Goal: Task Accomplishment & Management: Manage account settings

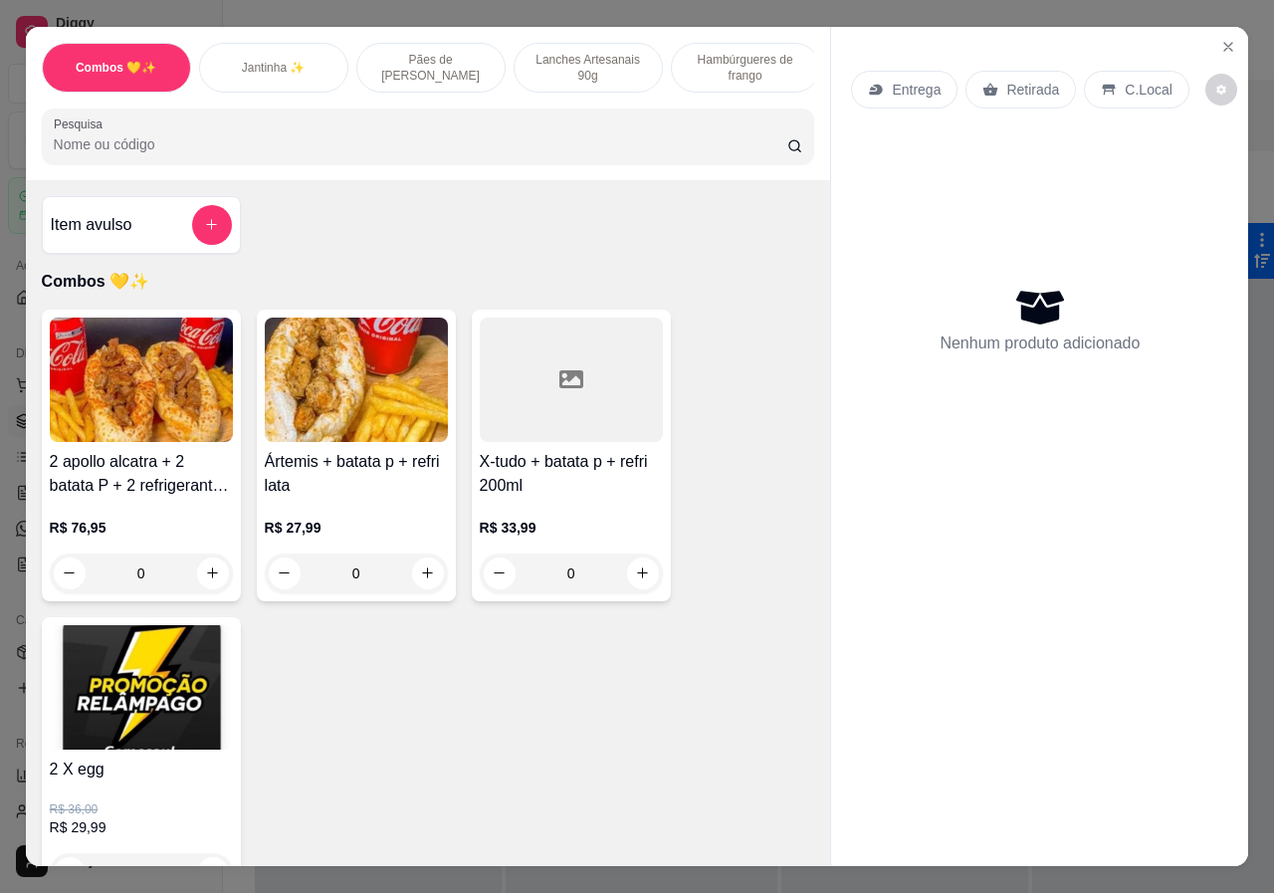
scroll to position [100, 0]
click at [1223, 39] on icon "Close" at bounding box center [1229, 47] width 16 height 16
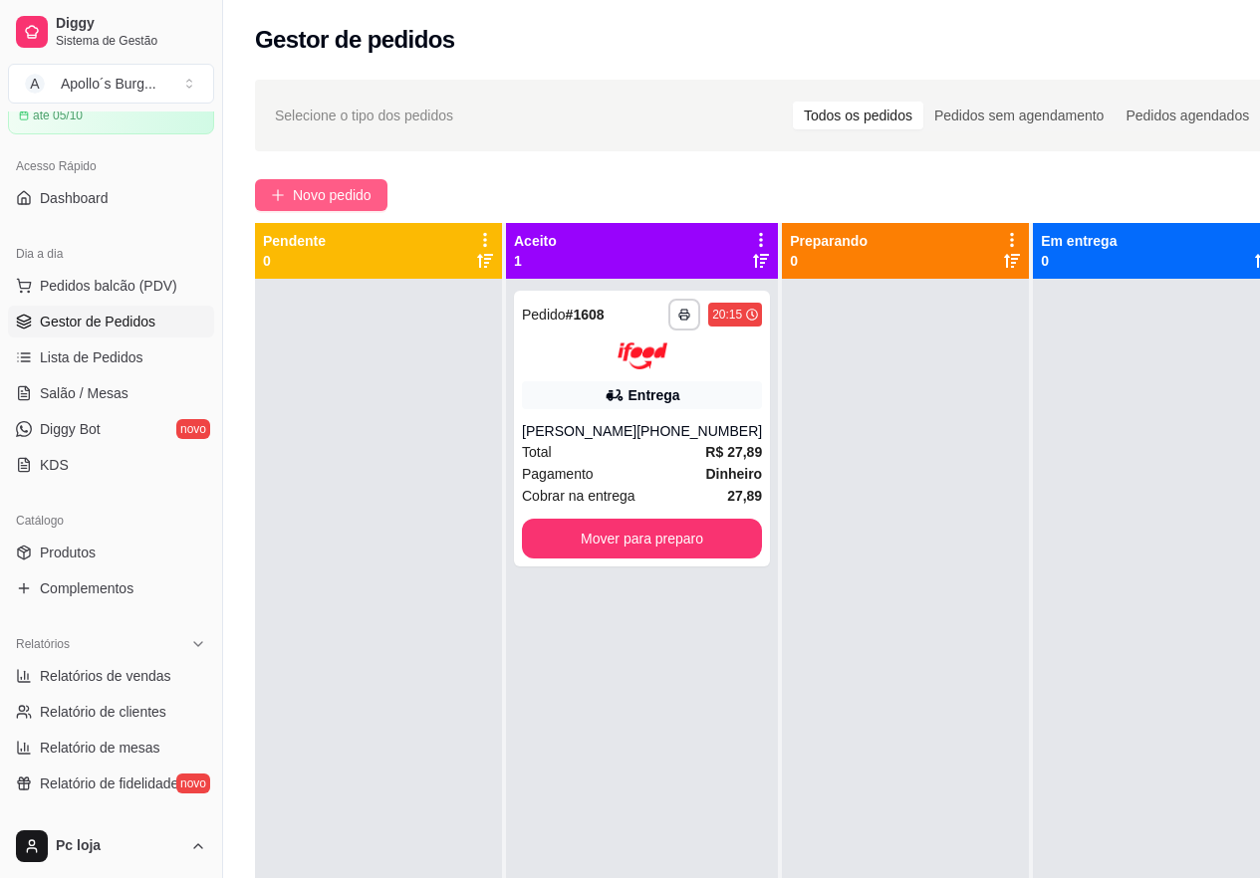
click at [357, 193] on span "Novo pedido" at bounding box center [332, 195] width 79 height 22
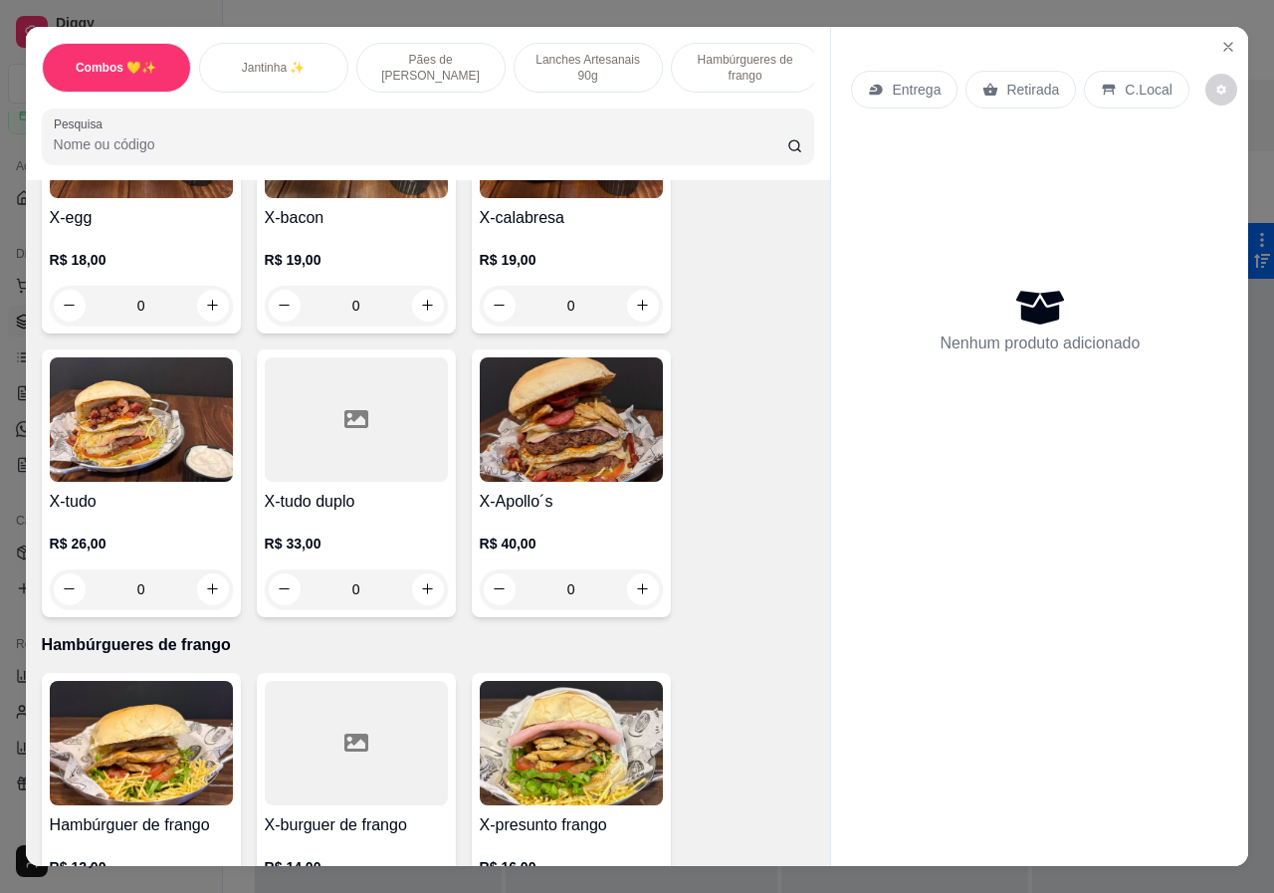
scroll to position [2190, 0]
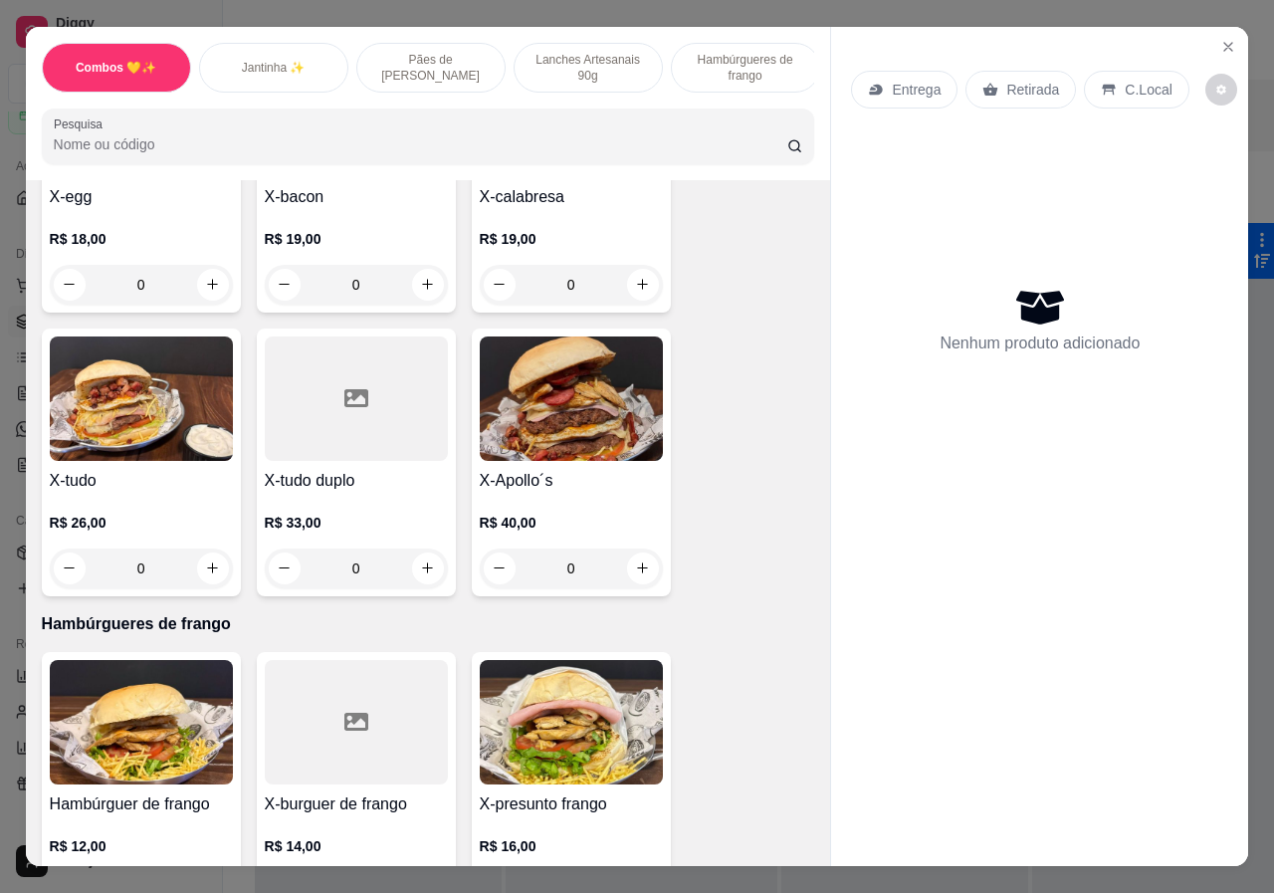
click at [208, 555] on div "0" at bounding box center [141, 569] width 183 height 40
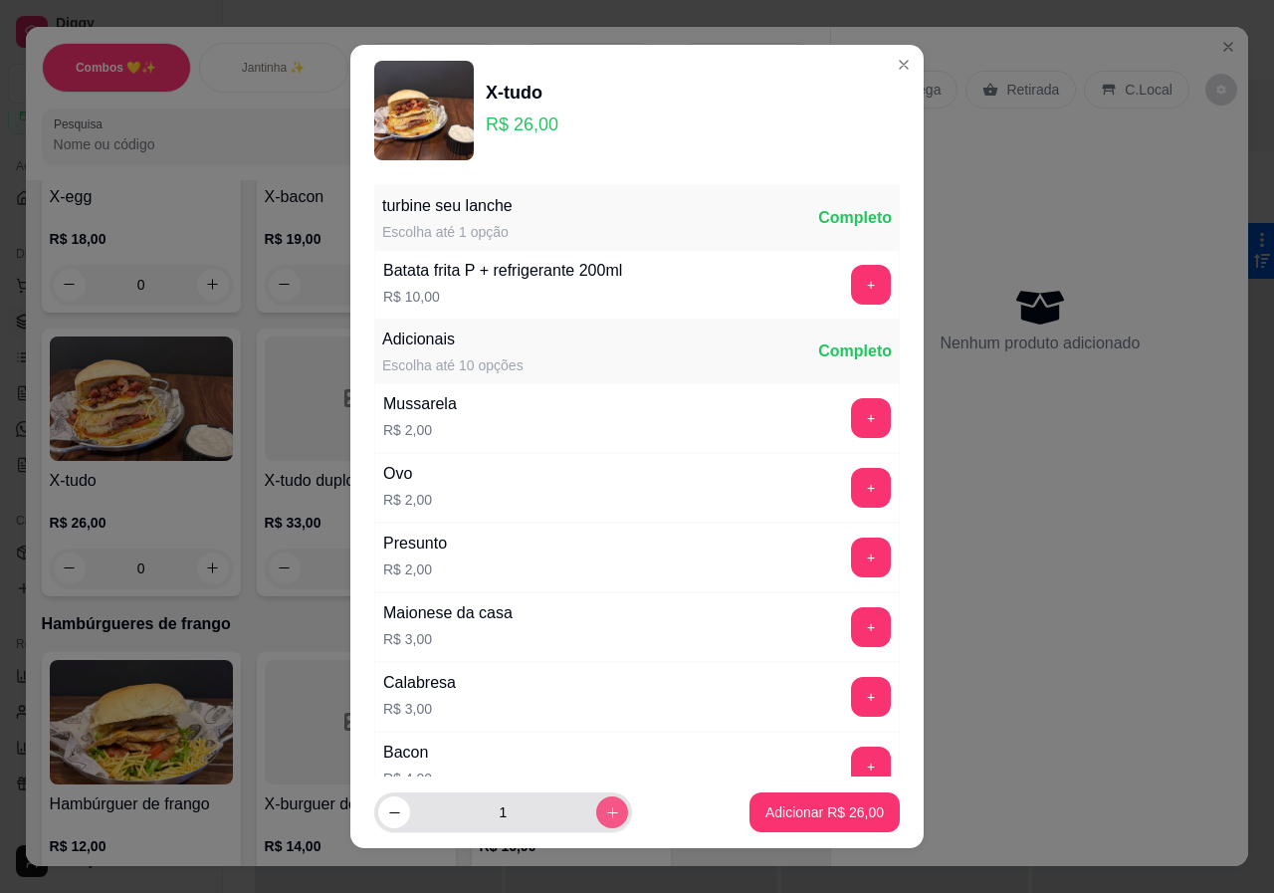
click at [605, 814] on icon "increase-product-quantity" at bounding box center [612, 812] width 15 height 15
type input "2"
click at [802, 813] on p "Adicionar R$ 52,00" at bounding box center [825, 812] width 118 height 20
type input "2"
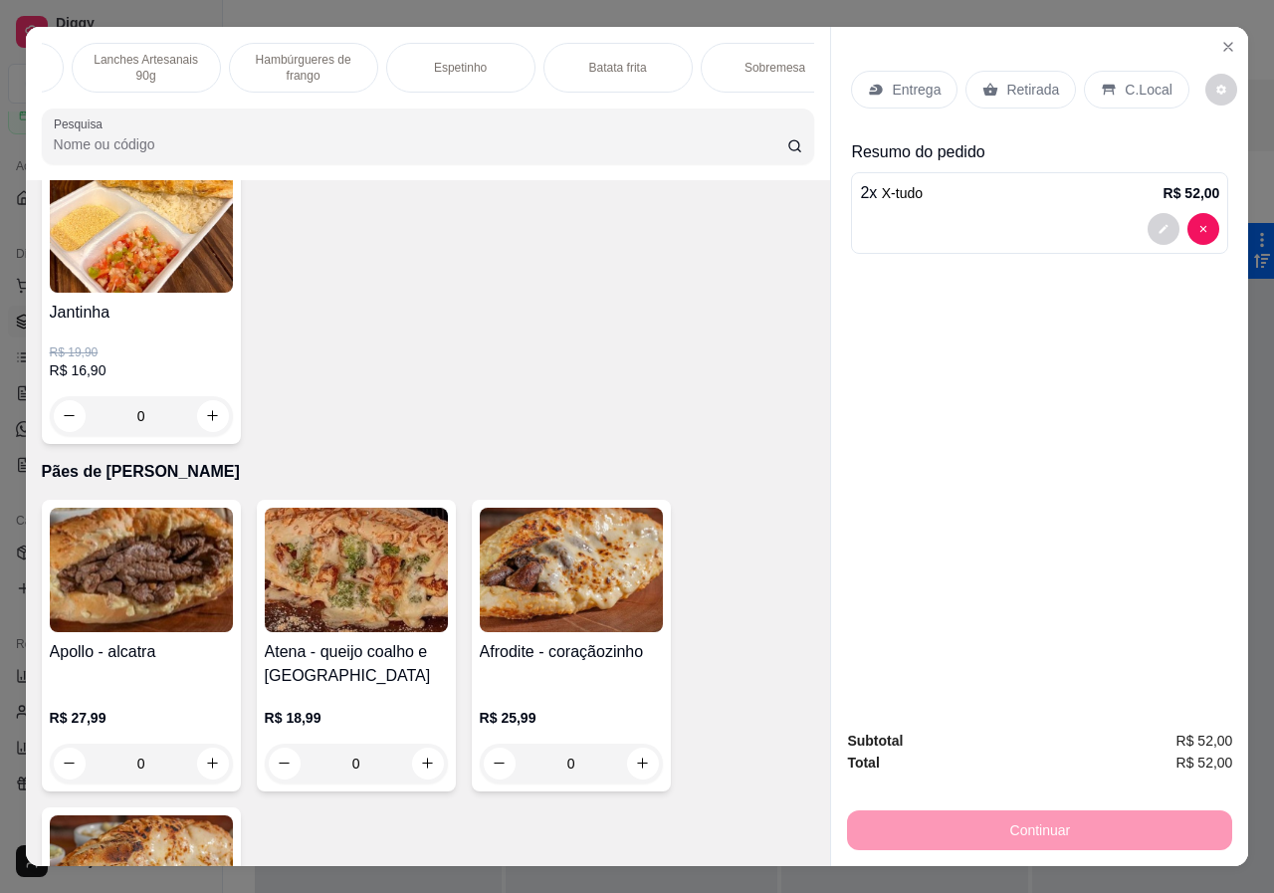
scroll to position [0, 634]
click at [760, 54] on div "Bebidas" at bounding box center [740, 68] width 149 height 50
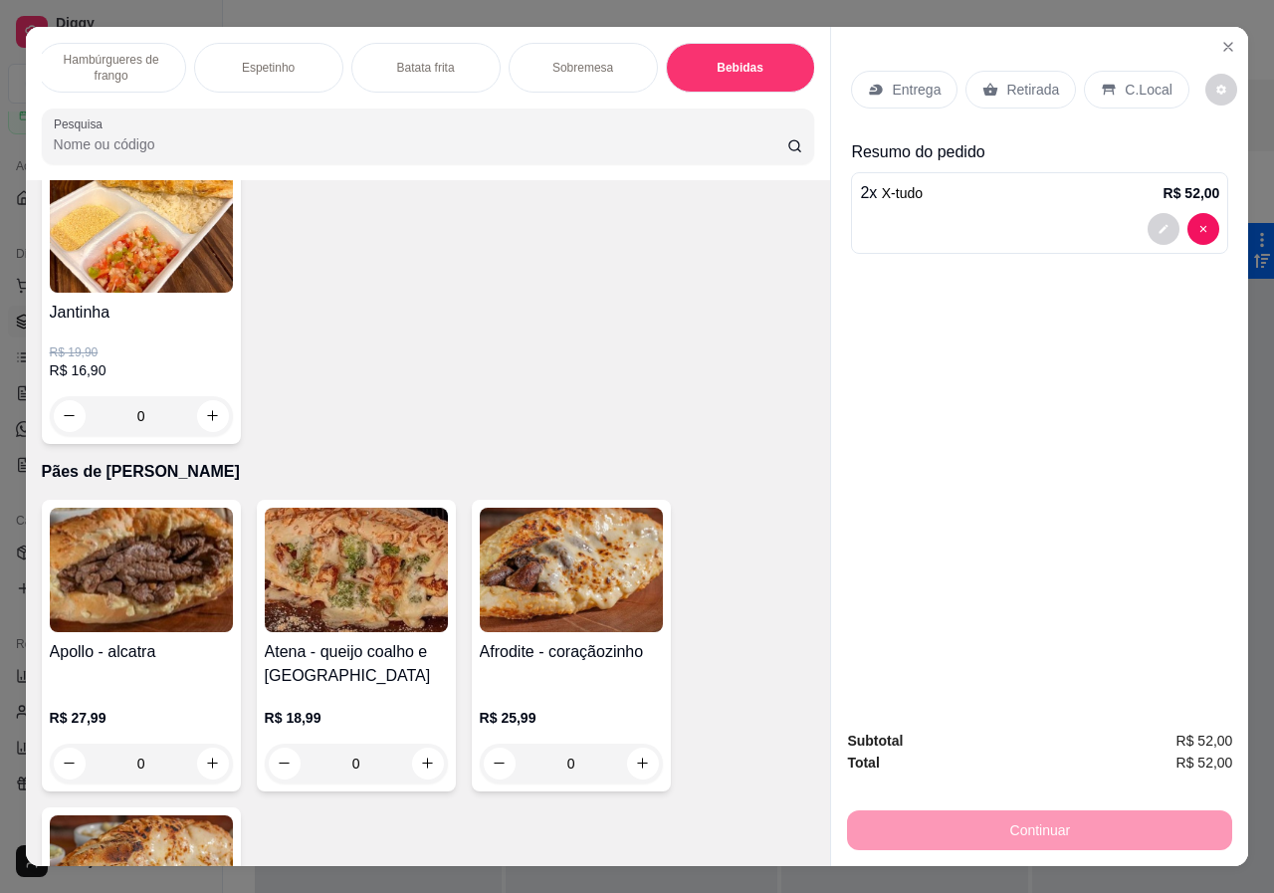
scroll to position [45, 0]
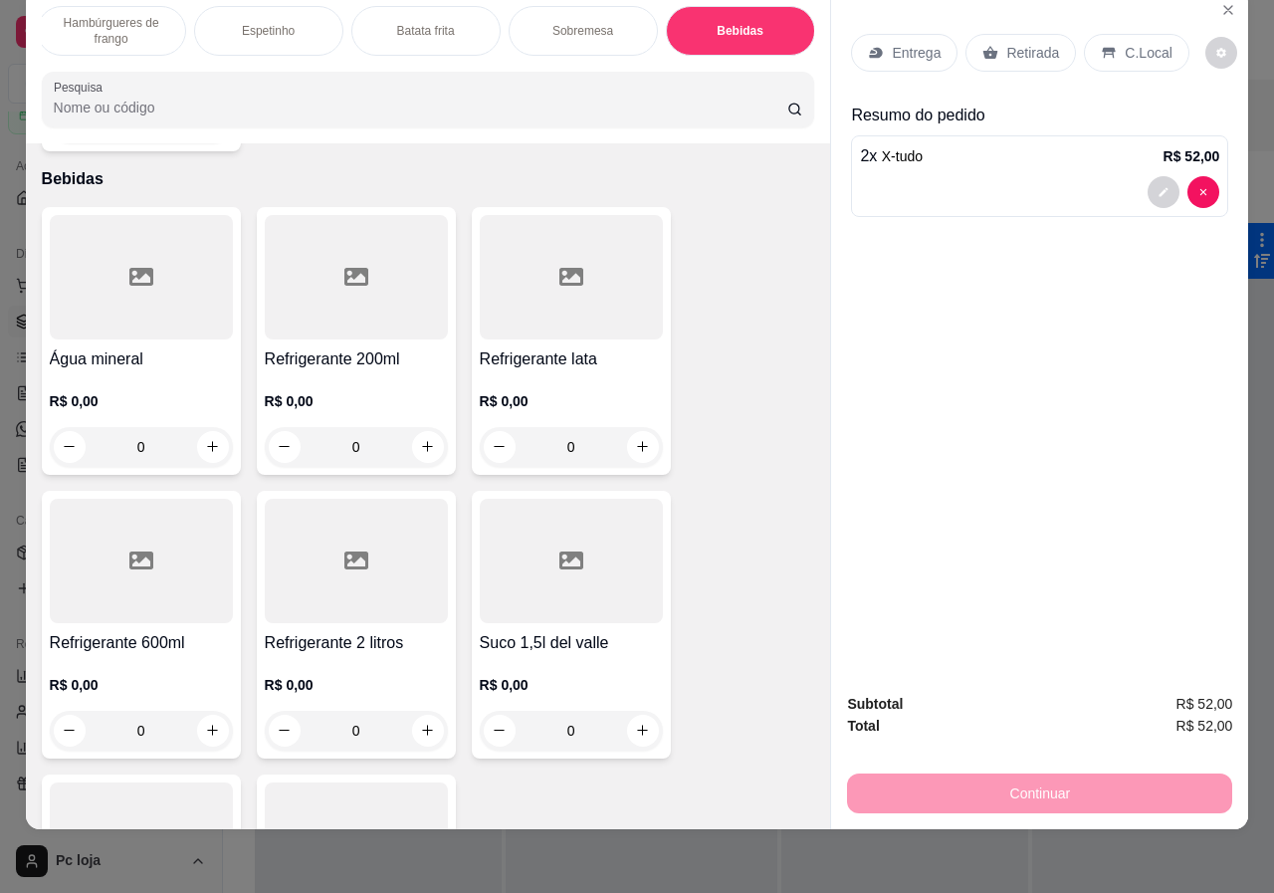
click at [639, 427] on div "0" at bounding box center [571, 447] width 183 height 40
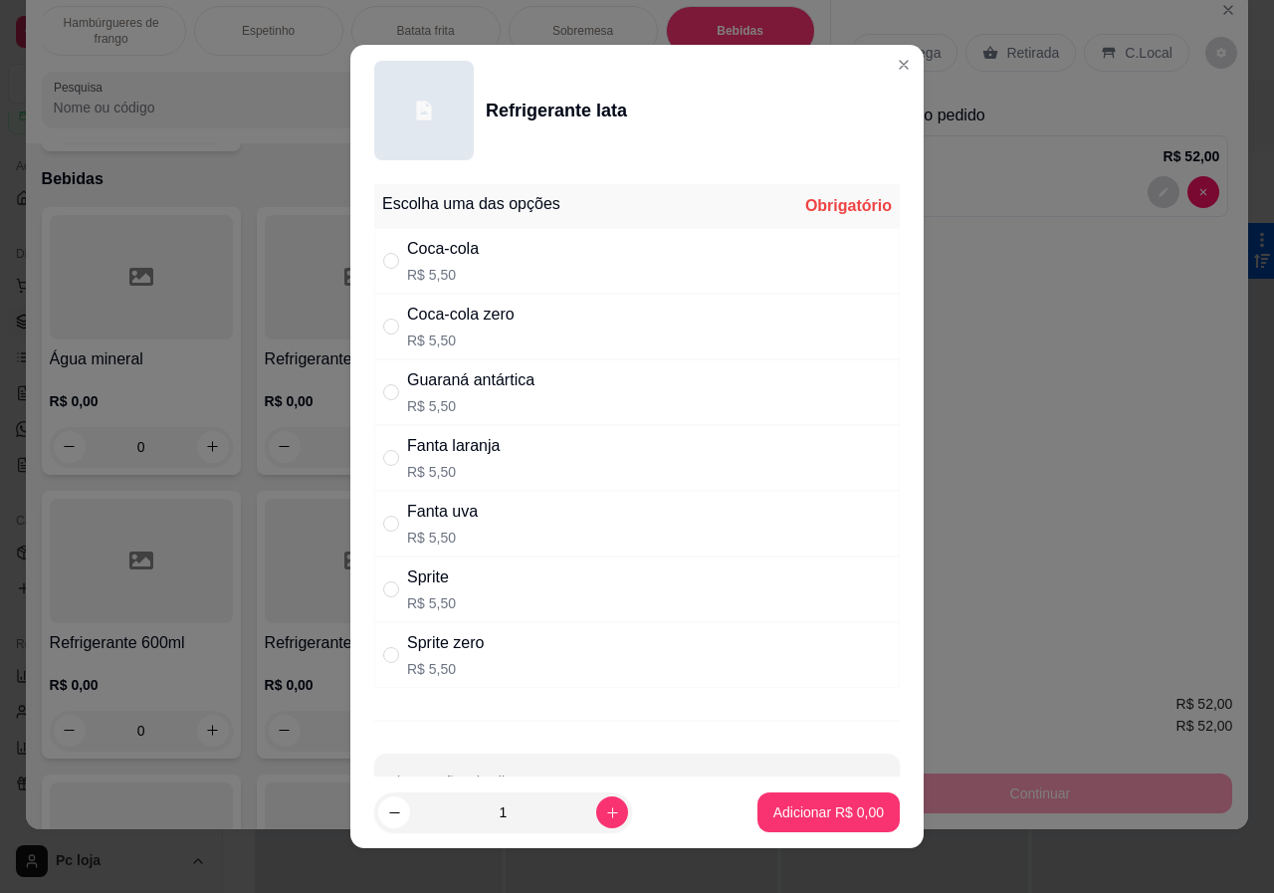
click at [407, 259] on div "Coca-cola" at bounding box center [443, 249] width 72 height 24
radio input "true"
click at [605, 807] on icon "increase-product-quantity" at bounding box center [612, 812] width 15 height 15
type input "2"
click at [795, 802] on p "Adicionar R$ 11,00" at bounding box center [825, 812] width 118 height 20
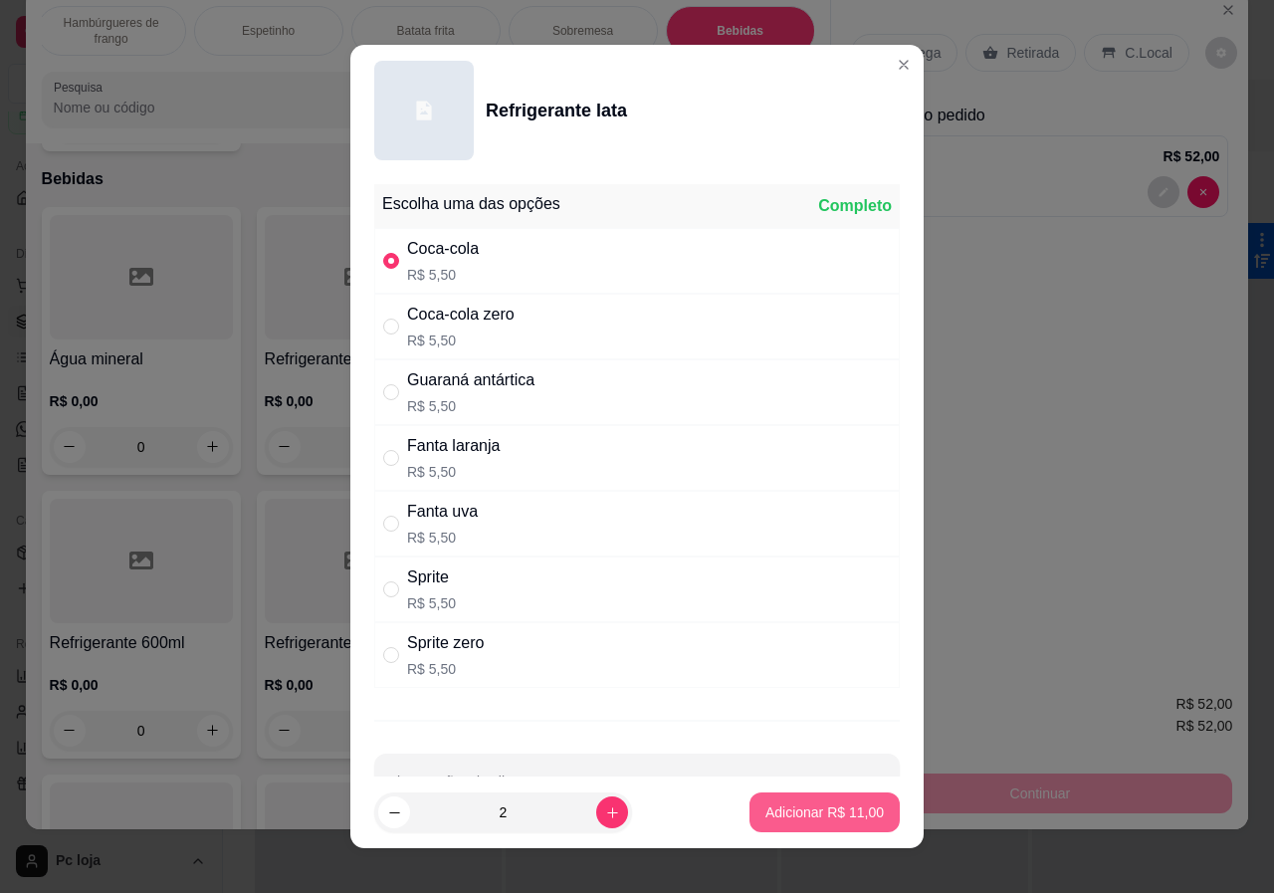
type input "2"
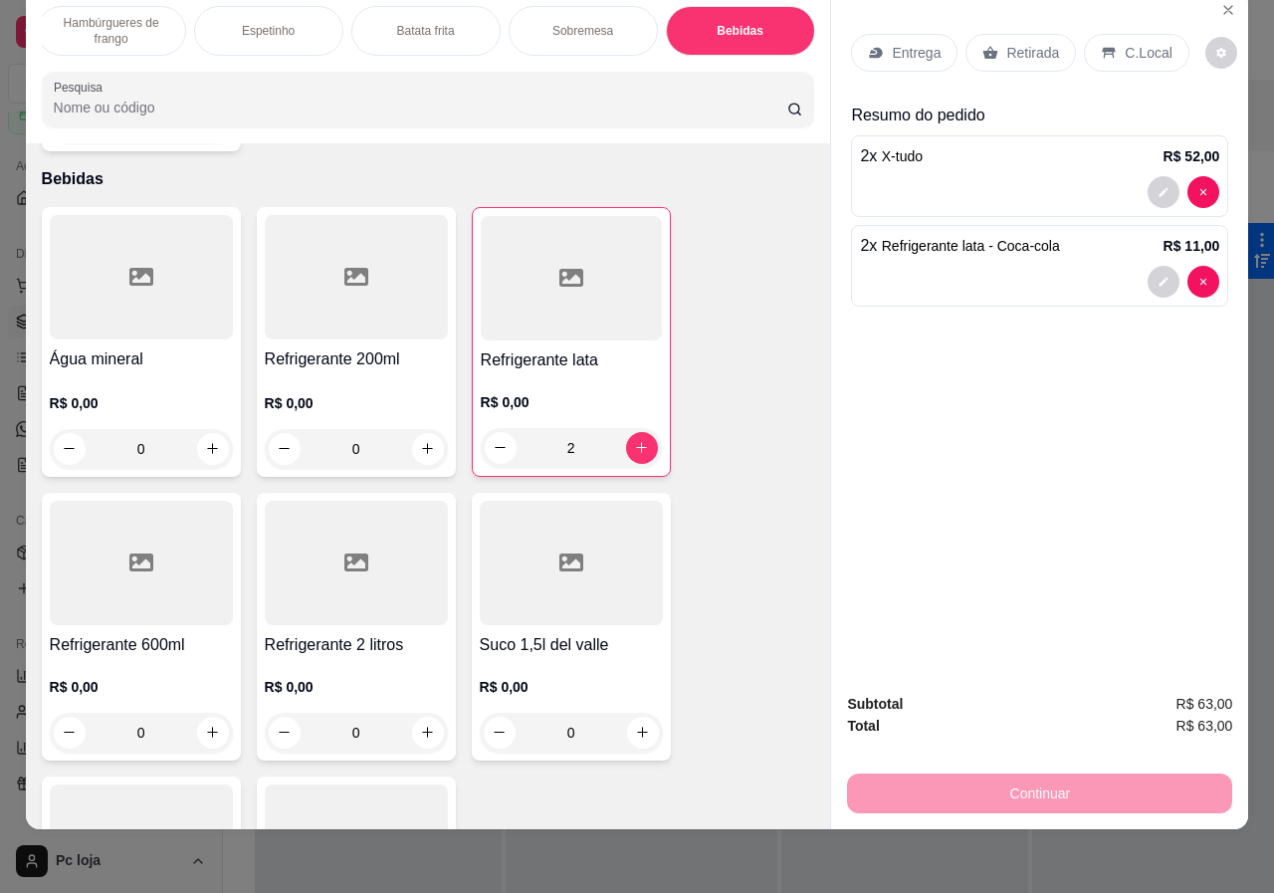
click at [1013, 43] on p "Retirada" at bounding box center [1033, 53] width 53 height 20
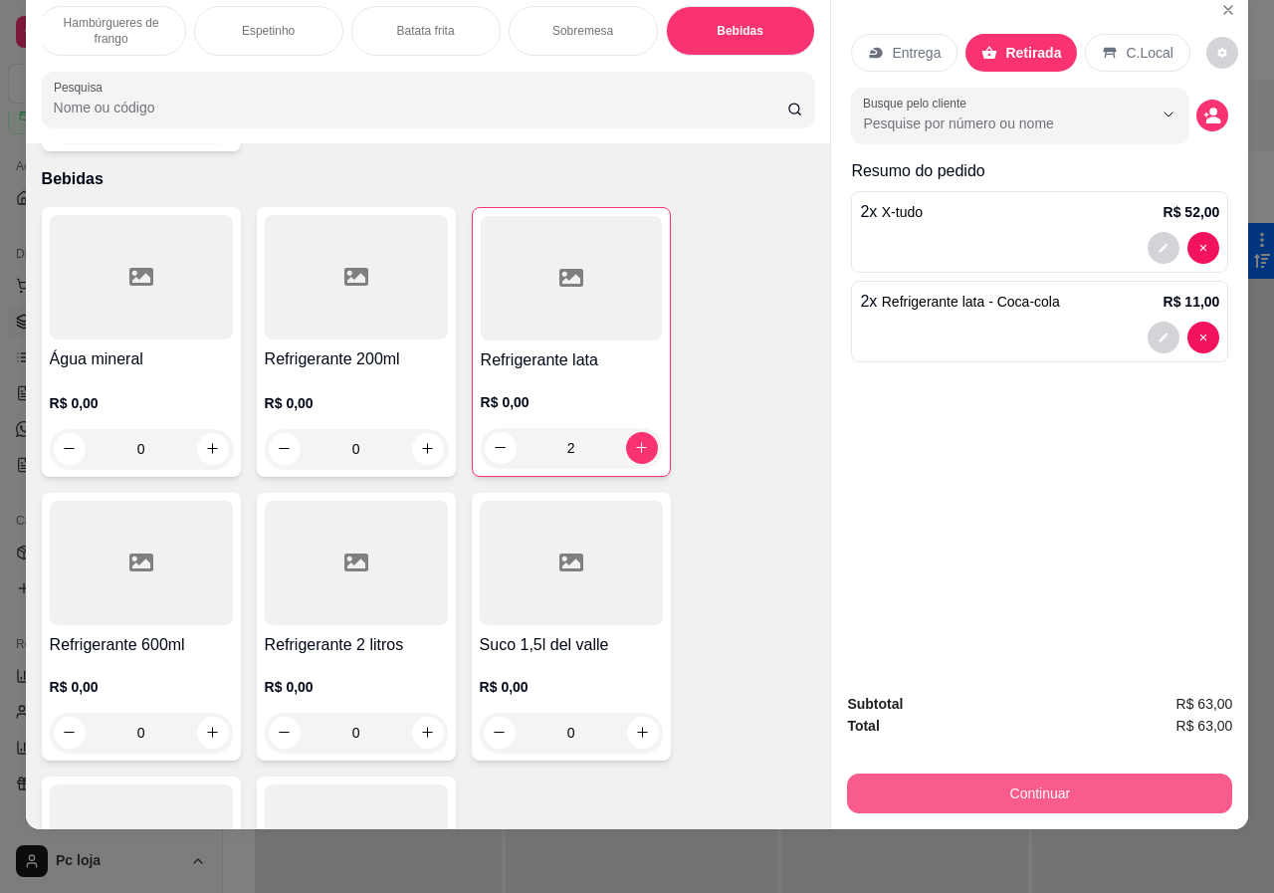
click at [1054, 774] on button "Continuar" at bounding box center [1039, 794] width 385 height 40
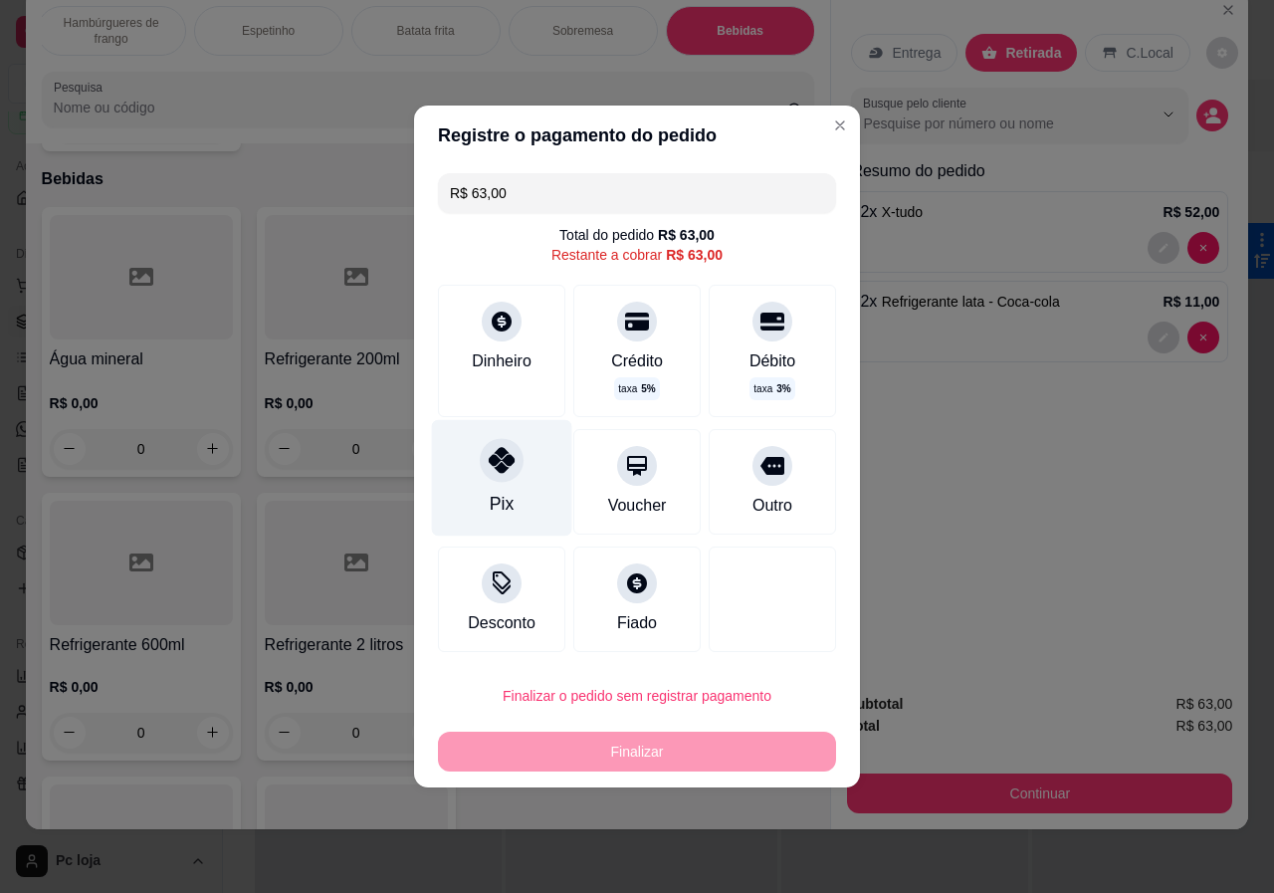
click at [500, 480] on div at bounding box center [502, 460] width 44 height 44
type input "R$ 0,00"
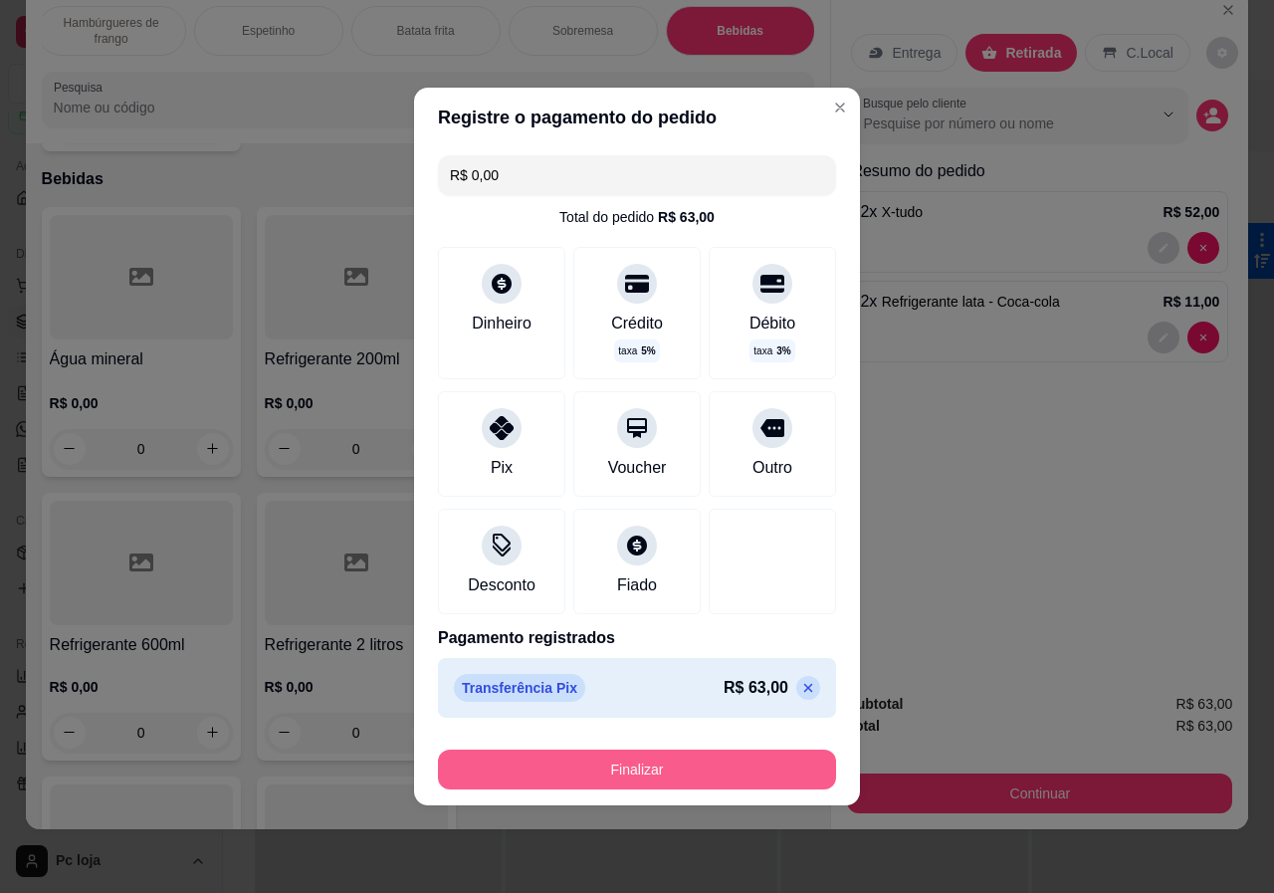
click at [719, 762] on button "Finalizar" at bounding box center [637, 770] width 398 height 40
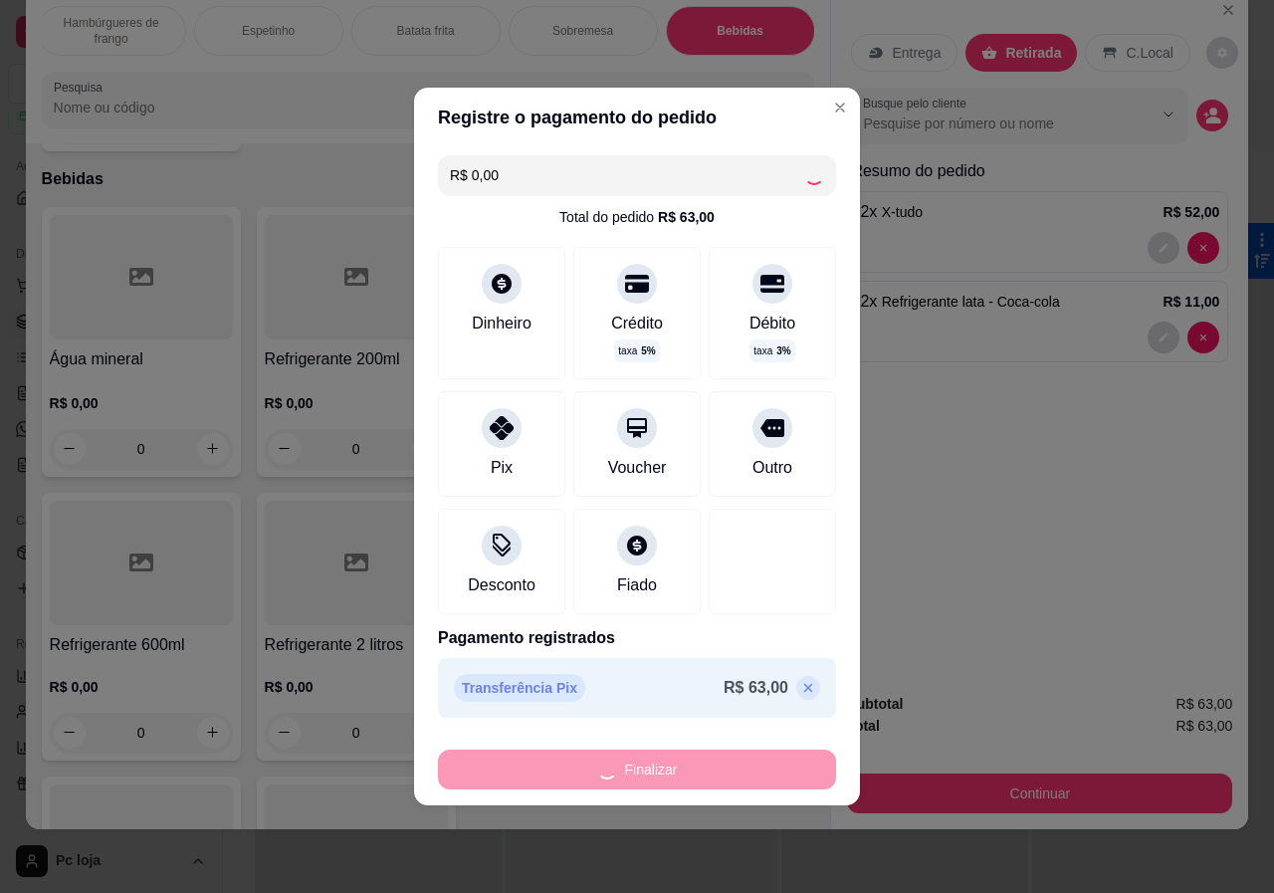
type input "0"
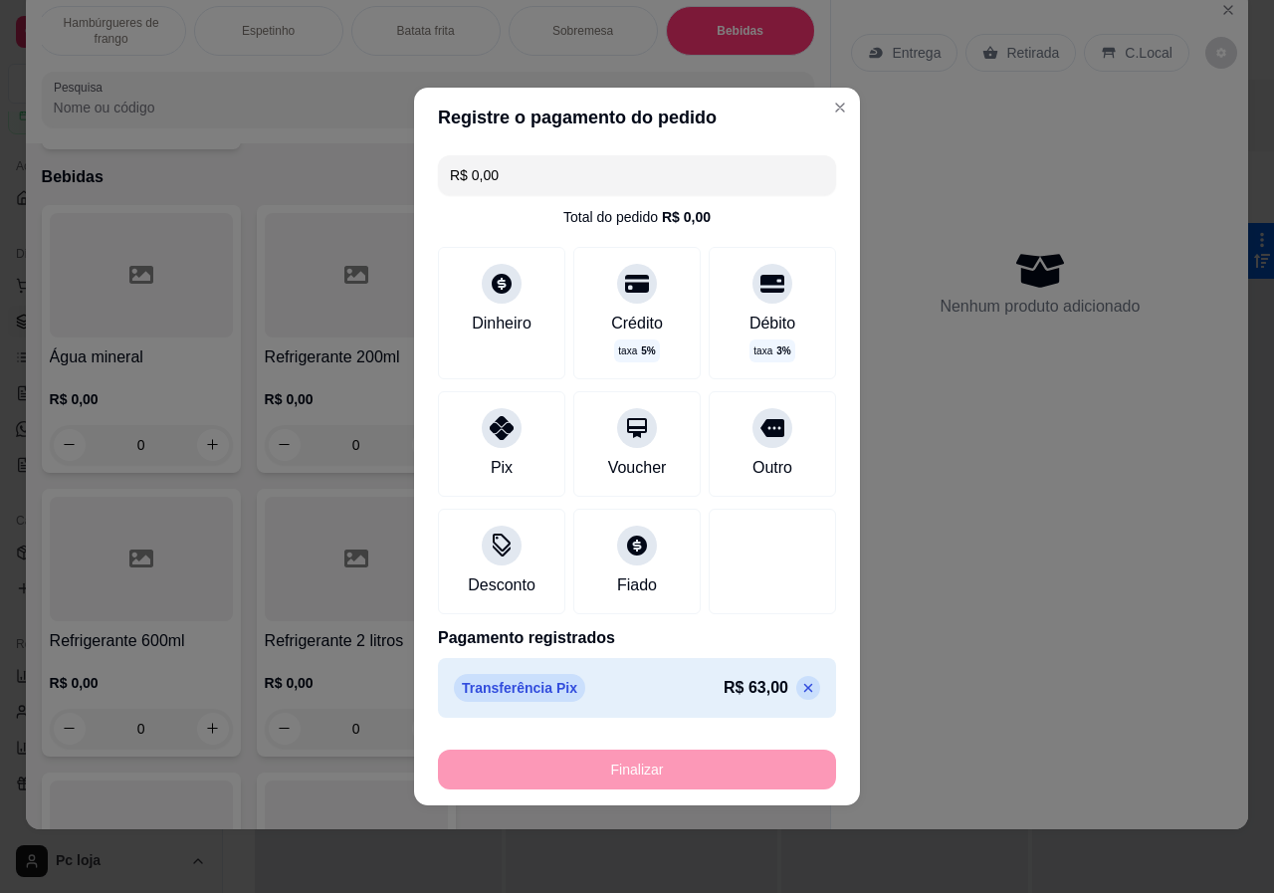
type input "-R$ 63,00"
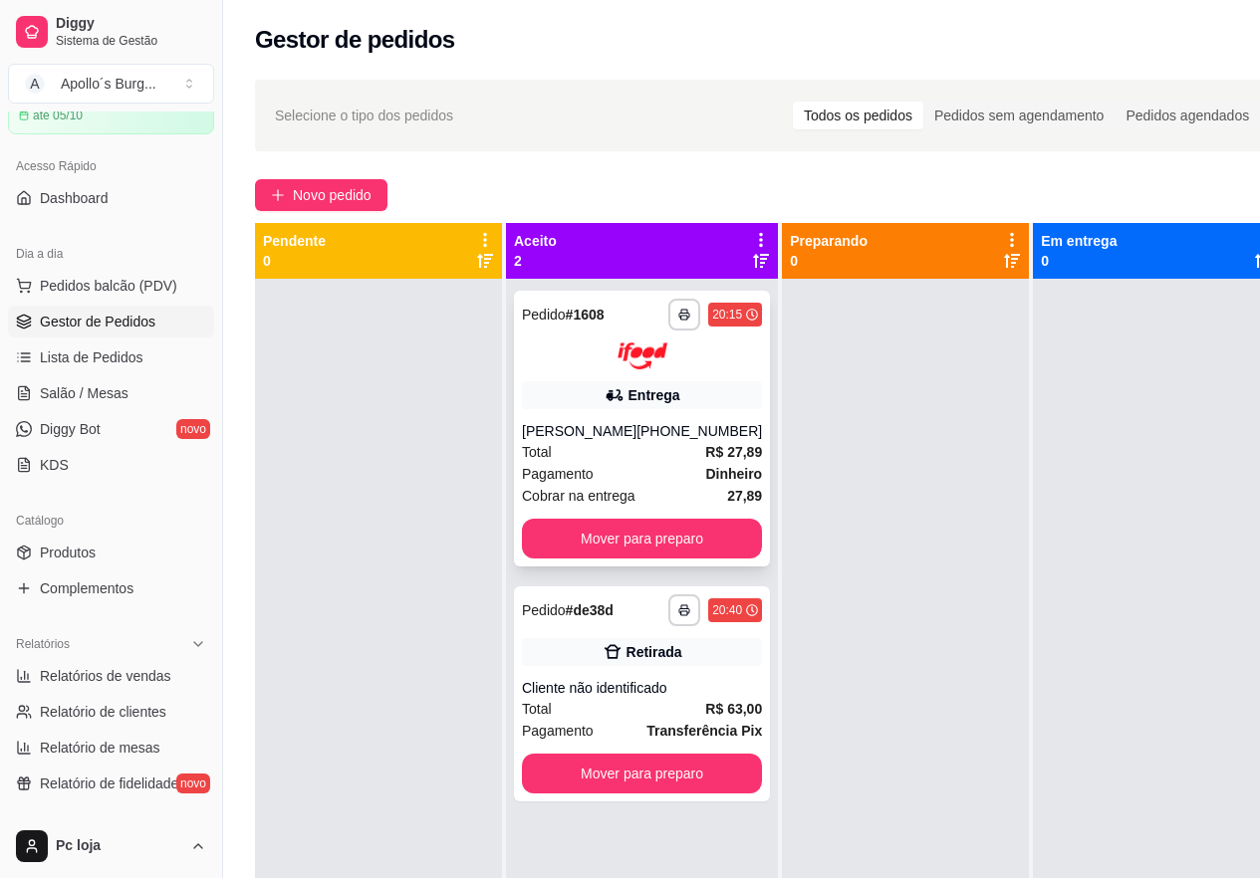
click at [630, 442] on div "Total R$ 27,89" at bounding box center [642, 452] width 240 height 22
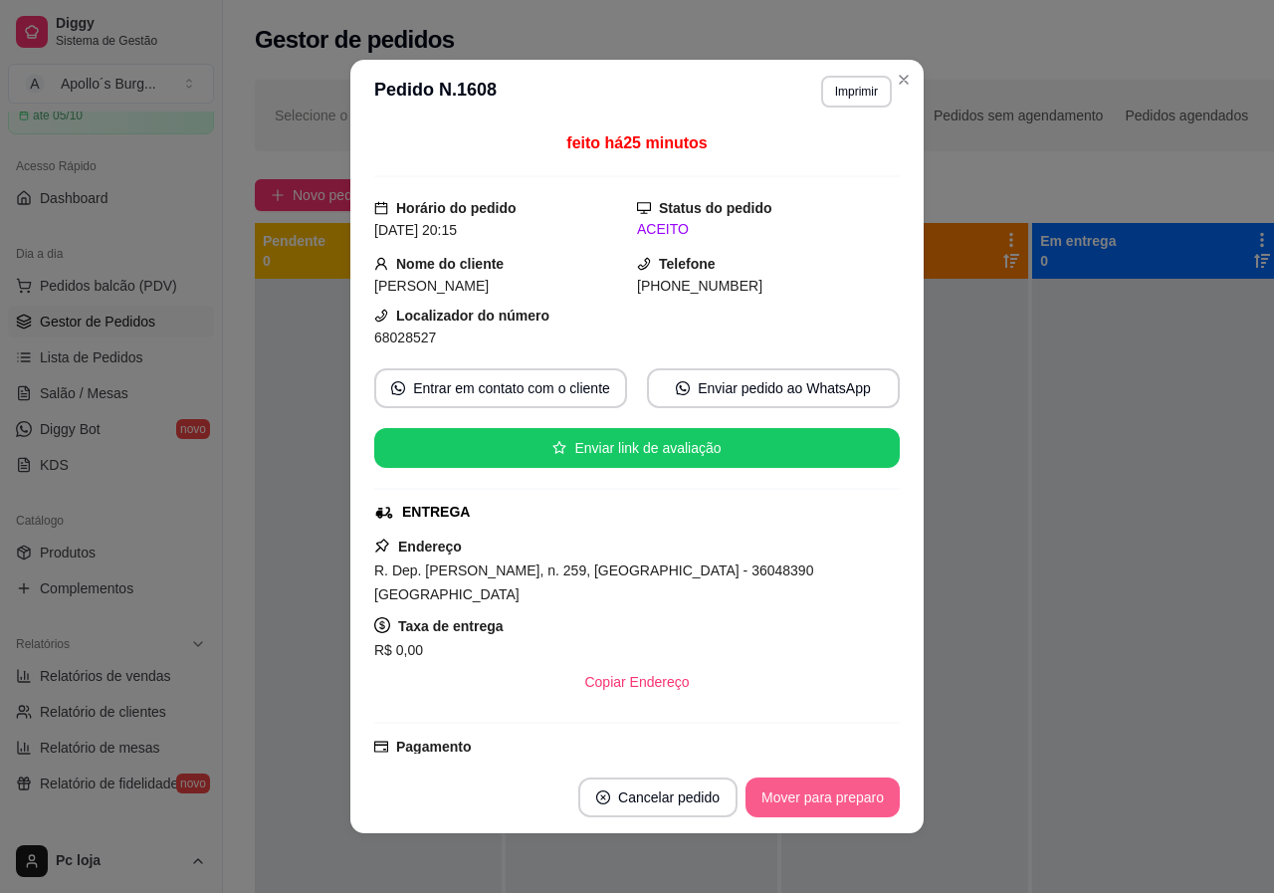
click at [814, 799] on button "Mover para preparo" at bounding box center [823, 798] width 154 height 40
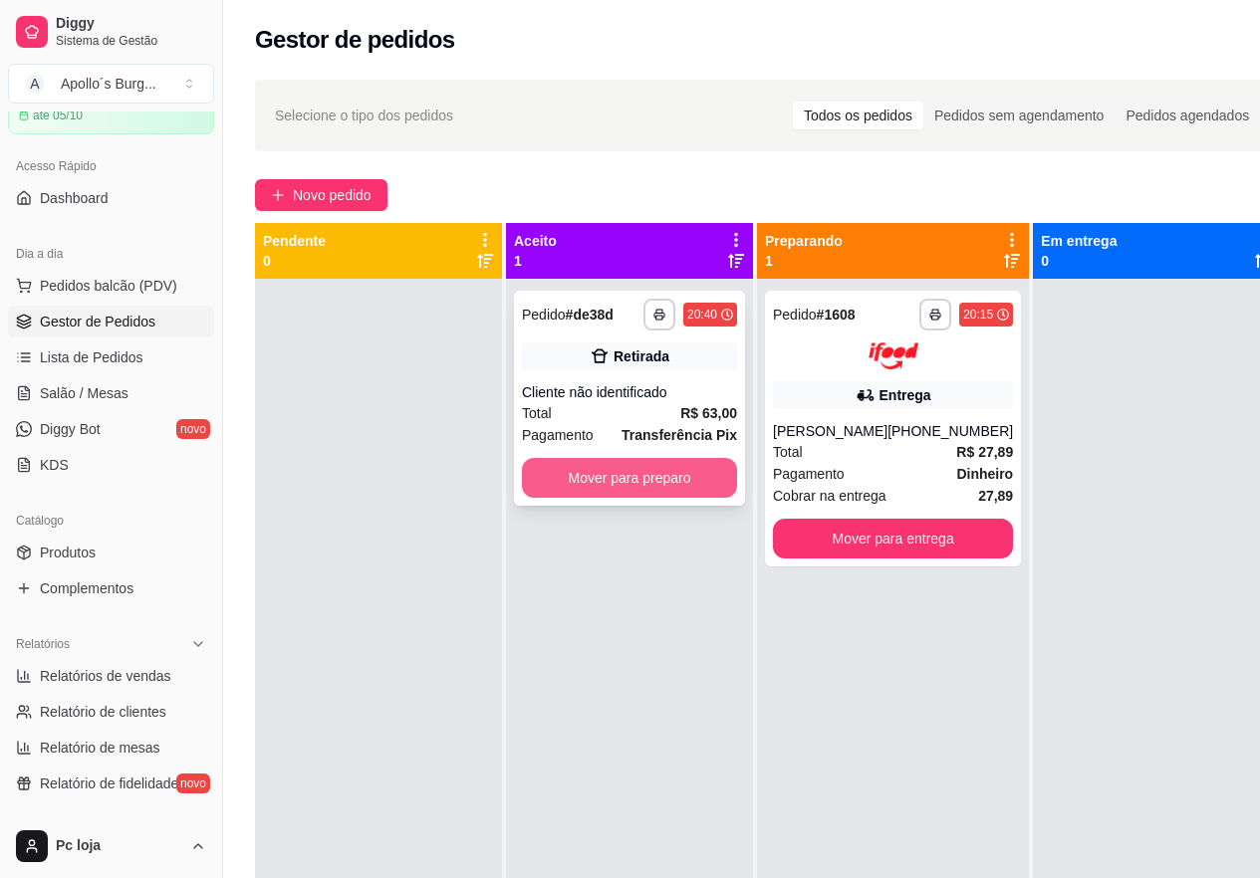
click at [616, 466] on button "Mover para preparo" at bounding box center [629, 478] width 215 height 40
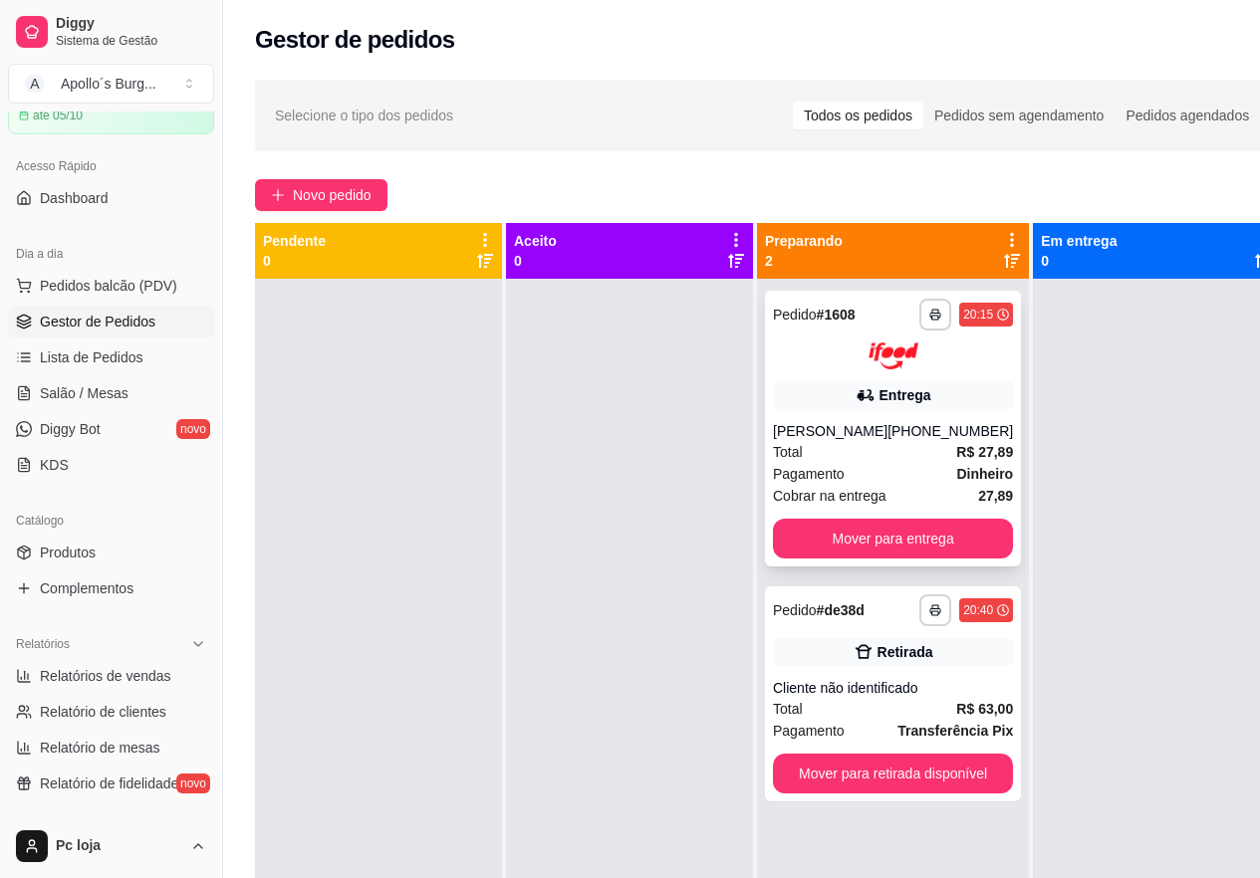
click at [938, 422] on div "[PHONE_NUMBER]" at bounding box center [949, 431] width 125 height 20
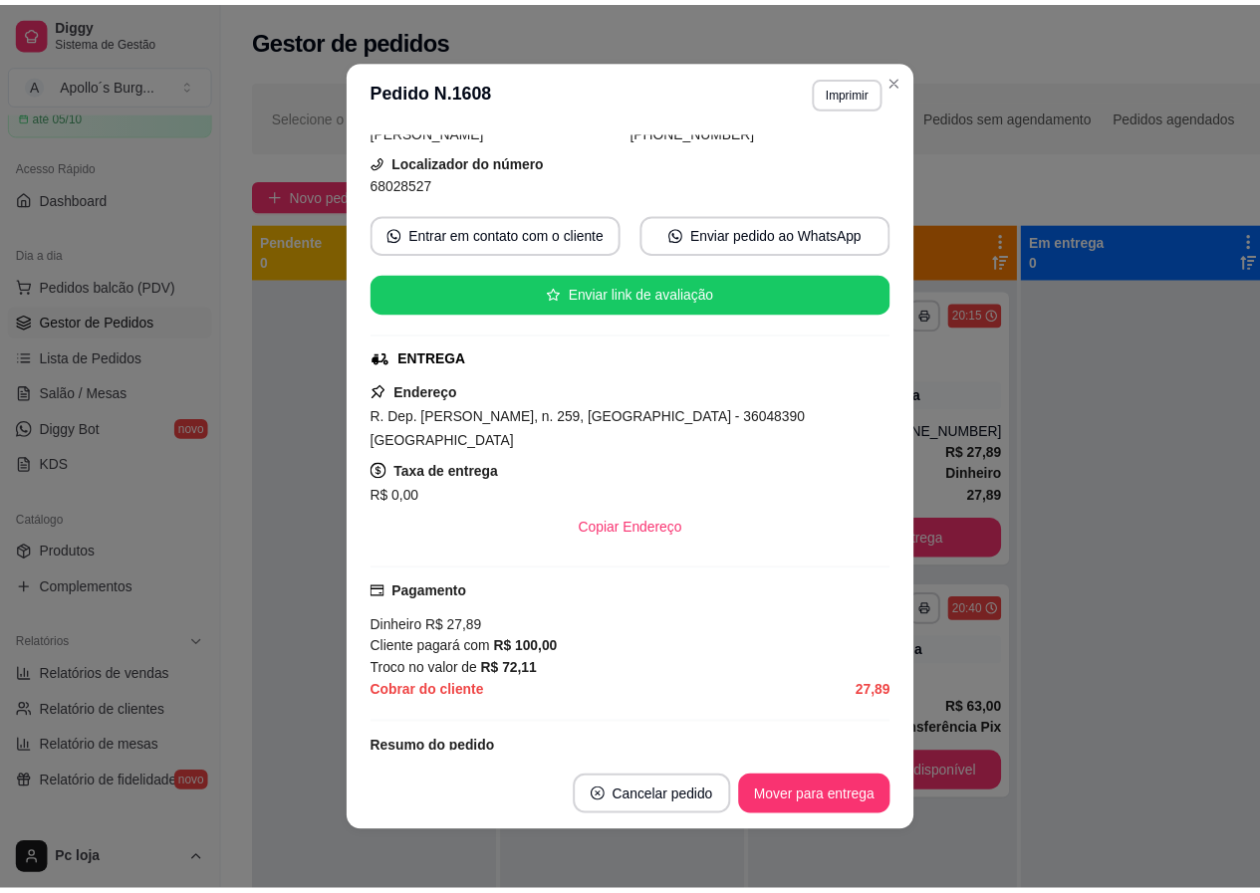
scroll to position [299, 0]
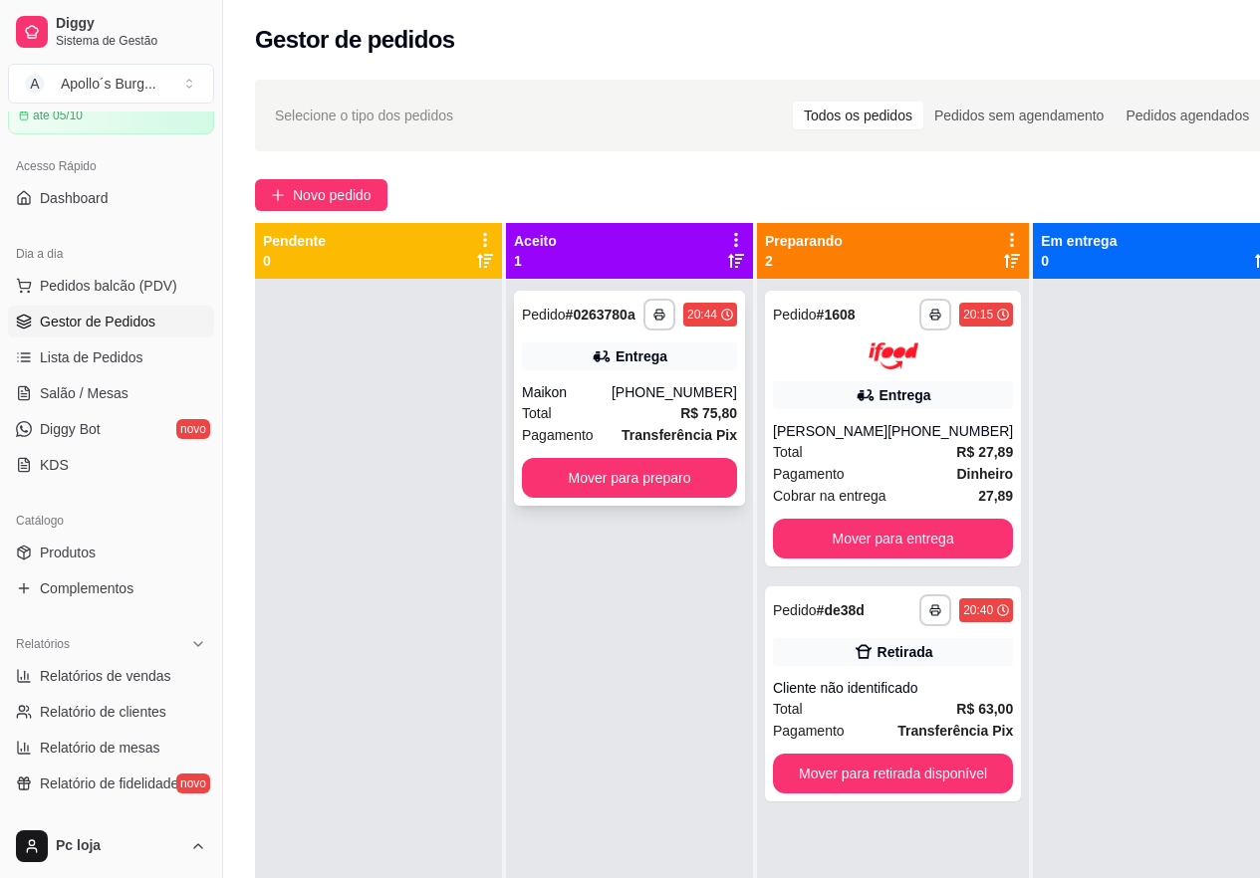
click at [648, 412] on div "Total R$ 75,80" at bounding box center [629, 413] width 215 height 22
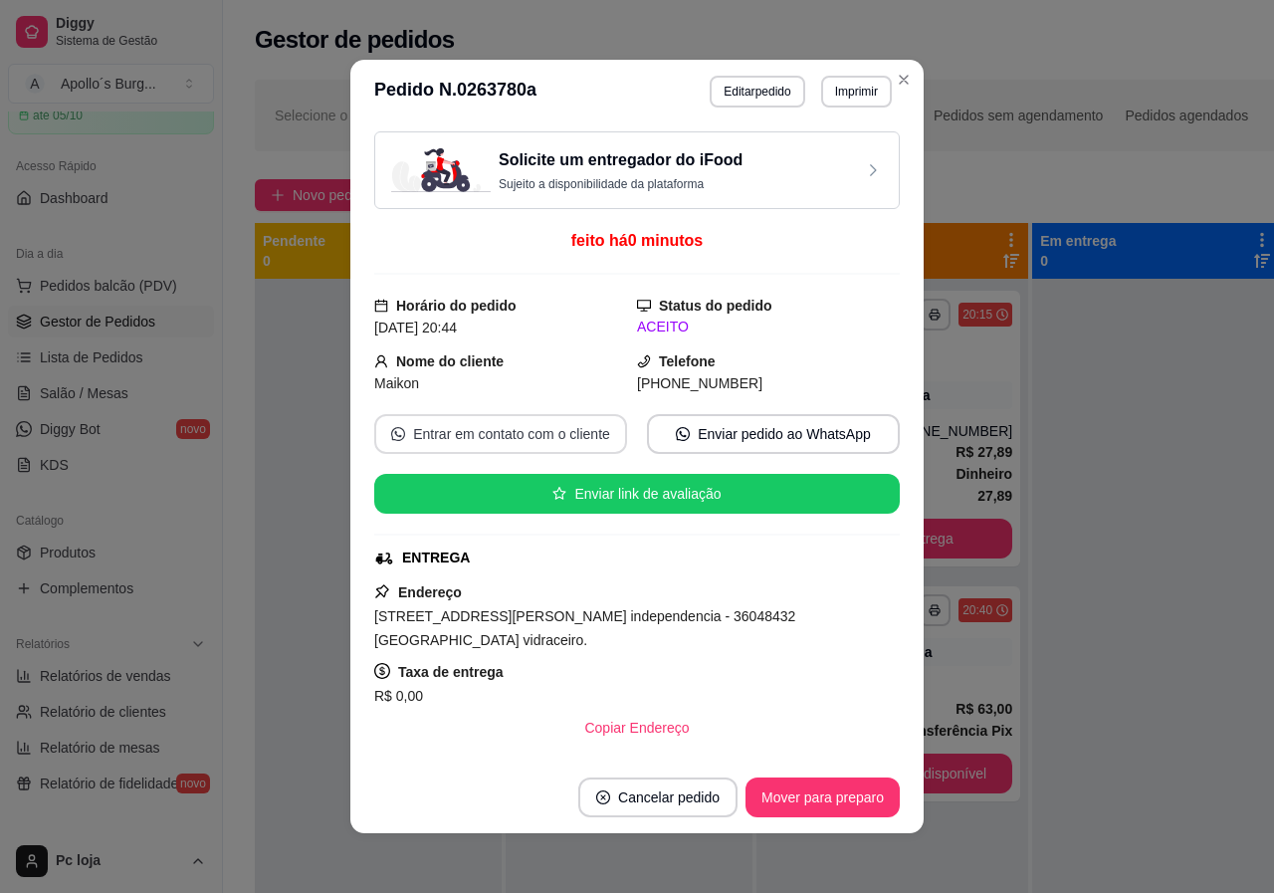
click at [518, 433] on button "Entrar em contato com o cliente" at bounding box center [500, 434] width 253 height 40
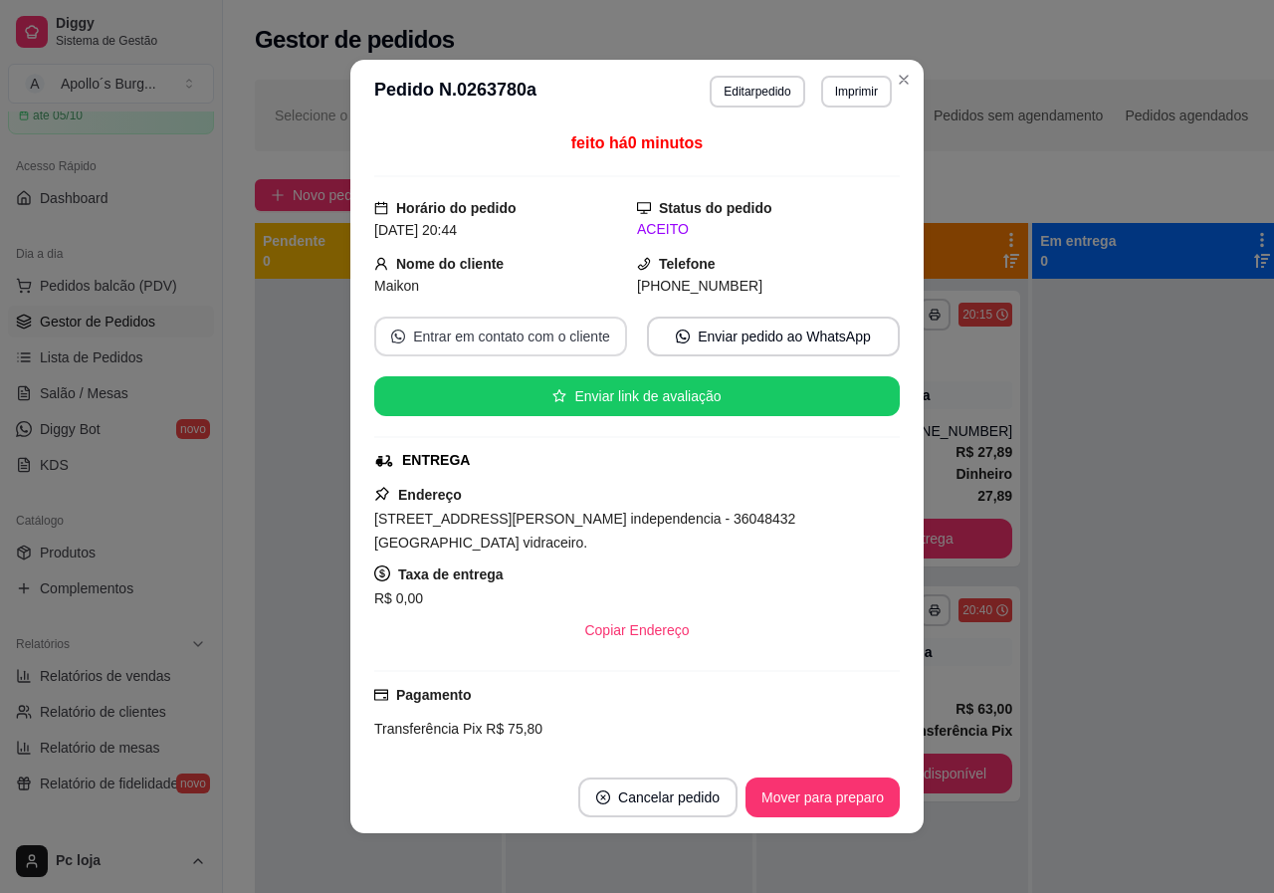
click at [474, 328] on button "Entrar em contato com o cliente" at bounding box center [500, 337] width 253 height 40
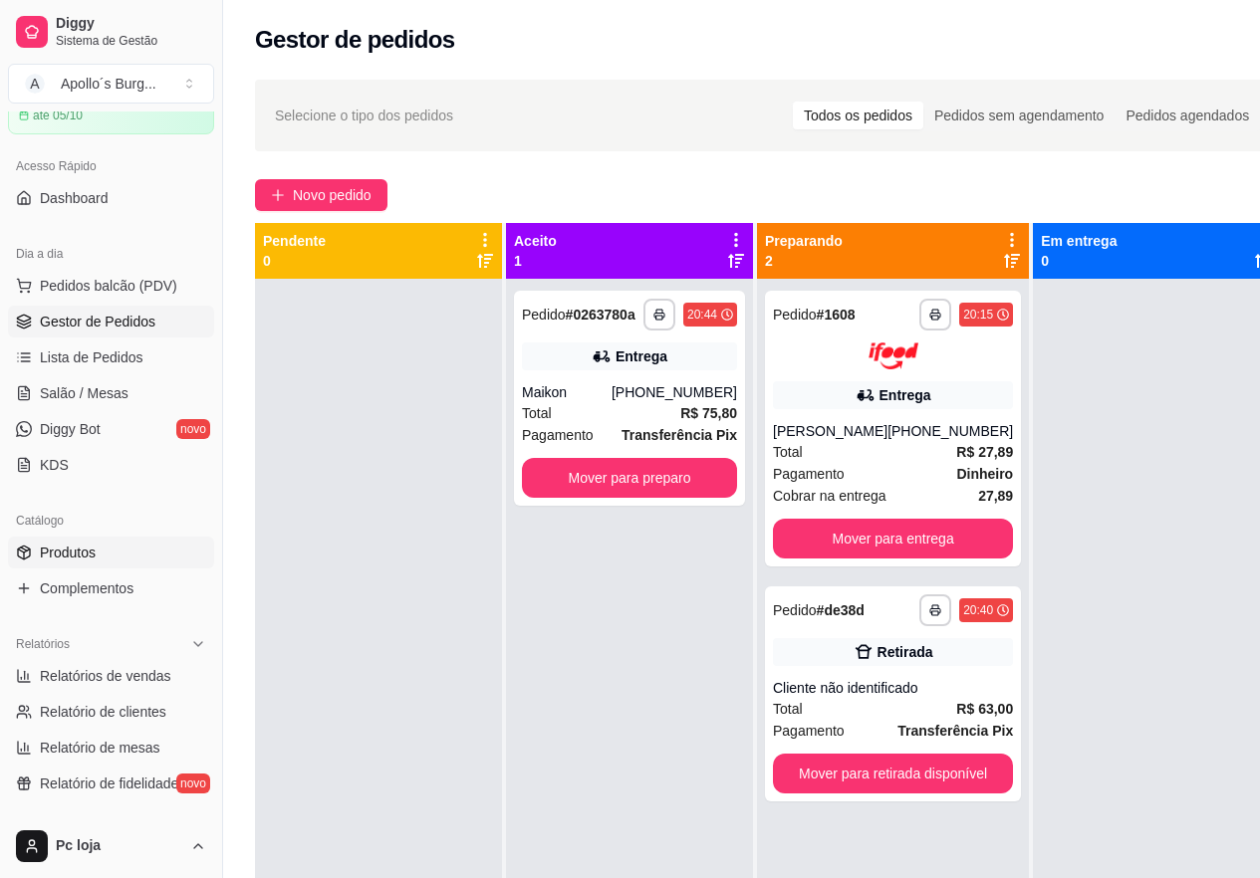
click at [99, 542] on link "Produtos" at bounding box center [111, 553] width 206 height 32
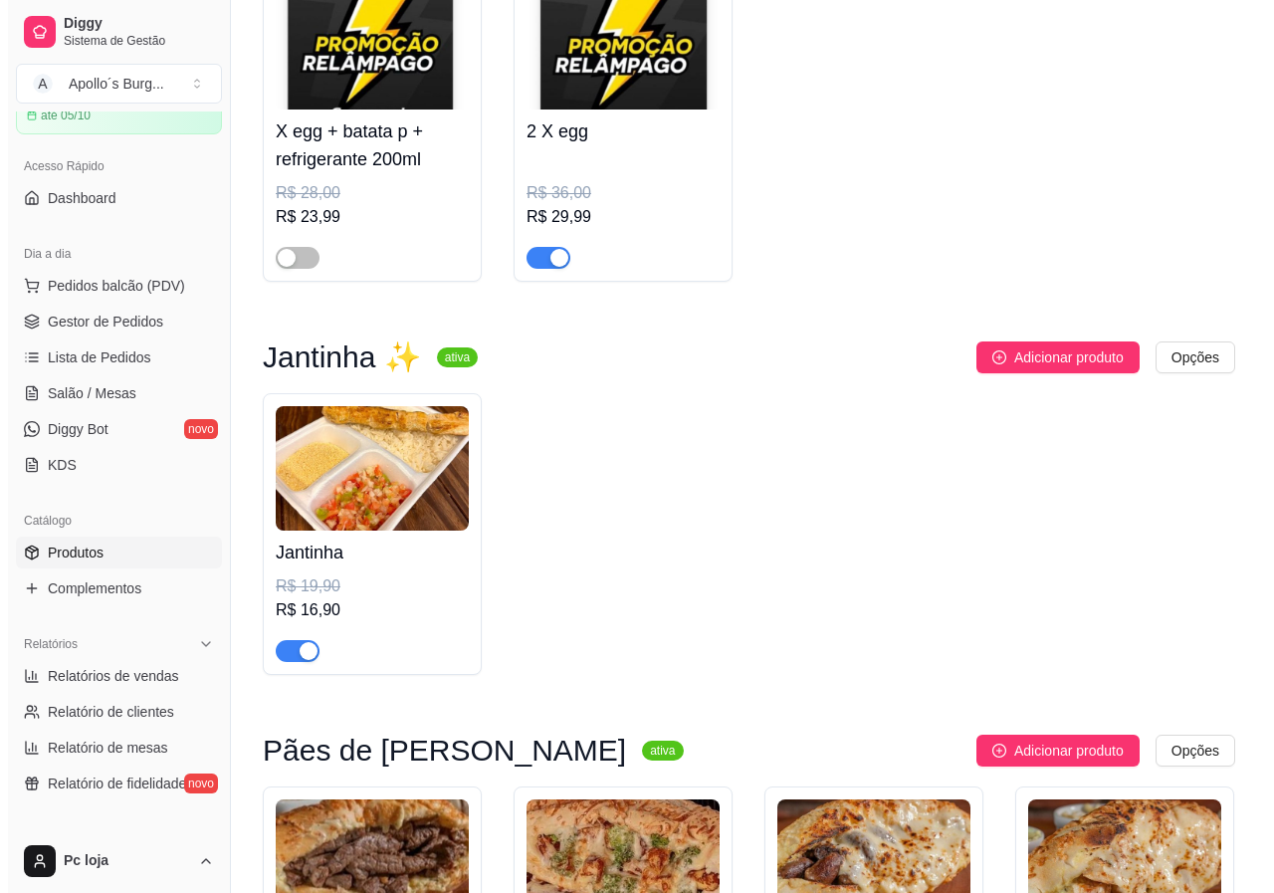
scroll to position [597, 0]
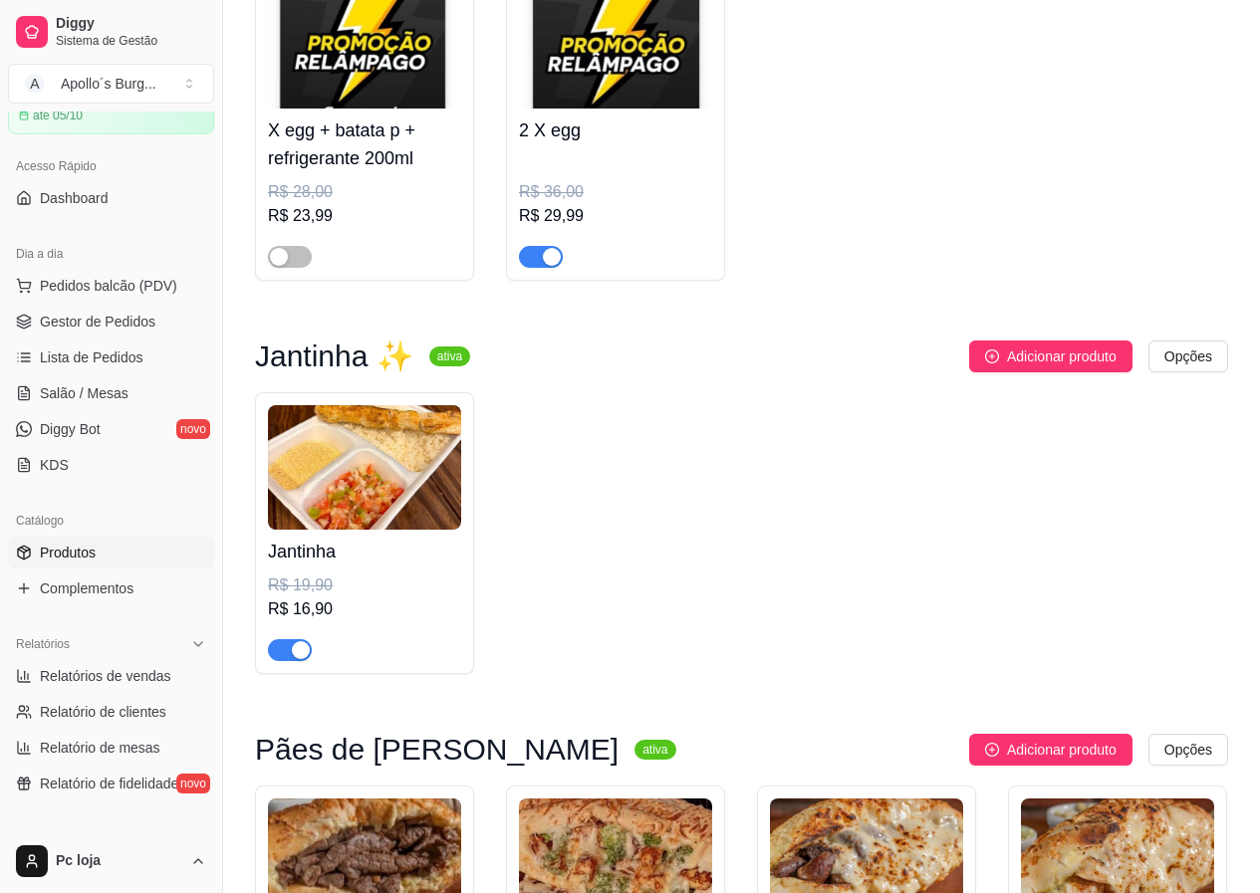
click at [340, 496] on img at bounding box center [364, 467] width 193 height 124
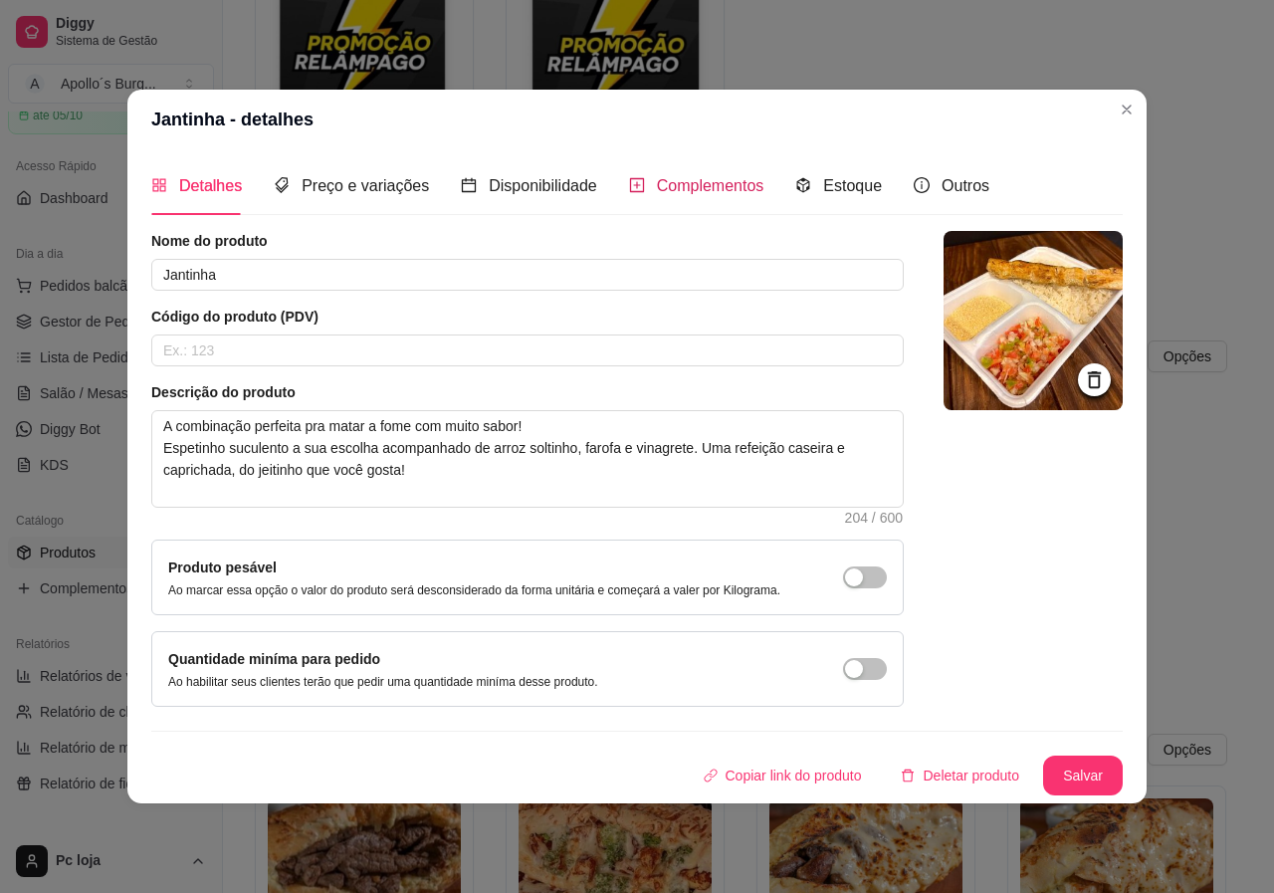
click at [704, 185] on span "Complementos" at bounding box center [711, 185] width 108 height 17
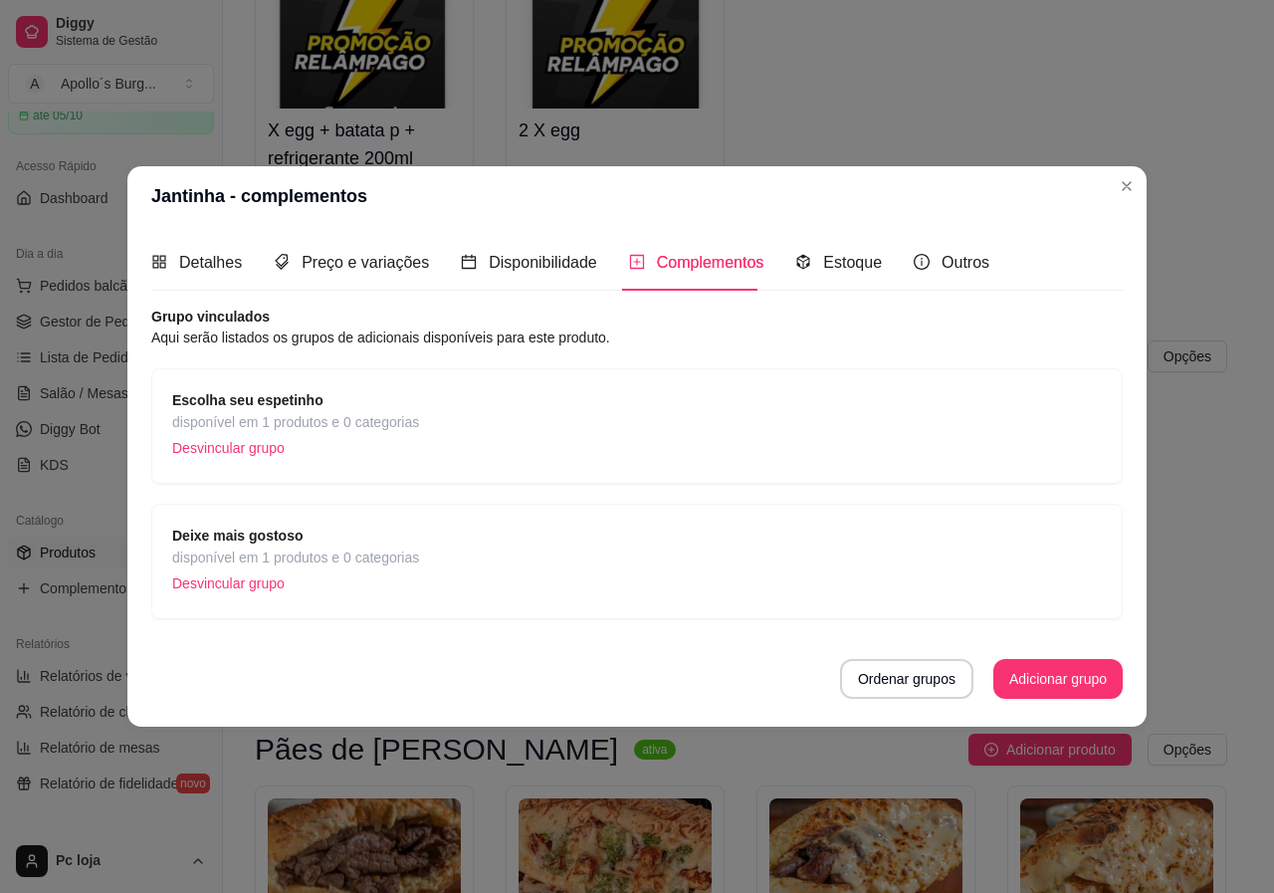
click at [290, 408] on strong "Escolha seu espetinho" at bounding box center [247, 400] width 151 height 16
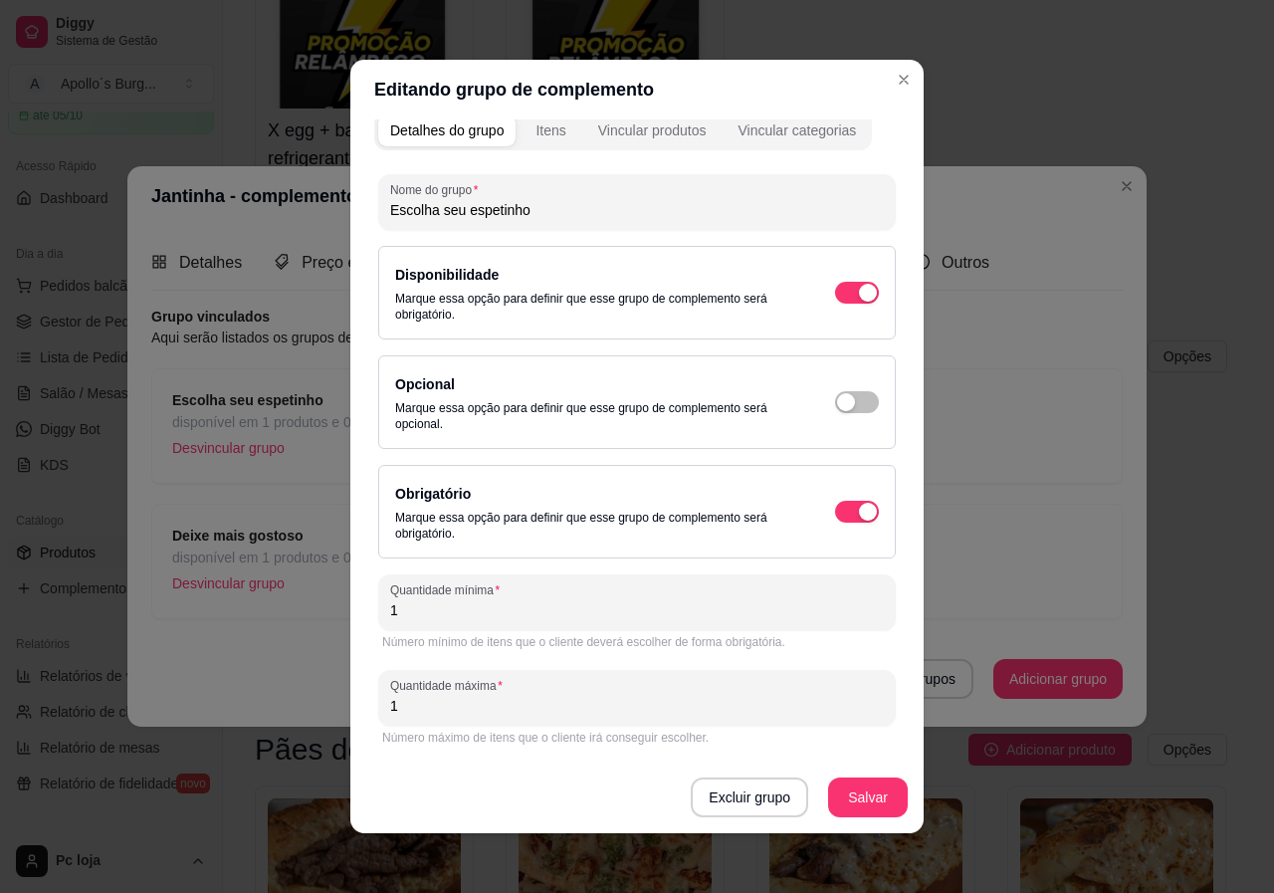
scroll to position [0, 0]
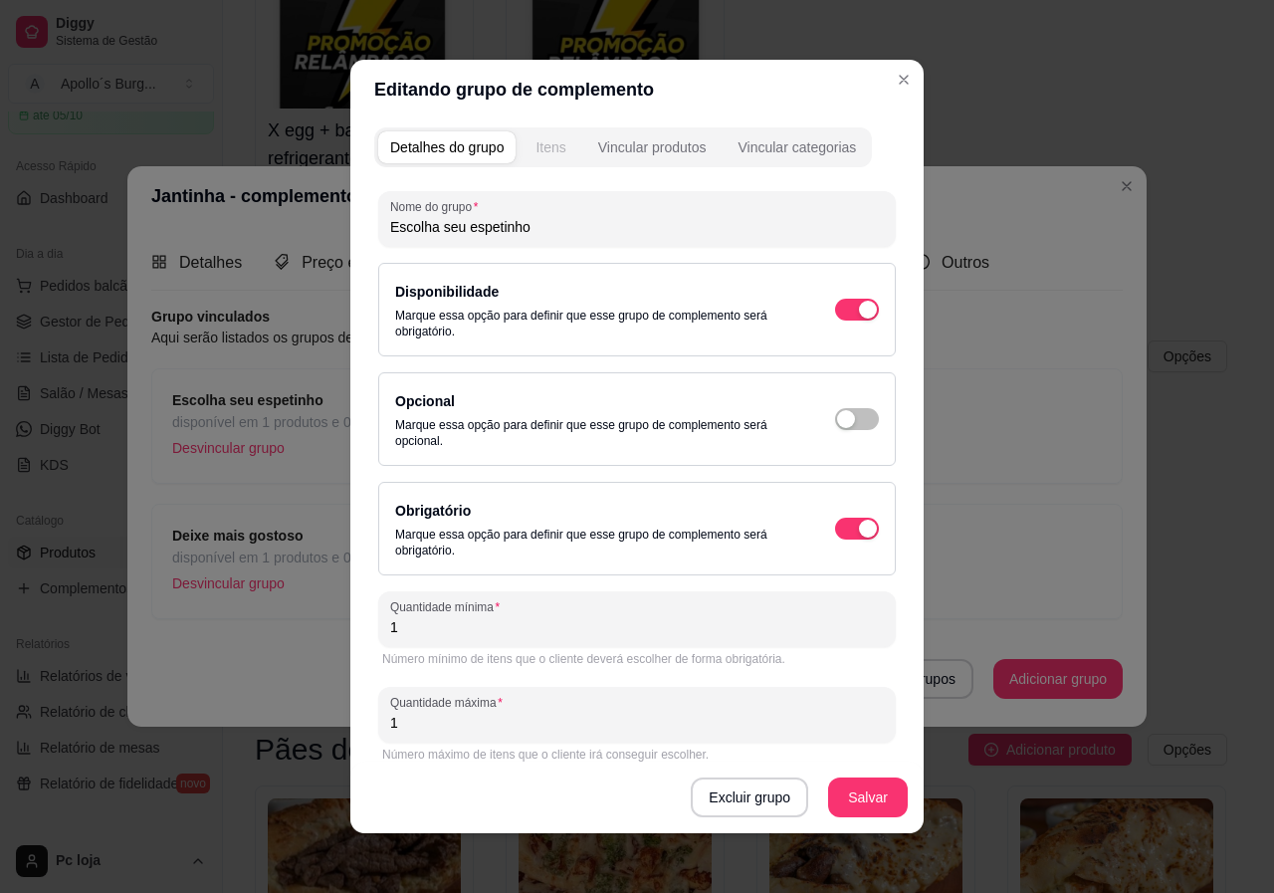
click at [545, 134] on button "Itens" at bounding box center [551, 147] width 54 height 32
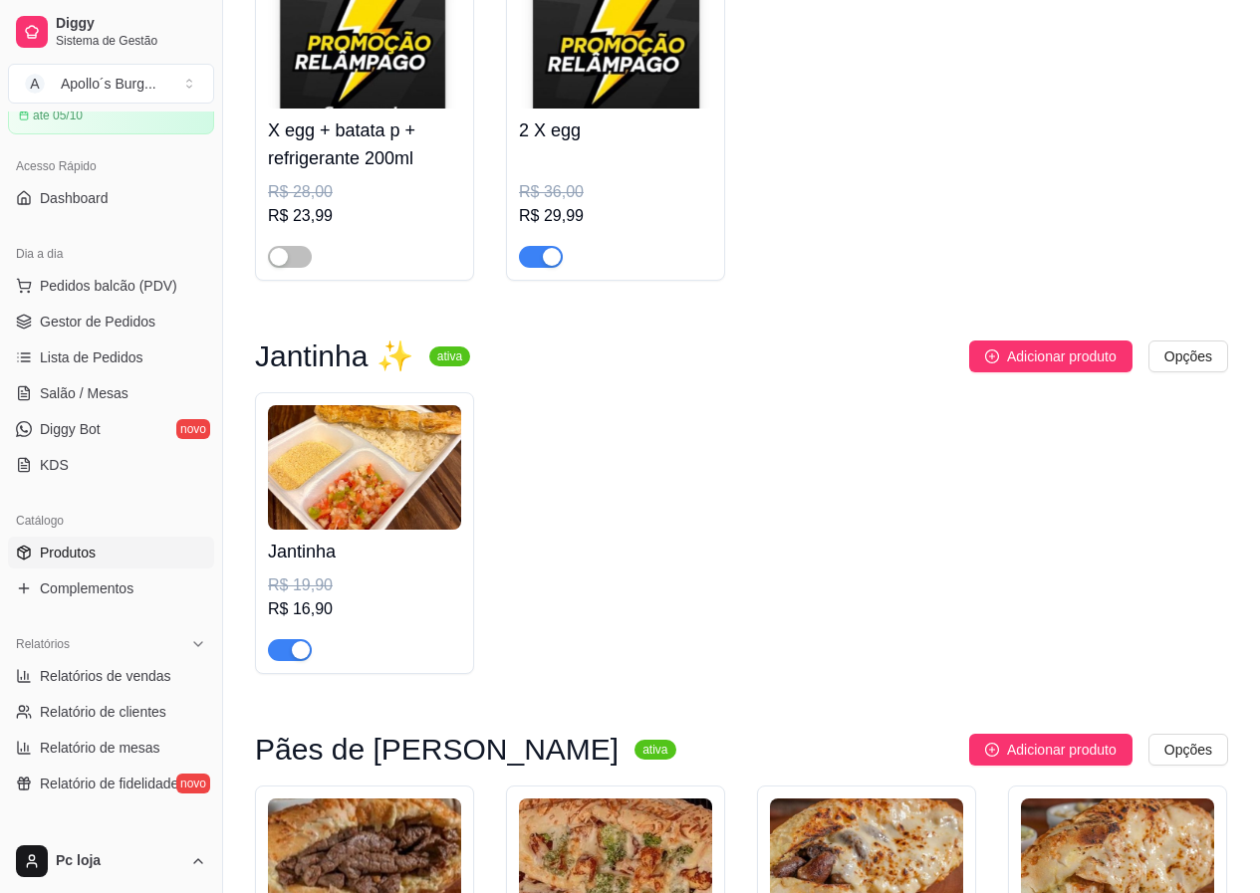
click at [407, 586] on div "R$ 19,90" at bounding box center [364, 585] width 193 height 24
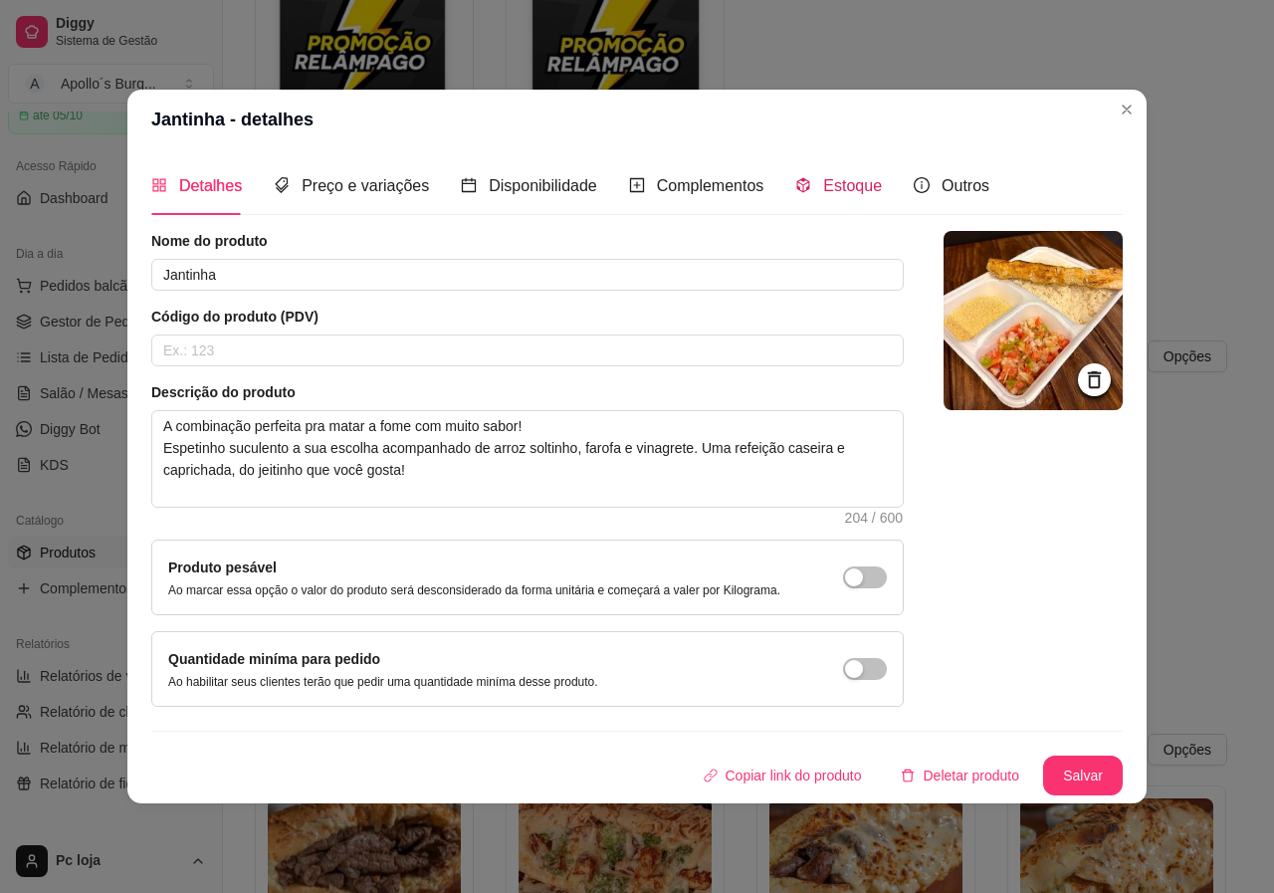
click at [838, 185] on span "Estoque" at bounding box center [852, 185] width 59 height 17
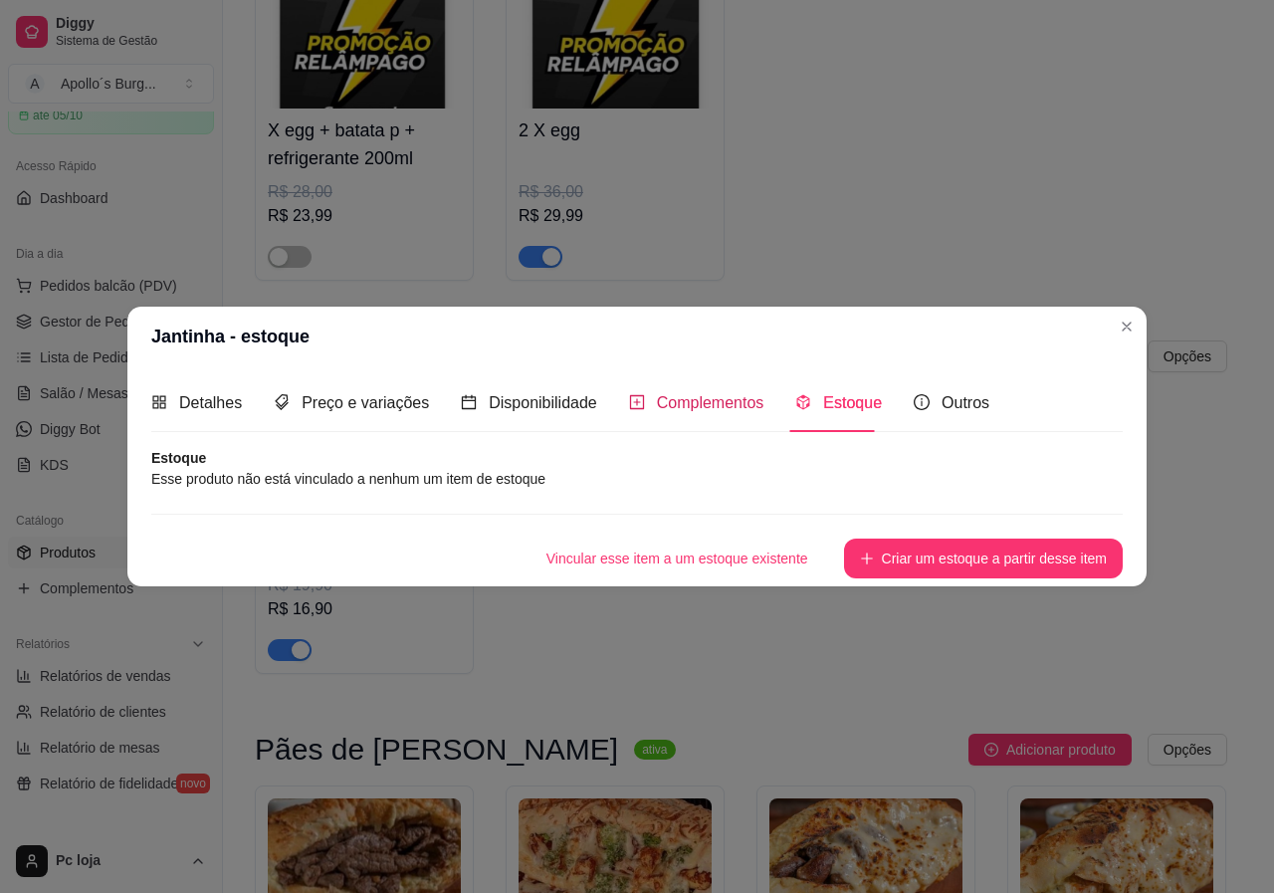
click at [702, 404] on span "Complementos" at bounding box center [711, 402] width 108 height 17
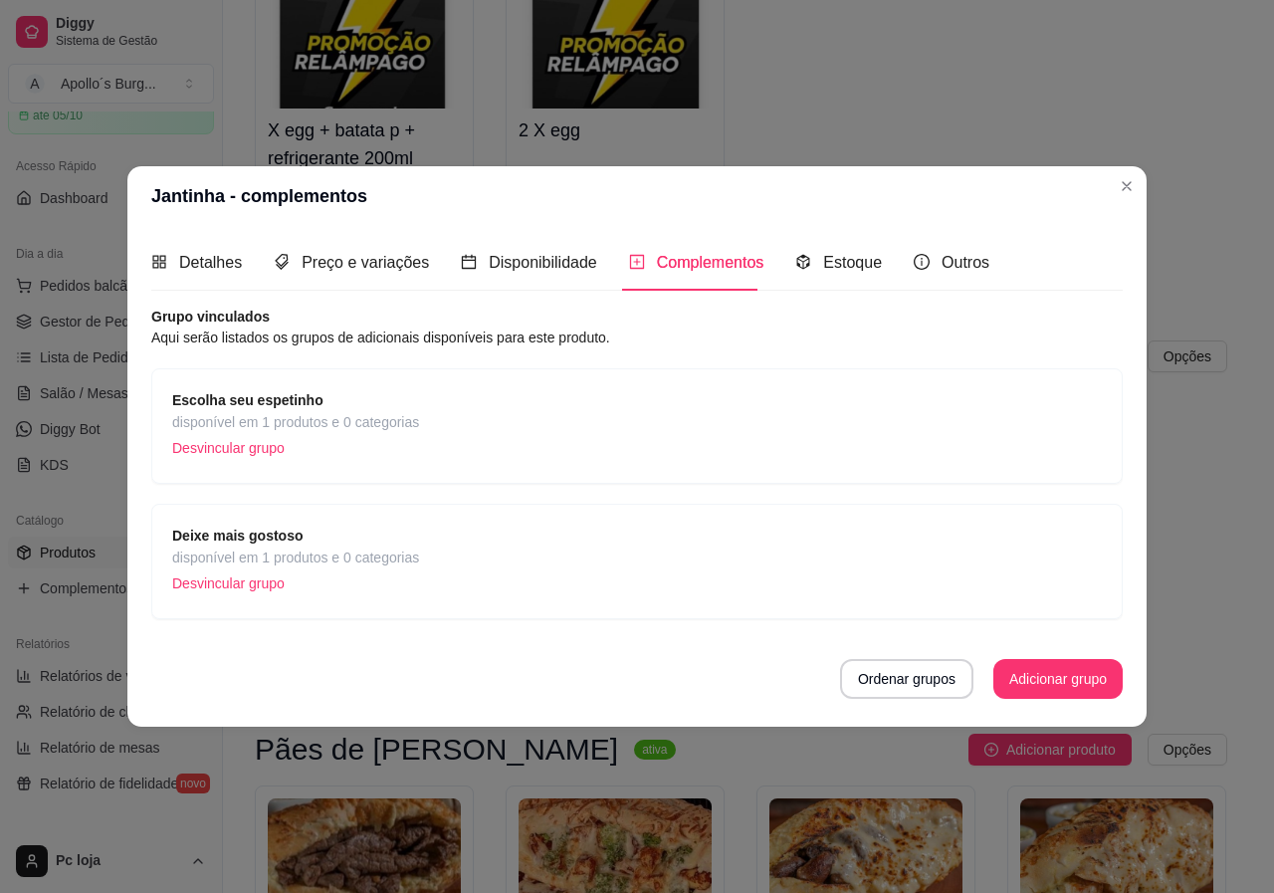
click at [420, 444] on div "Escolha seu espetinho disponível em 1 produtos e 0 categorias Desvincular grupo" at bounding box center [637, 426] width 930 height 74
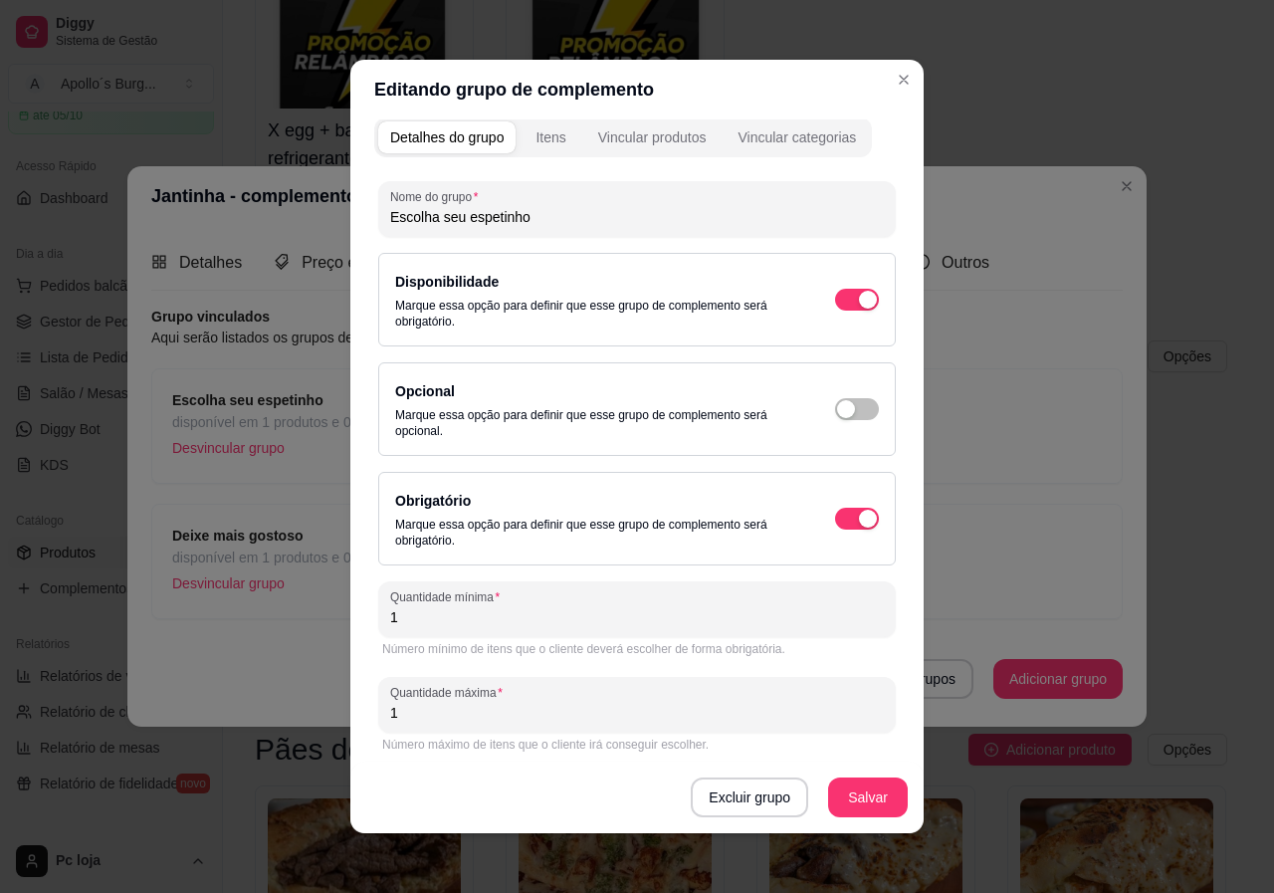
scroll to position [17, 0]
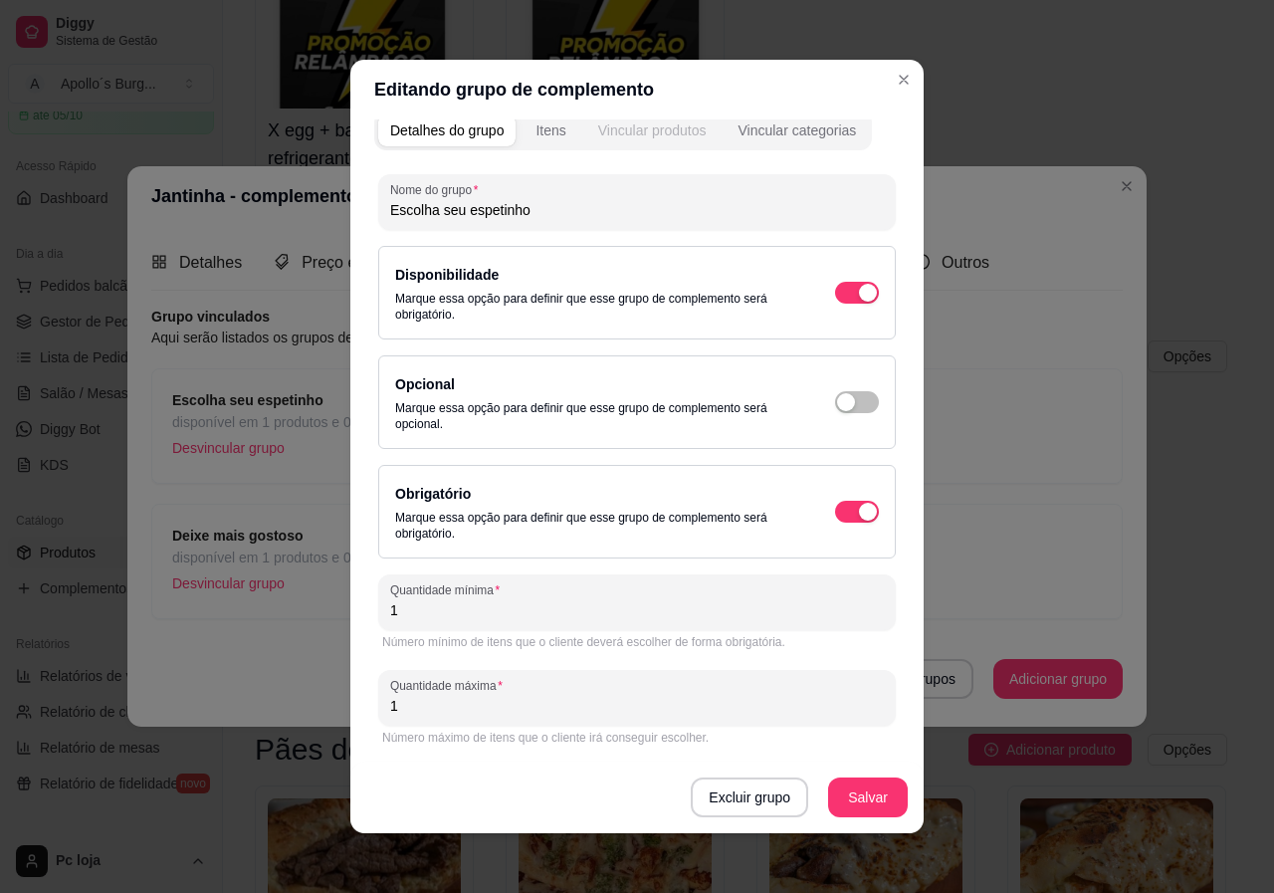
click at [586, 125] on button "Vincular produtos" at bounding box center [652, 131] width 132 height 32
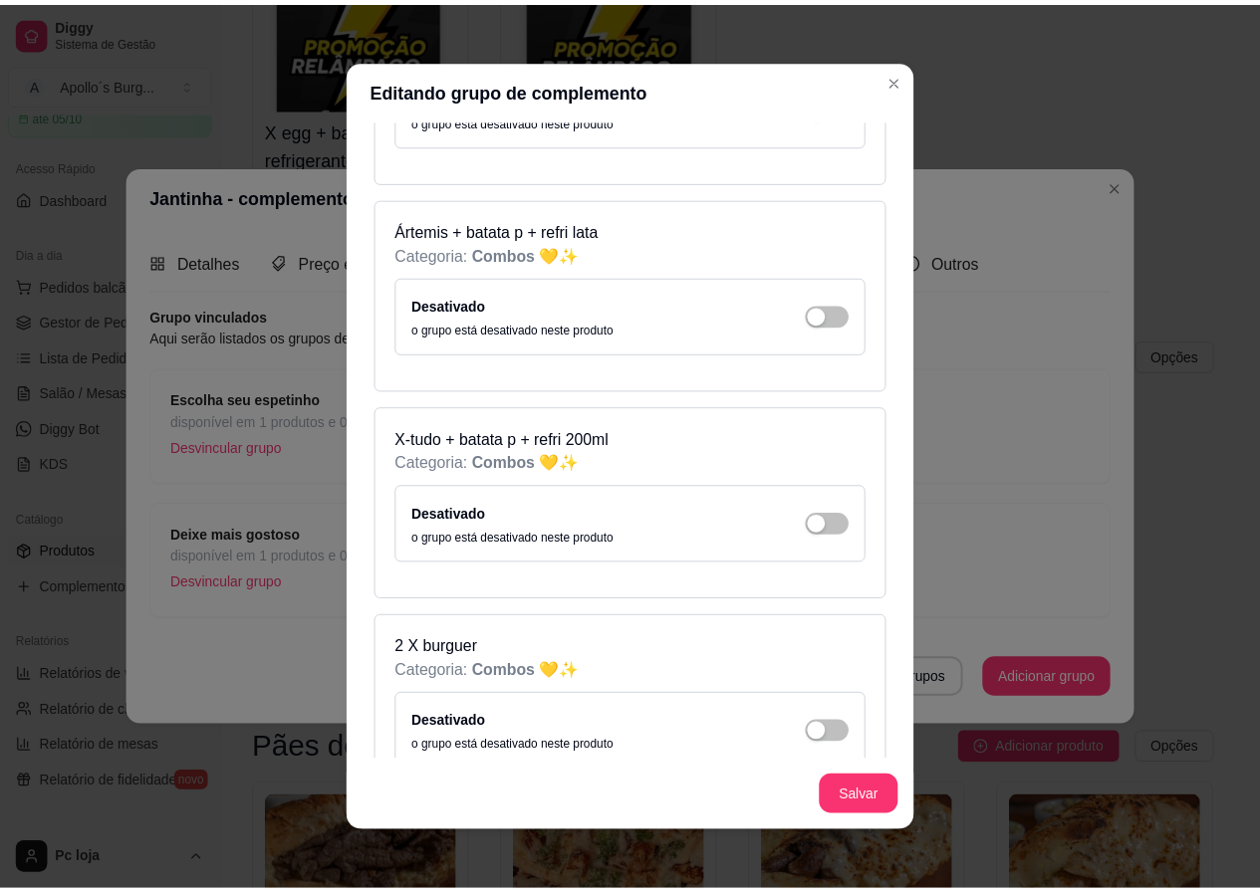
scroll to position [0, 0]
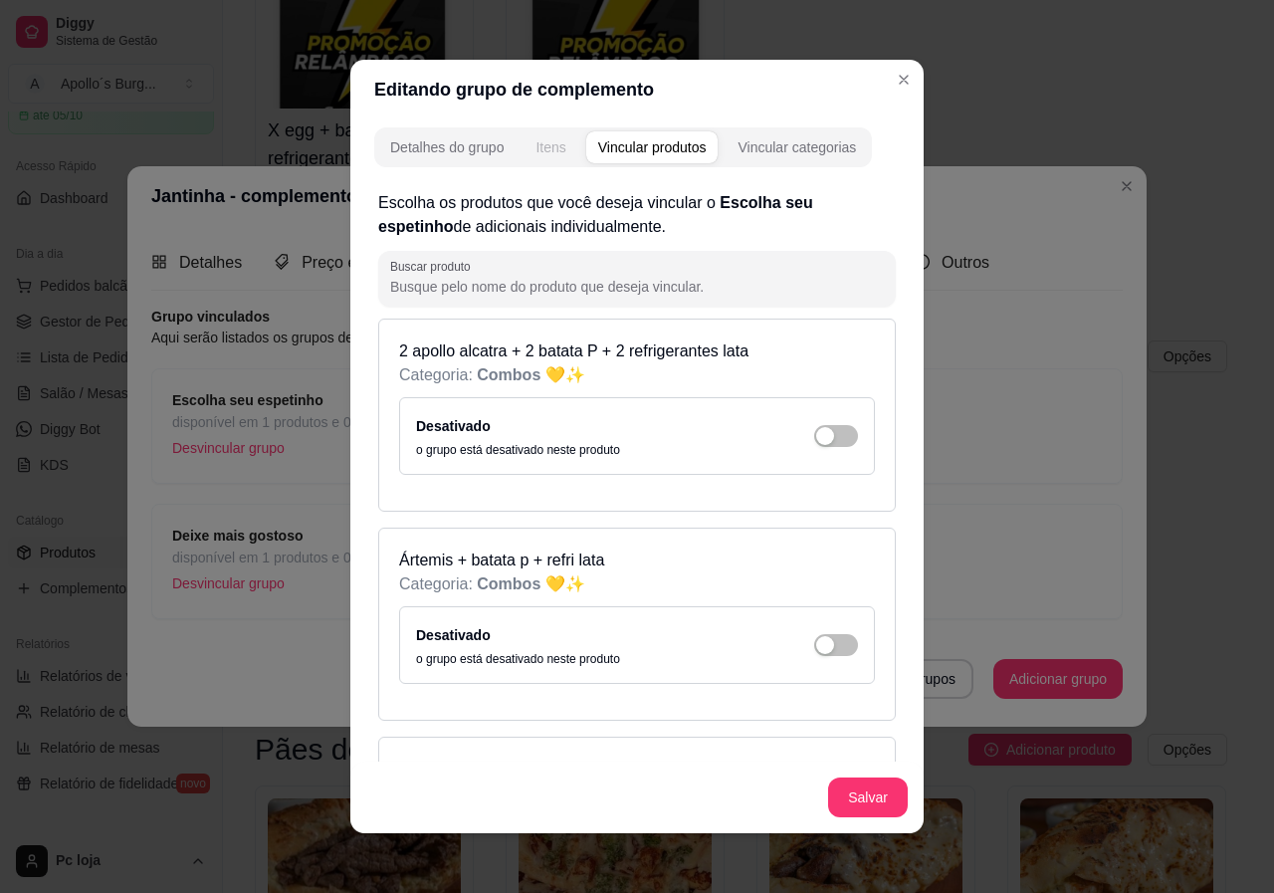
click at [557, 133] on button "Itens" at bounding box center [551, 147] width 54 height 32
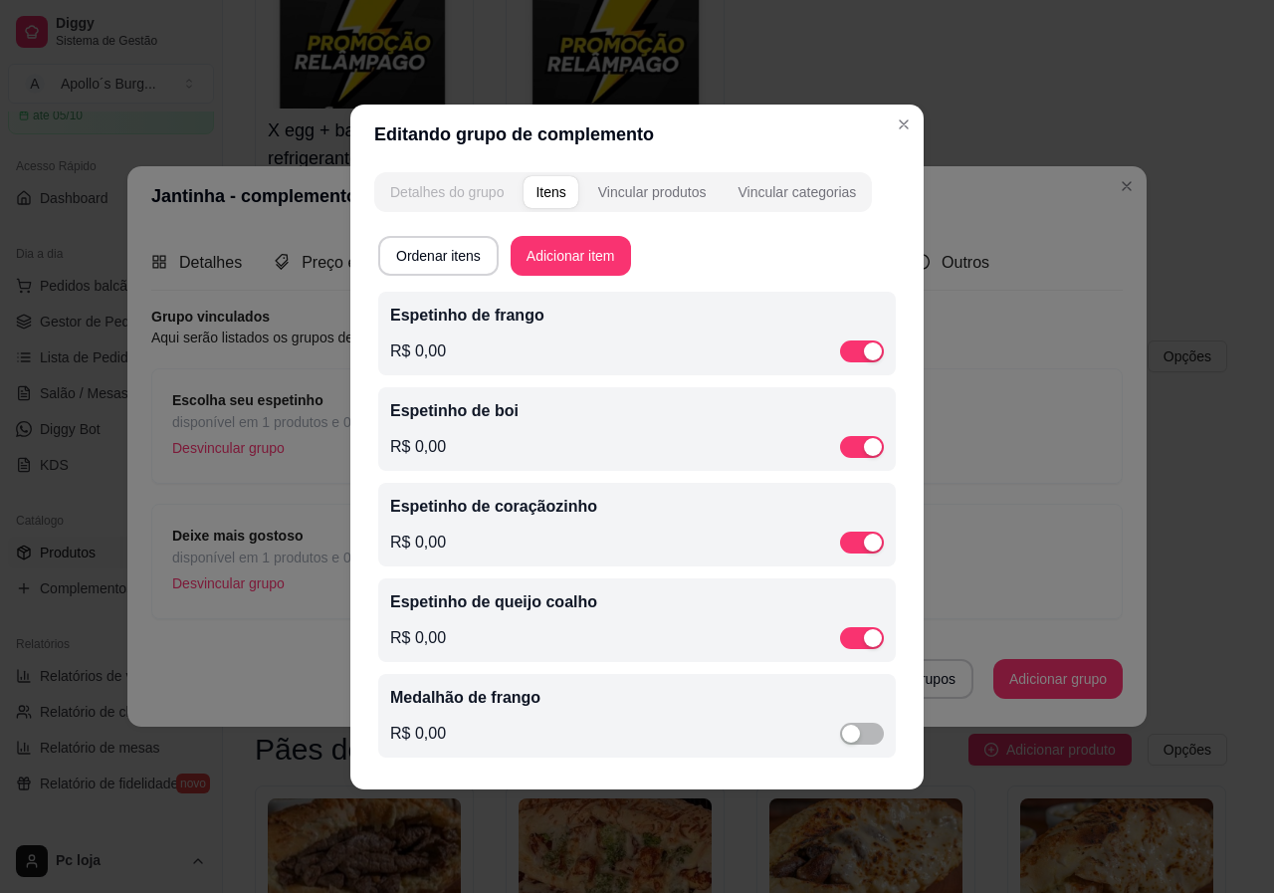
click at [474, 185] on div "Detalhes do grupo" at bounding box center [447, 192] width 114 height 20
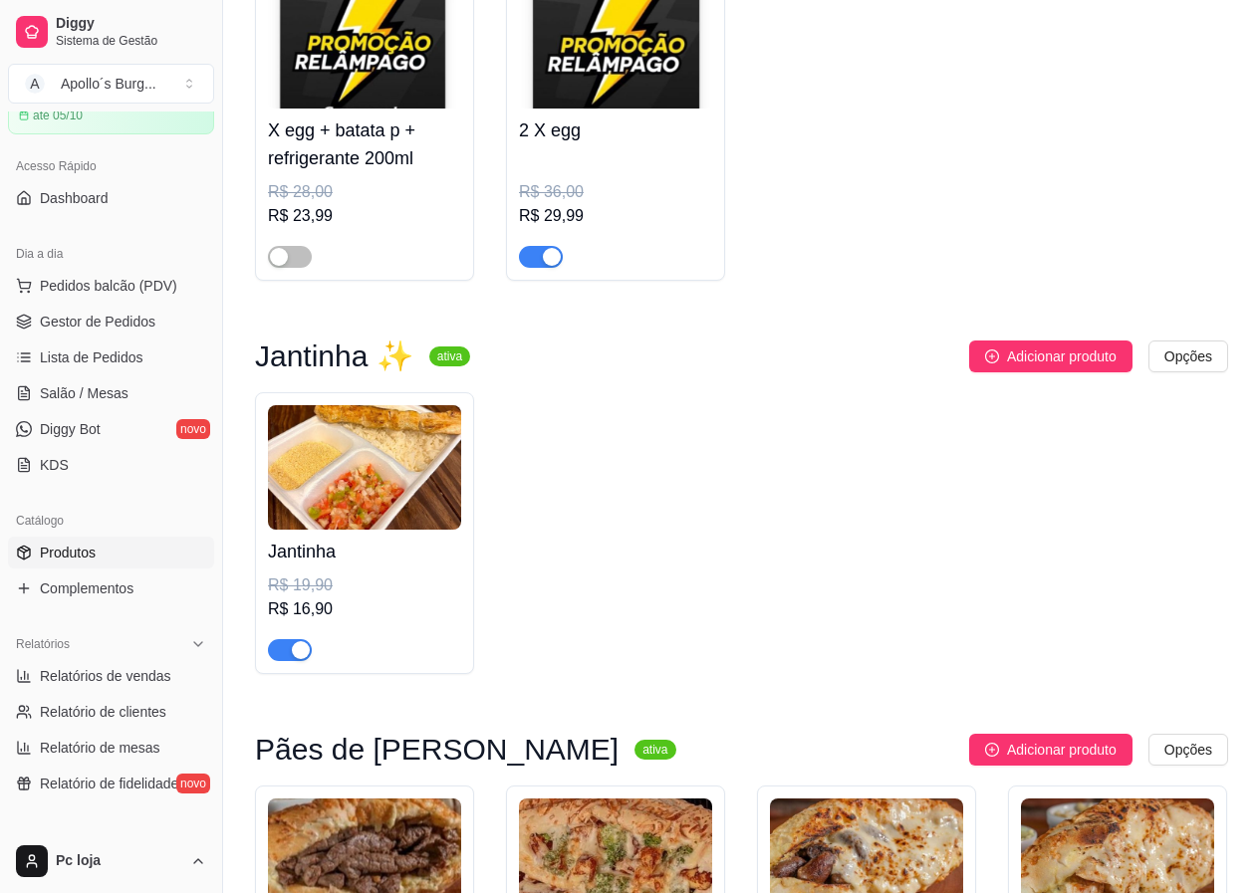
click at [418, 564] on h4 "Jantinha" at bounding box center [364, 552] width 193 height 28
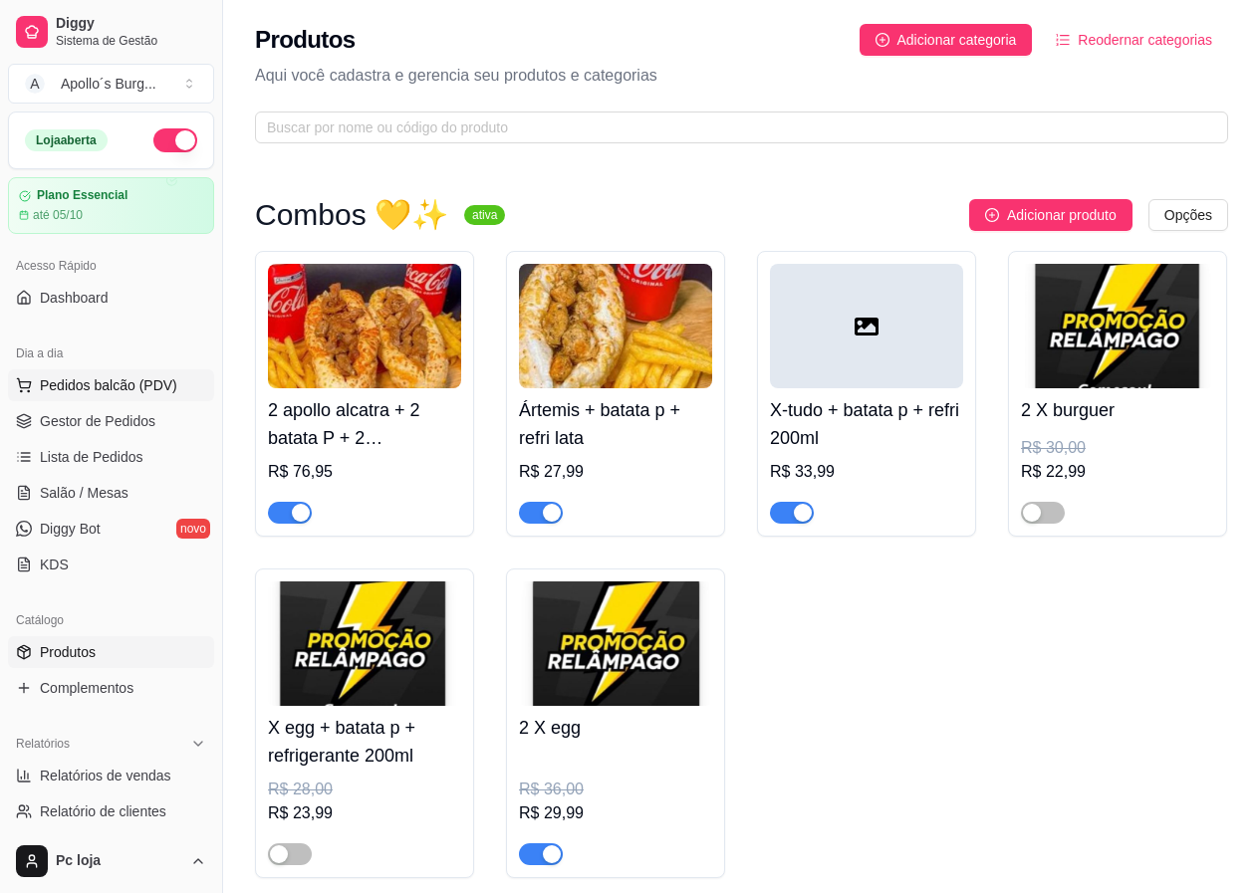
click at [91, 386] on span "Pedidos balcão (PDV)" at bounding box center [108, 385] width 137 height 20
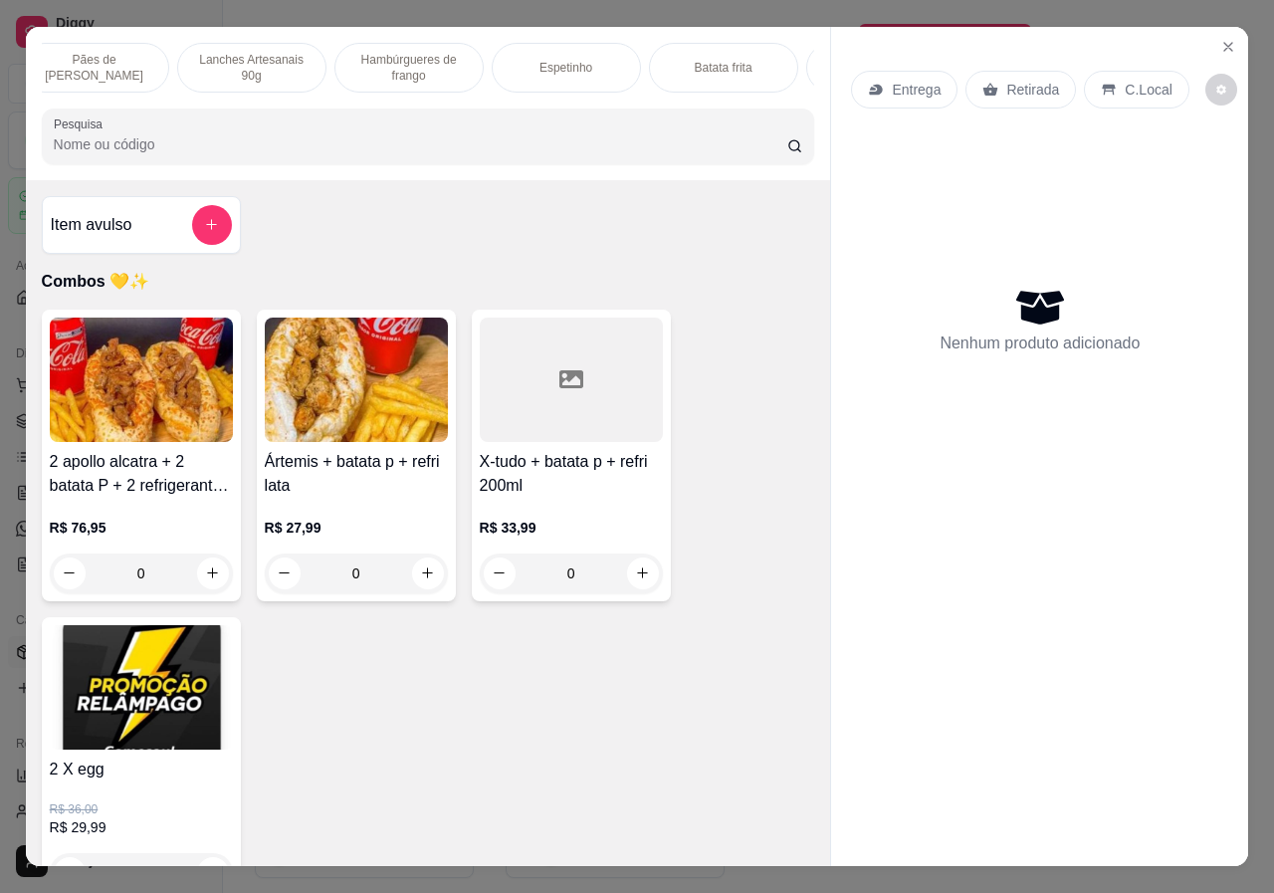
scroll to position [0, 615]
click at [290, 62] on p "Espetinho" at bounding box center [287, 68] width 53 height 16
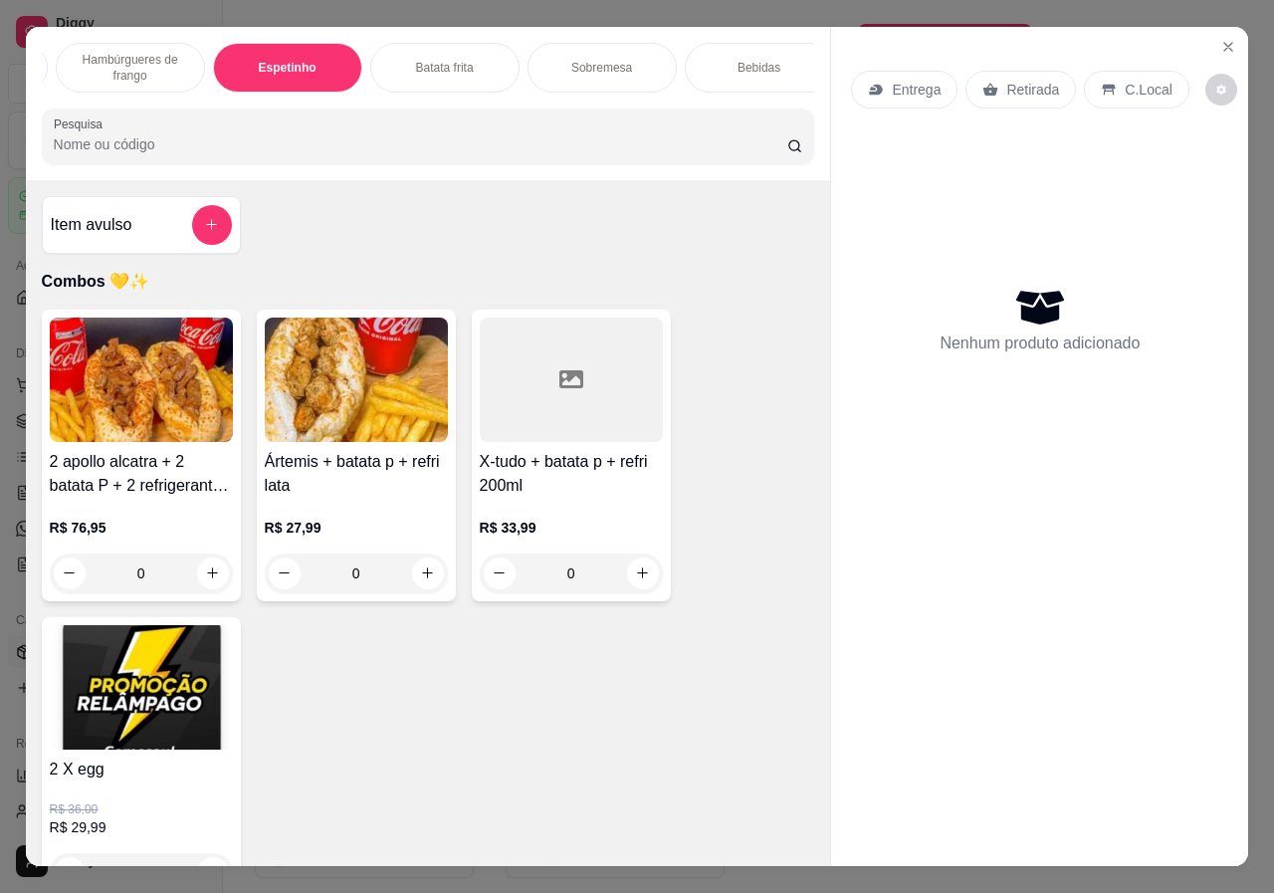
scroll to position [45, 0]
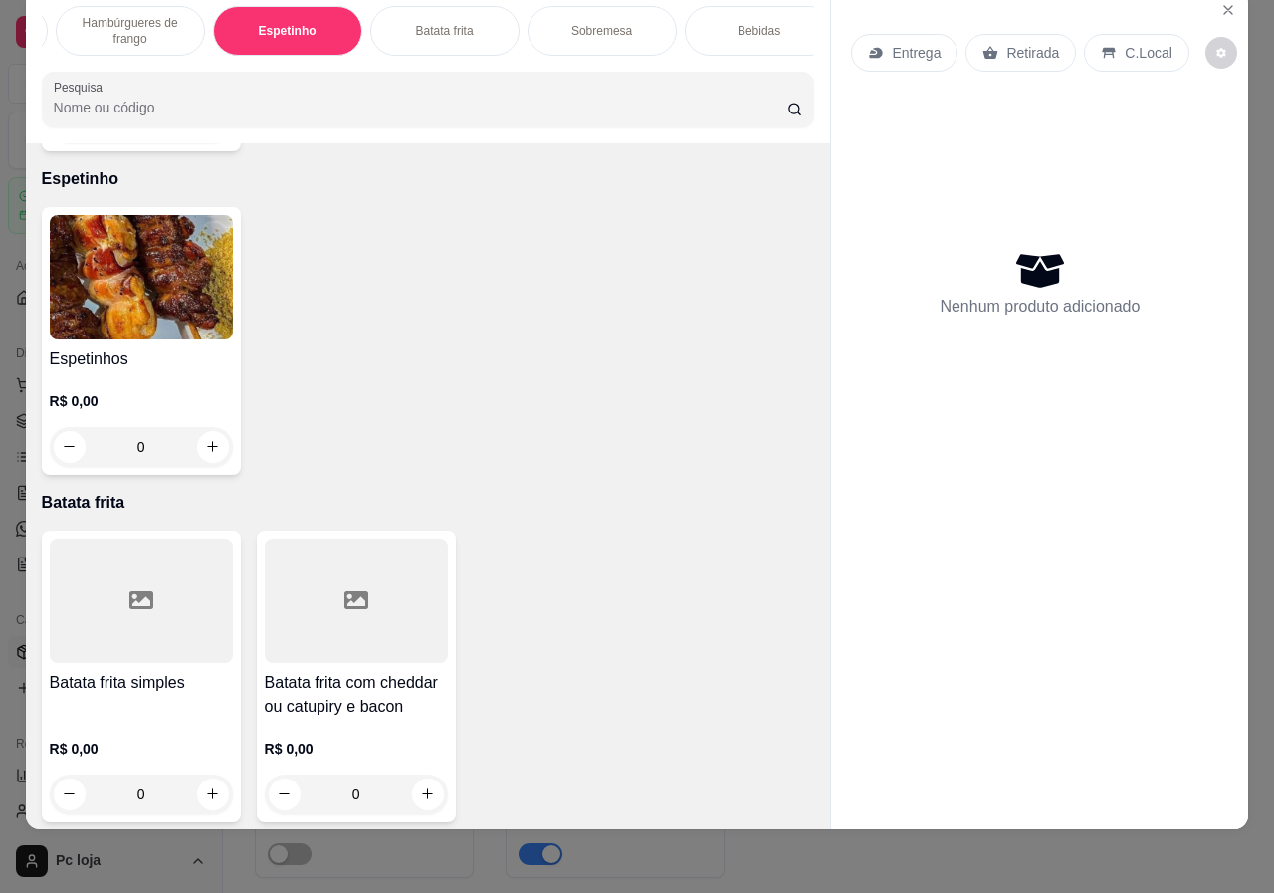
click at [136, 371] on div "R$ 0,00 0" at bounding box center [141, 419] width 183 height 96
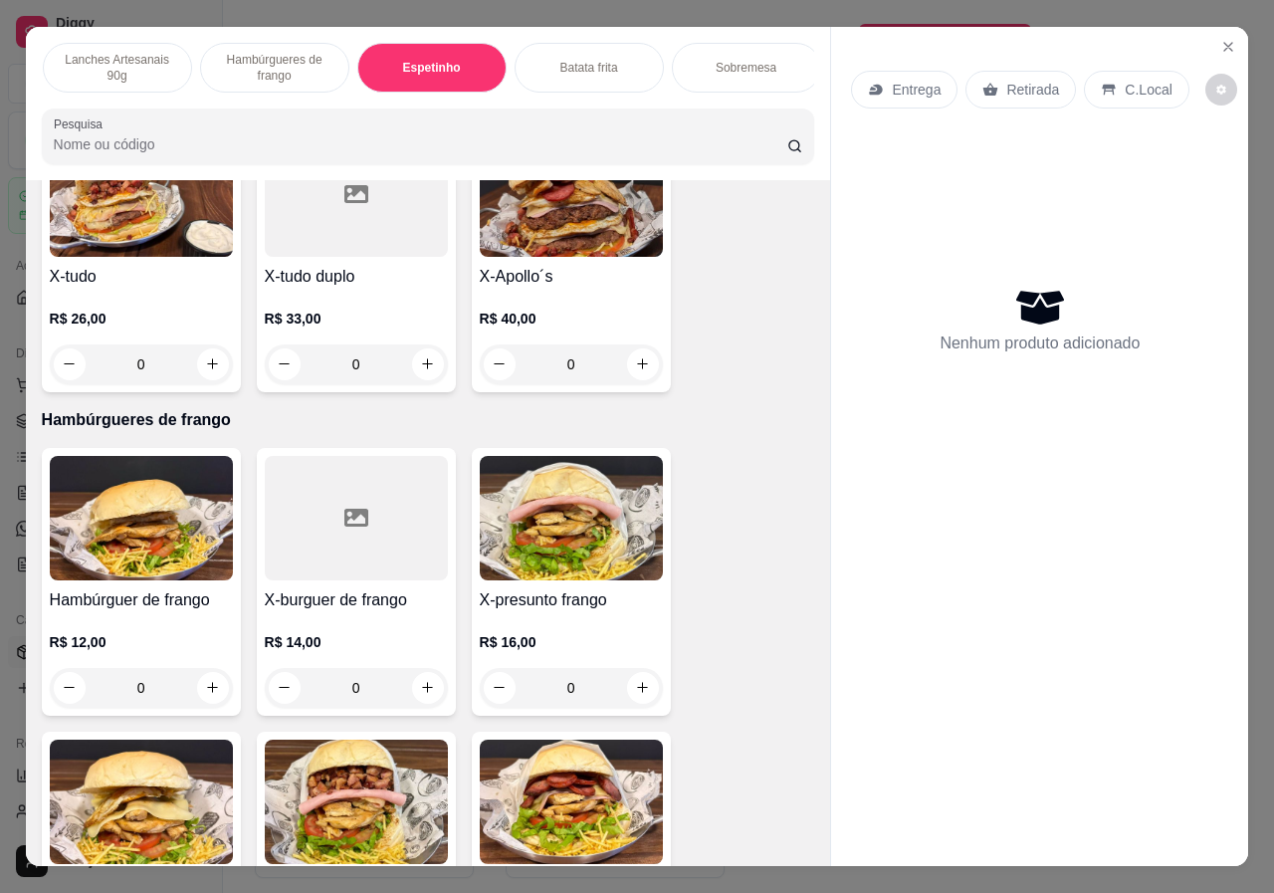
scroll to position [0, 634]
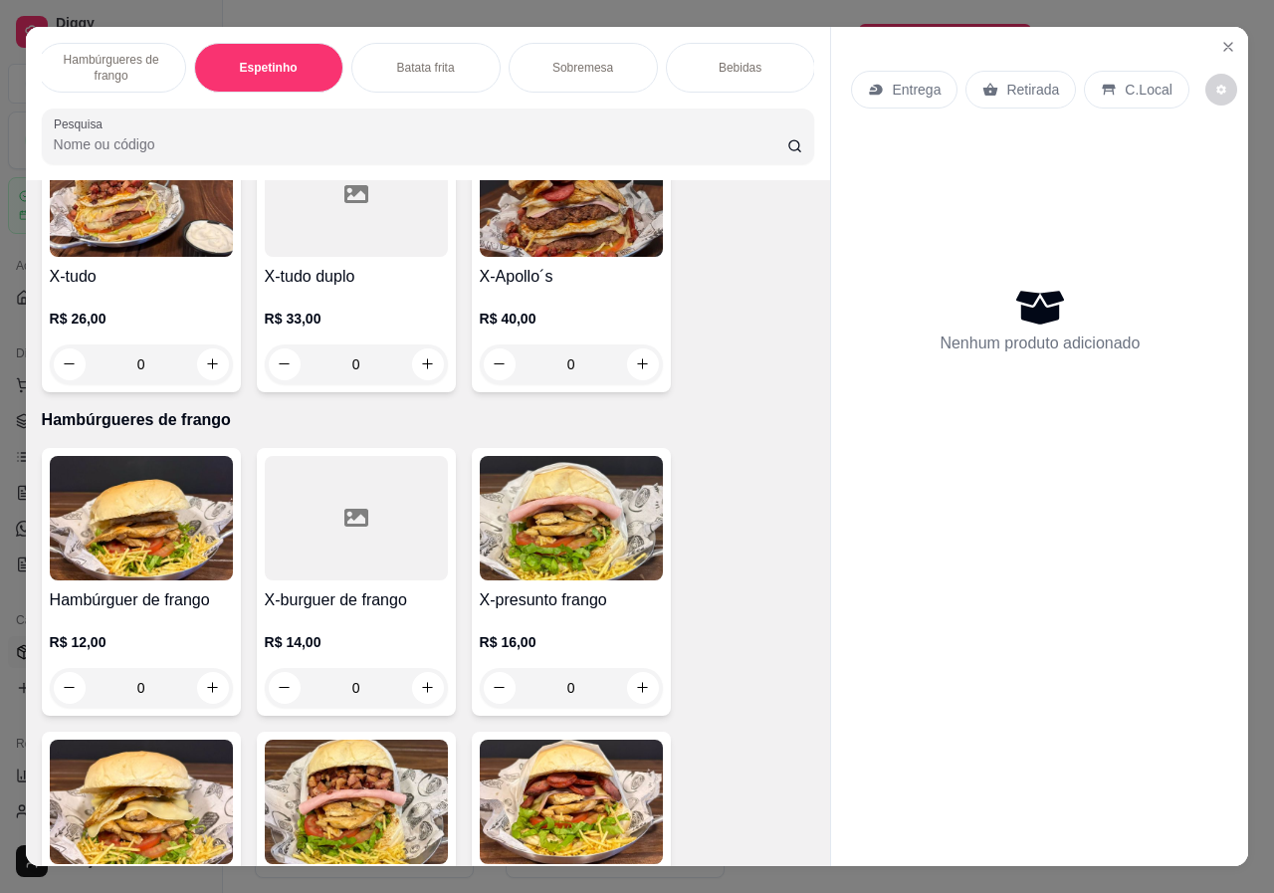
click at [469, 59] on div "Batata frita" at bounding box center [425, 68] width 149 height 50
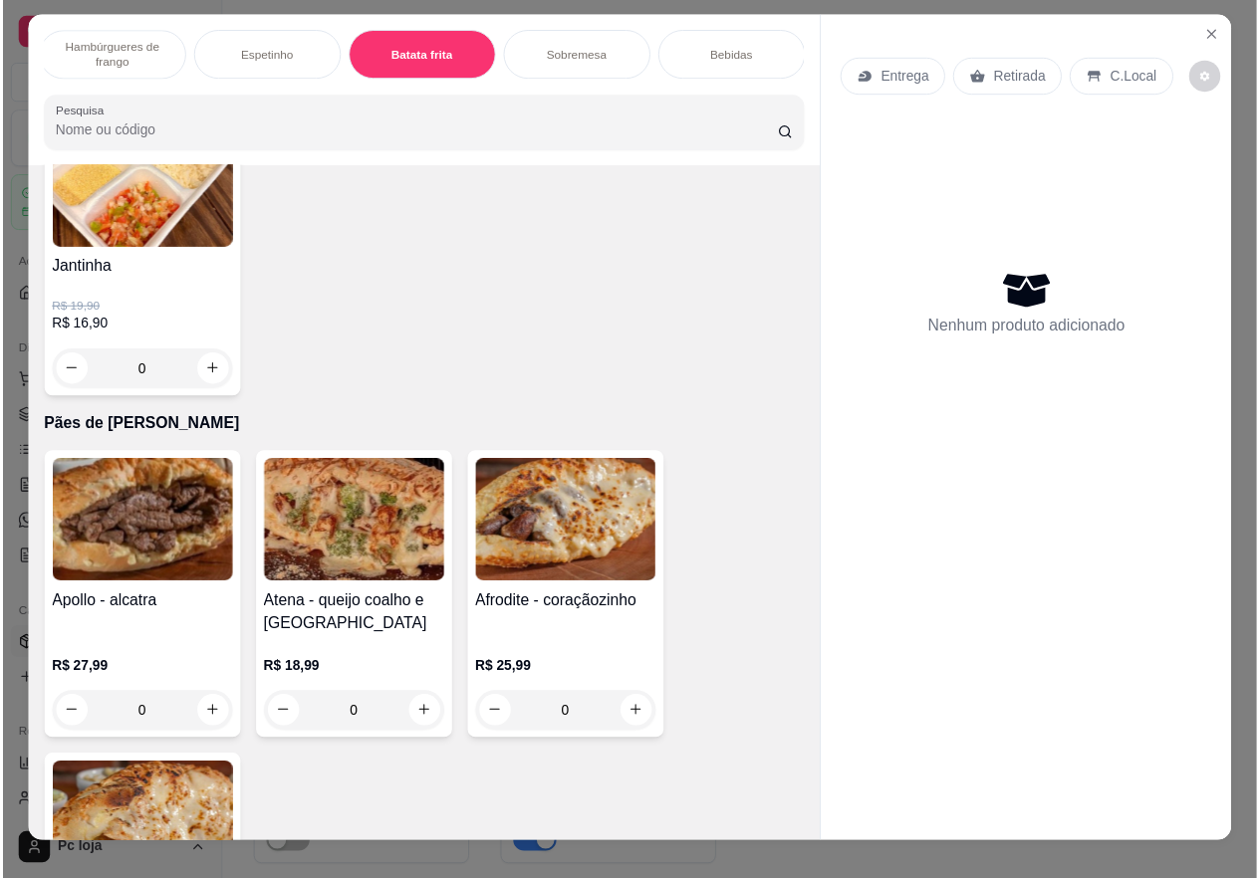
scroll to position [0, 0]
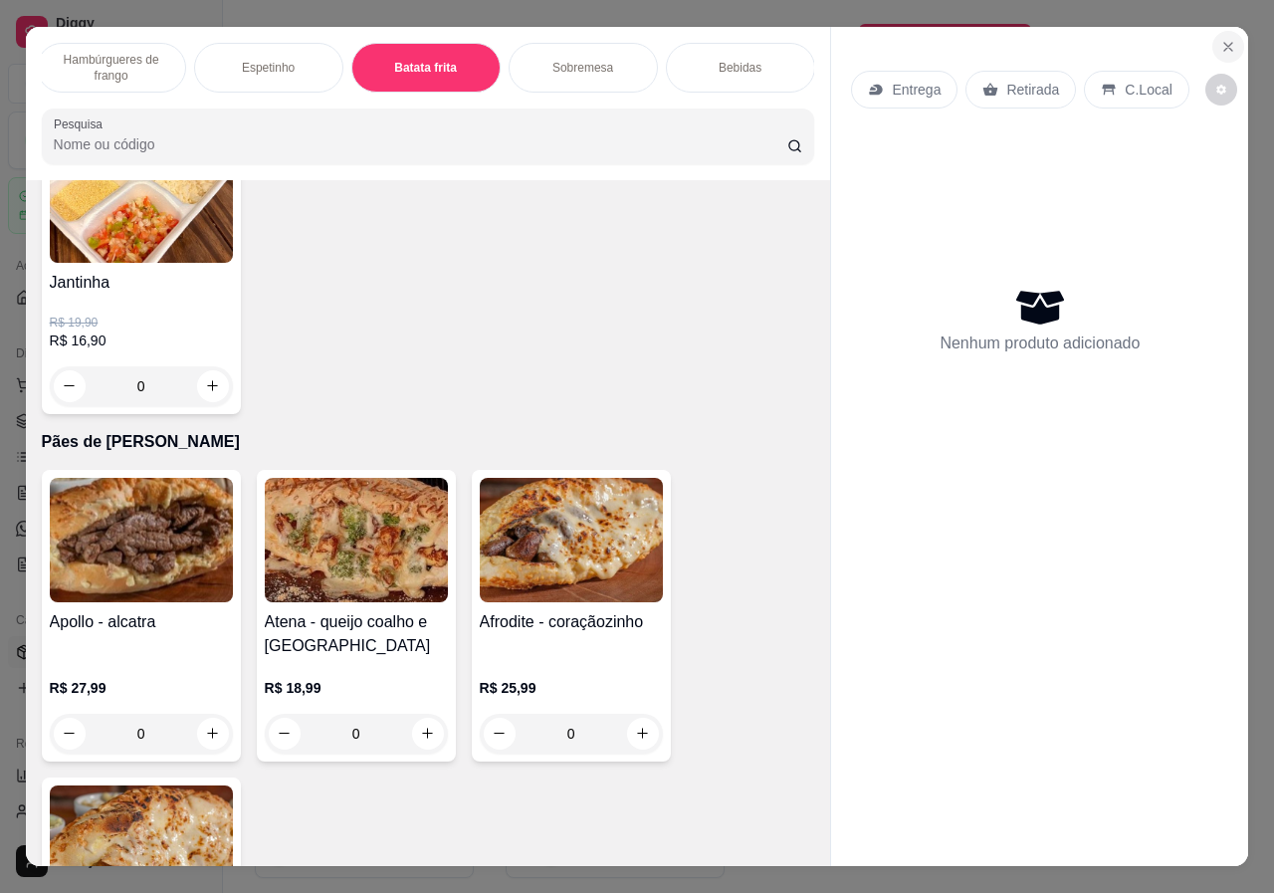
click at [1221, 39] on icon "Close" at bounding box center [1229, 47] width 16 height 16
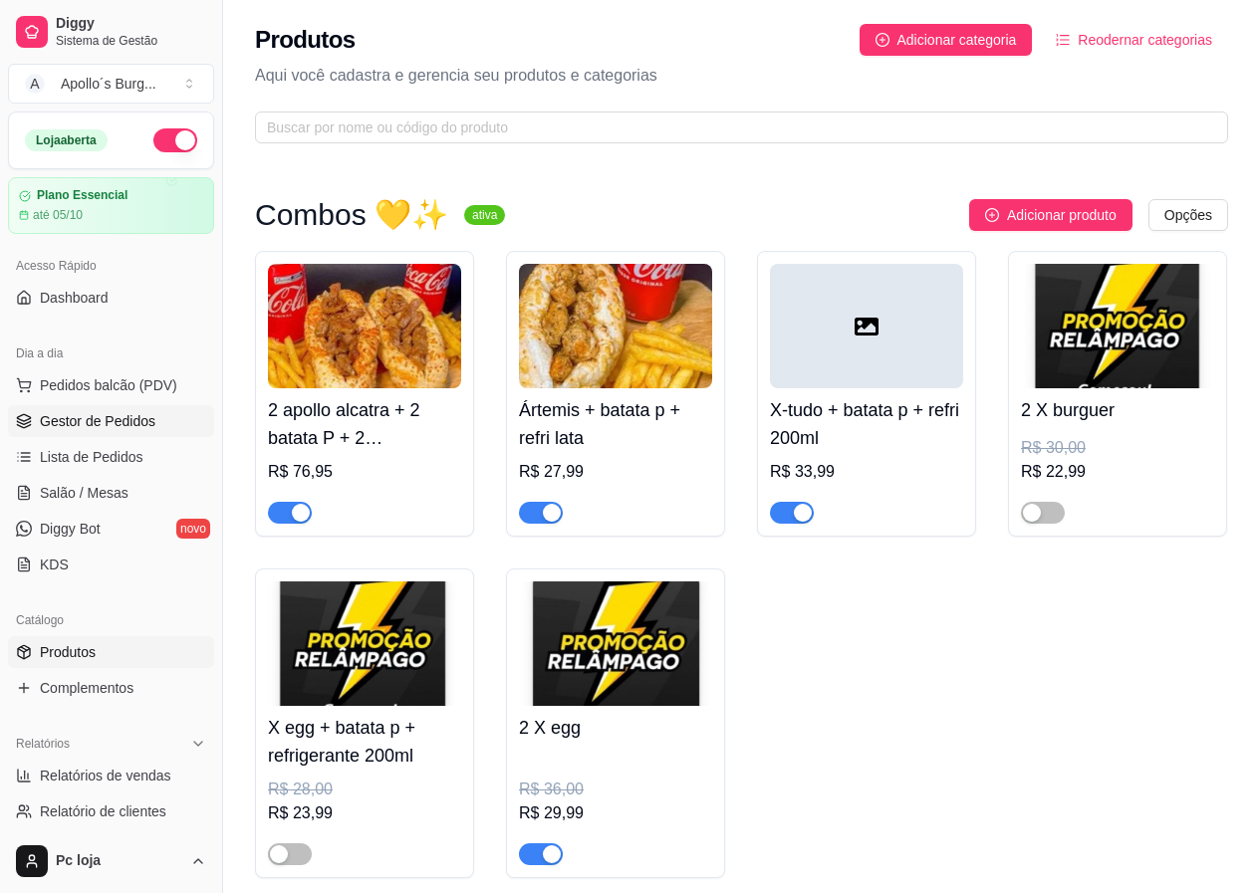
click at [124, 424] on span "Gestor de Pedidos" at bounding box center [97, 421] width 115 height 20
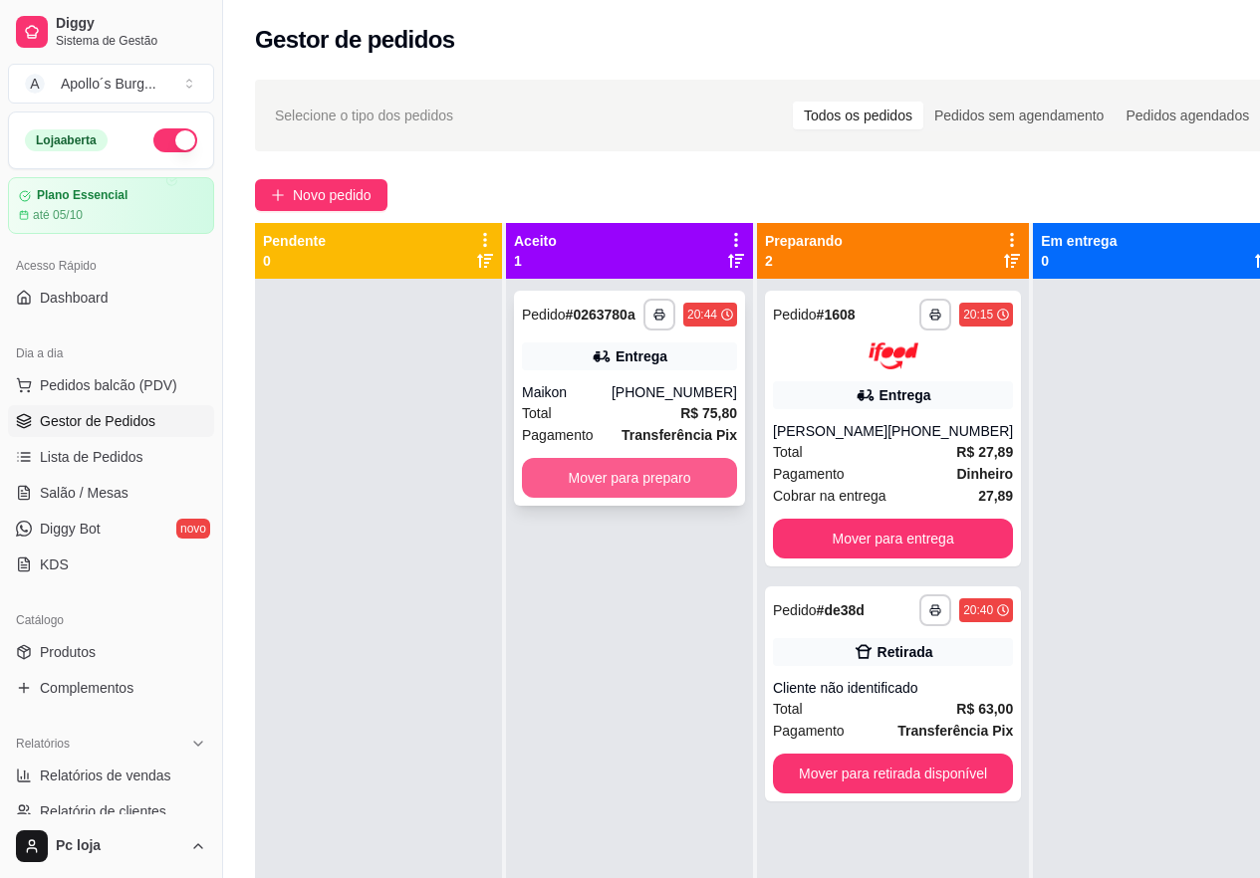
click at [649, 479] on button "Mover para preparo" at bounding box center [629, 478] width 215 height 40
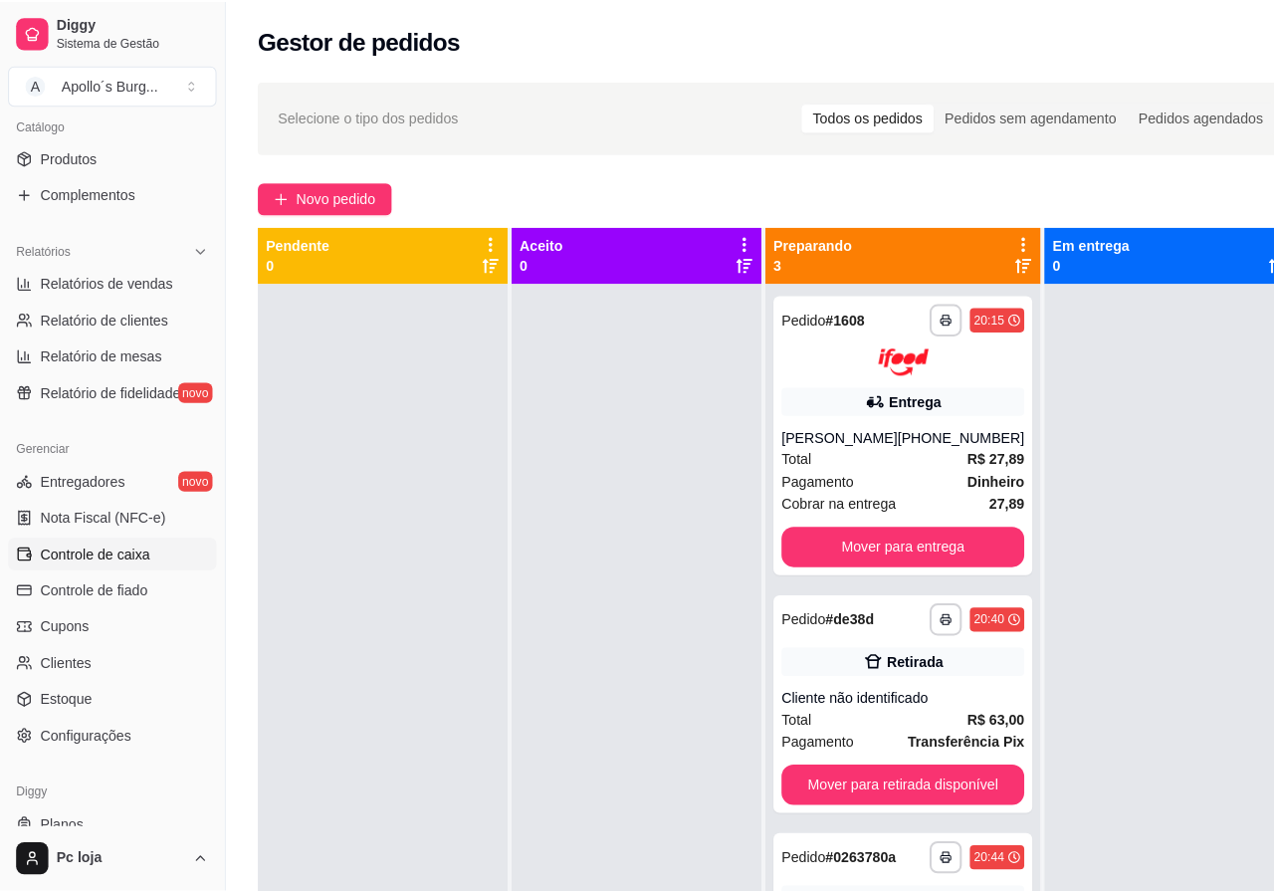
scroll to position [498, 0]
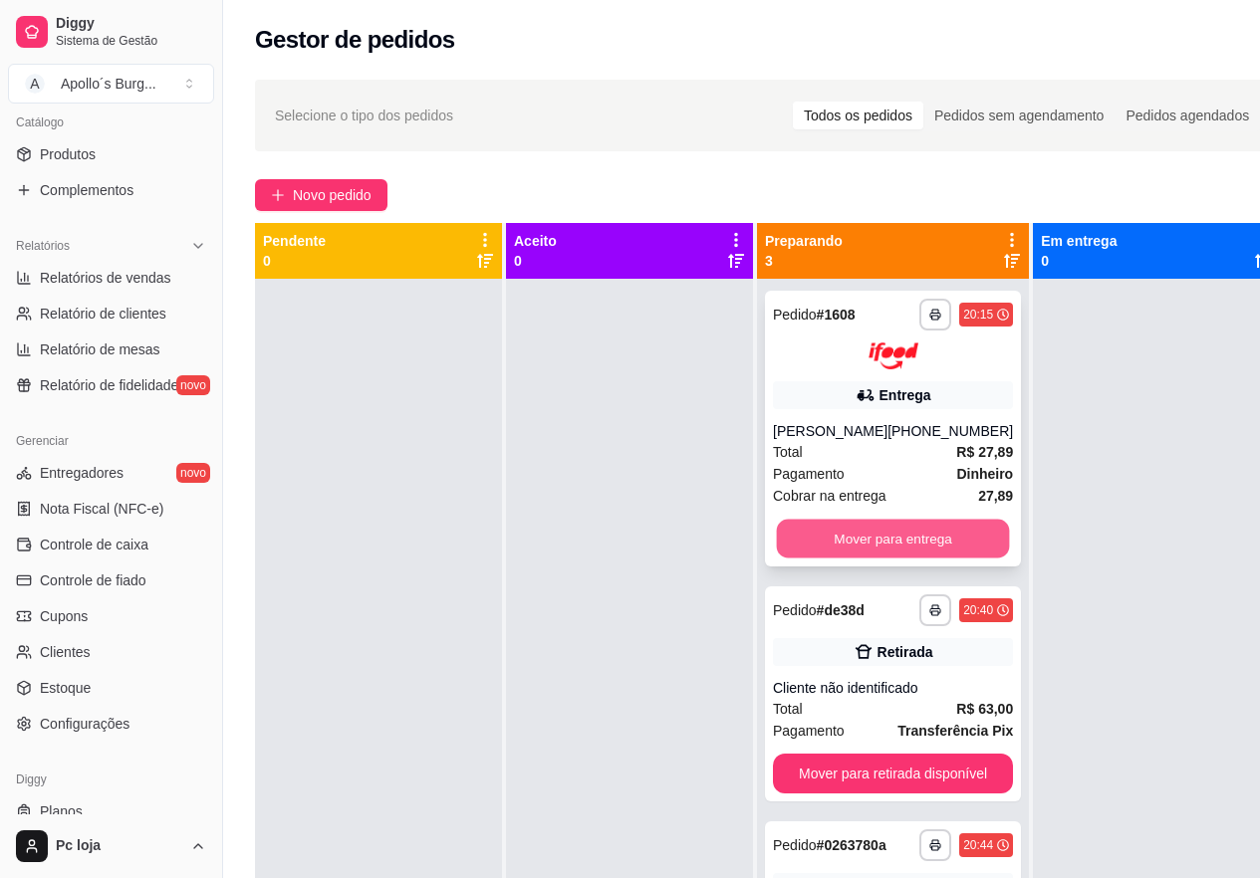
click at [947, 530] on button "Mover para entrega" at bounding box center [893, 538] width 233 height 39
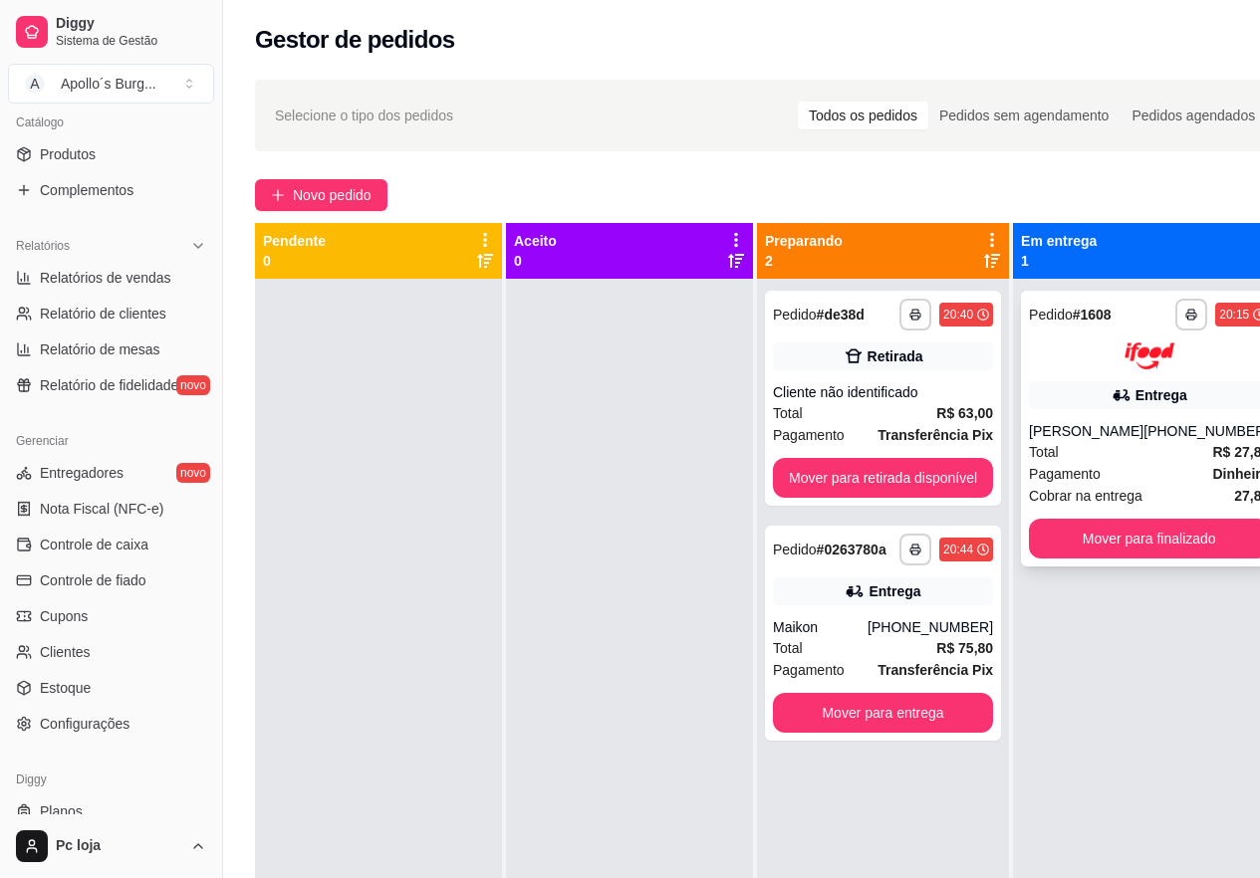
click at [1086, 433] on div "[PERSON_NAME]" at bounding box center [1086, 431] width 115 height 20
click at [1188, 539] on button "Mover para finalizado" at bounding box center [1149, 539] width 240 height 40
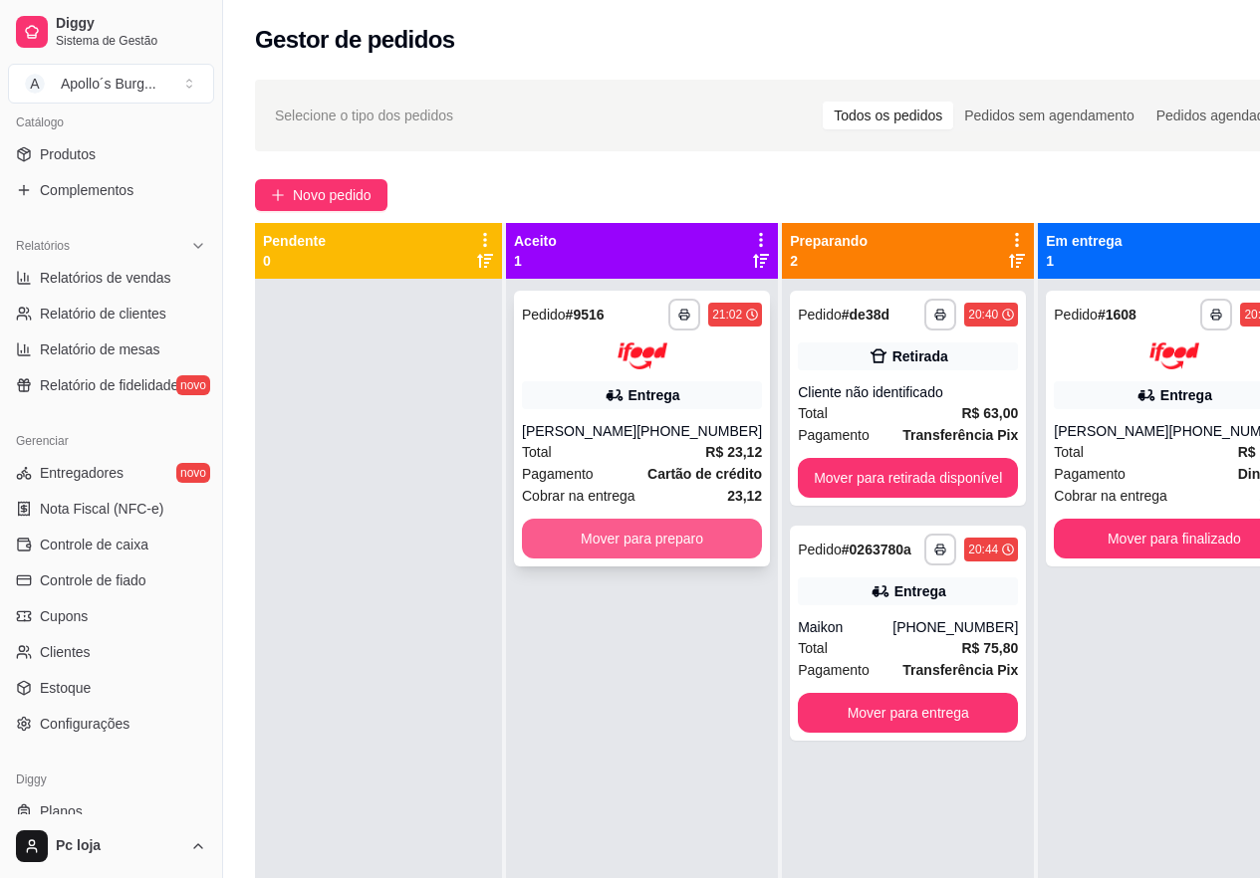
click at [573, 530] on button "Mover para preparo" at bounding box center [642, 539] width 240 height 40
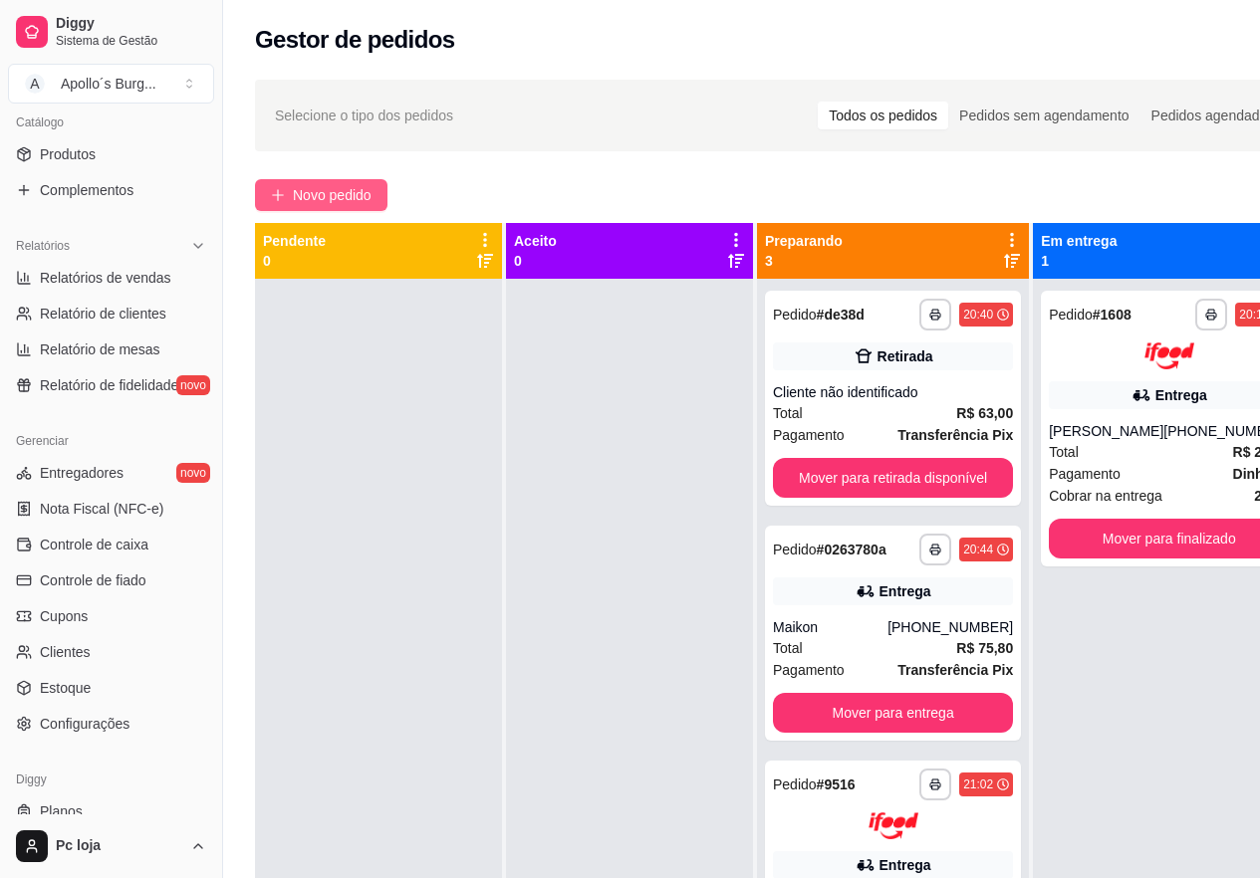
click at [315, 197] on span "Novo pedido" at bounding box center [332, 195] width 79 height 22
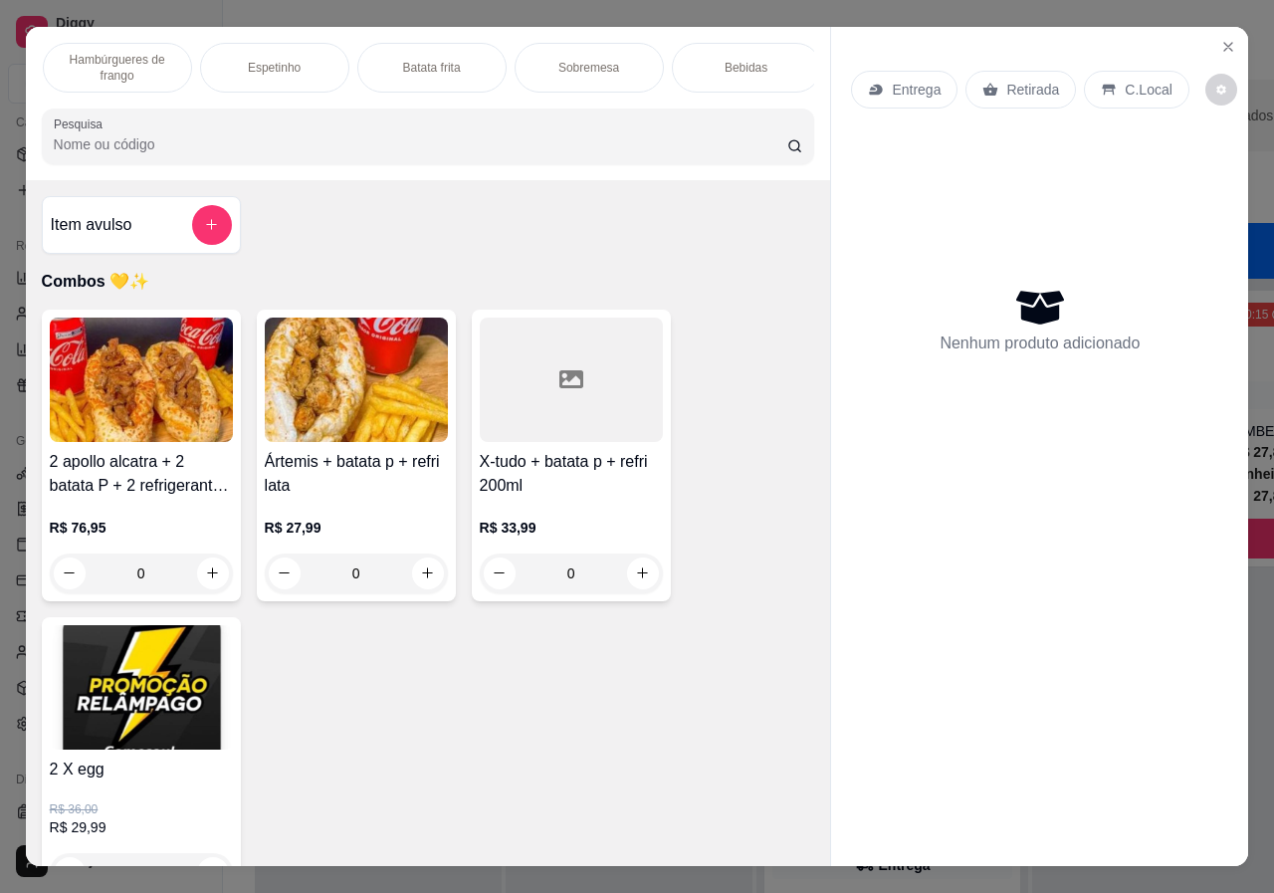
scroll to position [0, 634]
click at [730, 51] on div "Bebidas" at bounding box center [740, 68] width 149 height 50
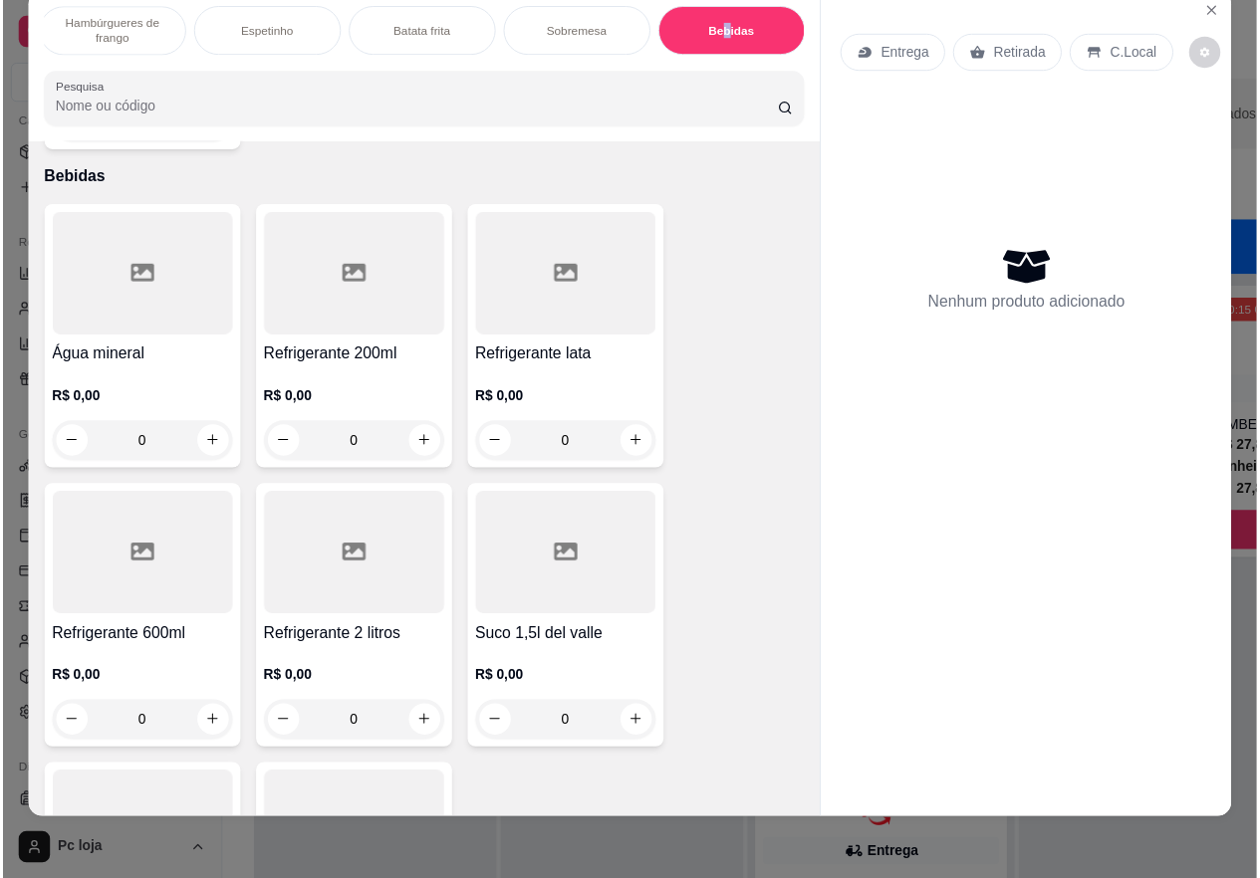
scroll to position [4723, 0]
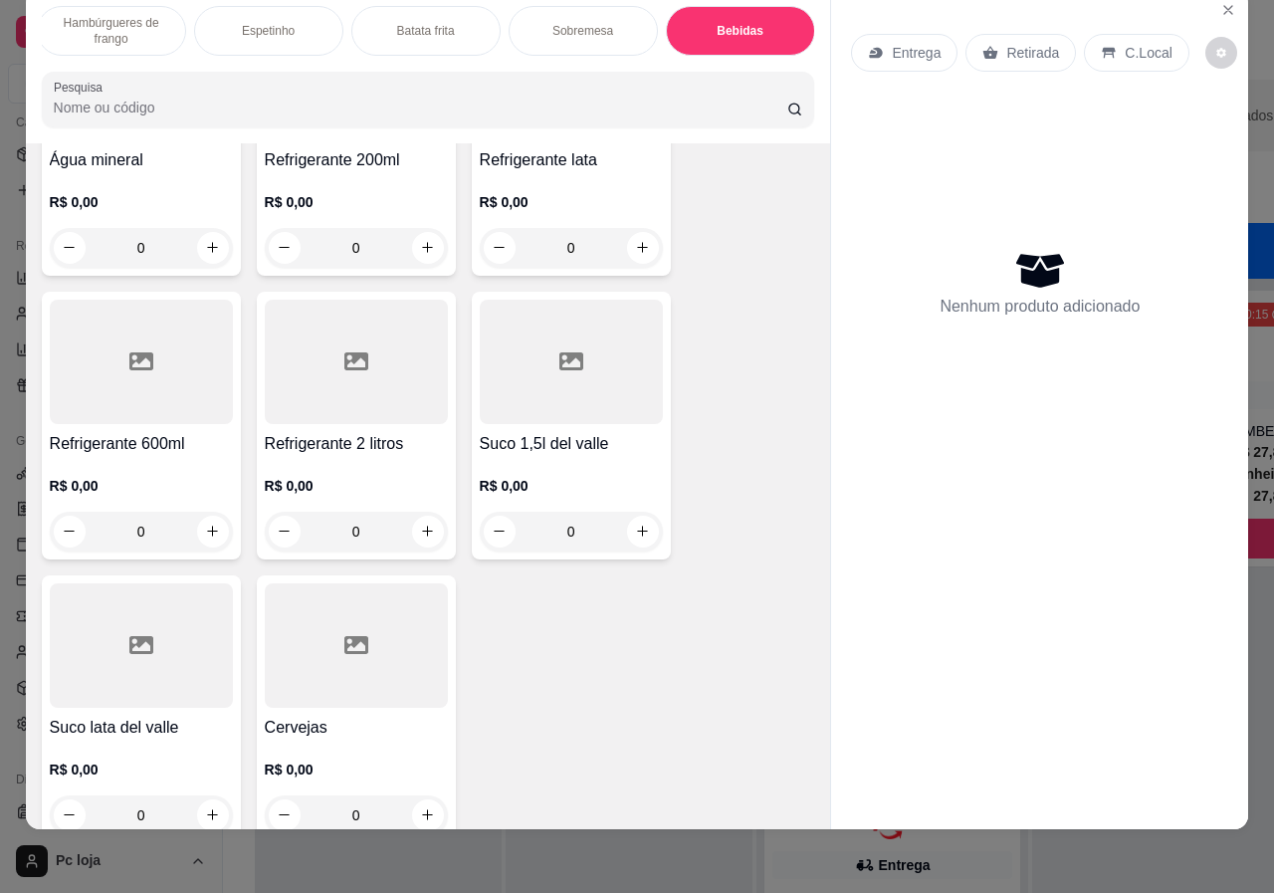
click at [553, 456] on div "R$ 0,00 0" at bounding box center [571, 504] width 183 height 96
click at [587, 456] on div "R$ 0,00 0" at bounding box center [571, 504] width 183 height 96
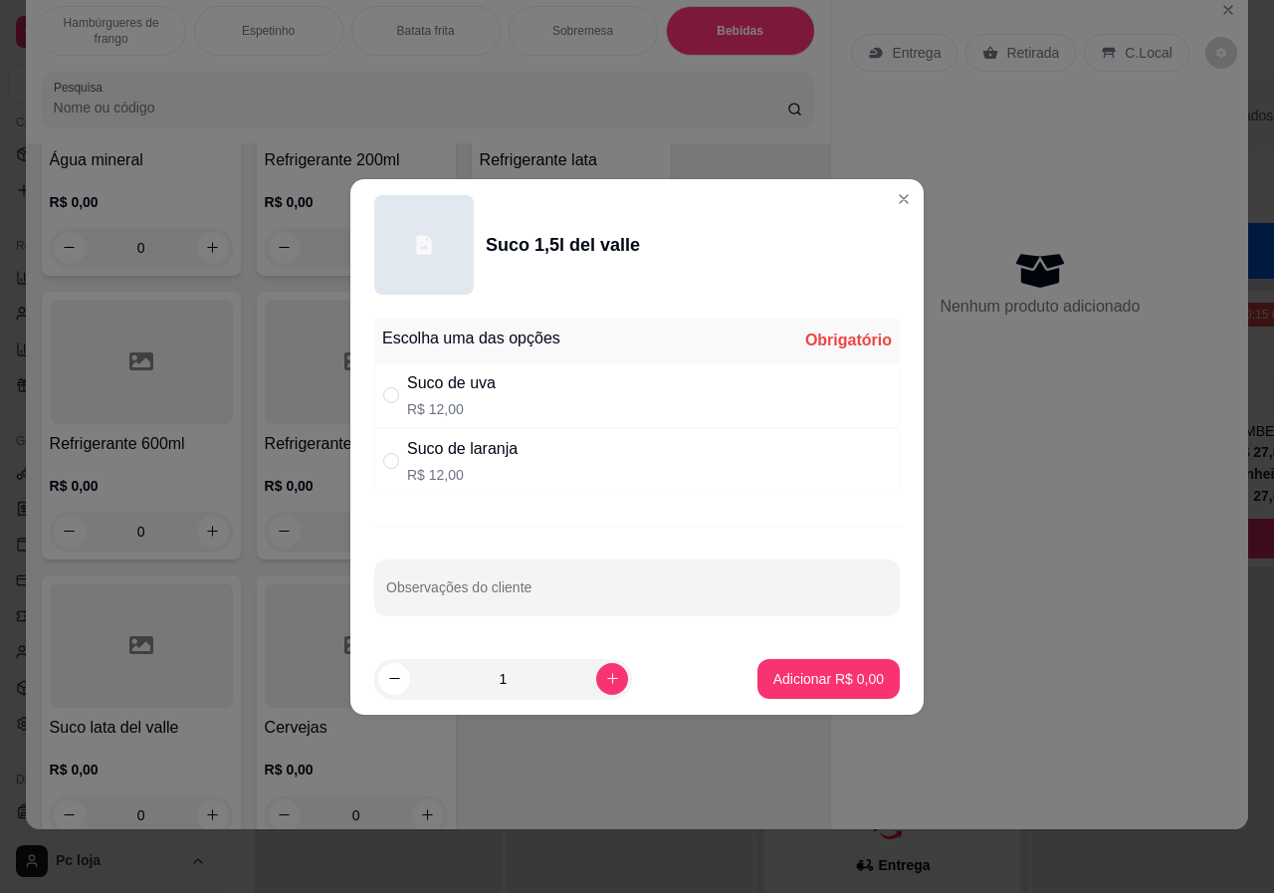
click at [552, 392] on div "Suco de uva R$ 12,00" at bounding box center [637, 395] width 526 height 66
radio input "true"
click at [784, 674] on p "Adicionar R$ 12,00" at bounding box center [825, 678] width 115 height 19
type input "1"
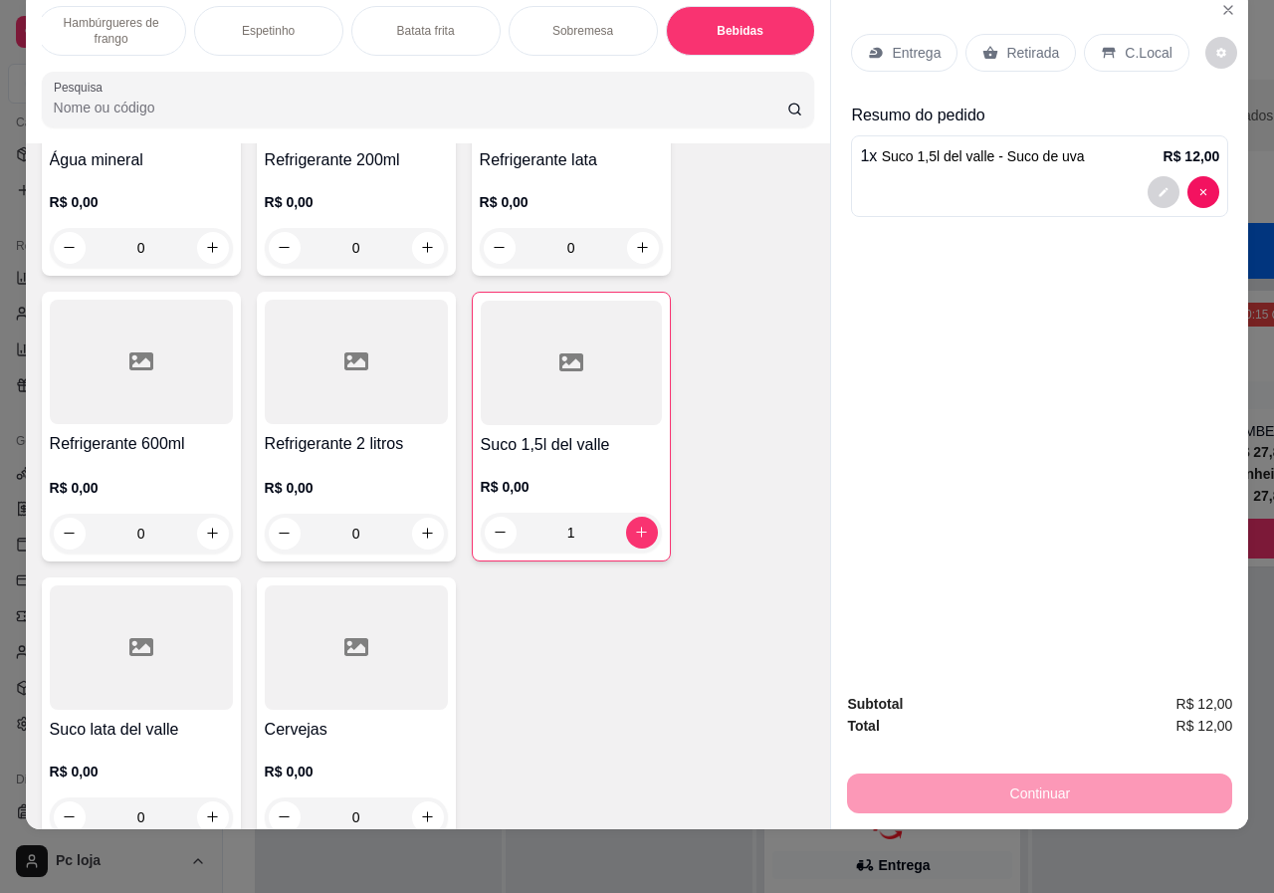
click at [1011, 43] on p "Retirada" at bounding box center [1033, 53] width 53 height 20
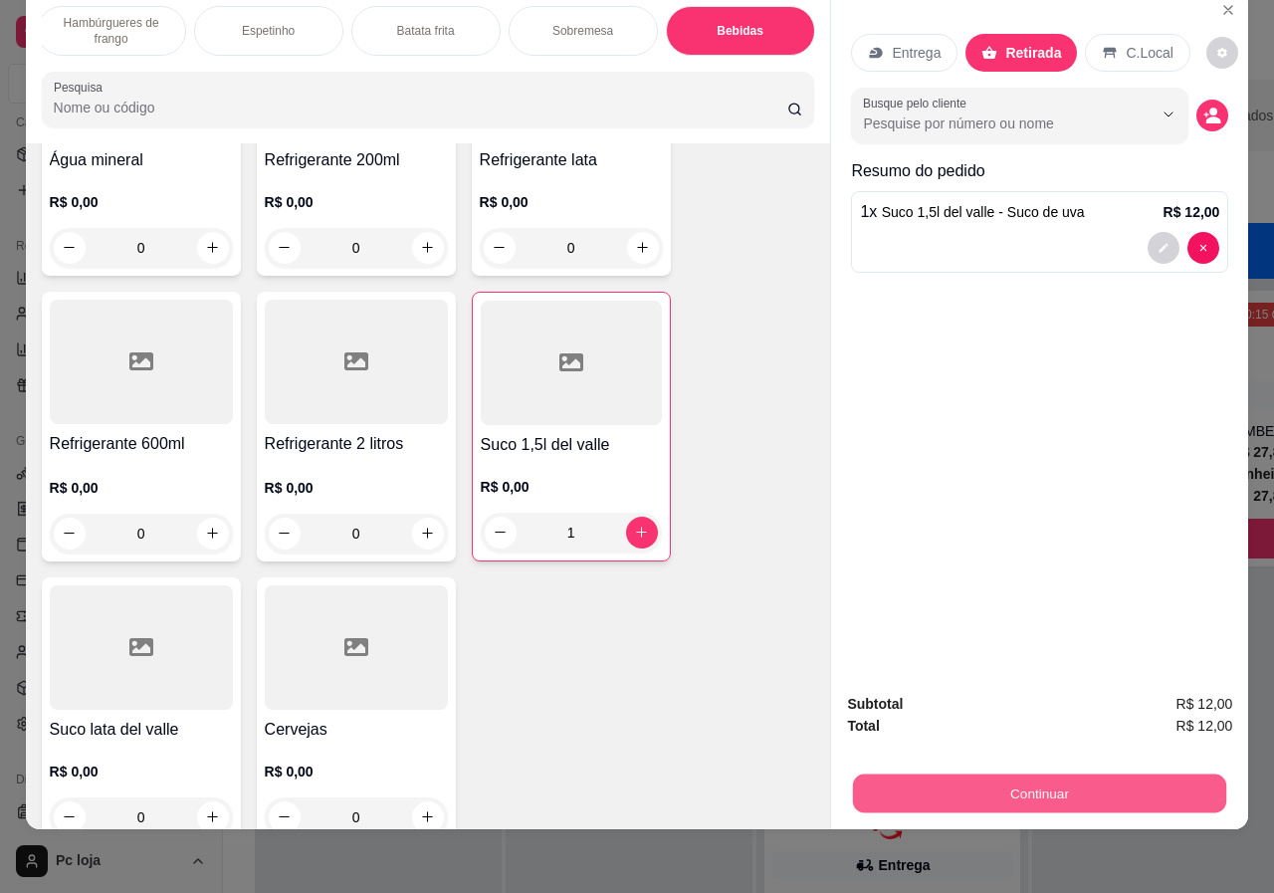
click at [950, 775] on button "Continuar" at bounding box center [1039, 794] width 373 height 39
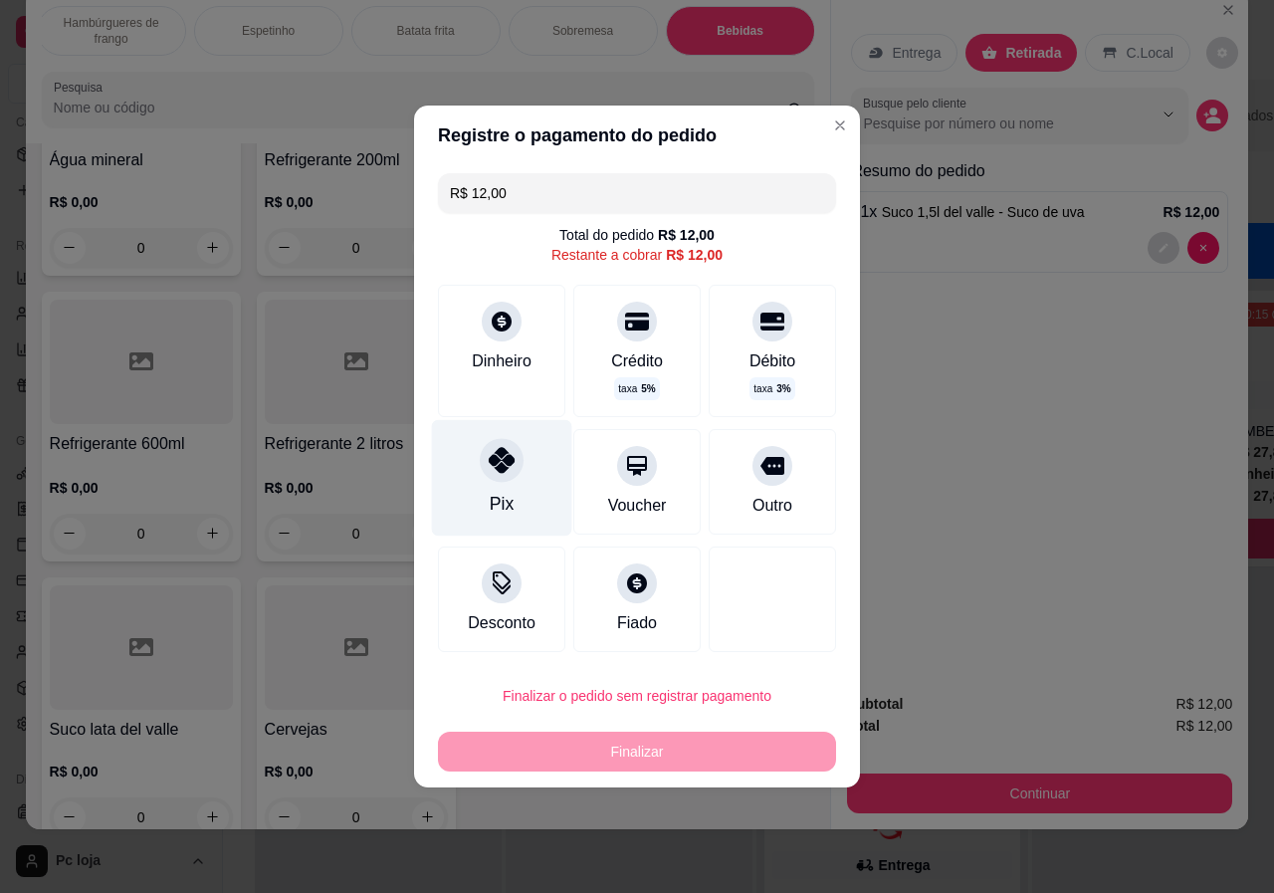
click at [511, 477] on div at bounding box center [502, 460] width 44 height 44
type input "R$ 0,00"
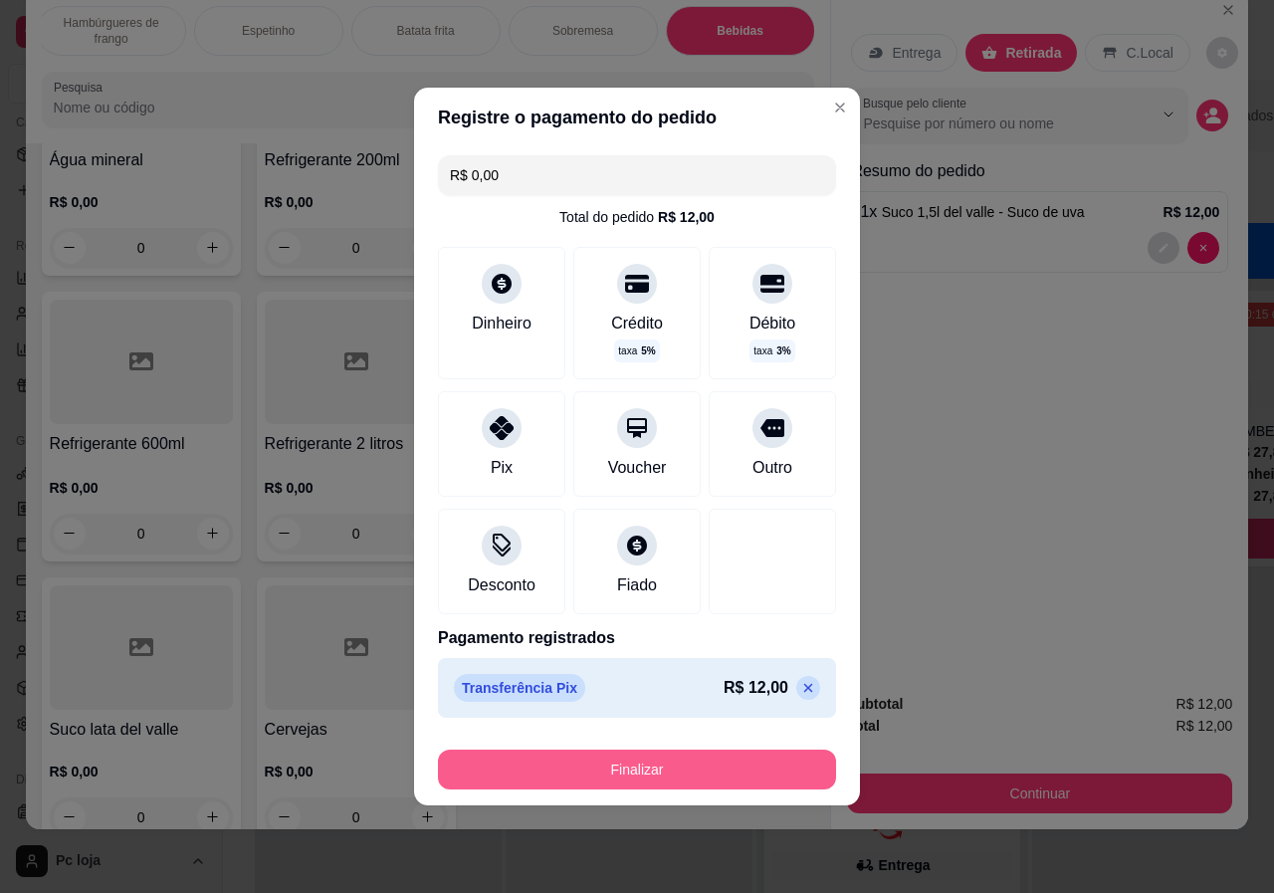
click at [602, 776] on button "Finalizar" at bounding box center [637, 770] width 398 height 40
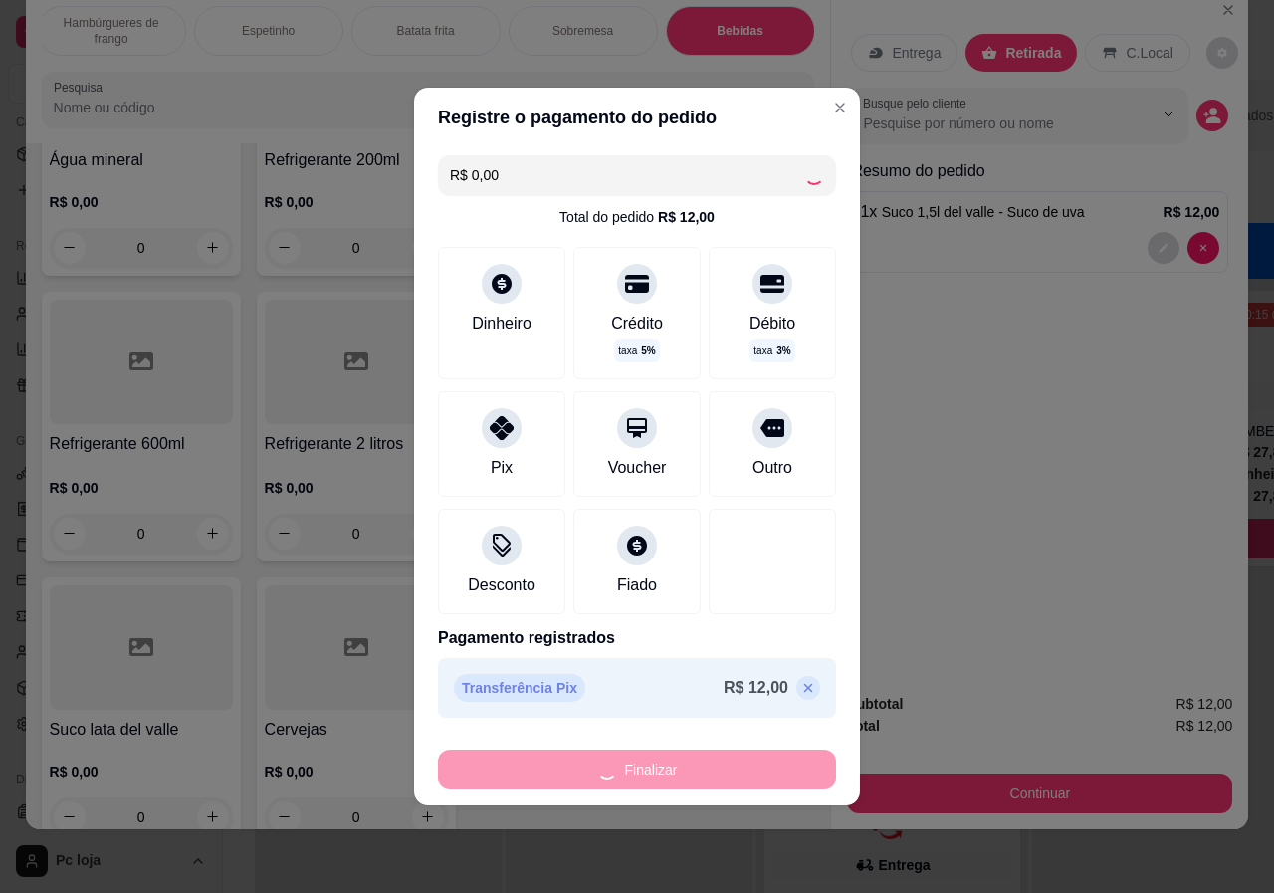
type input "0"
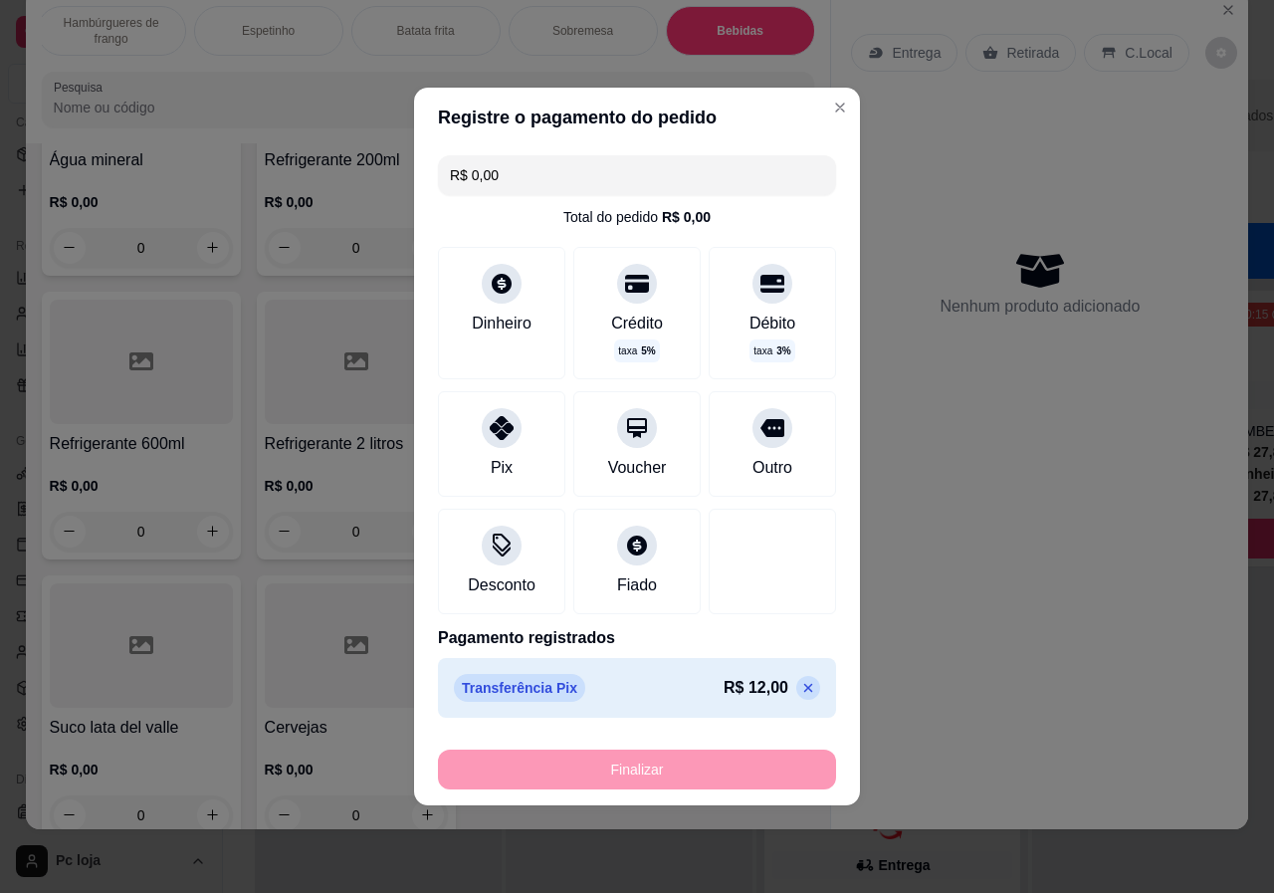
type input "-R$ 12,00"
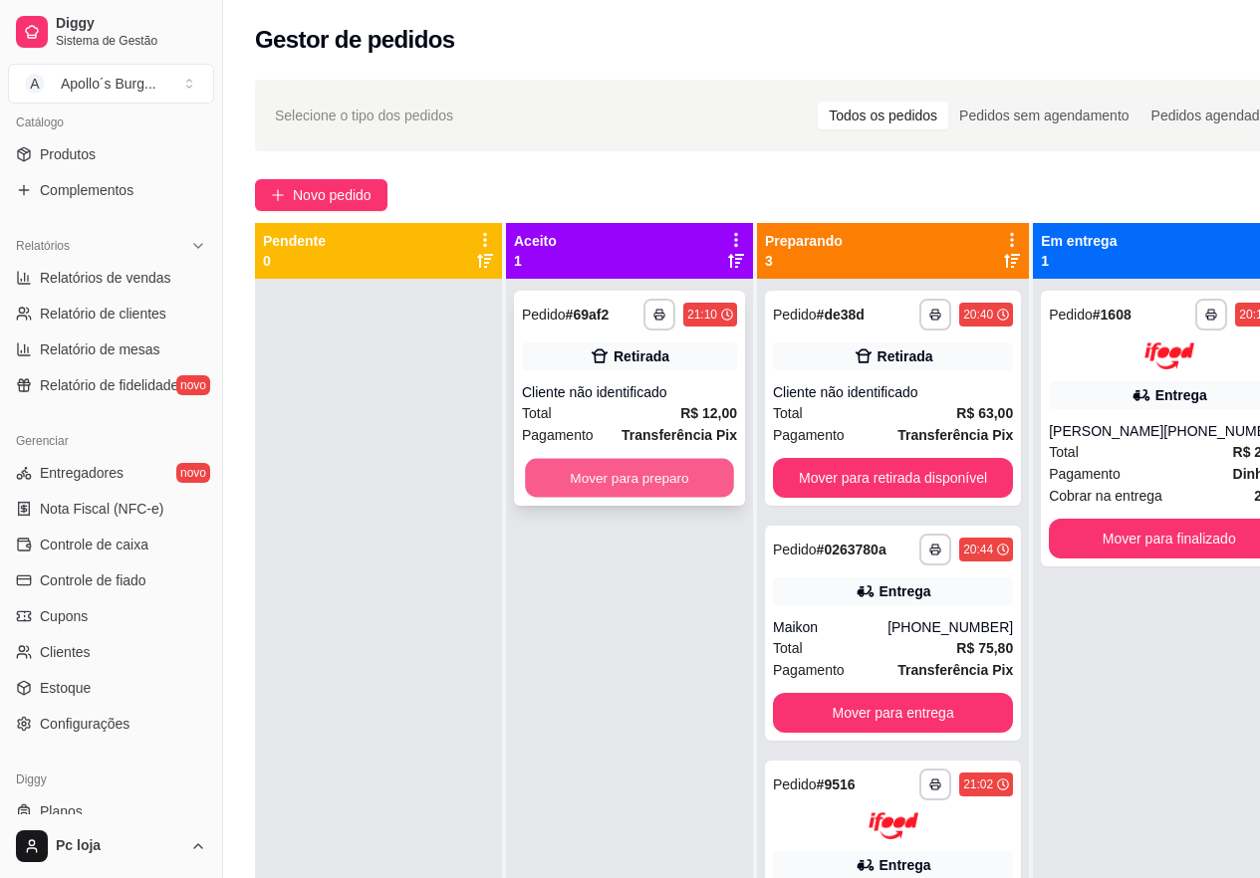
click at [646, 473] on button "Mover para preparo" at bounding box center [629, 478] width 209 height 39
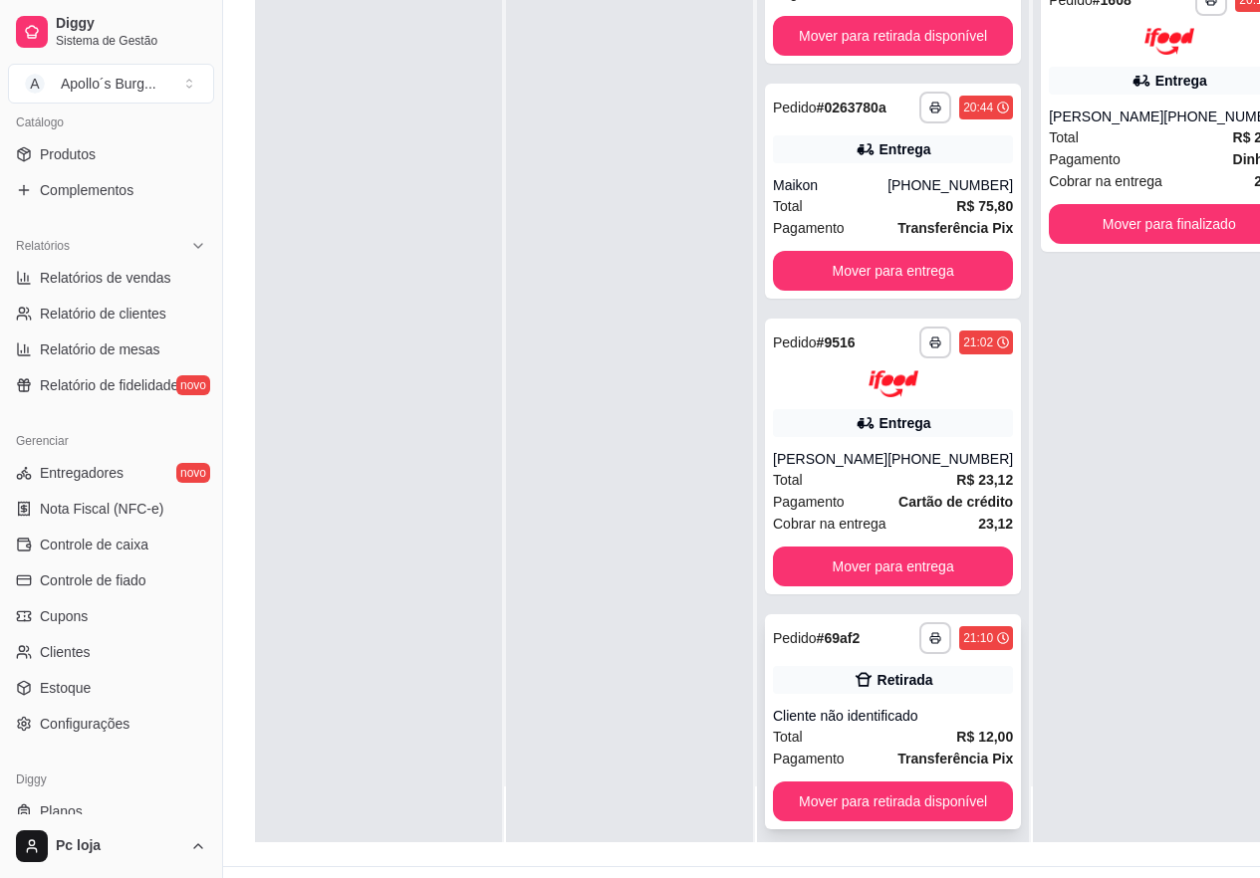
scroll to position [319, 0]
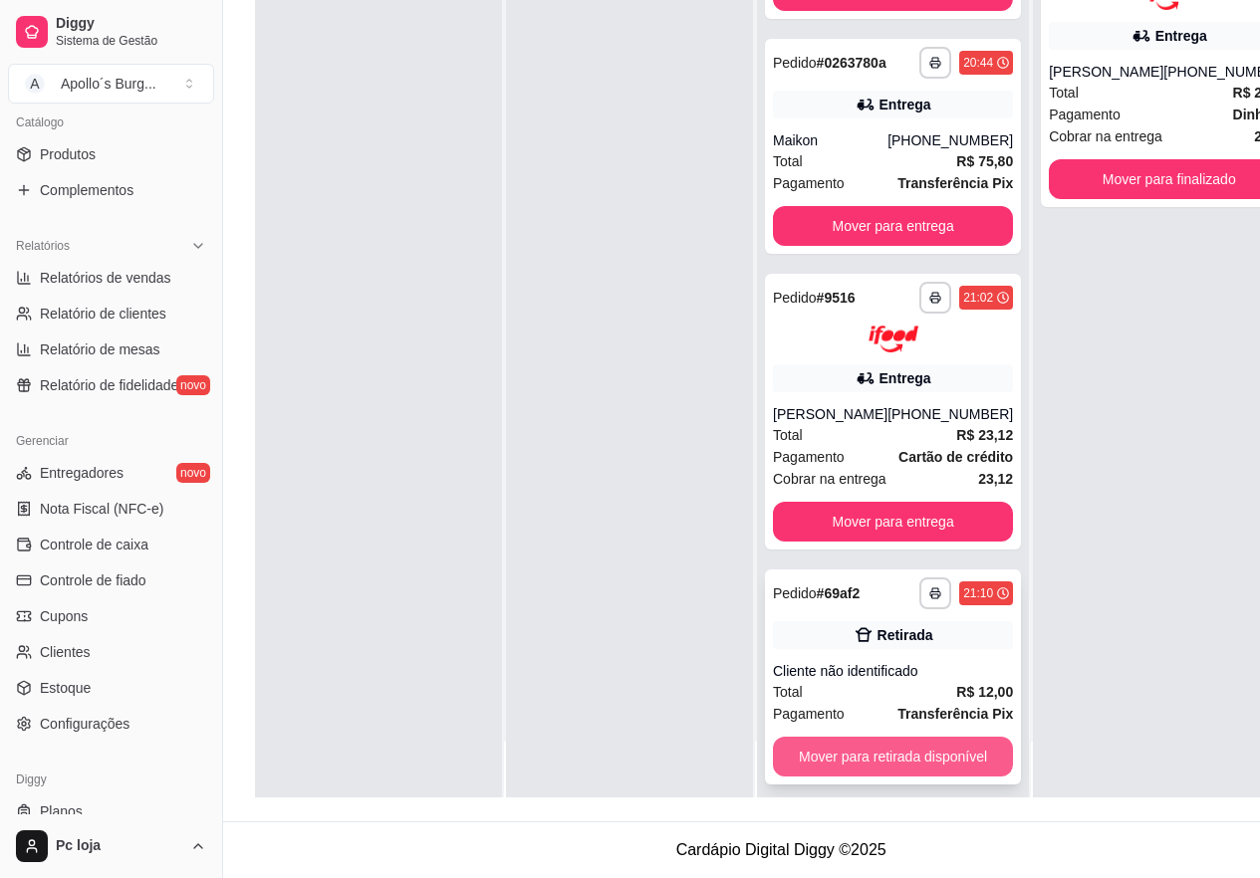
click at [897, 737] on button "Mover para retirada disponível" at bounding box center [893, 757] width 240 height 40
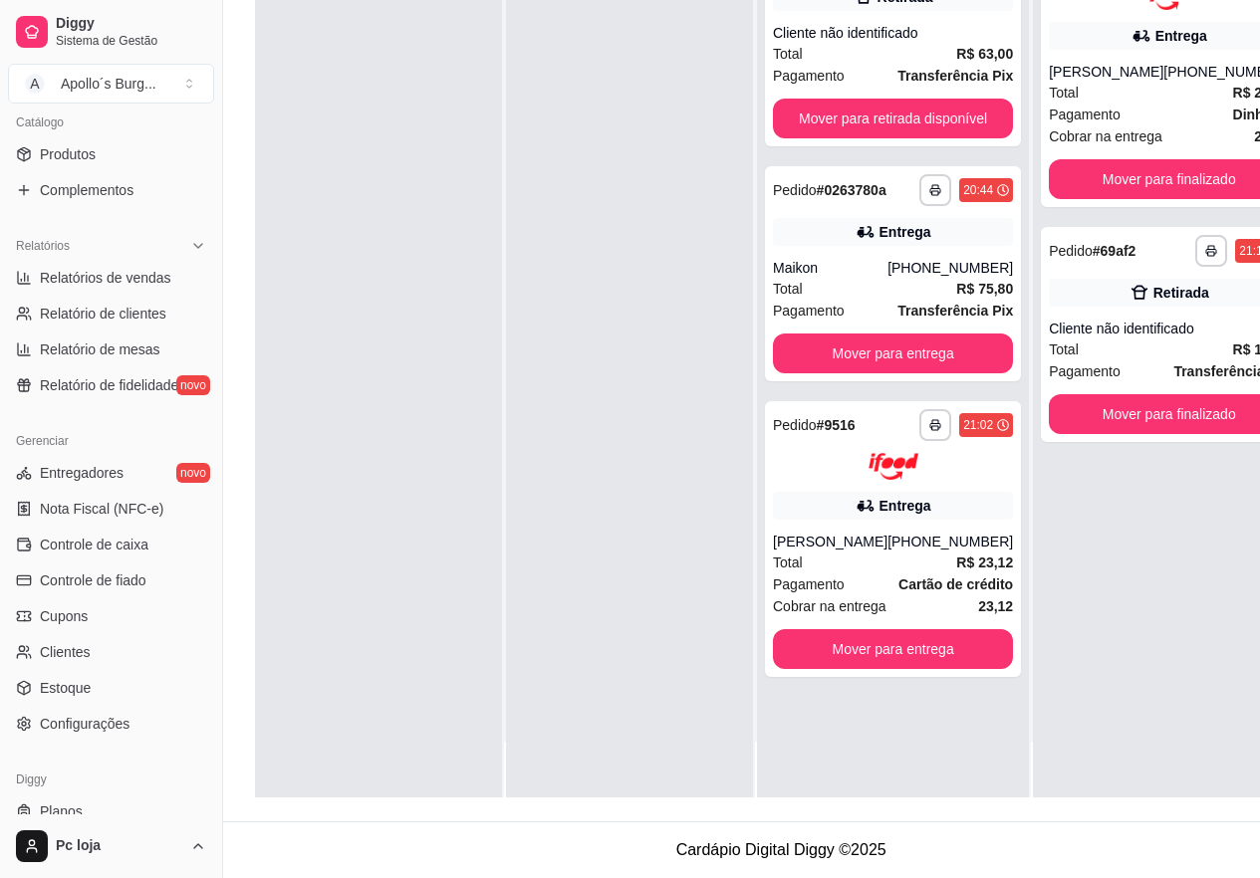
scroll to position [0, 0]
click at [1181, 402] on button "Mover para finalizado" at bounding box center [1168, 414] width 240 height 40
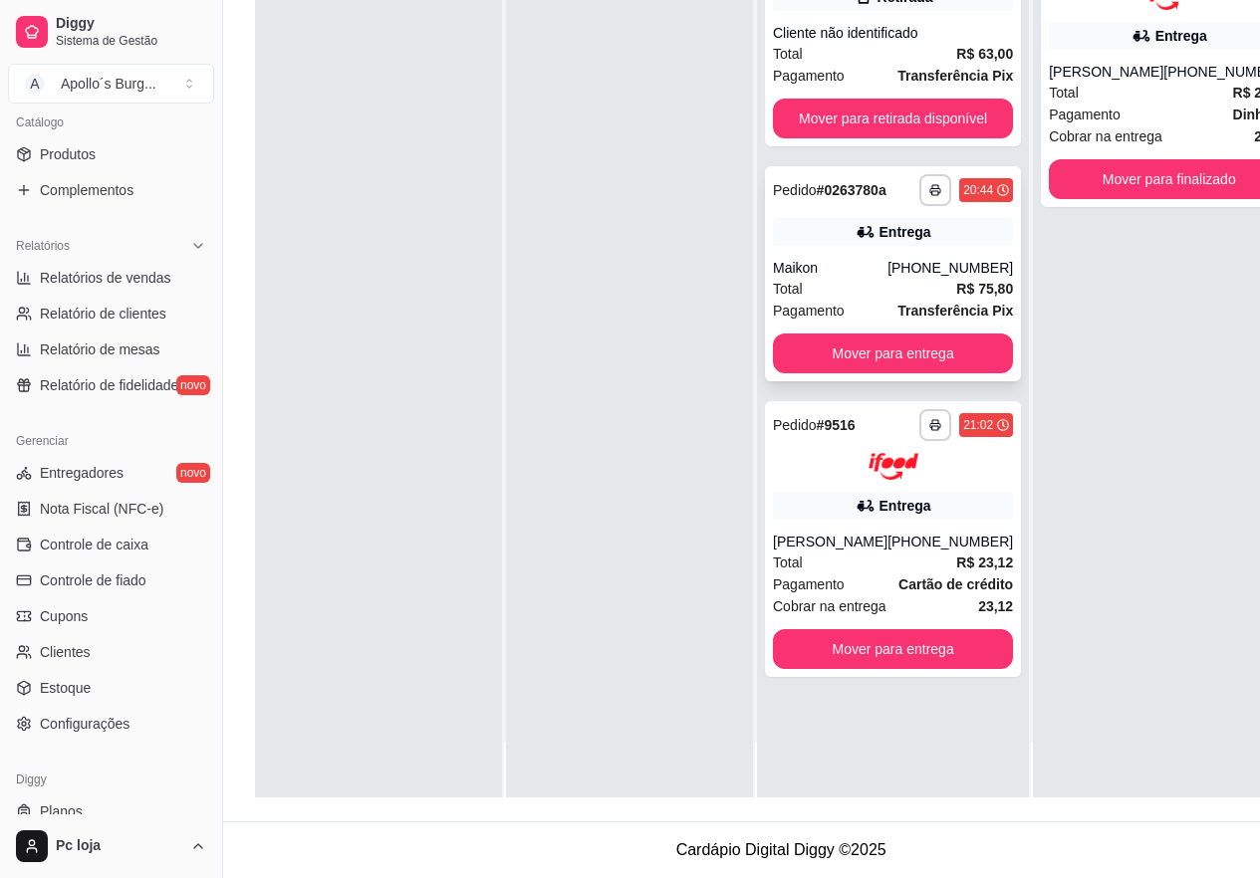
click at [866, 258] on div "Maikon" at bounding box center [830, 268] width 115 height 20
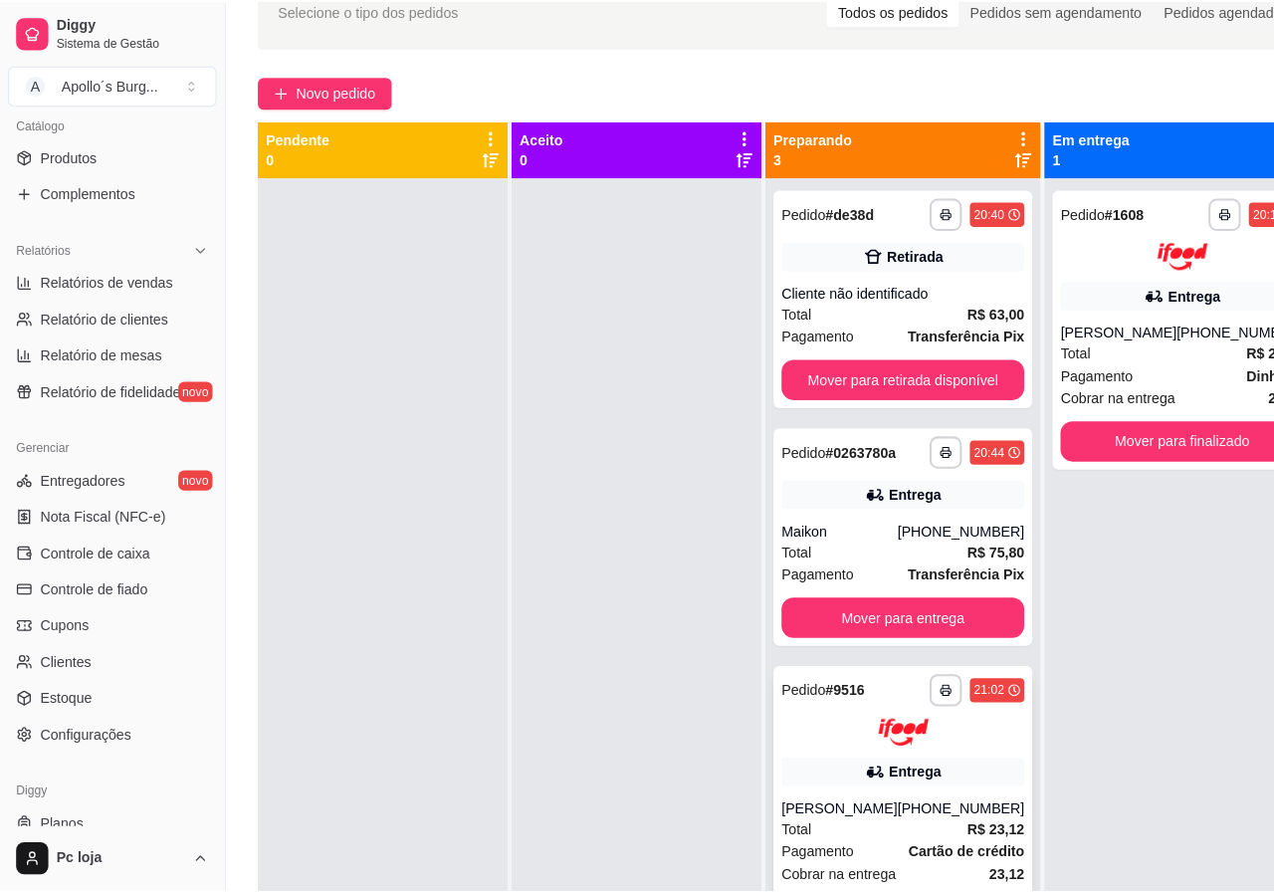
scroll to position [5, 0]
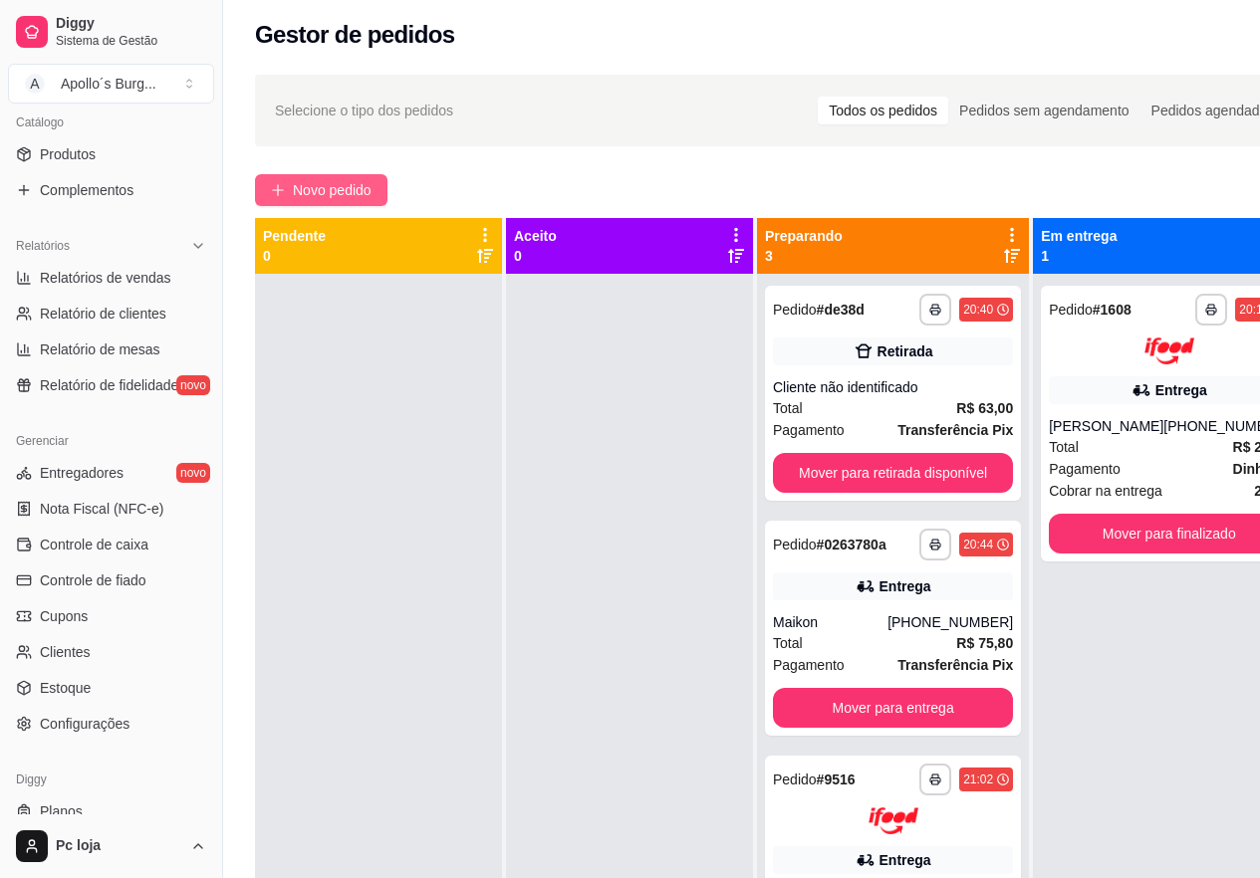
click at [318, 187] on span "Novo pedido" at bounding box center [332, 190] width 79 height 22
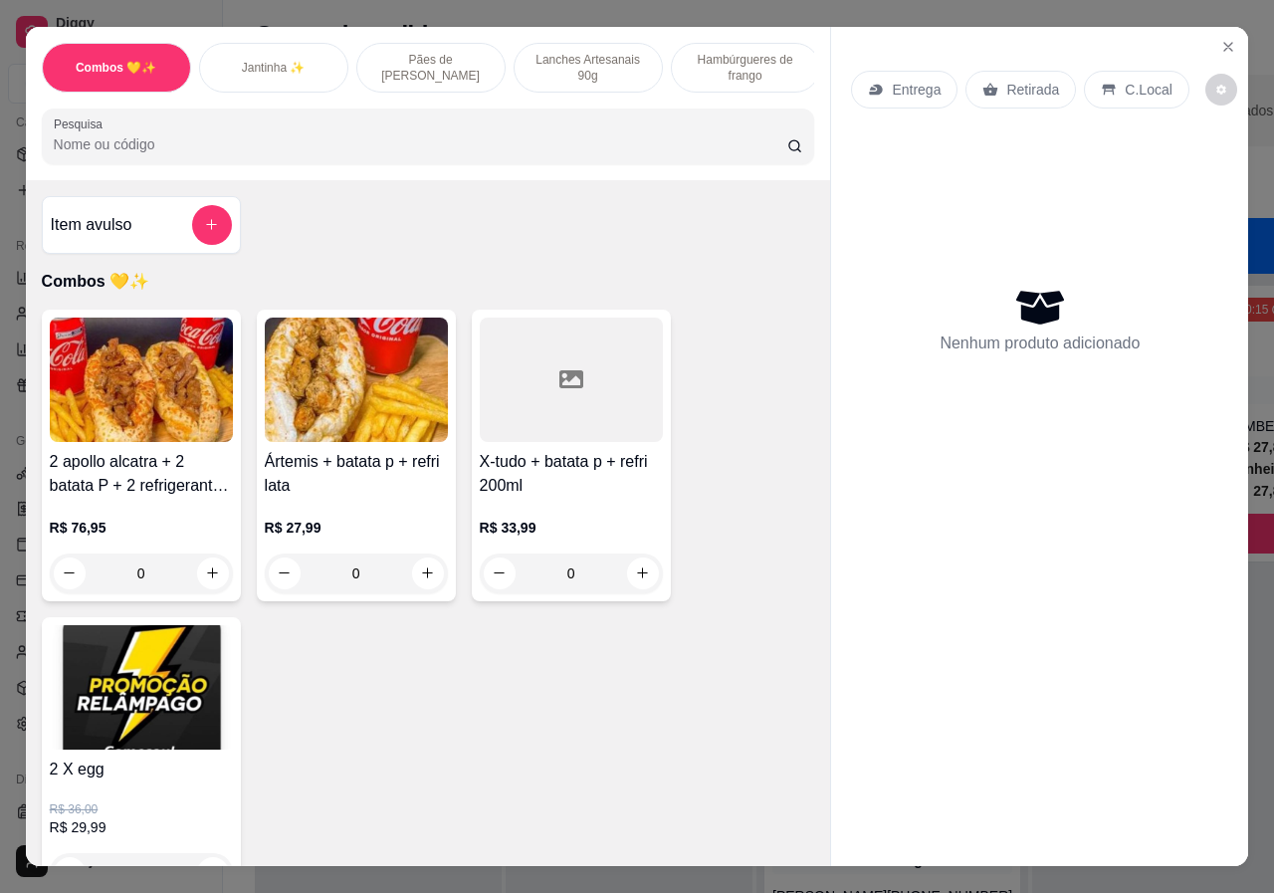
click at [270, 60] on p "Jantinha ✨" at bounding box center [274, 68] width 64 height 16
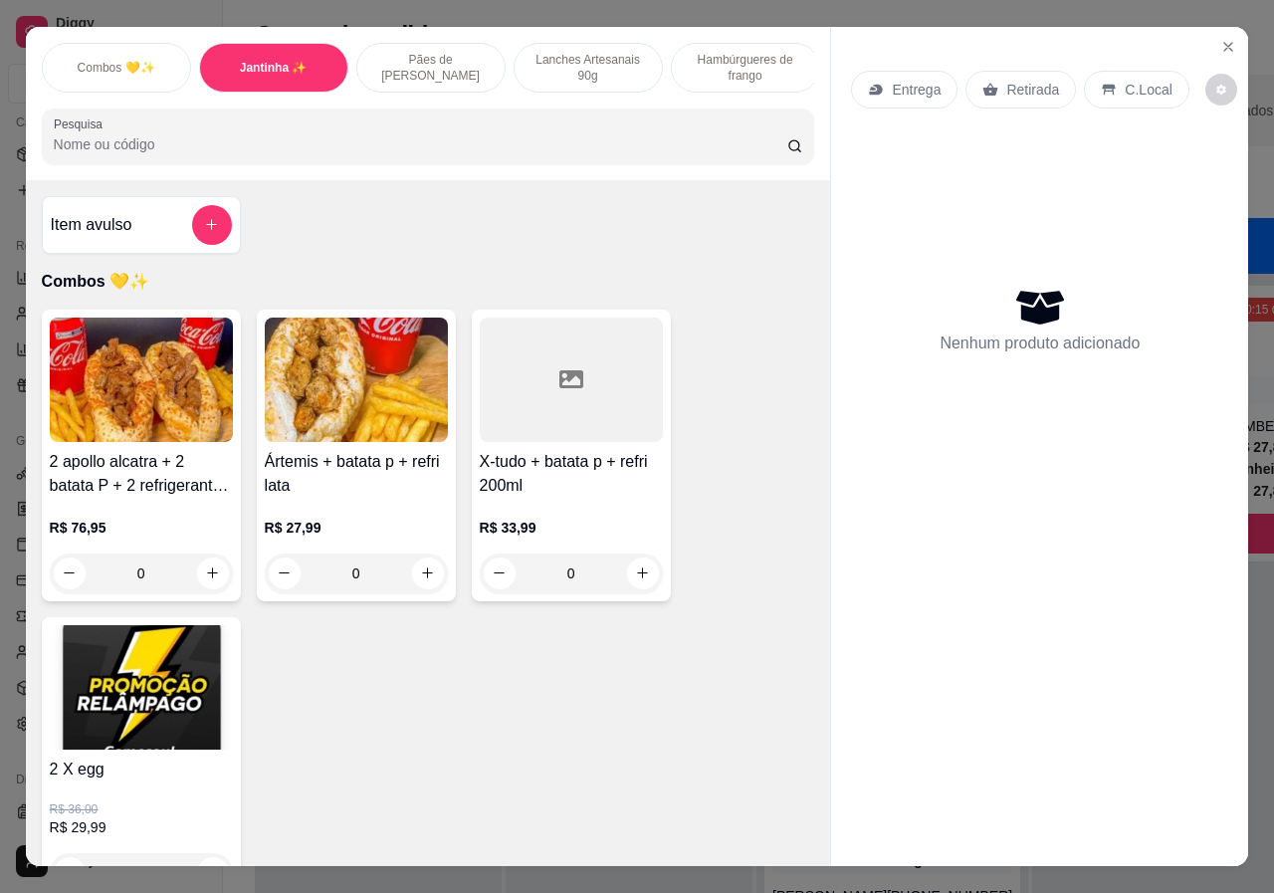
scroll to position [45, 0]
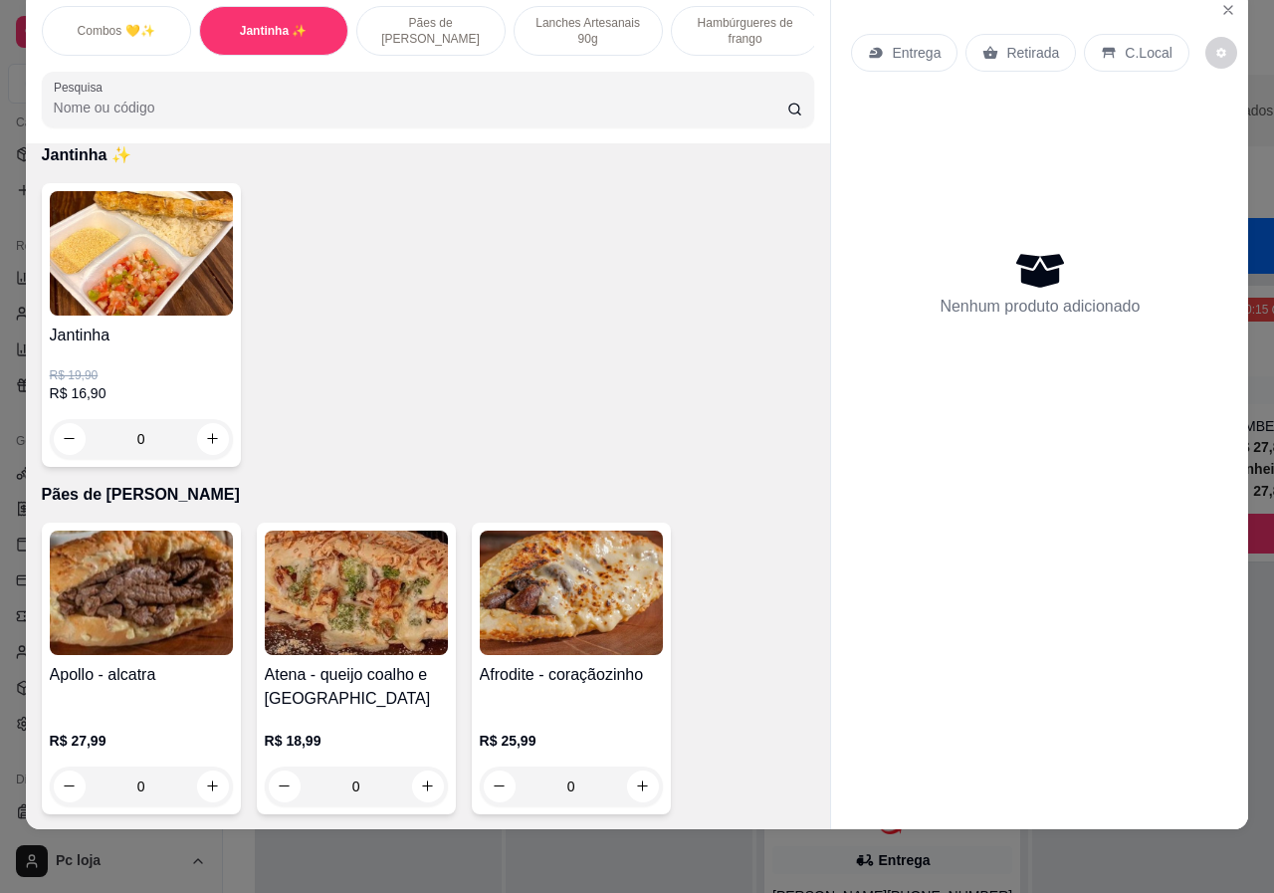
click at [160, 354] on div "R$ 19,90 R$ 16,90 0" at bounding box center [141, 403] width 183 height 112
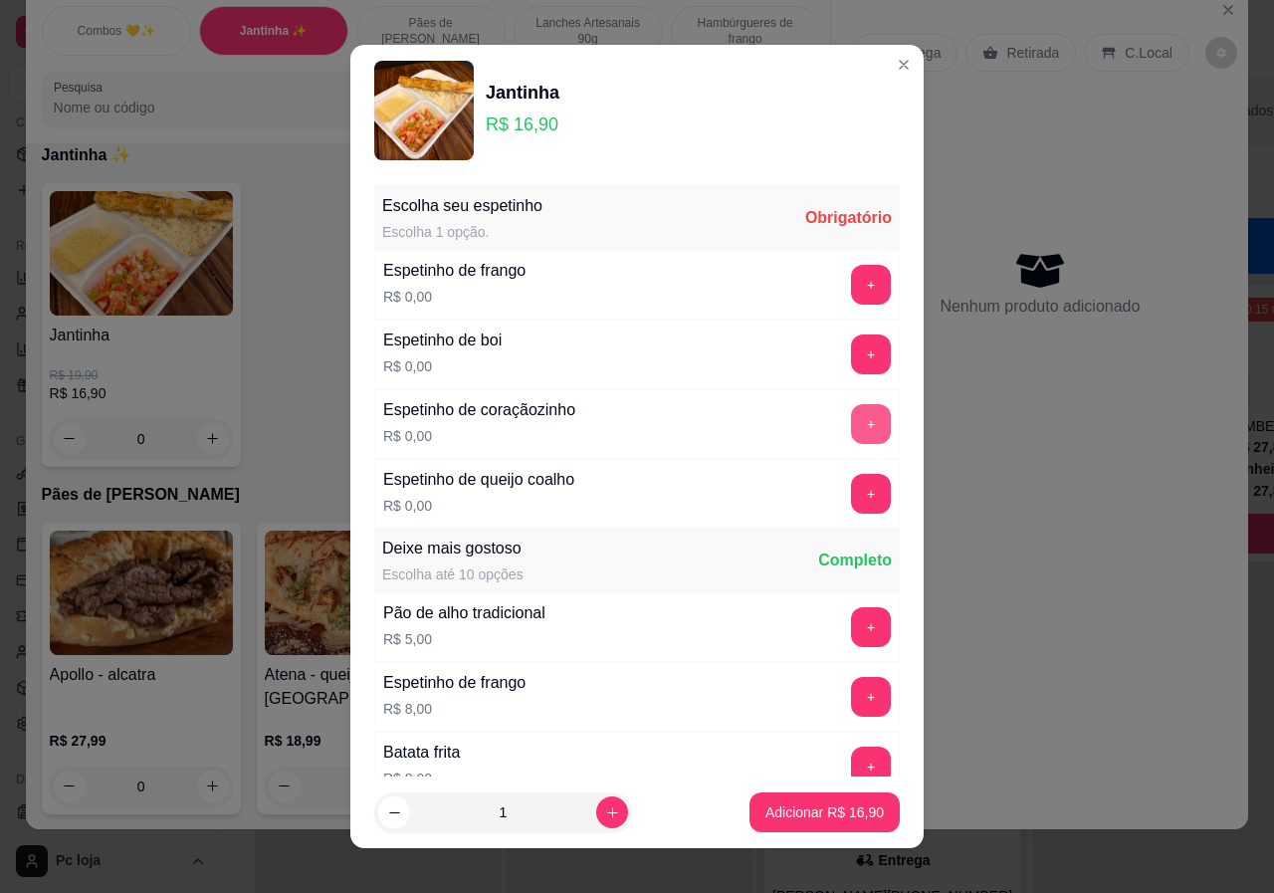
click at [851, 418] on button "+" at bounding box center [871, 424] width 40 height 40
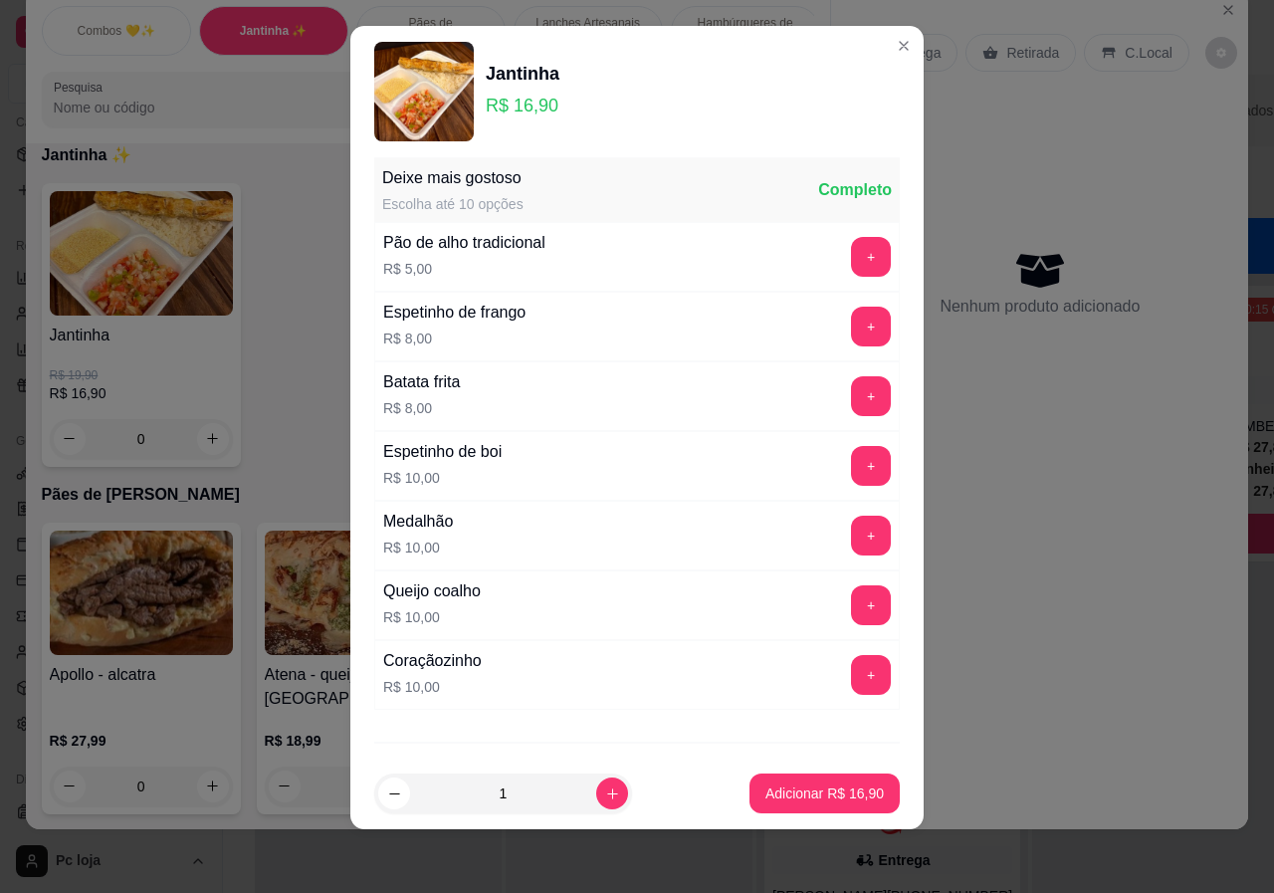
scroll to position [352, 0]
click at [819, 804] on button "Adicionar R$ 16,90" at bounding box center [825, 794] width 150 height 40
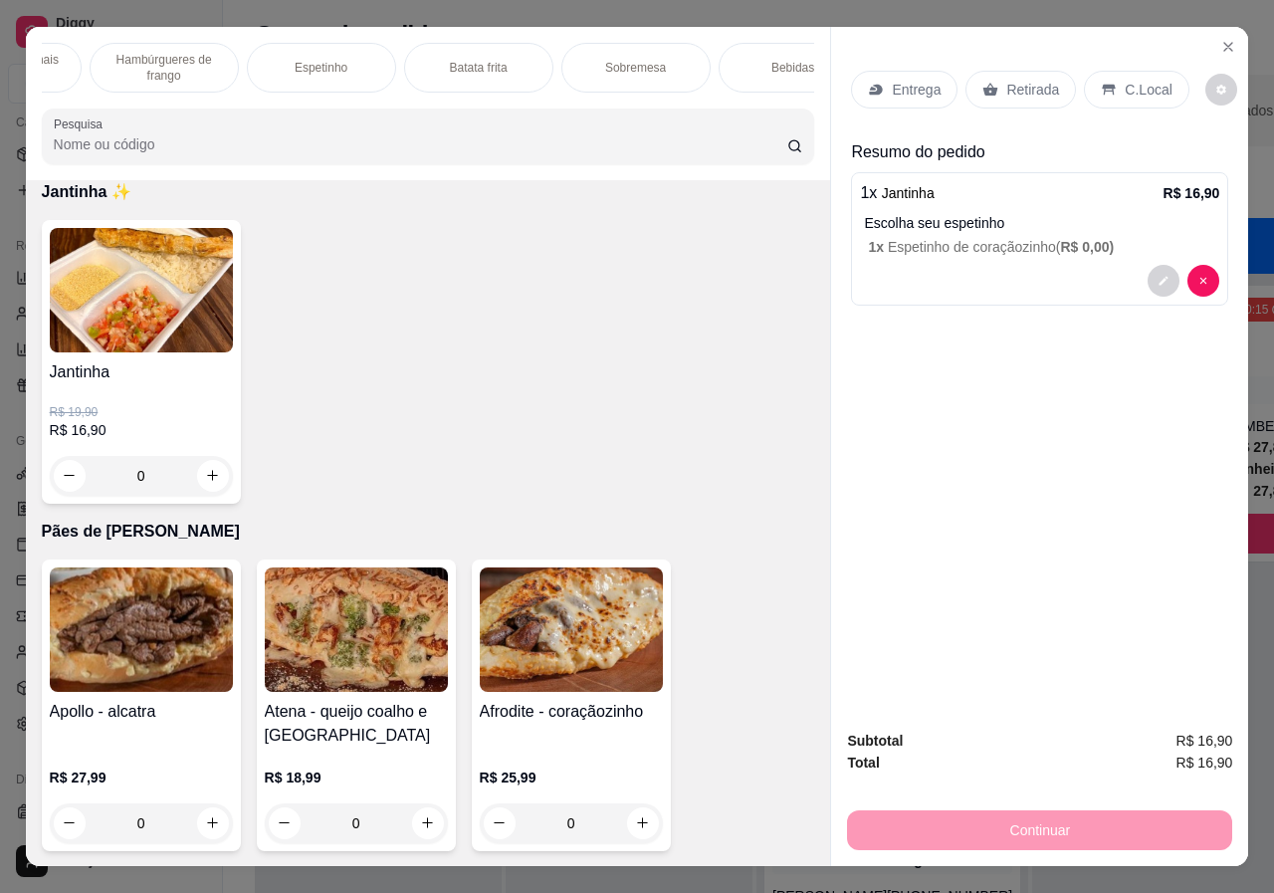
scroll to position [0, 634]
click at [745, 60] on p "Bebidas" at bounding box center [740, 68] width 43 height 16
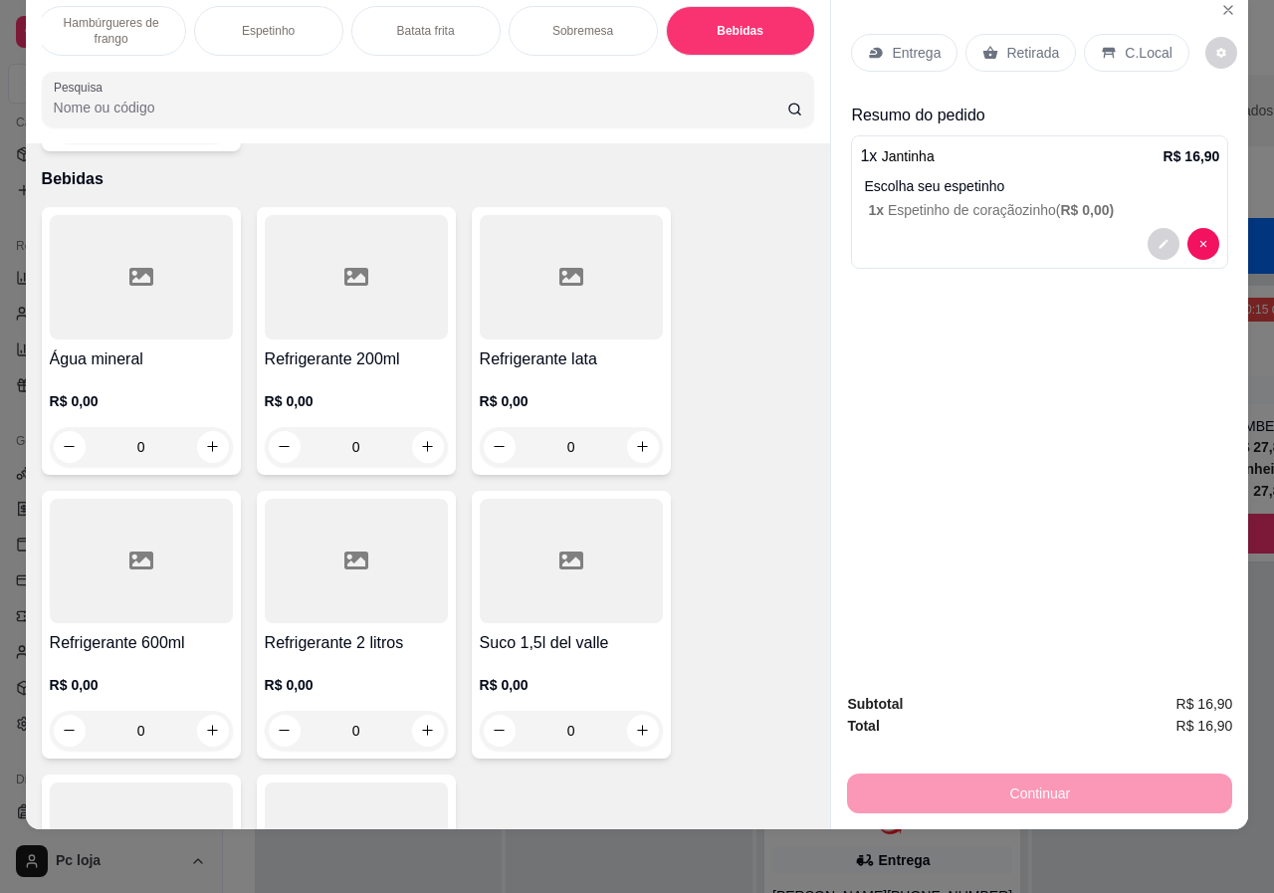
click at [582, 371] on div "R$ 0,00 0" at bounding box center [571, 419] width 183 height 96
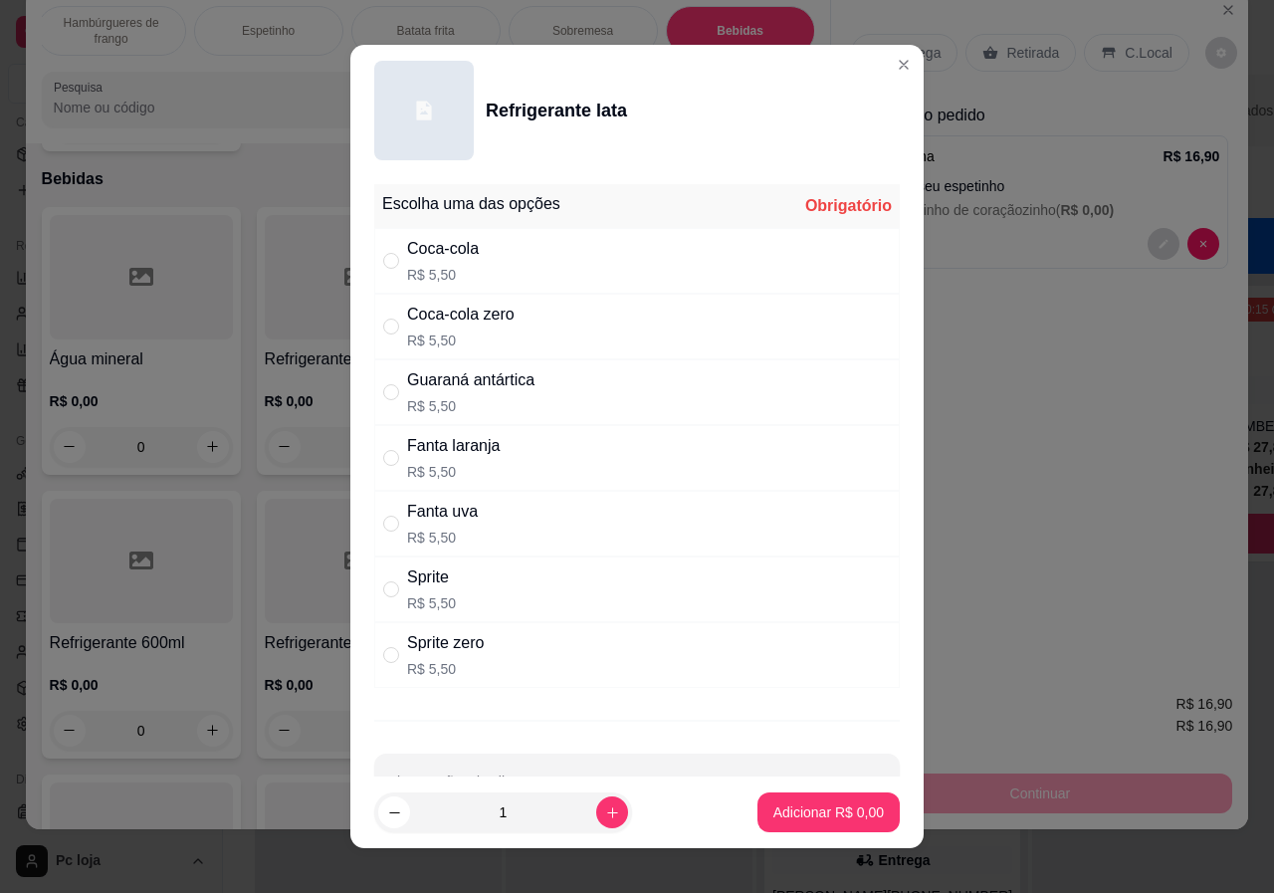
click at [446, 258] on div "Coca-cola" at bounding box center [443, 249] width 72 height 24
radio input "true"
click at [811, 815] on p "Adicionar R$ 5,50" at bounding box center [829, 812] width 111 height 20
type input "1"
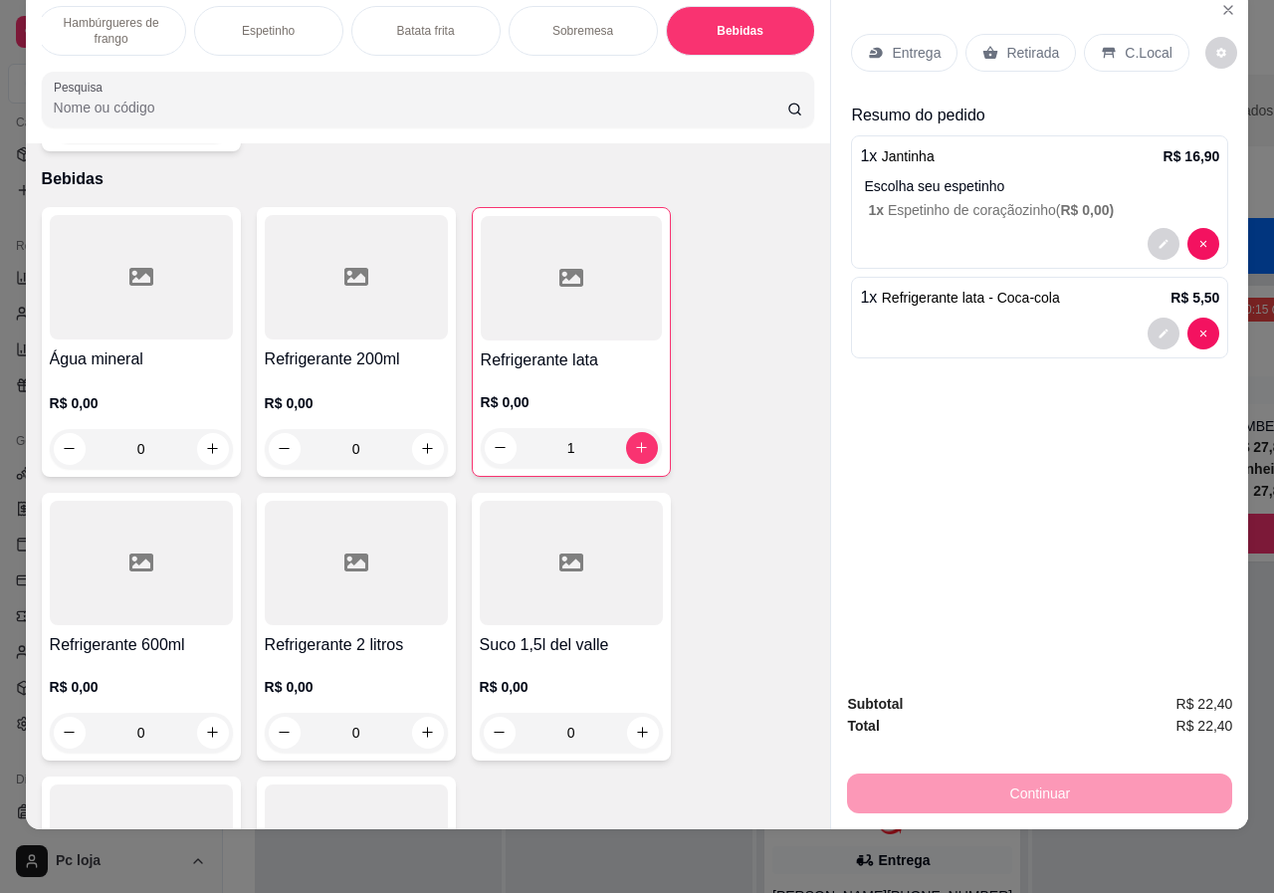
click at [917, 43] on p "Entrega" at bounding box center [916, 53] width 49 height 20
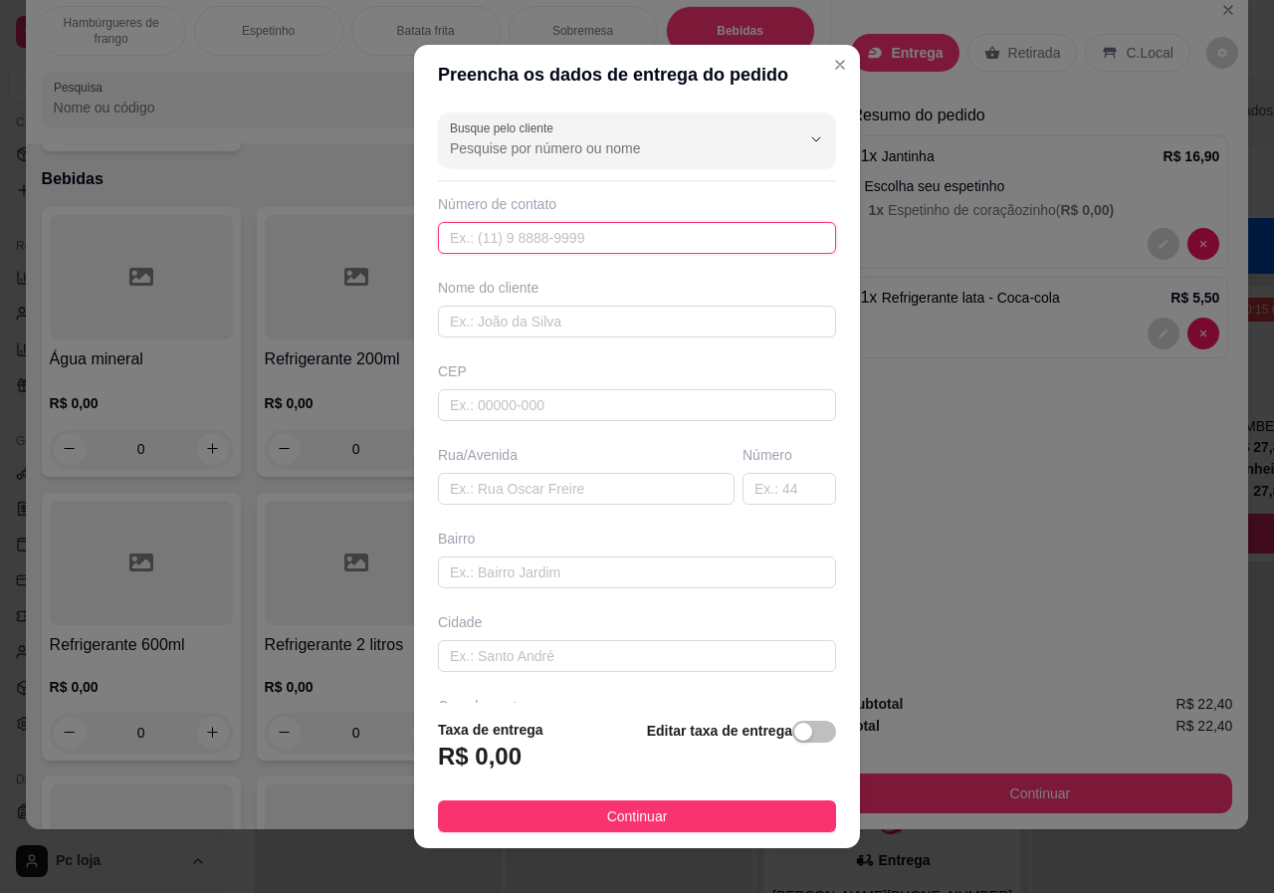
click at [515, 232] on input "text" at bounding box center [637, 238] width 398 height 32
type input "[PHONE_NUMBER]"
click at [509, 330] on input "text" at bounding box center [637, 322] width 398 height 32
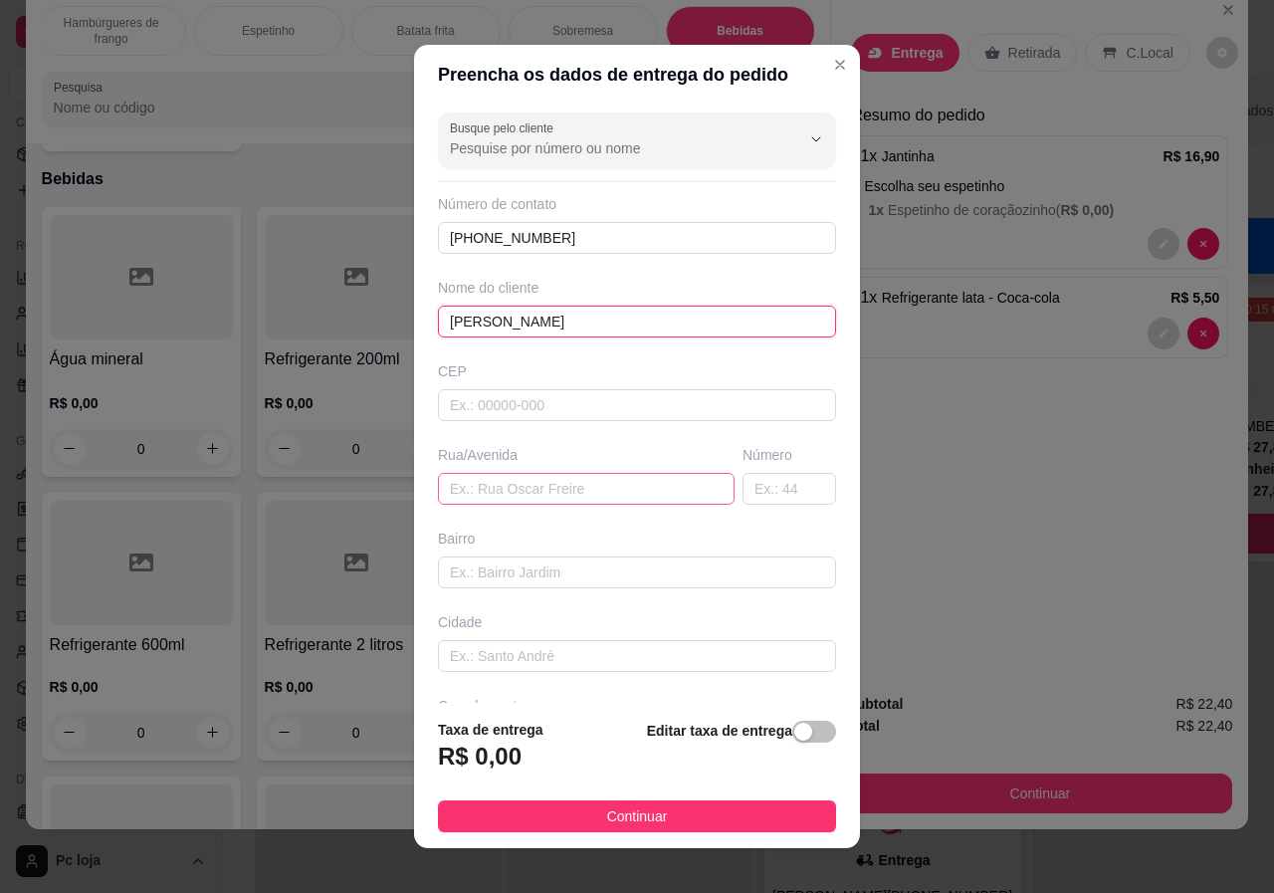
type input "[PERSON_NAME]"
click at [500, 497] on input "text" at bounding box center [586, 489] width 297 height 32
type input "[PERSON_NAME]"
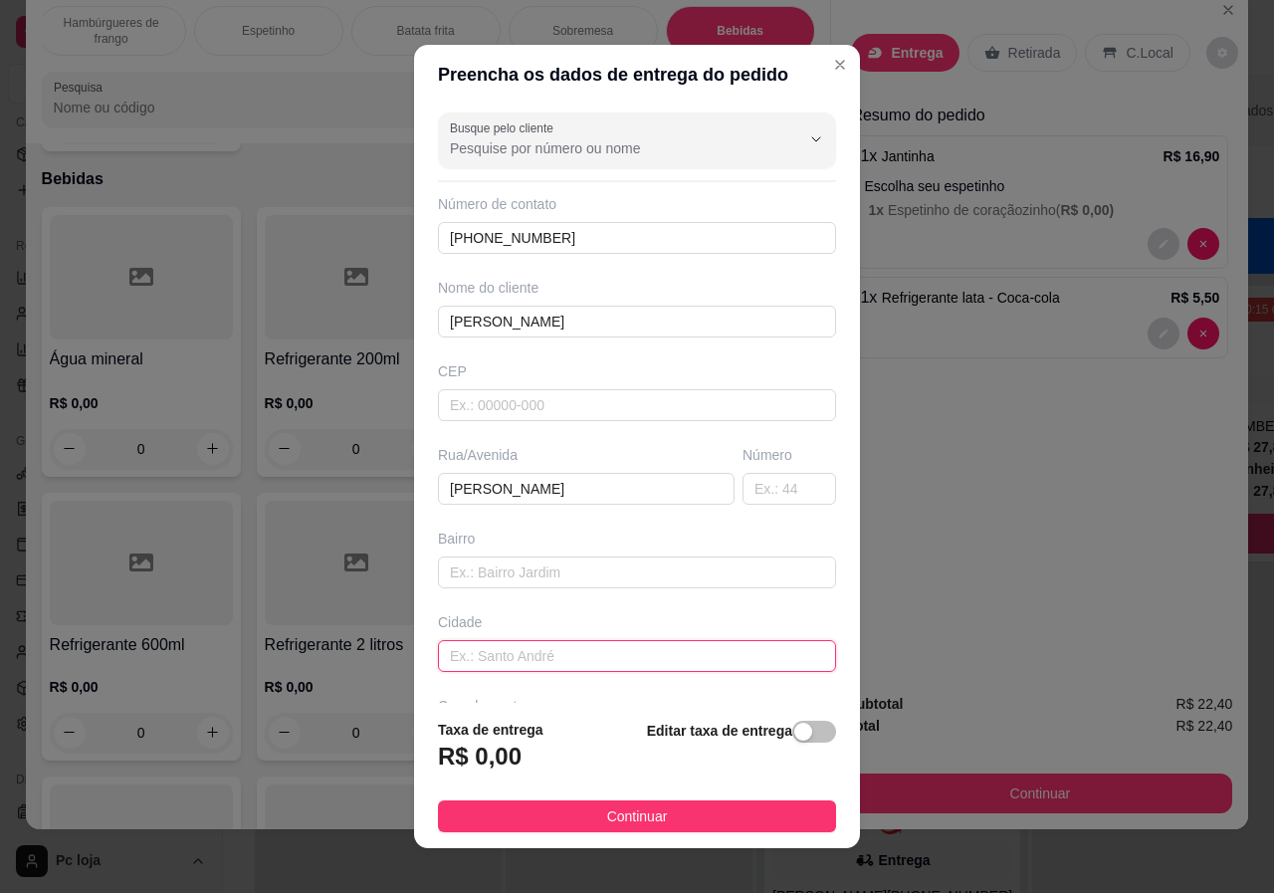
click at [554, 671] on input "text" at bounding box center [637, 656] width 398 height 32
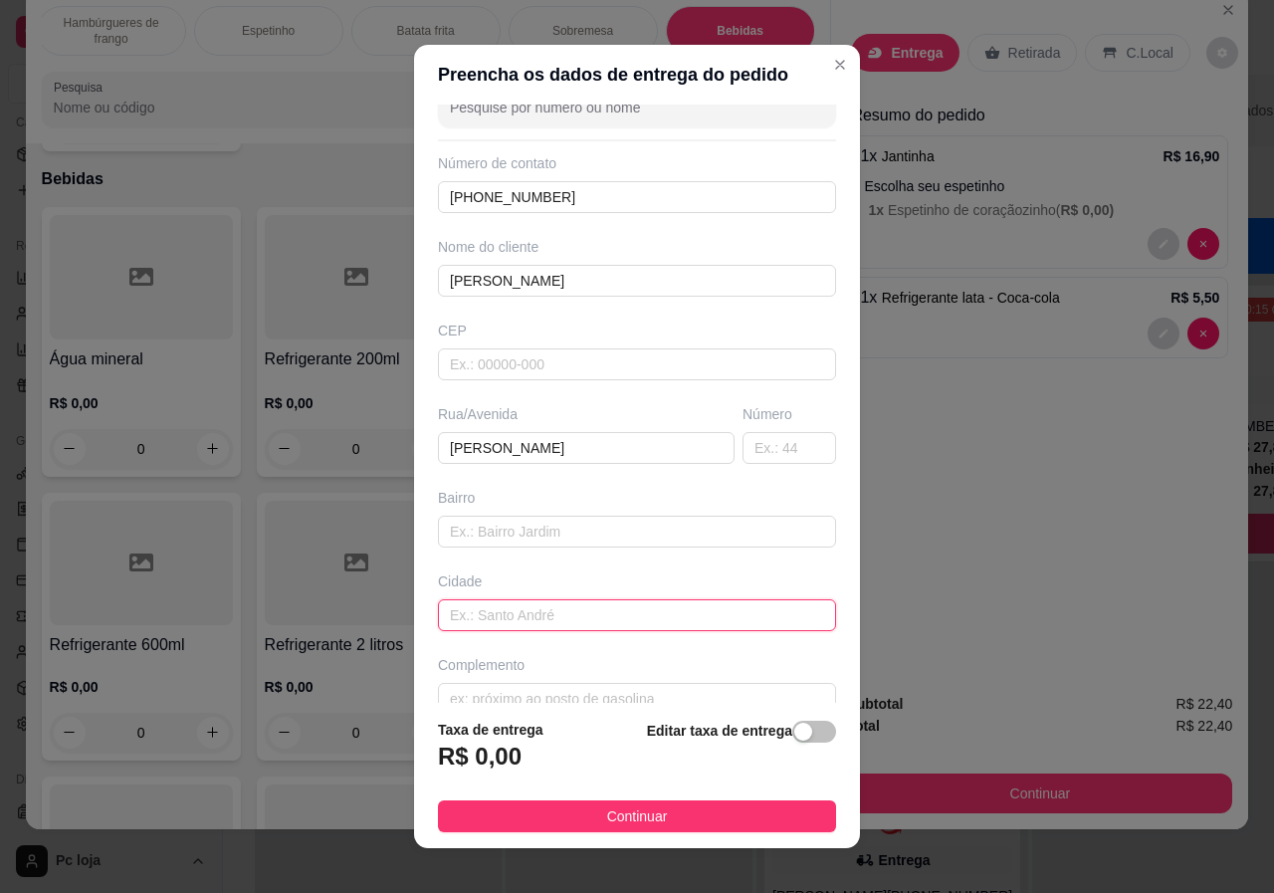
scroll to position [73, 0]
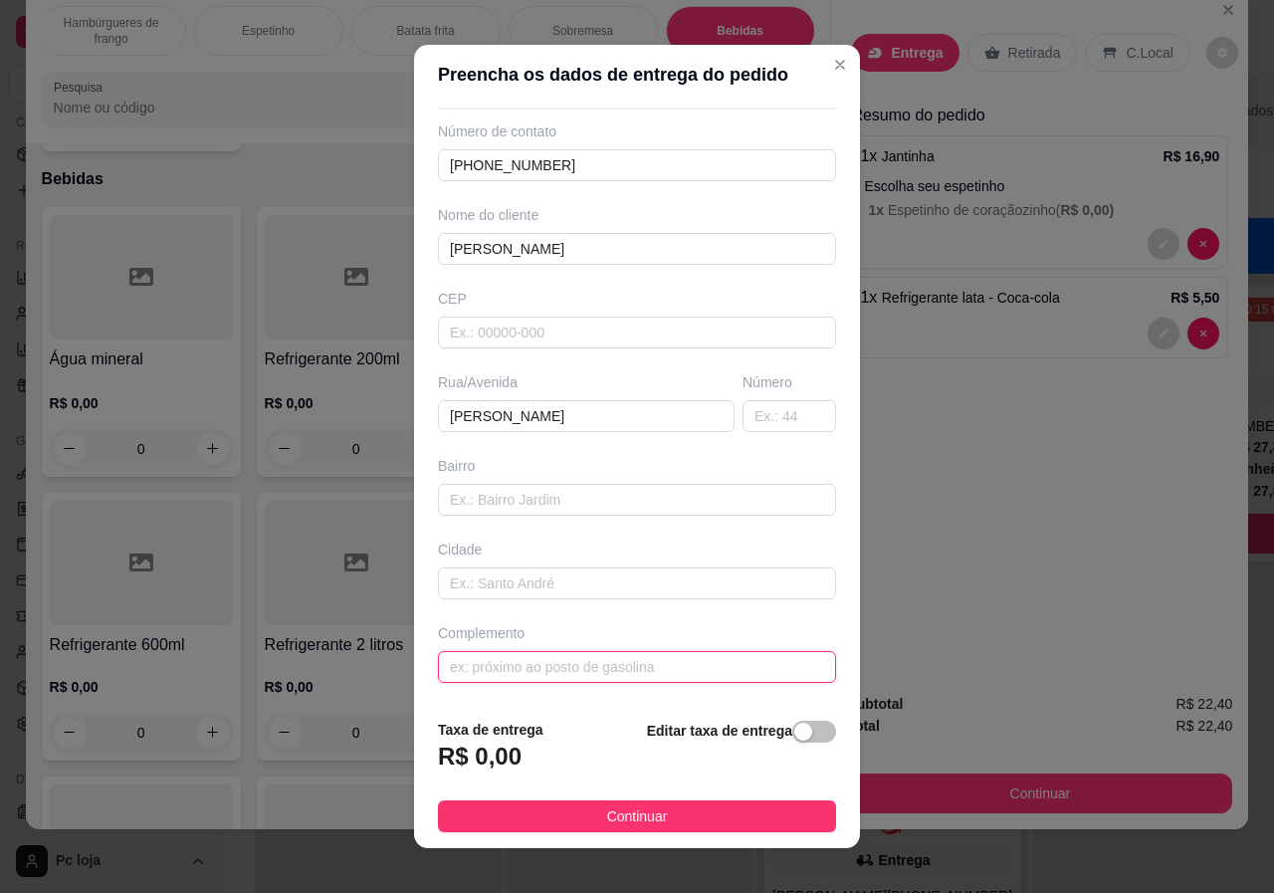
click at [548, 664] on input "text" at bounding box center [637, 667] width 398 height 32
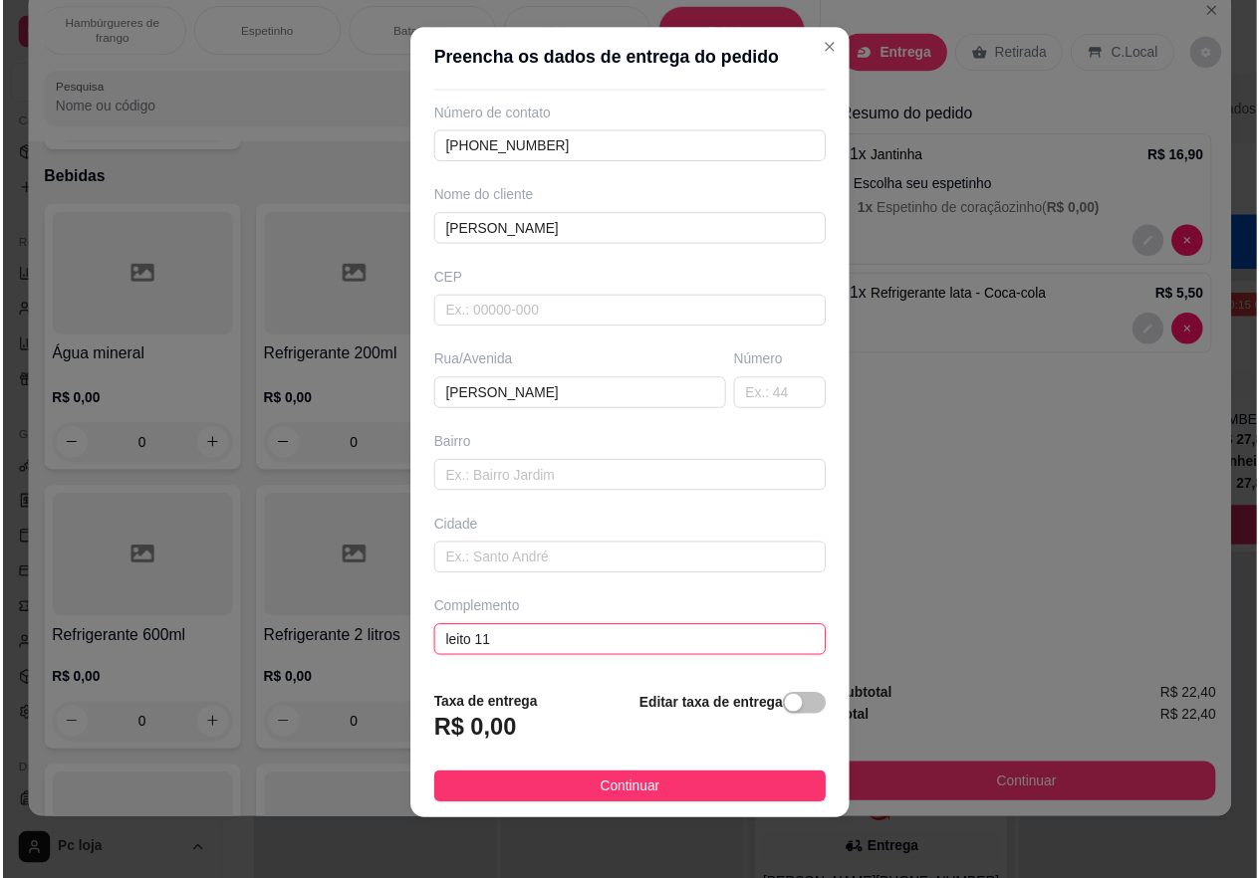
scroll to position [19, 0]
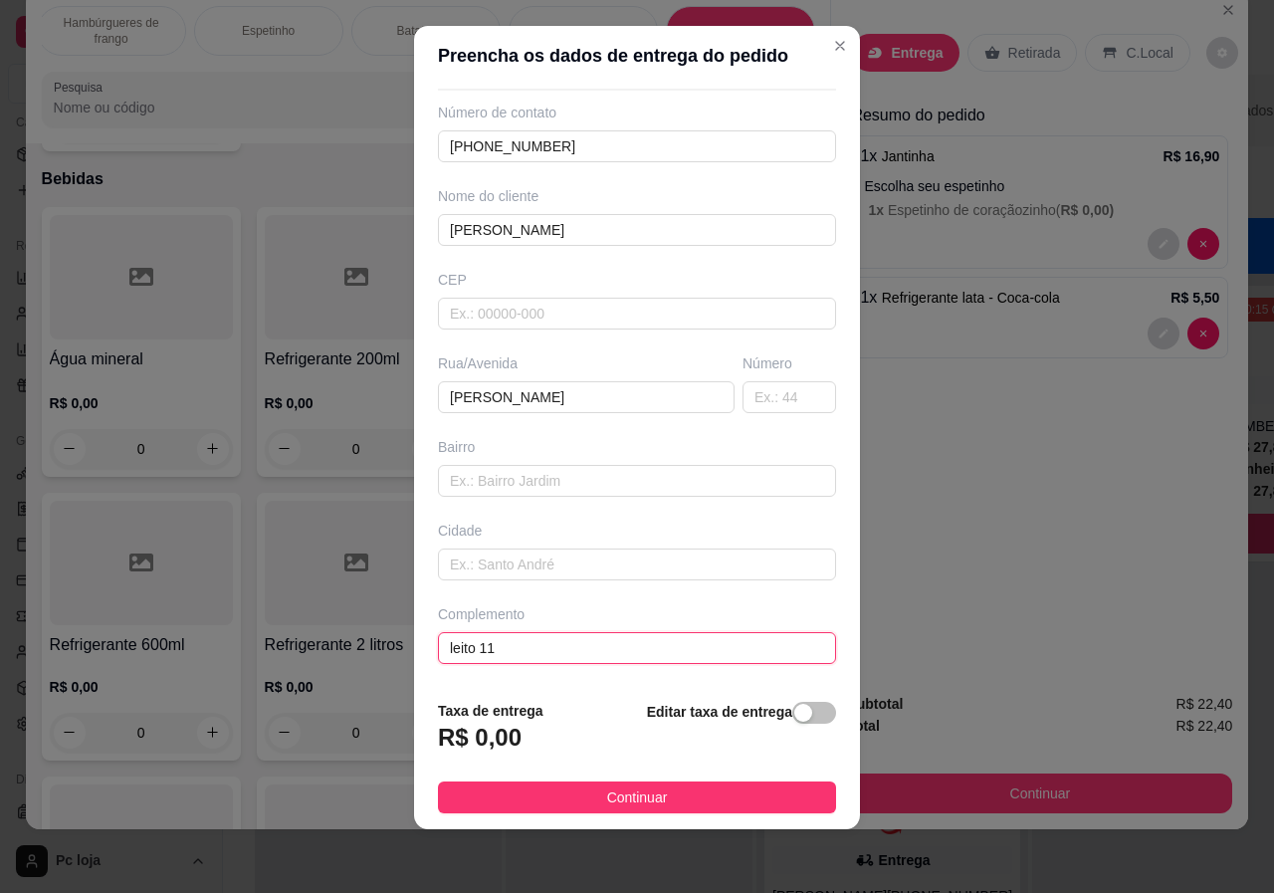
type input "leito 11"
click at [651, 817] on footer "Taxa de entrega R$ 0,00 Editar taxa de entrega Continuar" at bounding box center [637, 756] width 446 height 145
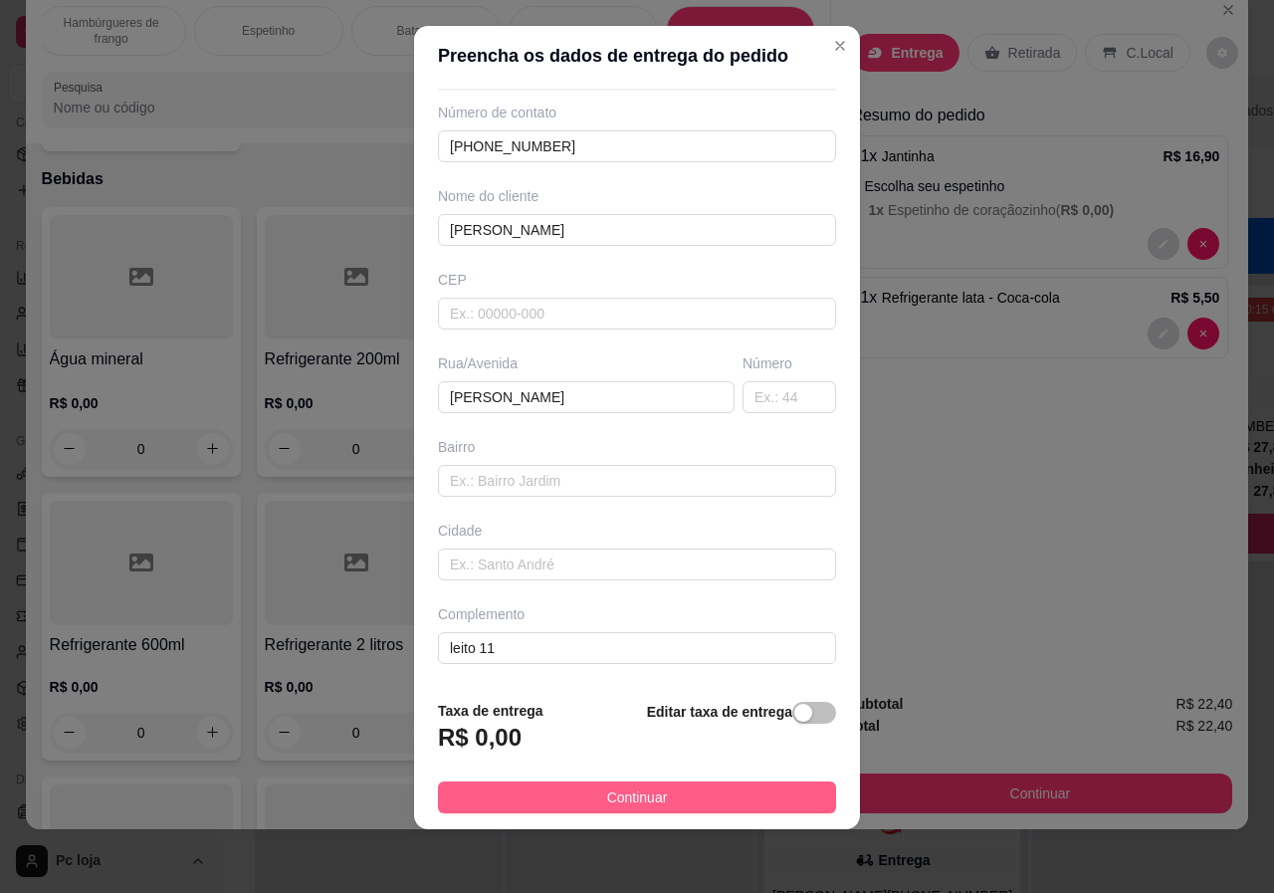
click at [607, 802] on span "Continuar" at bounding box center [637, 798] width 61 height 22
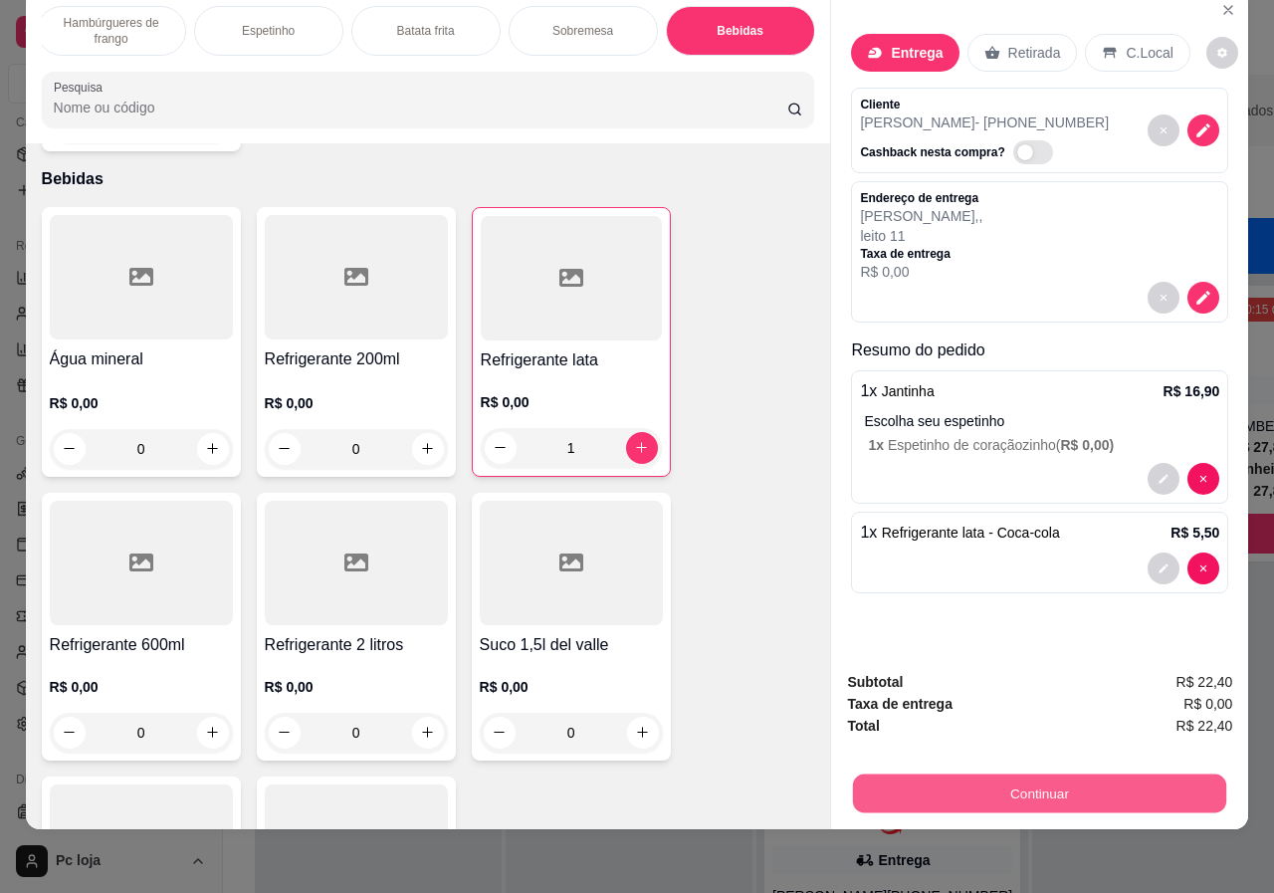
click at [941, 783] on button "Continuar" at bounding box center [1039, 794] width 373 height 39
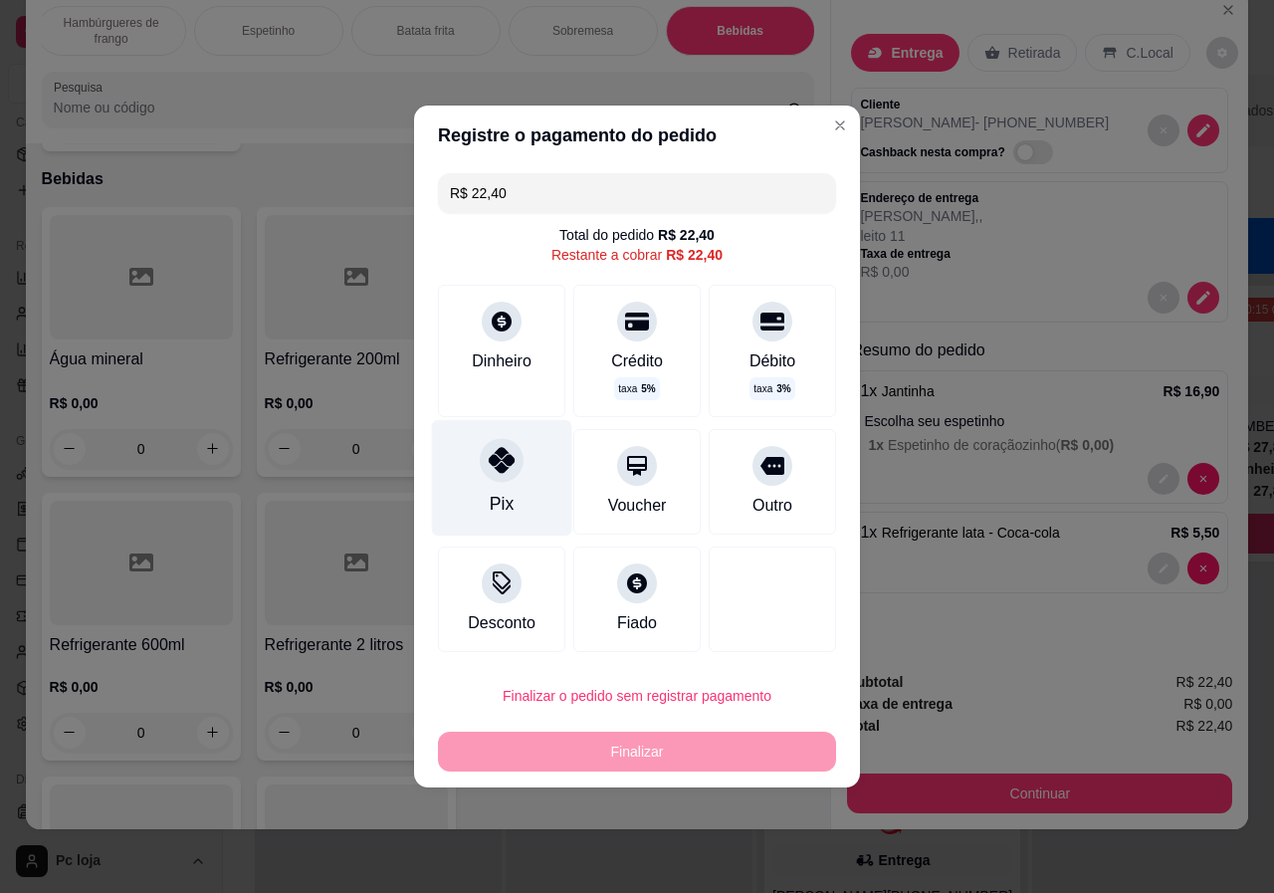
click at [505, 458] on icon at bounding box center [502, 460] width 26 height 26
type input "R$ 0,00"
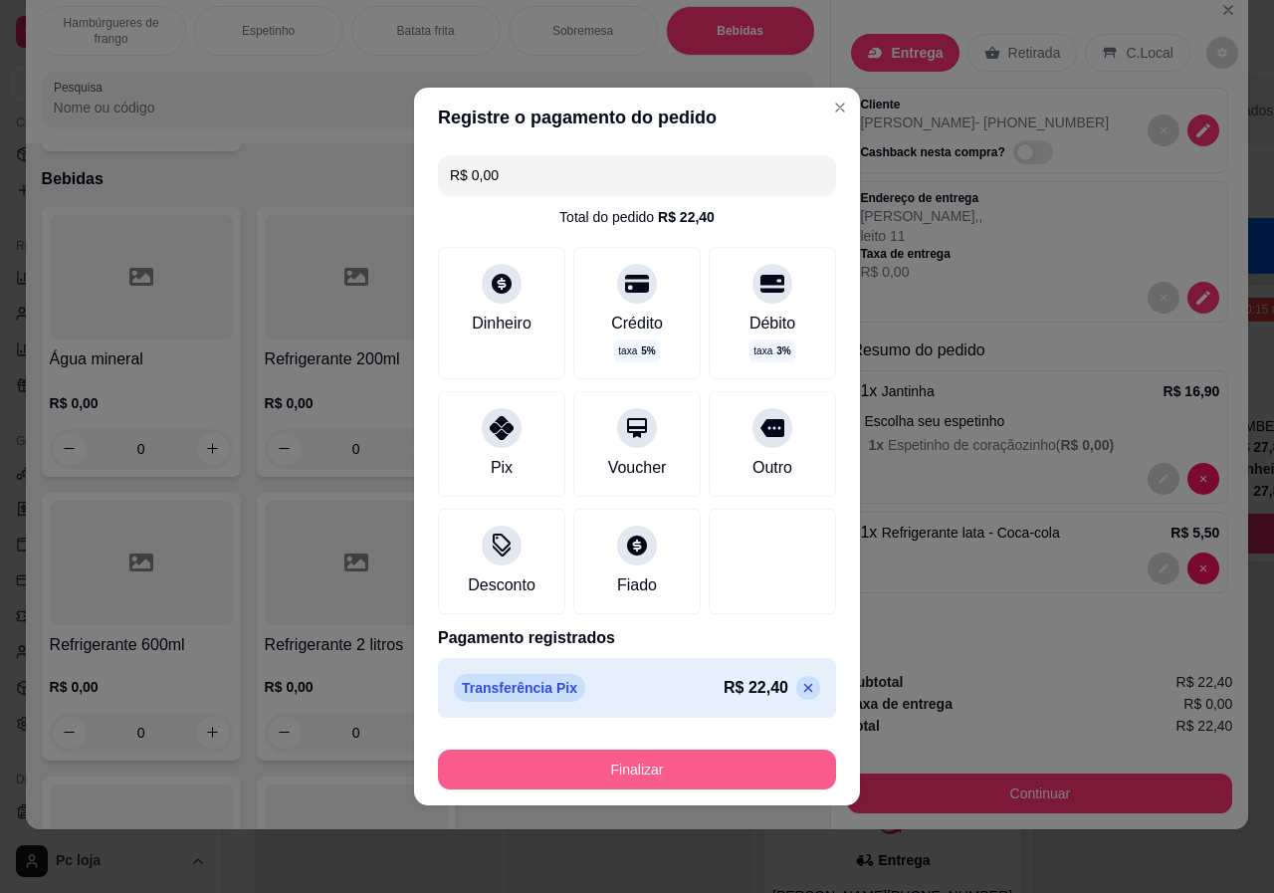
click at [690, 759] on button "Finalizar" at bounding box center [637, 770] width 398 height 40
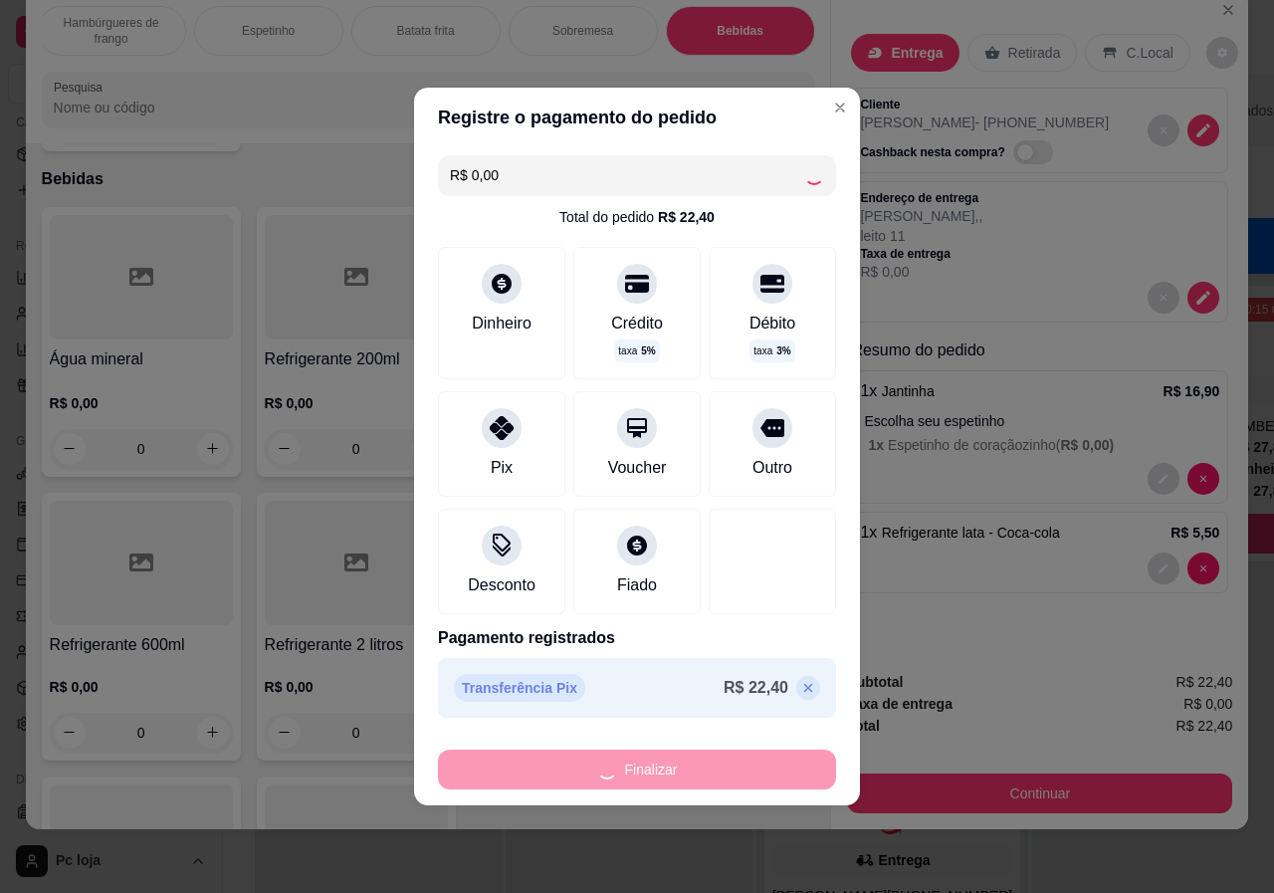
type input "0"
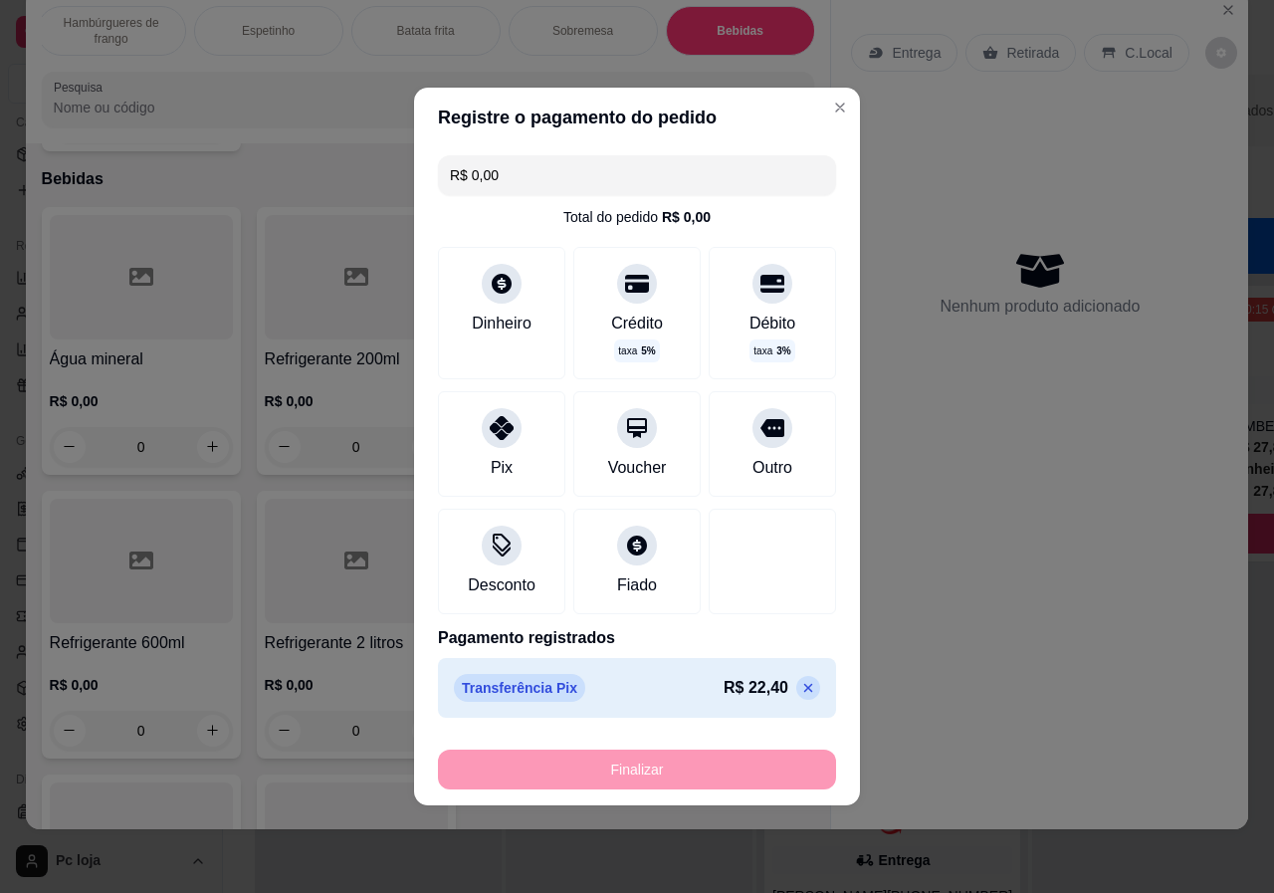
type input "-R$ 22,40"
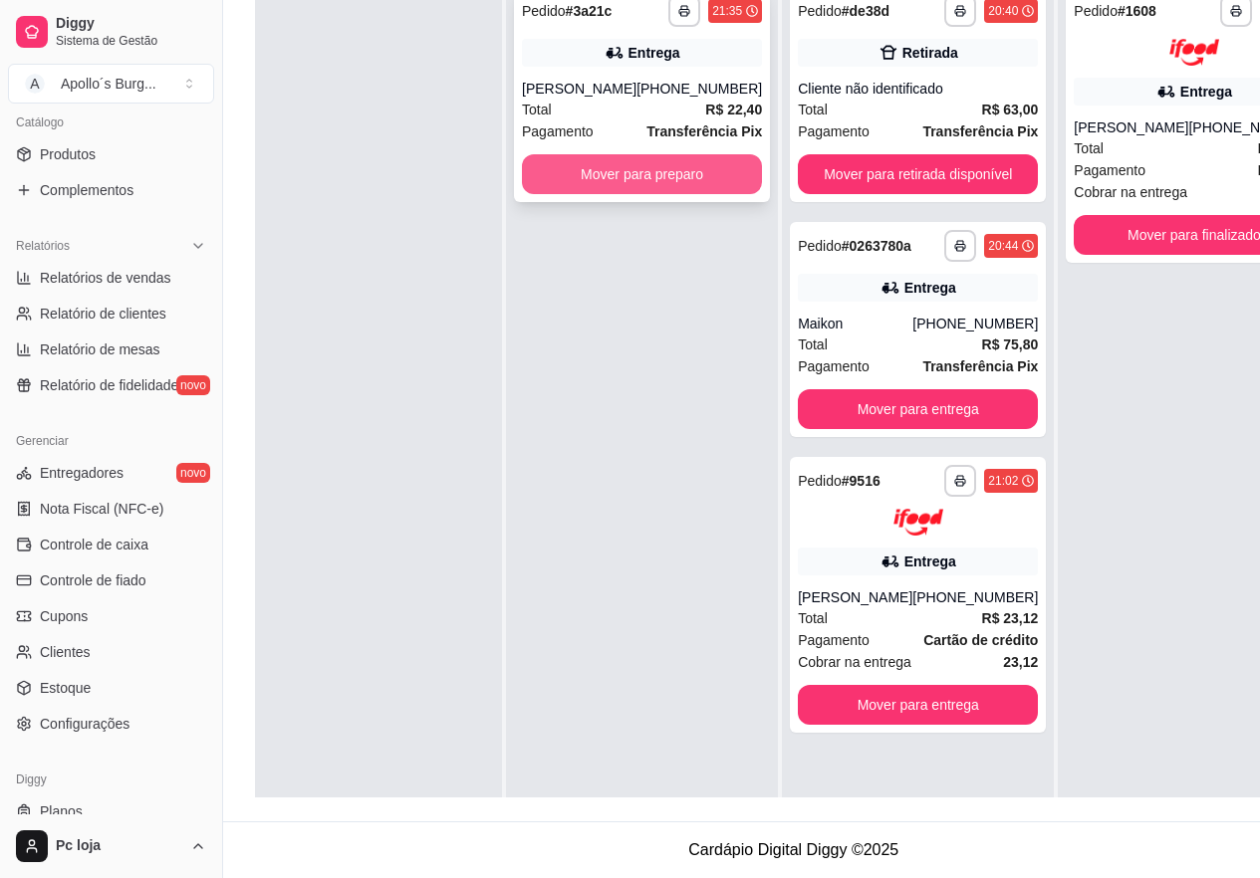
click at [654, 168] on button "Mover para preparo" at bounding box center [642, 174] width 240 height 40
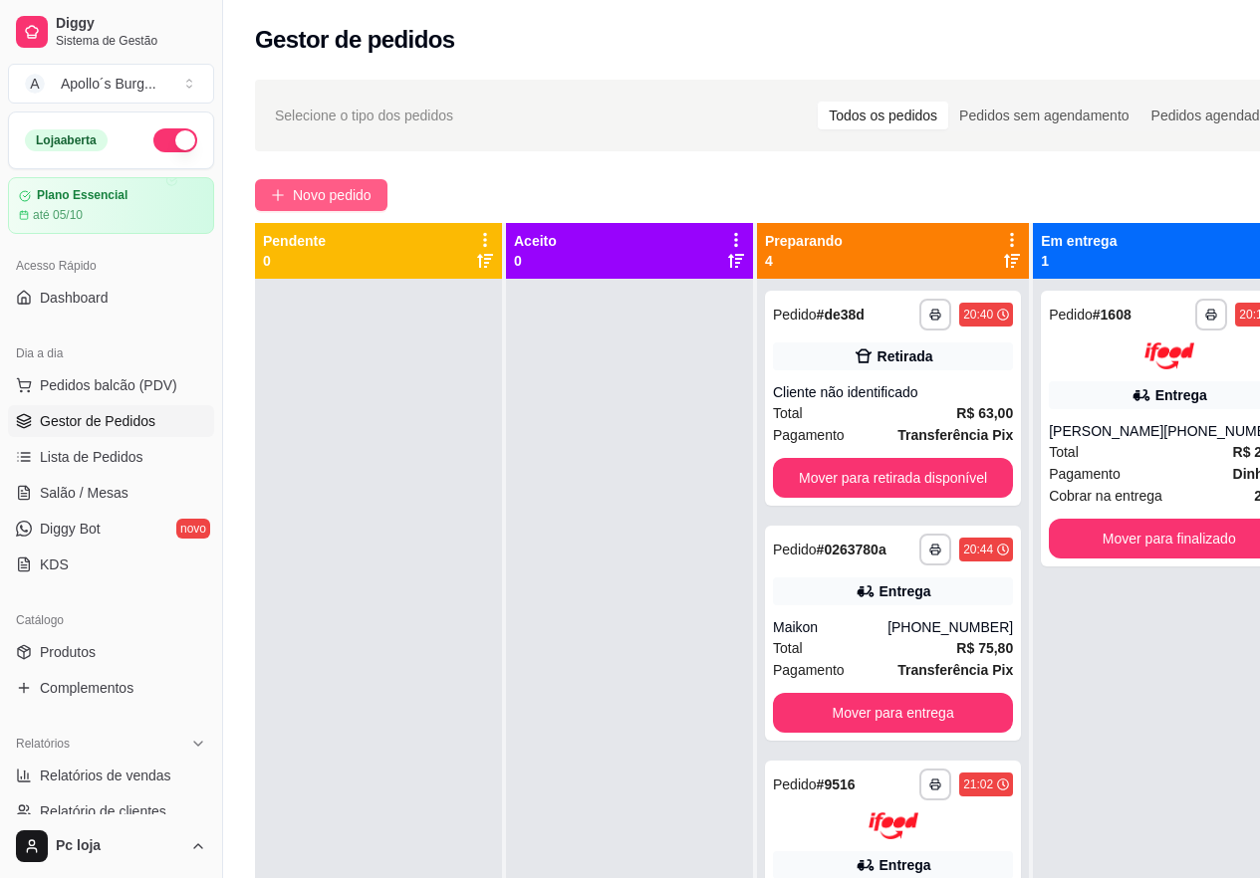
click at [350, 187] on span "Novo pedido" at bounding box center [332, 195] width 79 height 22
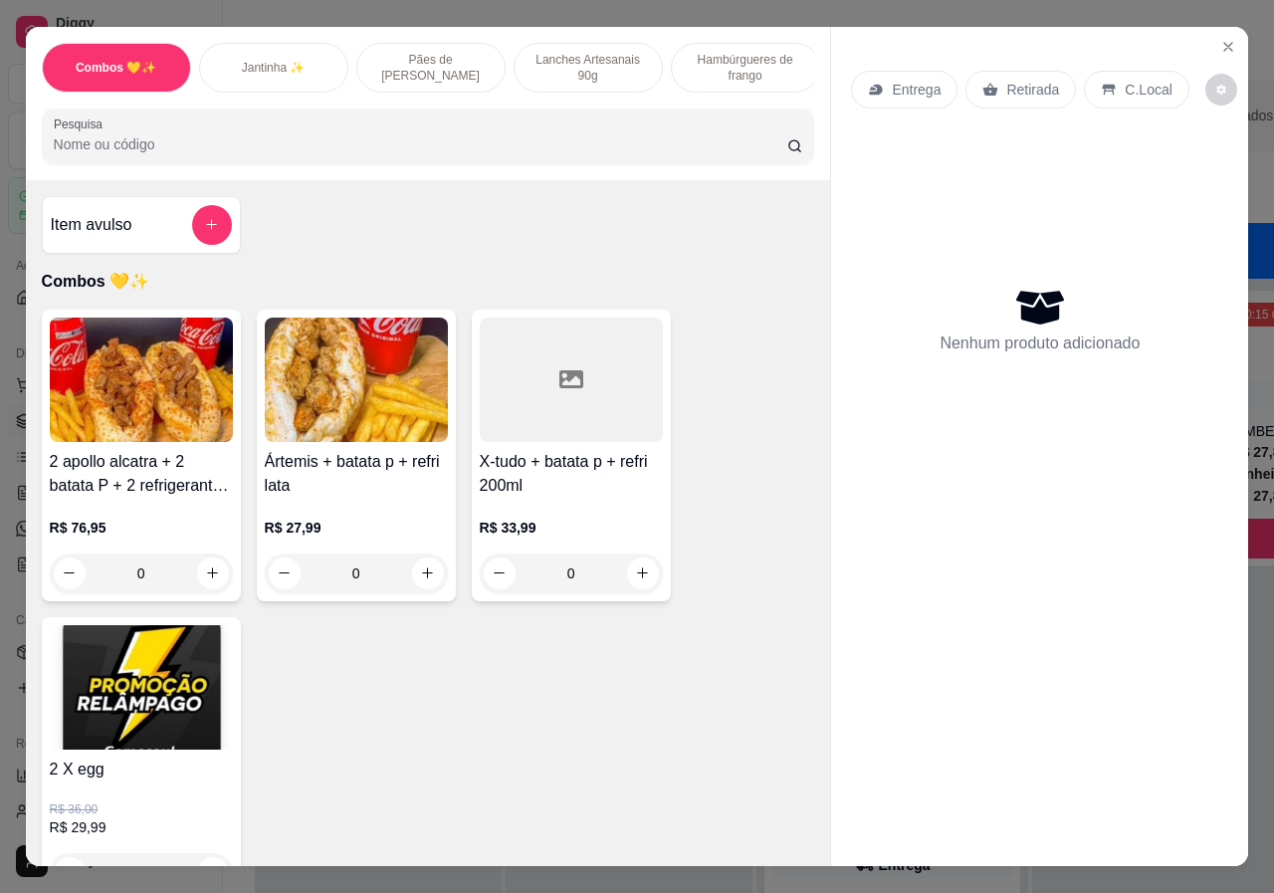
click at [276, 60] on p "Jantinha ✨" at bounding box center [274, 68] width 64 height 16
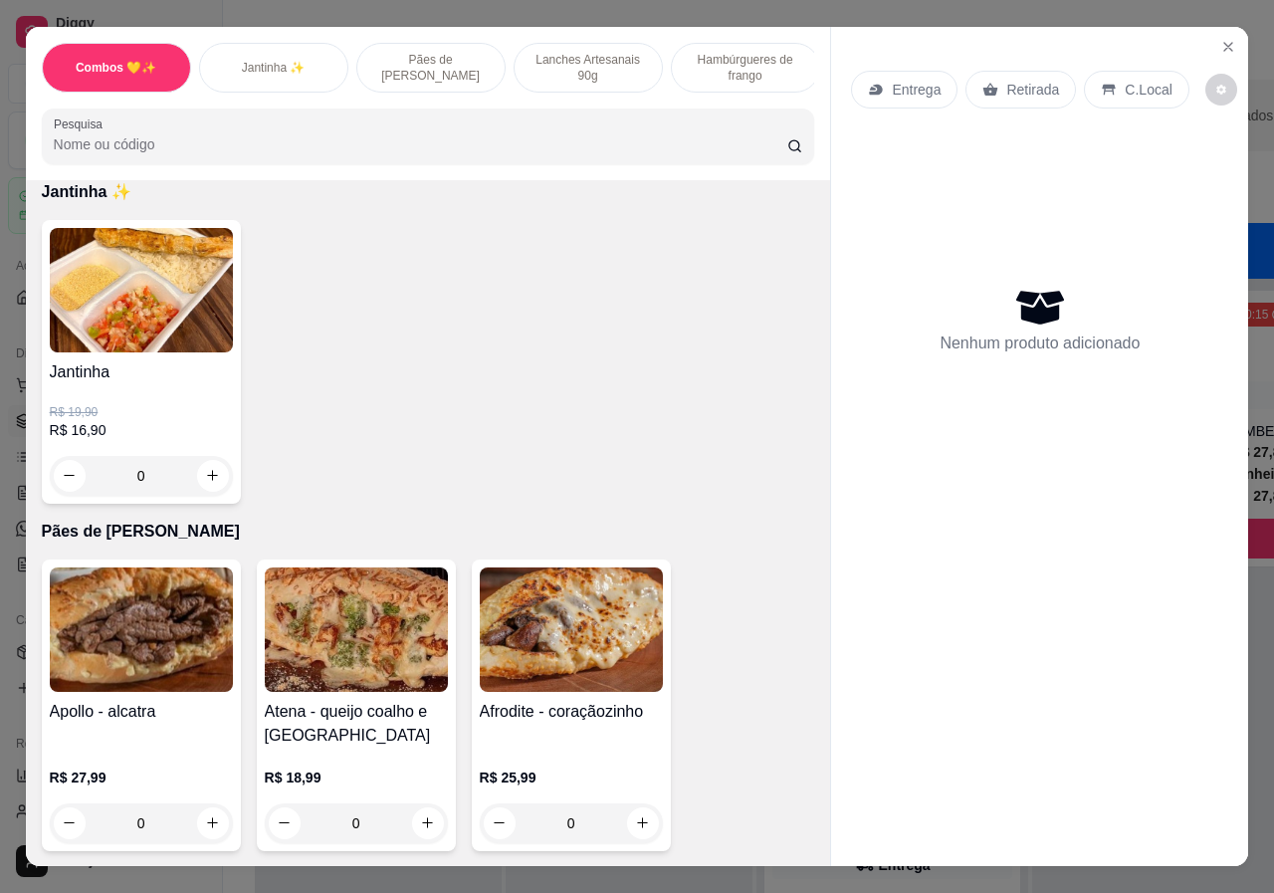
scroll to position [45, 0]
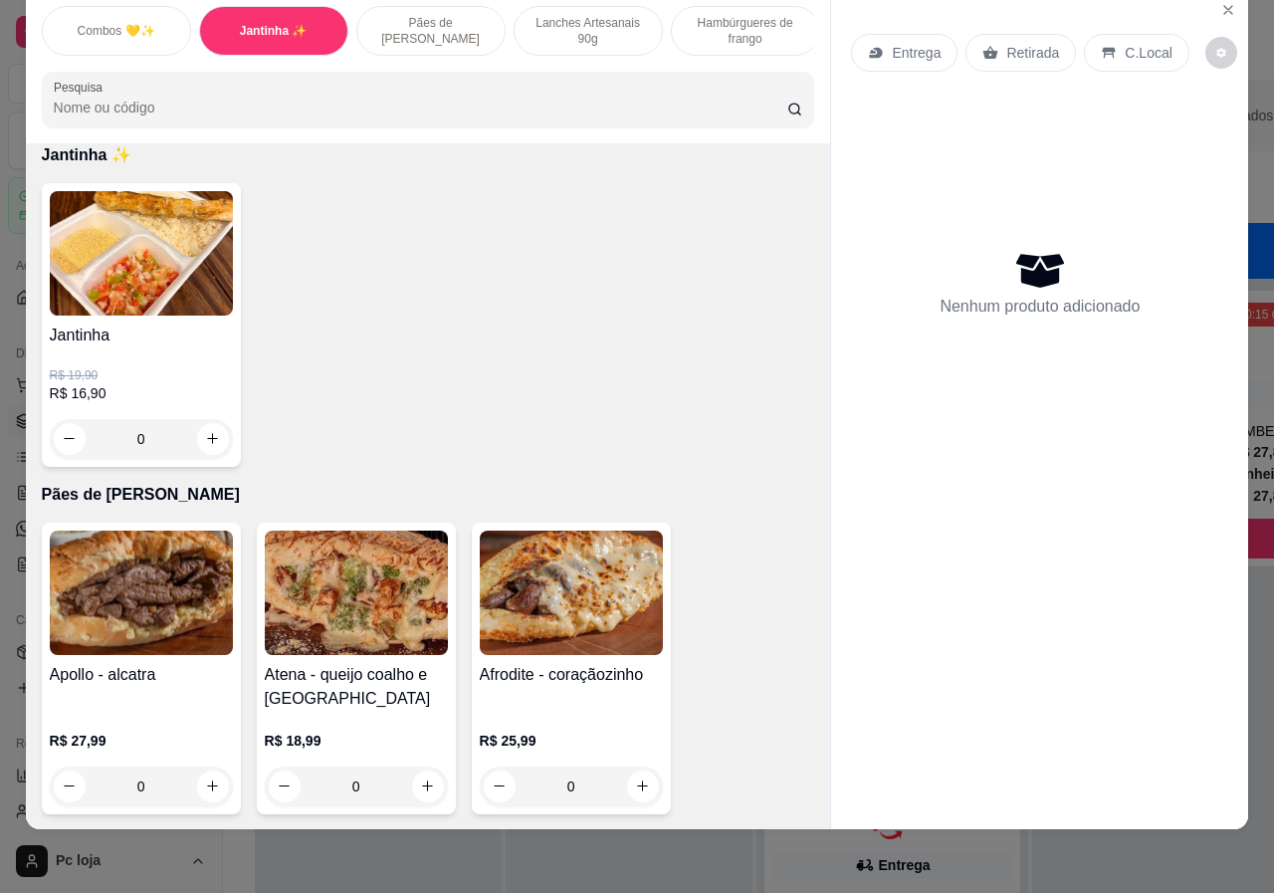
click at [166, 392] on p "R$ 16,90" at bounding box center [141, 393] width 183 height 20
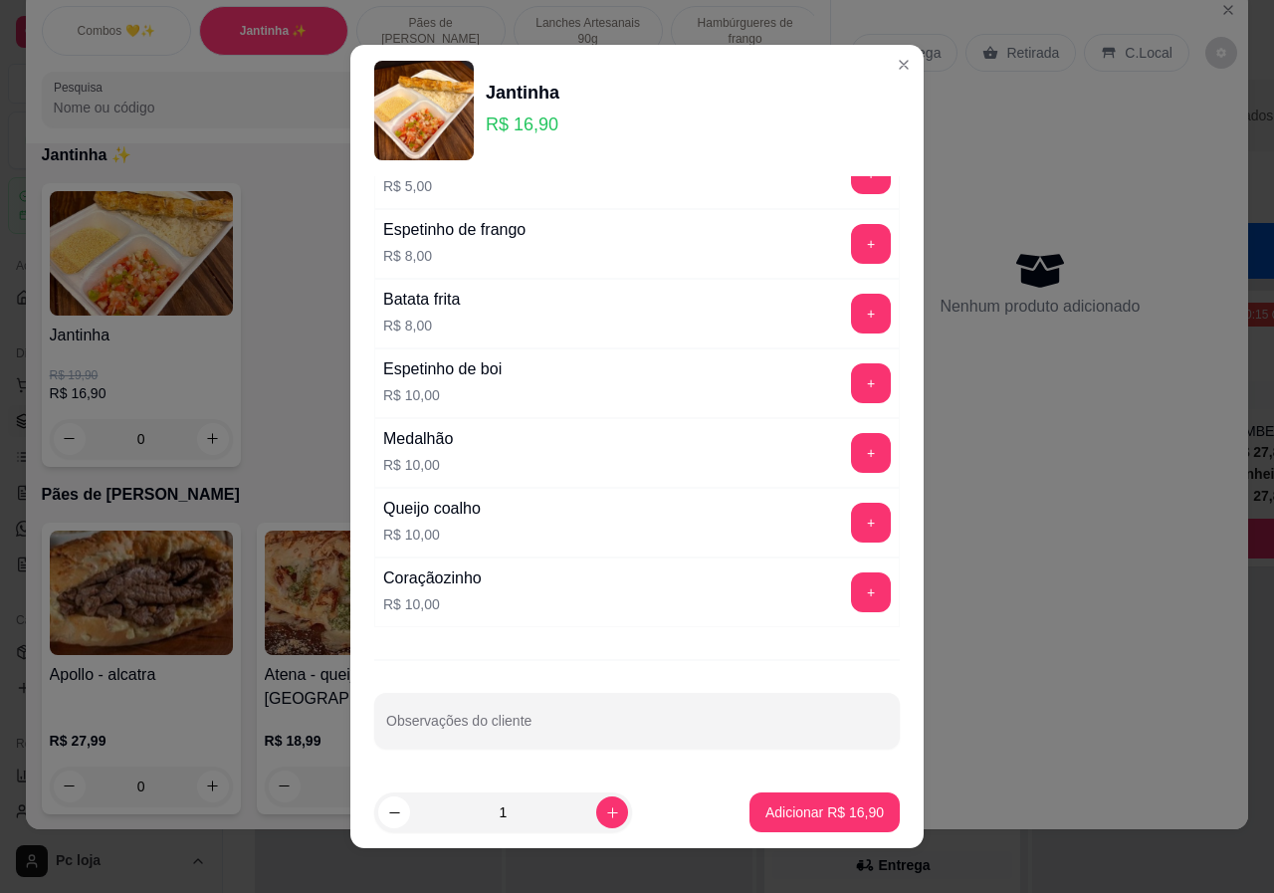
scroll to position [0, 0]
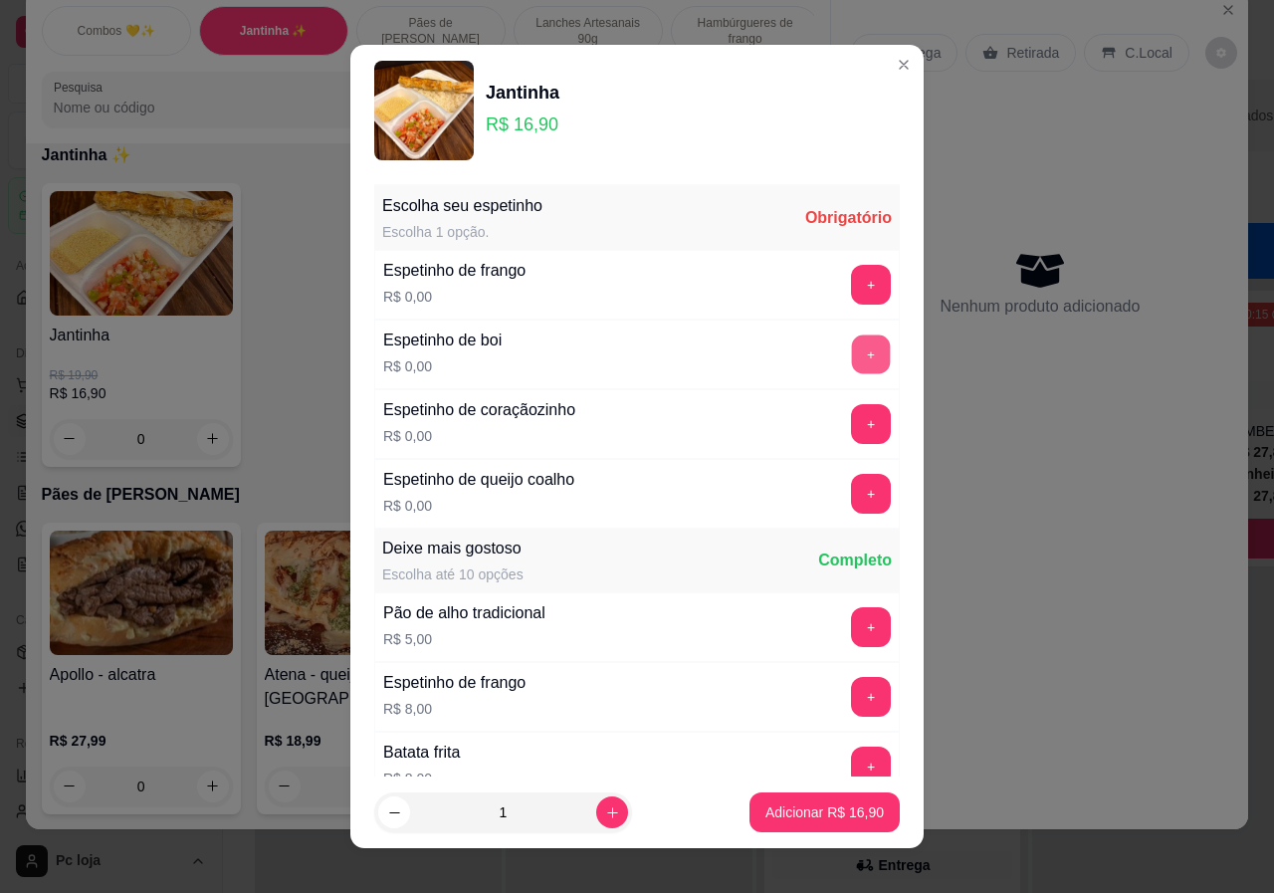
click at [852, 366] on button "+" at bounding box center [871, 354] width 39 height 39
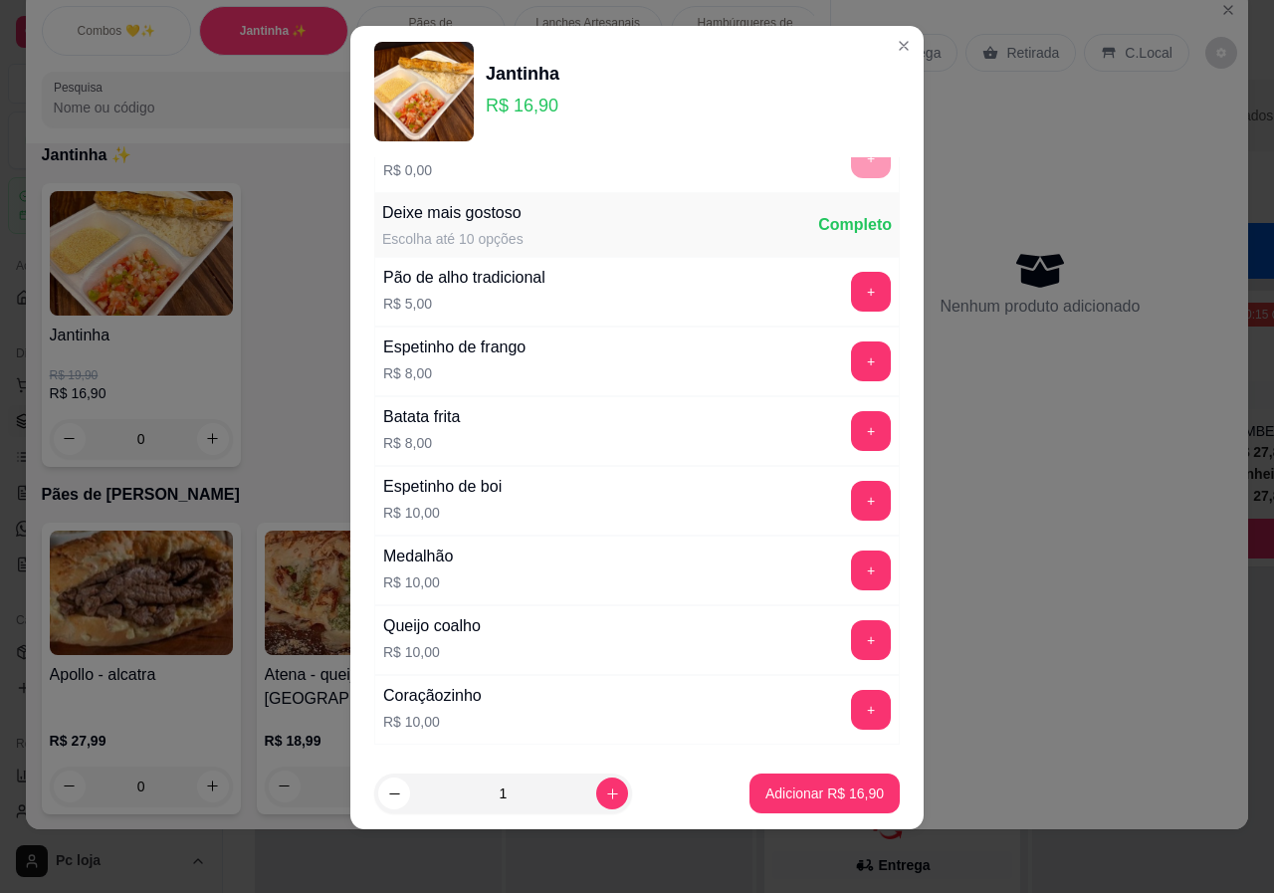
scroll to position [352, 0]
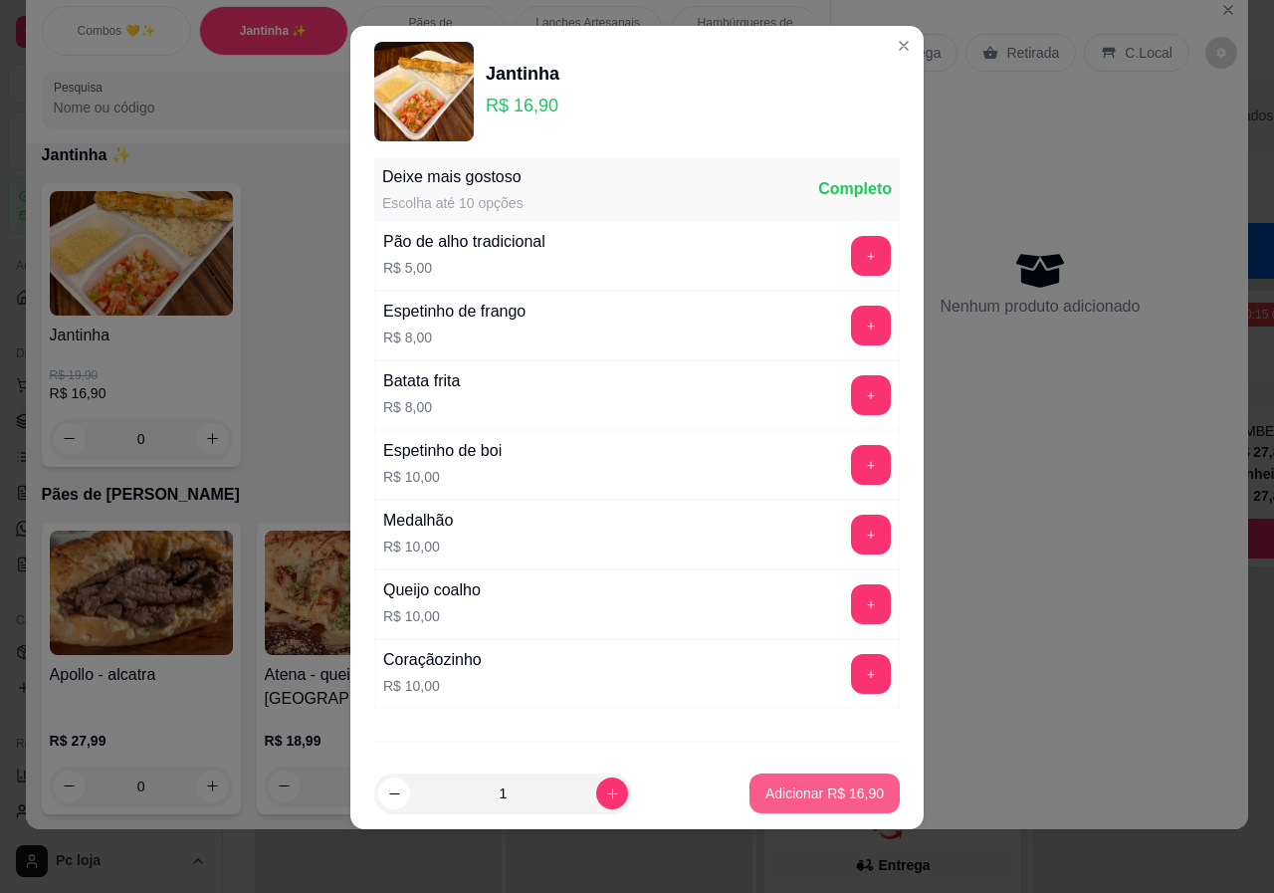
click at [791, 785] on p "Adicionar R$ 16,90" at bounding box center [825, 794] width 118 height 20
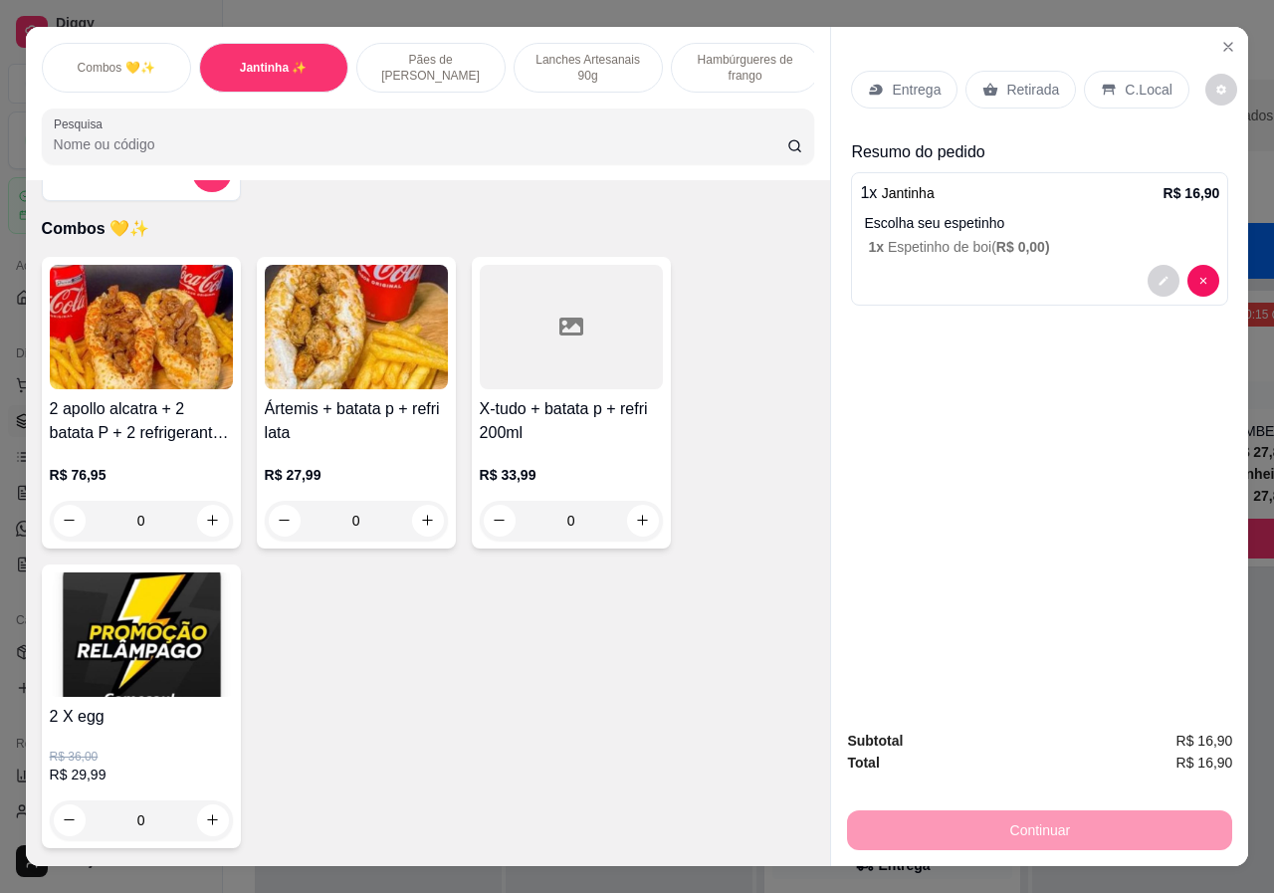
scroll to position [0, 0]
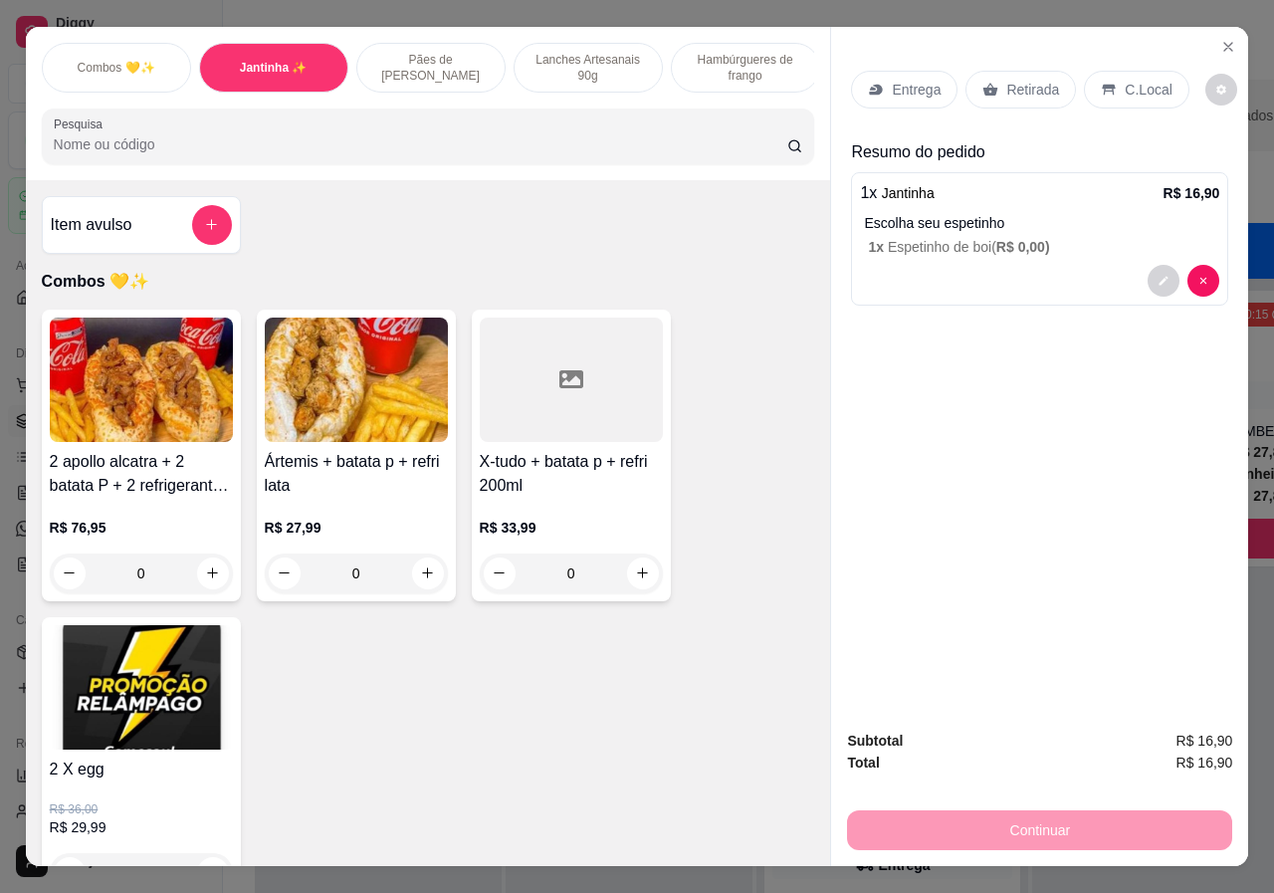
click at [163, 213] on div "Item avulso" at bounding box center [141, 225] width 181 height 40
click at [776, 147] on input "Pesquisa" at bounding box center [421, 144] width 734 height 20
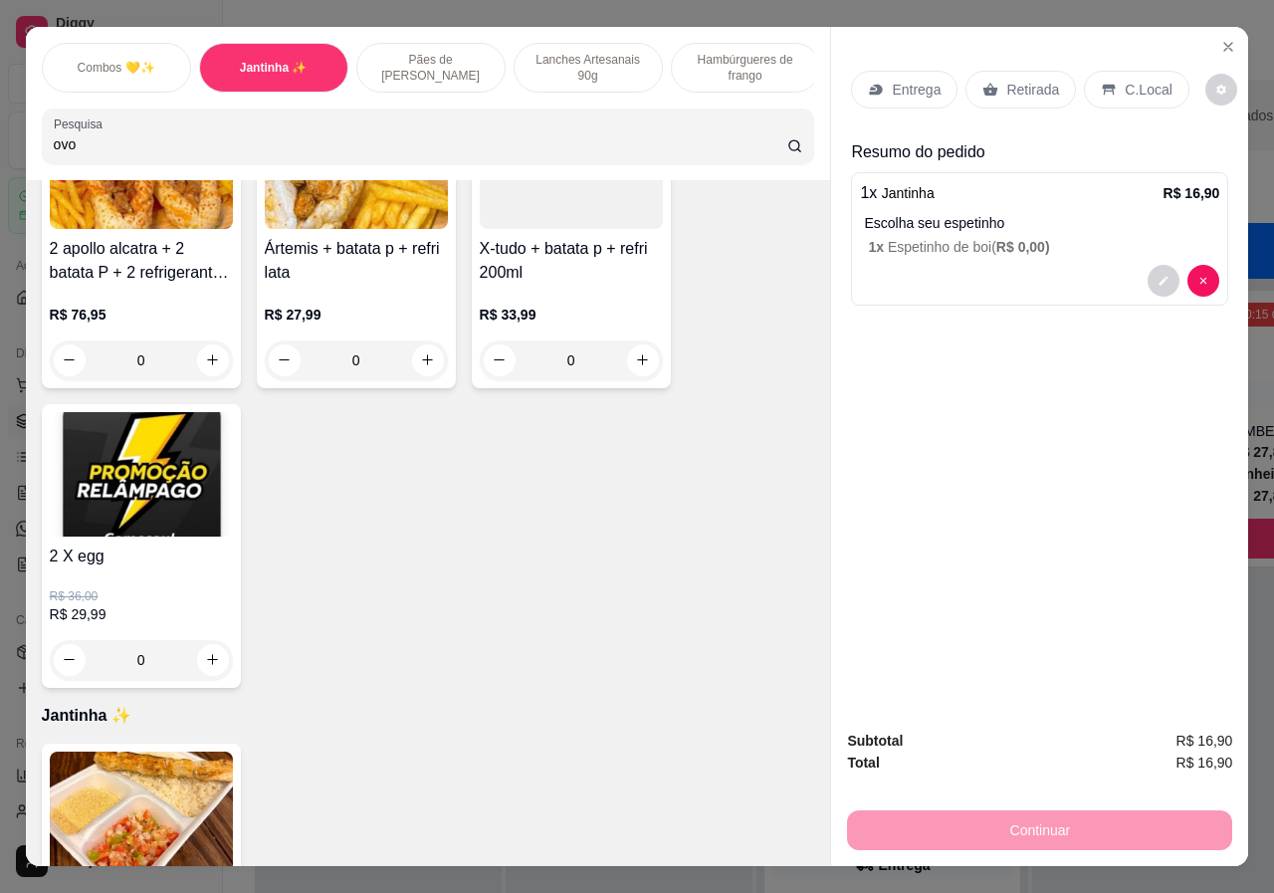
scroll to position [299, 0]
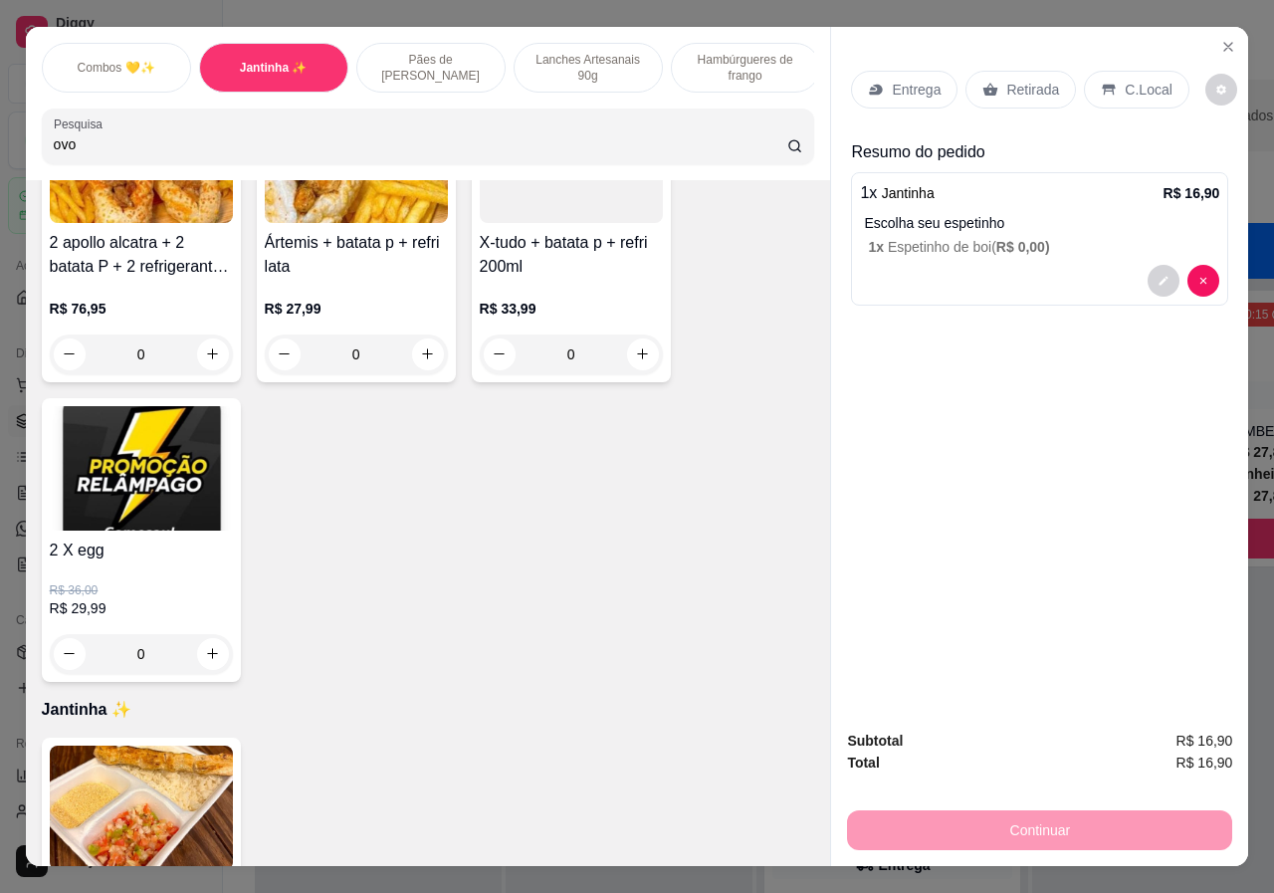
type input "ovo"
click at [599, 60] on p "Lanches Artesanais 90g" at bounding box center [588, 68] width 115 height 32
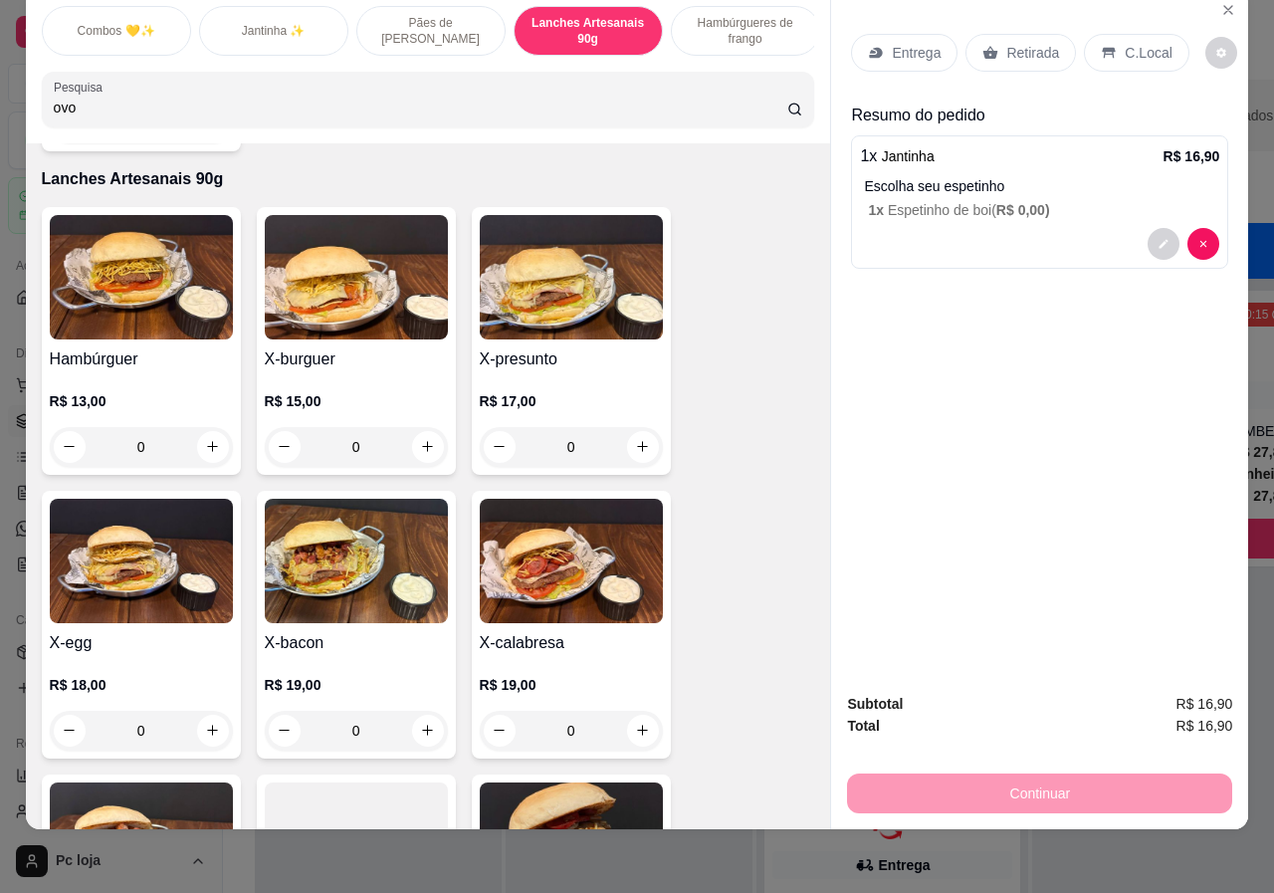
click at [546, 347] on h4 "X-presunto" at bounding box center [571, 359] width 183 height 24
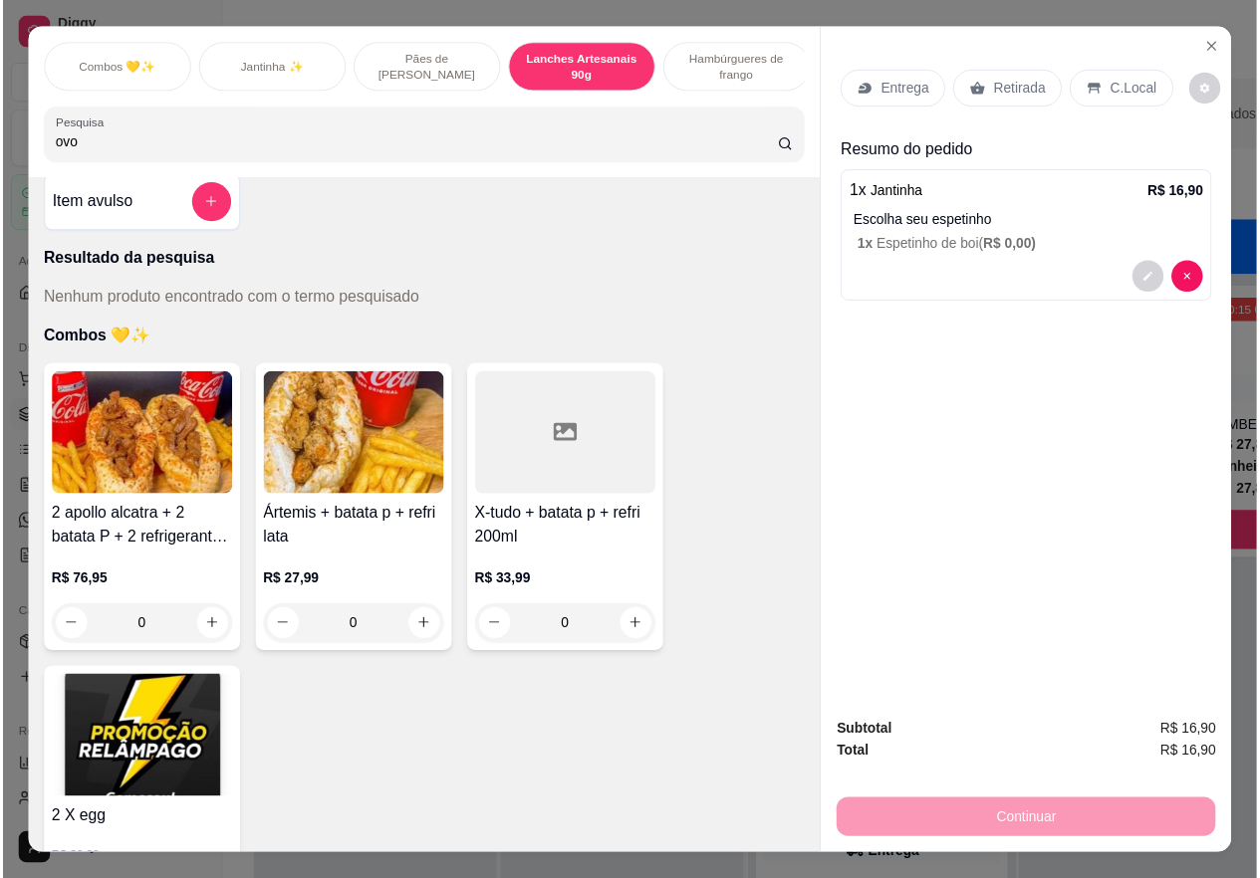
scroll to position [0, 0]
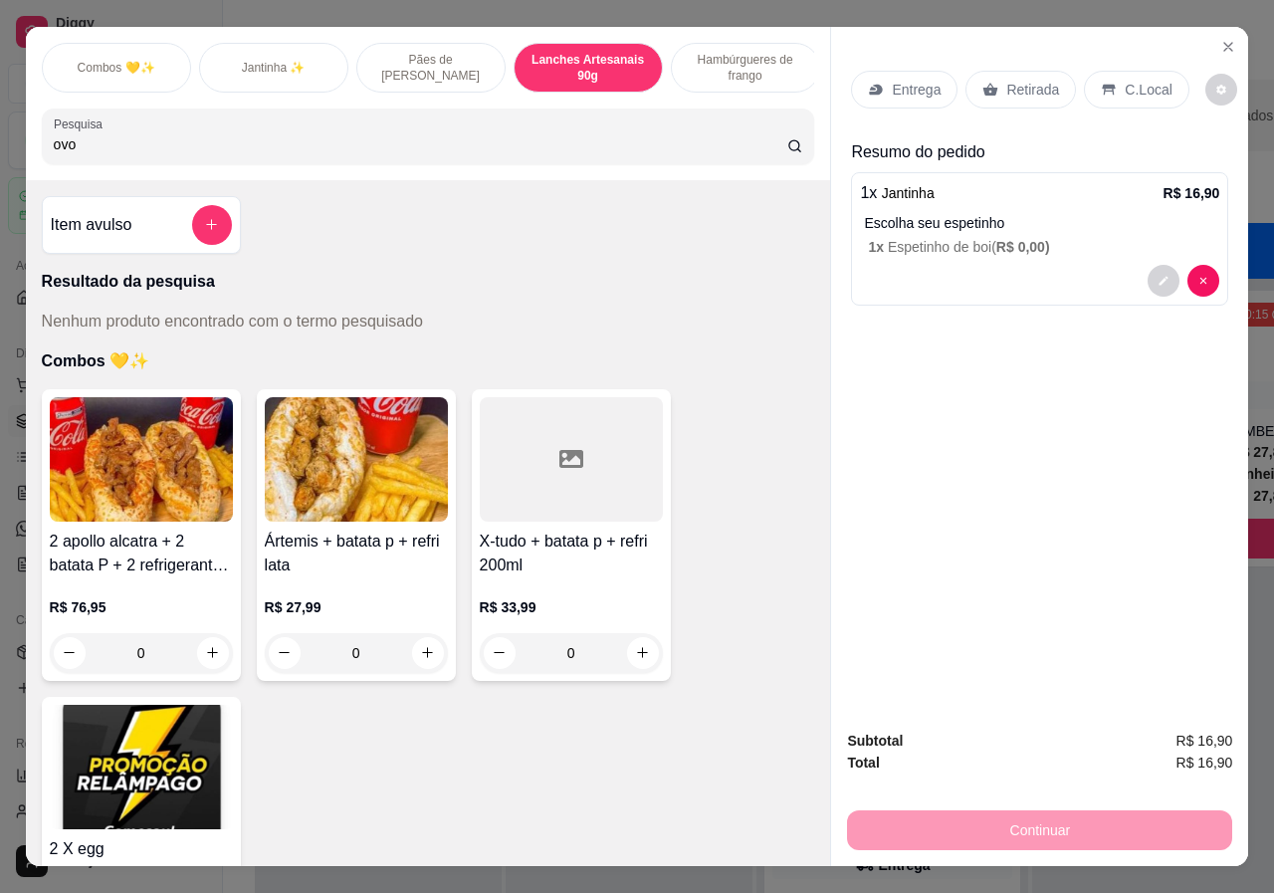
click at [121, 233] on h4 "Item avulso" at bounding box center [92, 225] width 82 height 24
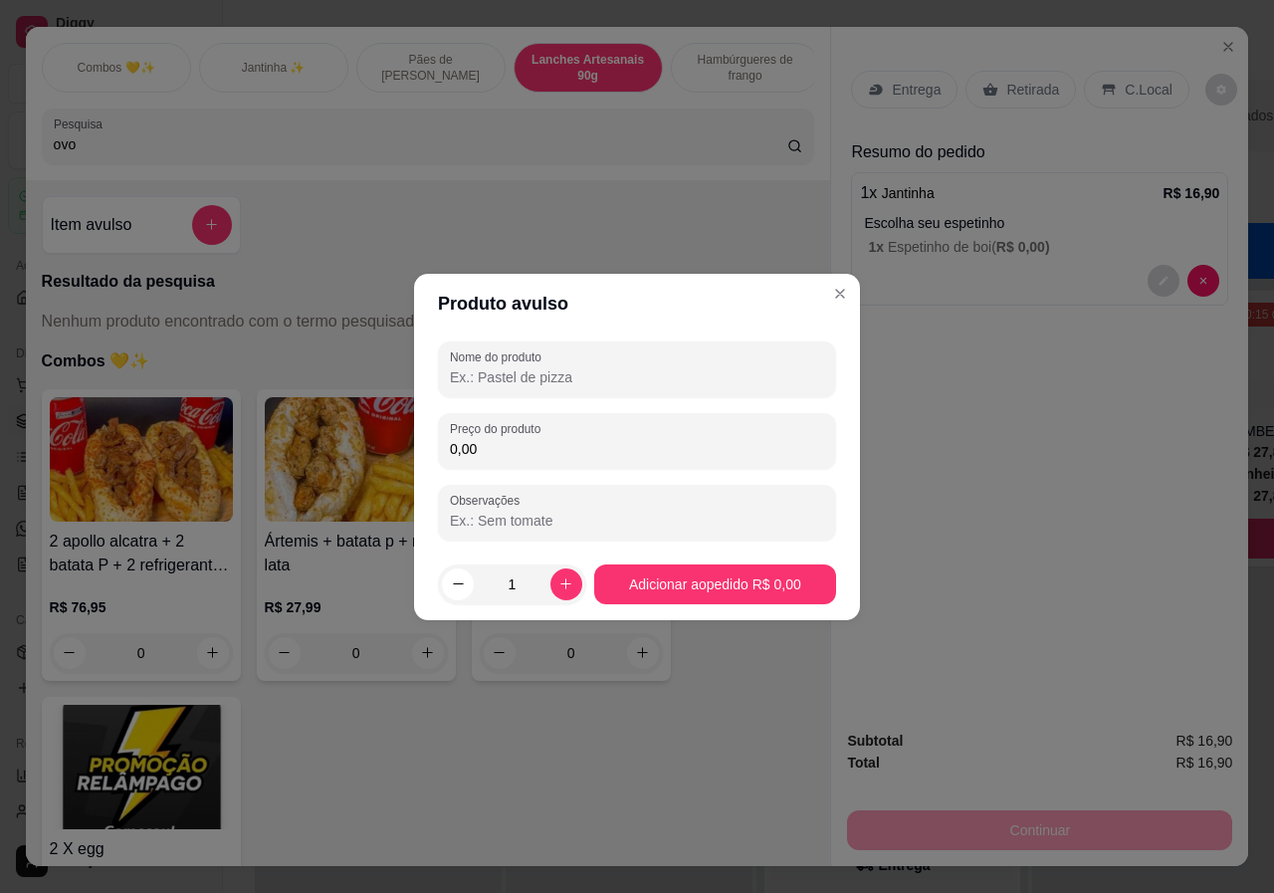
click at [552, 456] on input "0,00" at bounding box center [637, 449] width 374 height 20
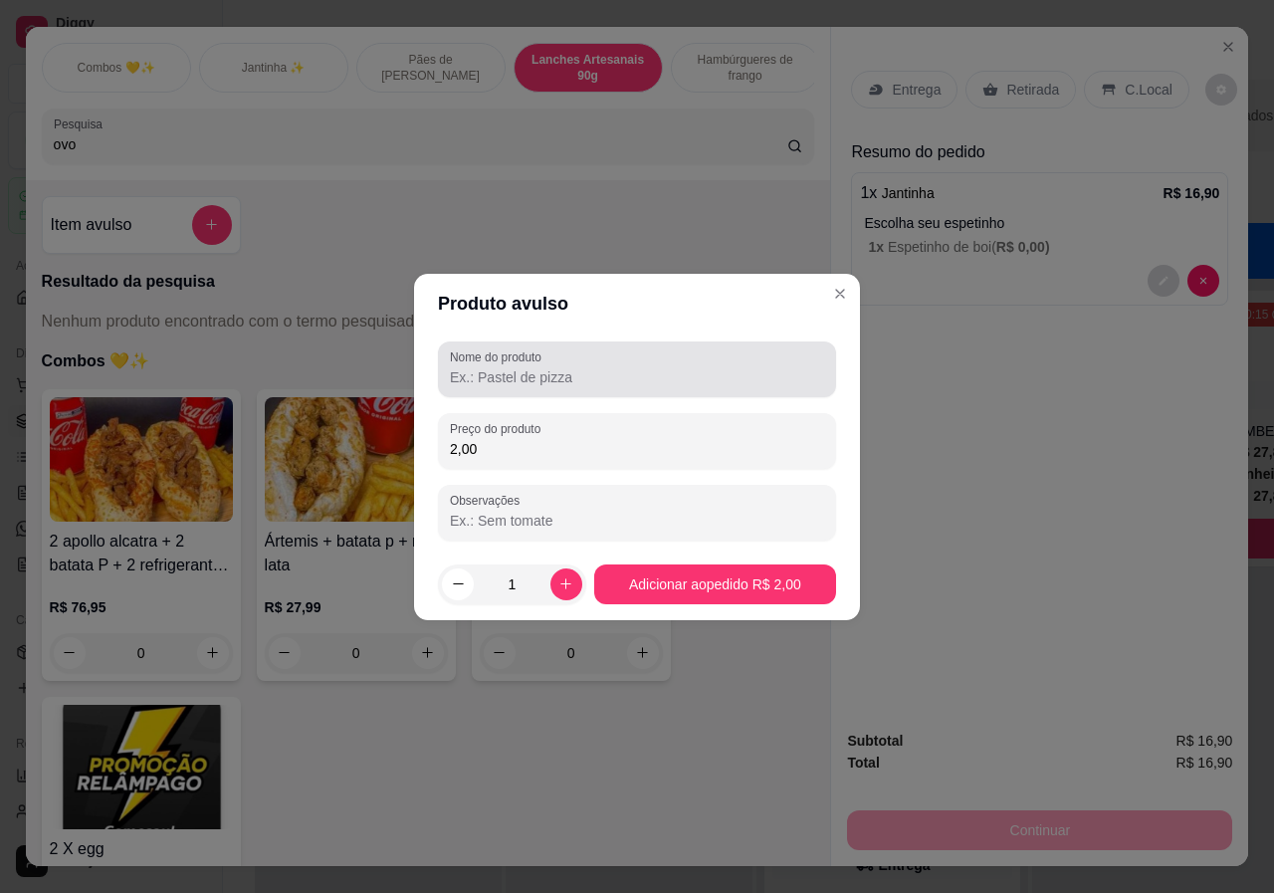
type input "2,00"
click at [532, 365] on div at bounding box center [637, 369] width 374 height 40
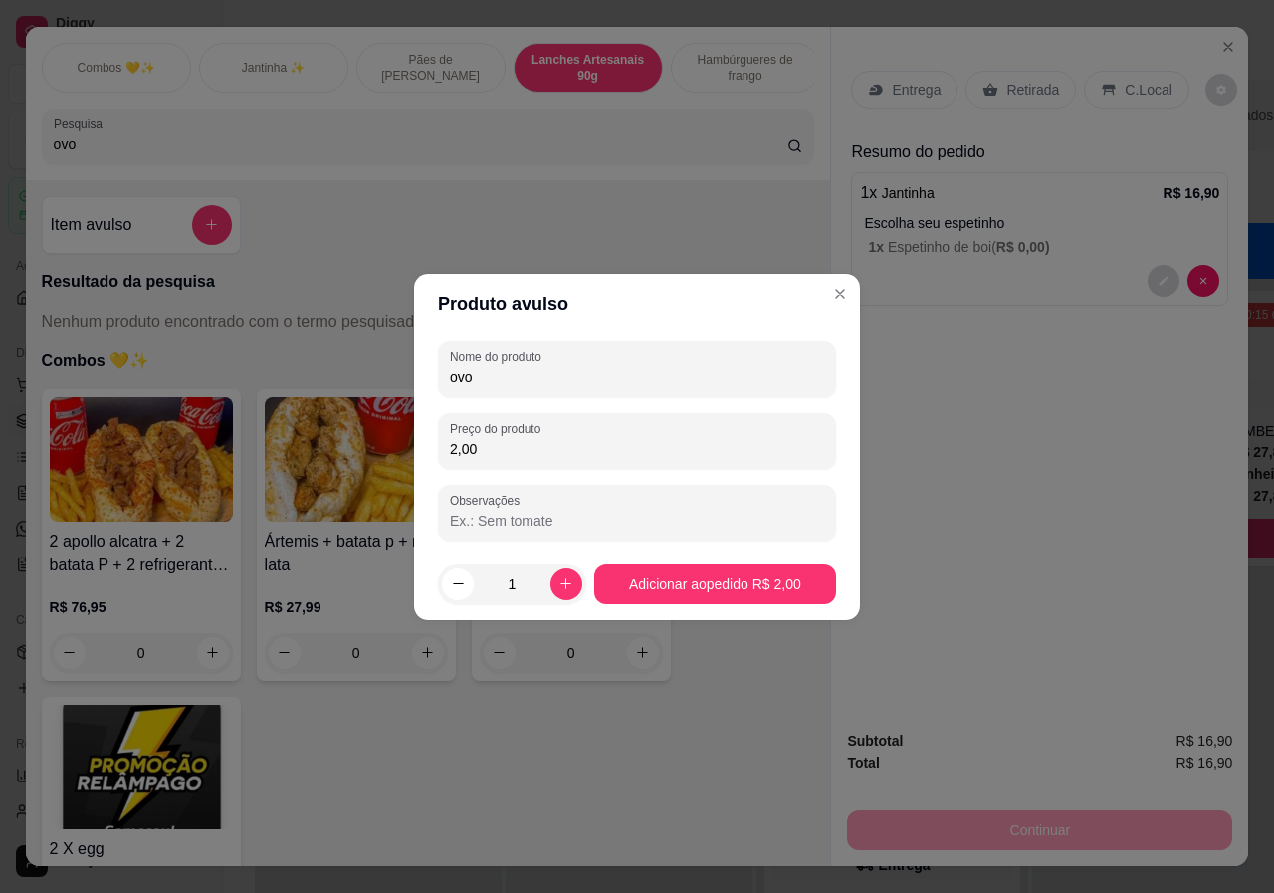
type input "ovo"
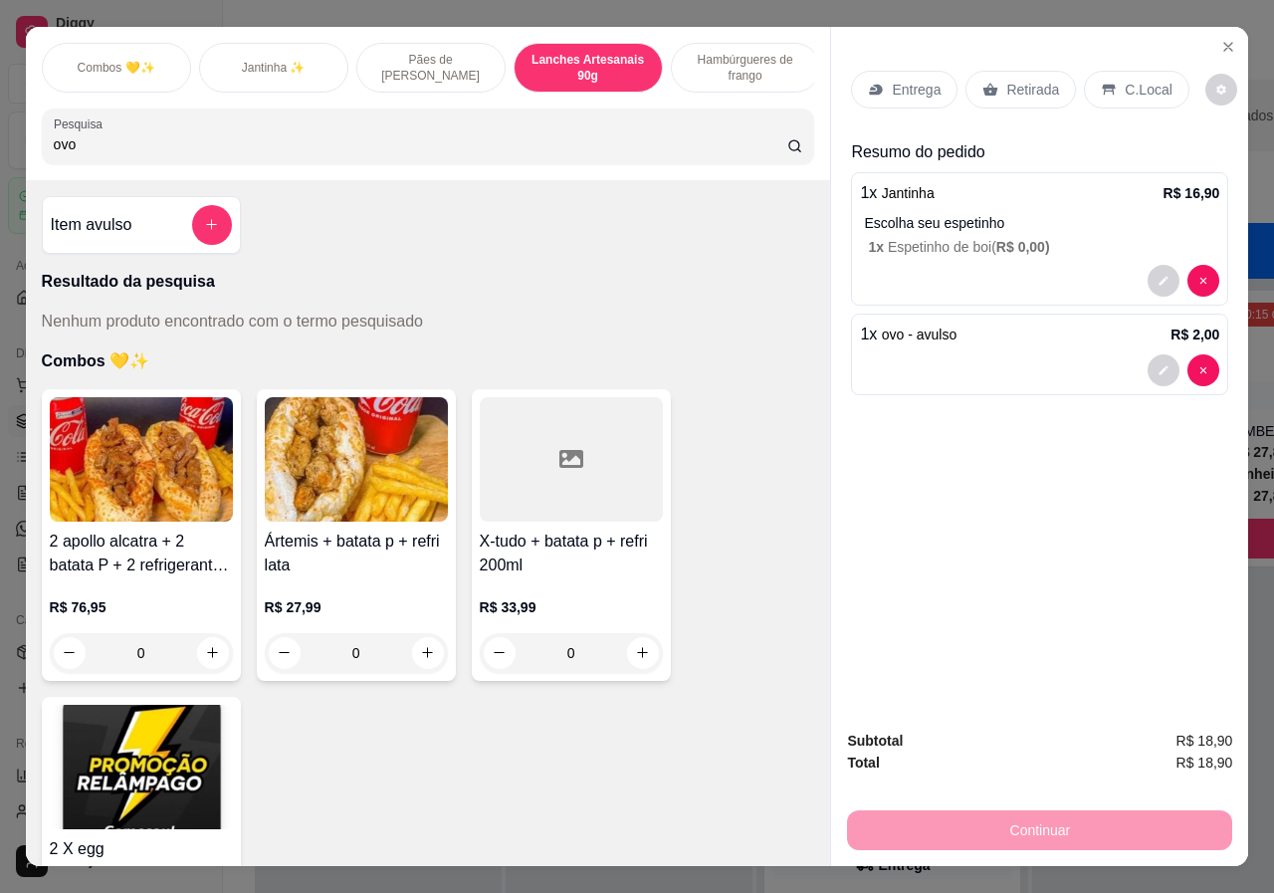
click at [1101, 83] on icon at bounding box center [1109, 90] width 16 height 16
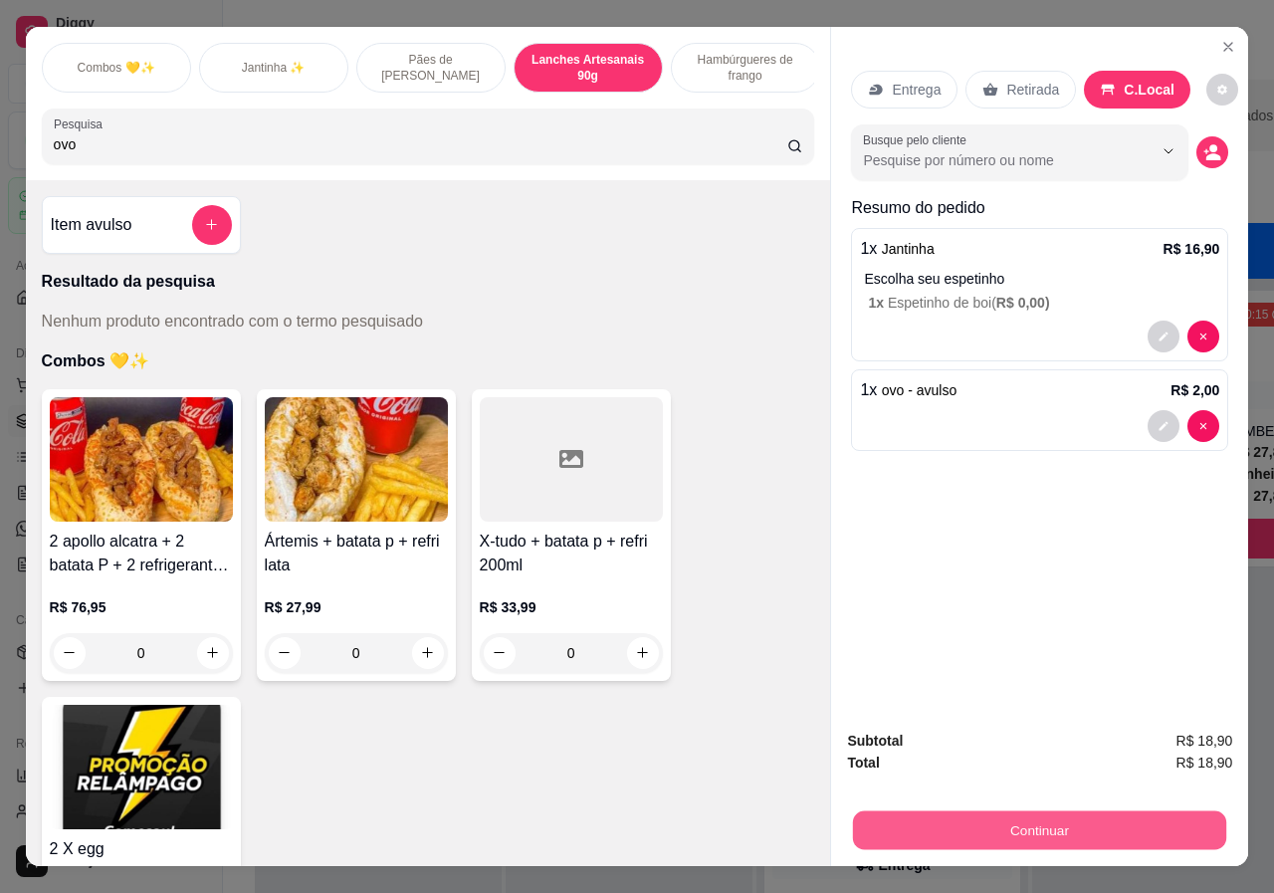
click at [1052, 825] on button "Continuar" at bounding box center [1039, 830] width 373 height 39
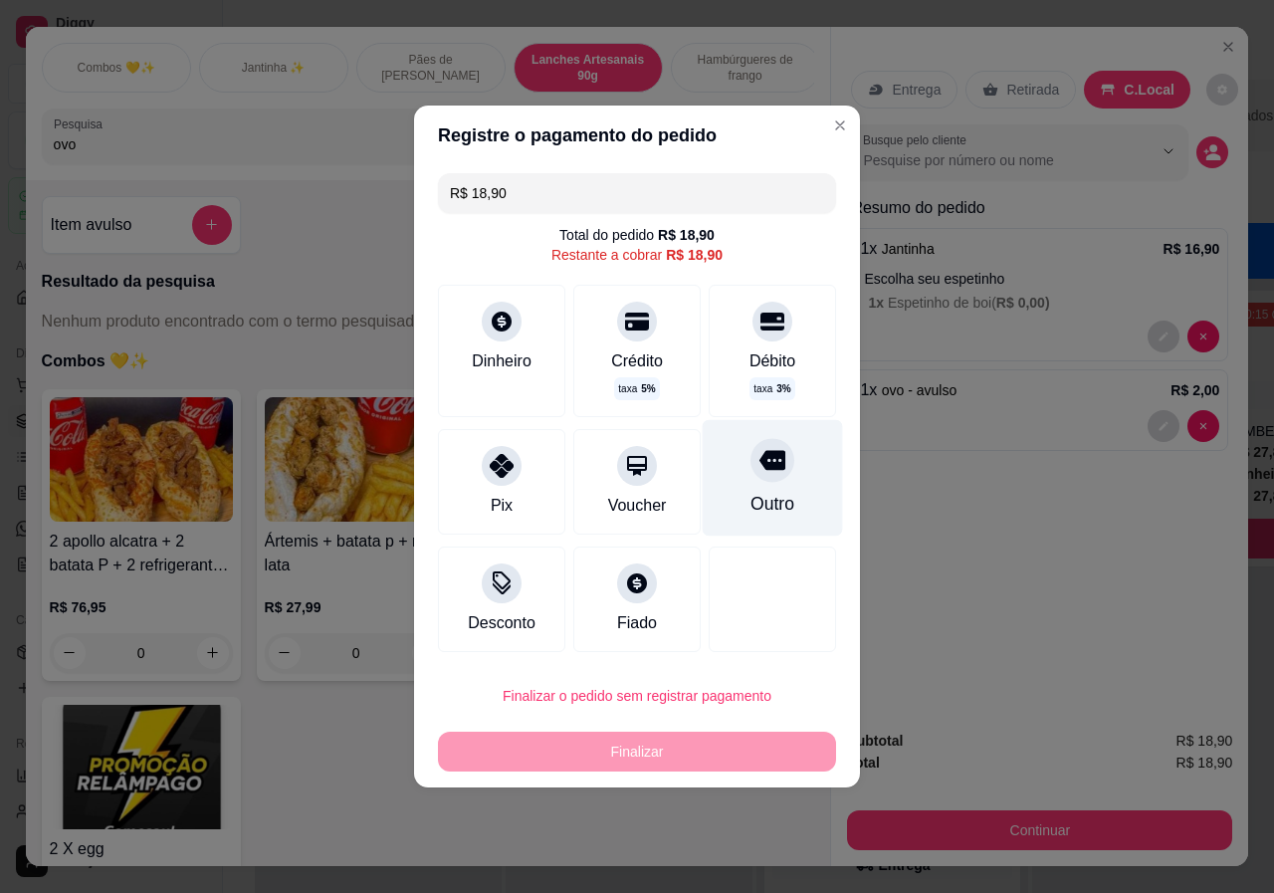
click at [747, 486] on div "Outro" at bounding box center [773, 478] width 140 height 116
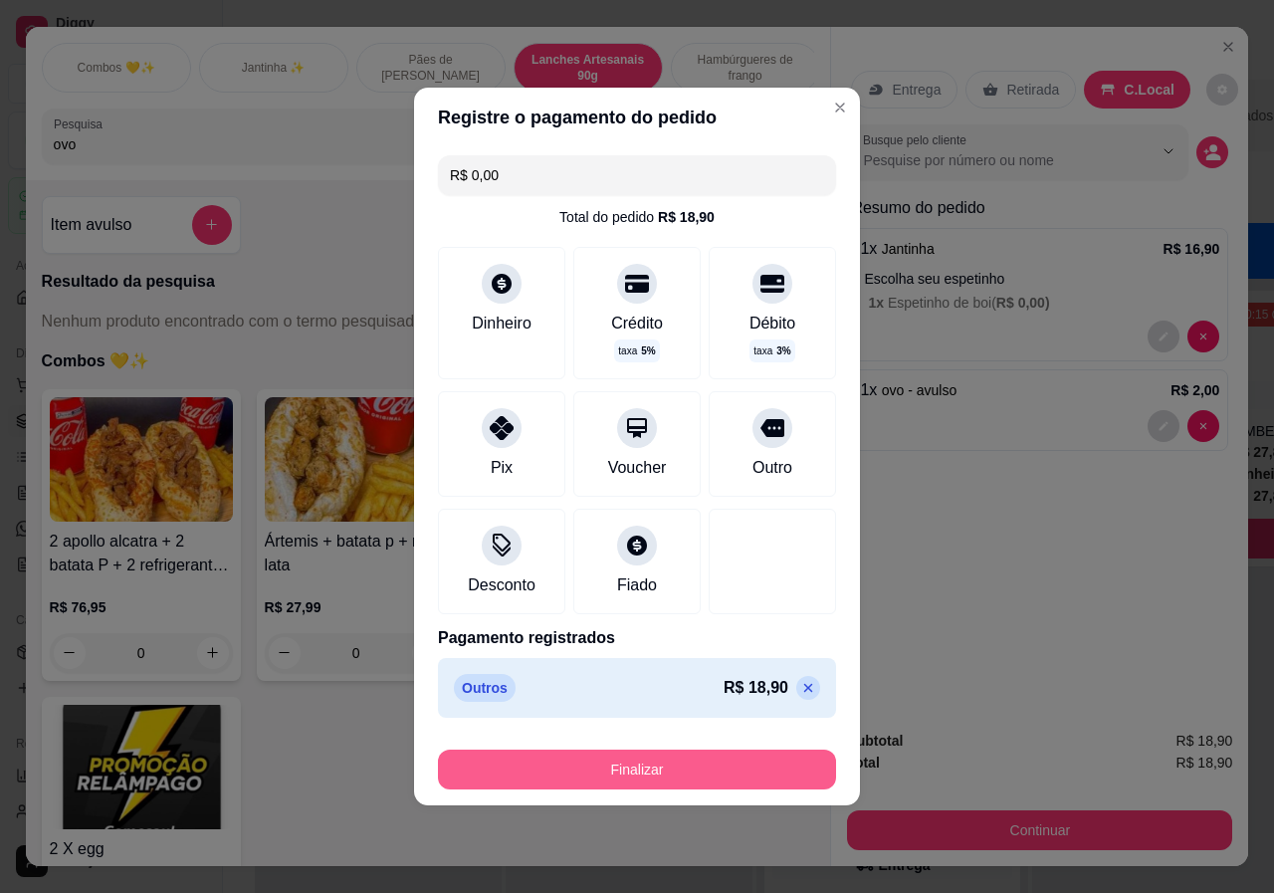
click at [703, 776] on button "Finalizar" at bounding box center [637, 770] width 398 height 40
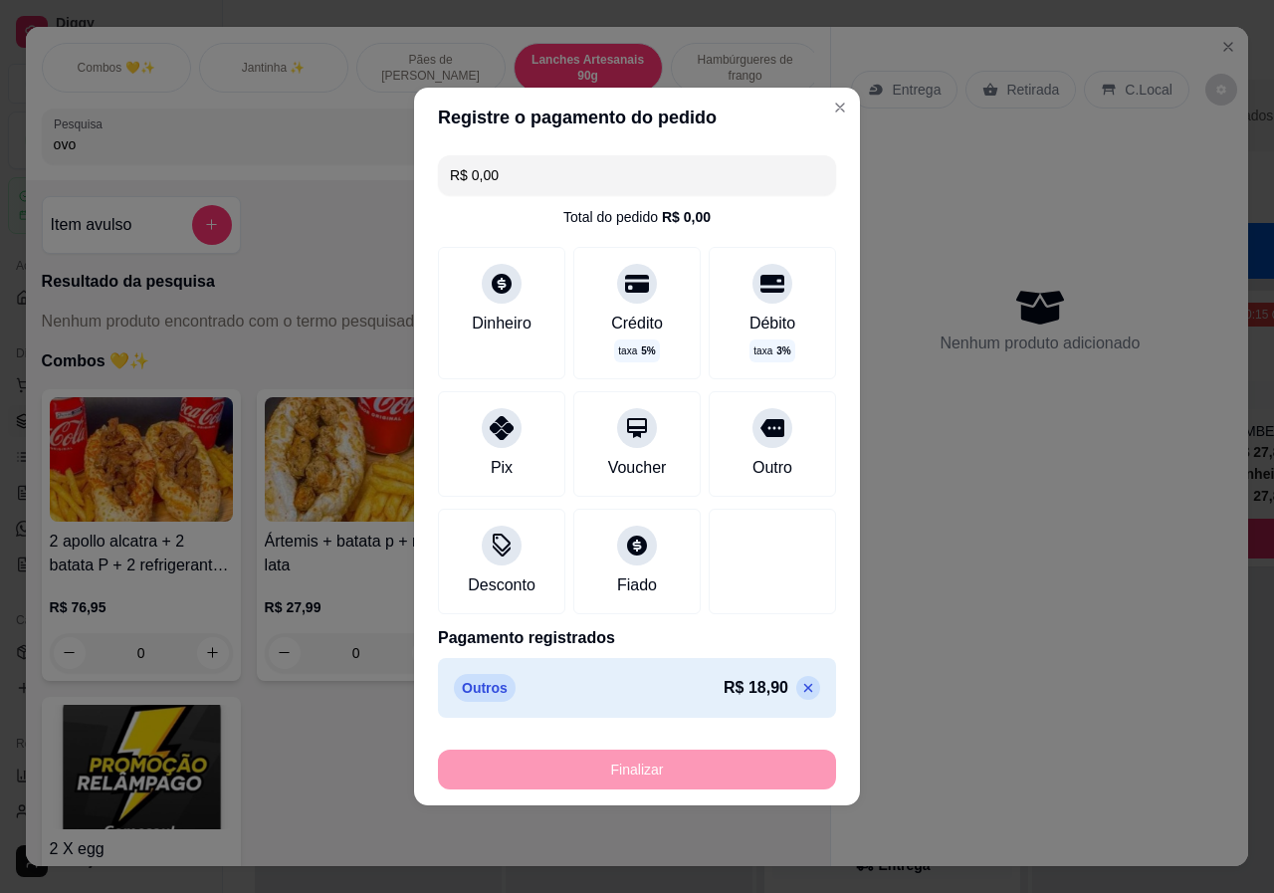
type input "-R$ 18,90"
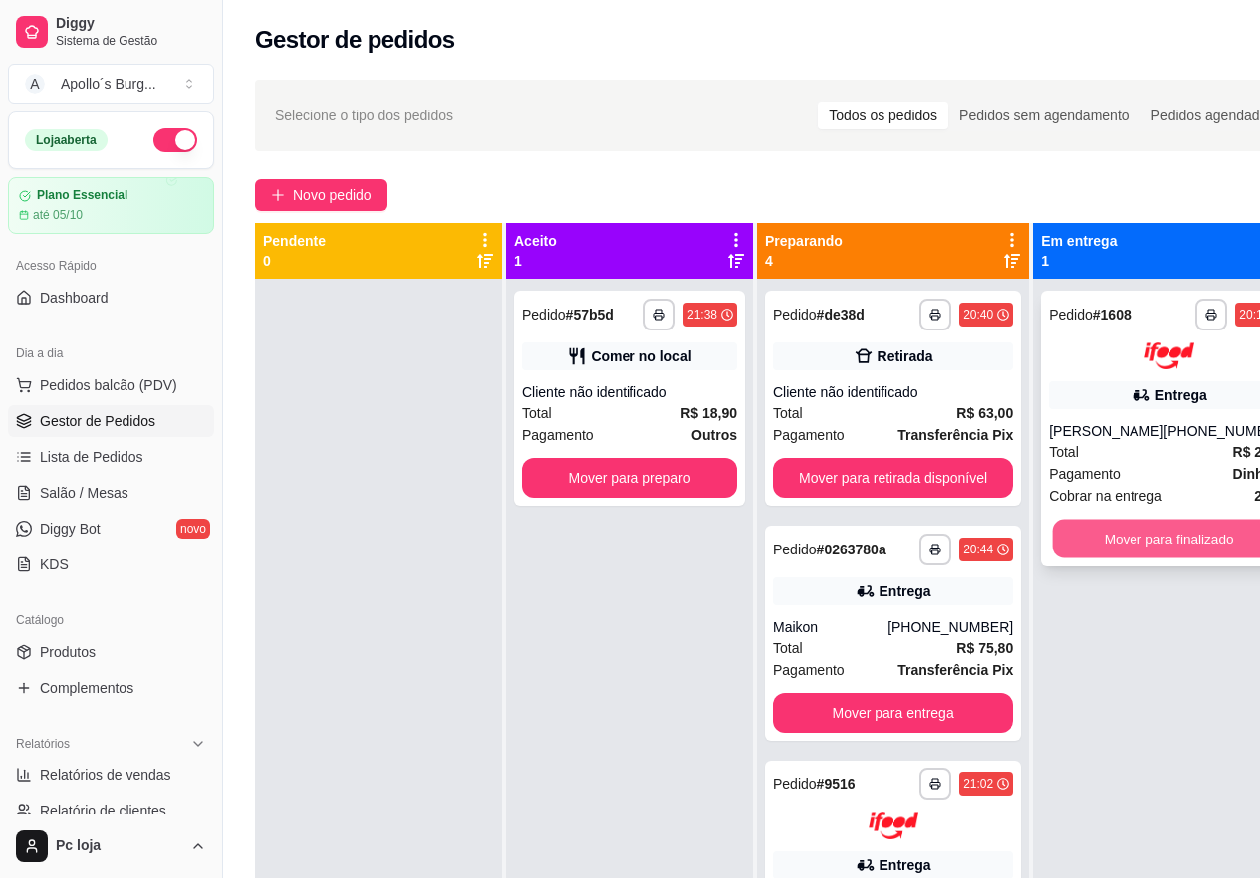
click at [1131, 548] on button "Mover para finalizado" at bounding box center [1168, 538] width 233 height 39
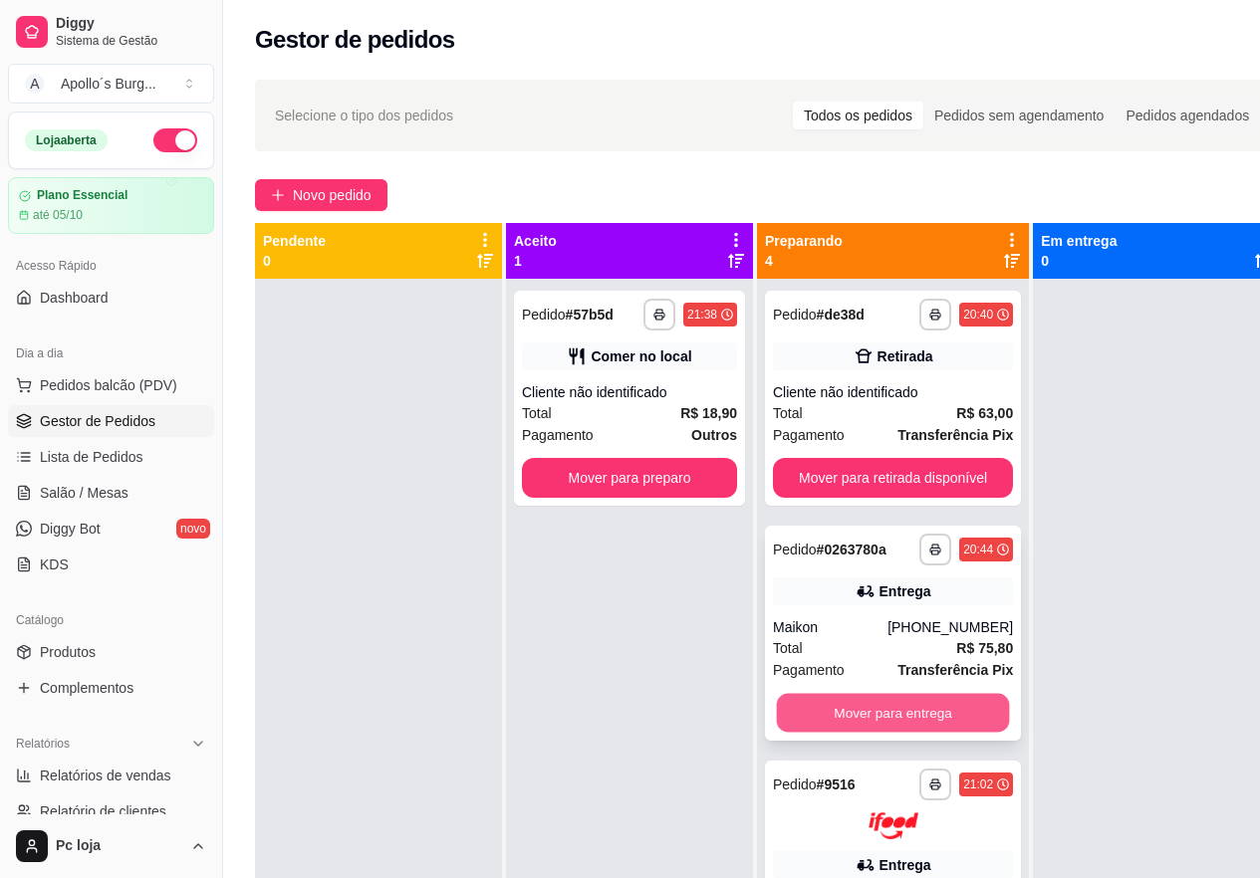
click at [902, 705] on button "Mover para entrega" at bounding box center [893, 713] width 233 height 39
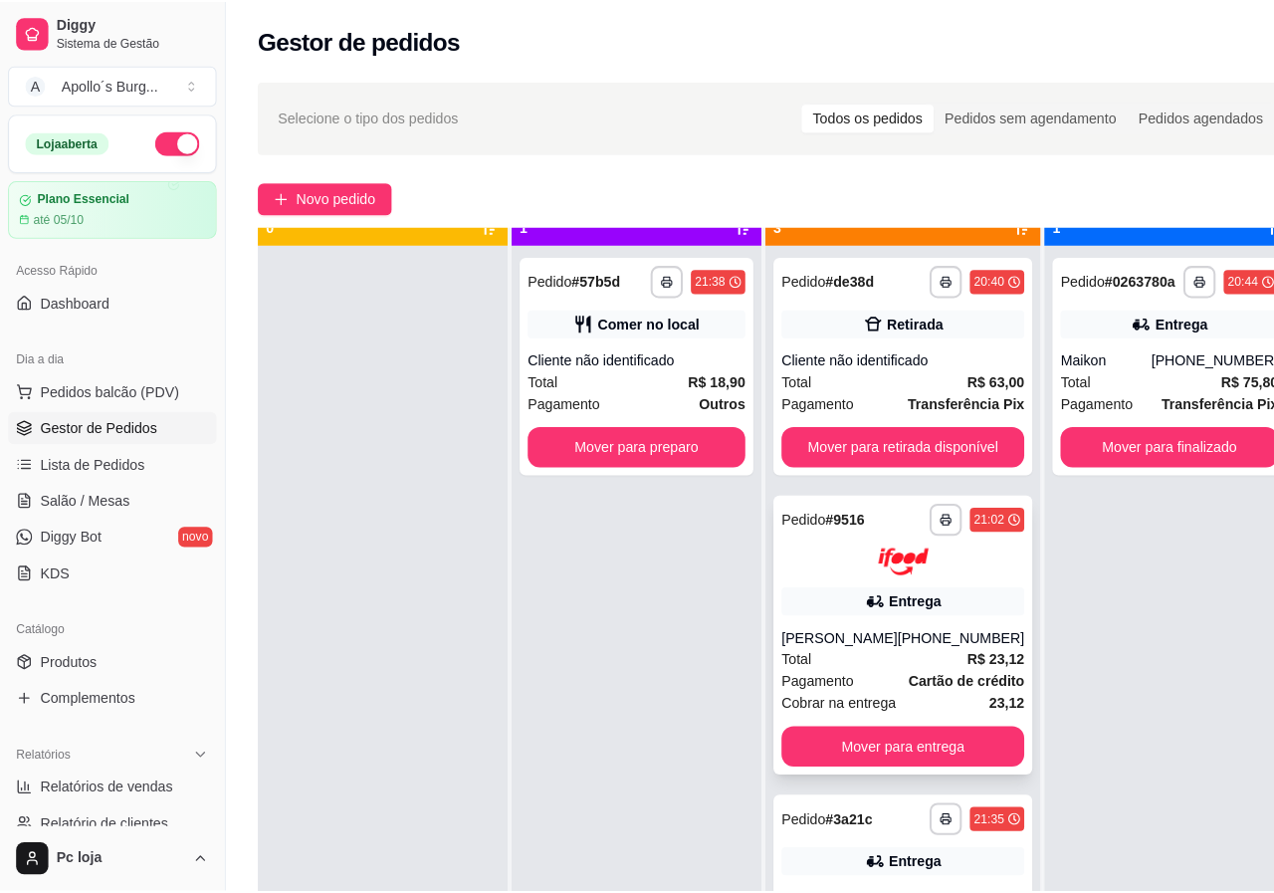
scroll to position [56, 0]
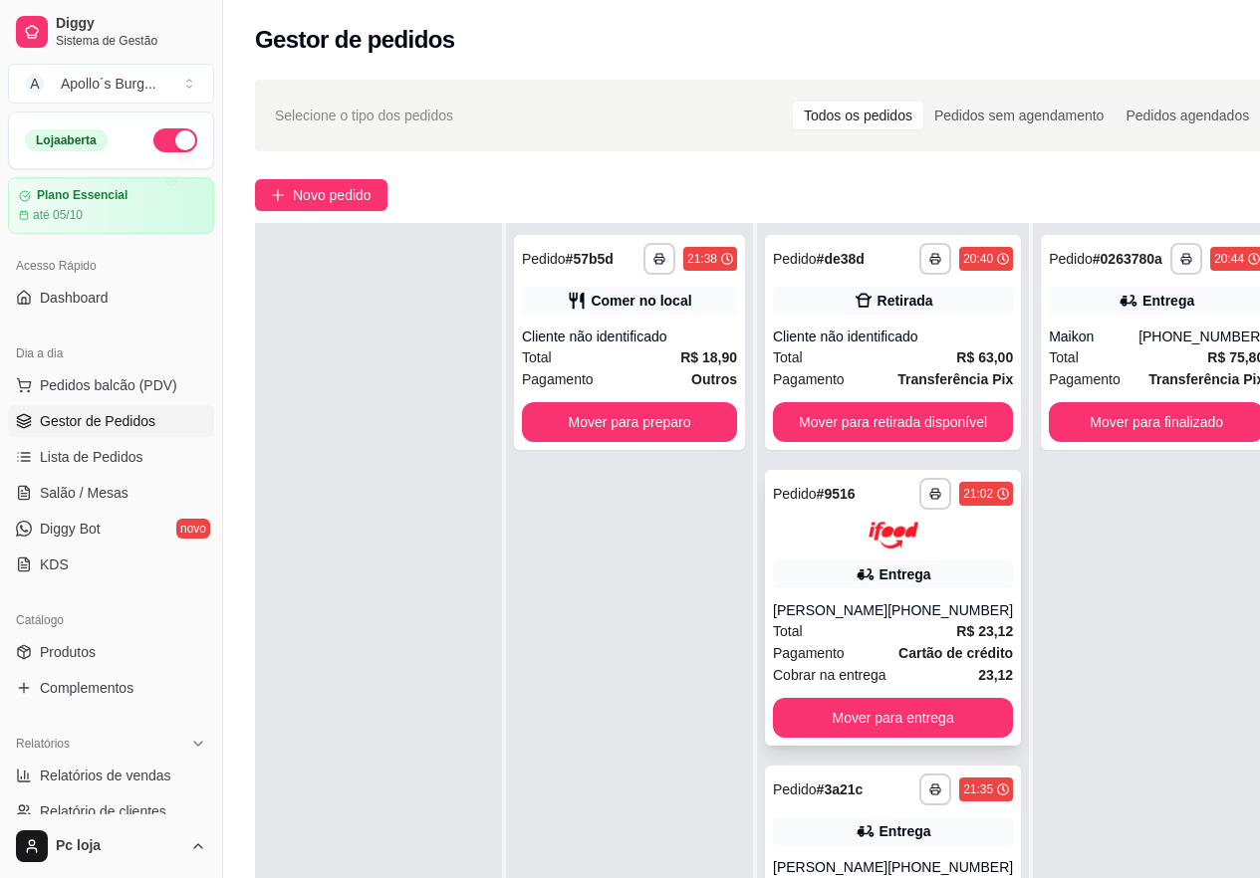
click at [884, 628] on div "Total R$ 23,12" at bounding box center [893, 631] width 240 height 22
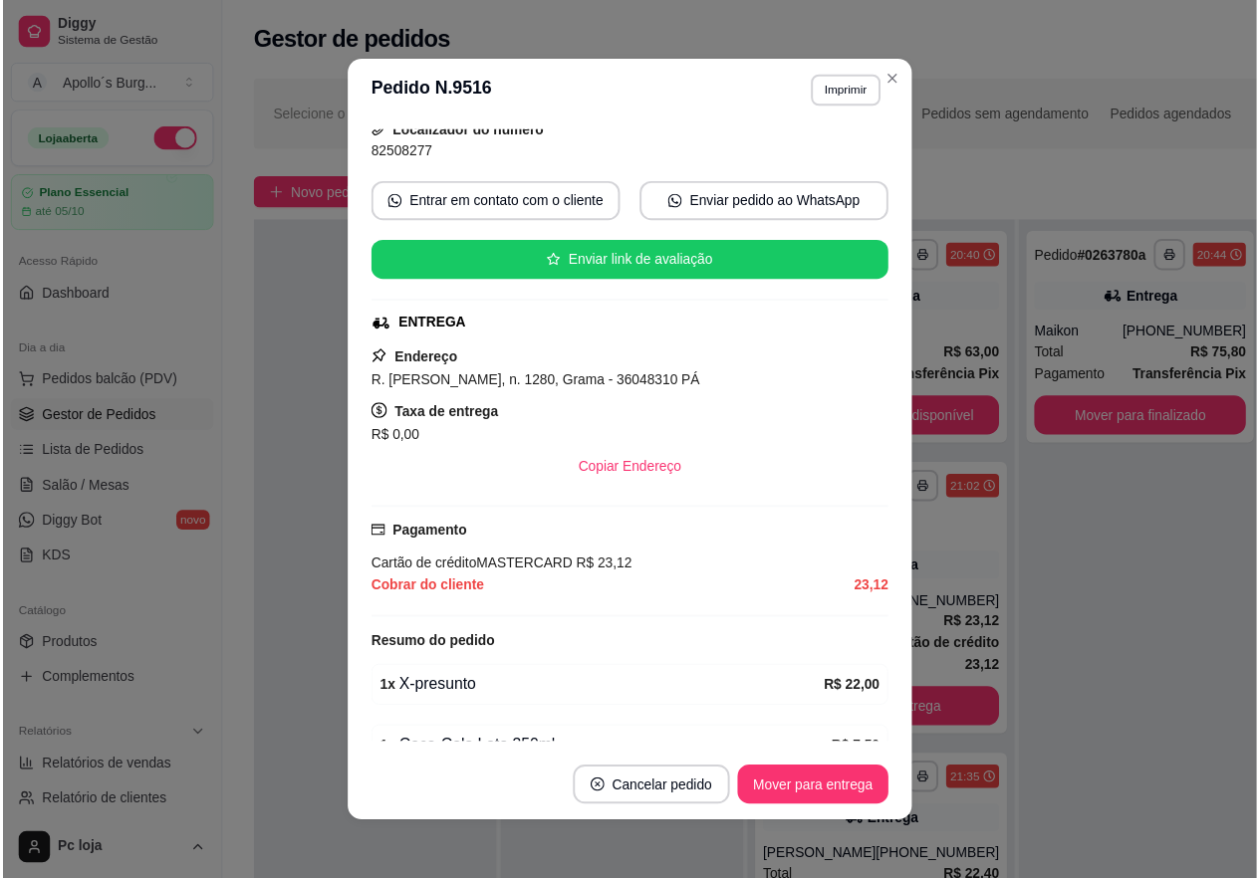
scroll to position [299, 0]
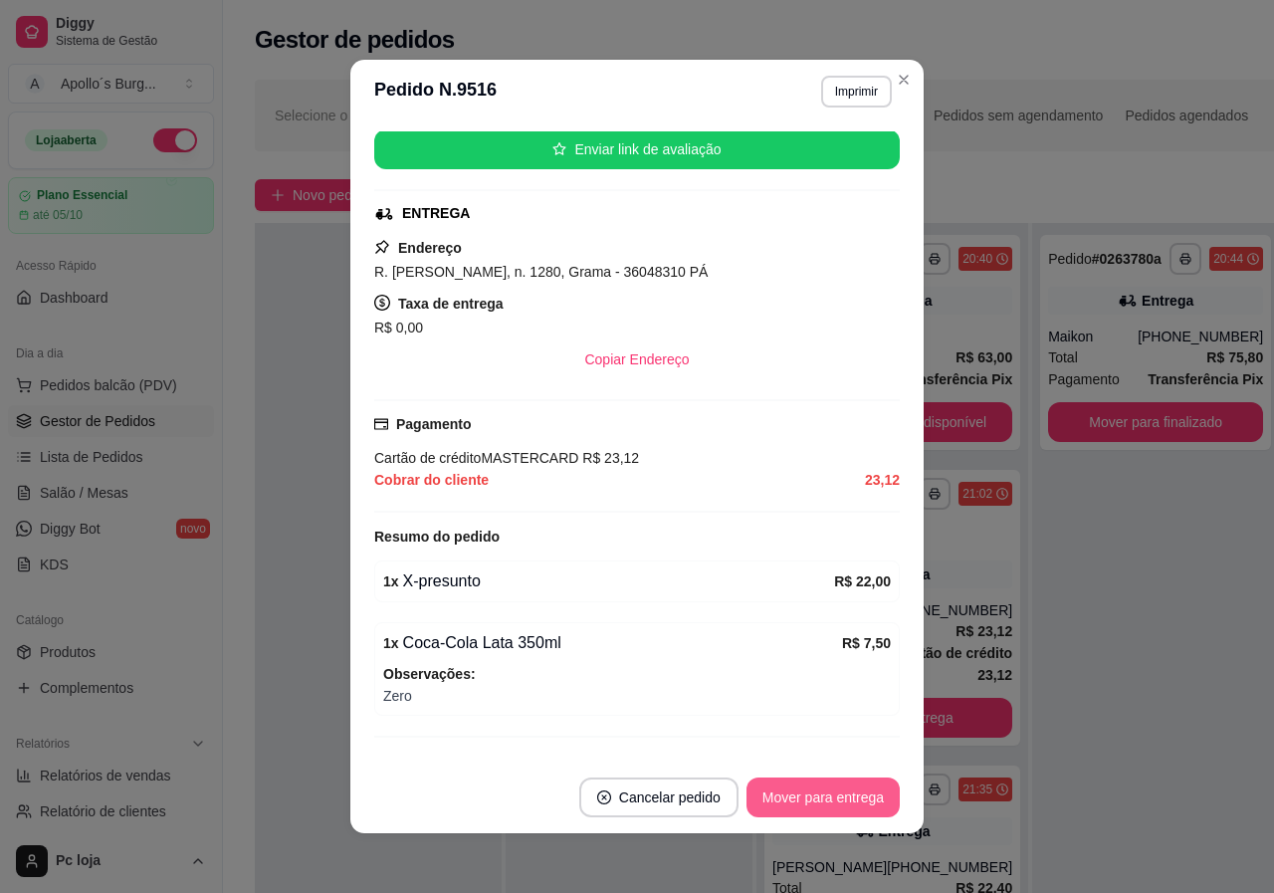
click at [824, 794] on button "Mover para entrega" at bounding box center [823, 798] width 153 height 40
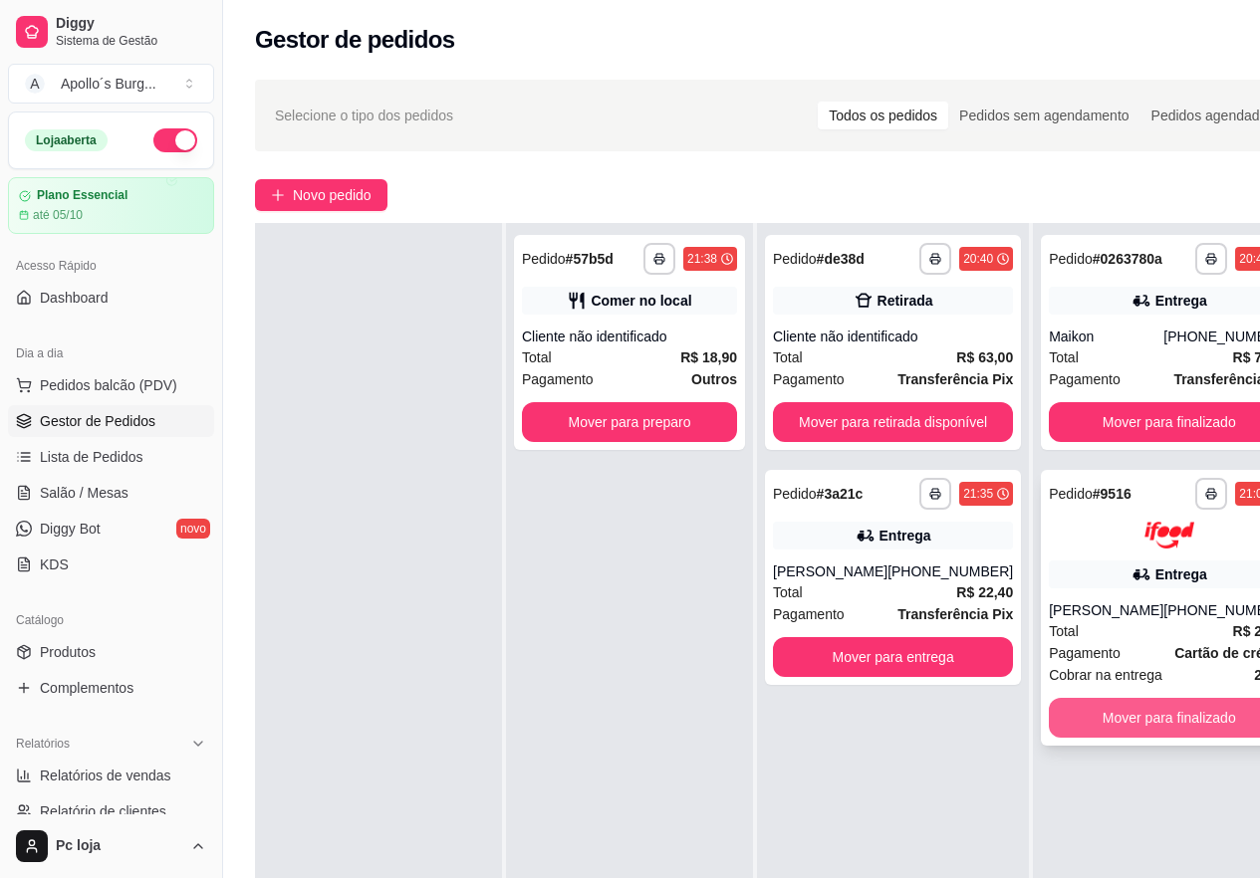
click at [1119, 716] on button "Mover para finalizado" at bounding box center [1168, 718] width 240 height 40
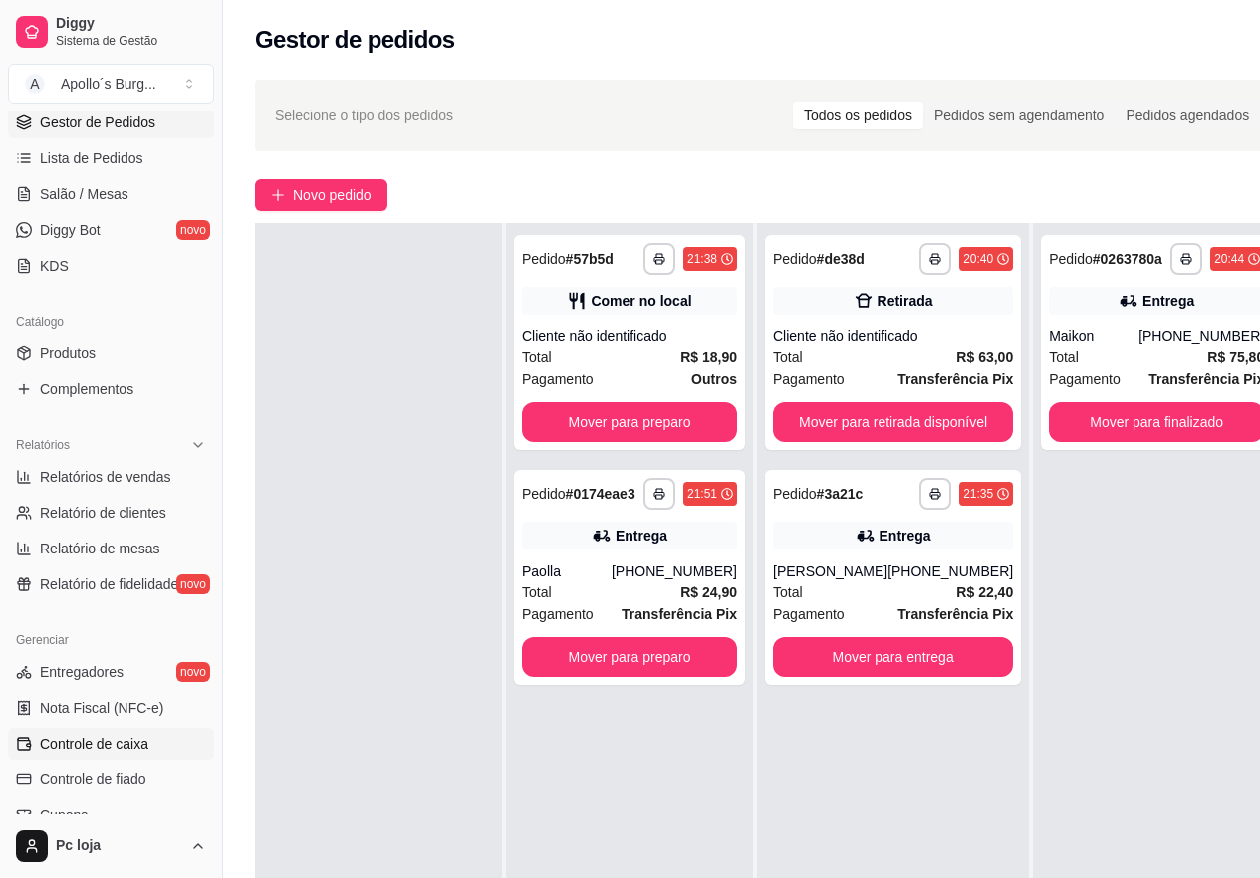
click at [116, 747] on span "Controle de caixa" at bounding box center [94, 744] width 109 height 20
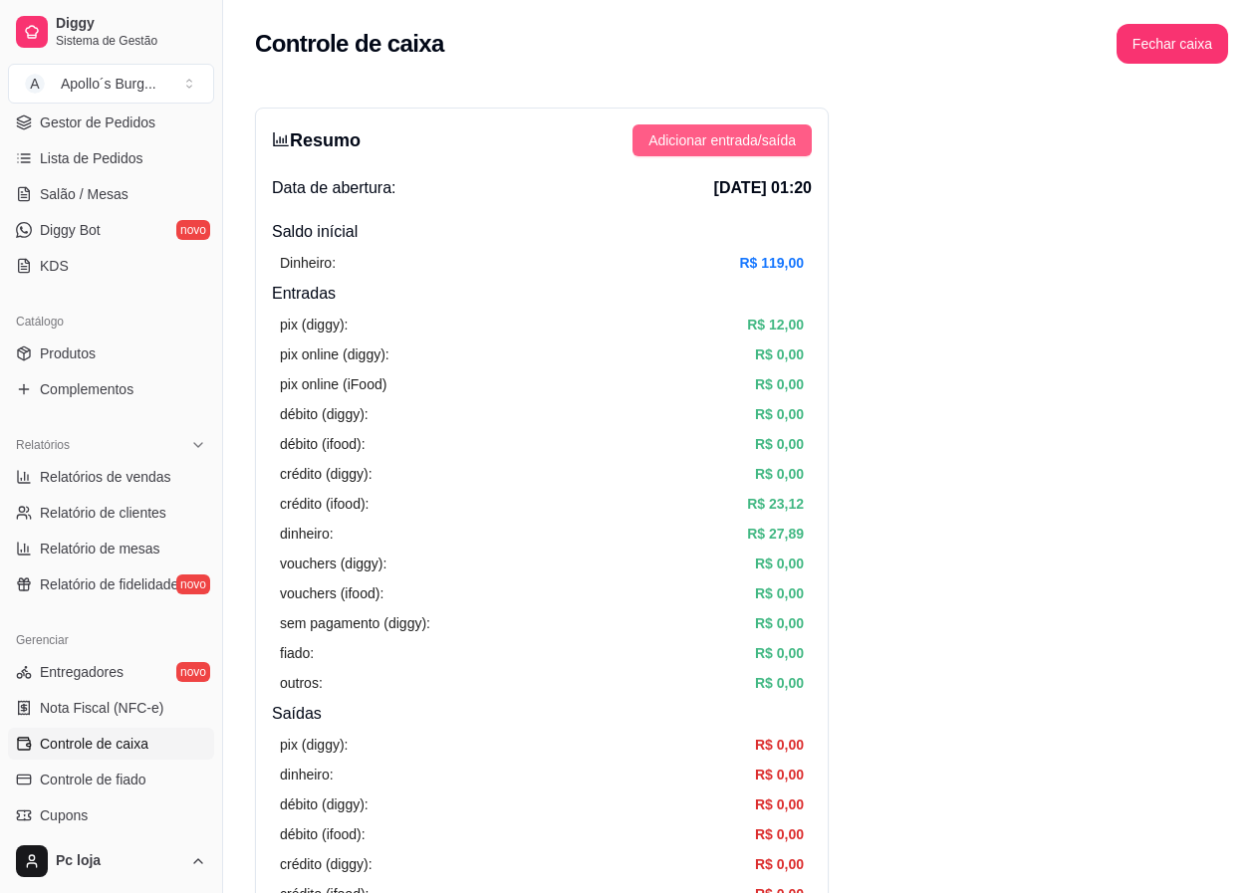
click at [774, 138] on span "Adicionar entrada/saída" at bounding box center [721, 140] width 147 height 22
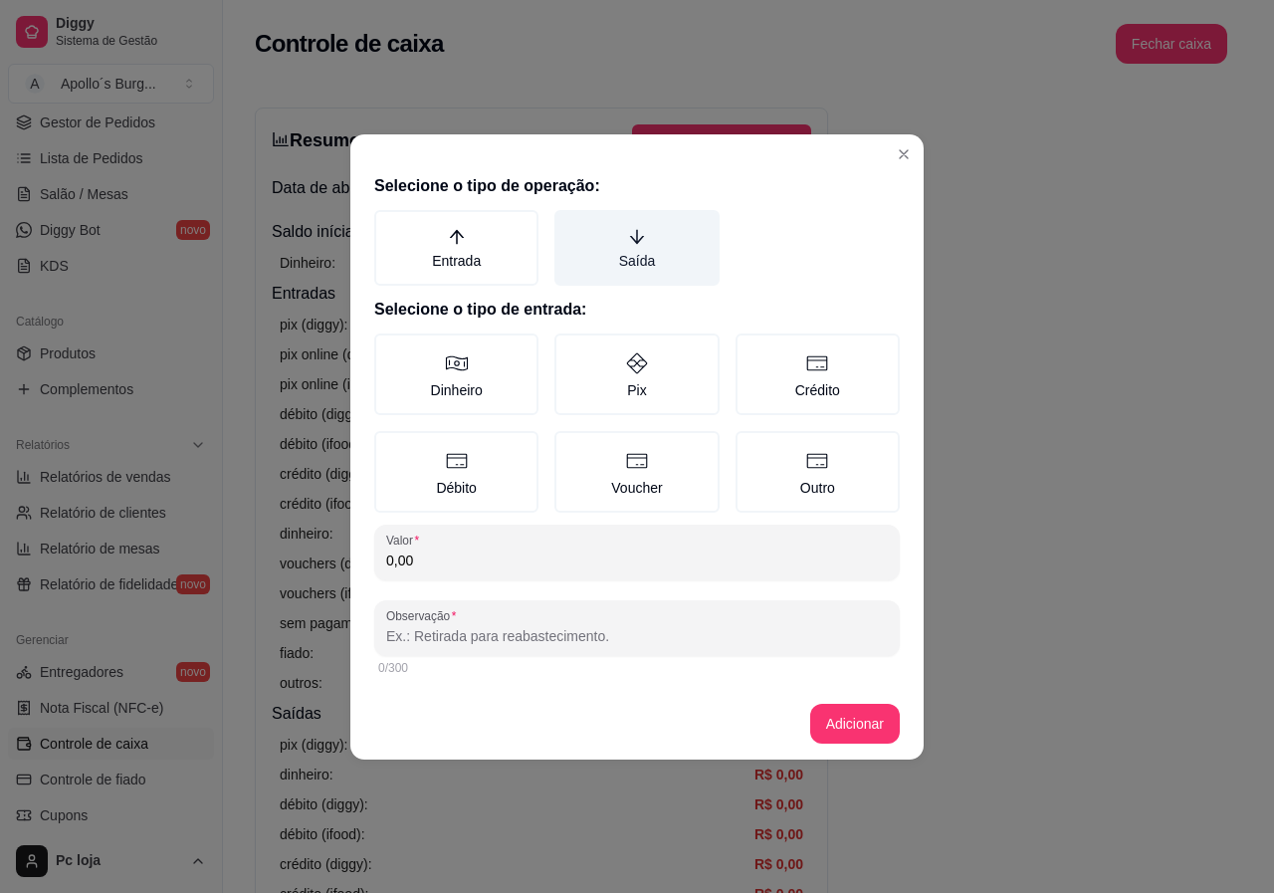
click at [656, 243] on label "Saída" at bounding box center [637, 248] width 164 height 76
click at [570, 225] on button "Saída" at bounding box center [562, 217] width 16 height 16
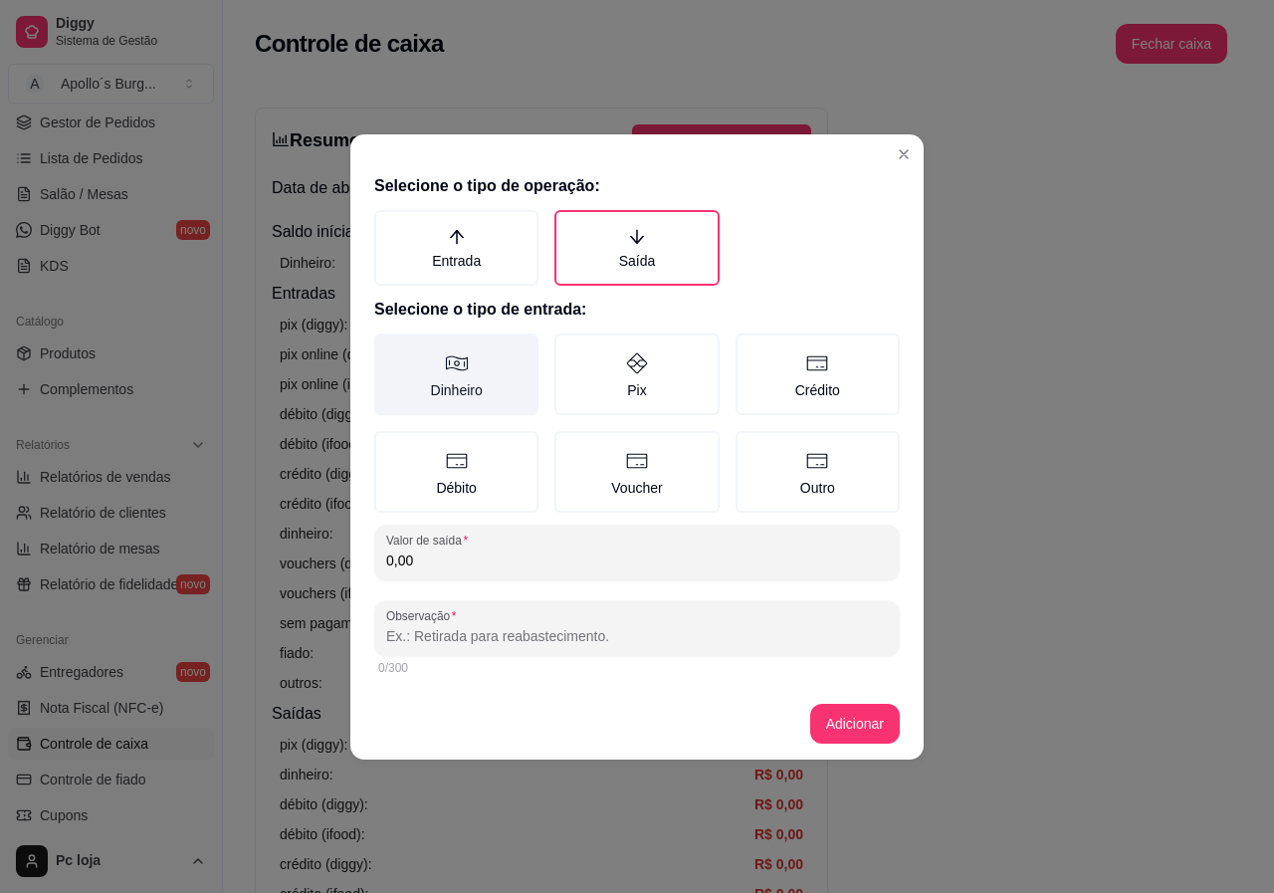
click at [467, 379] on label "Dinheiro" at bounding box center [456, 375] width 164 height 82
click at [389, 348] on button "Dinheiro" at bounding box center [381, 341] width 16 height 16
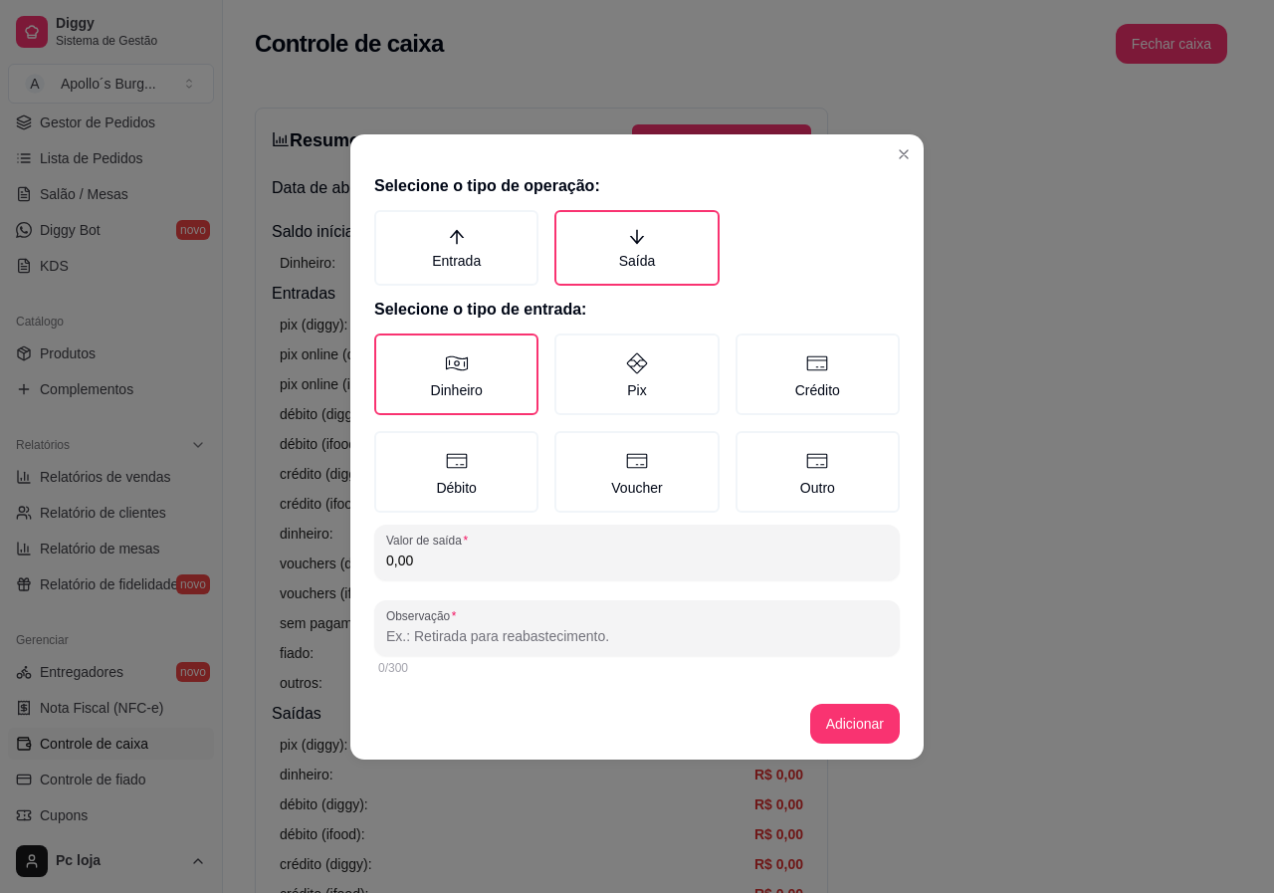
click at [496, 568] on input "0,00" at bounding box center [637, 561] width 502 height 20
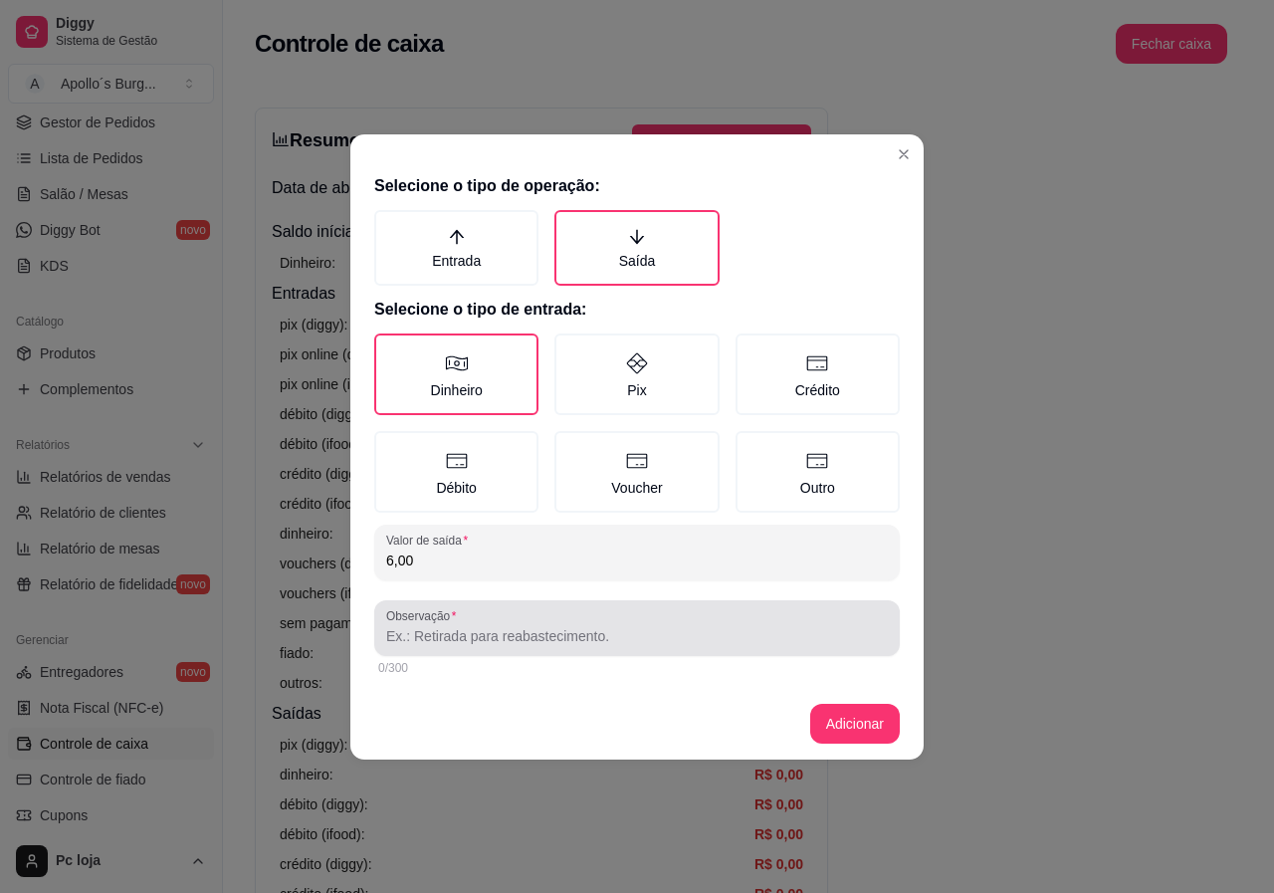
type input "6,00"
click at [491, 640] on input "Observação" at bounding box center [637, 636] width 502 height 20
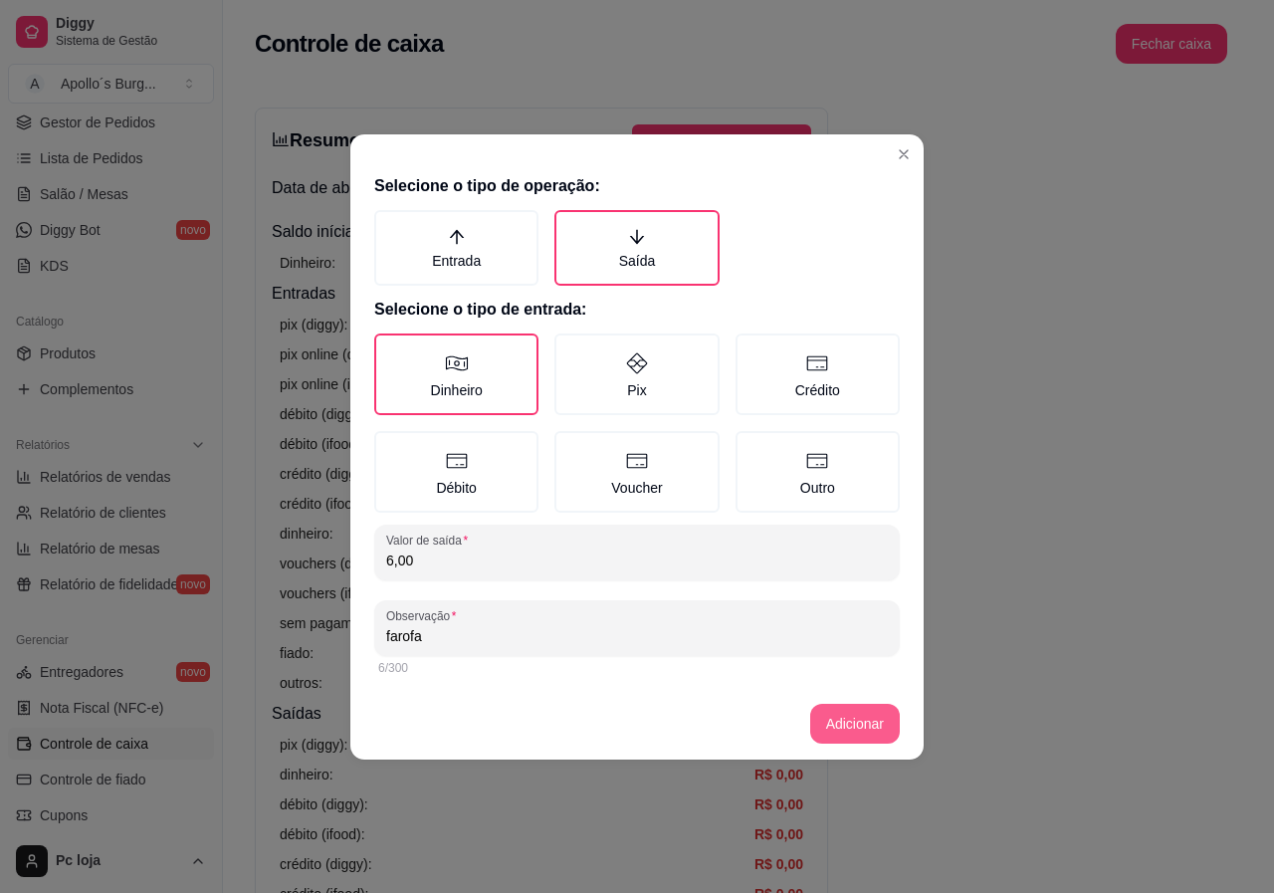
type input "farofa"
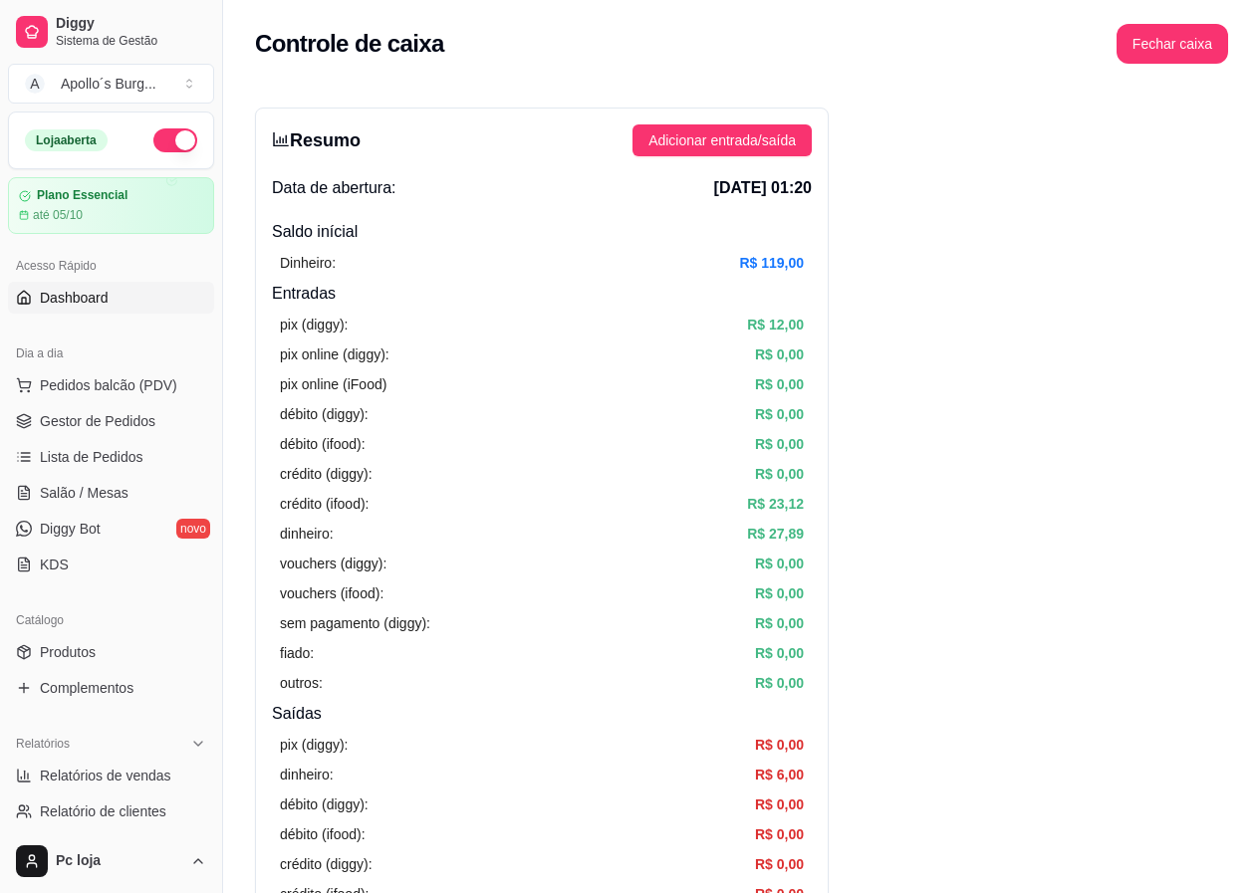
click at [102, 302] on span "Dashboard" at bounding box center [74, 298] width 69 height 20
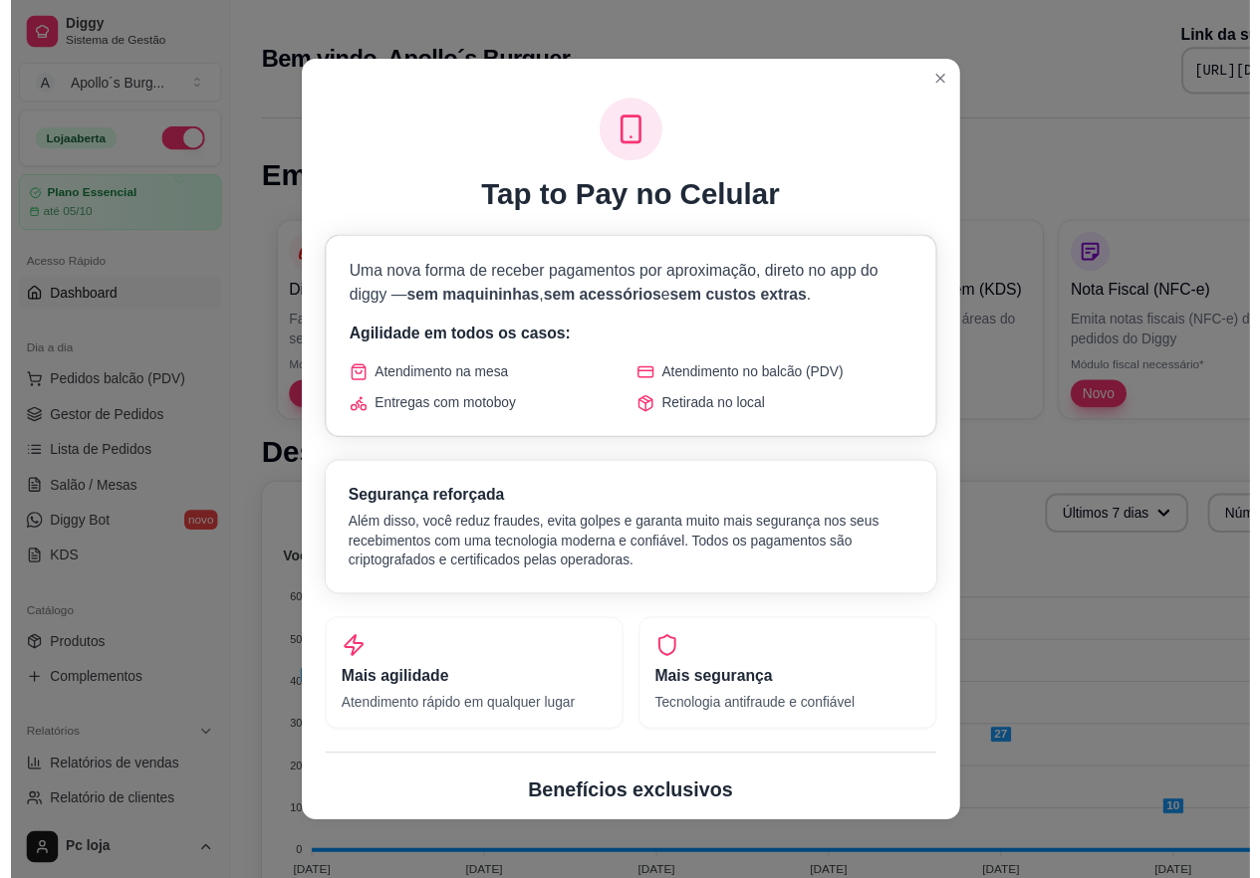
scroll to position [541, 0]
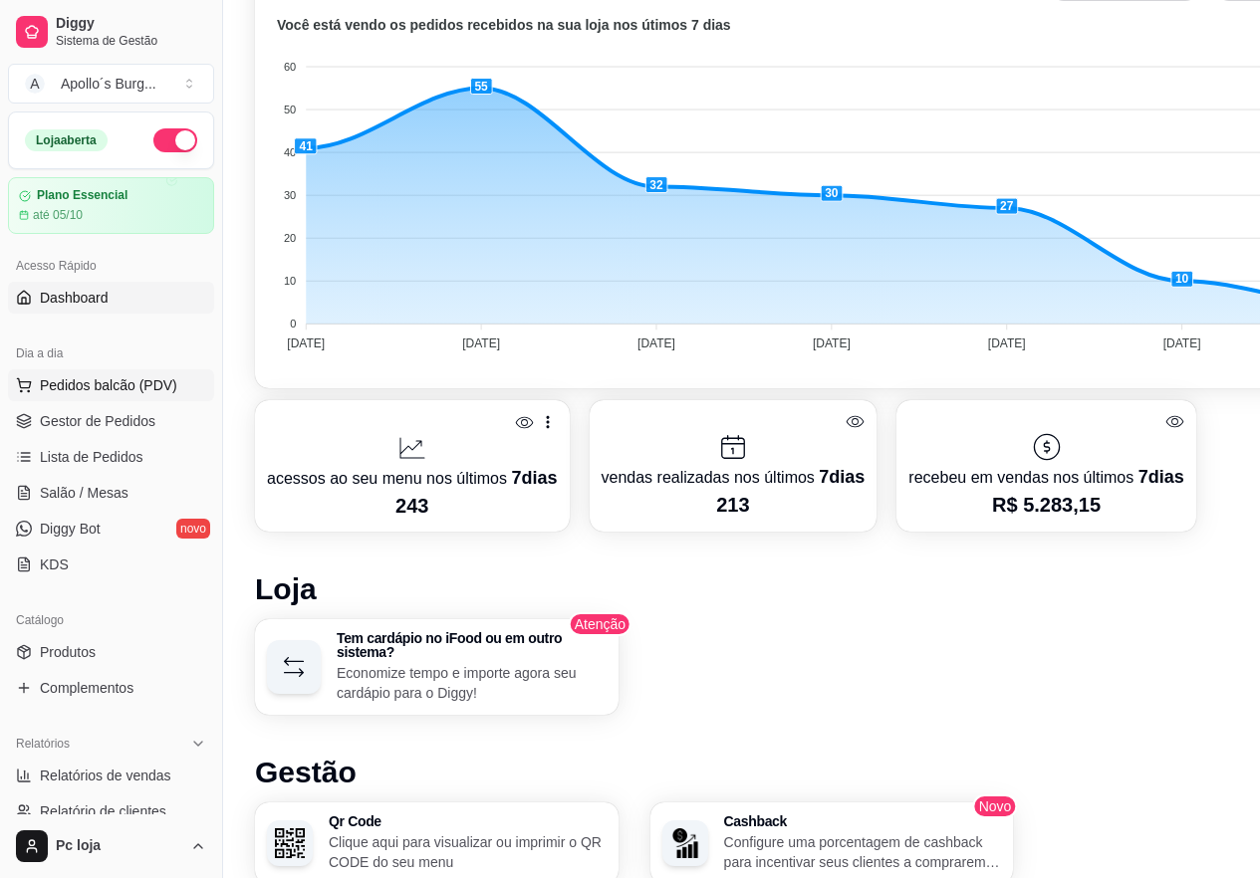
click at [86, 387] on span "Pedidos balcão (PDV)" at bounding box center [108, 385] width 137 height 20
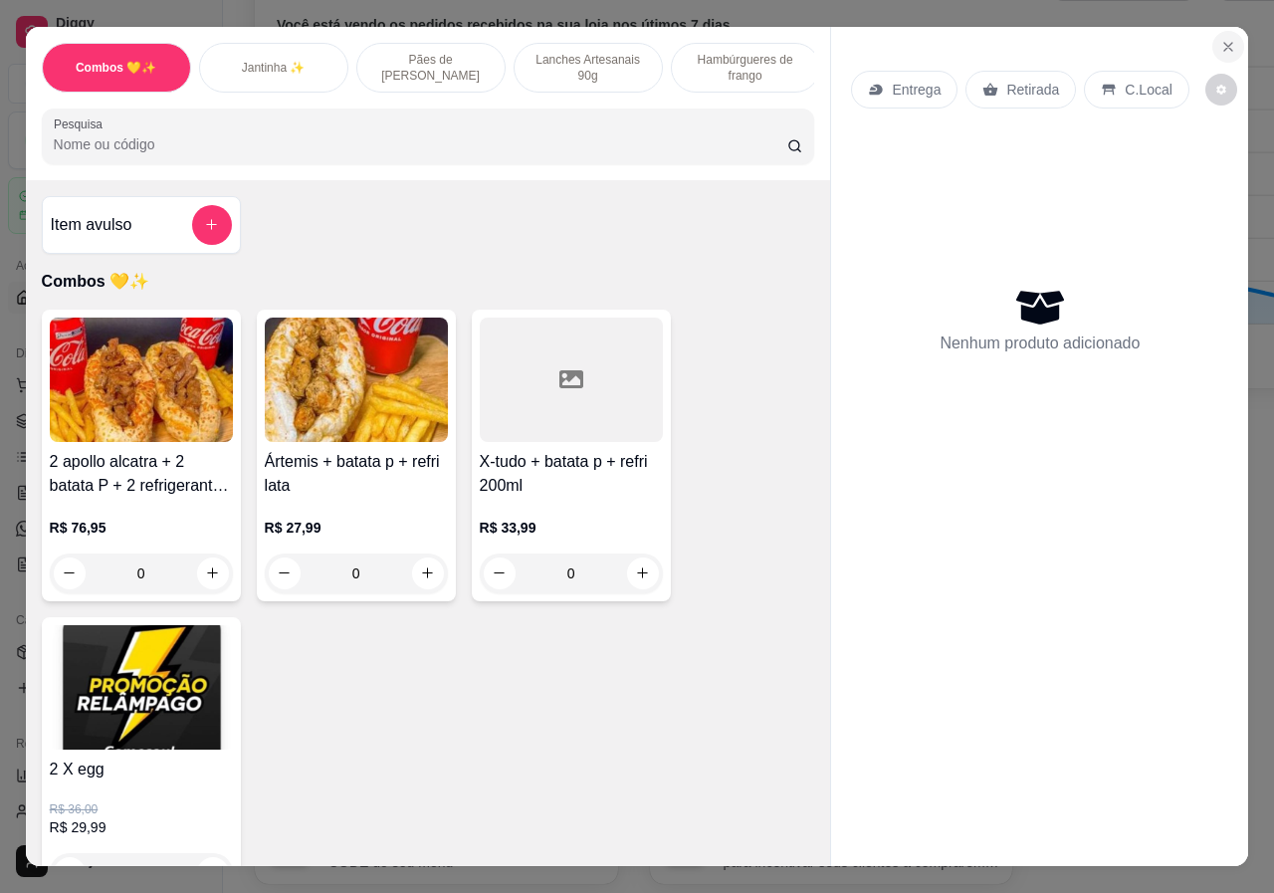
click at [1223, 40] on icon "Close" at bounding box center [1229, 47] width 16 height 16
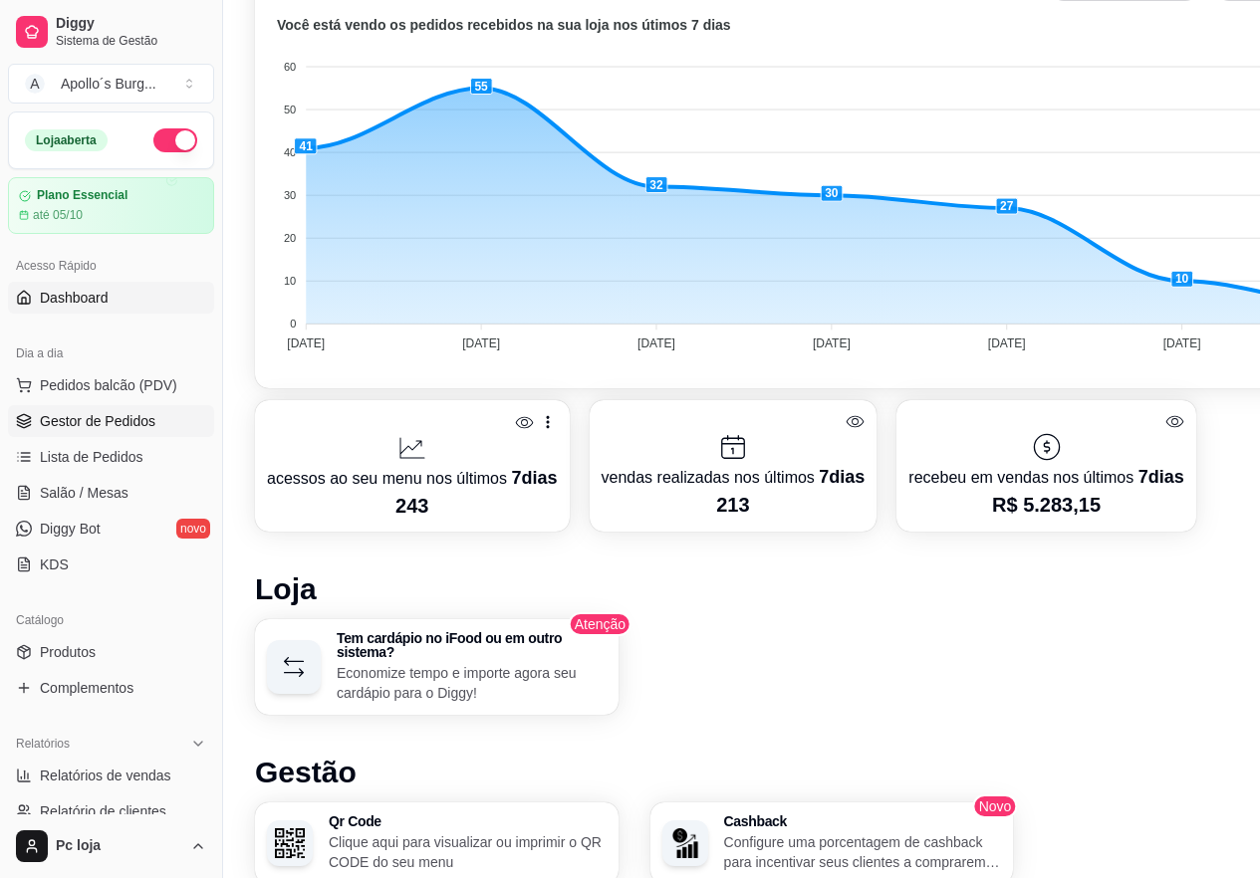
click at [107, 426] on span "Gestor de Pedidos" at bounding box center [97, 421] width 115 height 20
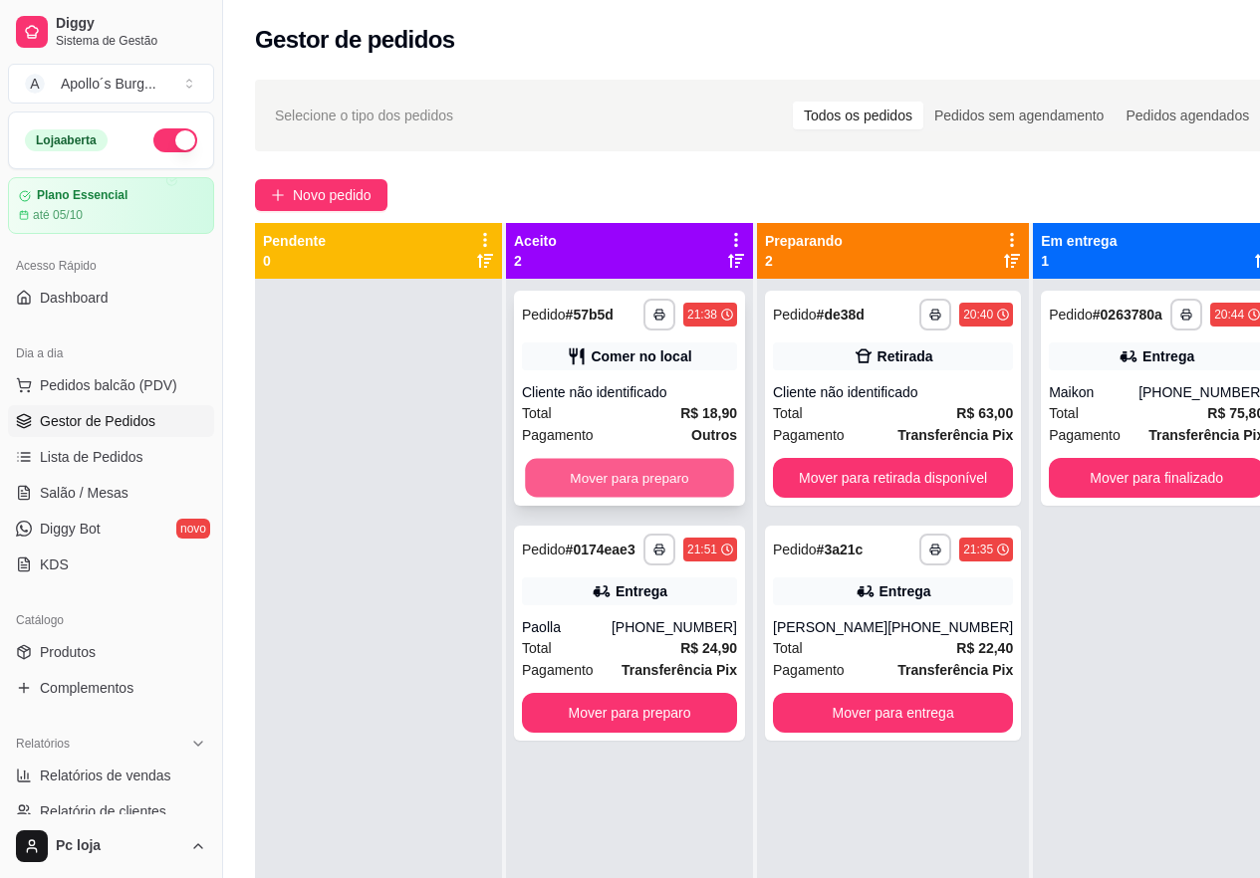
click at [629, 475] on button "Mover para preparo" at bounding box center [629, 478] width 209 height 39
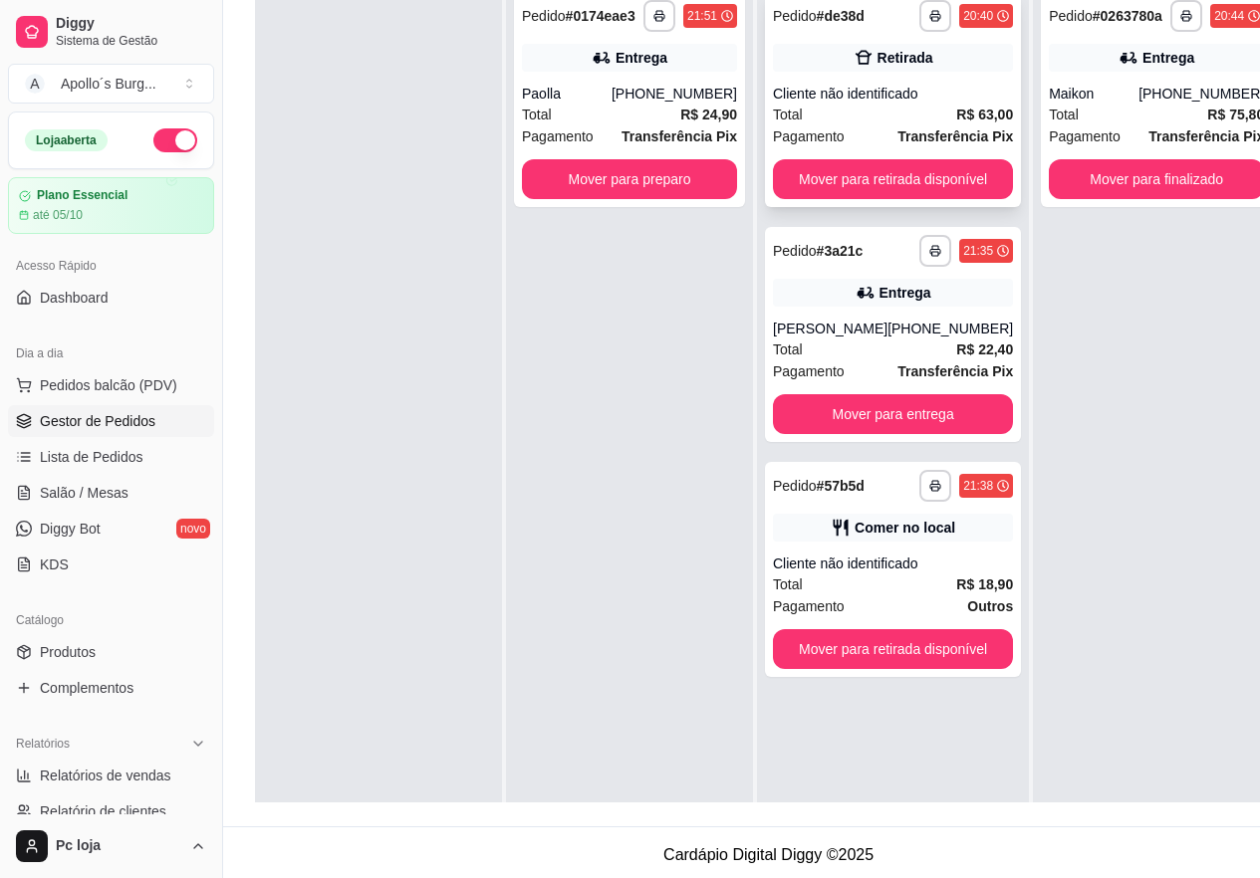
click at [963, 21] on div "20:40" at bounding box center [978, 16] width 30 height 16
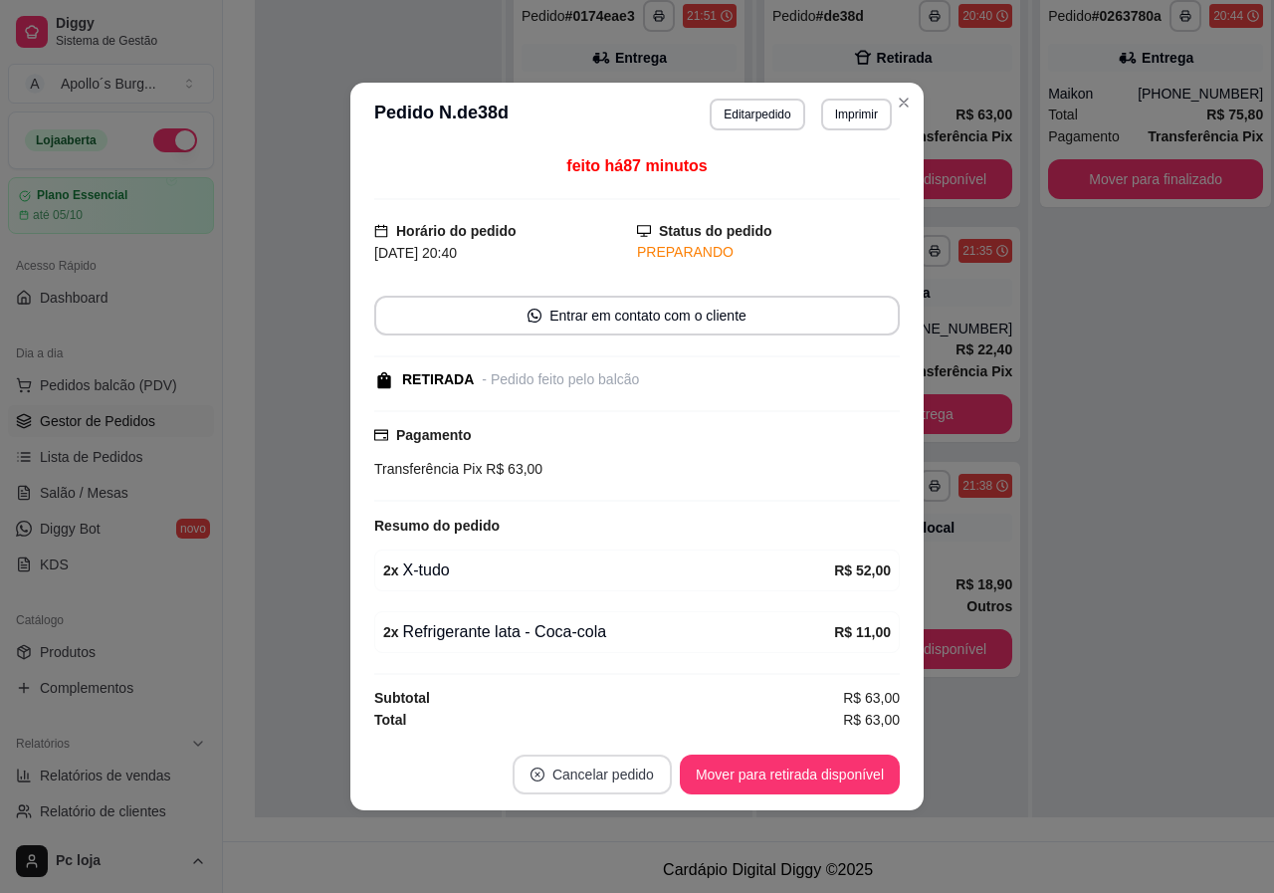
click at [599, 782] on button "Cancelar pedido" at bounding box center [592, 775] width 159 height 40
click at [662, 722] on button "Sim" at bounding box center [648, 725] width 78 height 39
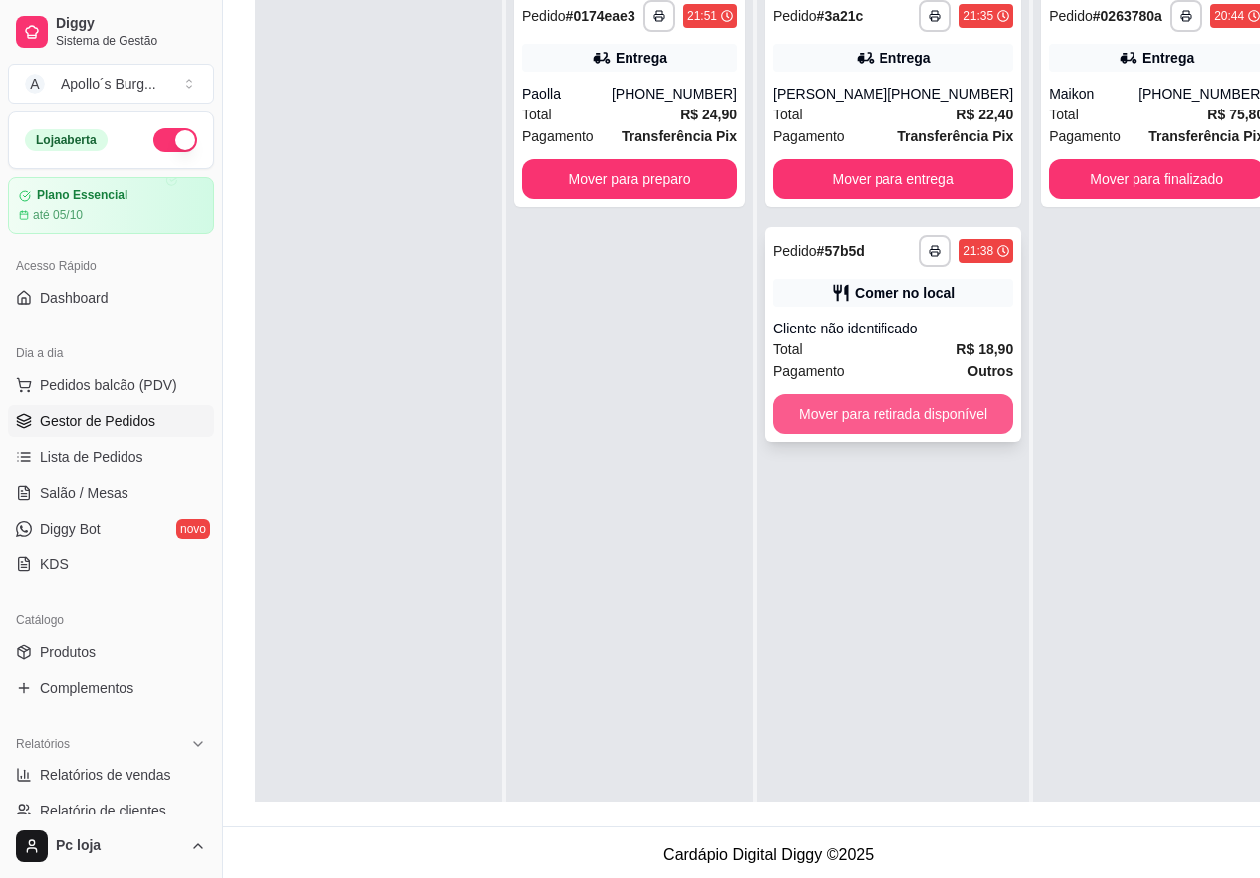
click at [865, 416] on button "Mover para retirada disponível" at bounding box center [893, 414] width 240 height 40
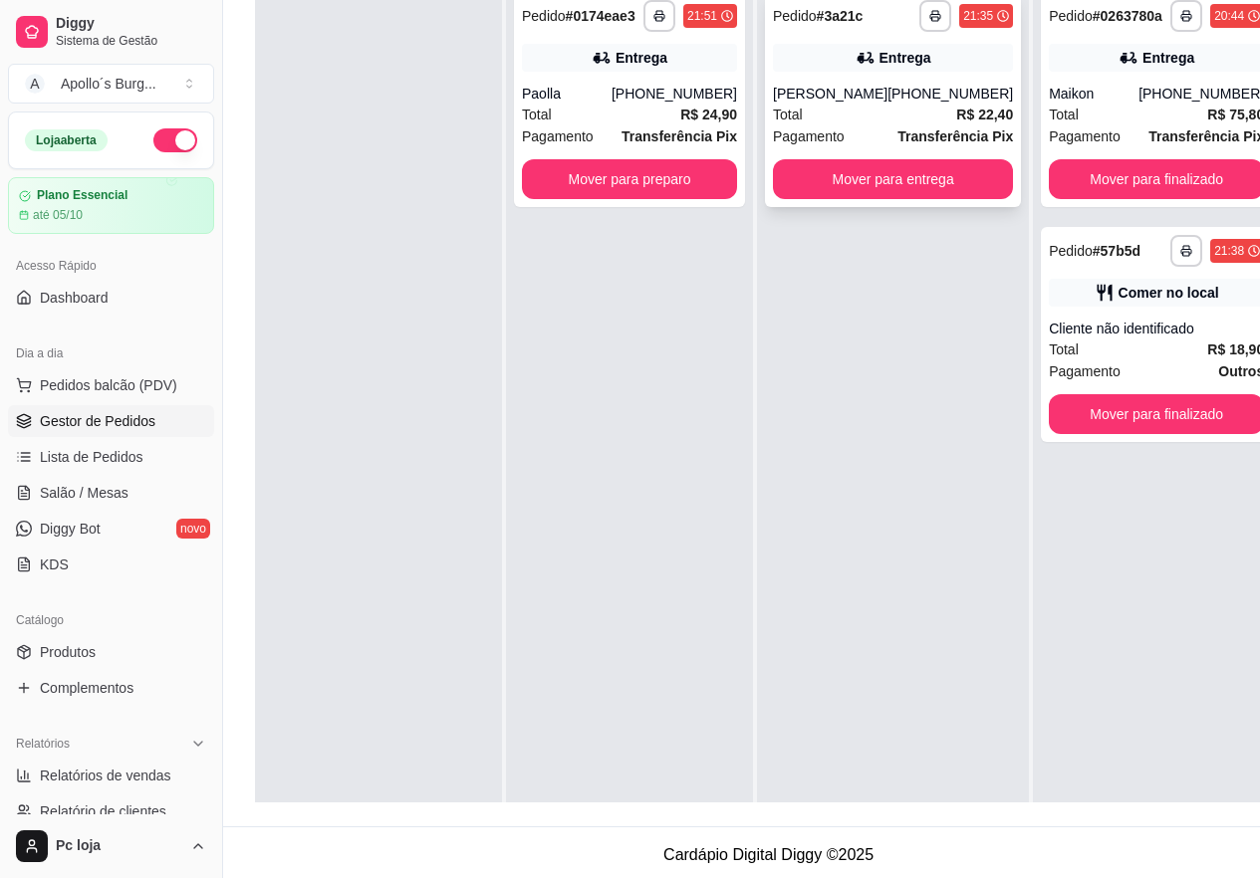
click at [899, 158] on div "**********" at bounding box center [893, 99] width 256 height 215
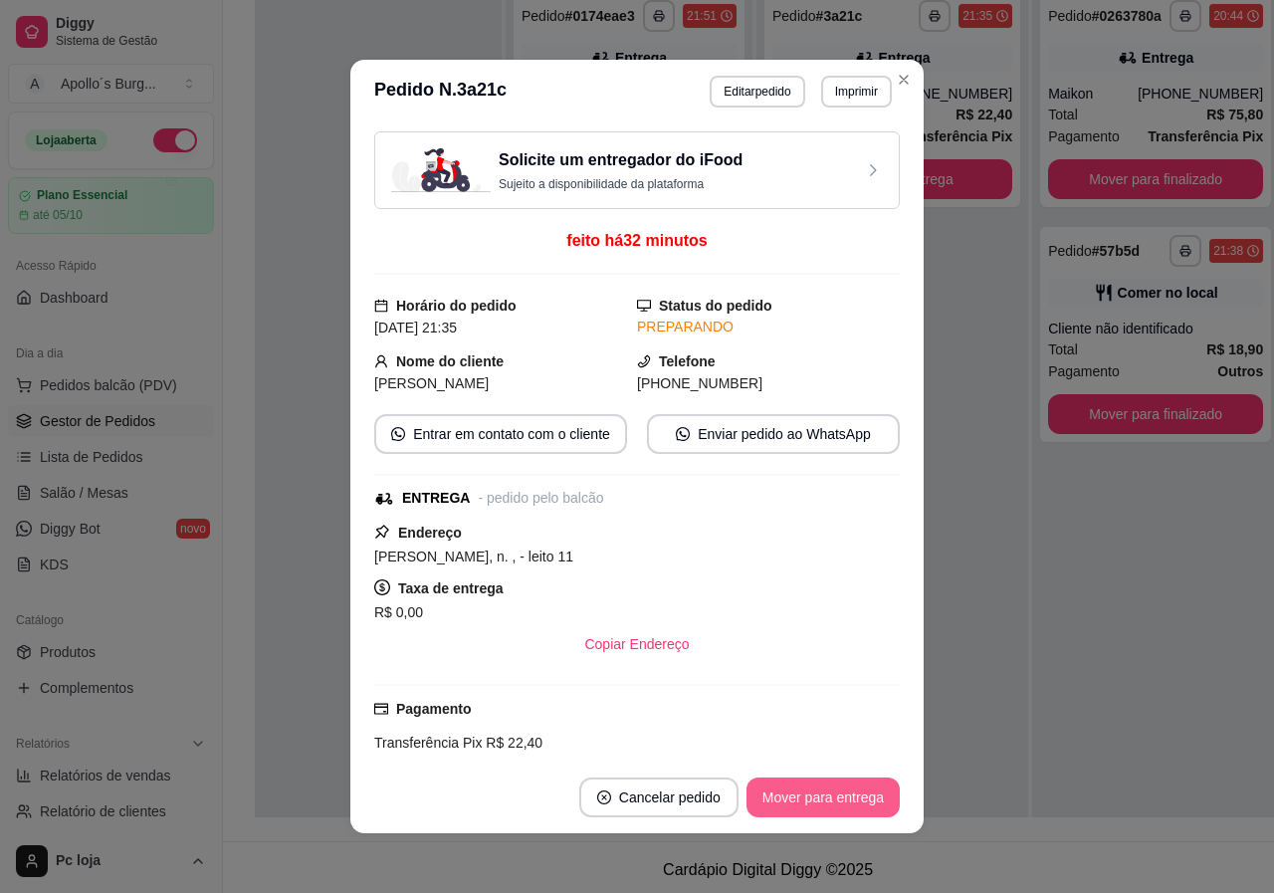
click at [843, 805] on button "Mover para entrega" at bounding box center [823, 798] width 153 height 40
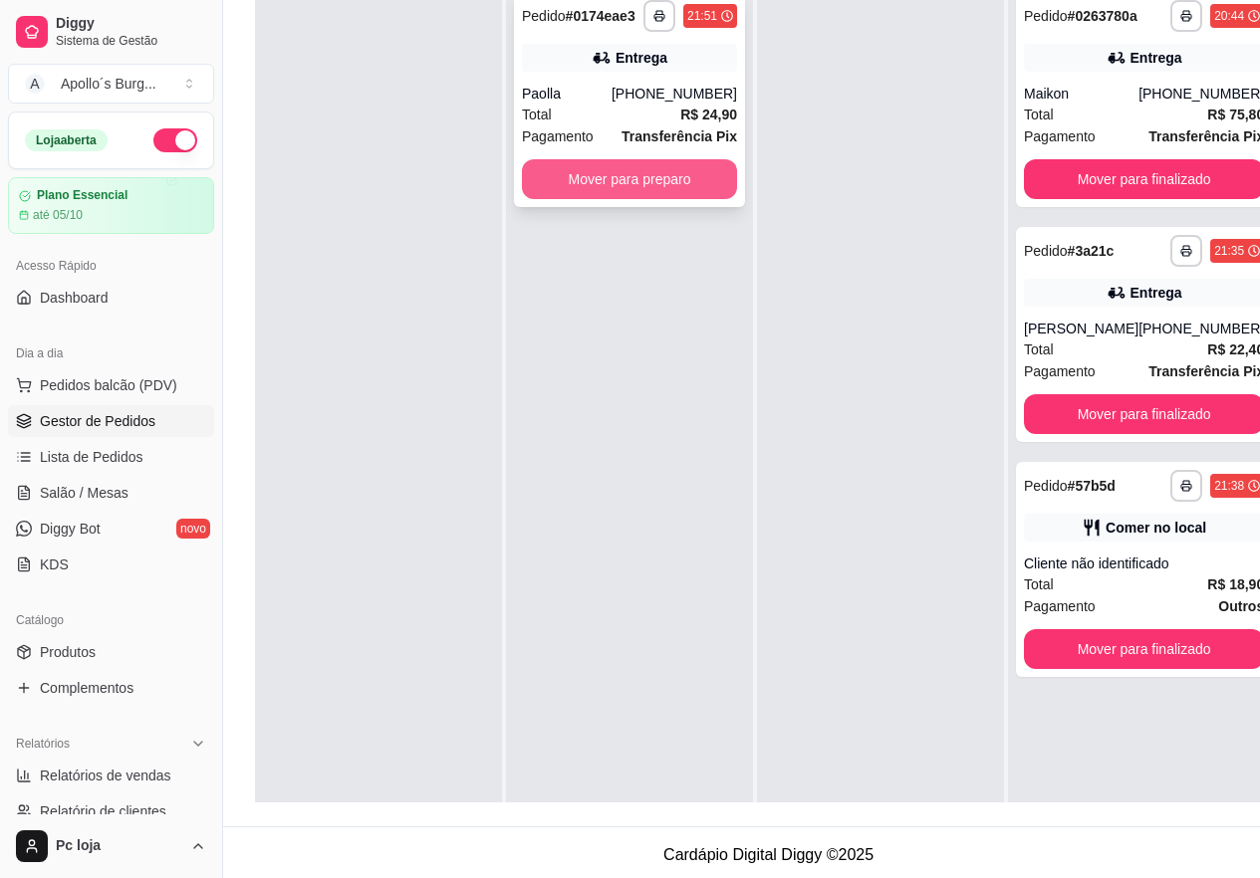
click at [684, 178] on button "Mover para preparo" at bounding box center [629, 179] width 215 height 40
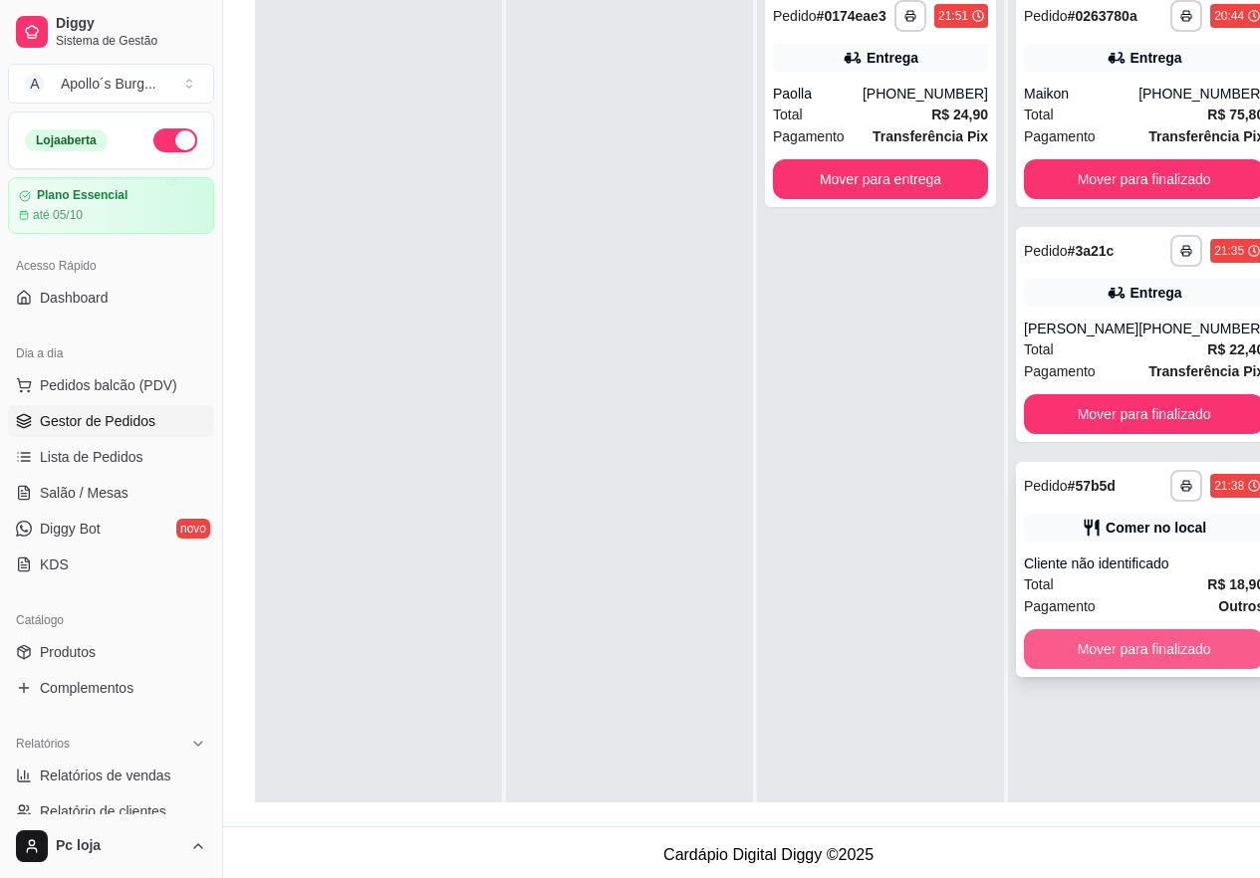
click at [1137, 654] on button "Mover para finalizado" at bounding box center [1144, 649] width 240 height 40
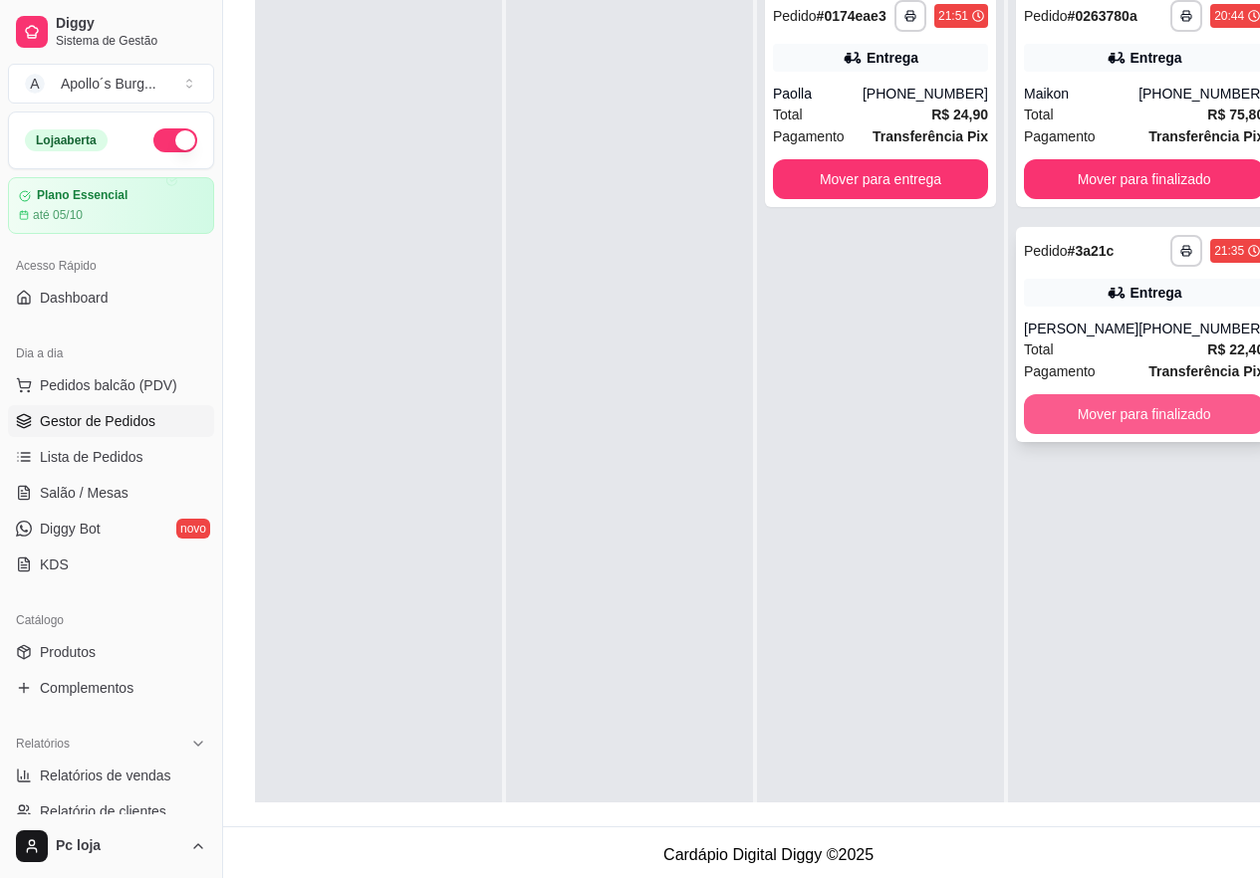
click at [1107, 419] on button "Mover para finalizado" at bounding box center [1144, 414] width 240 height 40
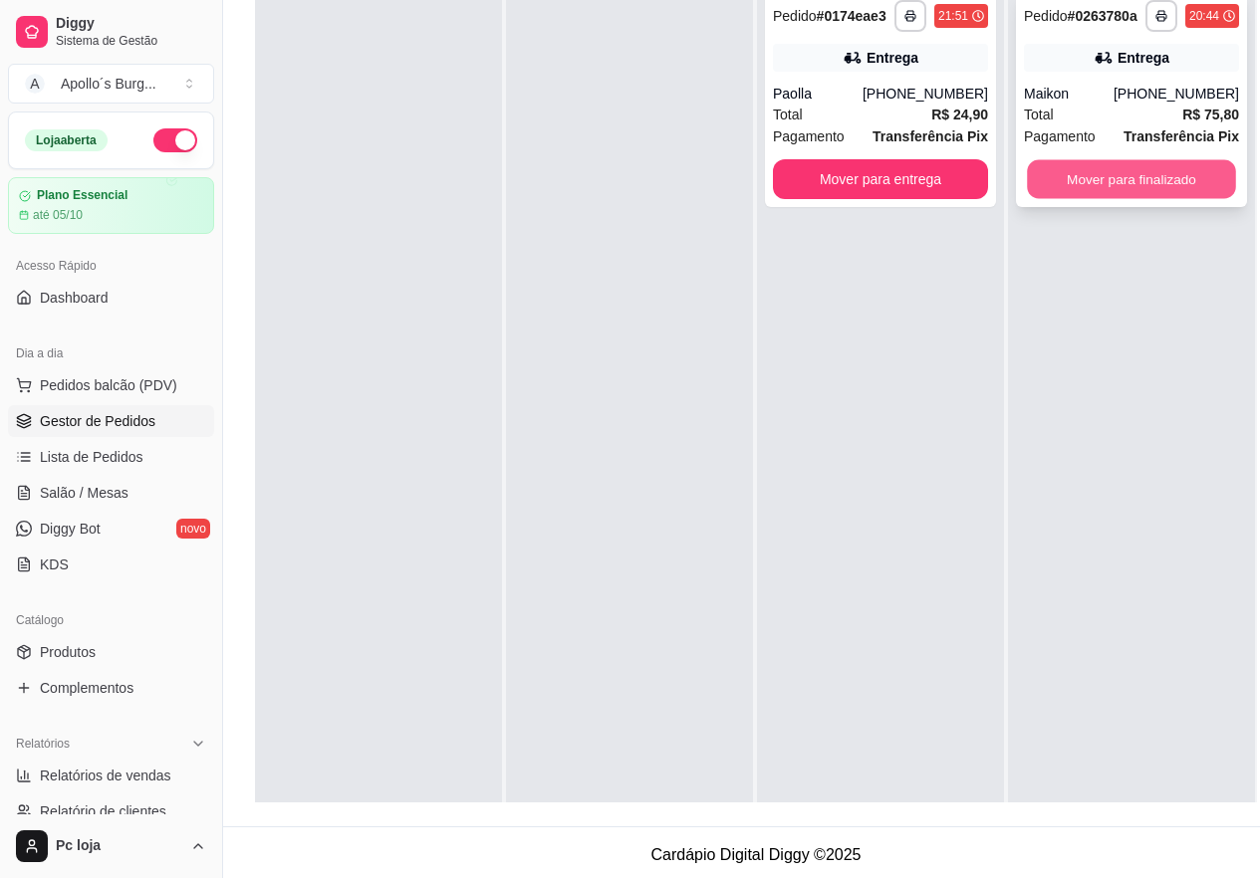
click at [1110, 169] on button "Mover para finalizado" at bounding box center [1131, 179] width 209 height 39
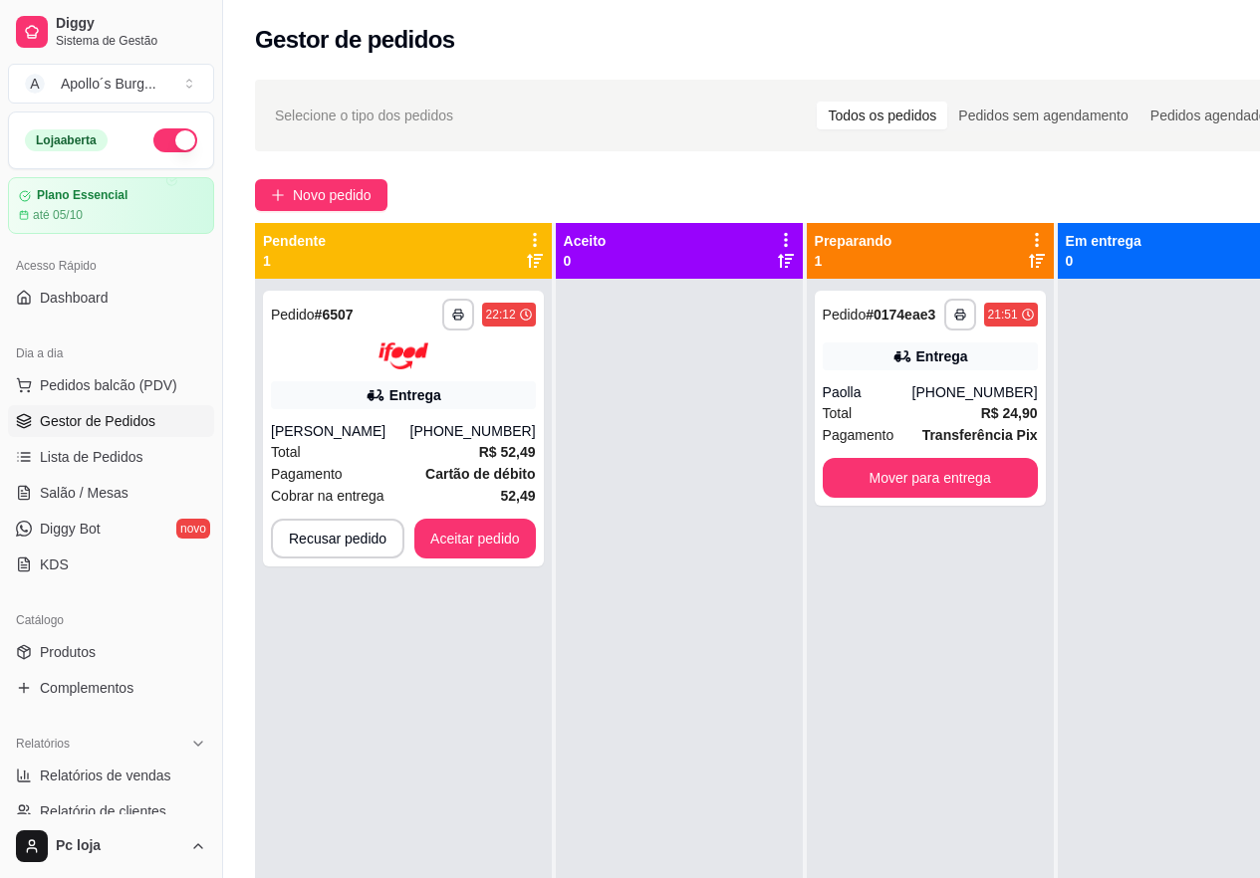
click at [758, 465] on div at bounding box center [679, 718] width 247 height 878
click at [475, 549] on button "Aceitar pedido" at bounding box center [474, 538] width 117 height 39
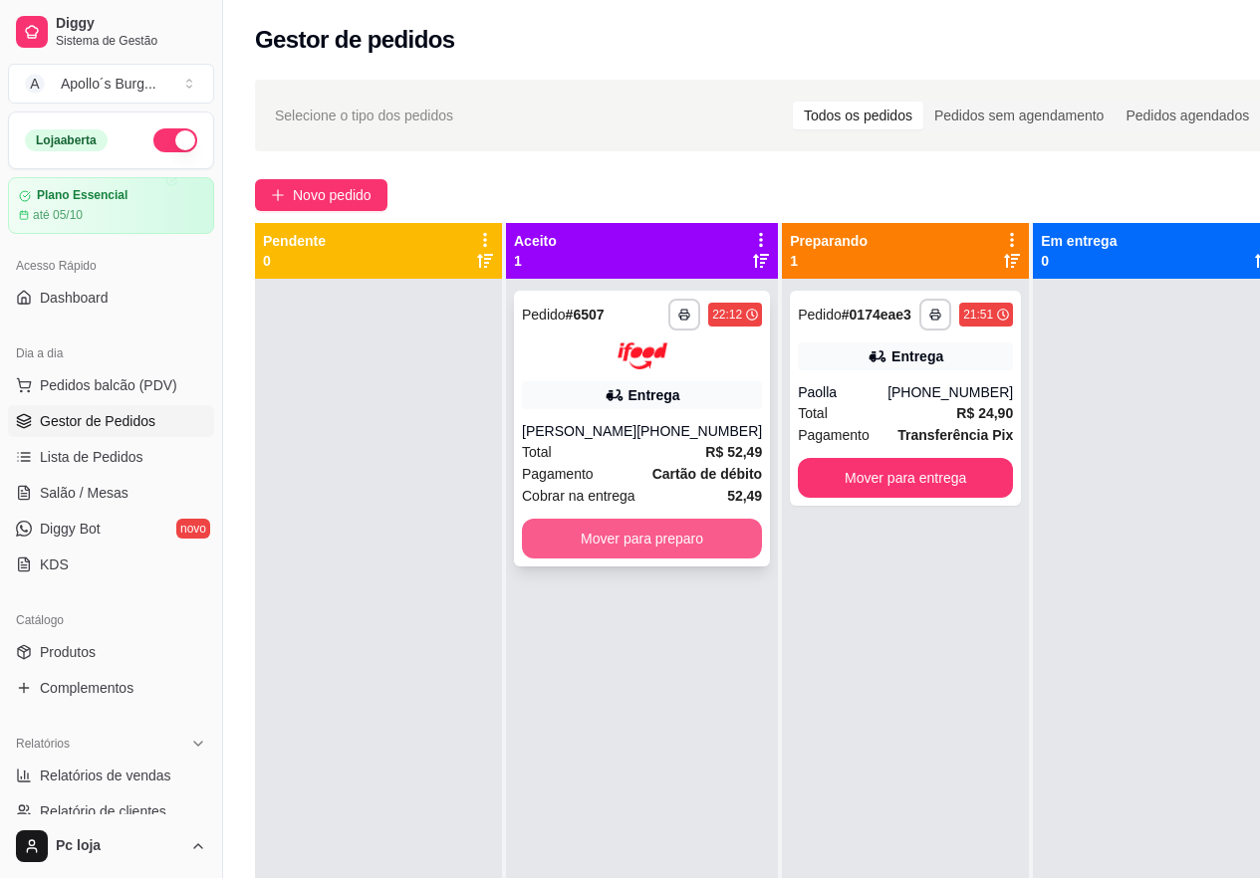
click at [646, 537] on button "Mover para preparo" at bounding box center [642, 539] width 240 height 40
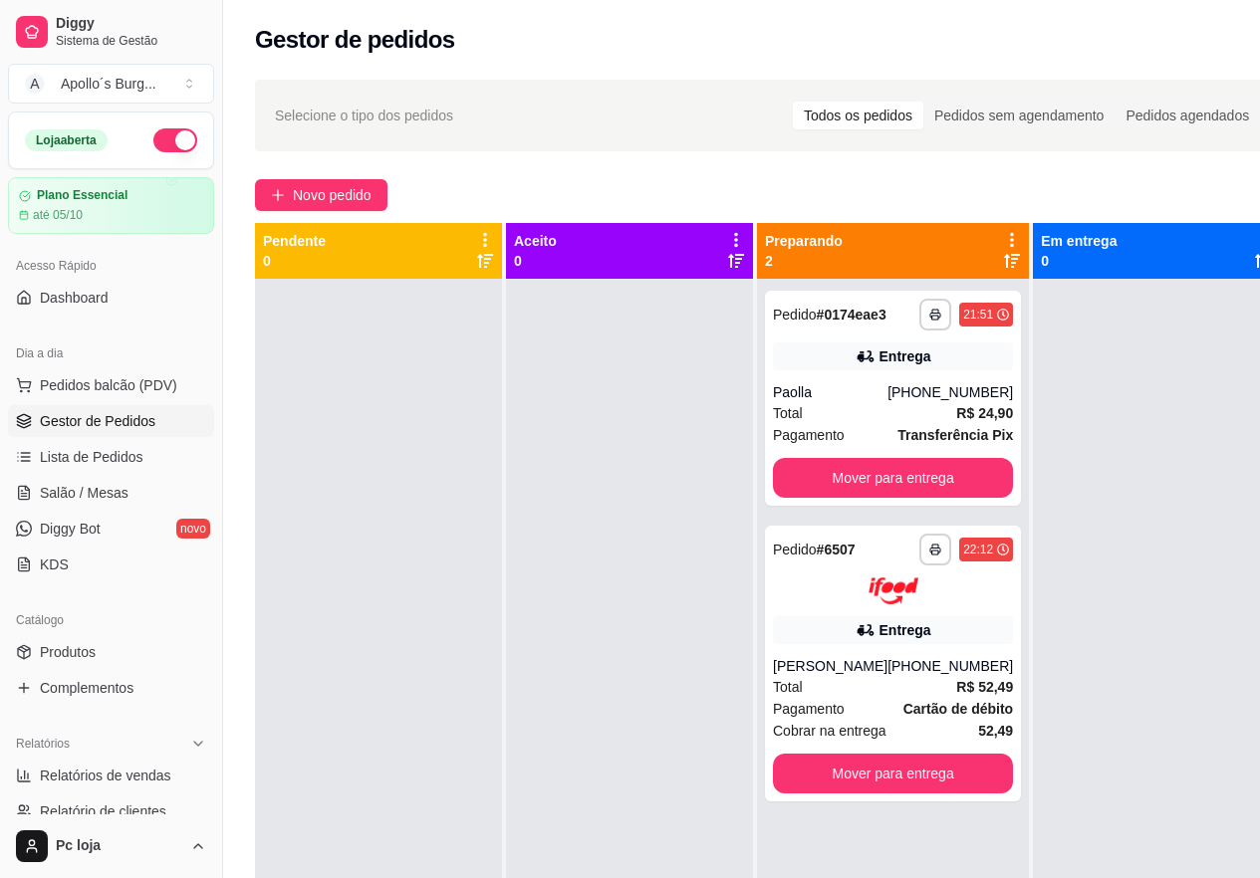
click at [646, 538] on div at bounding box center [629, 718] width 247 height 878
click at [293, 196] on span "Novo pedido" at bounding box center [332, 195] width 79 height 22
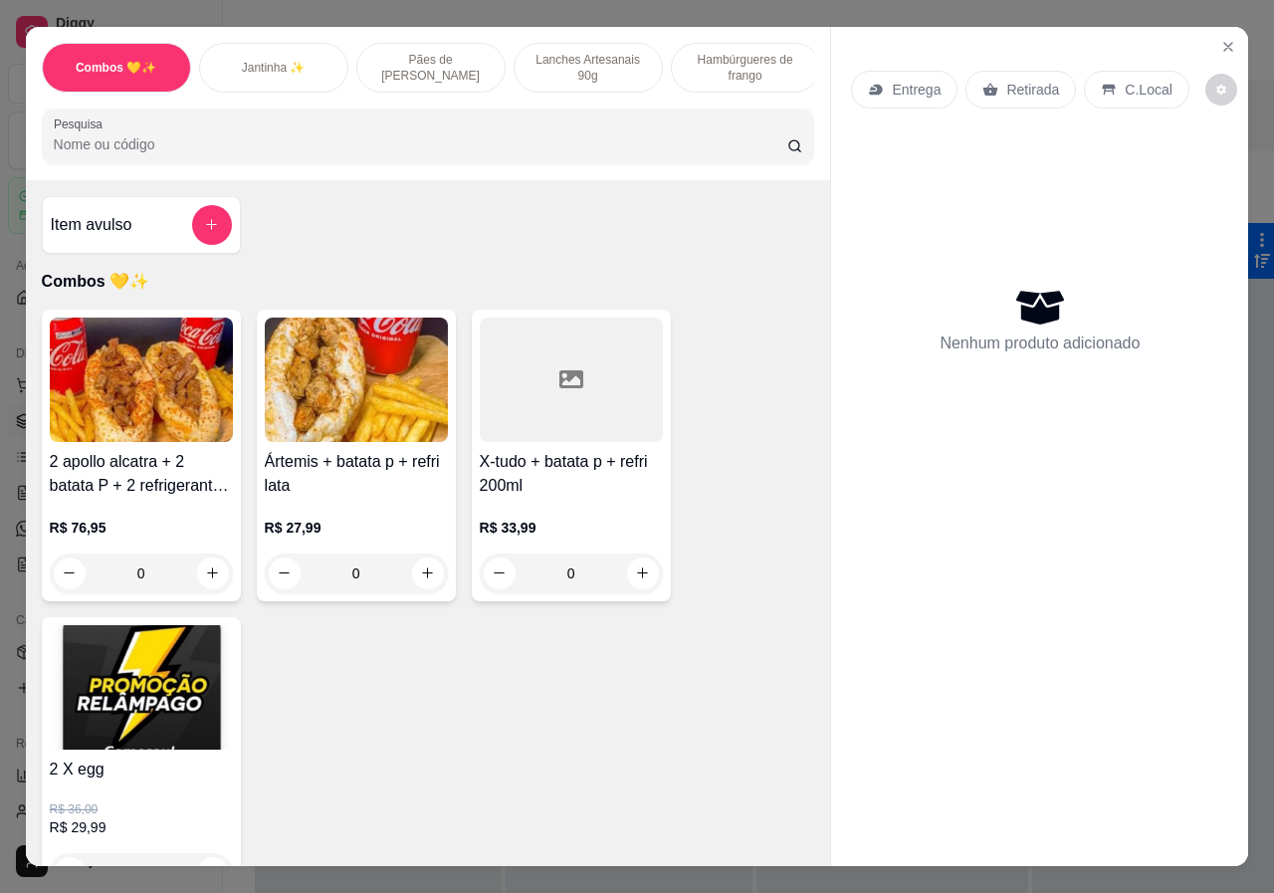
click at [751, 53] on p "Hambúrgueres de frango" at bounding box center [745, 68] width 115 height 32
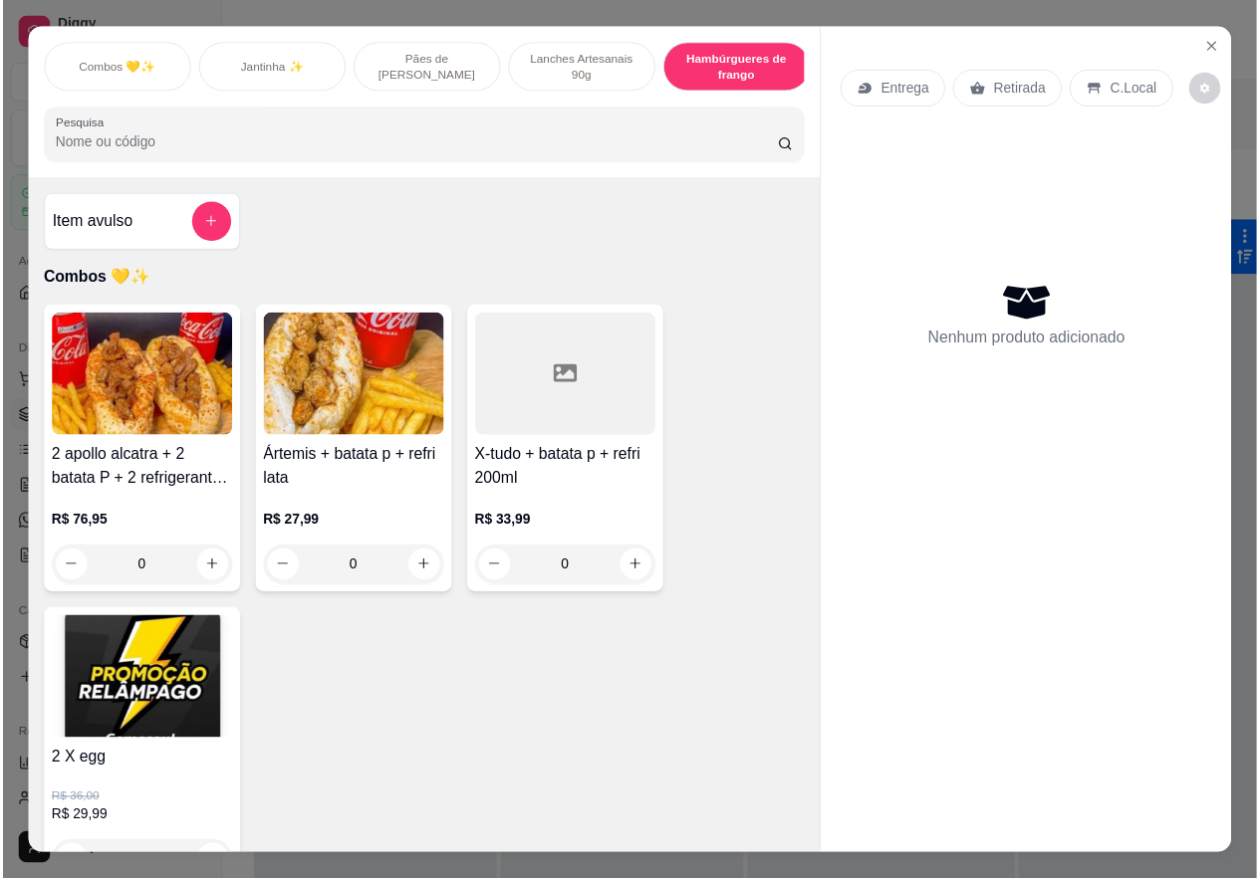
scroll to position [45, 0]
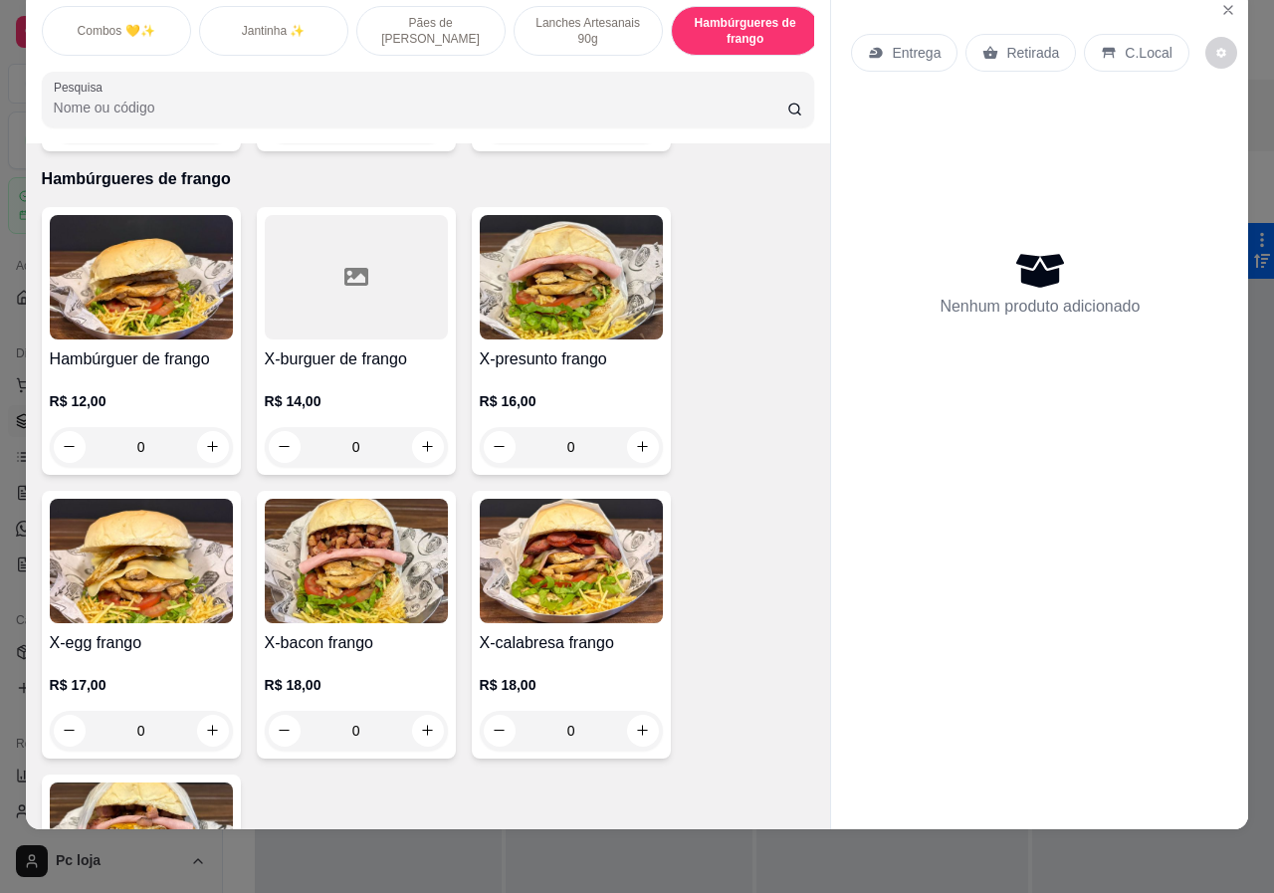
click at [422, 714] on div "0" at bounding box center [356, 731] width 183 height 40
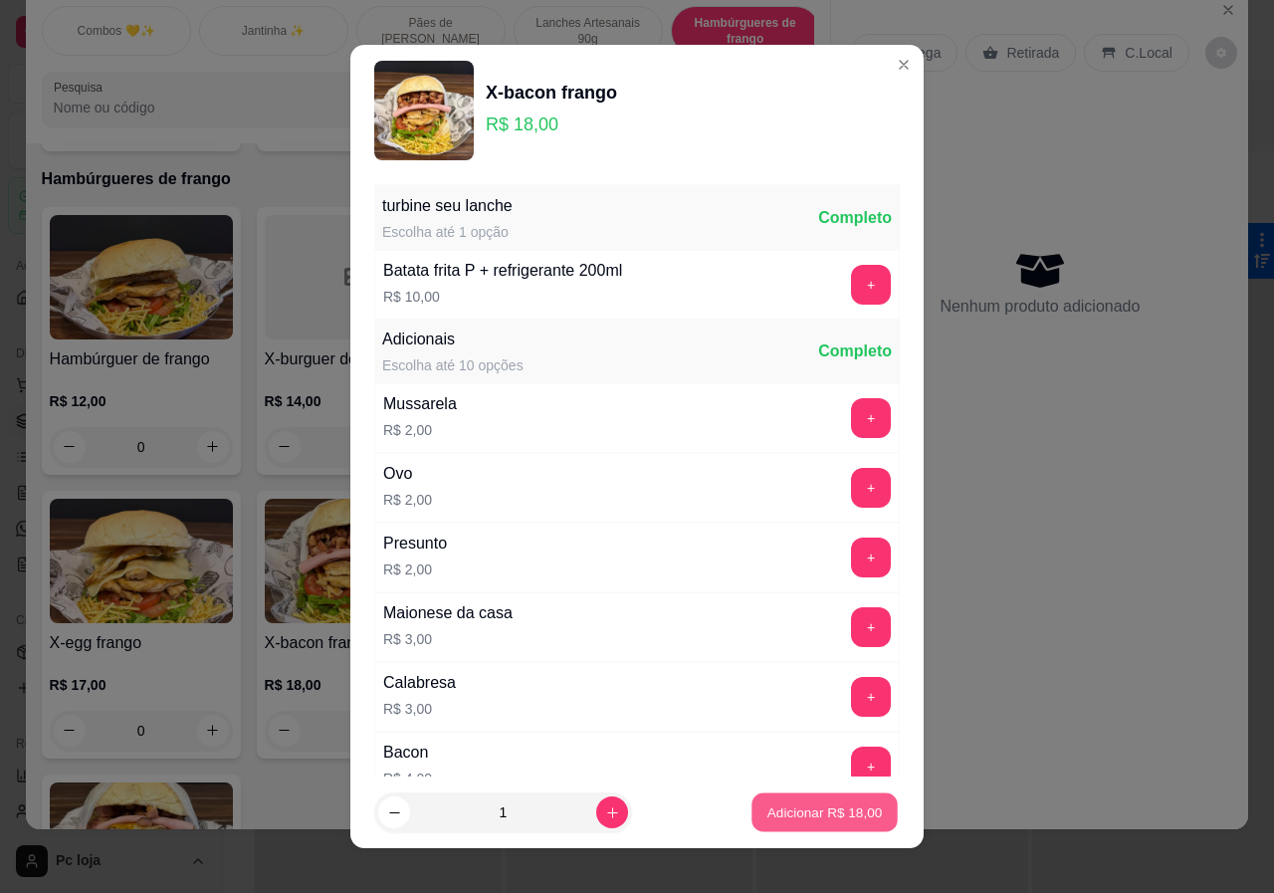
click at [768, 808] on p "Adicionar R$ 18,00" at bounding box center [825, 811] width 115 height 19
type input "1"
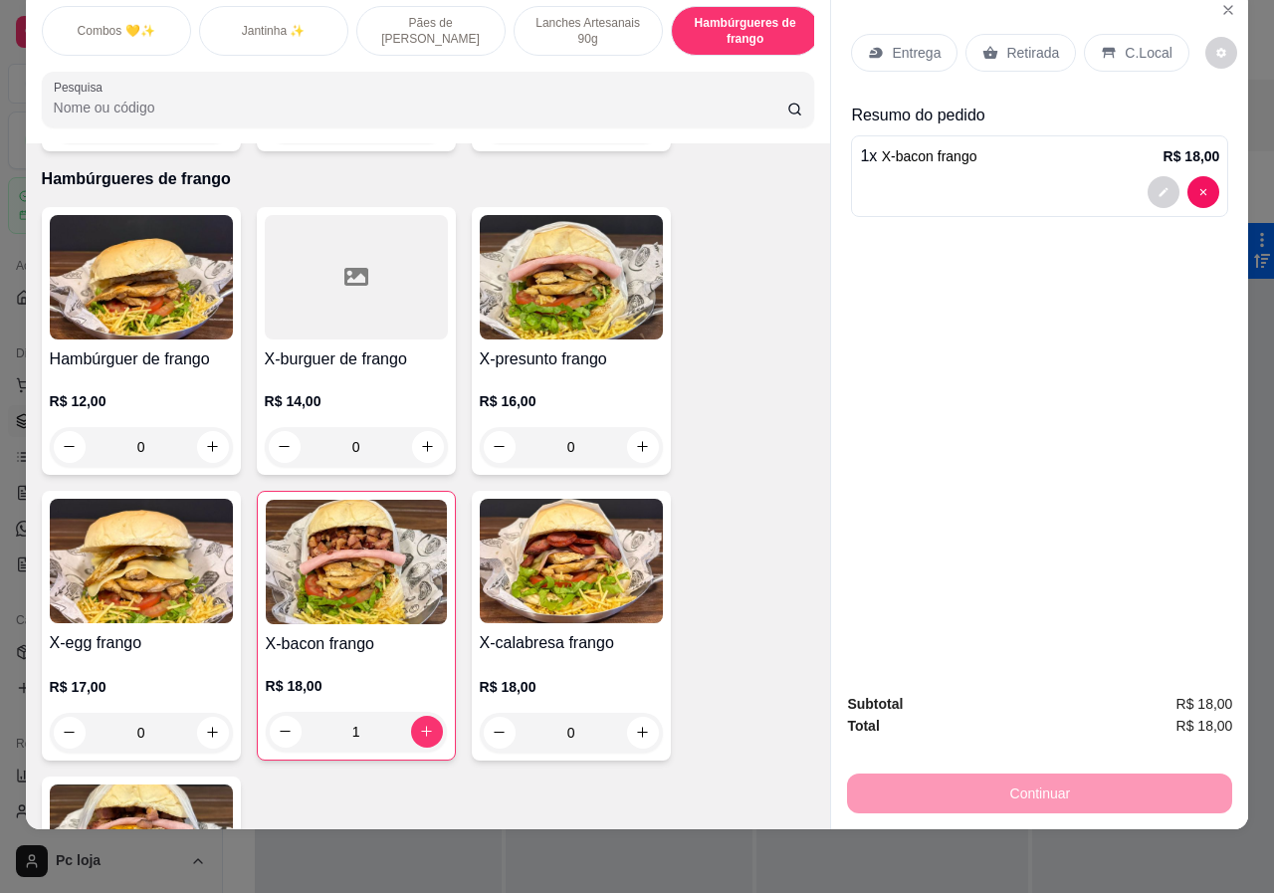
click at [1007, 43] on p "Retirada" at bounding box center [1033, 53] width 53 height 20
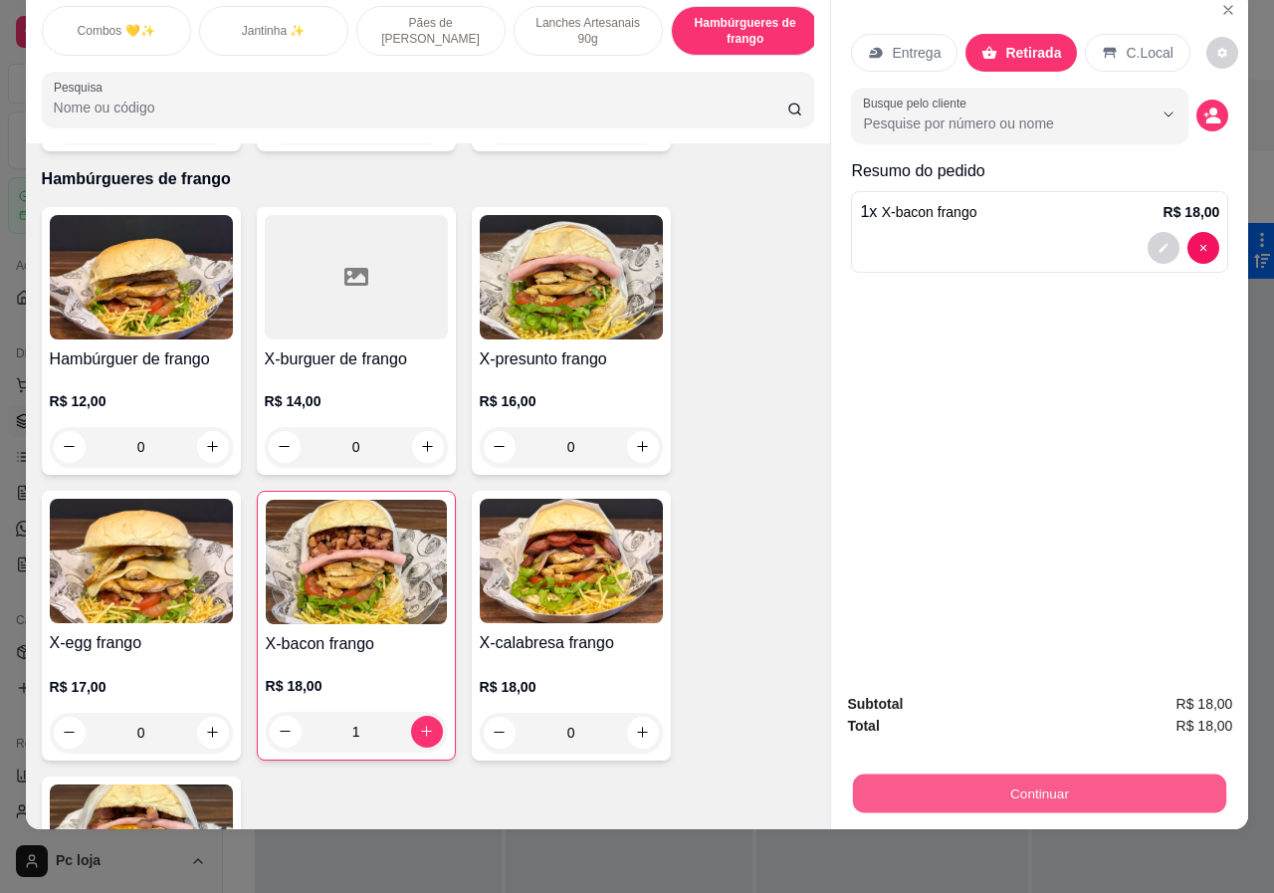
click at [1022, 775] on button "Continuar" at bounding box center [1039, 794] width 373 height 39
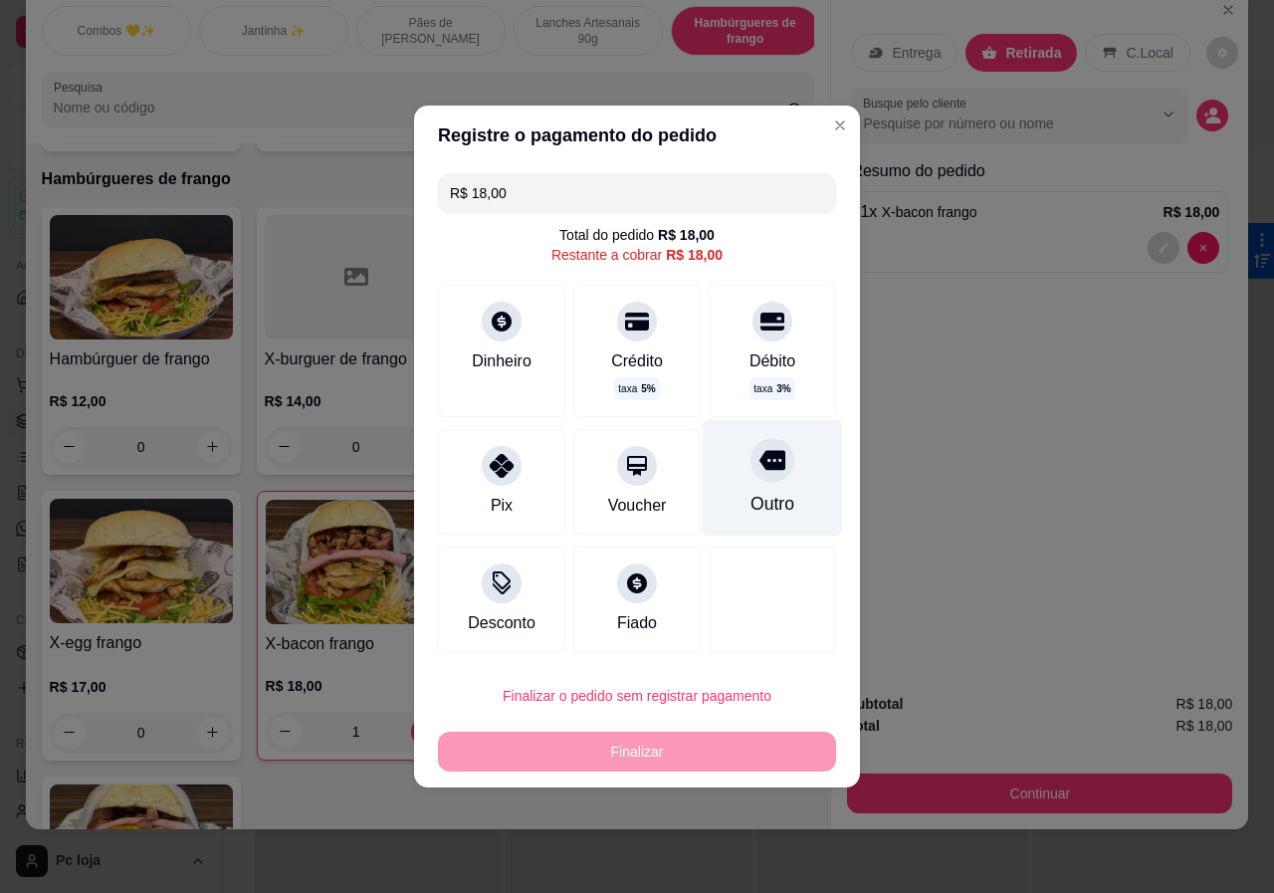
click at [760, 464] on icon at bounding box center [773, 461] width 26 height 20
type input "R$ 0,00"
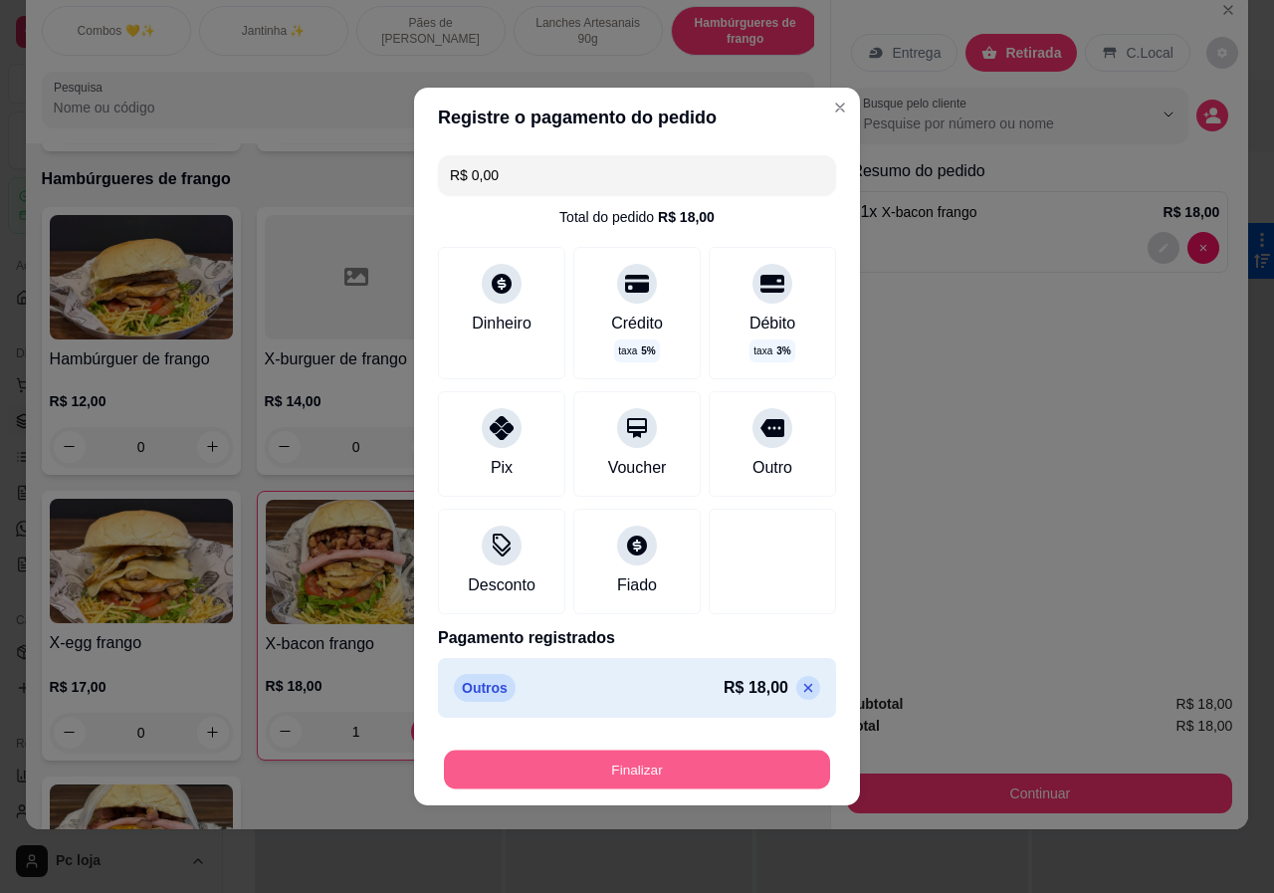
click at [747, 775] on button "Finalizar" at bounding box center [637, 770] width 386 height 39
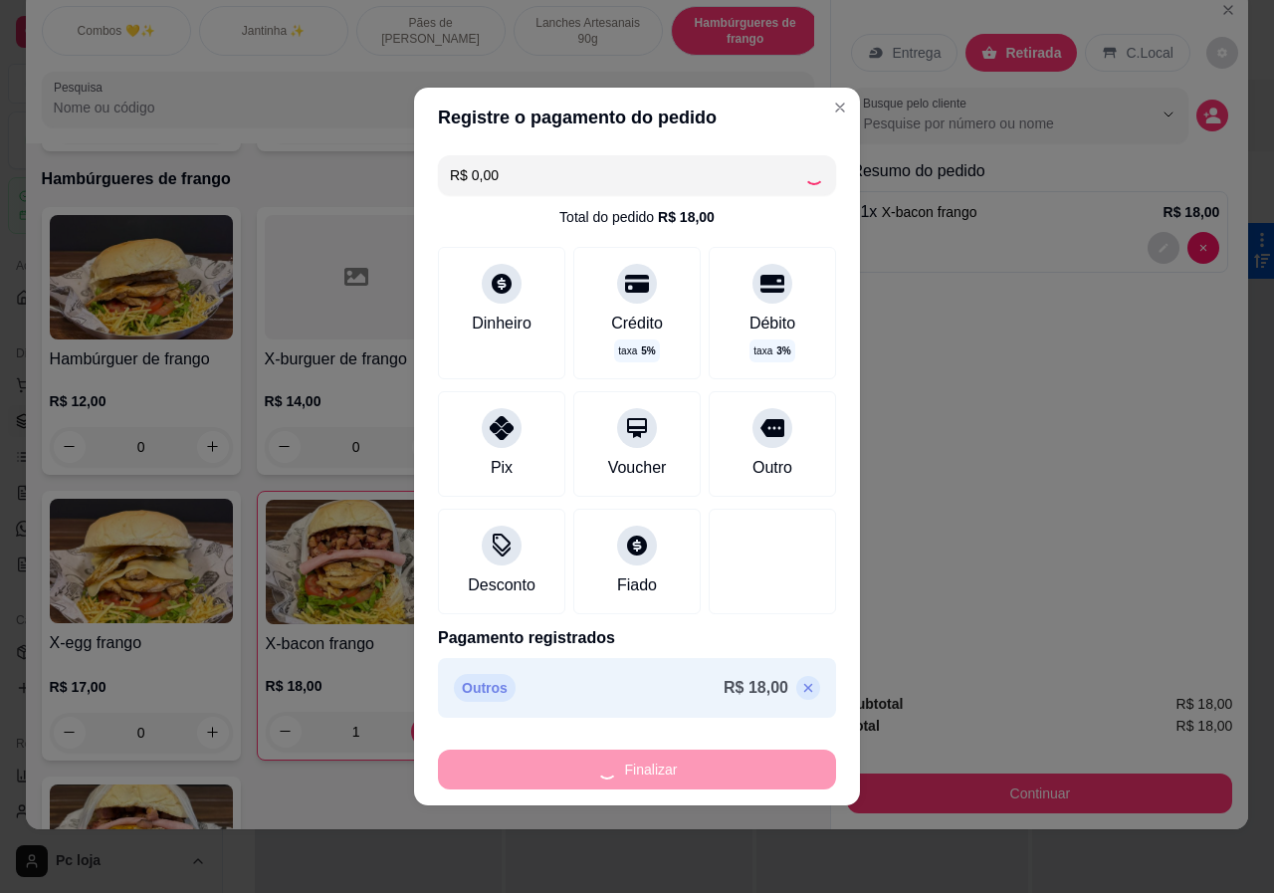
type input "0"
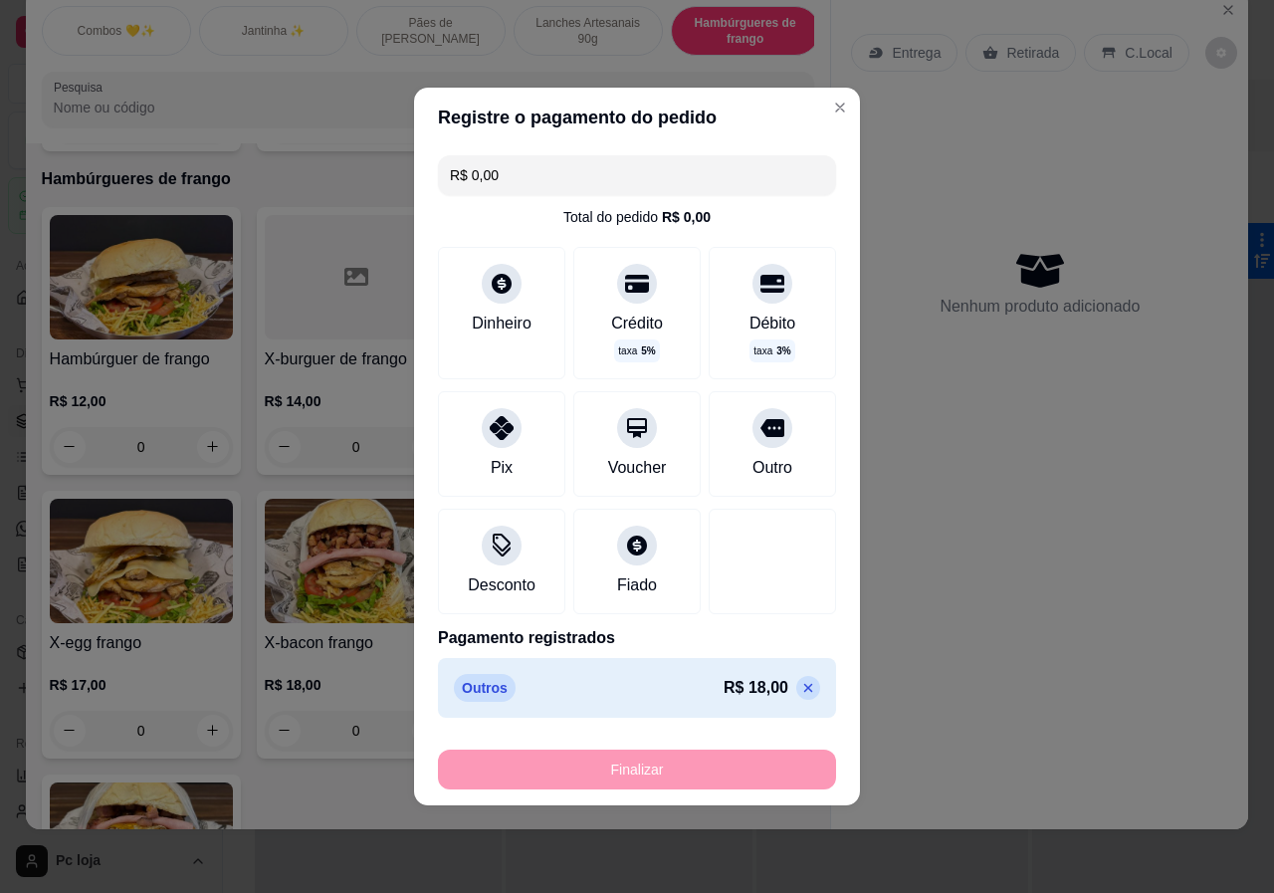
type input "-R$ 18,00"
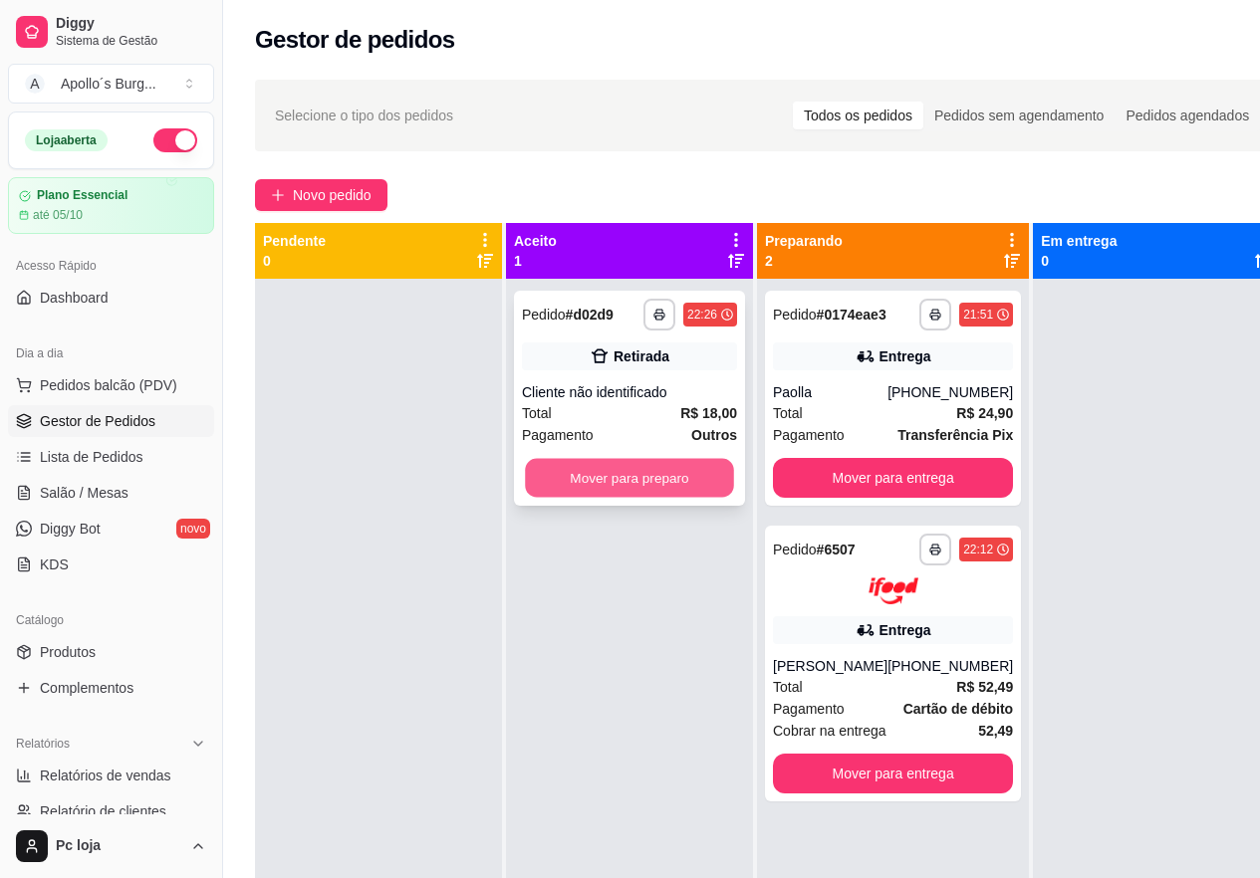
click at [594, 481] on button "Mover para preparo" at bounding box center [629, 478] width 209 height 39
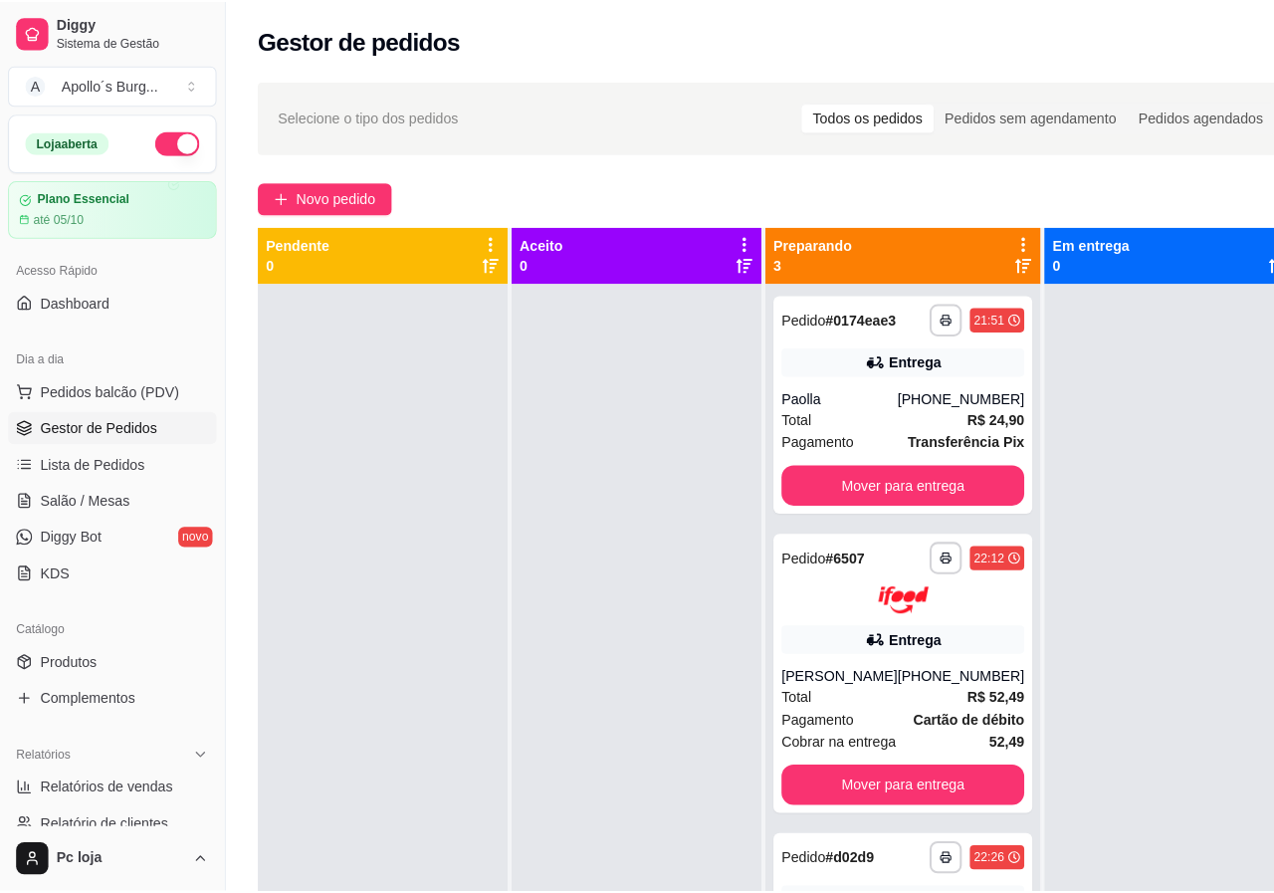
scroll to position [56, 0]
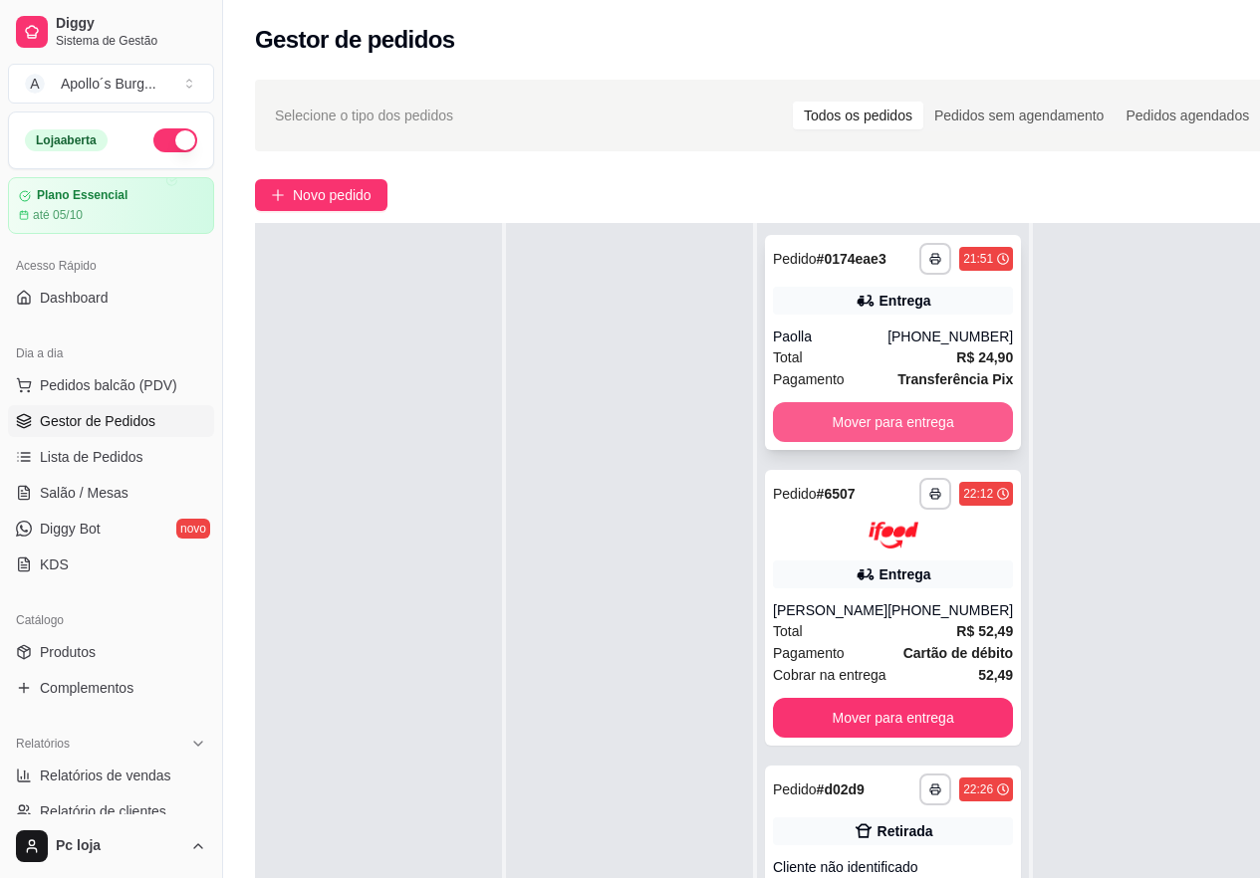
click at [932, 423] on button "Mover para entrega" at bounding box center [893, 422] width 240 height 40
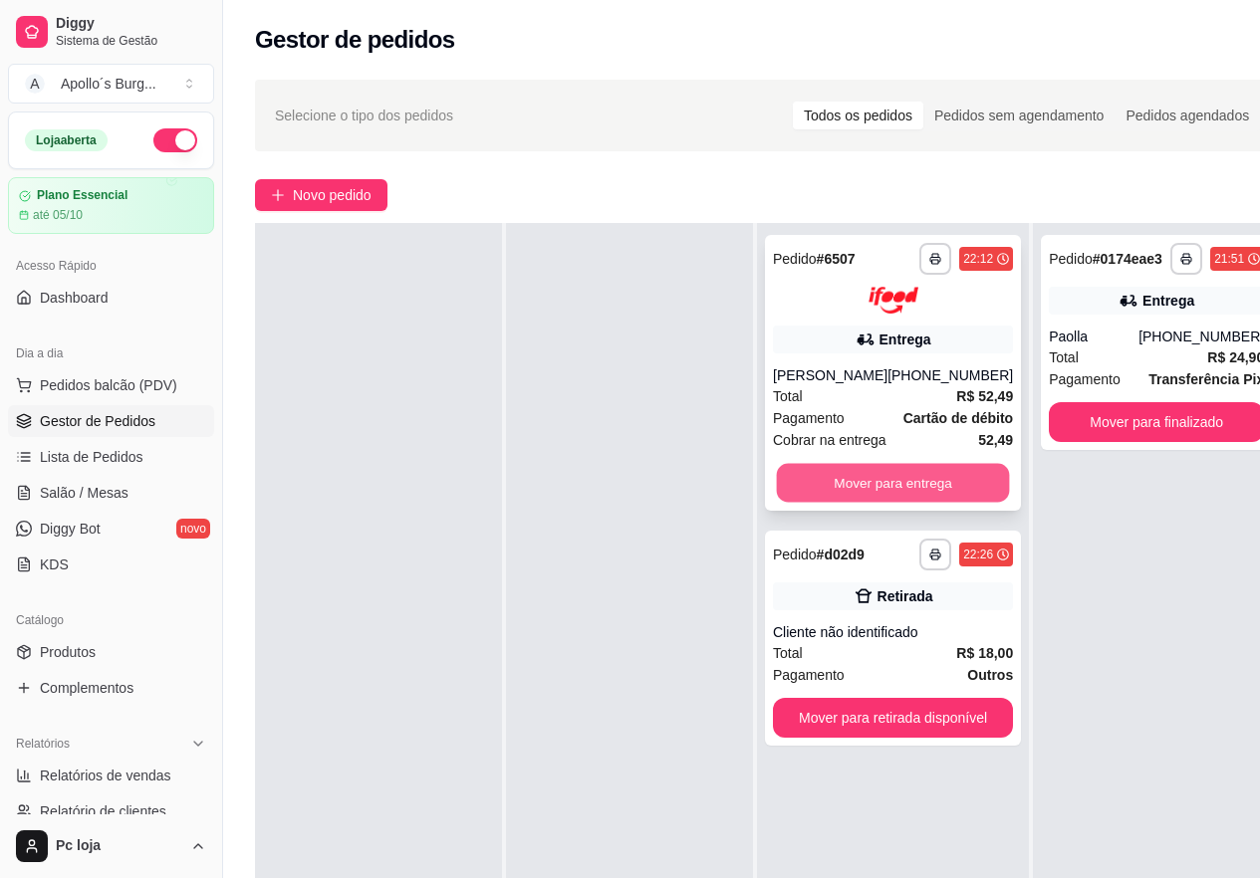
click at [857, 476] on button "Mover para entrega" at bounding box center [893, 482] width 233 height 39
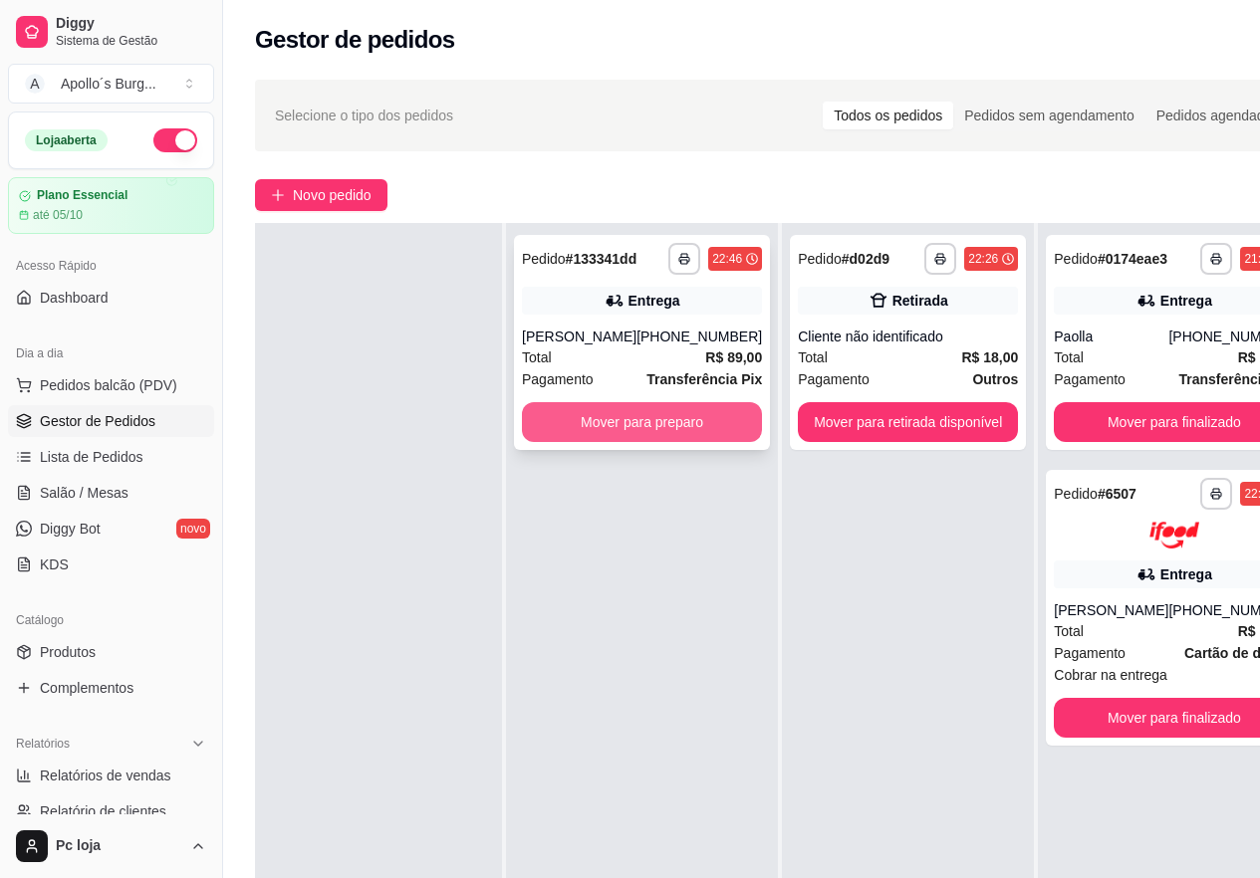
click at [673, 402] on button "Mover para preparo" at bounding box center [642, 422] width 240 height 40
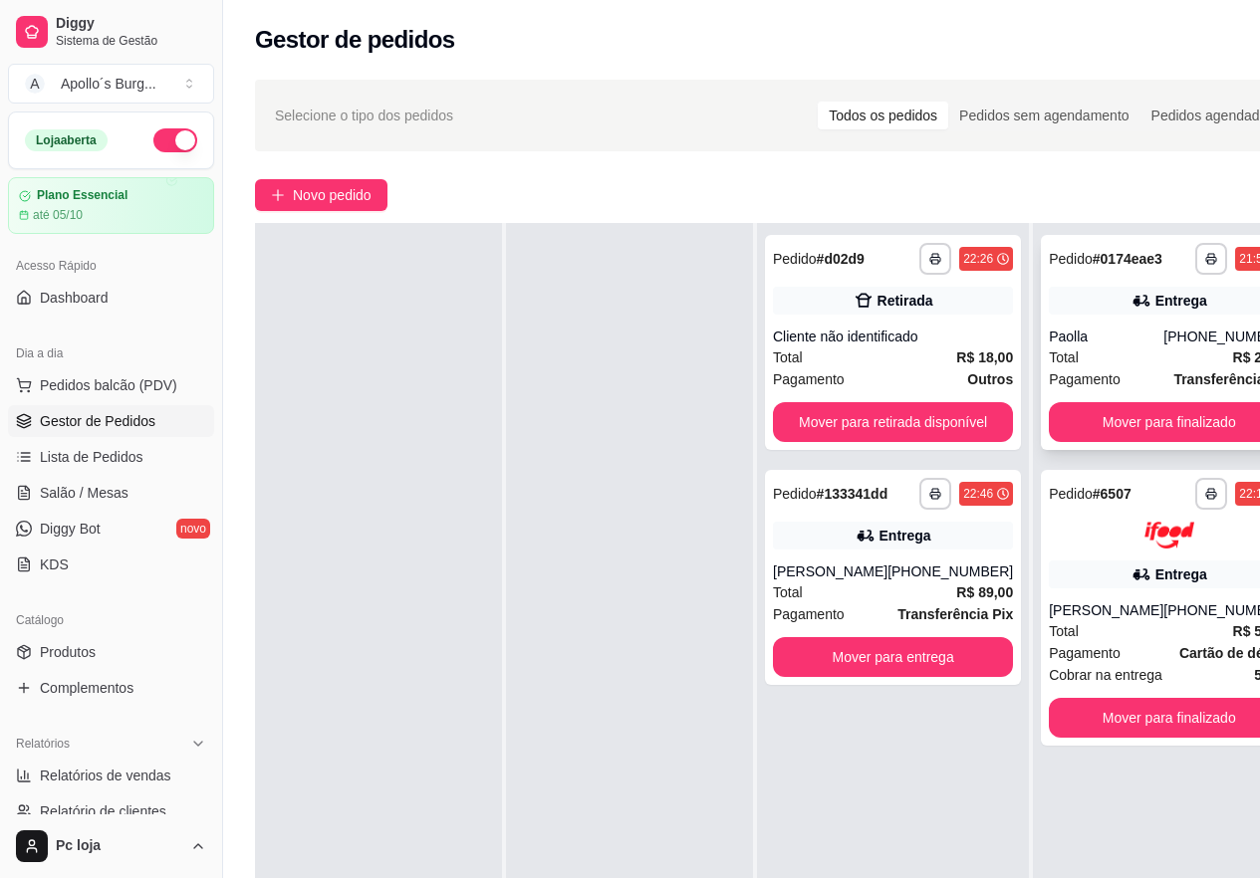
click at [1233, 346] on span "R$ 24,90" at bounding box center [1261, 357] width 57 height 22
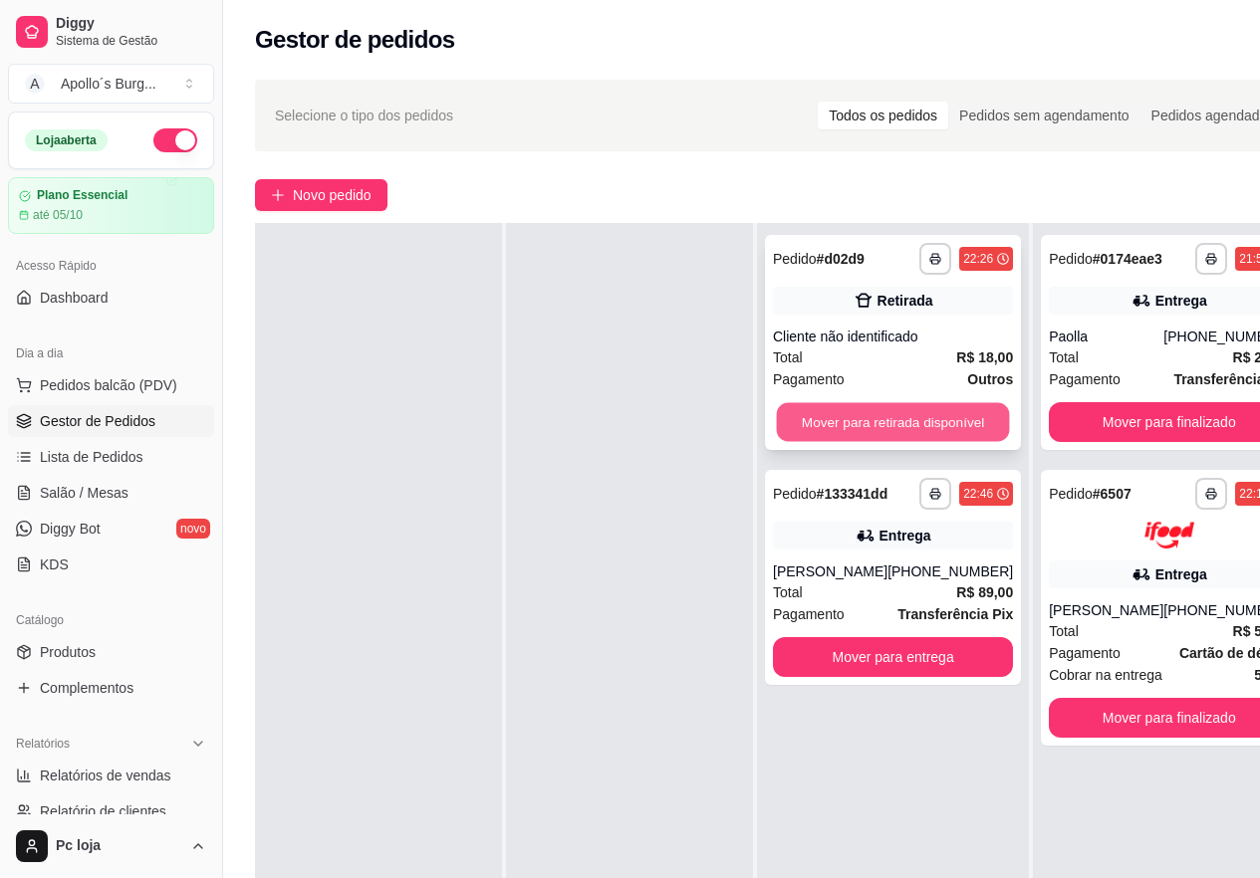
click at [913, 410] on button "Mover para retirada disponível" at bounding box center [893, 422] width 233 height 39
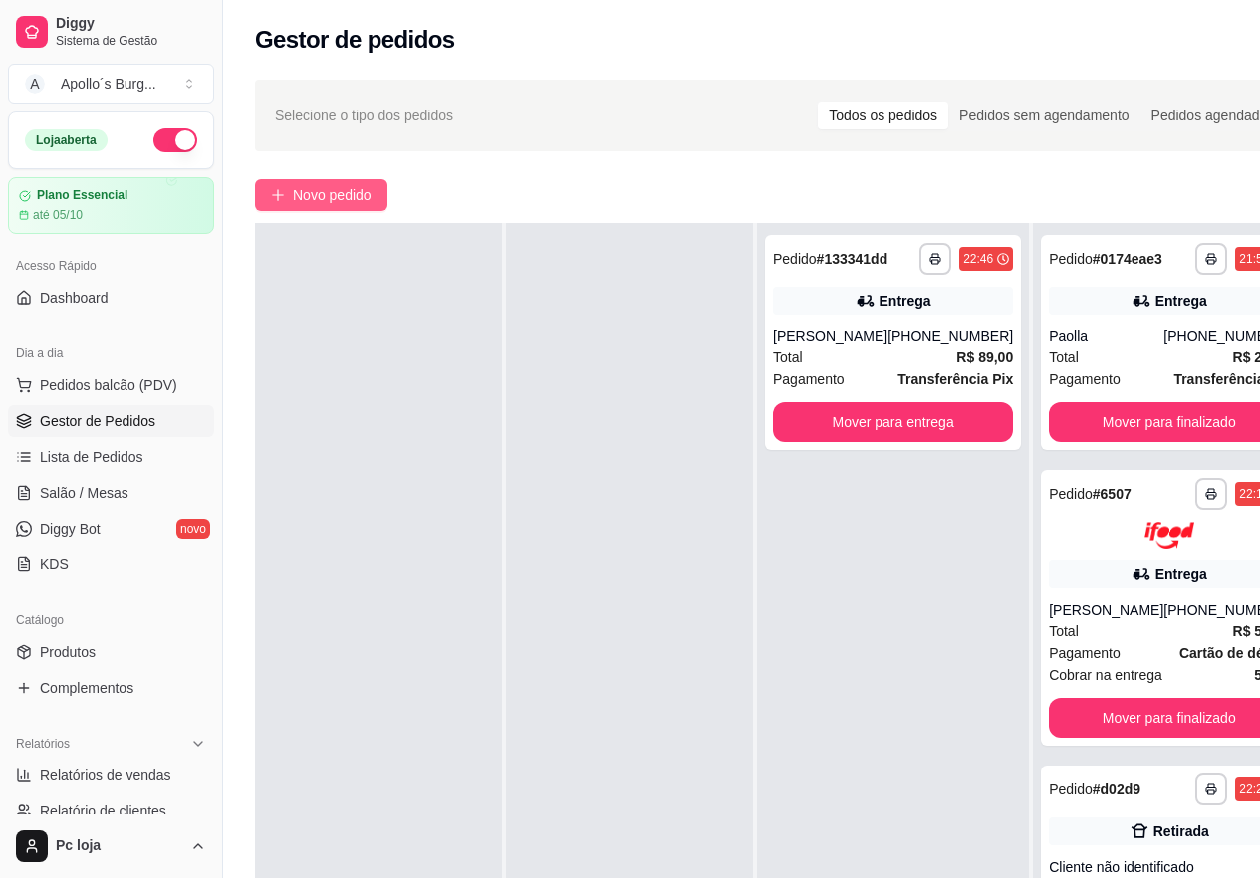
click at [342, 193] on span "Novo pedido" at bounding box center [332, 195] width 79 height 22
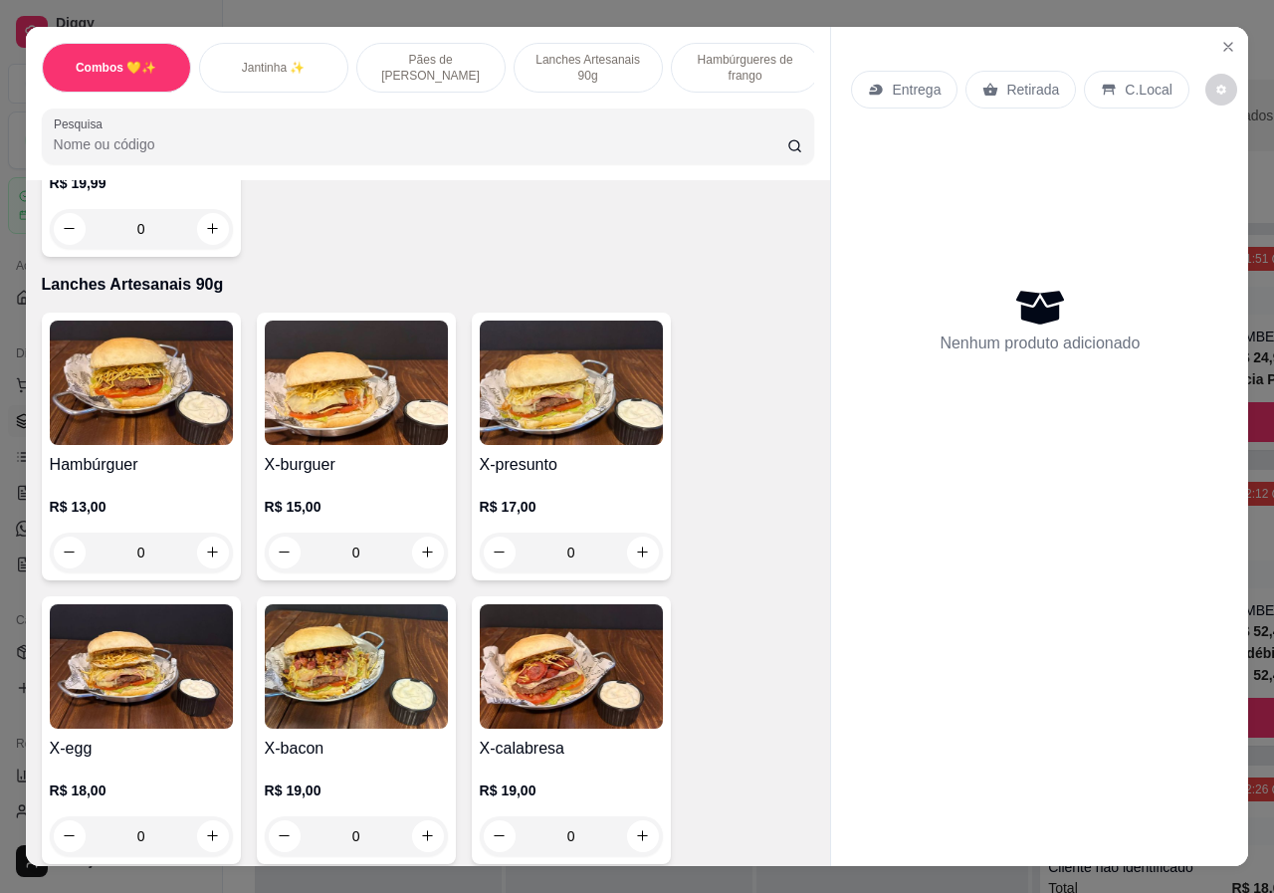
scroll to position [1693, 0]
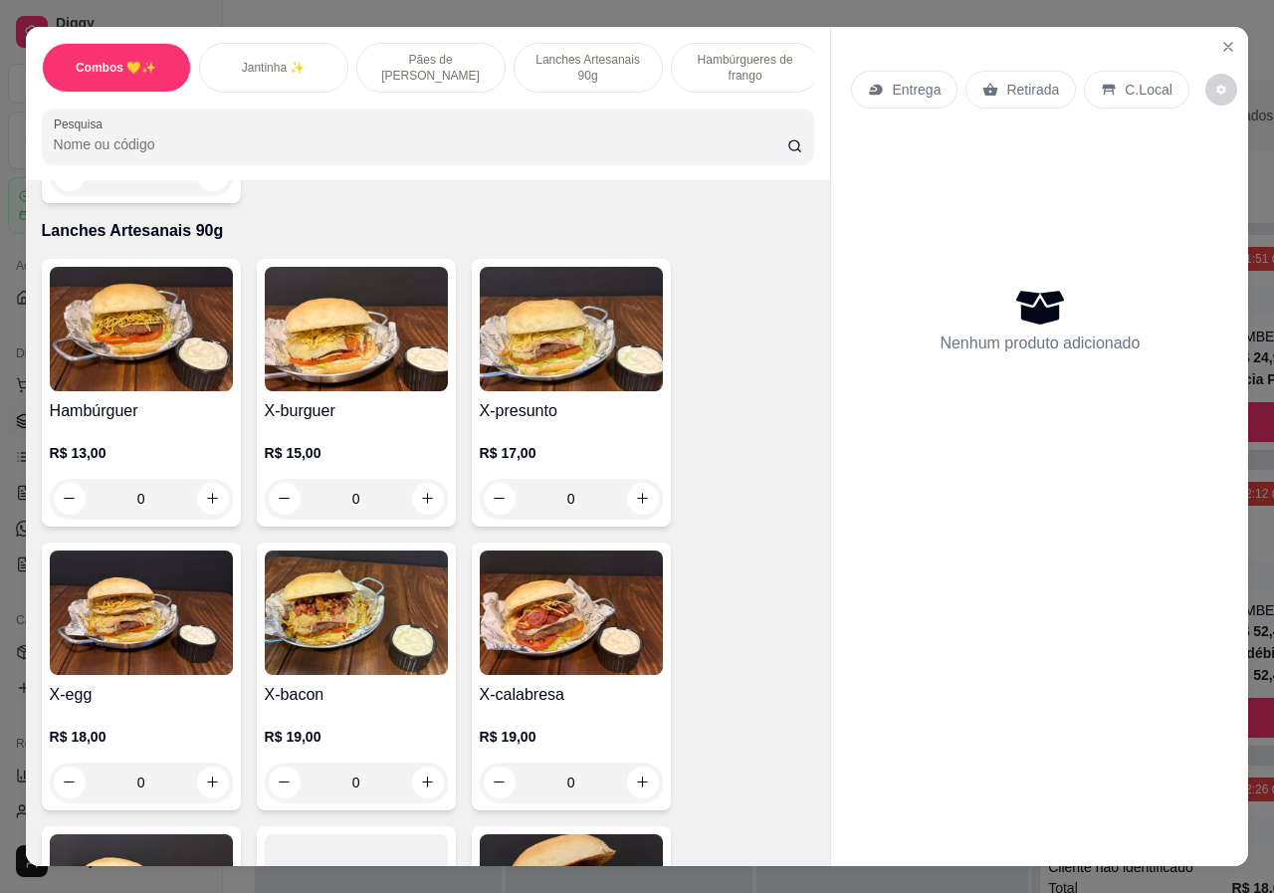
click at [424, 763] on div "0" at bounding box center [356, 783] width 183 height 40
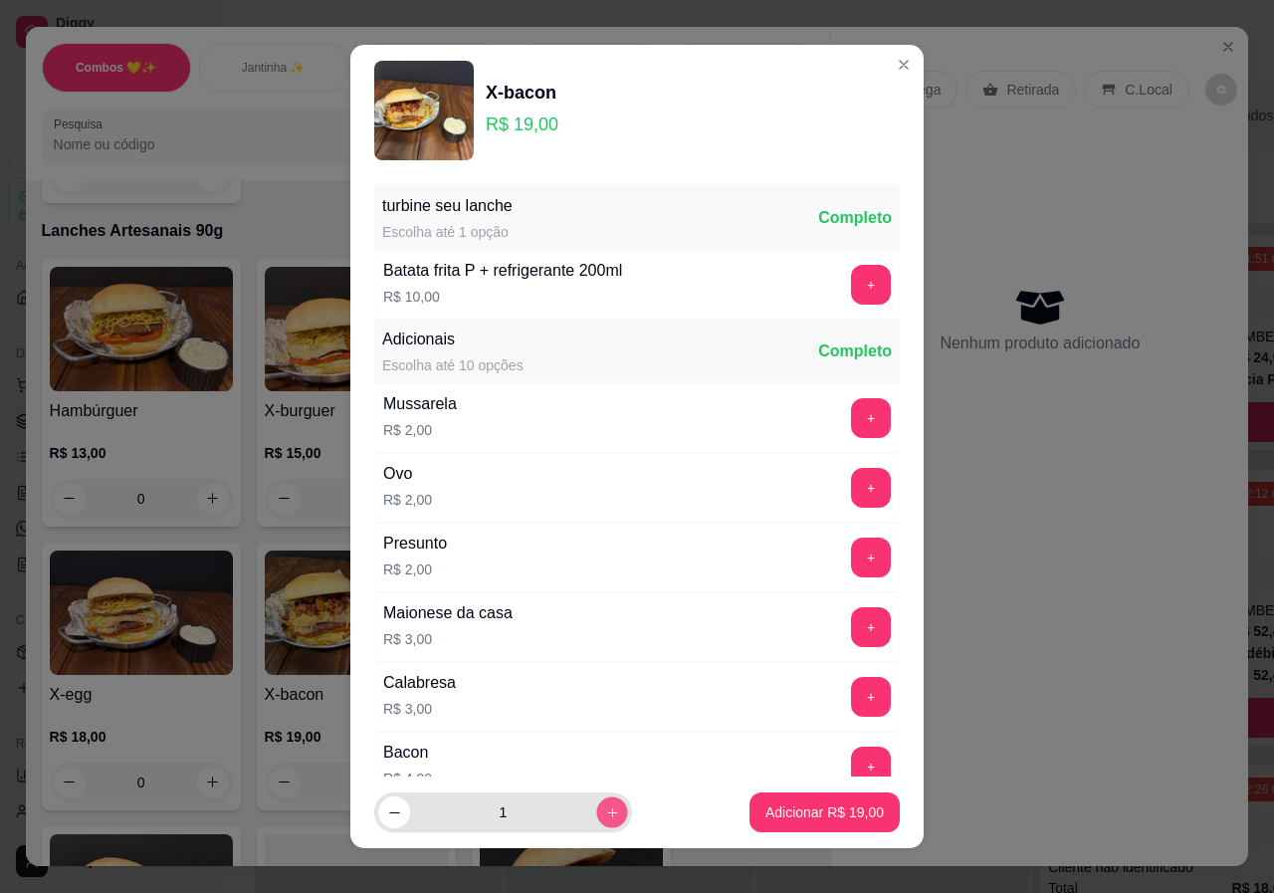
click at [605, 809] on icon "increase-product-quantity" at bounding box center [612, 812] width 15 height 15
click at [605, 813] on icon "increase-product-quantity" at bounding box center [612, 812] width 15 height 15
type input "4"
click at [826, 812] on p "Adicionar R$ 76,00" at bounding box center [825, 812] width 118 height 20
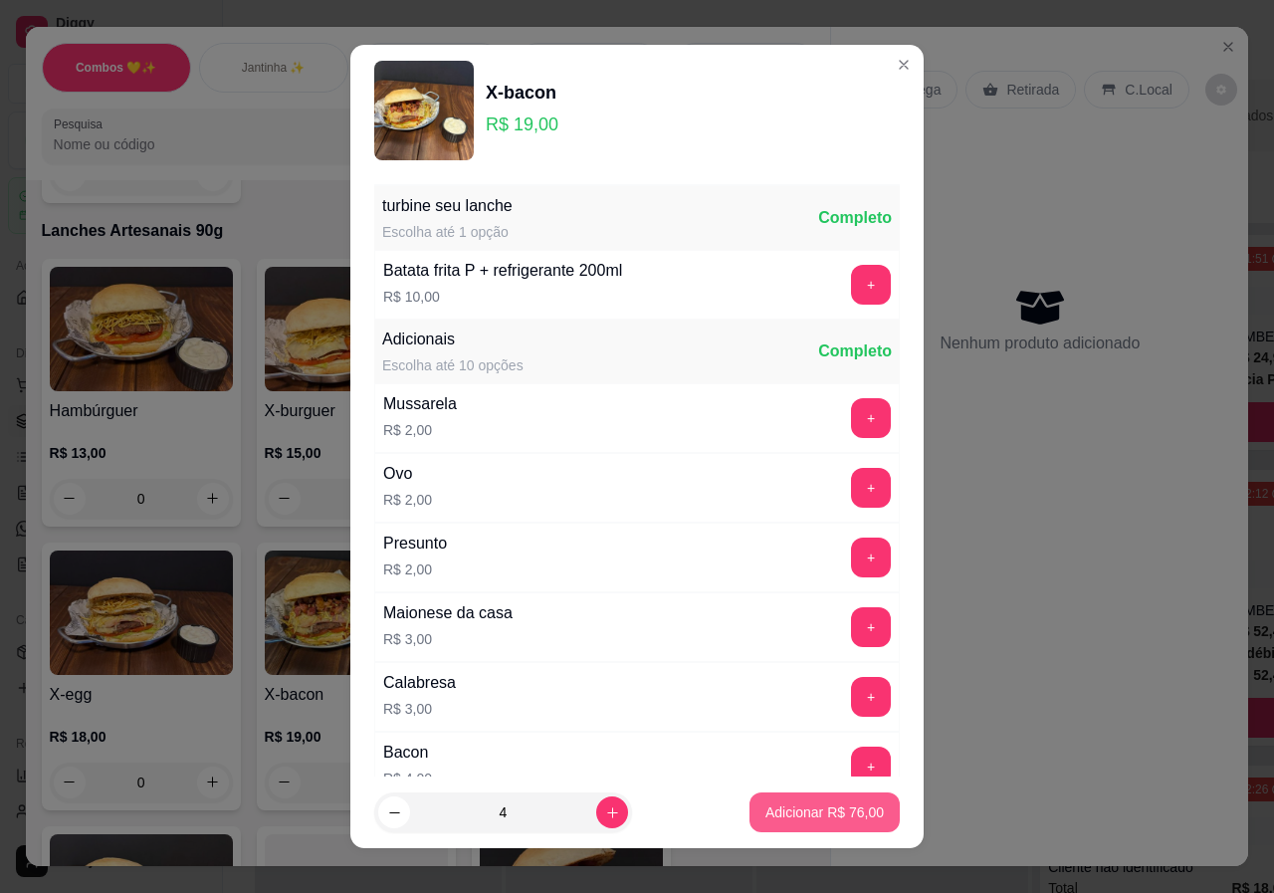
type input "4"
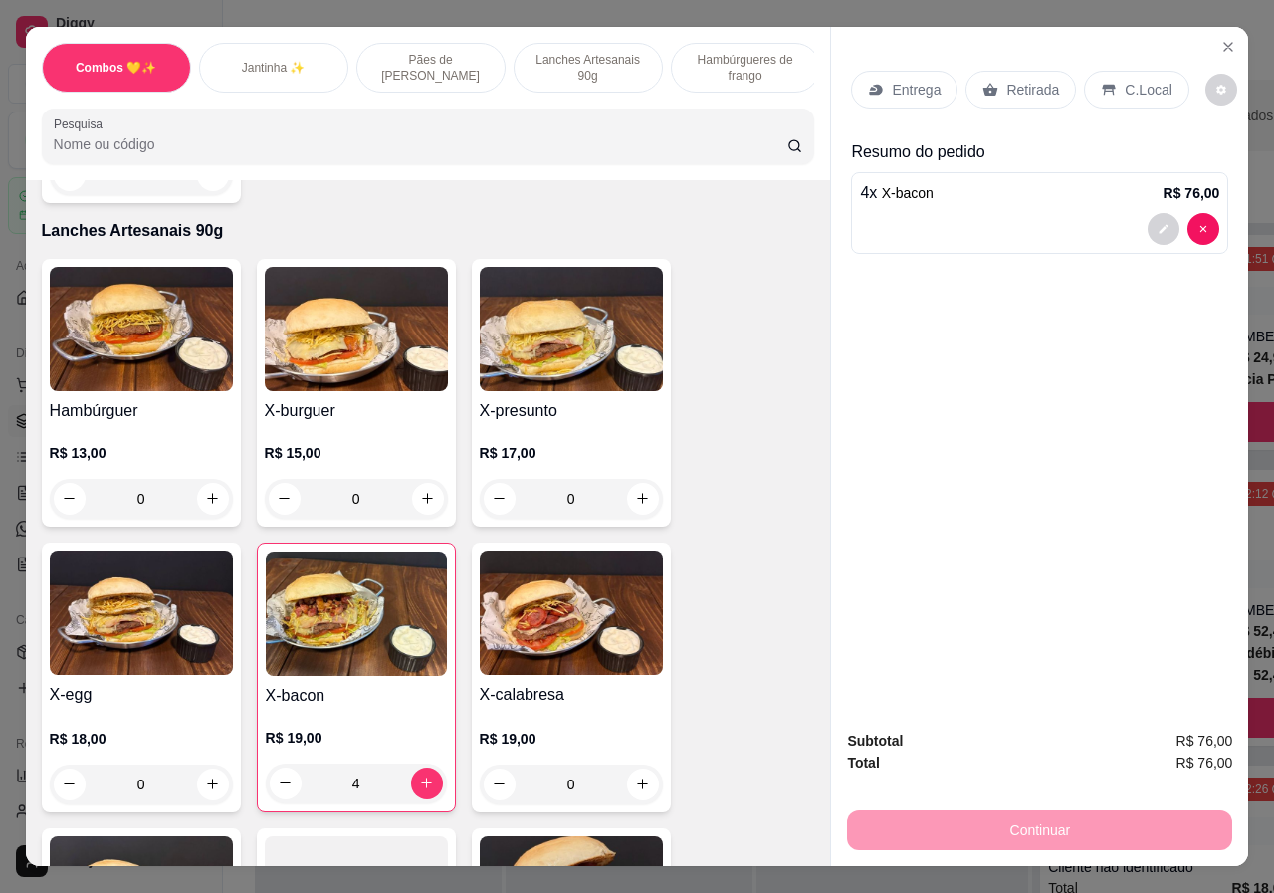
scroll to position [0, 634]
click at [756, 67] on div "Bebidas" at bounding box center [740, 68] width 149 height 50
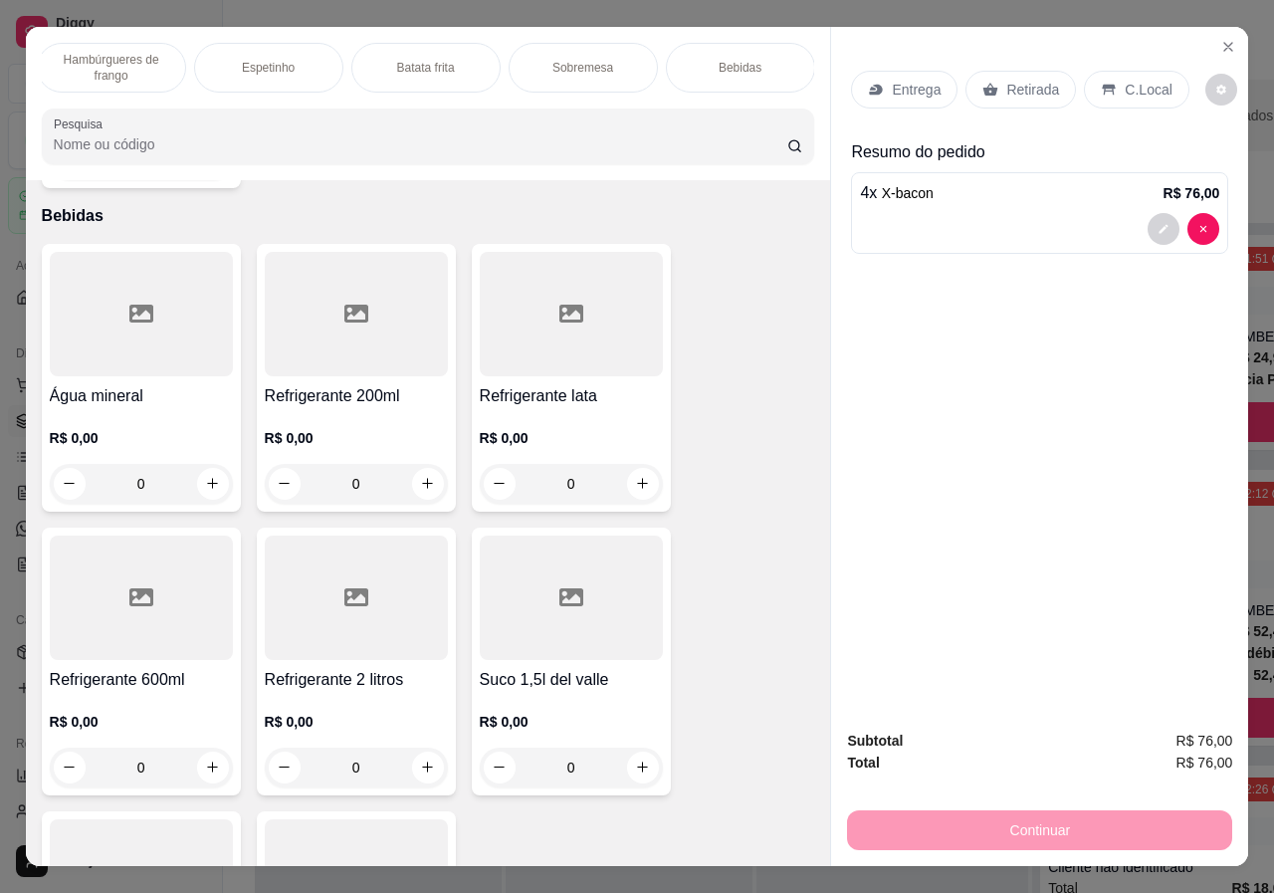
scroll to position [45, 0]
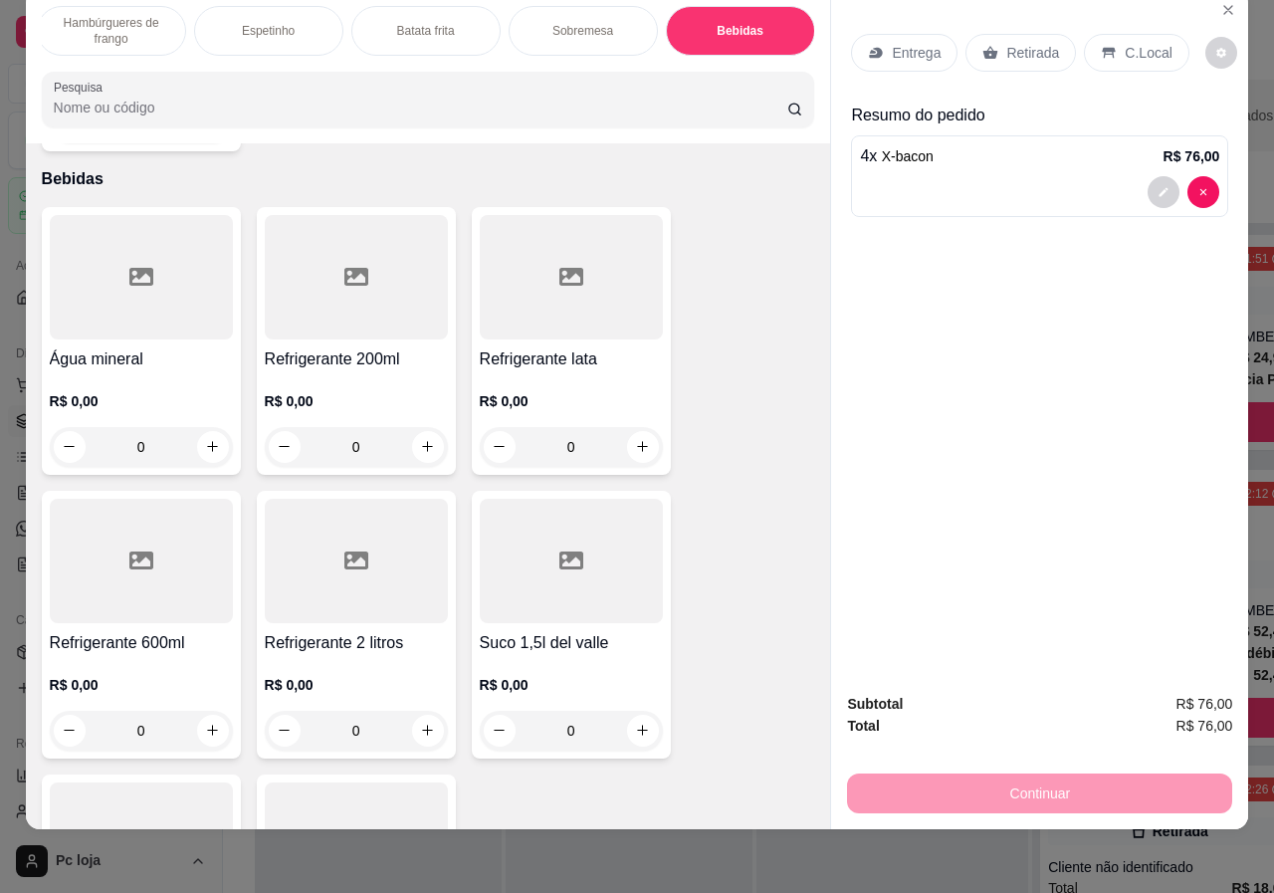
click at [641, 427] on div "0" at bounding box center [571, 447] width 183 height 40
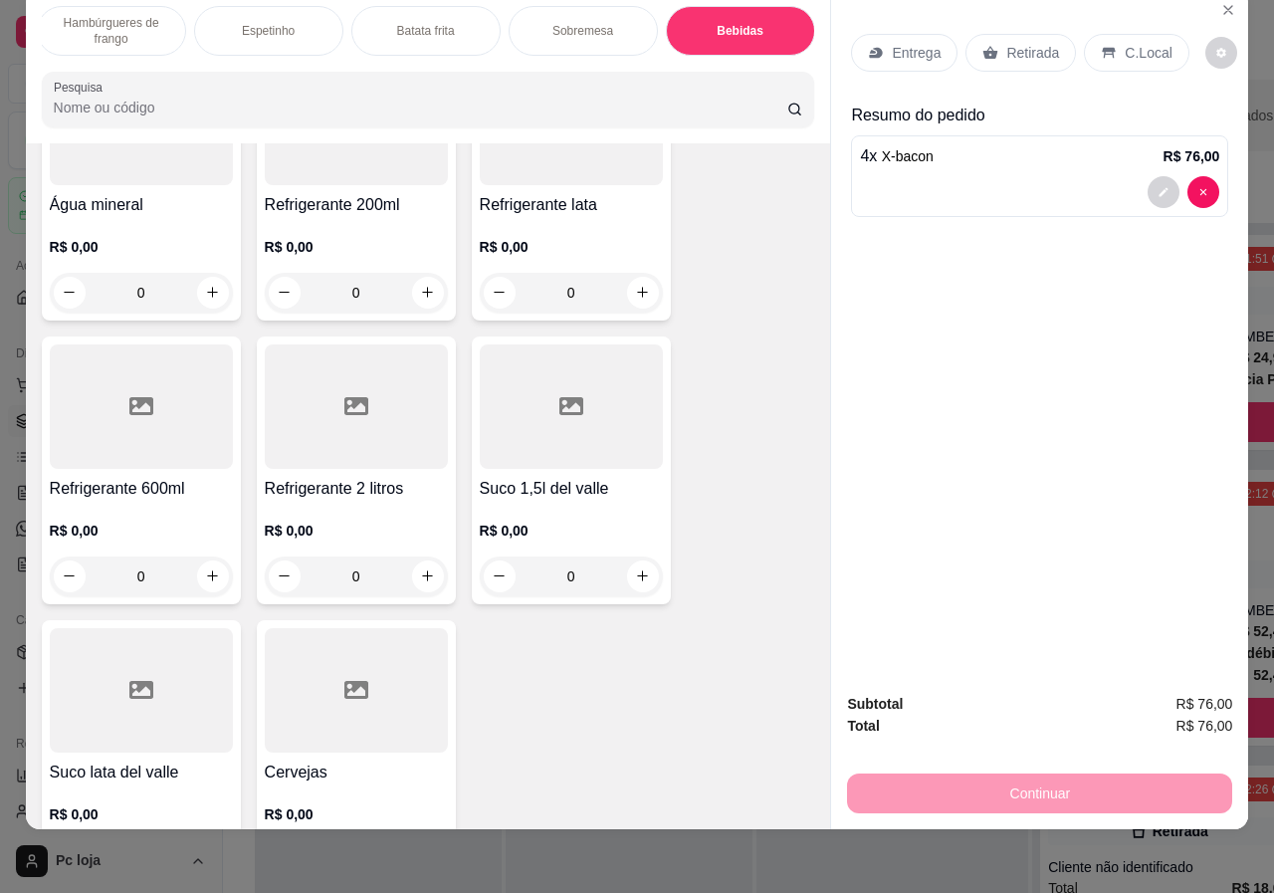
scroll to position [4725, 0]
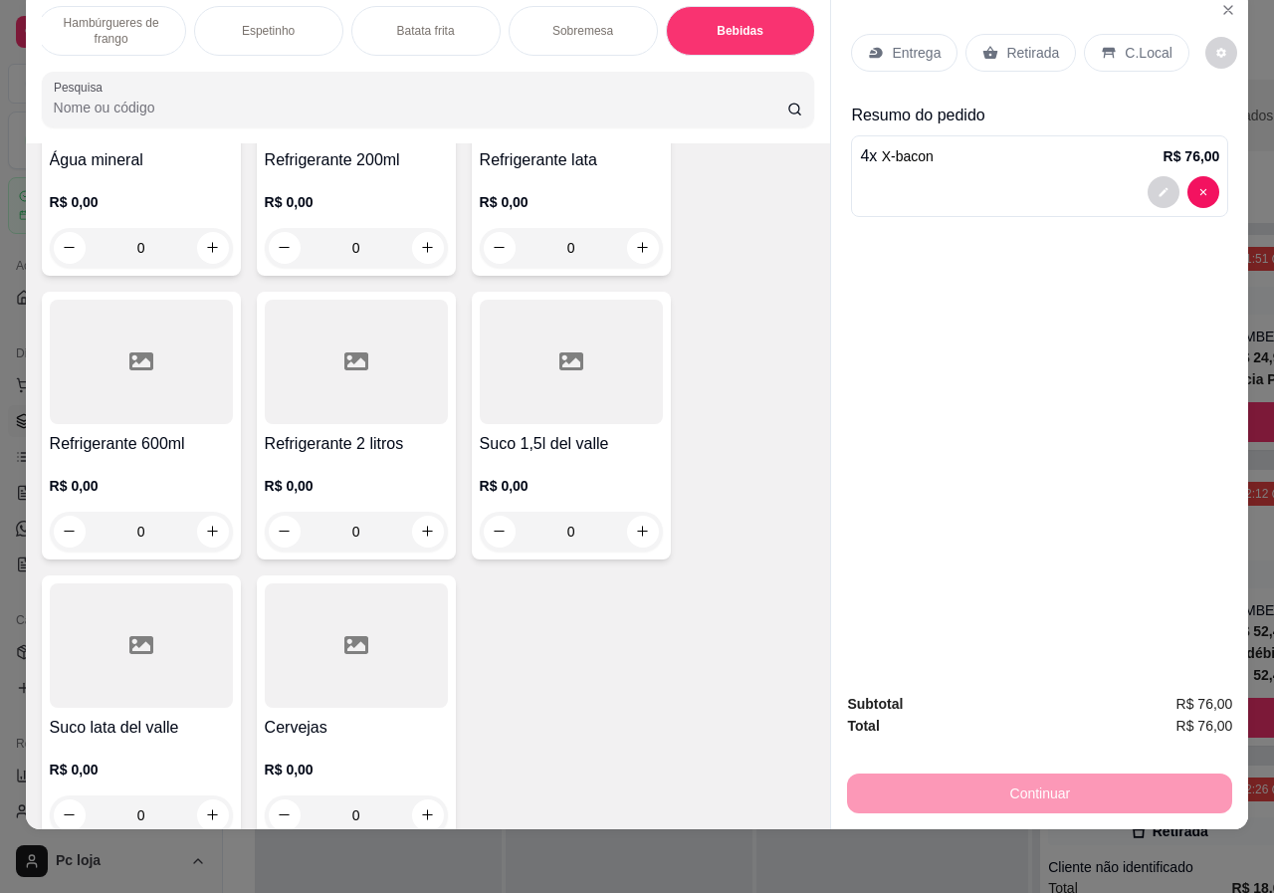
click at [421, 796] on div "0" at bounding box center [356, 816] width 183 height 40
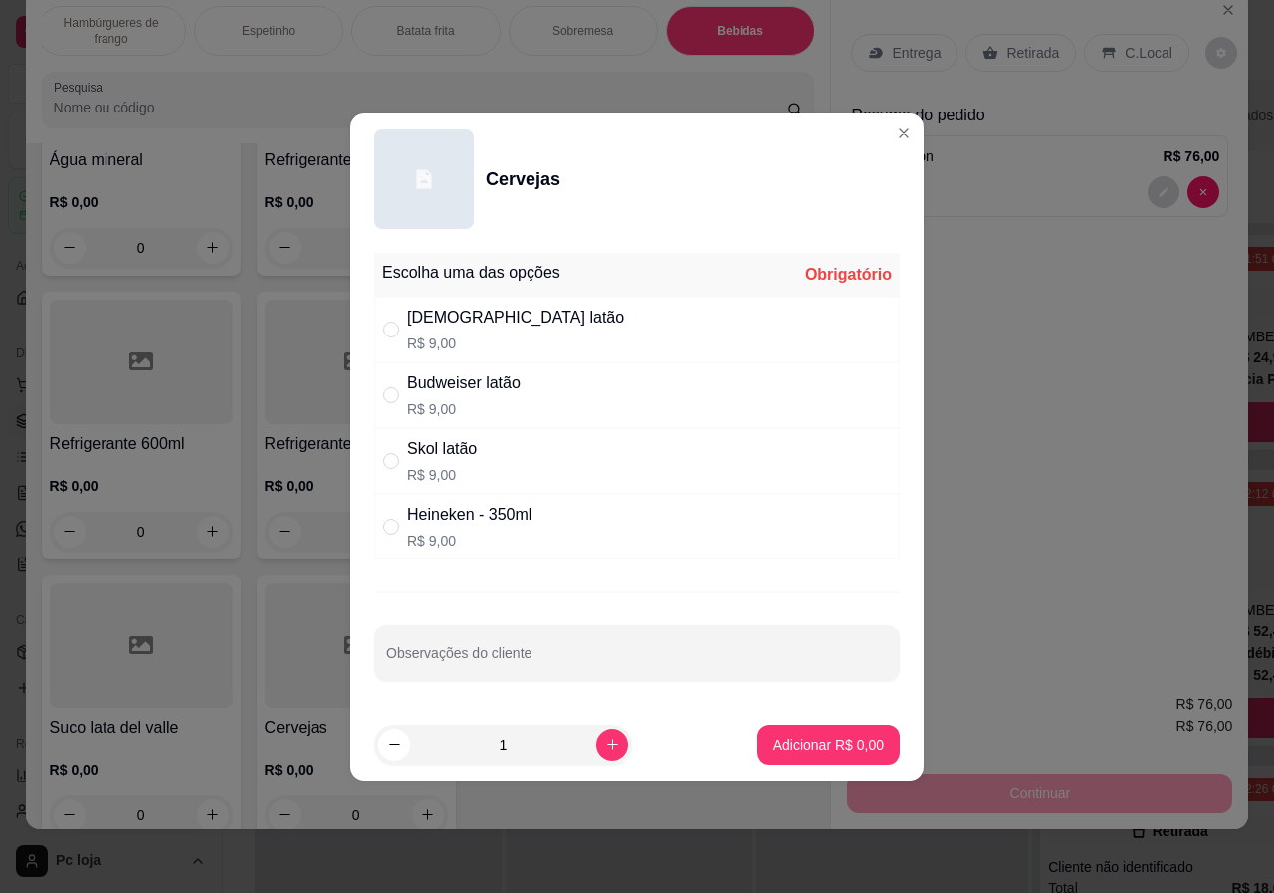
click at [471, 452] on div "Skol latão" at bounding box center [442, 449] width 70 height 24
radio input "true"
click at [800, 741] on p "Adicionar R$ 9,00" at bounding box center [829, 745] width 111 height 20
type input "1"
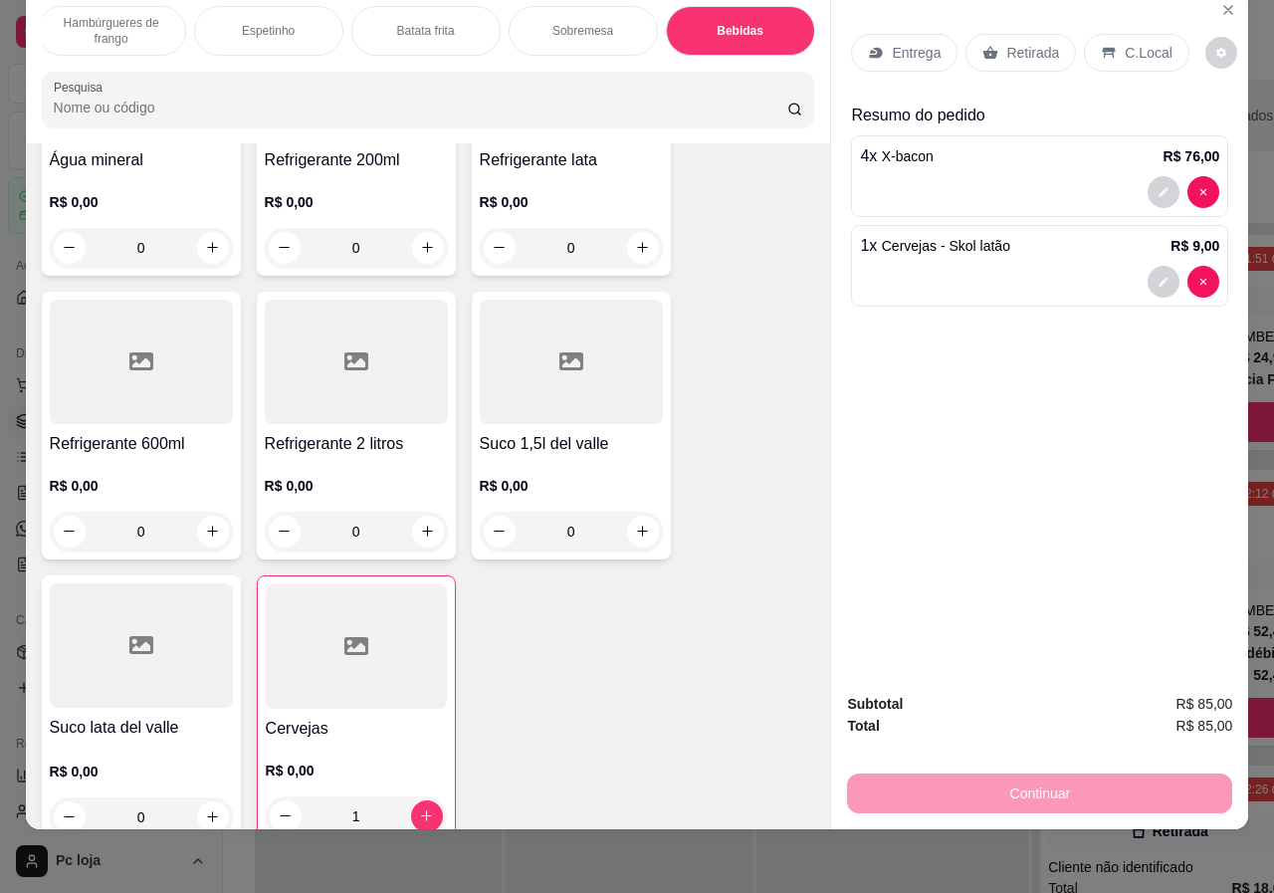
click at [1029, 43] on p "Retirada" at bounding box center [1033, 53] width 53 height 20
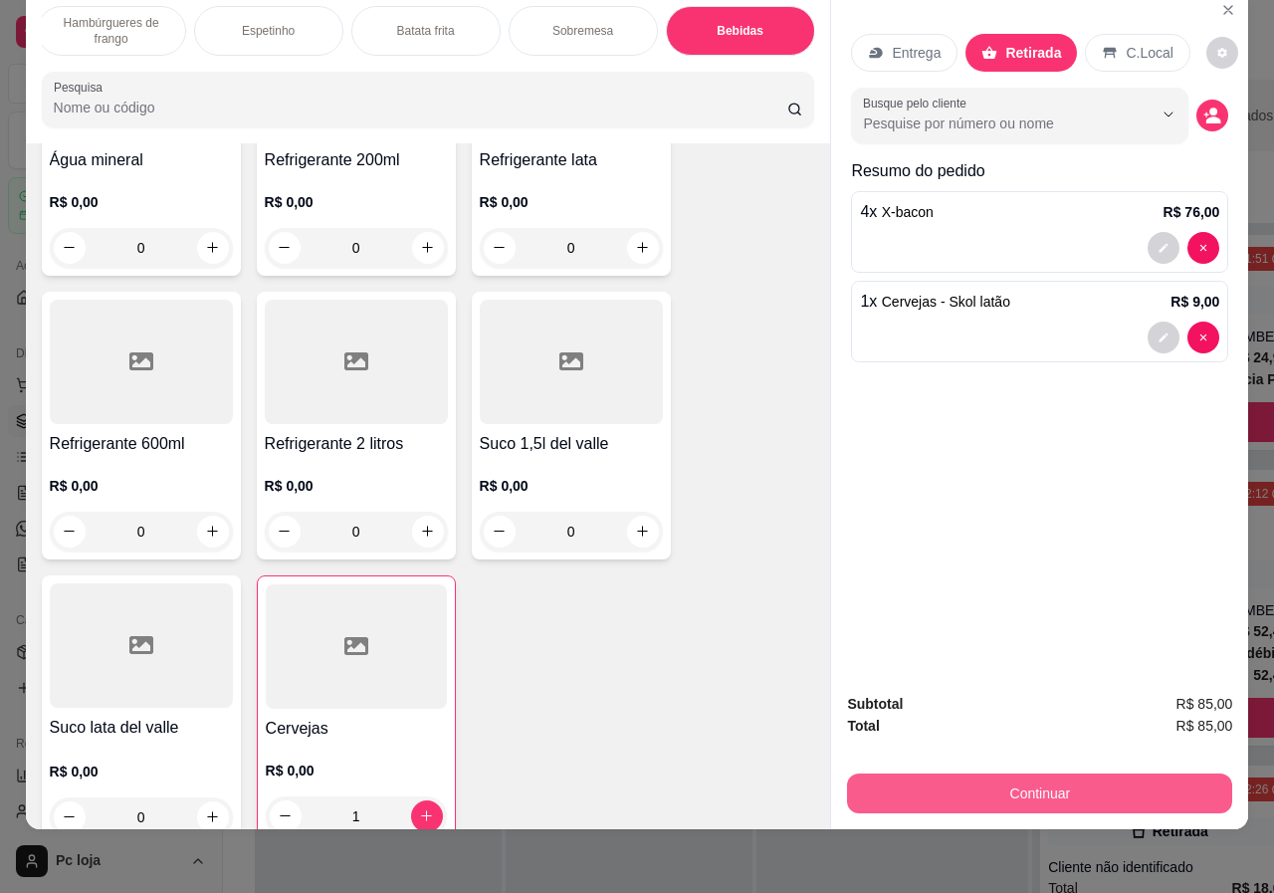
click at [1084, 774] on button "Continuar" at bounding box center [1039, 794] width 385 height 40
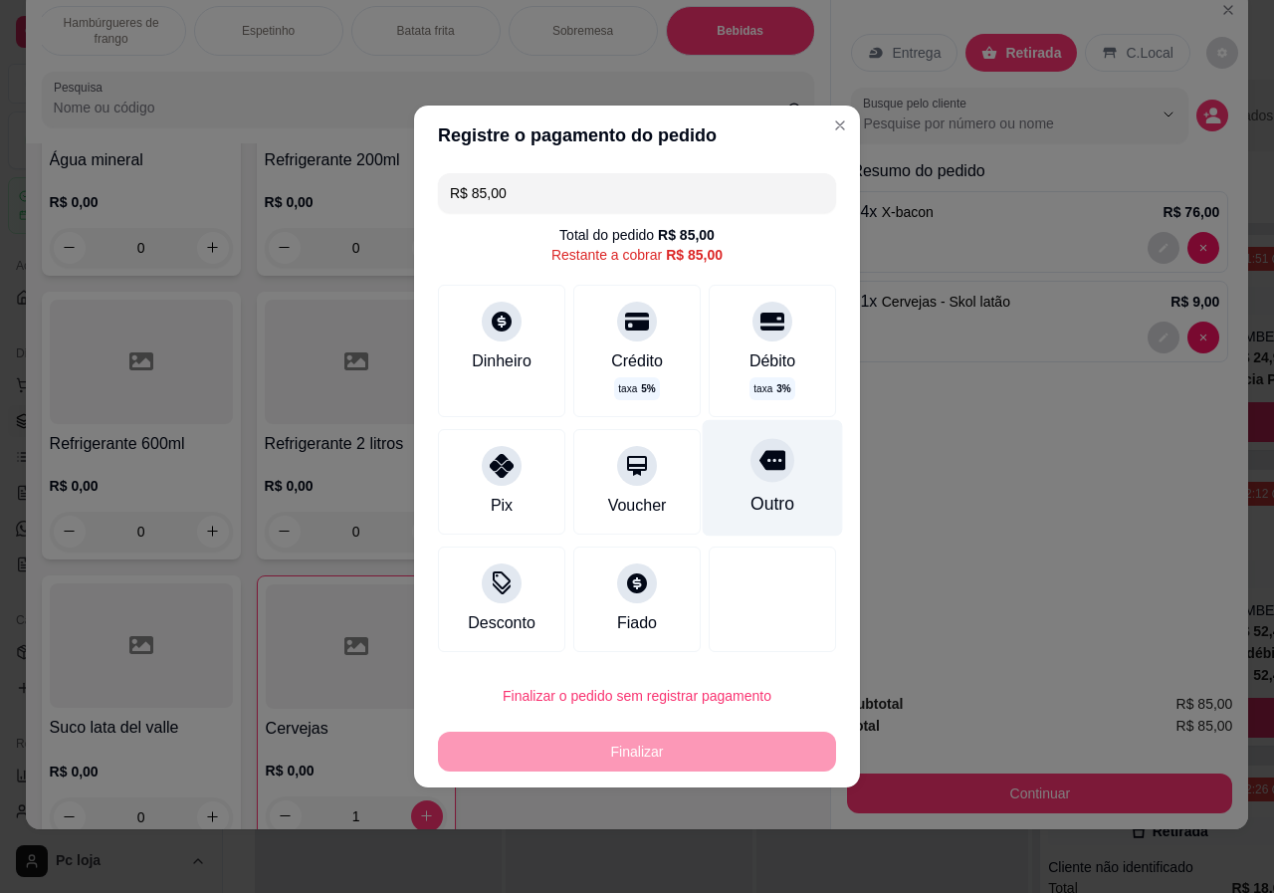
click at [760, 461] on icon at bounding box center [773, 461] width 26 height 20
type input "R$ 0,00"
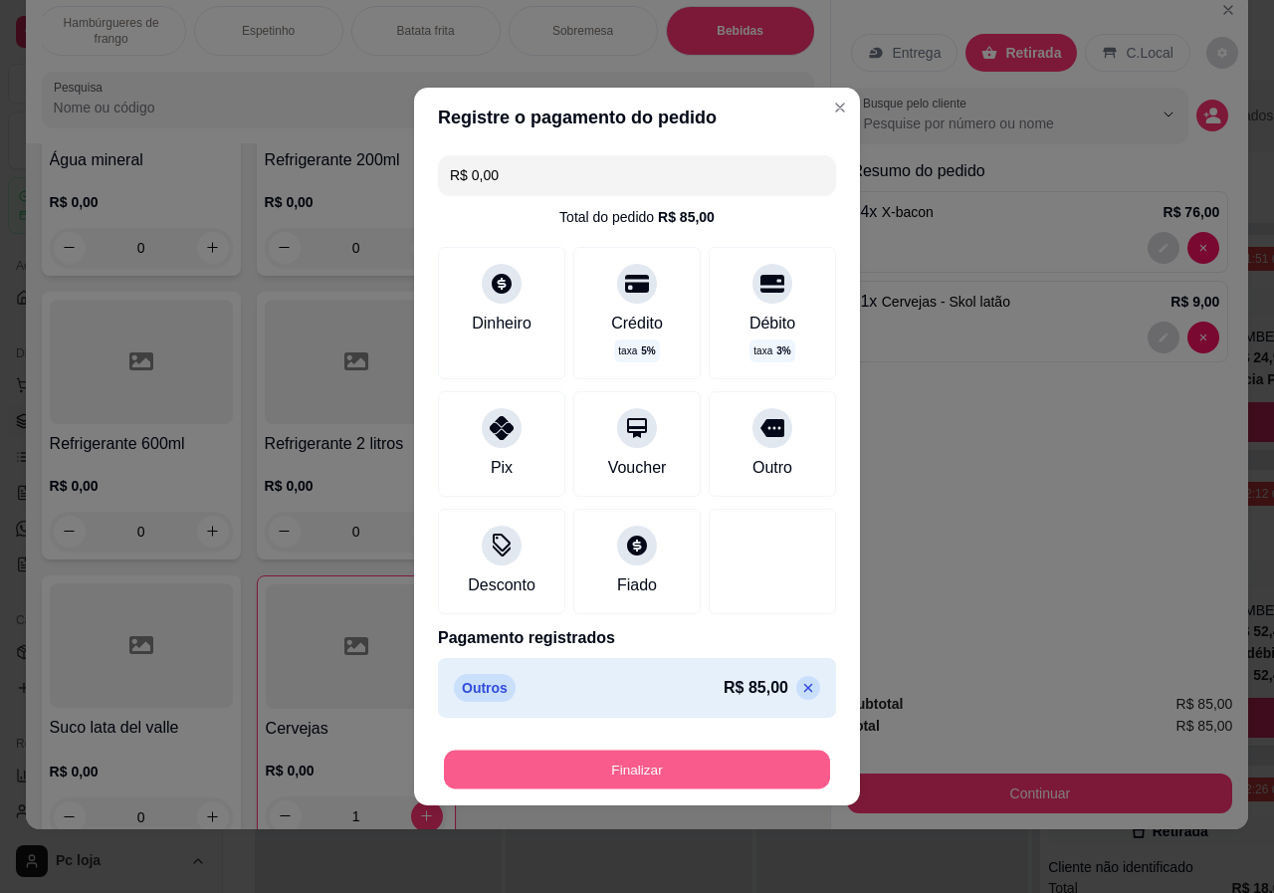
click at [731, 757] on button "Finalizar" at bounding box center [637, 770] width 386 height 39
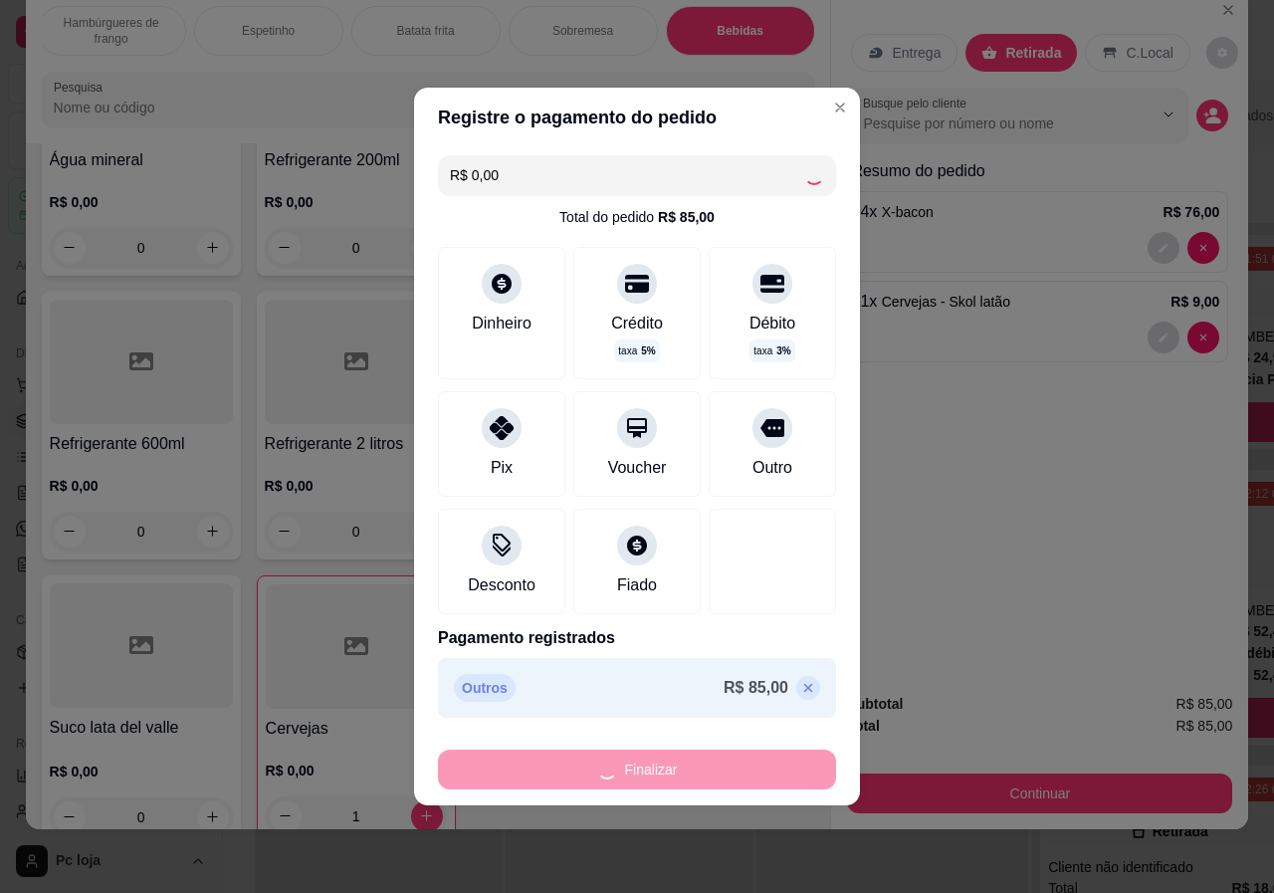
type input "0"
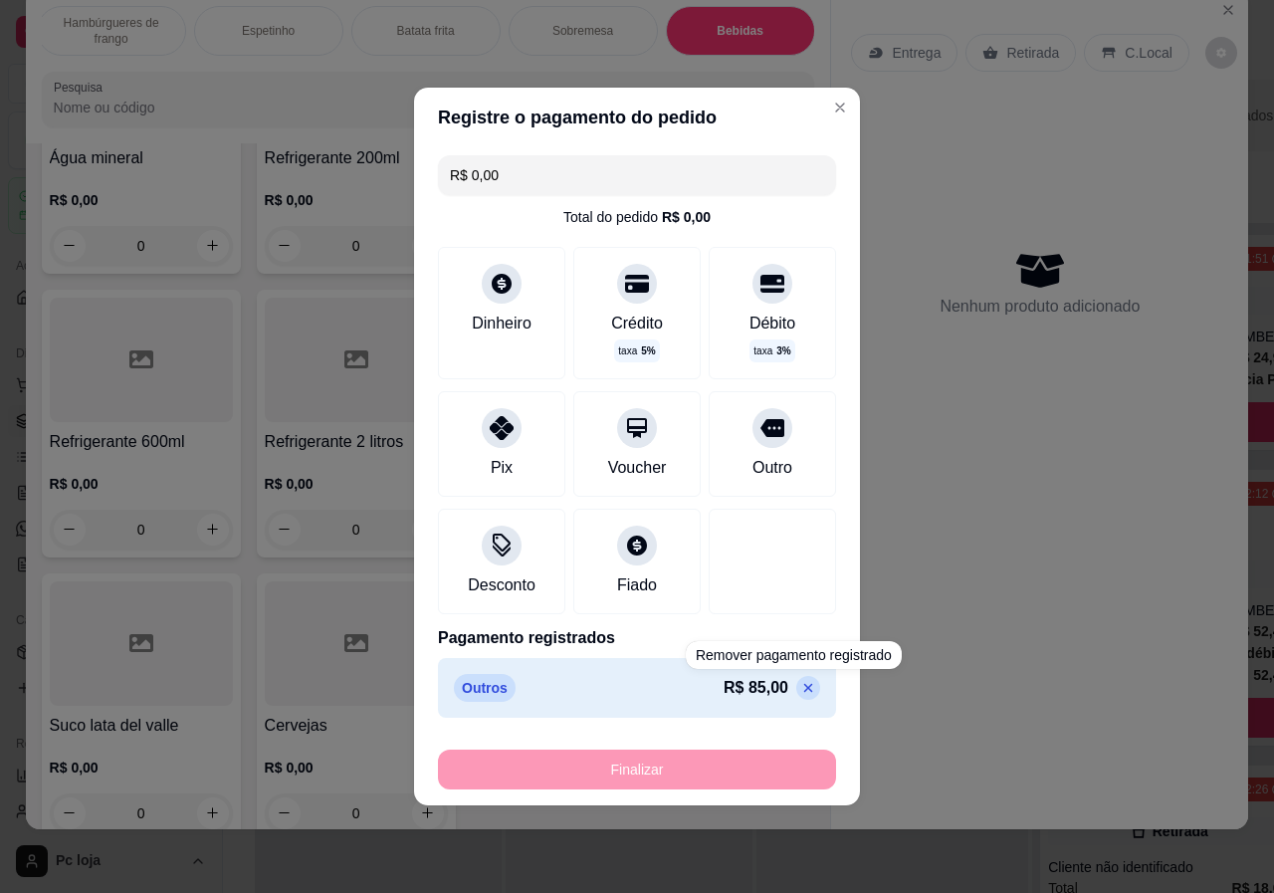
type input "-R$ 85,00"
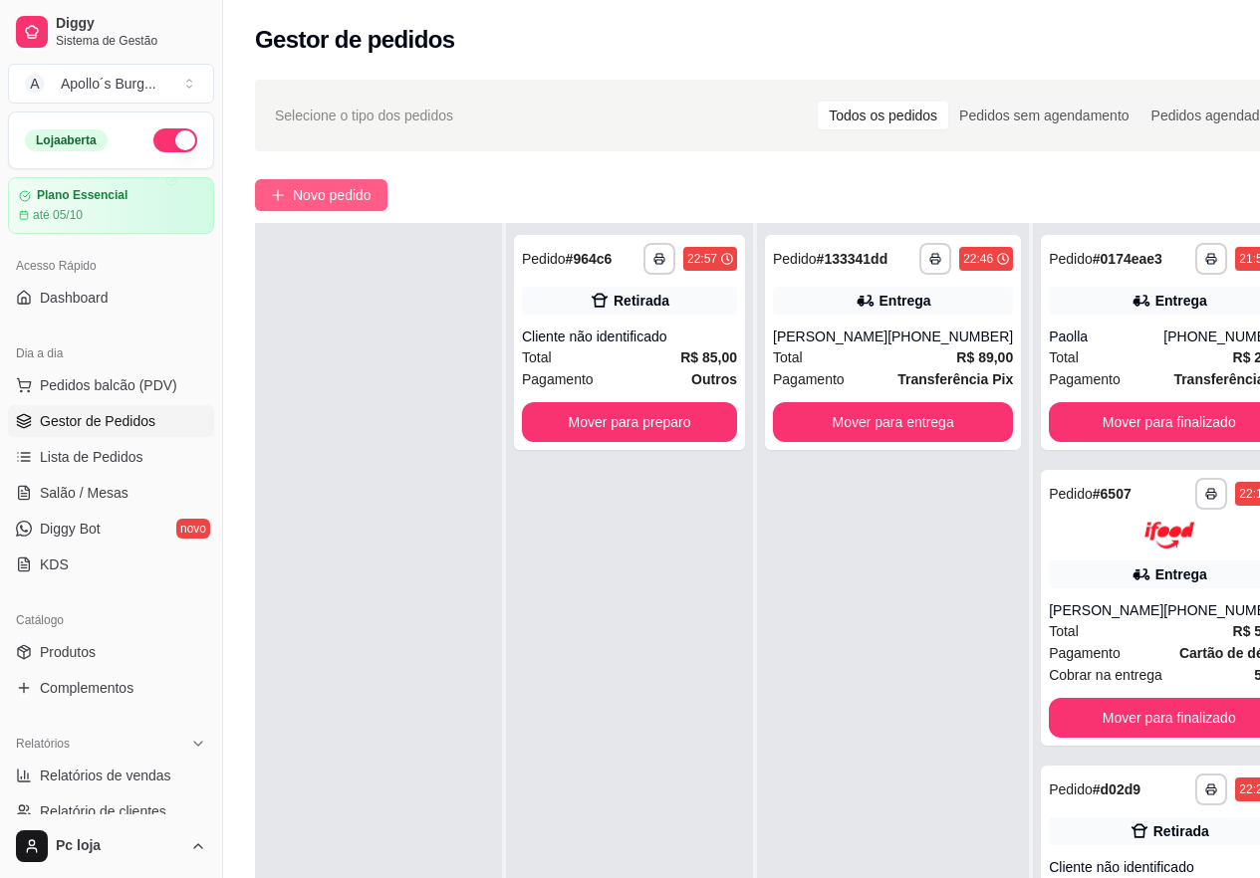
click at [322, 198] on span "Novo pedido" at bounding box center [332, 195] width 79 height 22
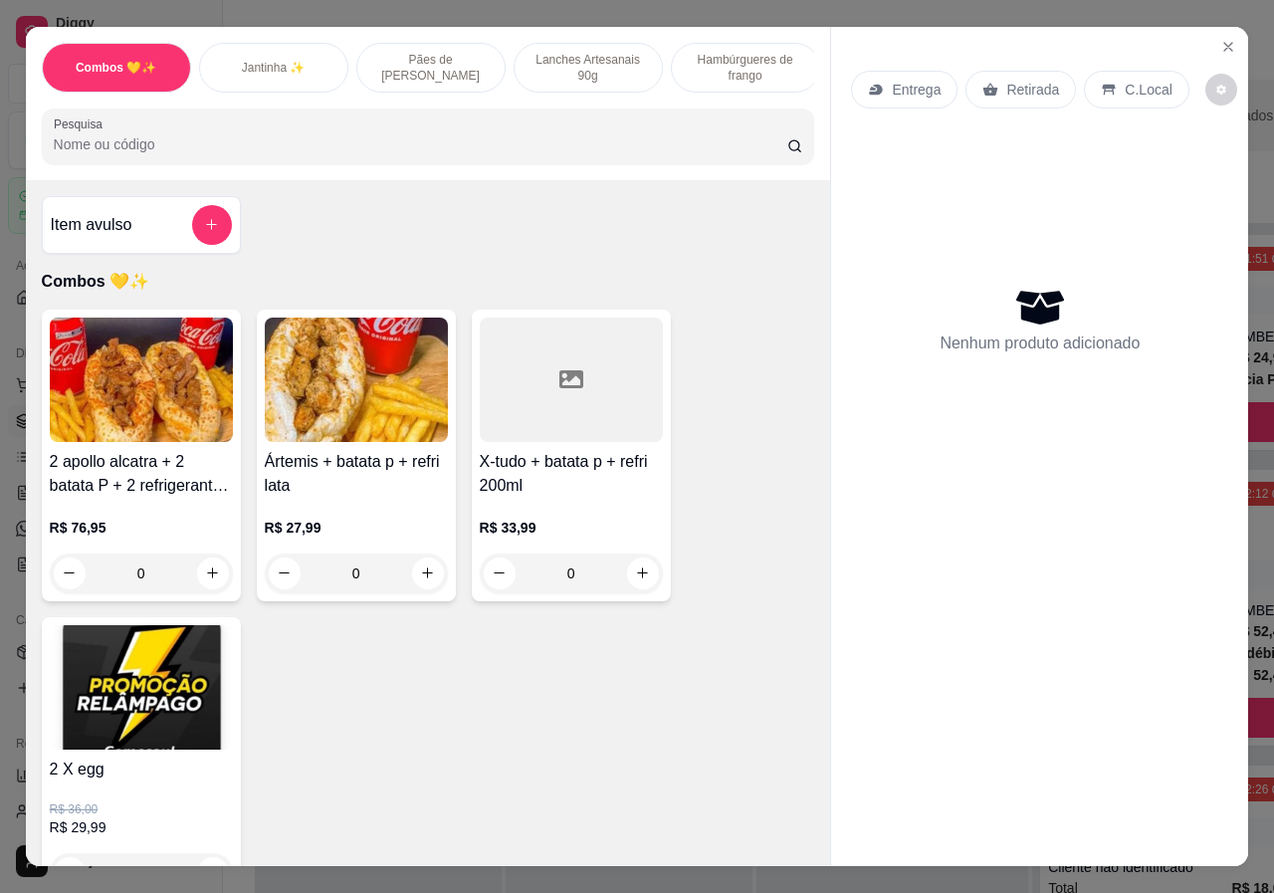
scroll to position [0, 634]
click at [770, 56] on div "Bebidas" at bounding box center [740, 68] width 149 height 50
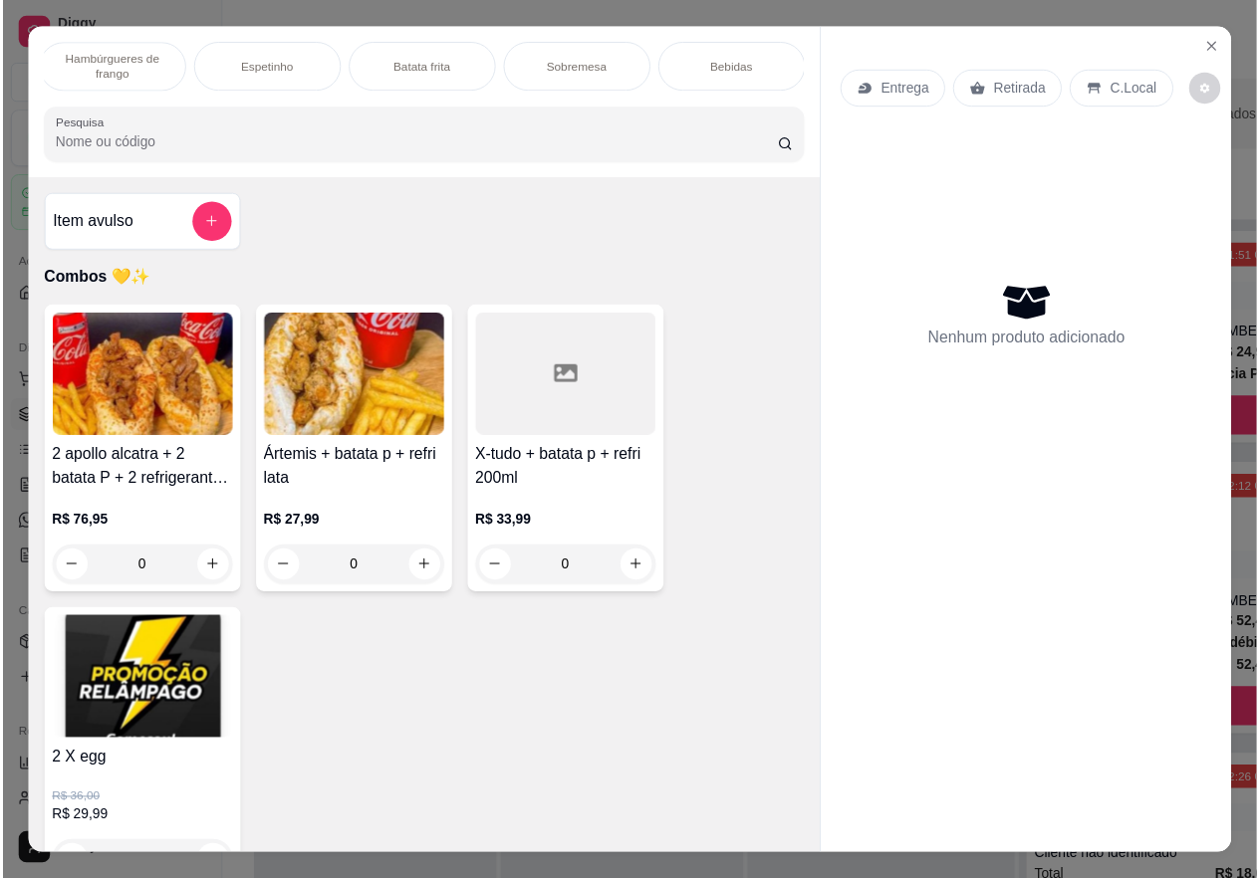
scroll to position [45, 0]
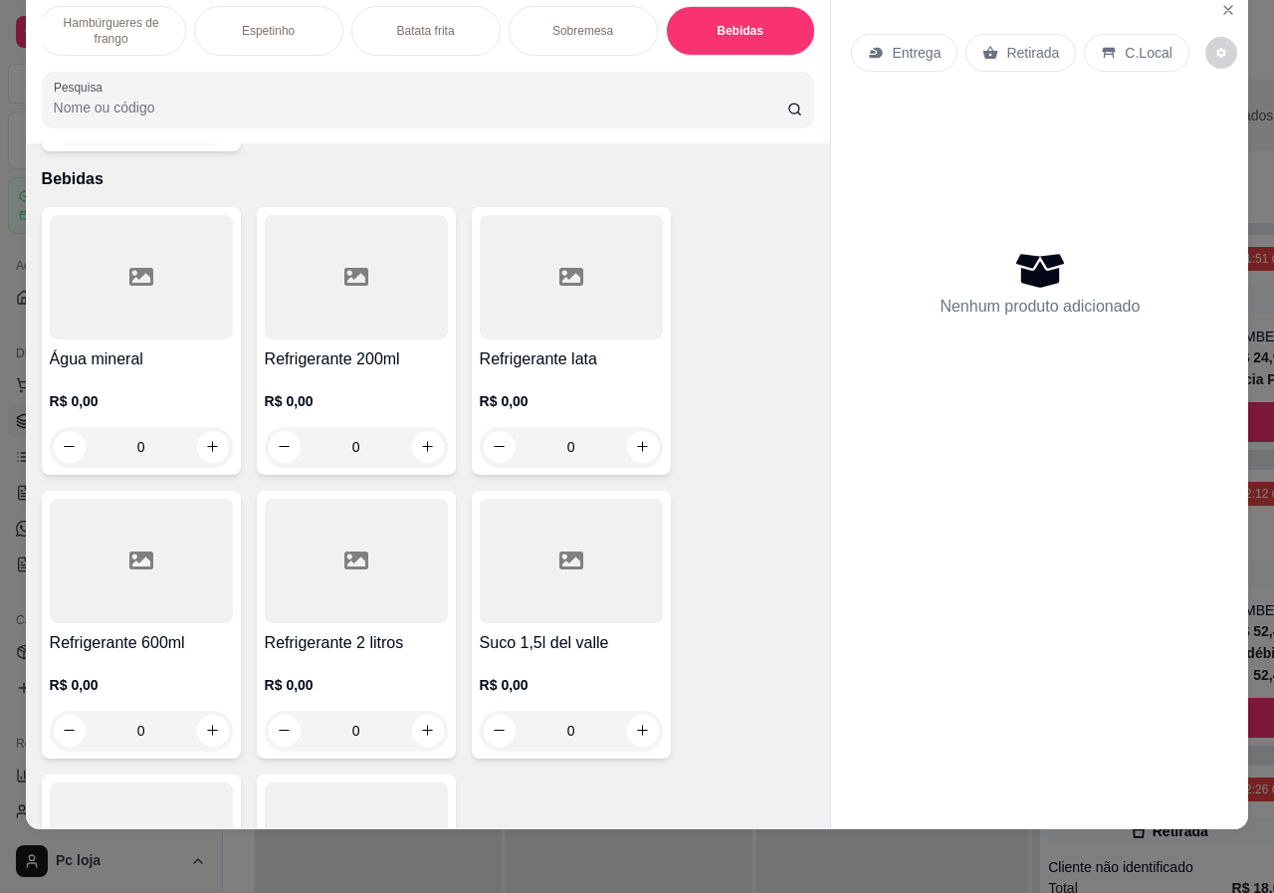
click at [635, 427] on div "0" at bounding box center [571, 447] width 183 height 40
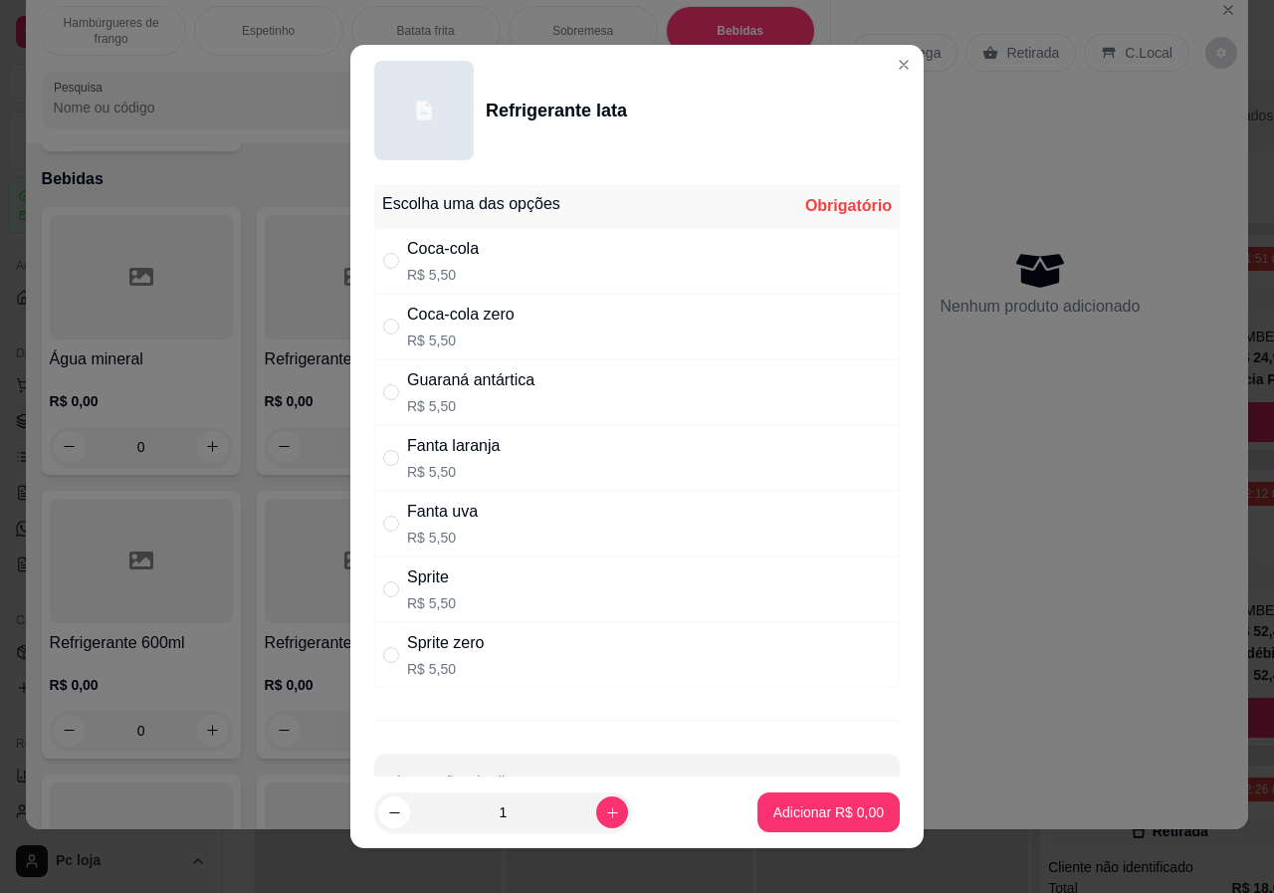
click at [426, 261] on div "Coca-cola R$ 5,50" at bounding box center [443, 261] width 72 height 48
radio input "true"
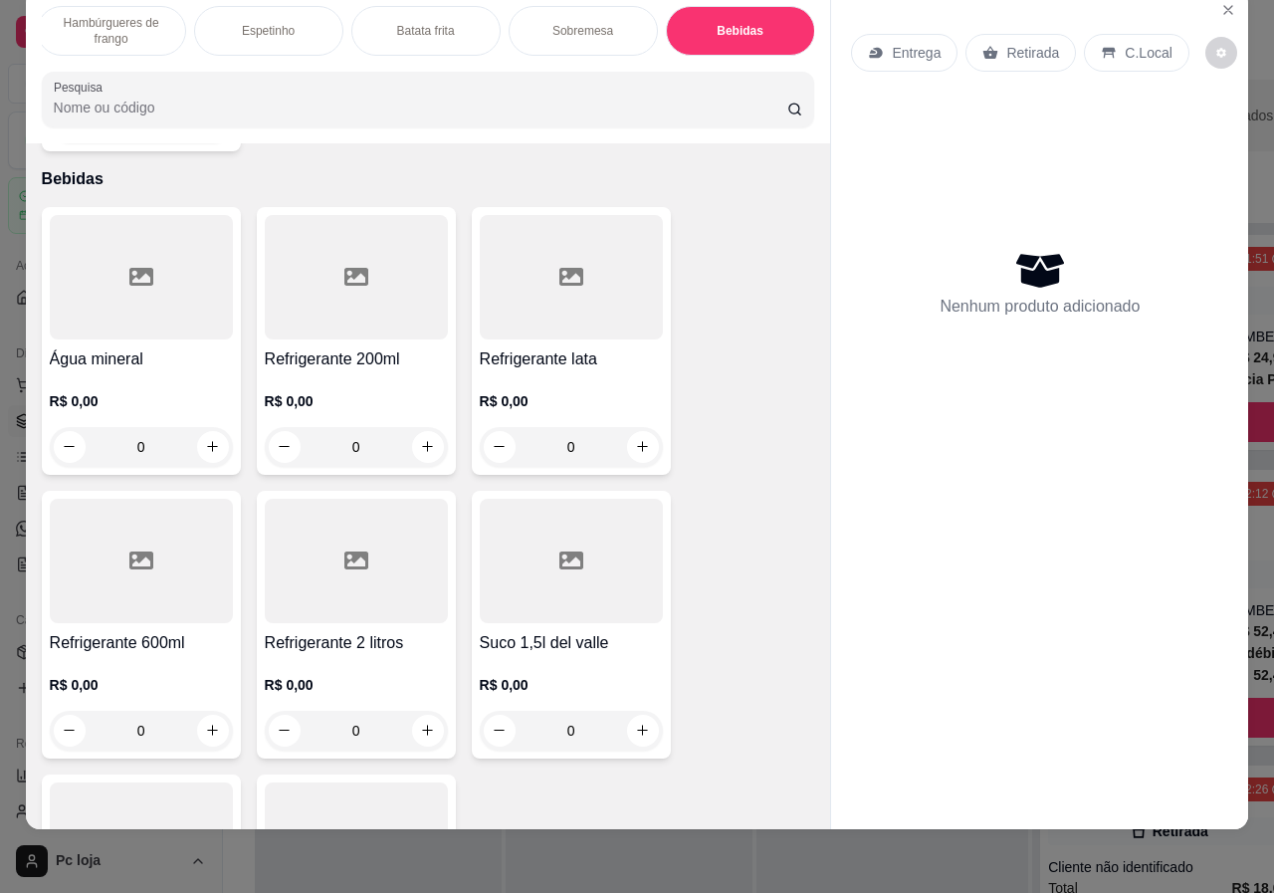
click at [410, 427] on div "0" at bounding box center [356, 447] width 183 height 40
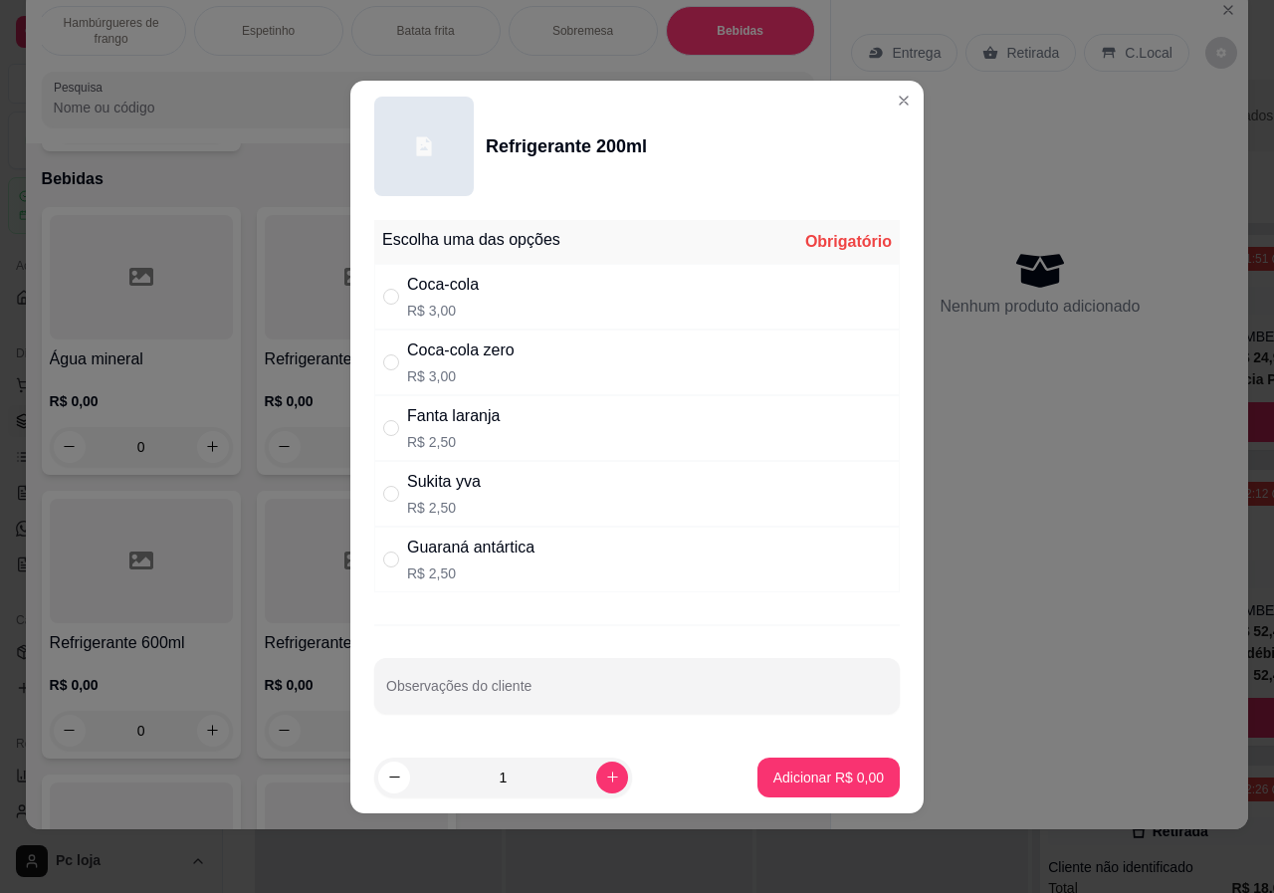
click at [462, 294] on div "Coca-cola" at bounding box center [443, 285] width 72 height 24
radio input "true"
click at [607, 778] on icon "increase-product-quantity" at bounding box center [612, 777] width 11 height 11
type input "2"
click at [814, 781] on p "Adicionar R$ 6,00" at bounding box center [829, 778] width 111 height 20
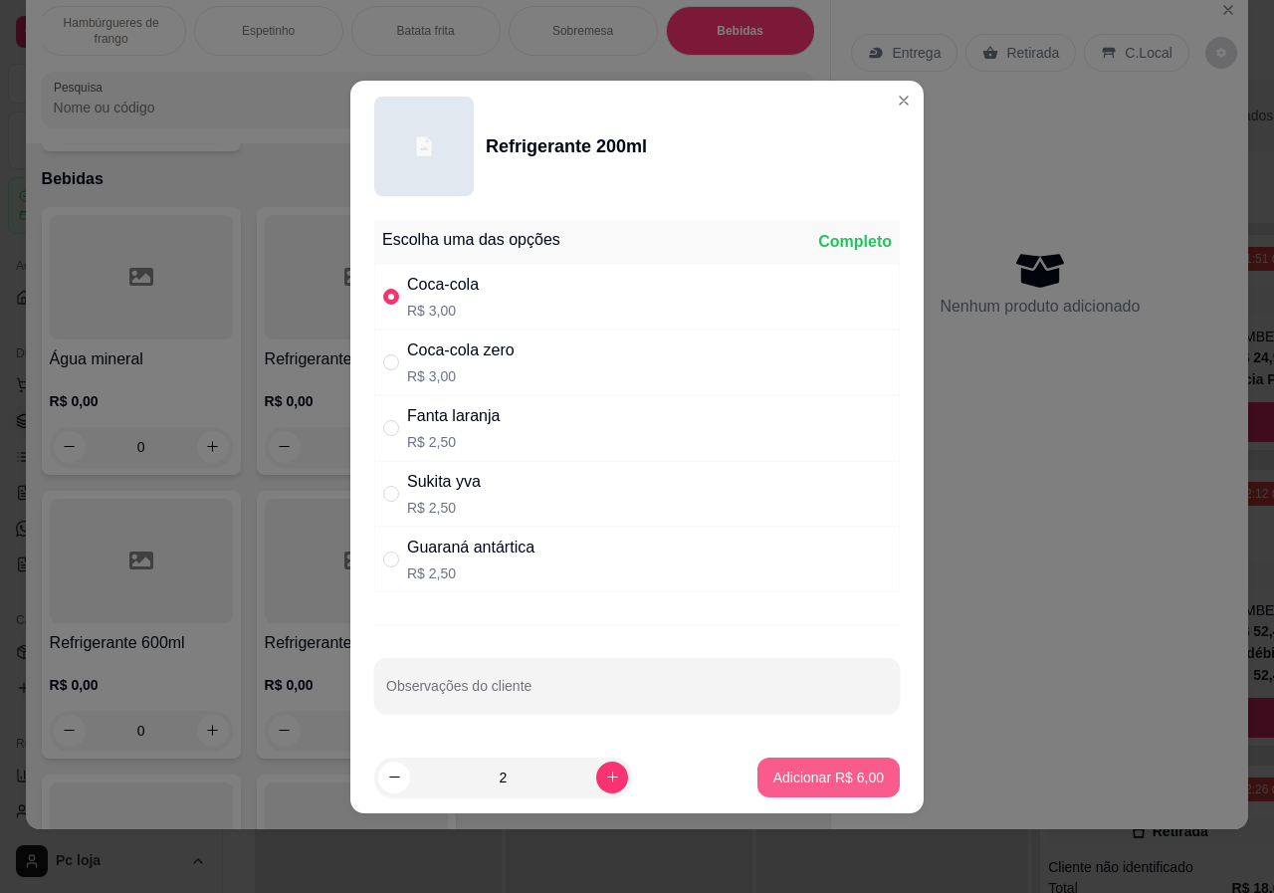
type input "2"
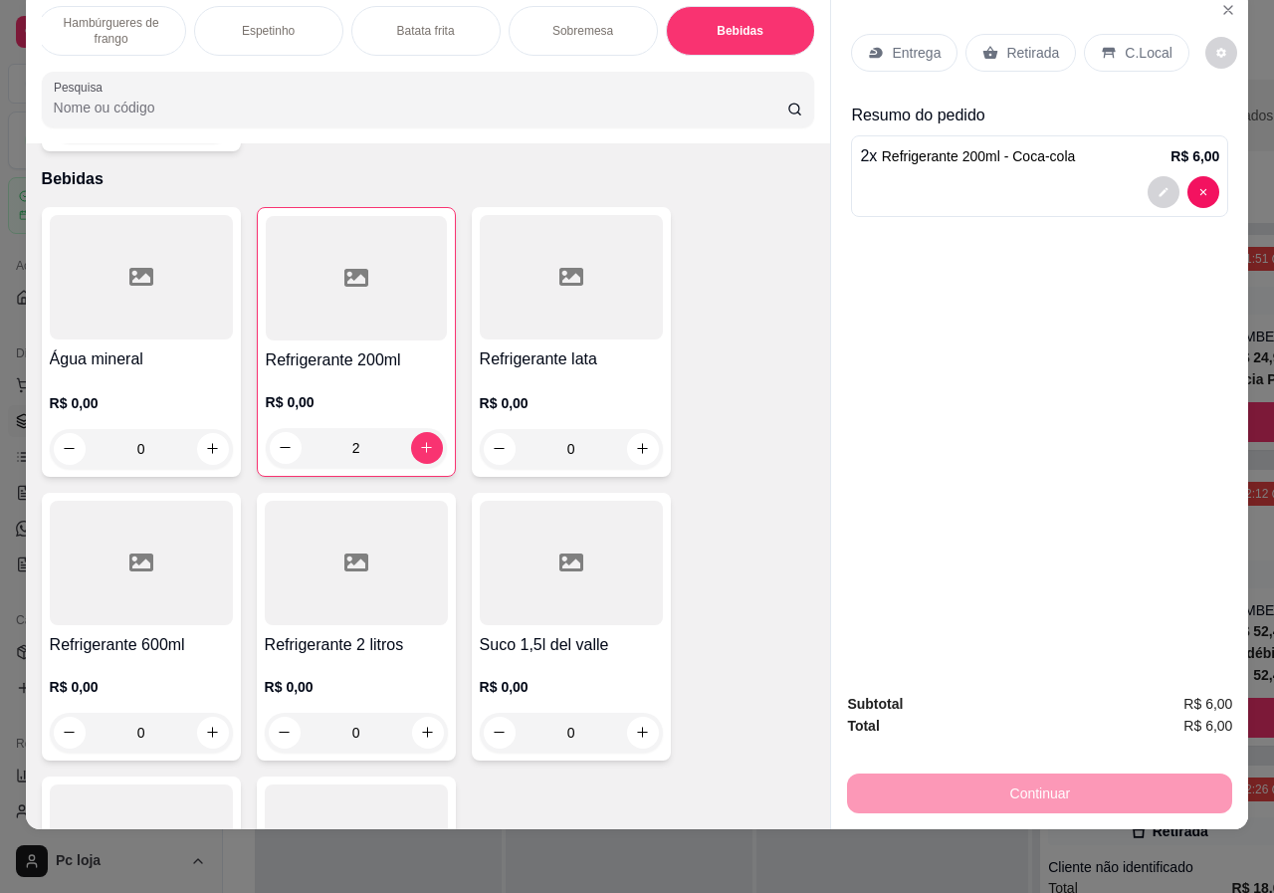
click at [1018, 43] on p "Retirada" at bounding box center [1033, 53] width 53 height 20
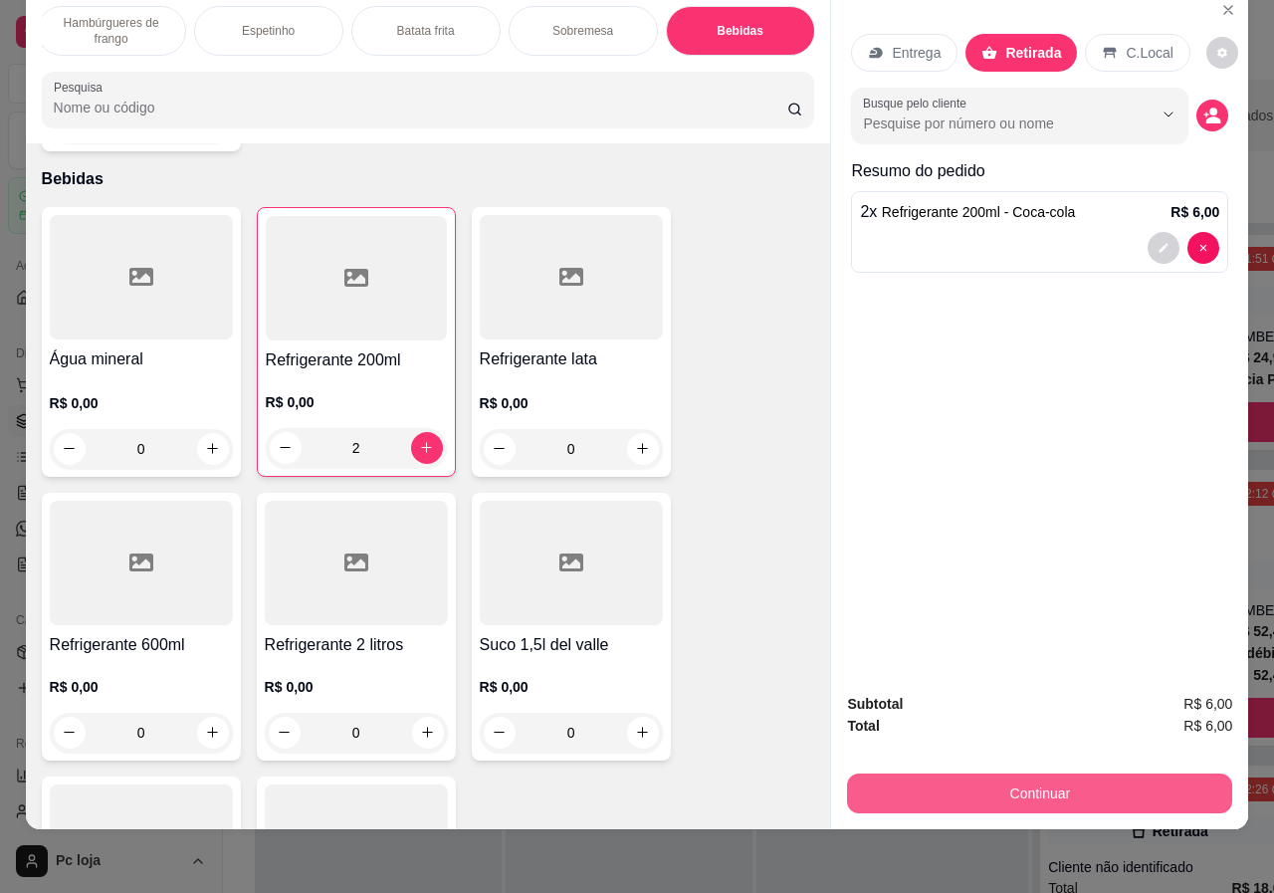
click at [1054, 780] on button "Continuar" at bounding box center [1039, 794] width 385 height 40
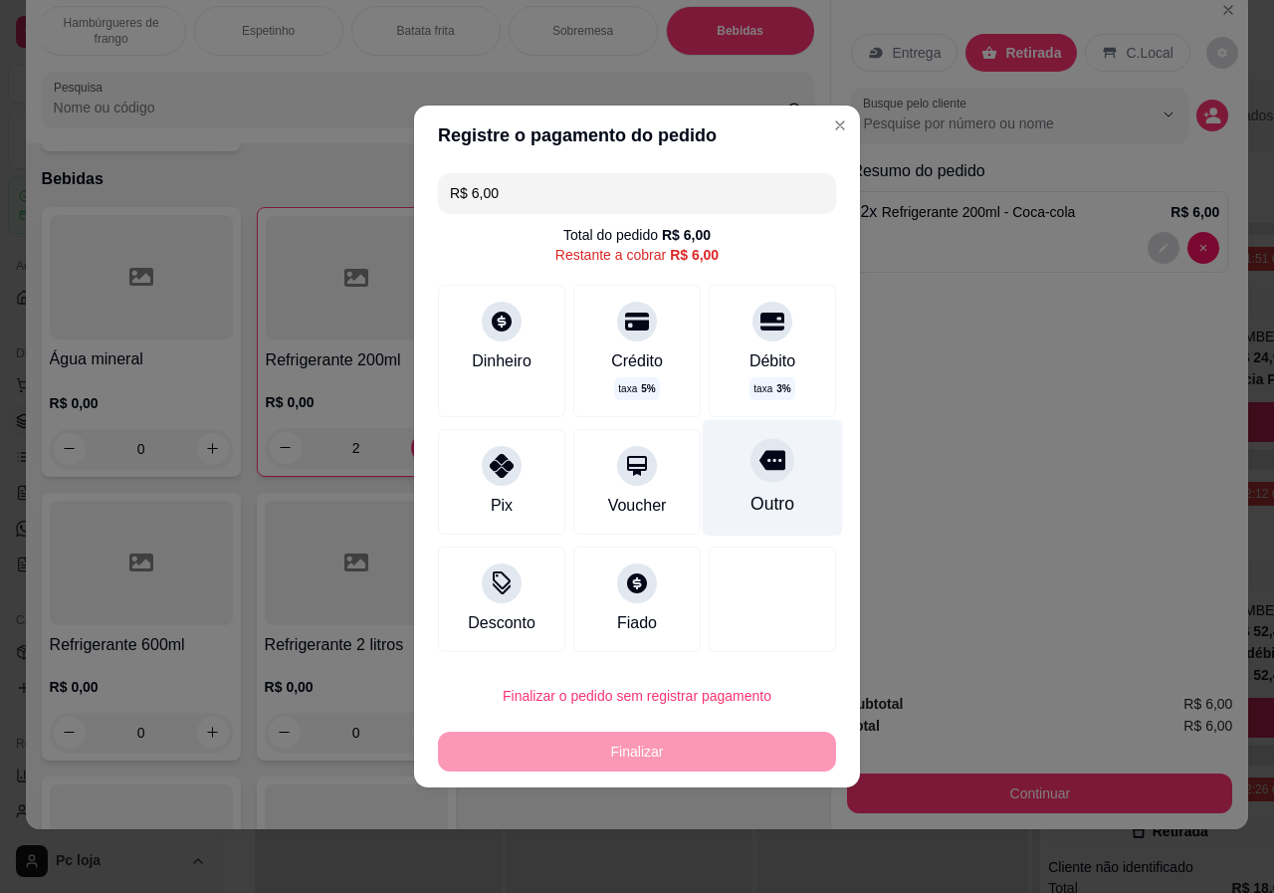
click at [788, 471] on div "Outro" at bounding box center [773, 478] width 140 height 116
type input "R$ 0,00"
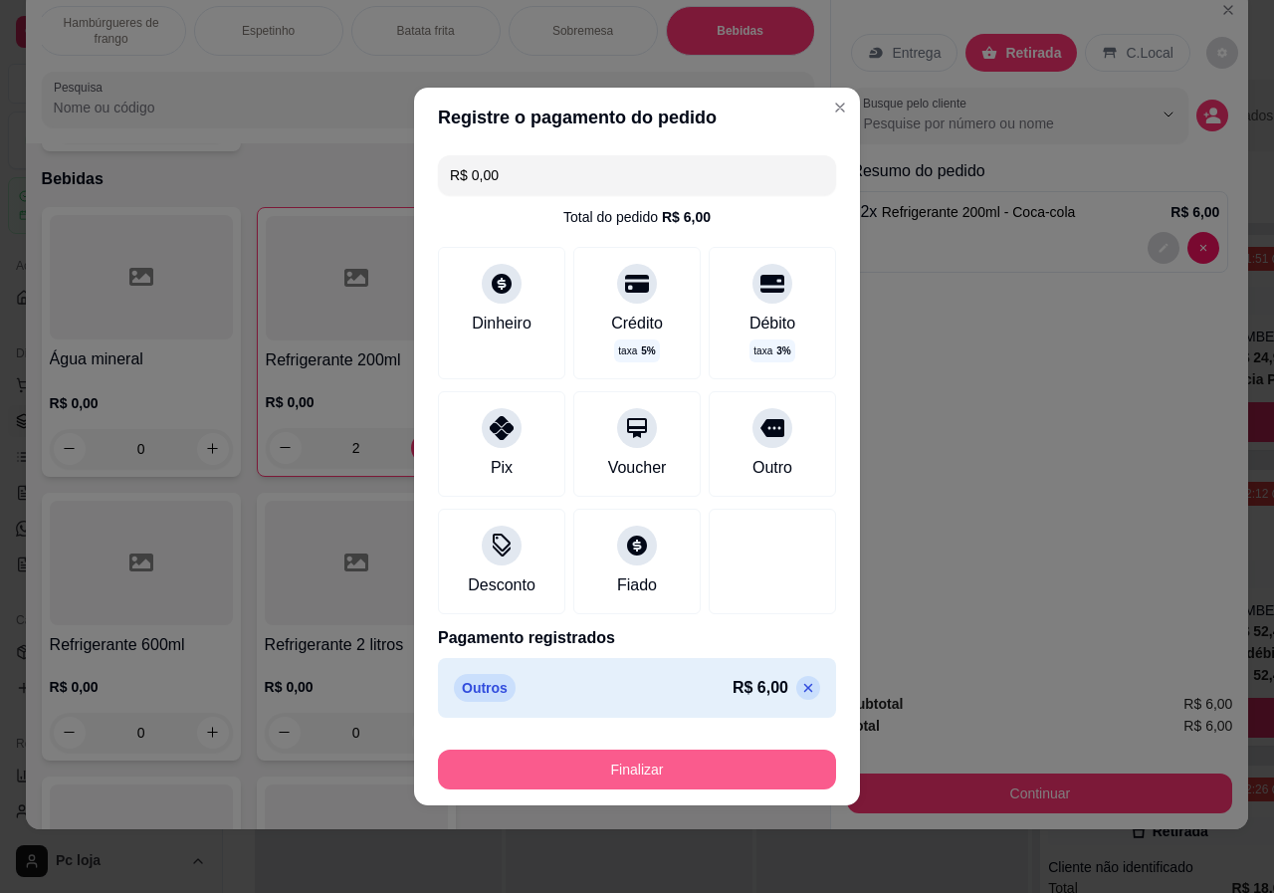
click at [716, 785] on button "Finalizar" at bounding box center [637, 770] width 398 height 40
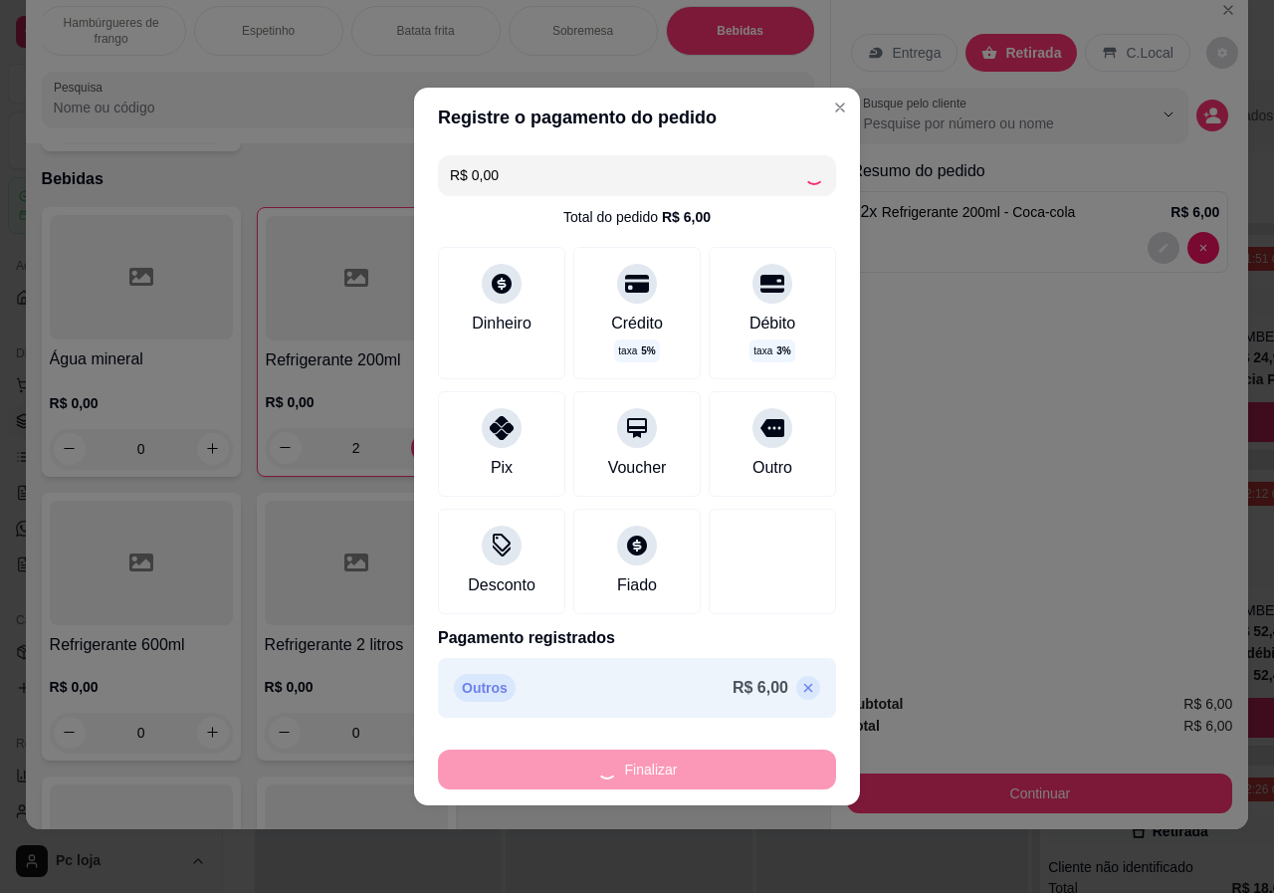
type input "0"
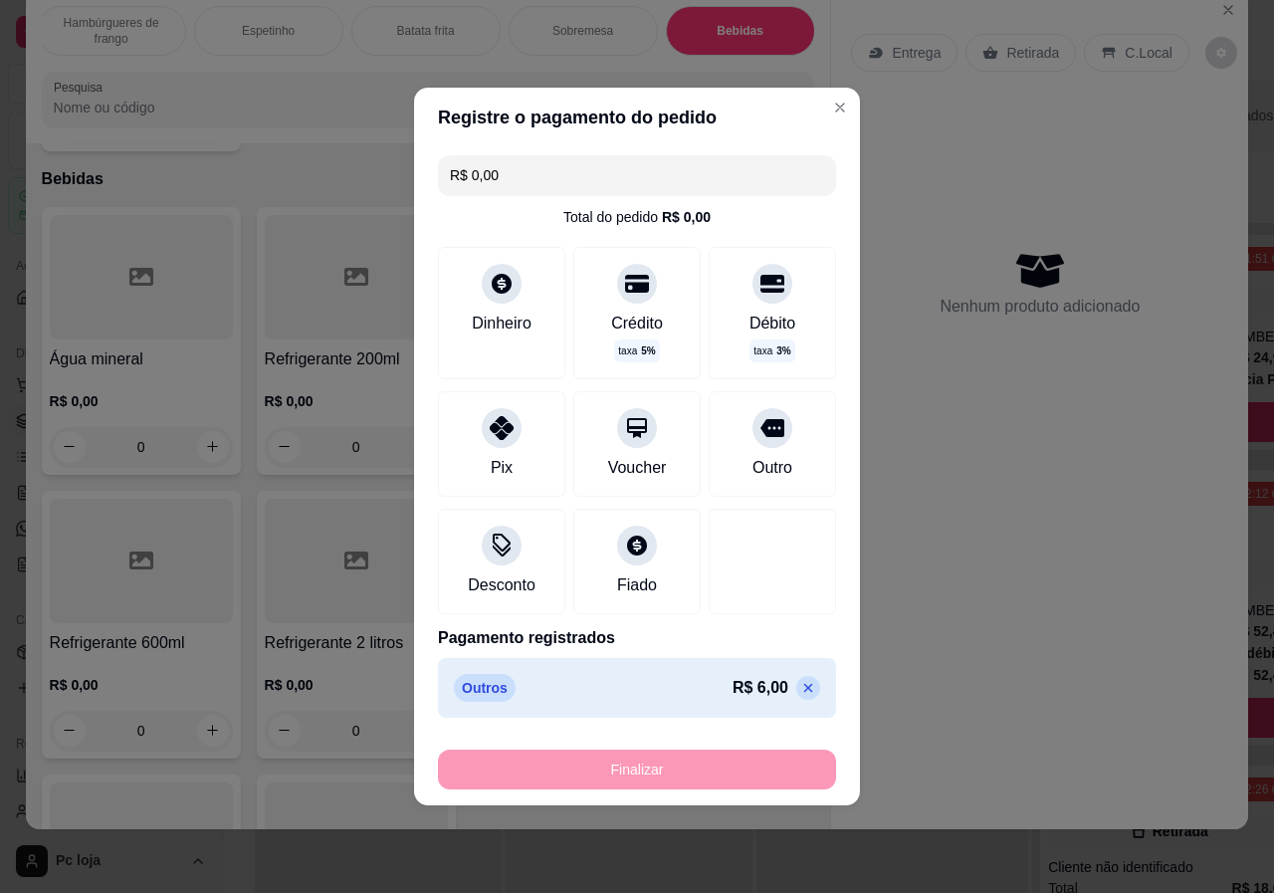
type input "-R$ 6,00"
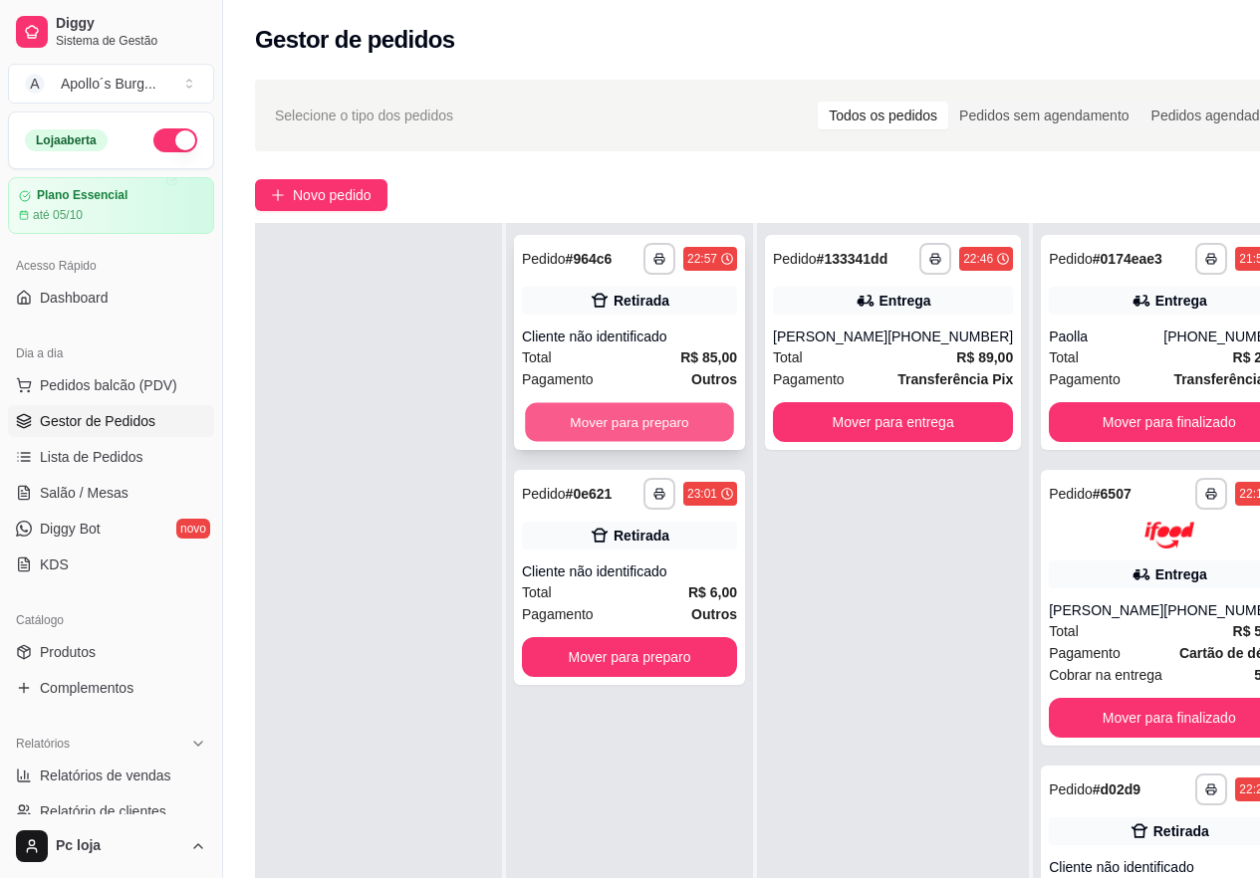
click at [612, 414] on button "Mover para preparo" at bounding box center [629, 422] width 209 height 39
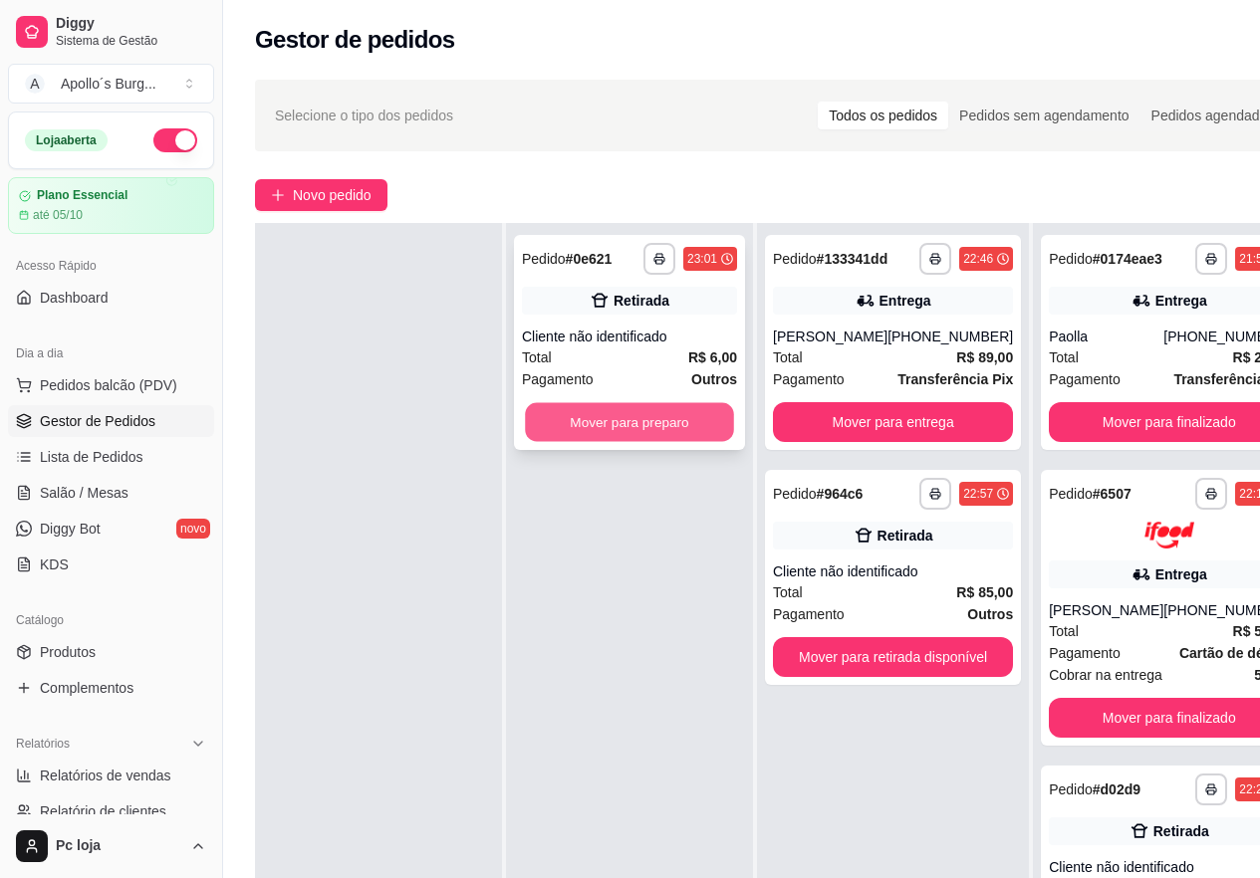
click at [694, 425] on button "Mover para preparo" at bounding box center [629, 422] width 209 height 39
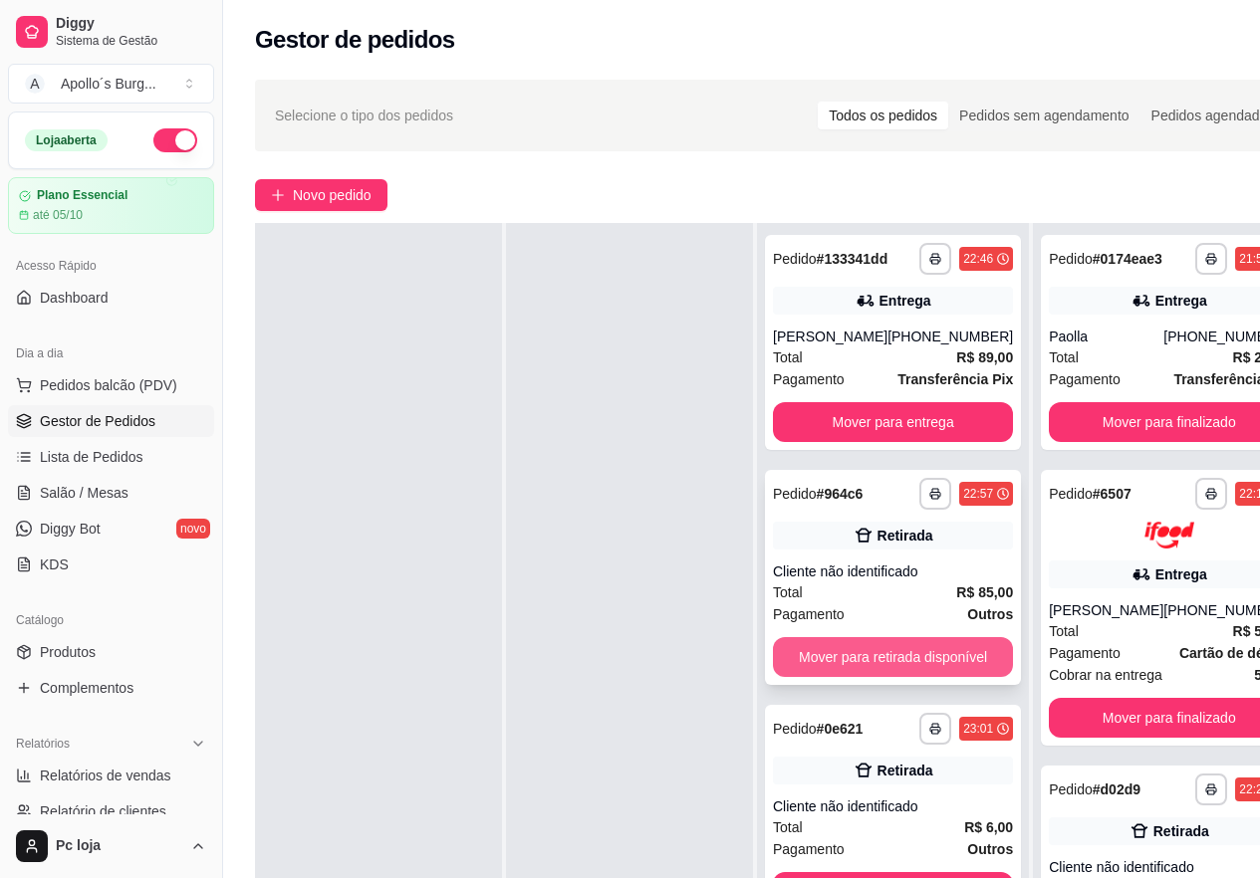
click at [905, 649] on button "Mover para retirada disponível" at bounding box center [893, 657] width 240 height 40
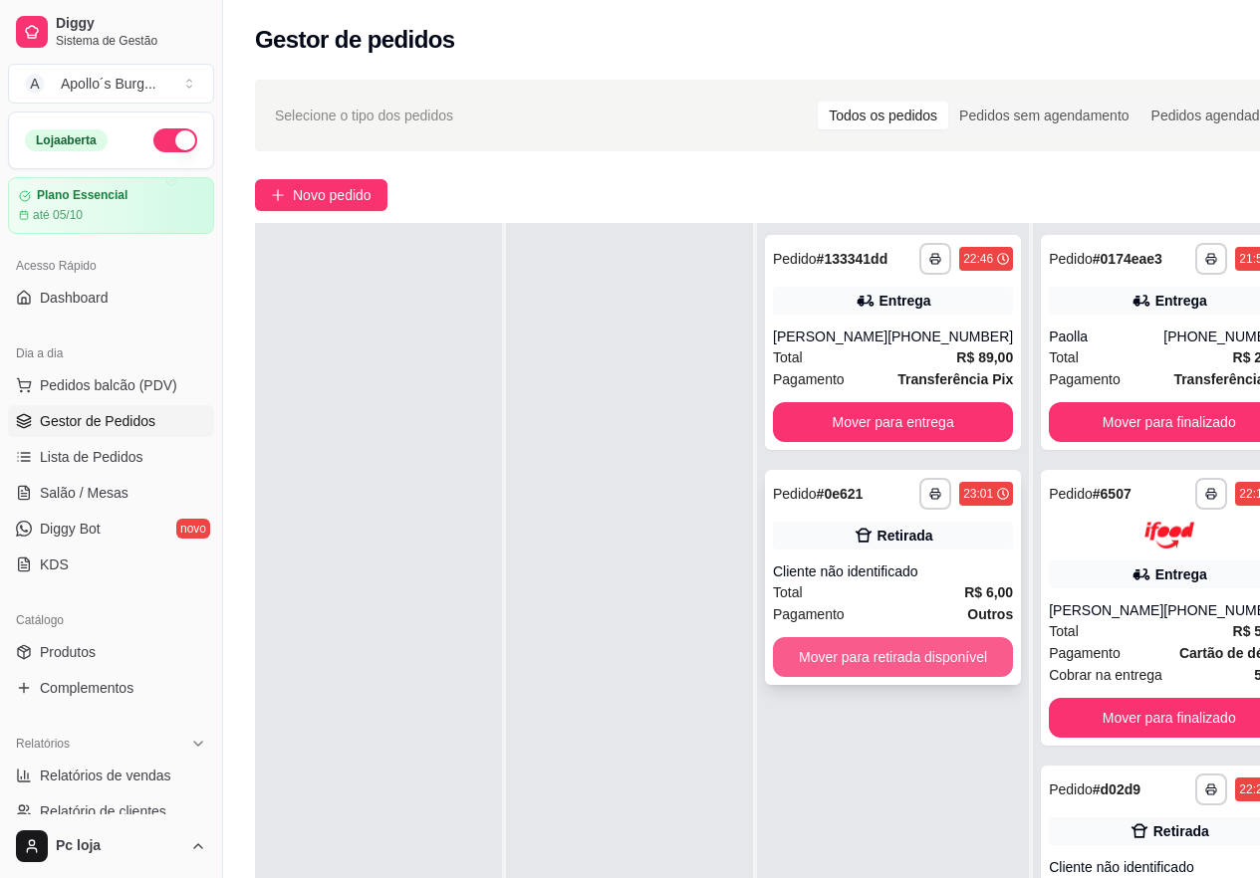
click at [909, 647] on button "Mover para retirada disponível" at bounding box center [893, 657] width 240 height 40
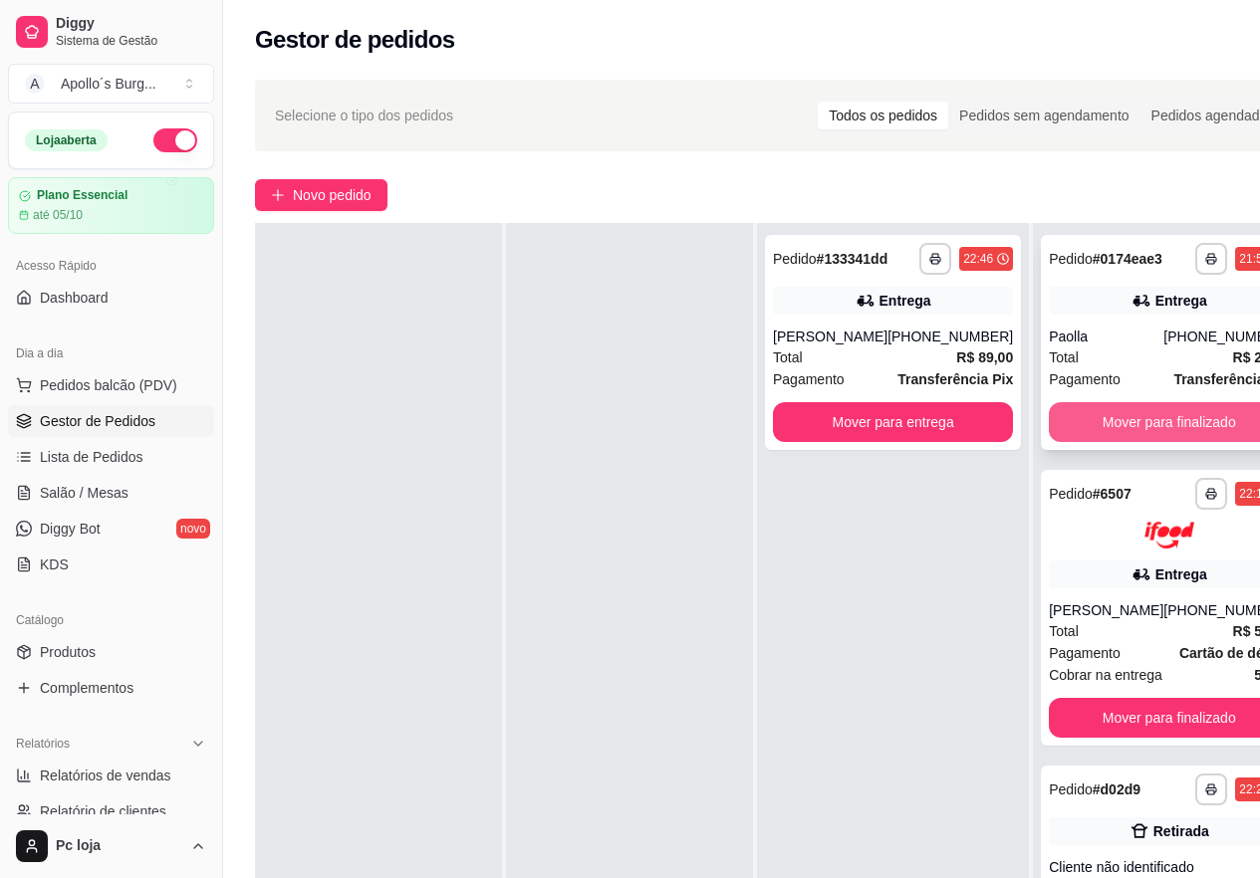
click at [1154, 431] on button "Mover para finalizado" at bounding box center [1168, 422] width 240 height 40
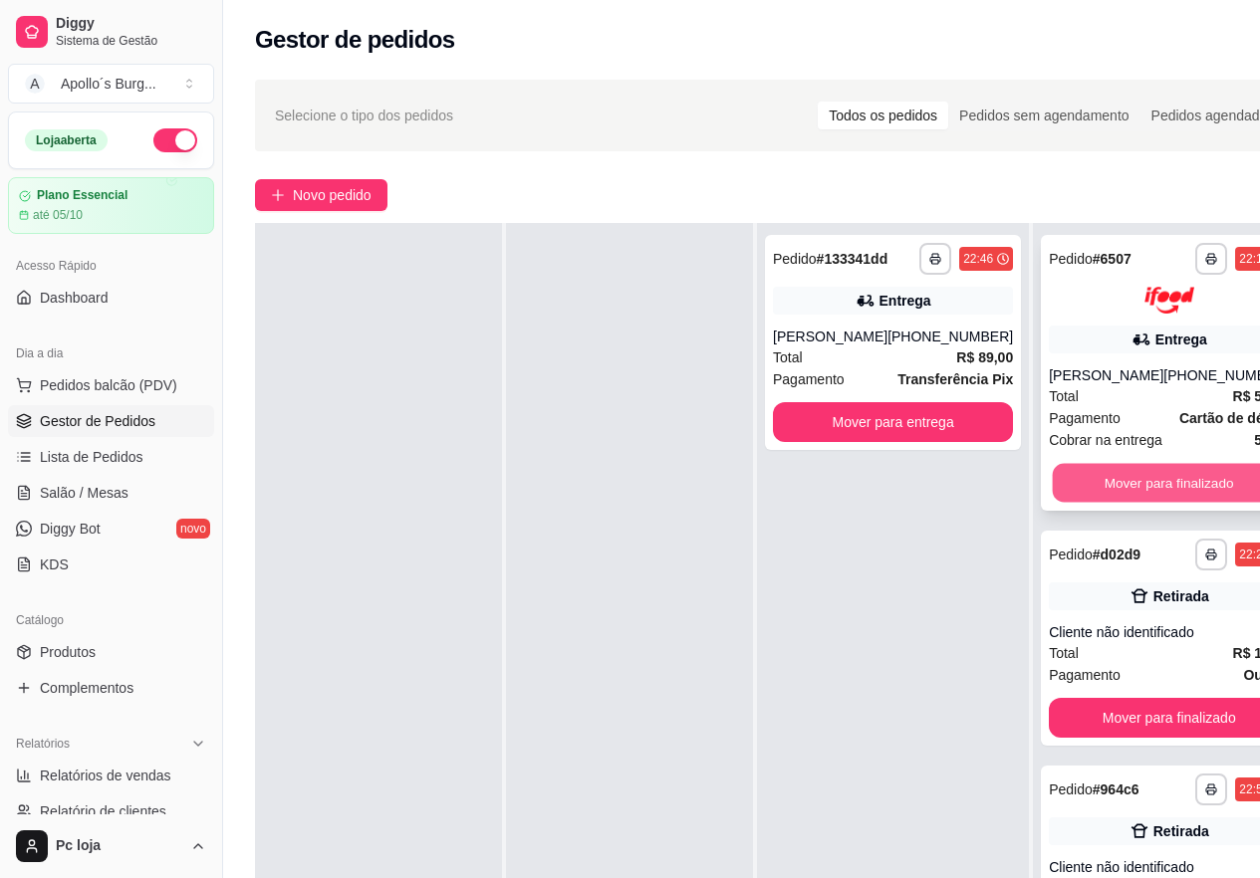
click at [1149, 475] on button "Mover para finalizado" at bounding box center [1168, 482] width 233 height 39
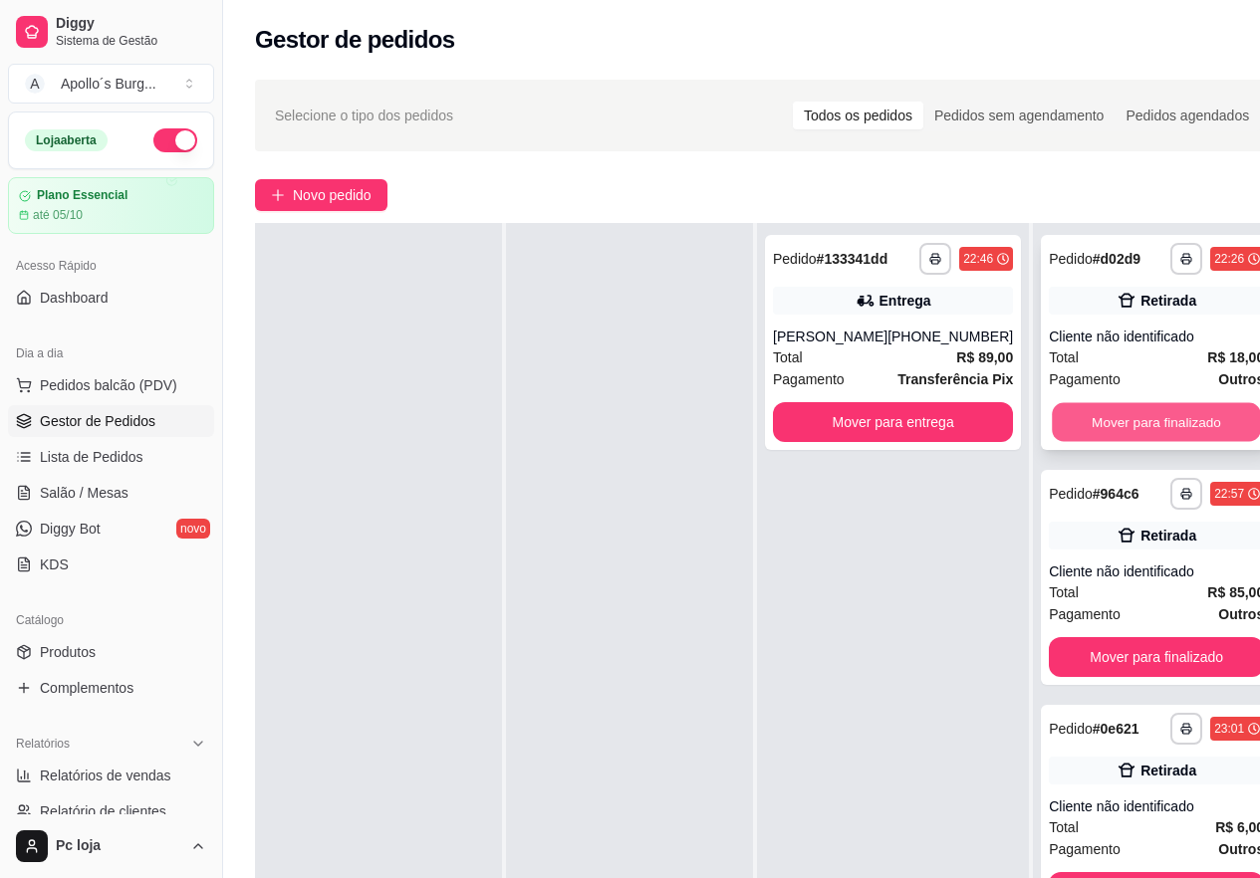
click at [1123, 426] on button "Mover para finalizado" at bounding box center [1155, 422] width 209 height 39
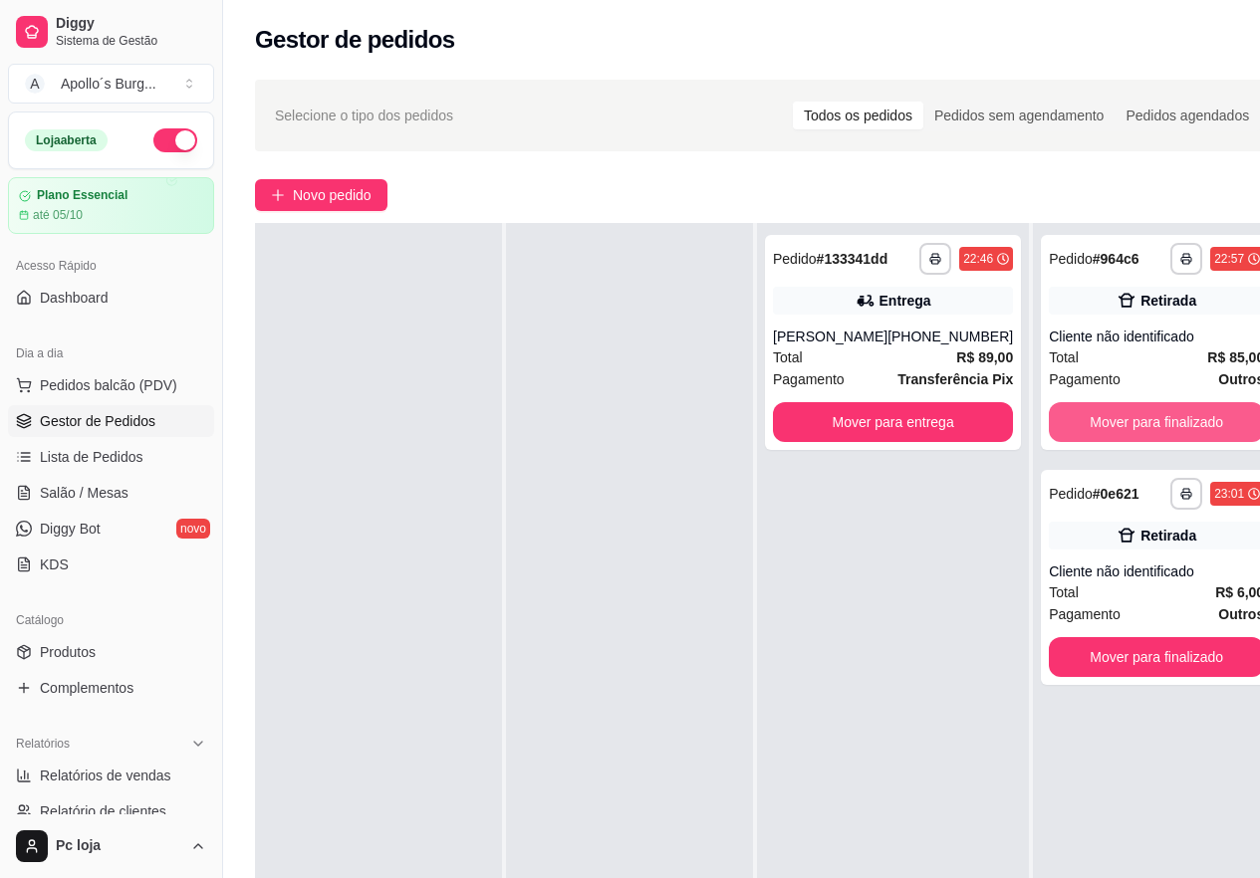
click at [1123, 426] on button "Mover para finalizado" at bounding box center [1155, 422] width 215 height 40
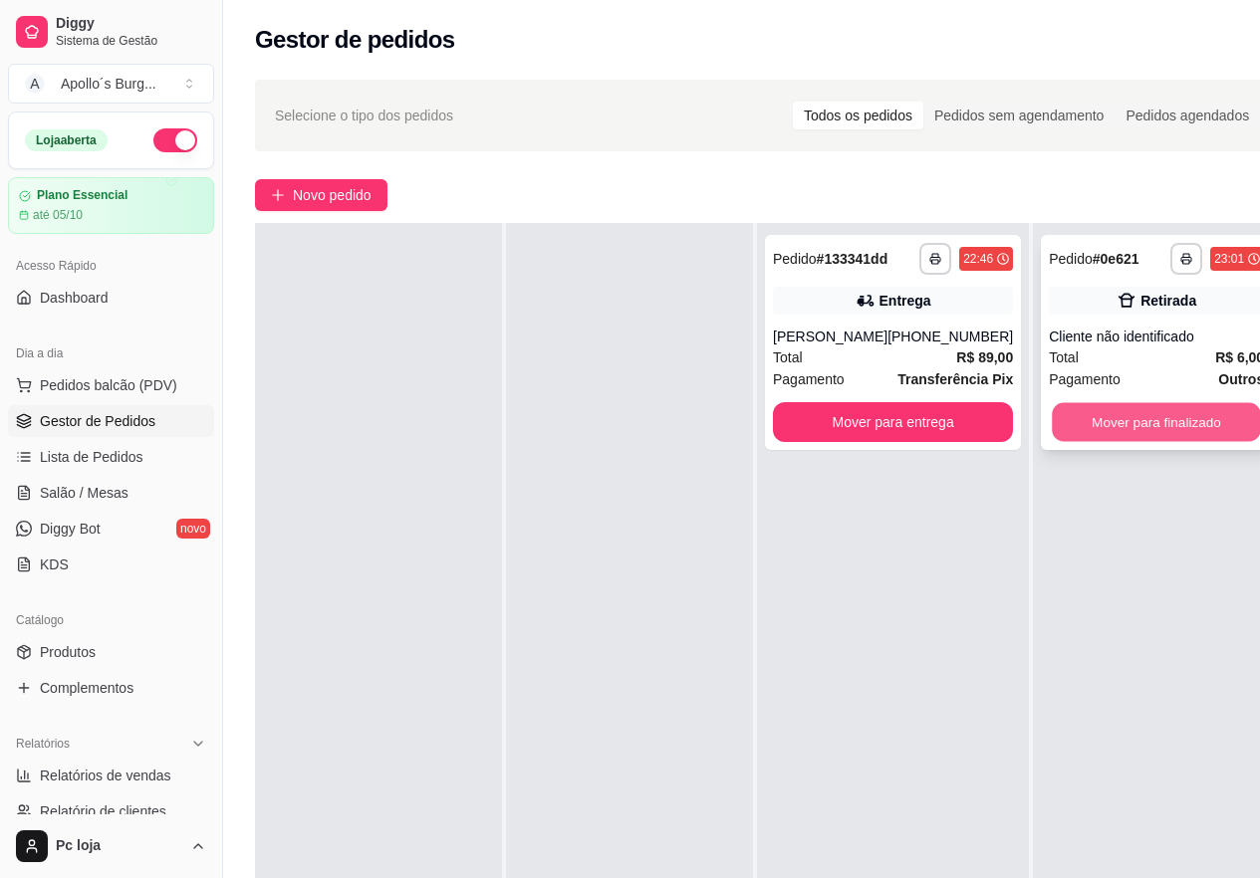
click at [1123, 425] on button "Mover para finalizado" at bounding box center [1155, 422] width 209 height 39
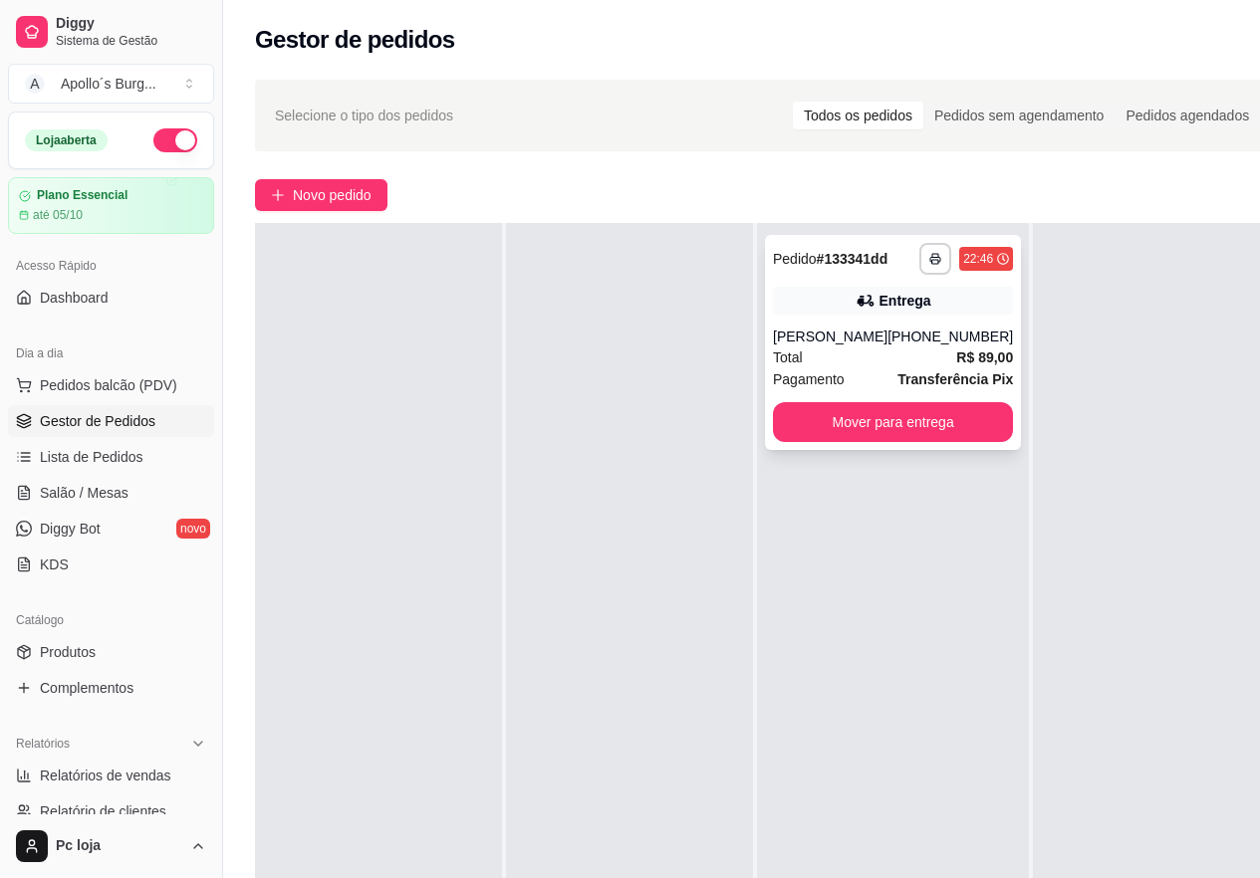
click at [845, 361] on div "Total R$ 89,00" at bounding box center [893, 357] width 240 height 22
click at [947, 344] on div "[PHONE_NUMBER]" at bounding box center [949, 337] width 125 height 20
click at [931, 332] on div "[PHONE_NUMBER]" at bounding box center [949, 337] width 125 height 20
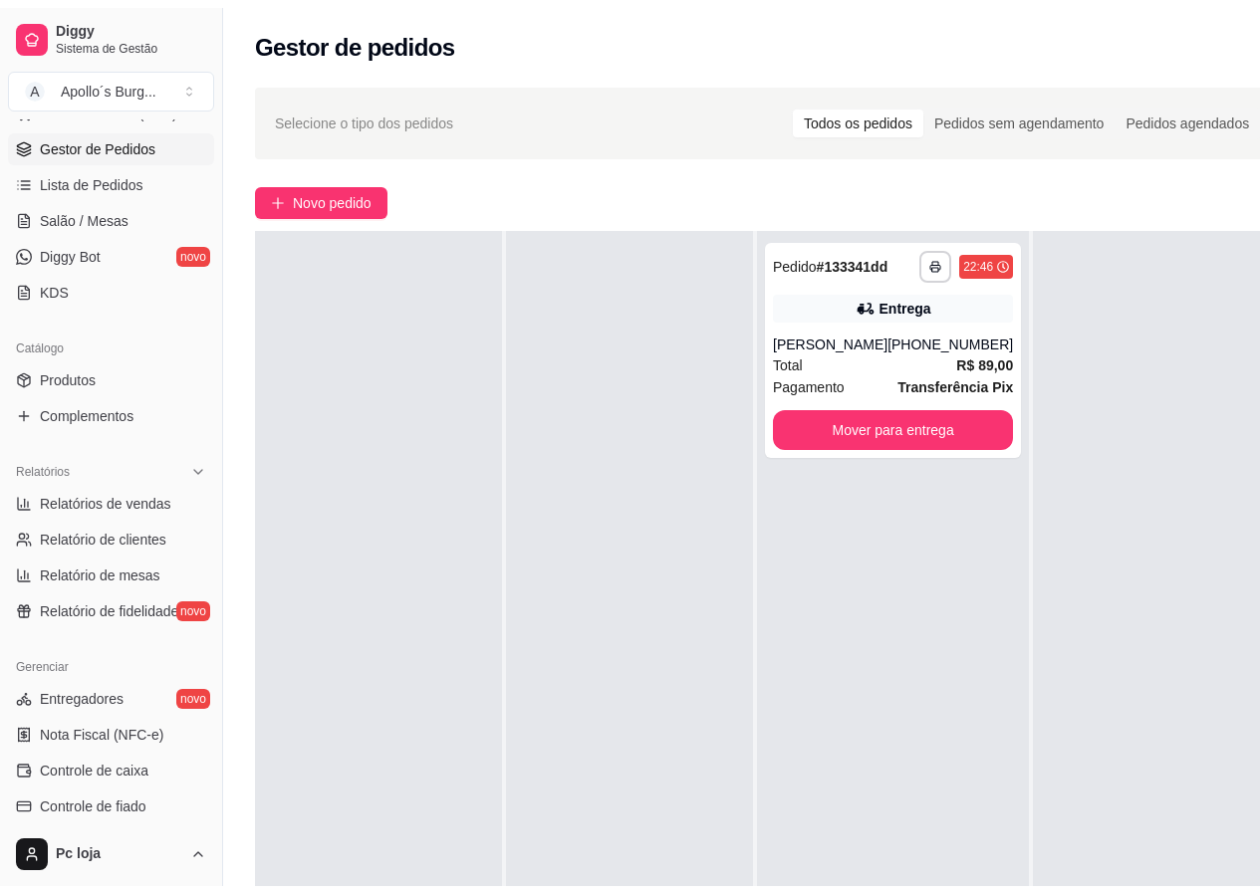
scroll to position [299, 0]
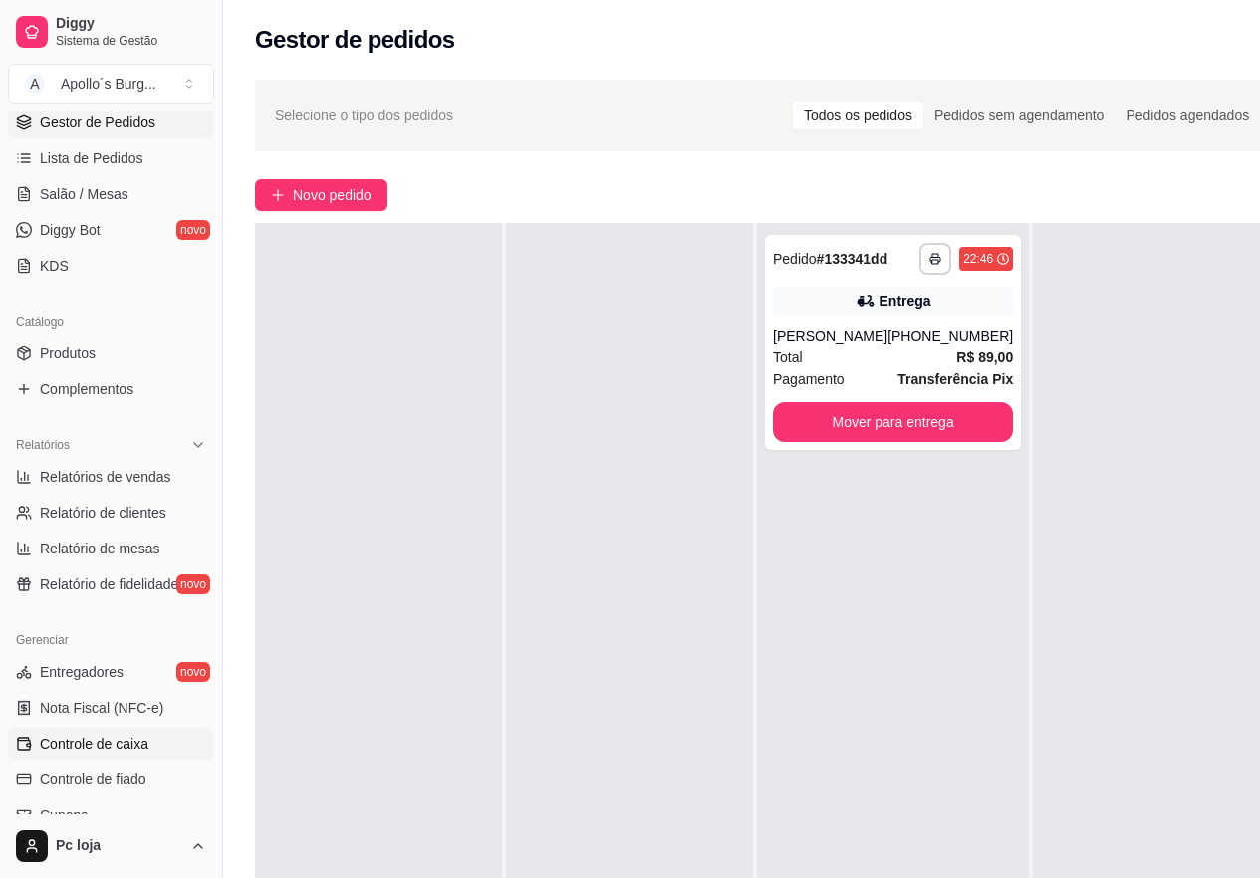
click at [97, 741] on span "Controle de caixa" at bounding box center [94, 744] width 109 height 20
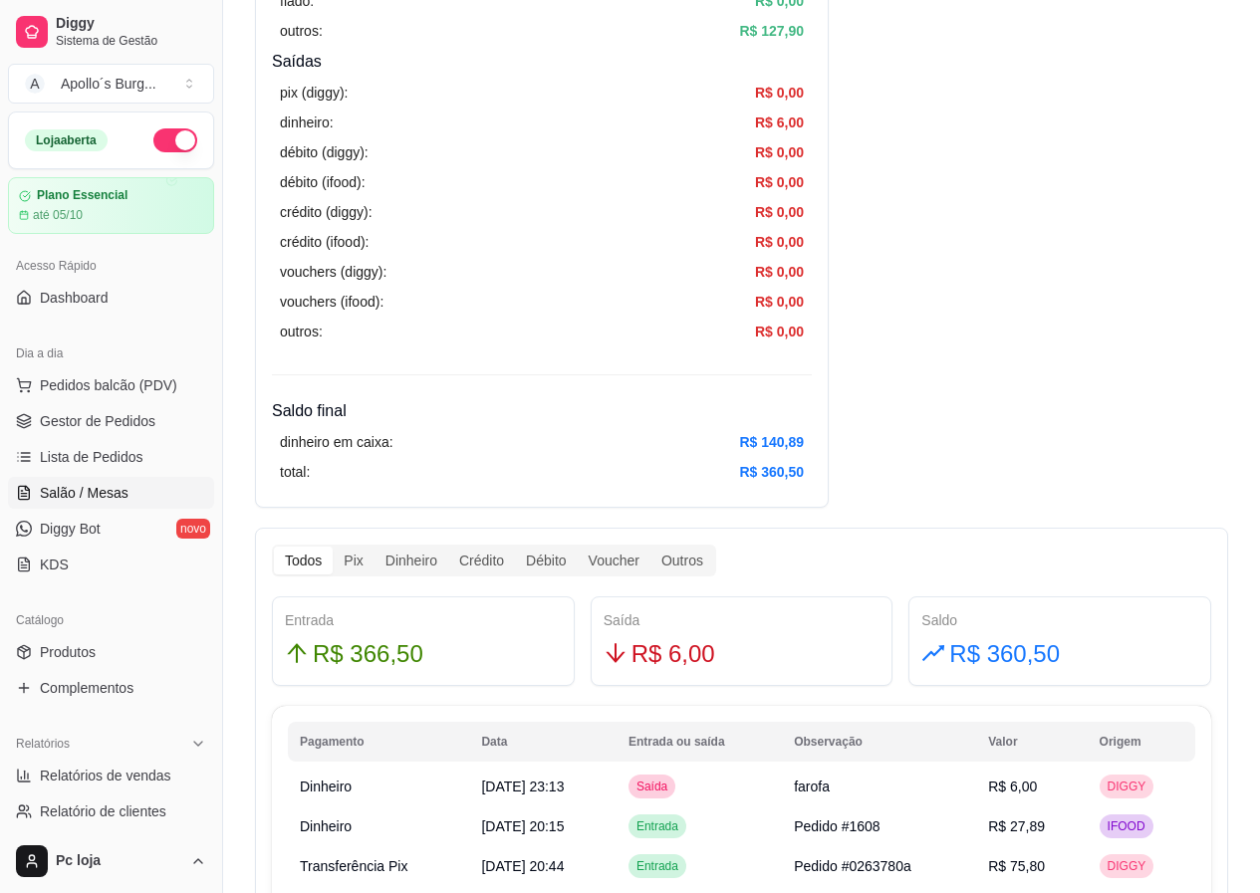
scroll to position [299, 0]
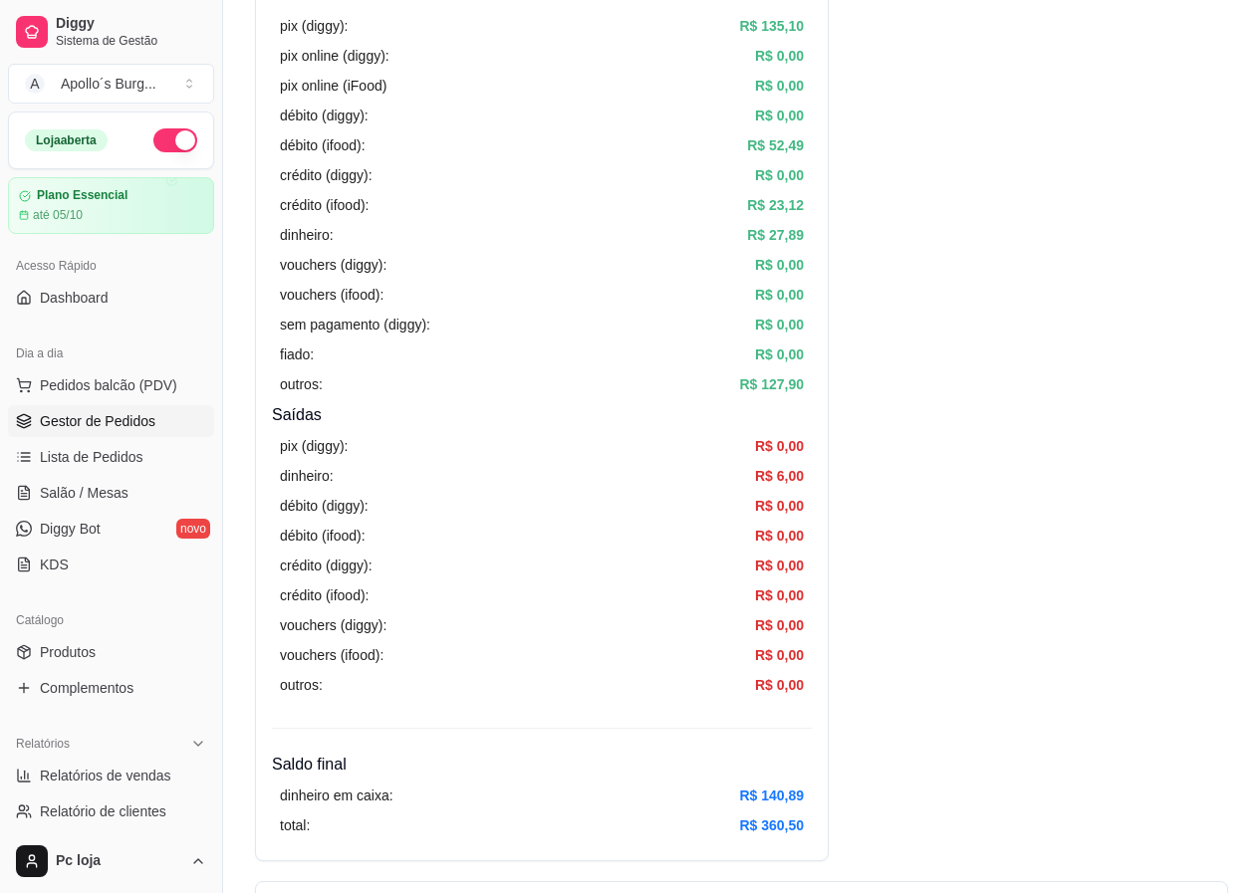
click at [104, 423] on span "Gestor de Pedidos" at bounding box center [97, 421] width 115 height 20
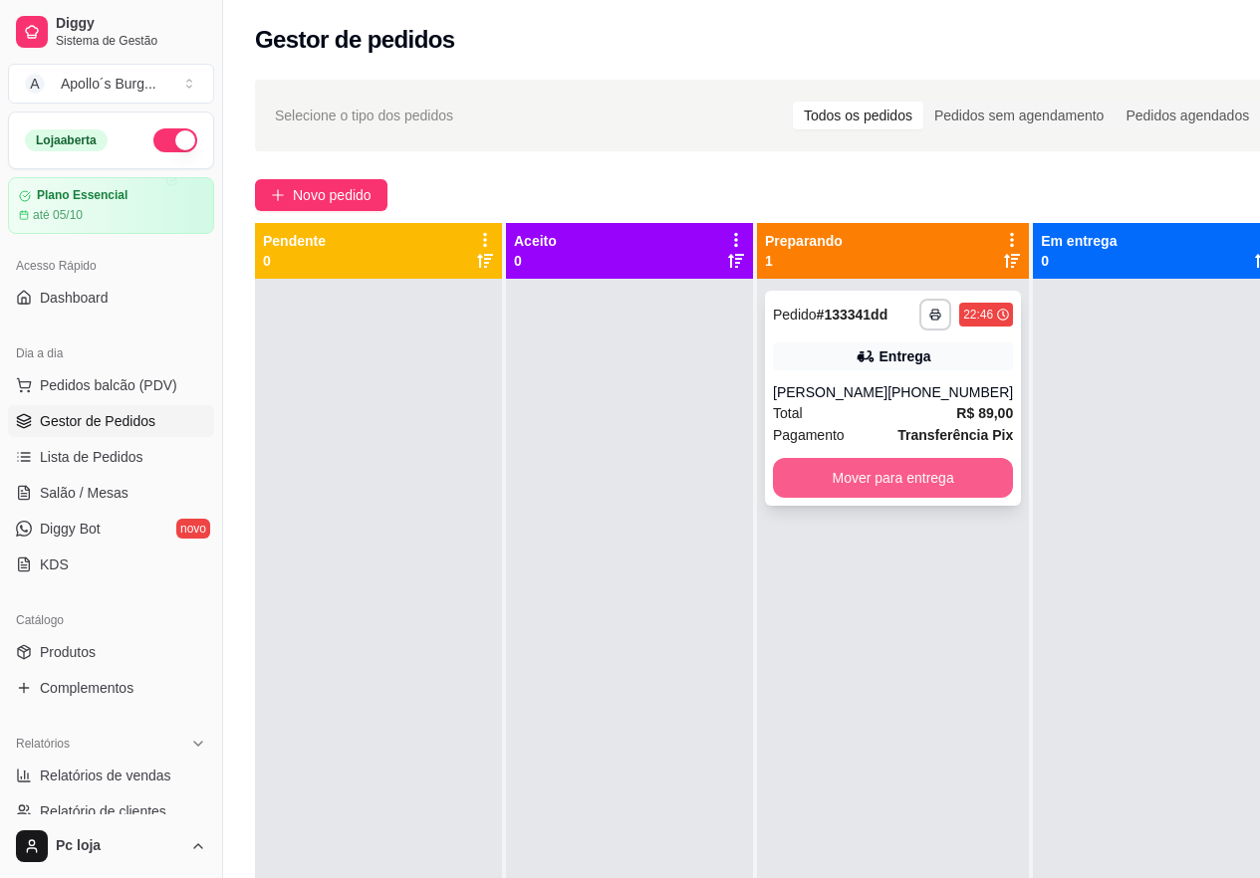
click at [894, 475] on button "Mover para entrega" at bounding box center [893, 478] width 240 height 40
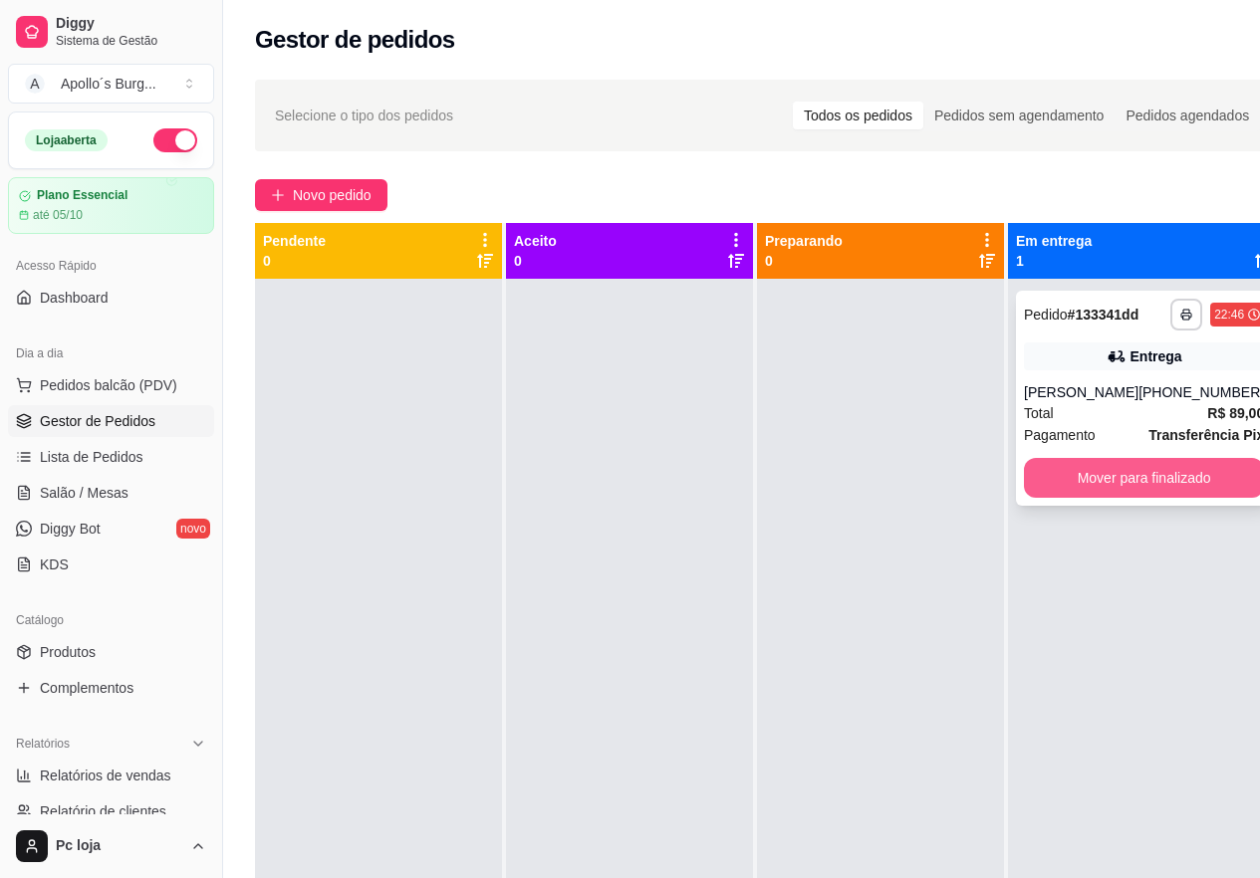
click at [1094, 490] on button "Mover para finalizado" at bounding box center [1144, 478] width 240 height 40
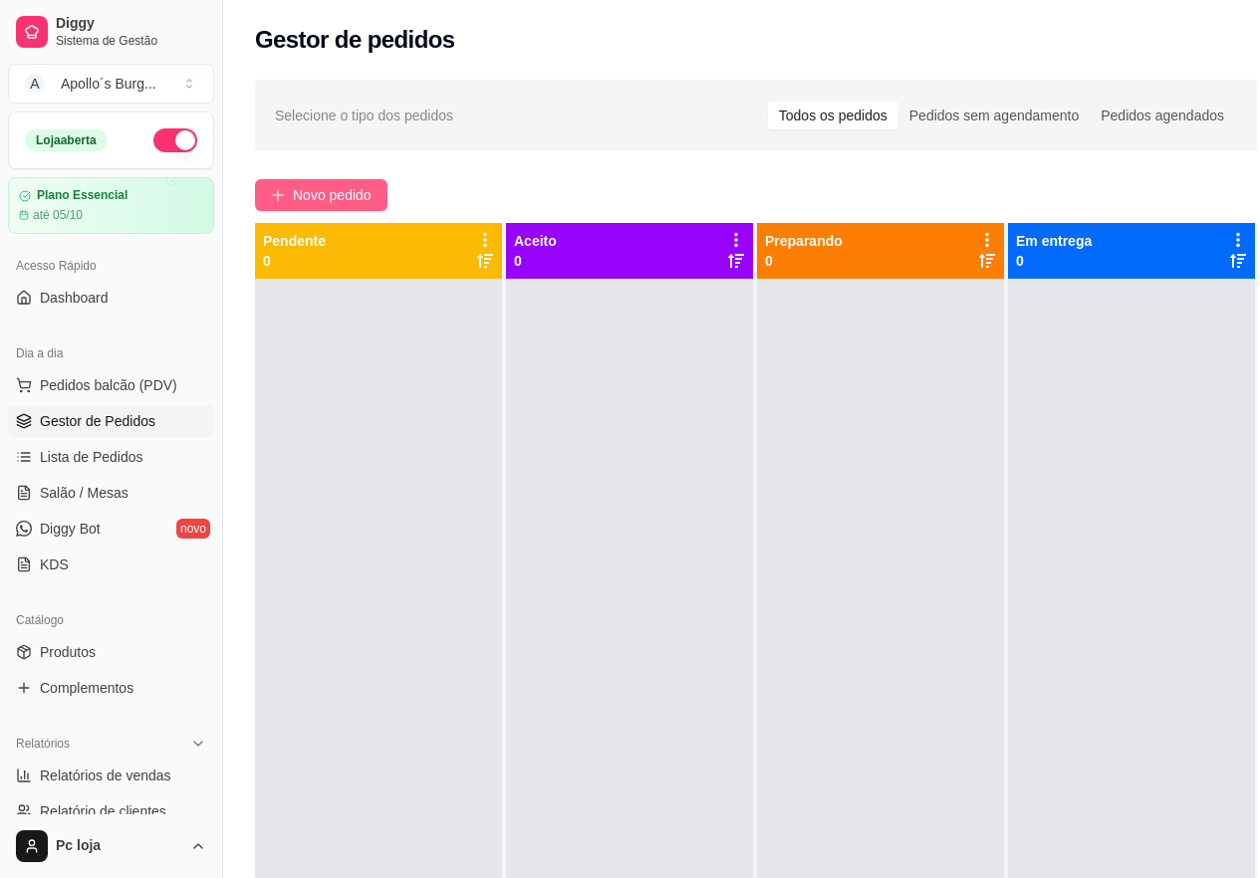
click at [338, 204] on span "Novo pedido" at bounding box center [332, 195] width 79 height 22
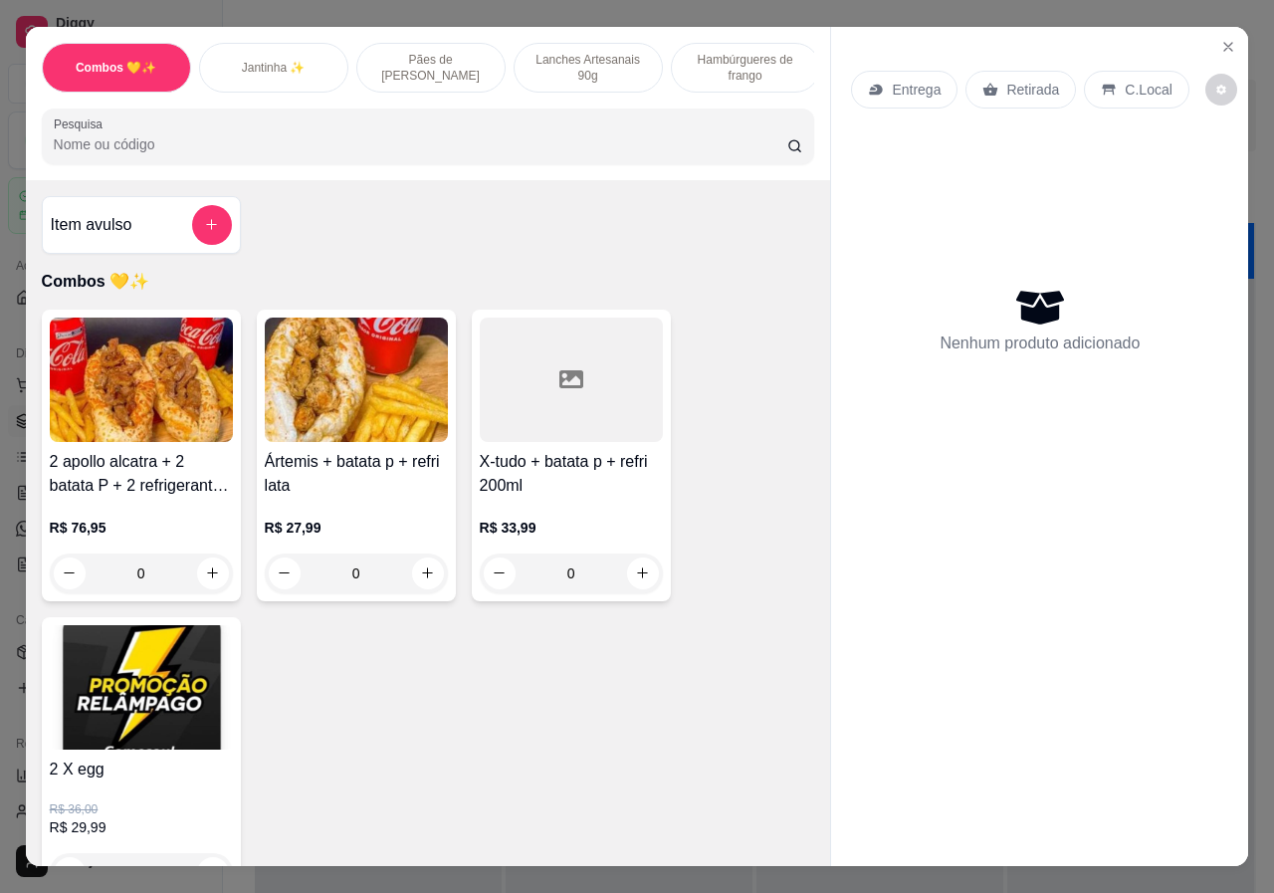
scroll to position [0, 634]
click at [767, 59] on div "Bebidas" at bounding box center [740, 68] width 149 height 50
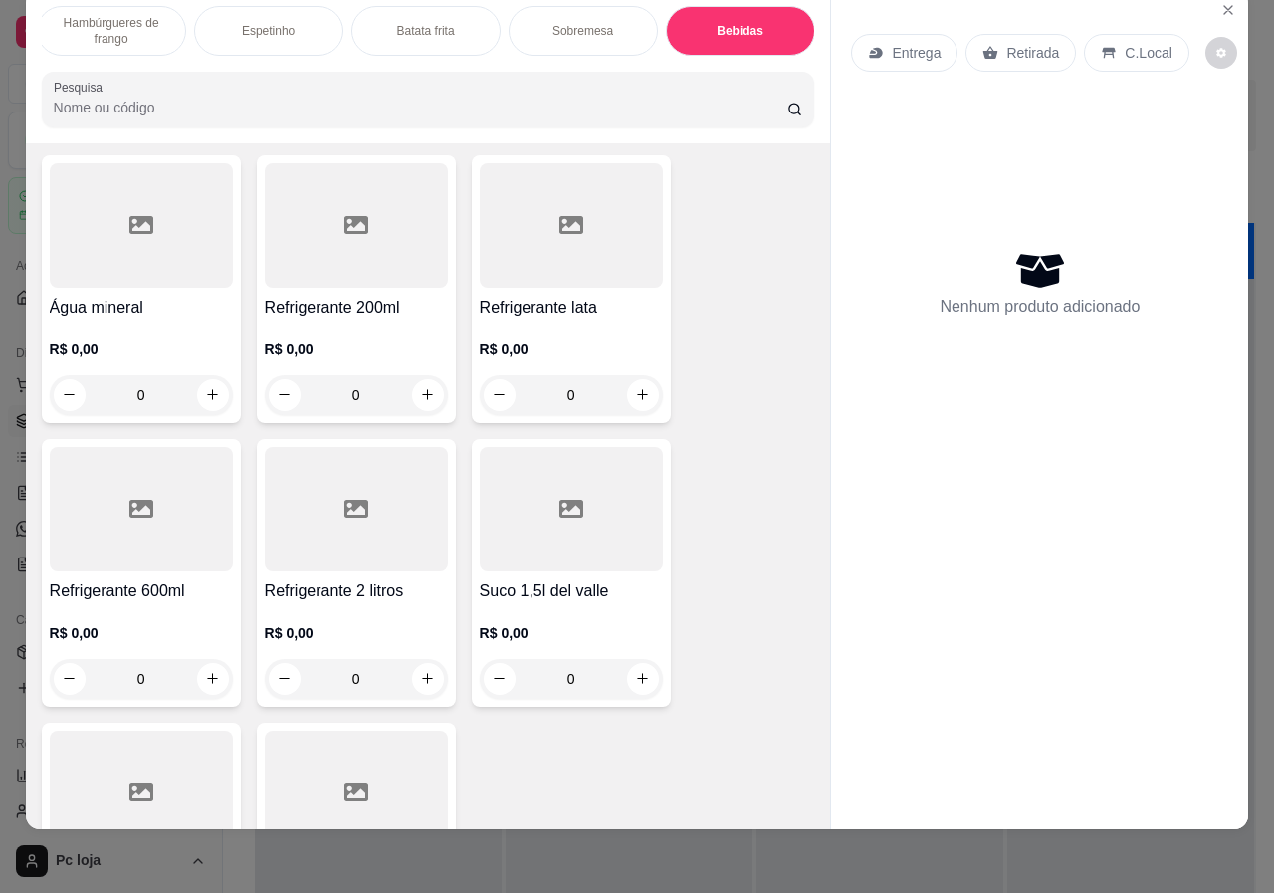
scroll to position [4723, 0]
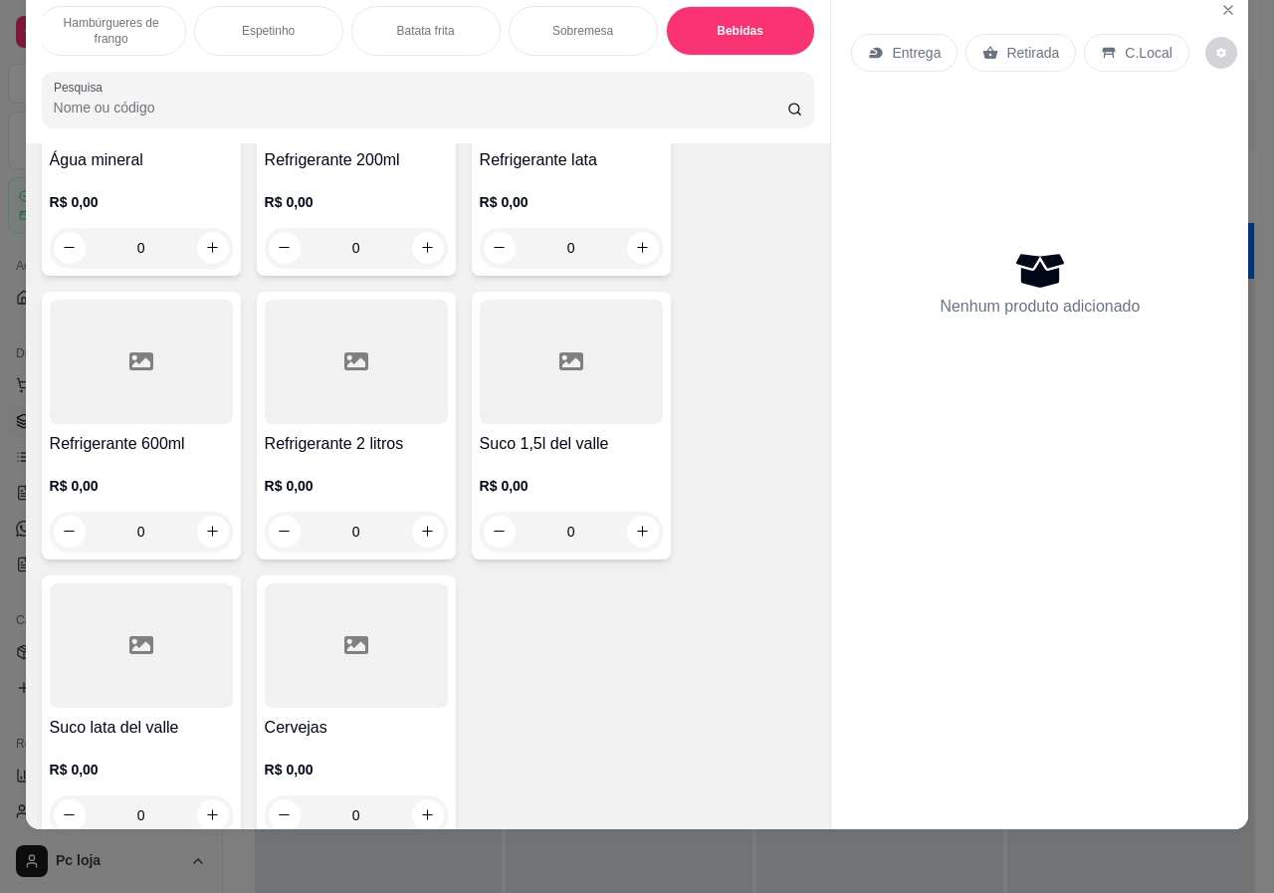
click at [426, 512] on div "0" at bounding box center [356, 532] width 183 height 40
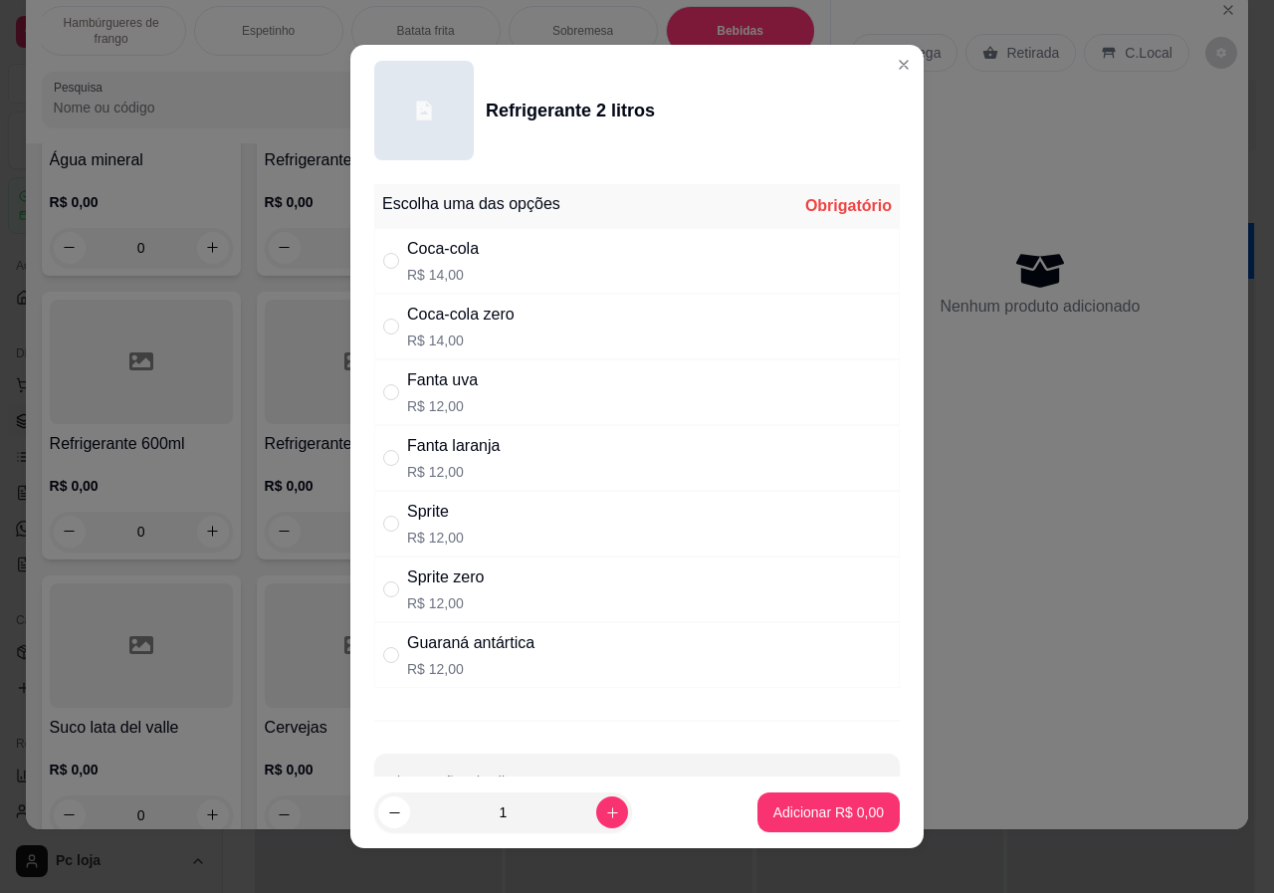
click at [433, 586] on div "Sprite zero" at bounding box center [445, 578] width 77 height 24
radio input "true"
click at [438, 510] on div "Sprite" at bounding box center [435, 512] width 57 height 24
radio input "true"
radio input "false"
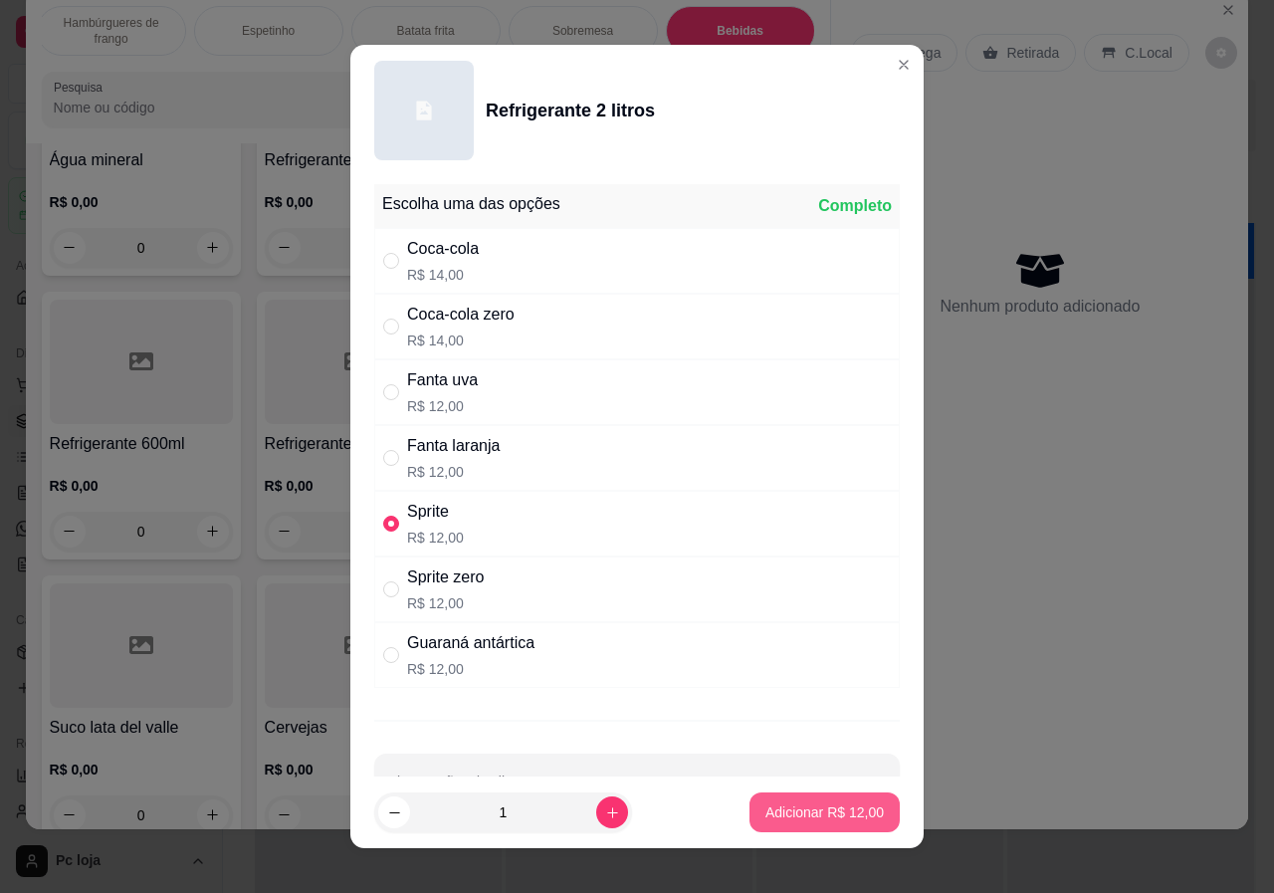
click at [847, 809] on p "Adicionar R$ 12,00" at bounding box center [825, 812] width 118 height 20
type input "1"
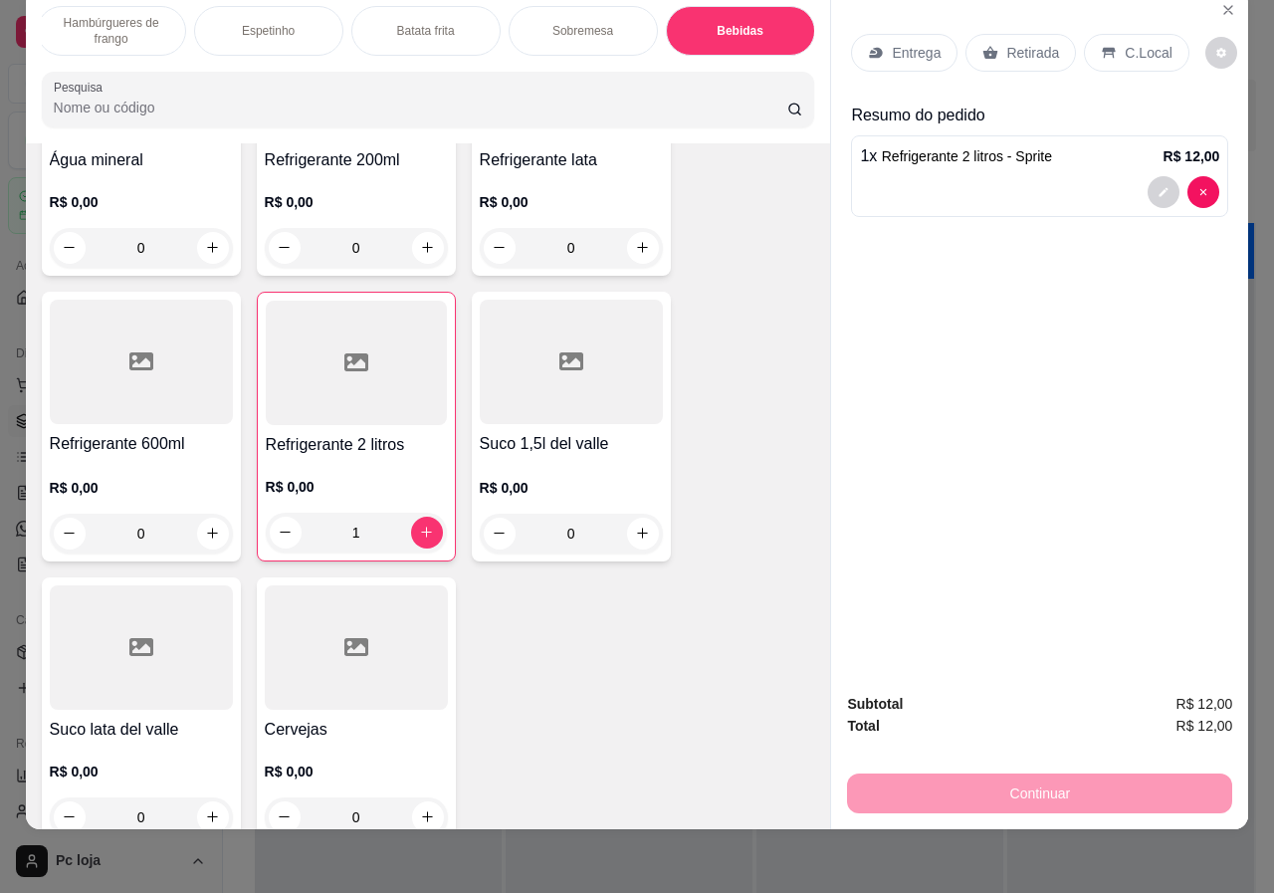
click at [1016, 43] on p "Retirada" at bounding box center [1033, 53] width 53 height 20
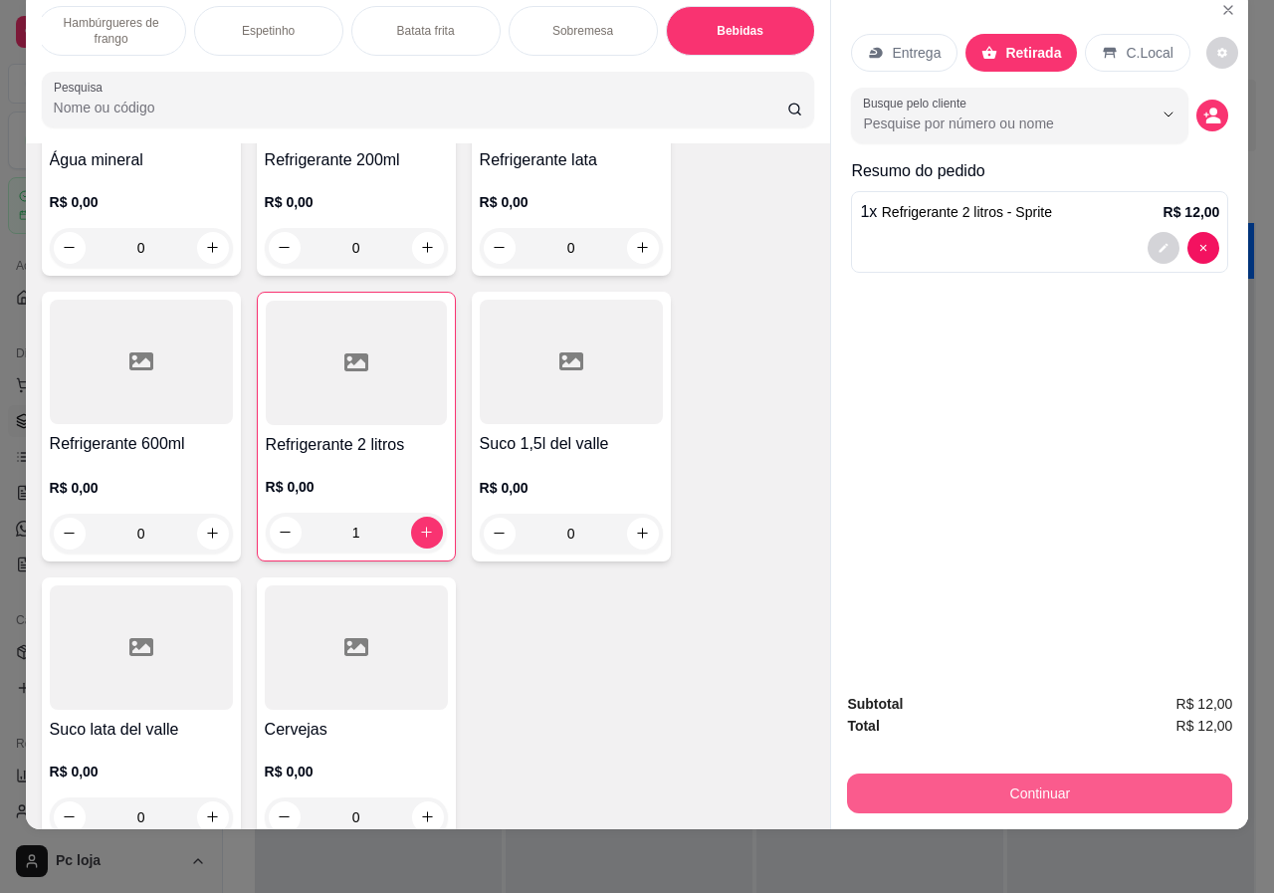
click at [1068, 774] on button "Continuar" at bounding box center [1039, 794] width 385 height 40
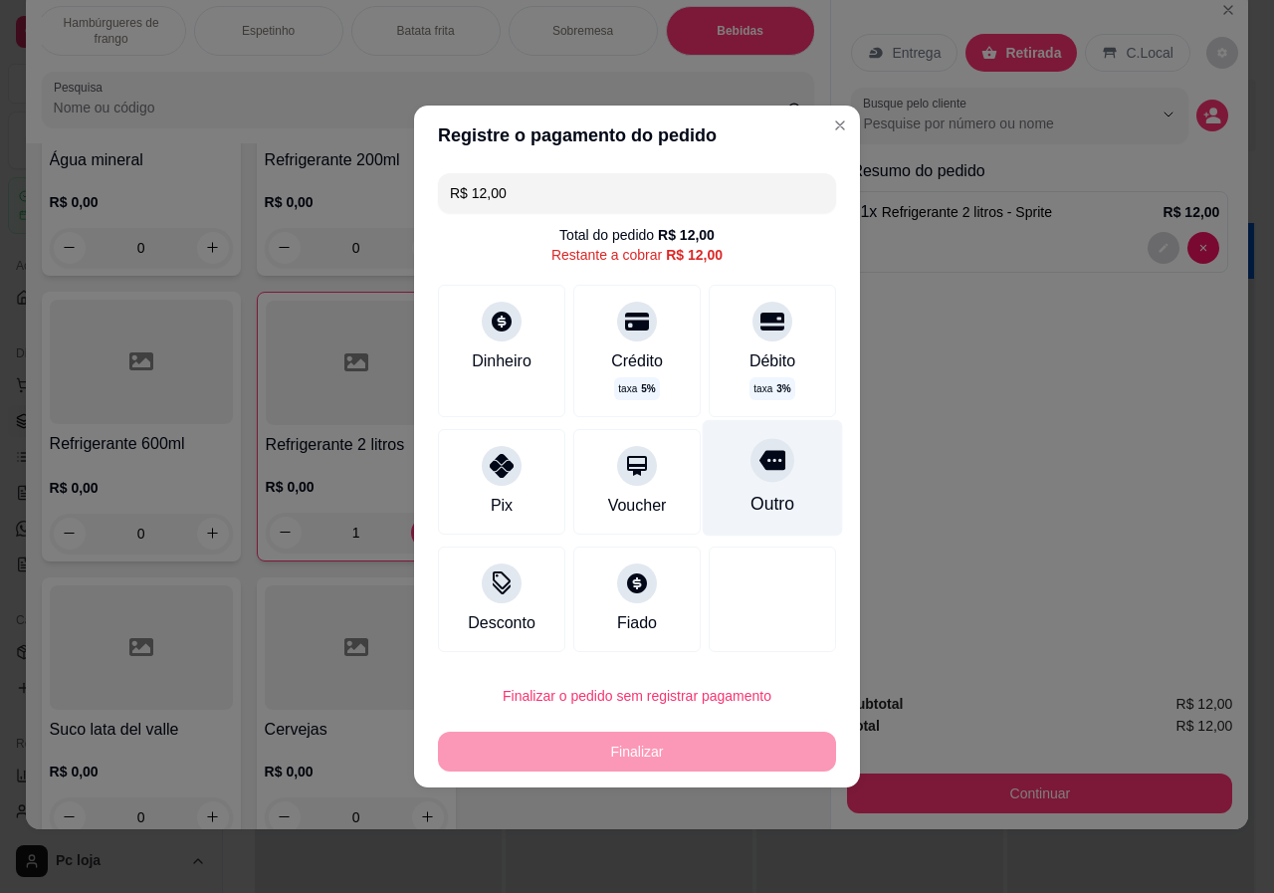
click at [778, 493] on div "Outro" at bounding box center [773, 504] width 44 height 26
type input "R$ 0,00"
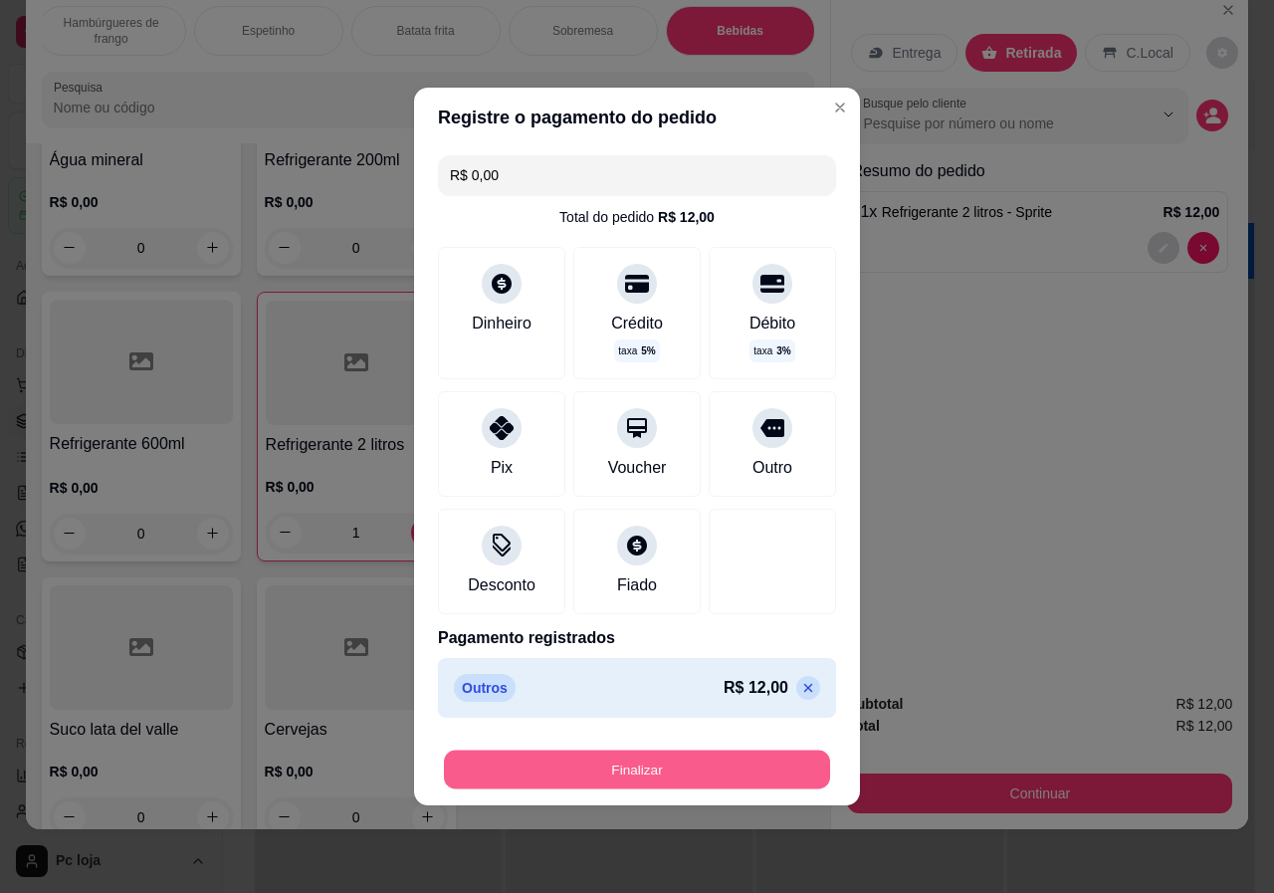
click at [756, 772] on button "Finalizar" at bounding box center [637, 770] width 386 height 39
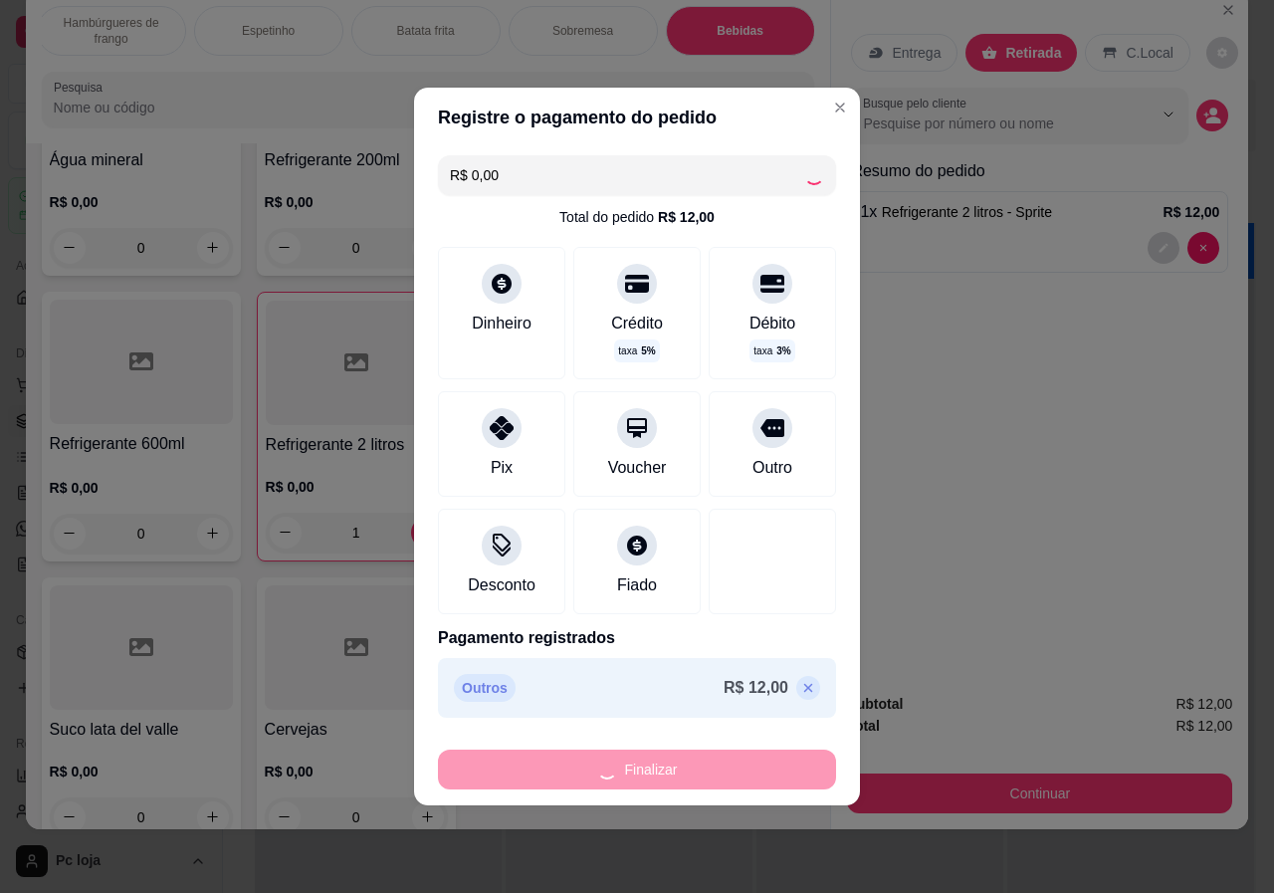
type input "0"
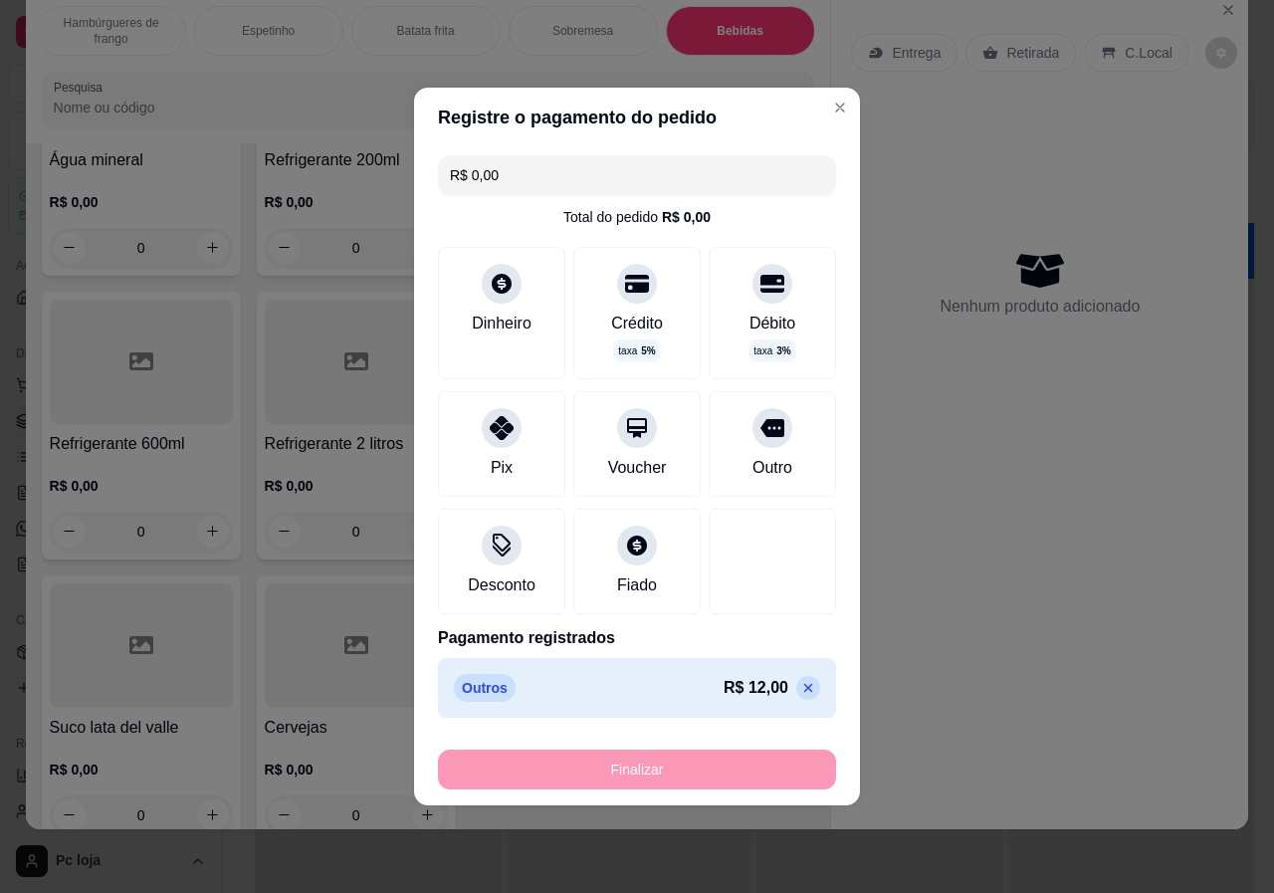
type input "-R$ 12,00"
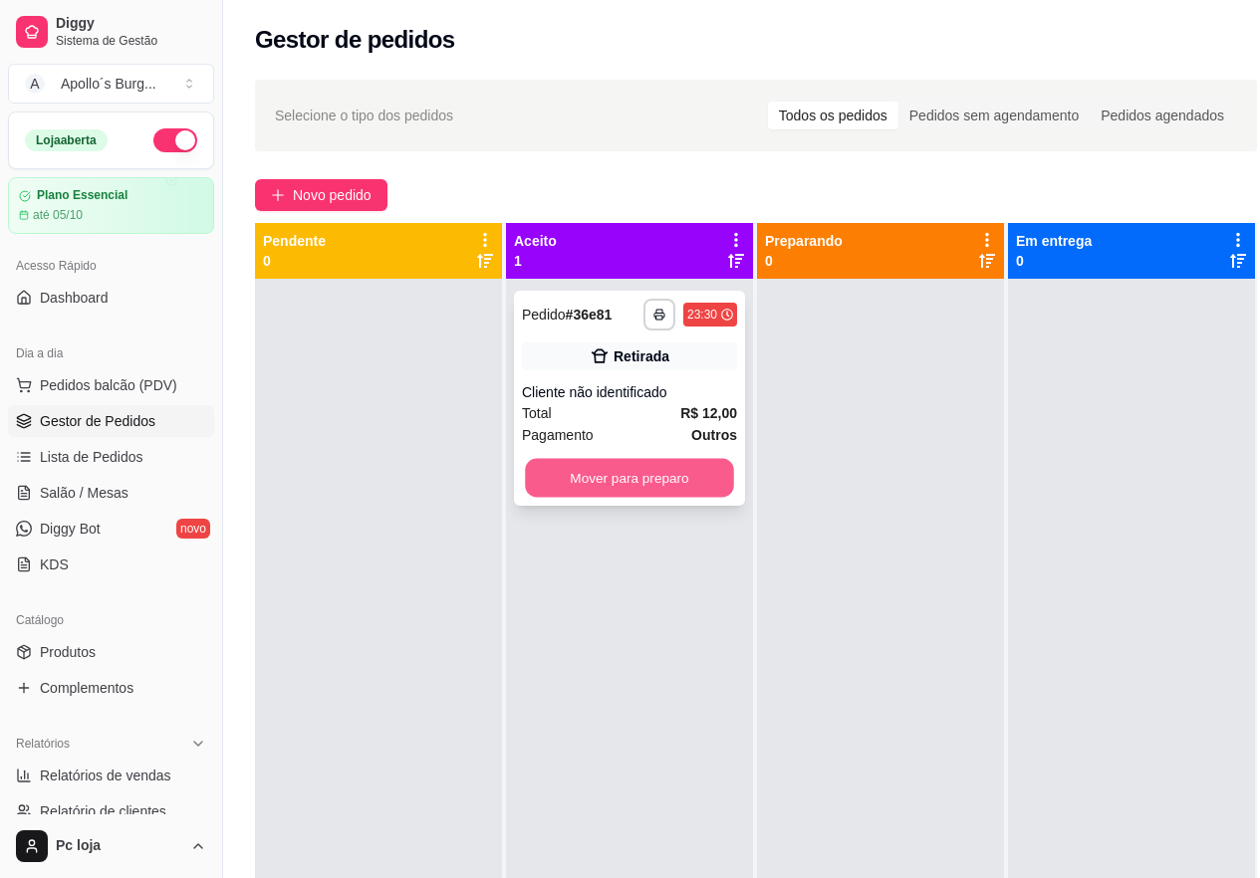
click at [675, 475] on button "Mover para preparo" at bounding box center [629, 478] width 209 height 39
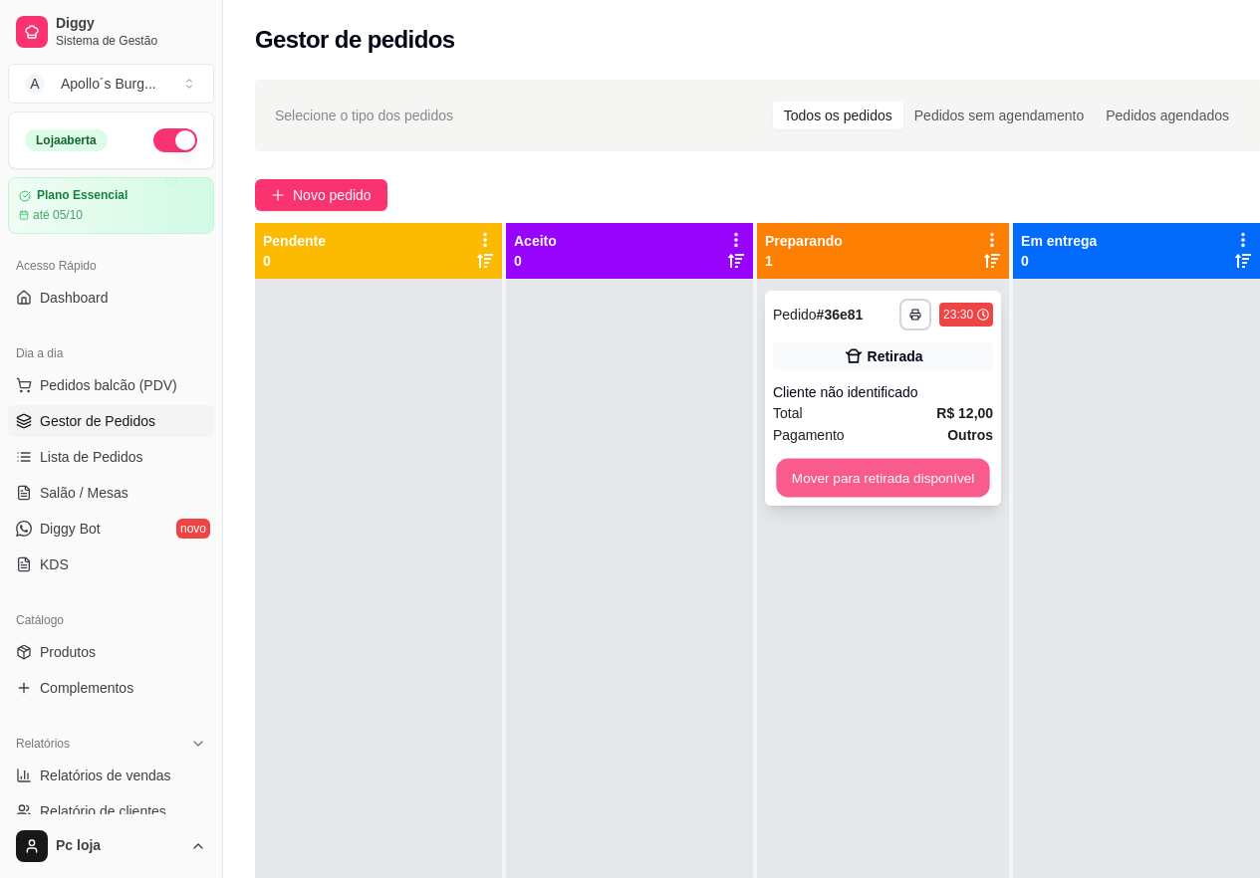
click at [892, 483] on button "Mover para retirada disponível" at bounding box center [882, 478] width 213 height 39
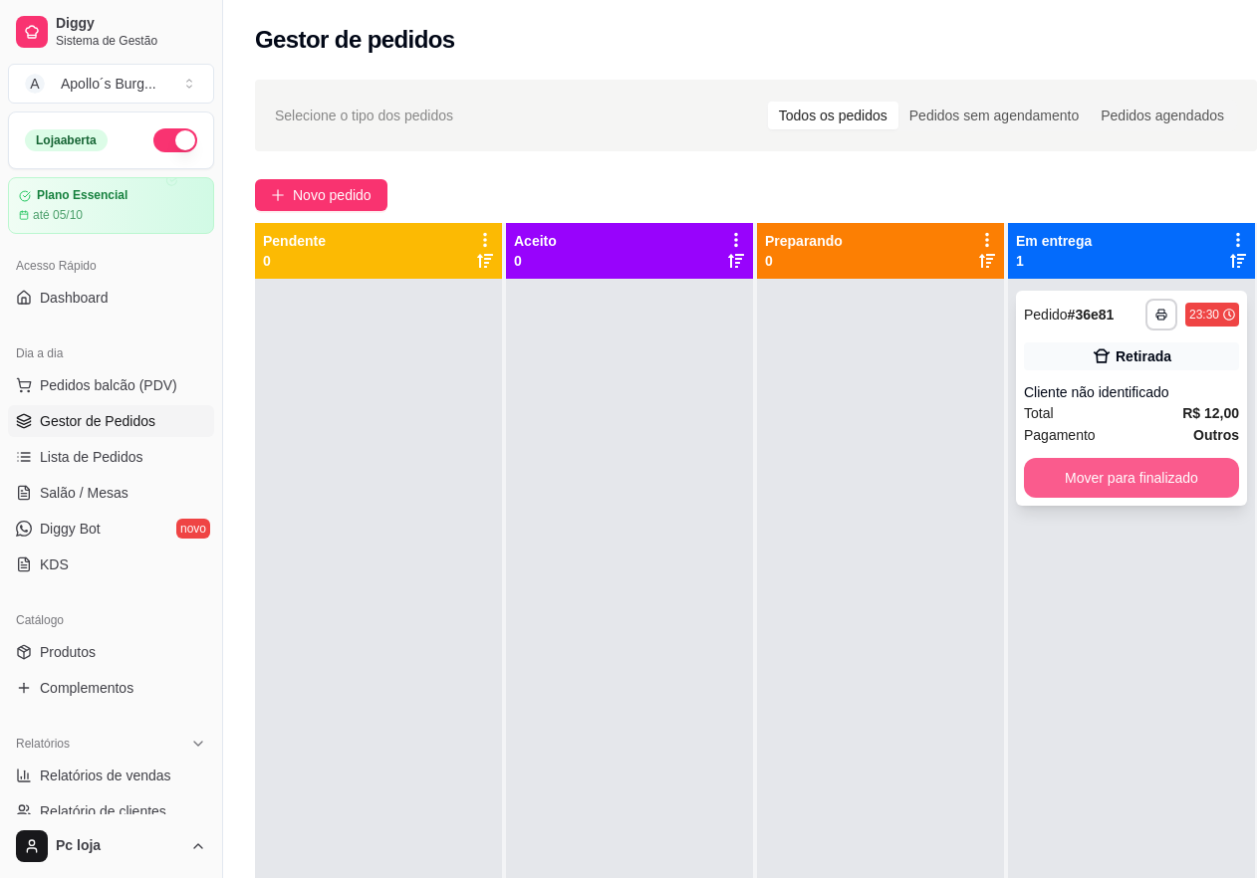
click at [1157, 467] on button "Mover para finalizado" at bounding box center [1131, 478] width 215 height 40
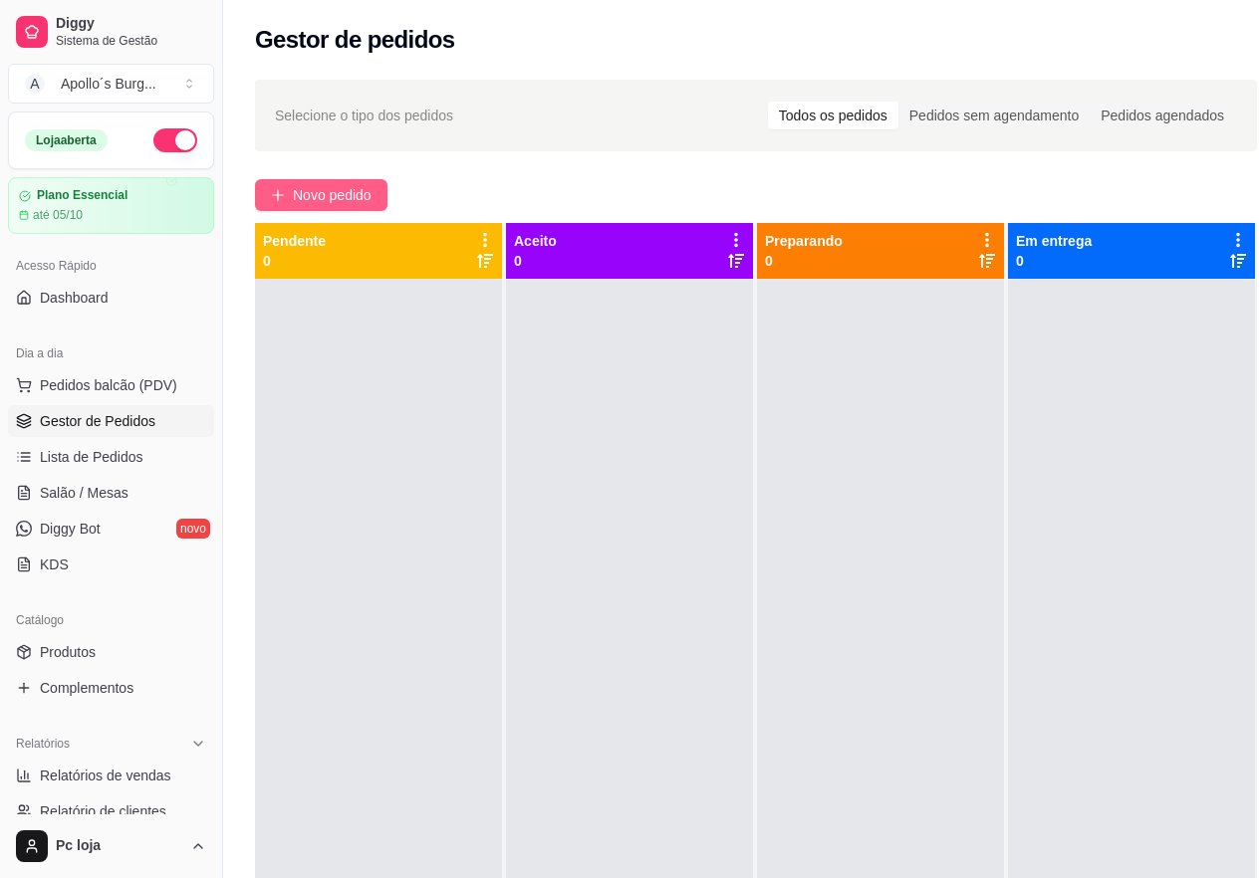
click at [358, 197] on span "Novo pedido" at bounding box center [332, 195] width 79 height 22
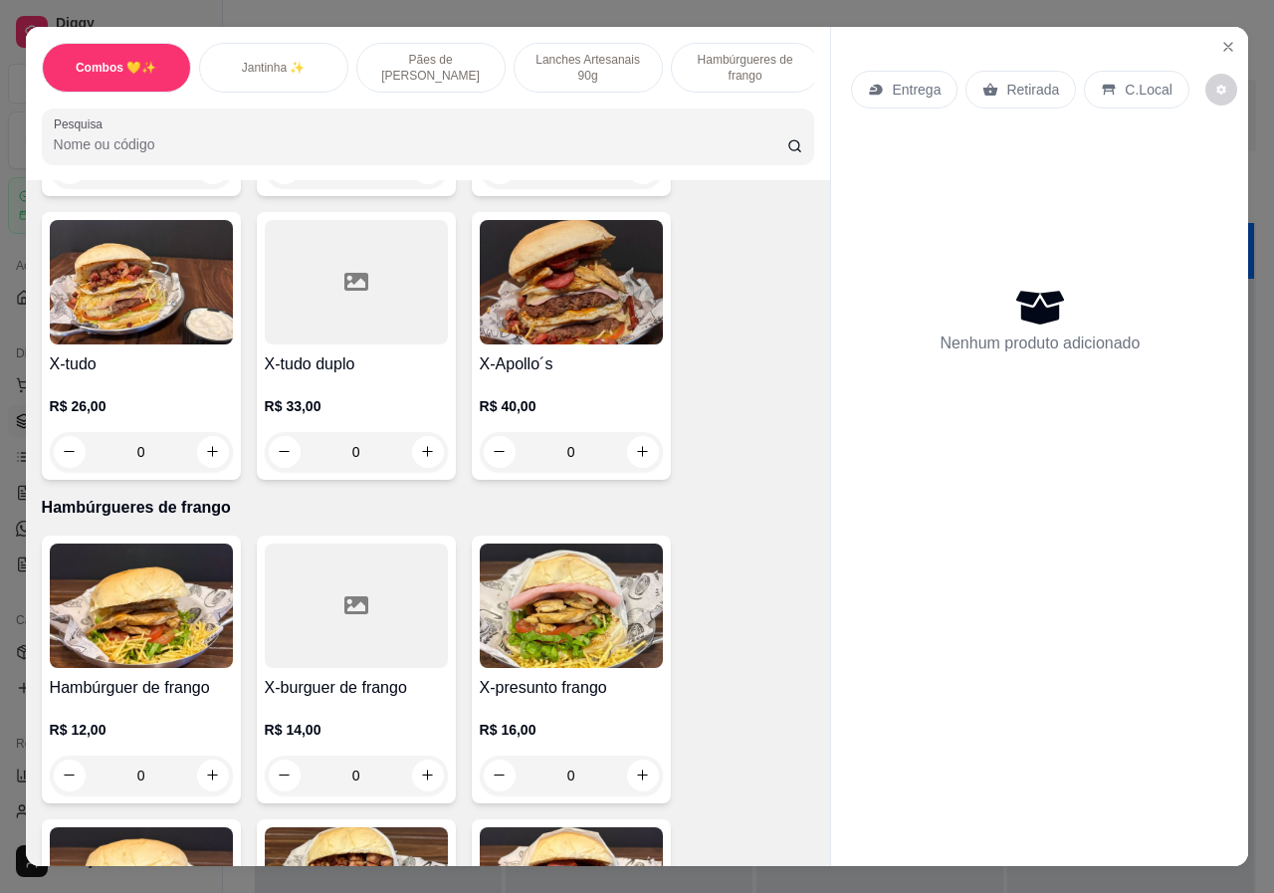
scroll to position [2091, 0]
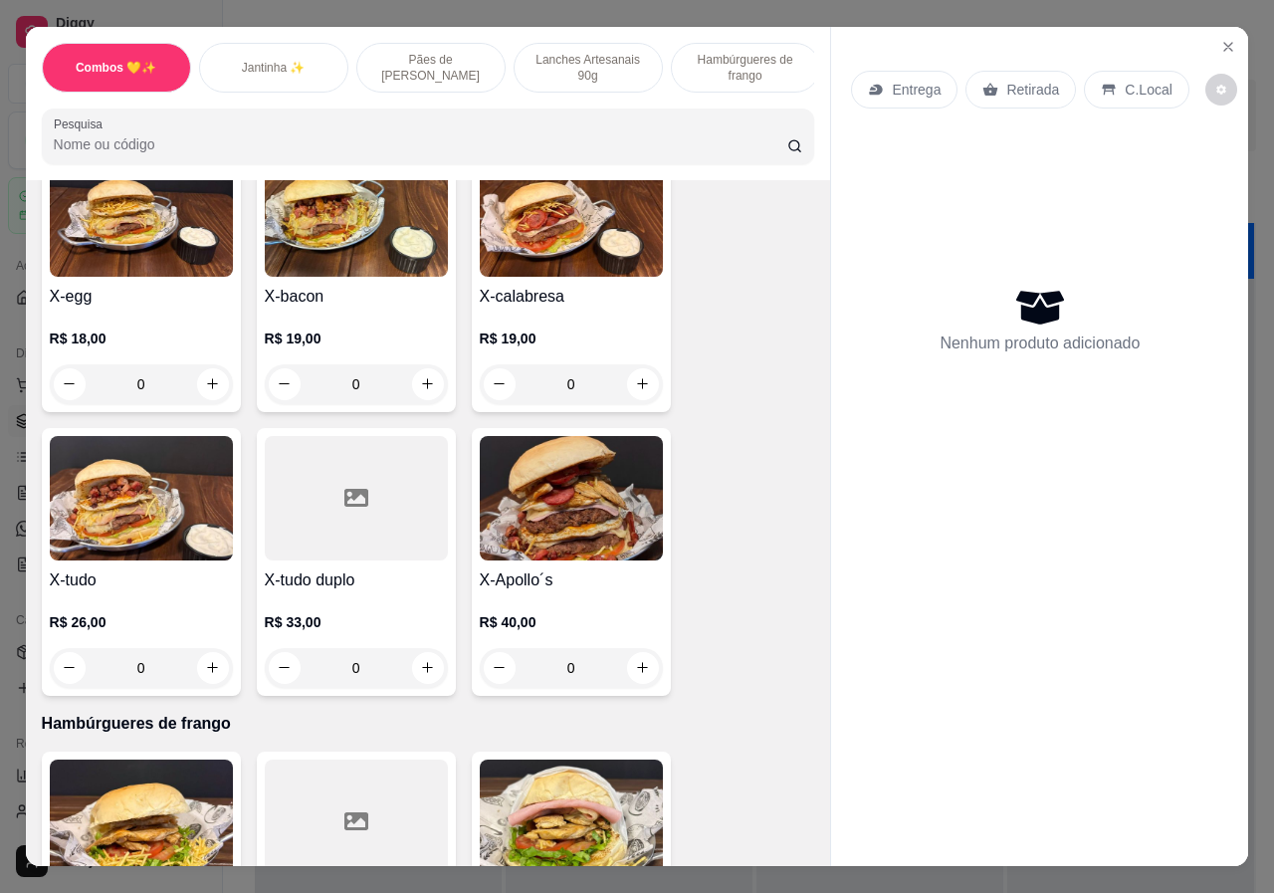
click at [635, 648] on div "0" at bounding box center [571, 668] width 183 height 40
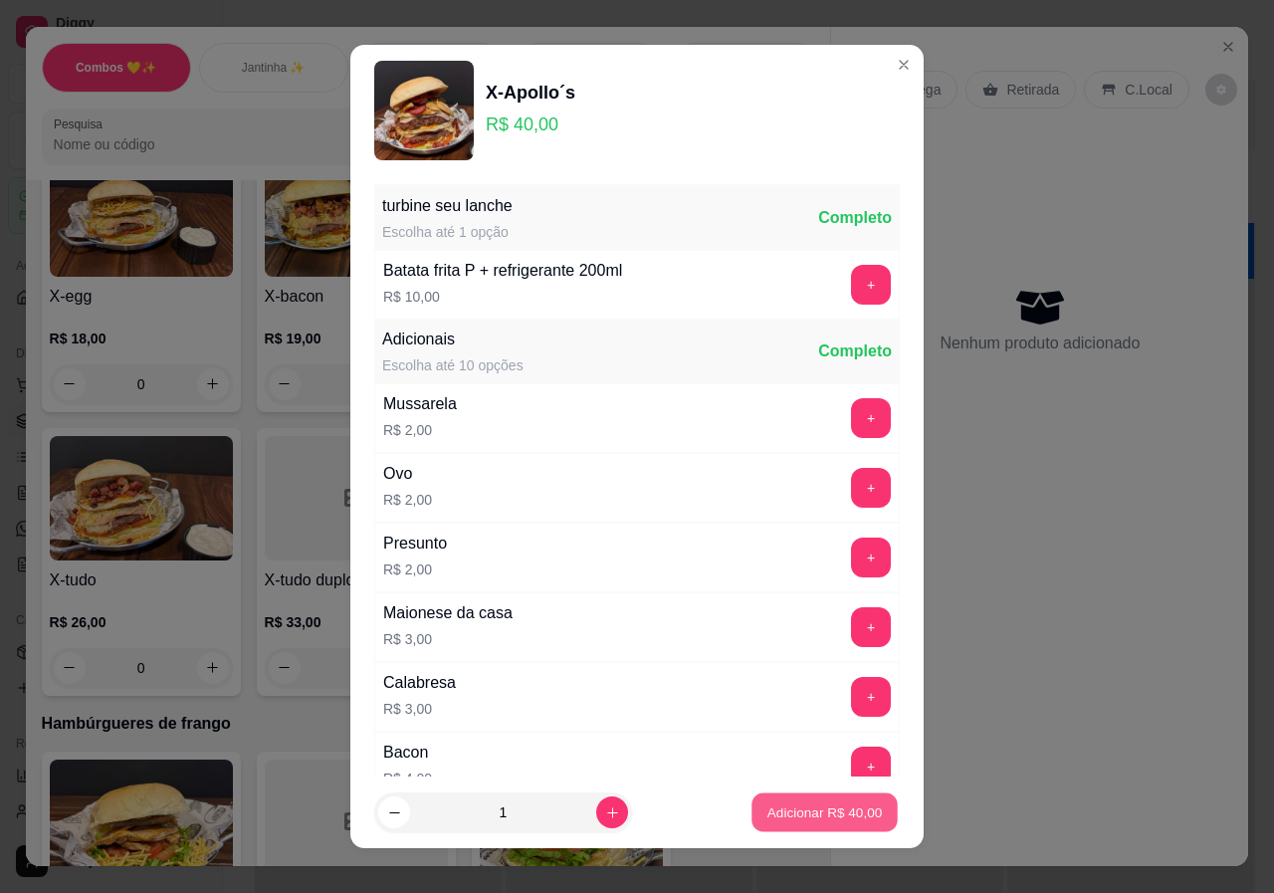
click at [829, 810] on p "Adicionar R$ 40,00" at bounding box center [825, 811] width 115 height 19
type input "1"
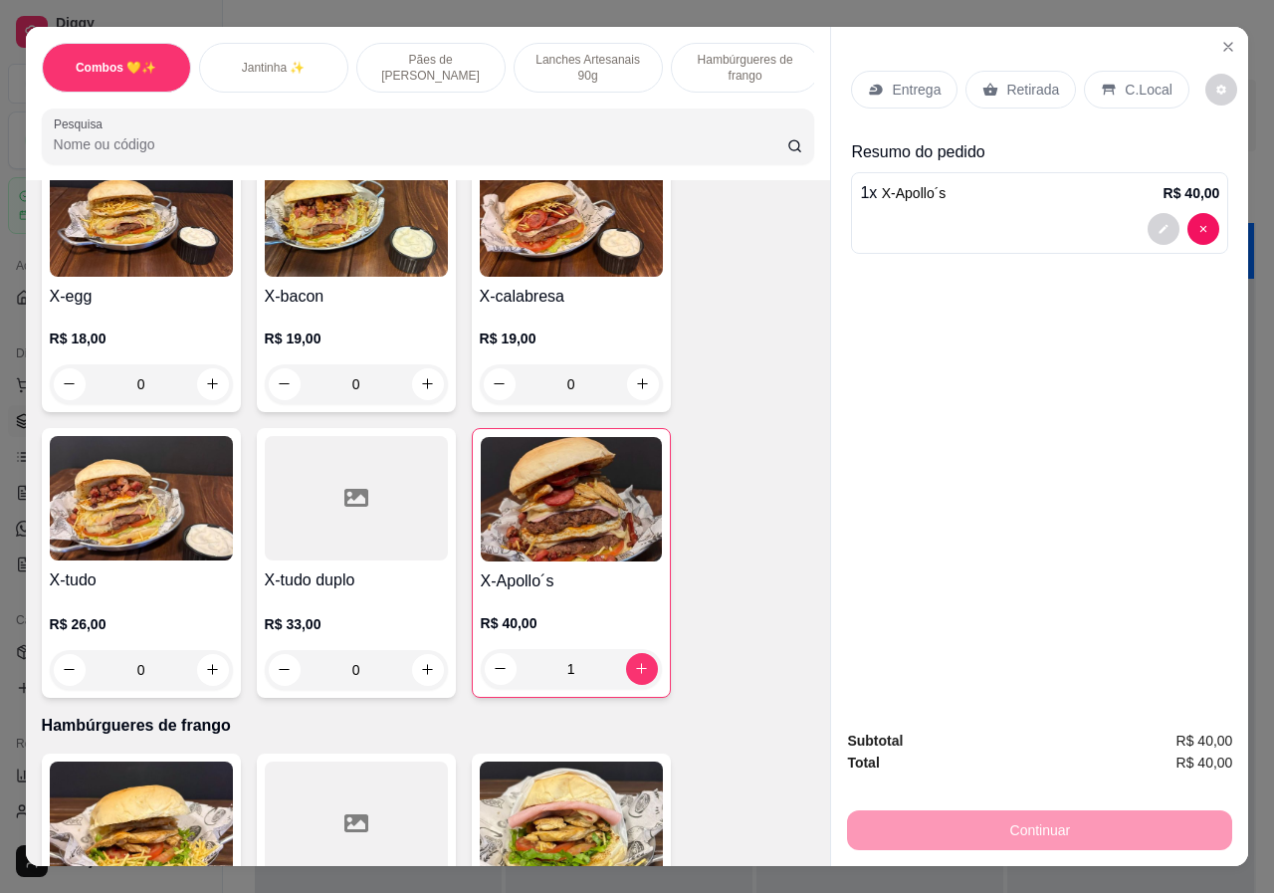
click at [208, 365] on div "0" at bounding box center [141, 384] width 183 height 40
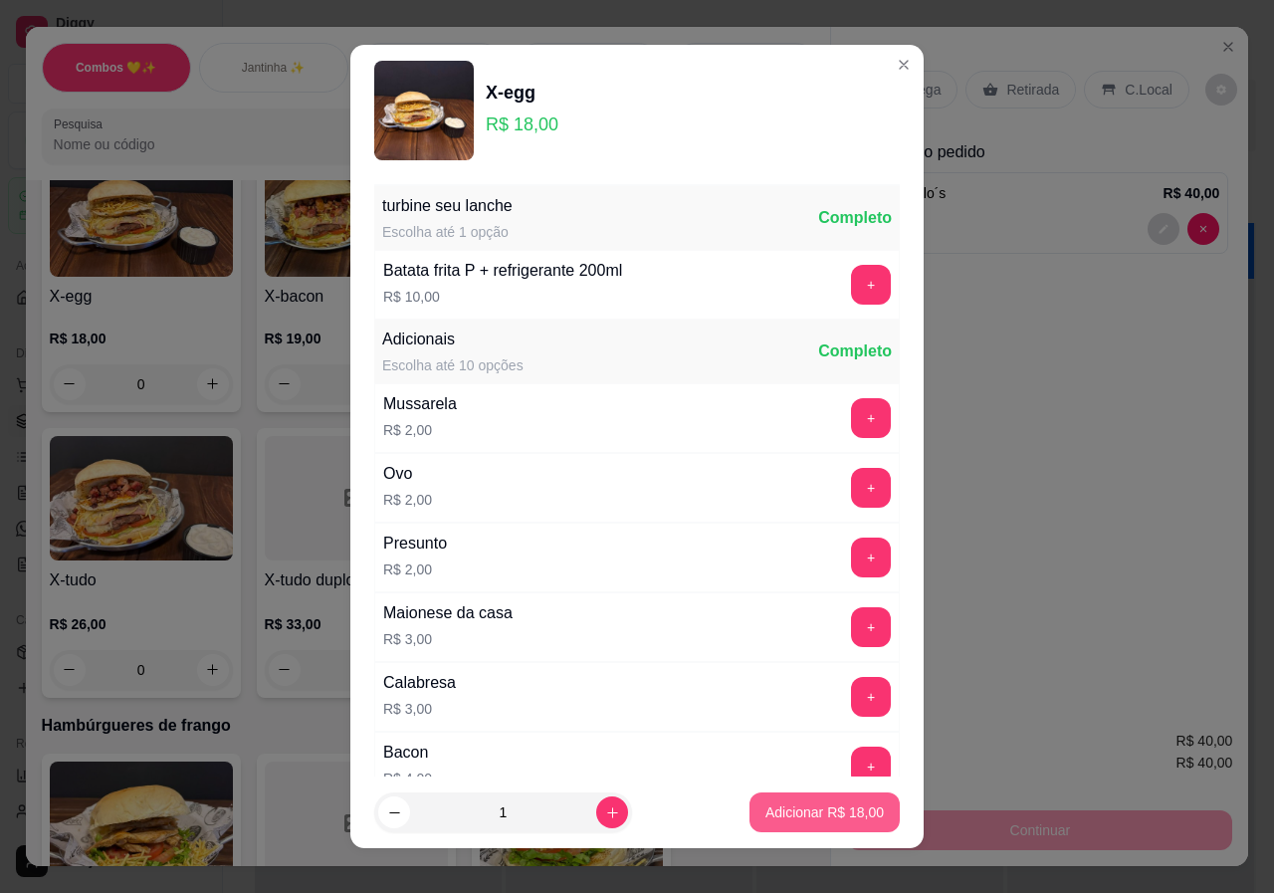
click at [821, 806] on p "Adicionar R$ 18,00" at bounding box center [825, 812] width 118 height 20
type input "1"
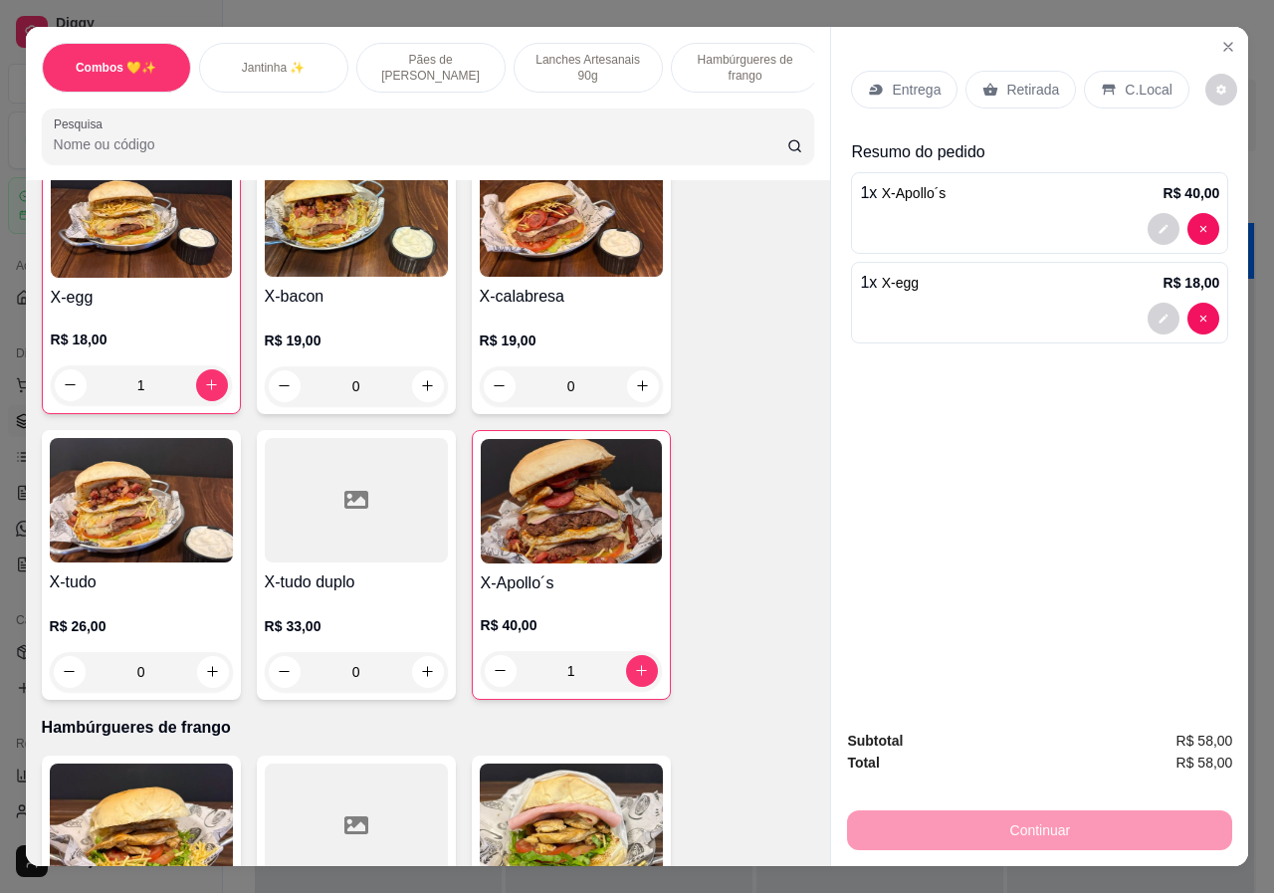
scroll to position [2092, 0]
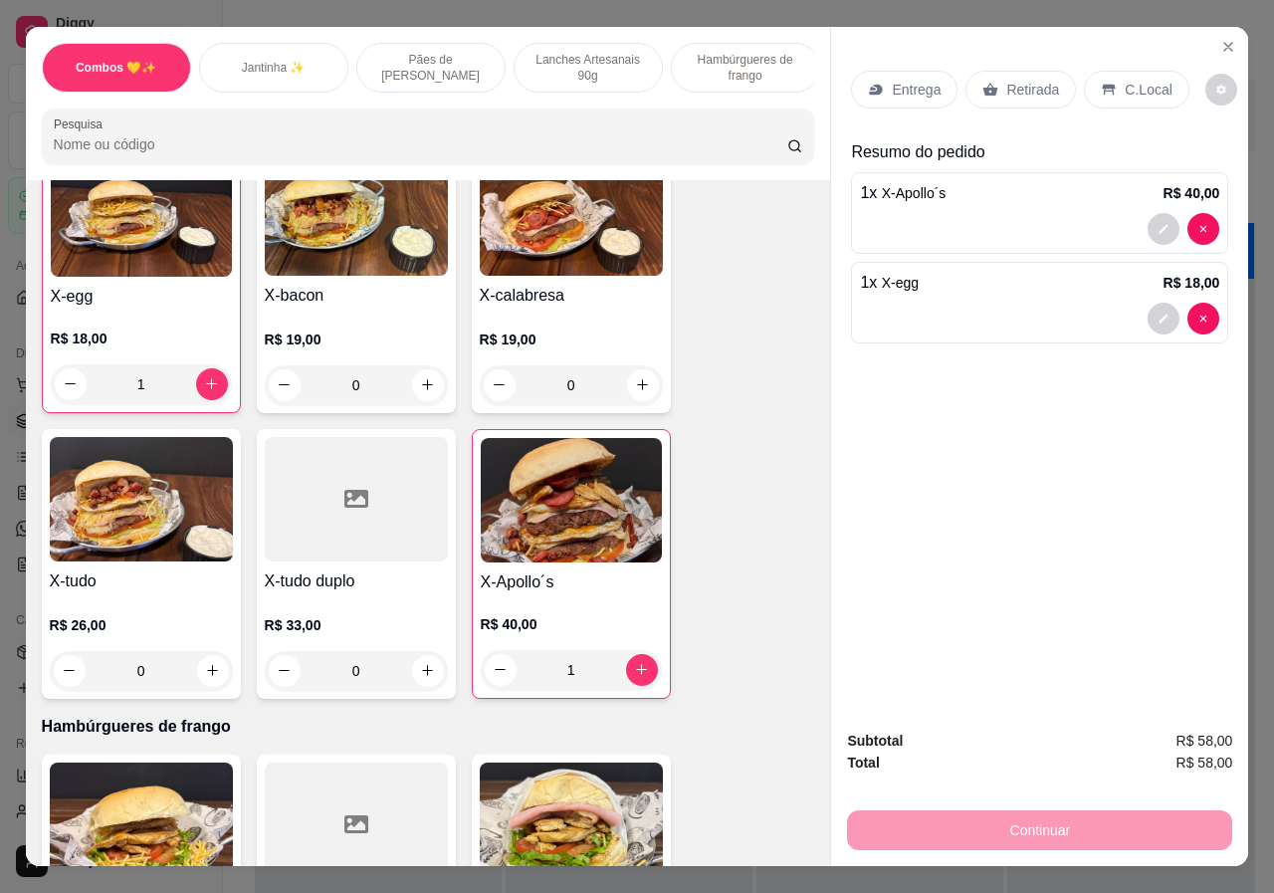
click at [1007, 80] on p "Retirada" at bounding box center [1033, 90] width 53 height 20
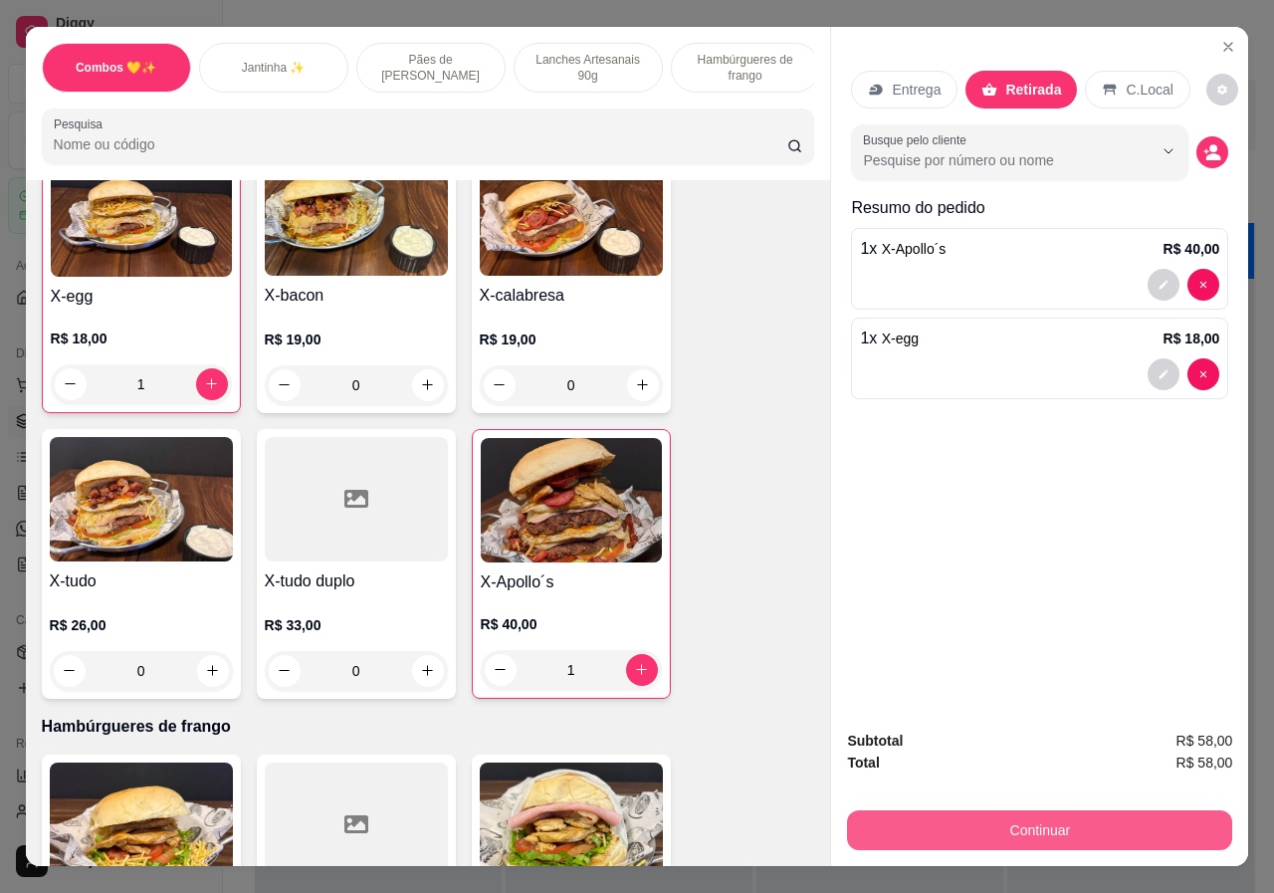
click at [1078, 823] on button "Continuar" at bounding box center [1039, 830] width 385 height 40
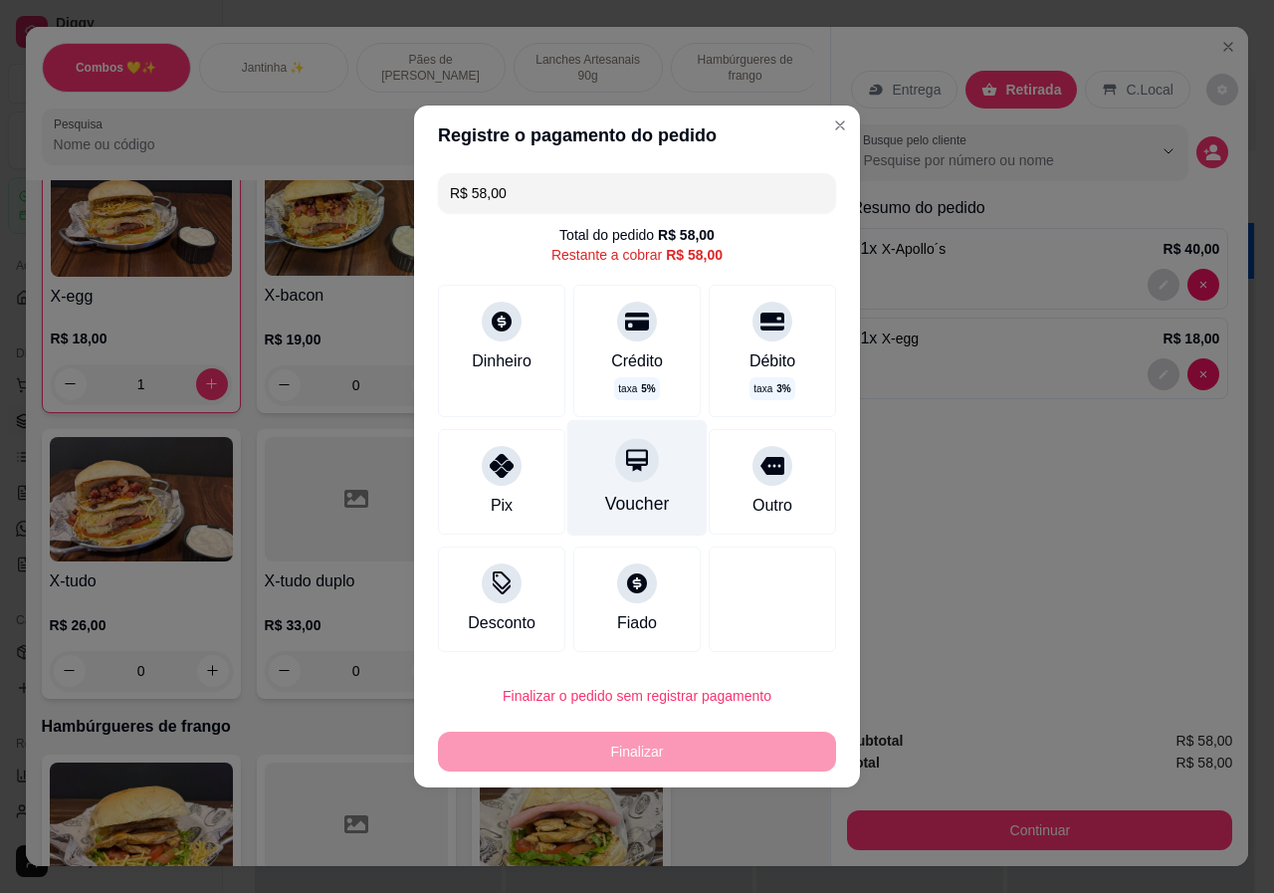
click at [651, 482] on div "Voucher" at bounding box center [638, 478] width 140 height 116
type input "R$ 0,00"
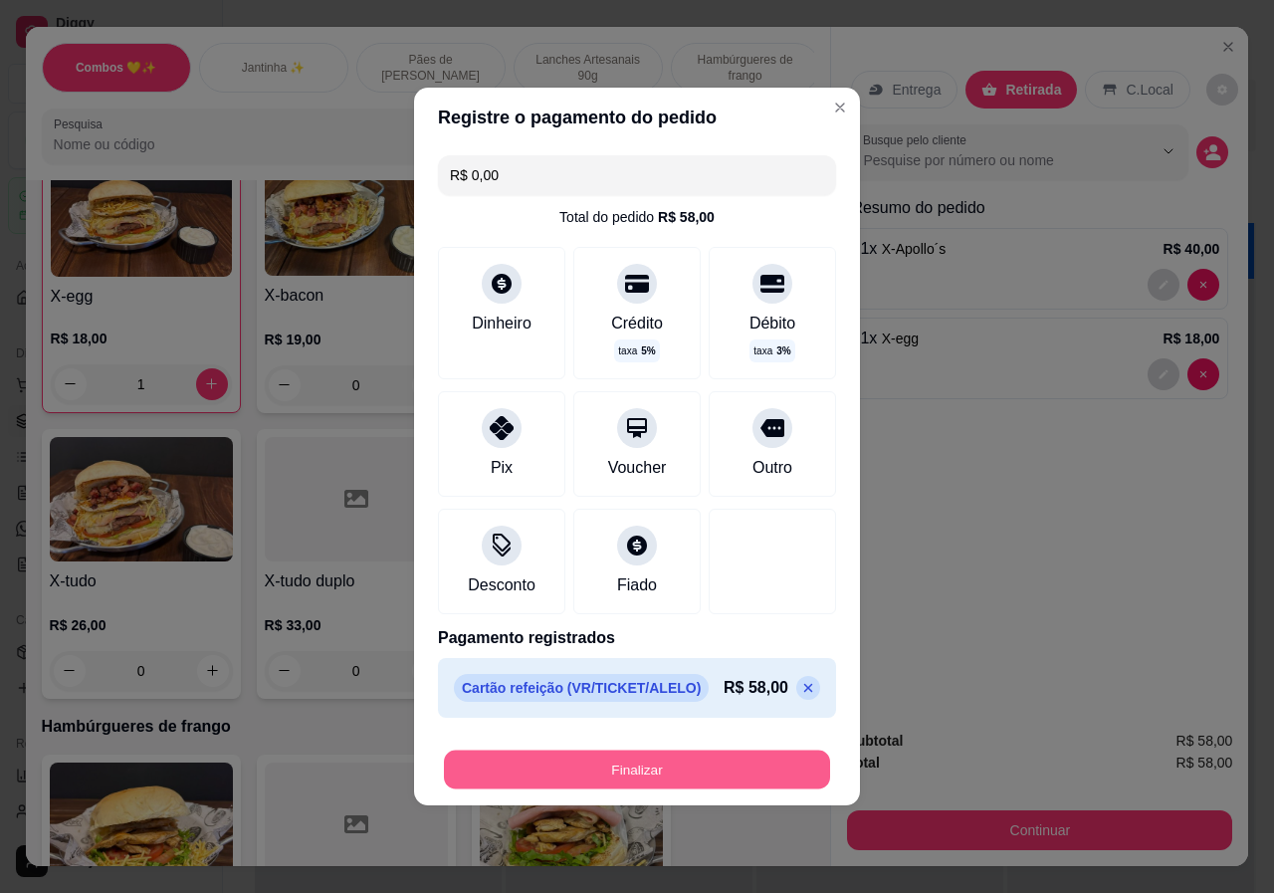
click at [692, 757] on button "Finalizar" at bounding box center [637, 770] width 386 height 39
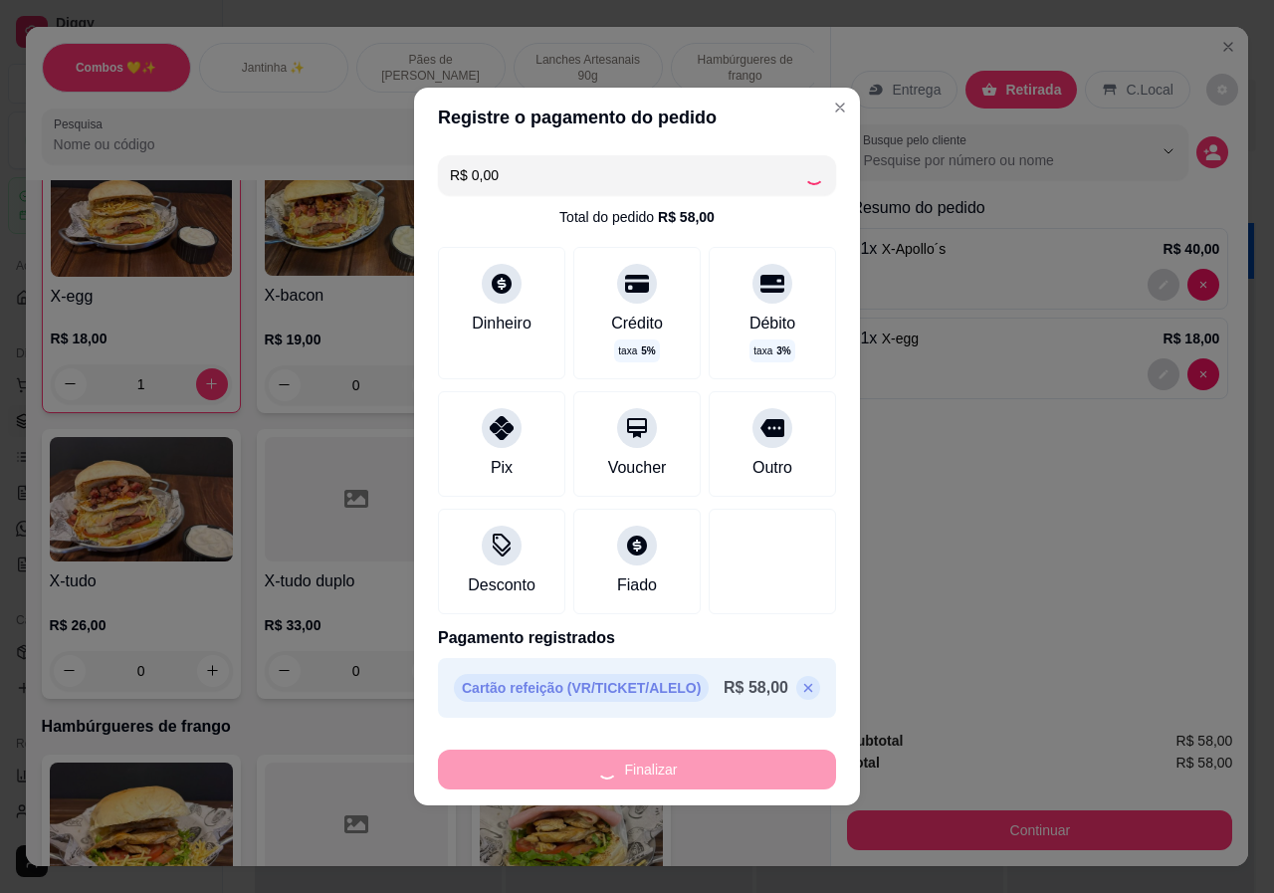
type input "0"
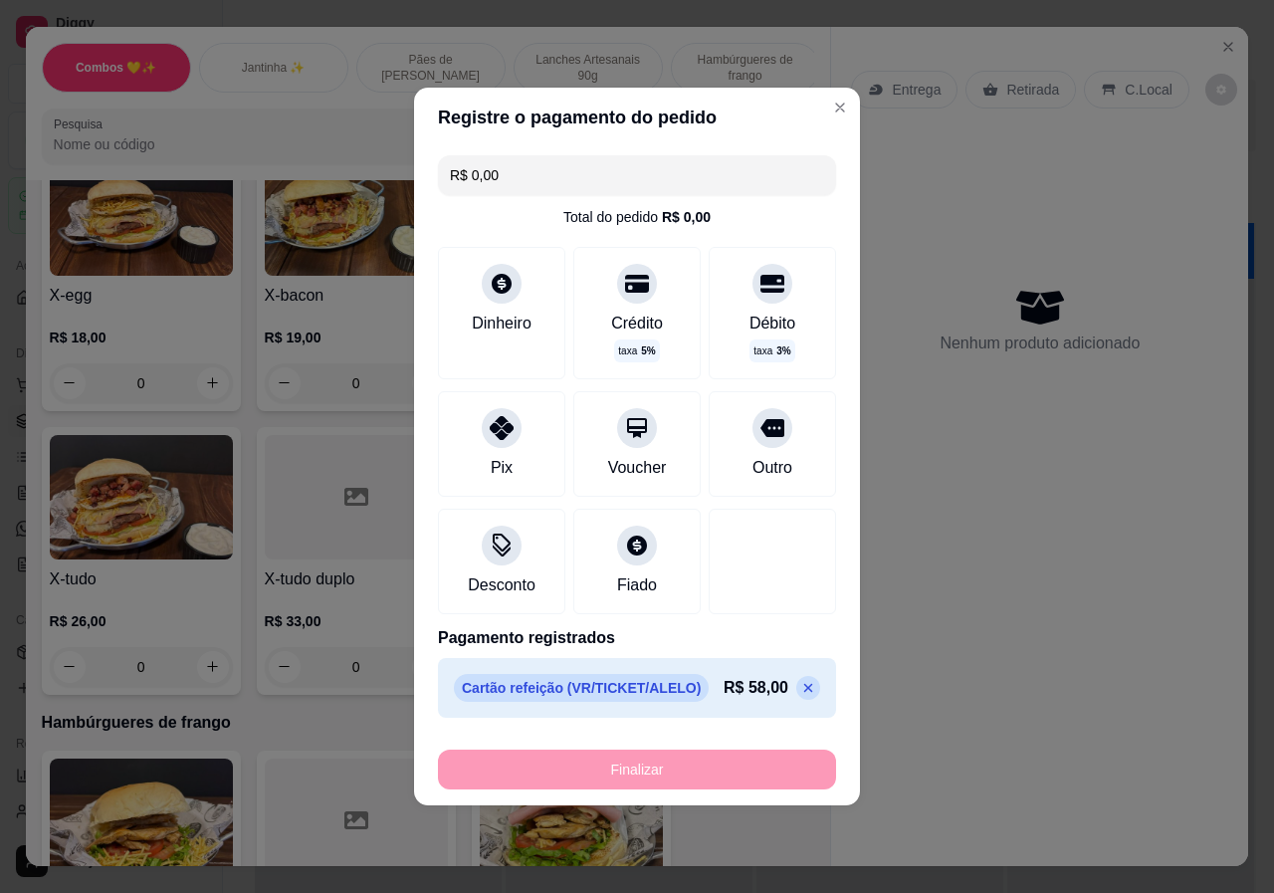
type input "-R$ 58,00"
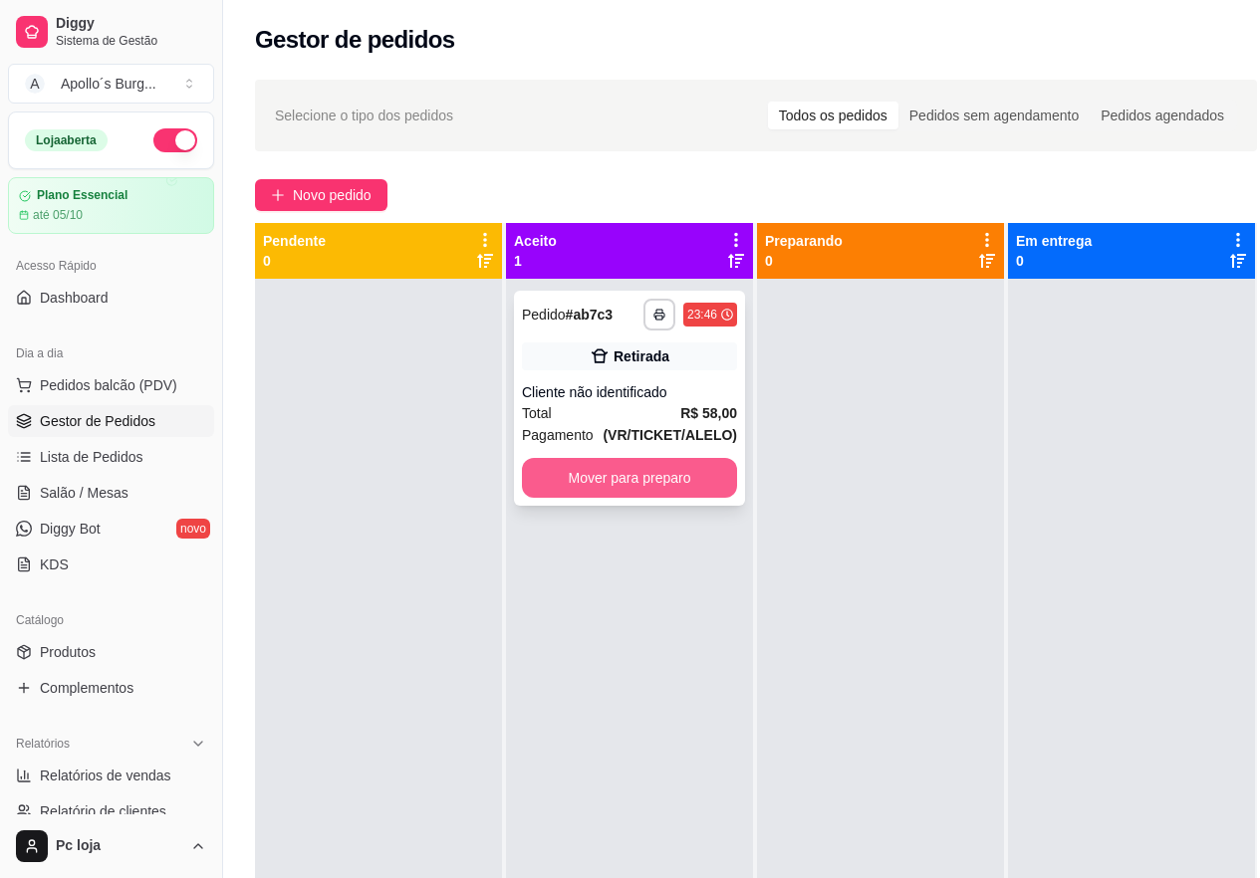
click at [681, 482] on button "Mover para preparo" at bounding box center [629, 478] width 215 height 40
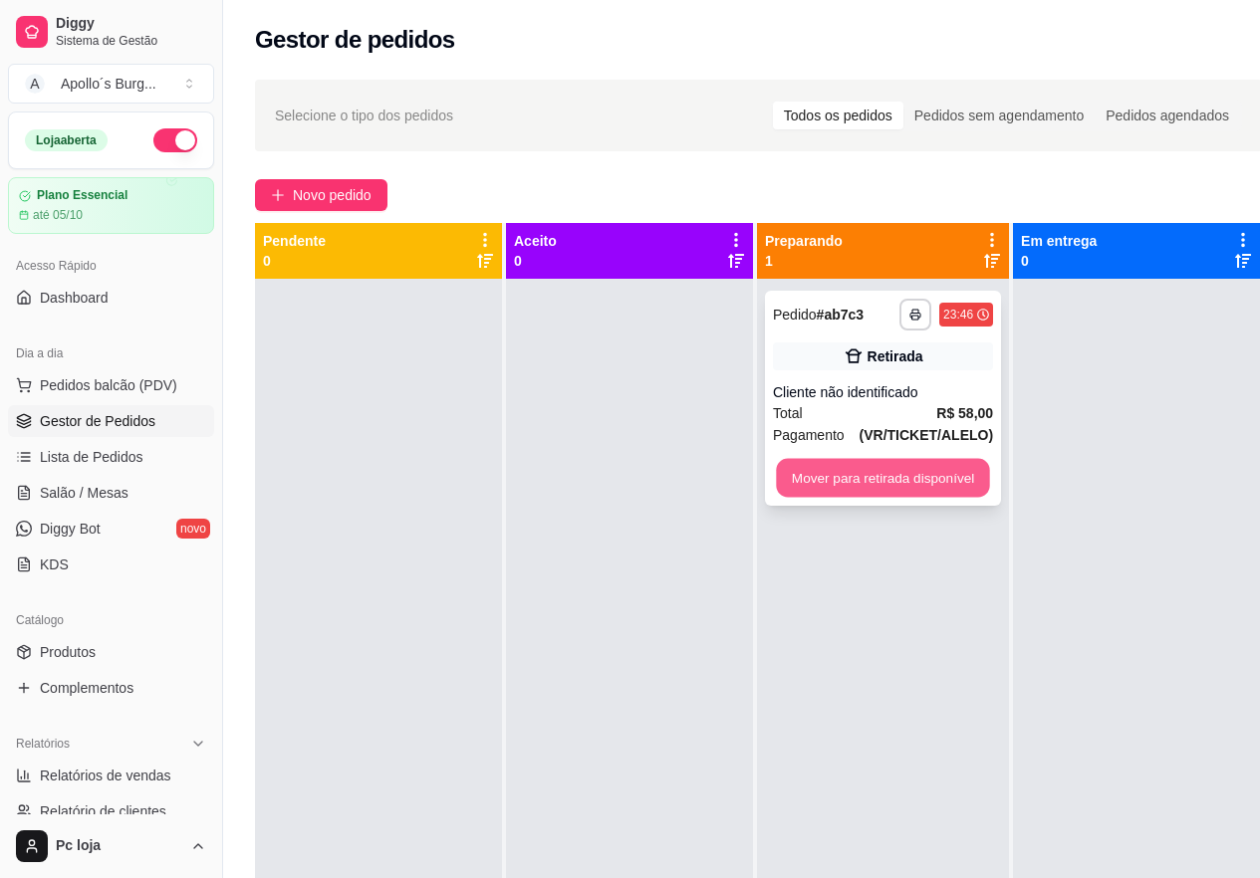
click at [944, 478] on button "Mover para retirada disponível" at bounding box center [882, 478] width 213 height 39
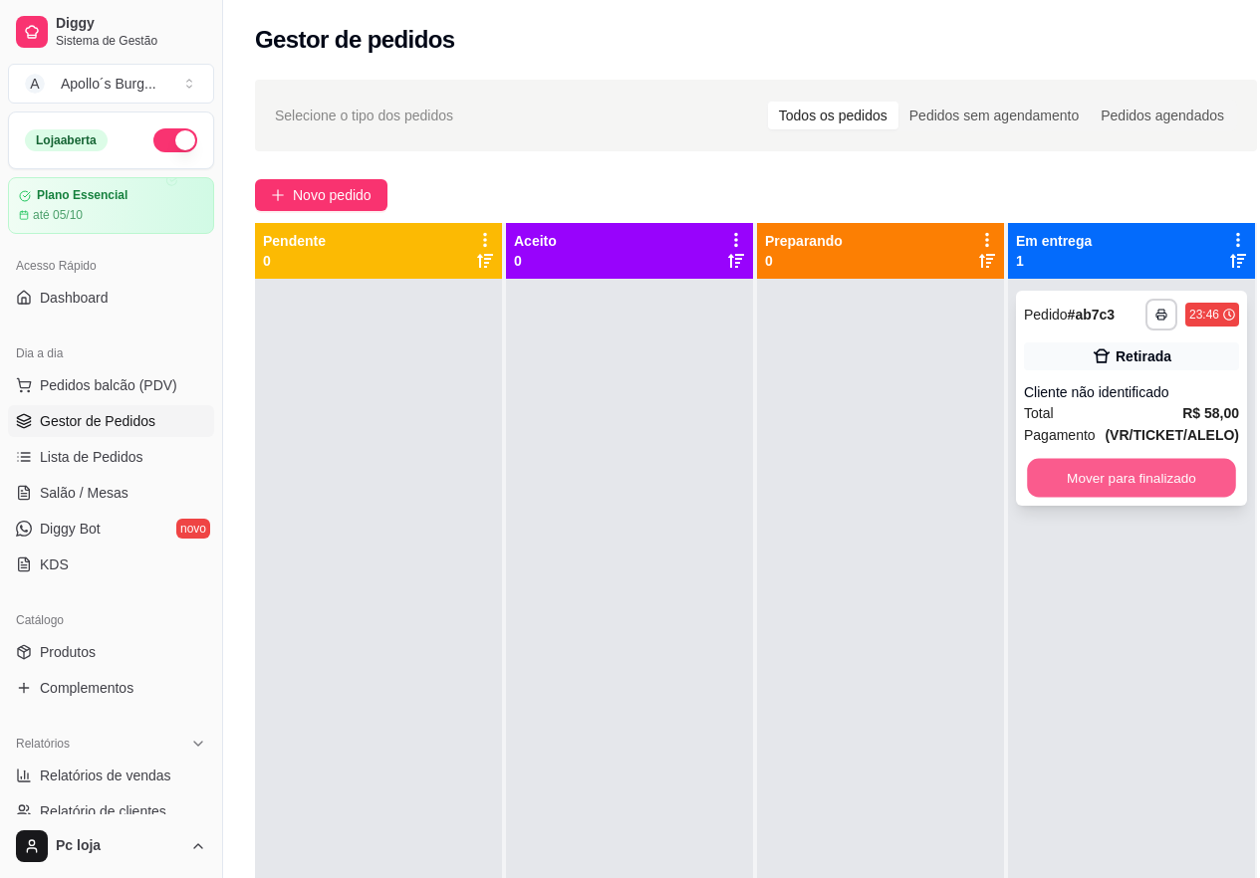
click at [1145, 466] on button "Mover para finalizado" at bounding box center [1131, 478] width 209 height 39
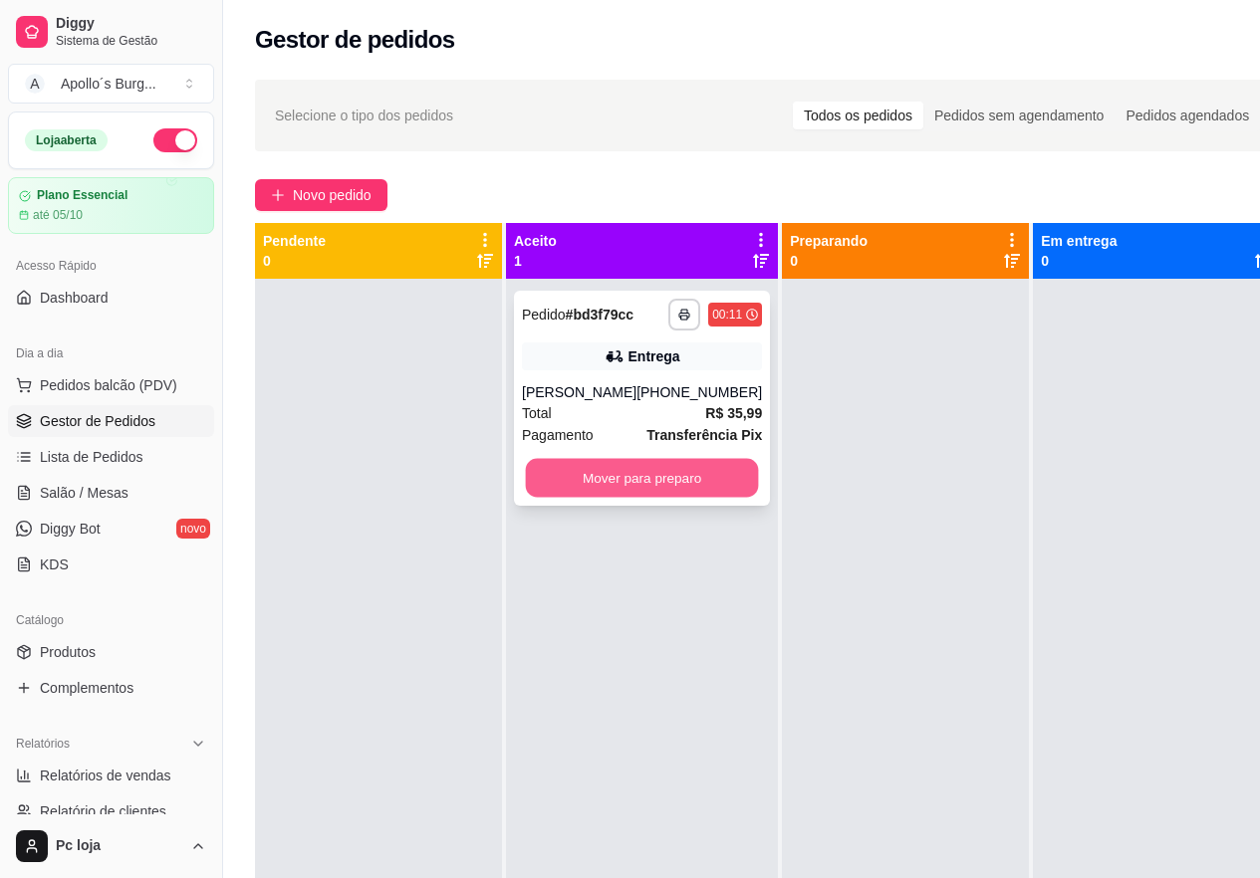
click at [605, 481] on button "Mover para preparo" at bounding box center [642, 478] width 233 height 39
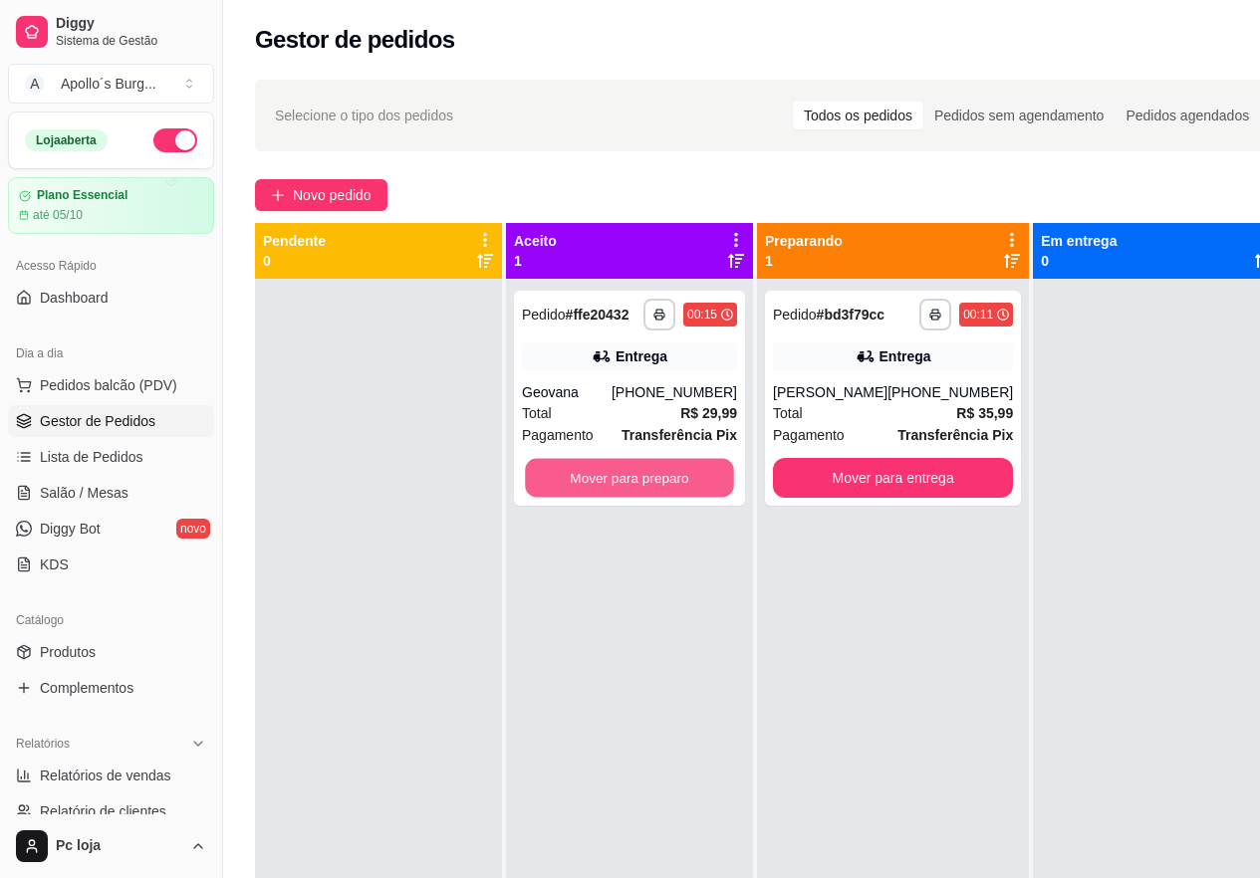
click at [605, 480] on button "Mover para preparo" at bounding box center [629, 478] width 209 height 39
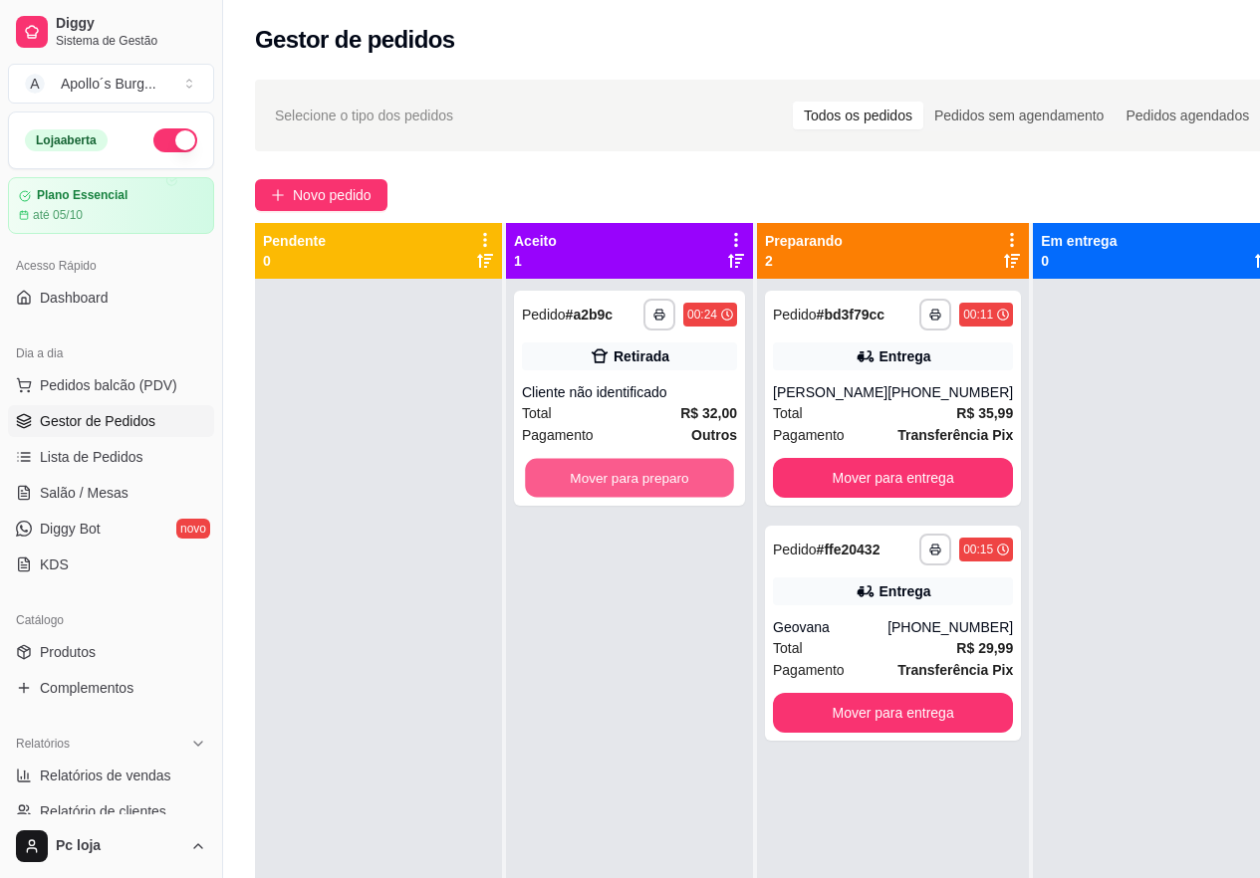
click at [605, 480] on button "Mover para preparo" at bounding box center [629, 478] width 209 height 39
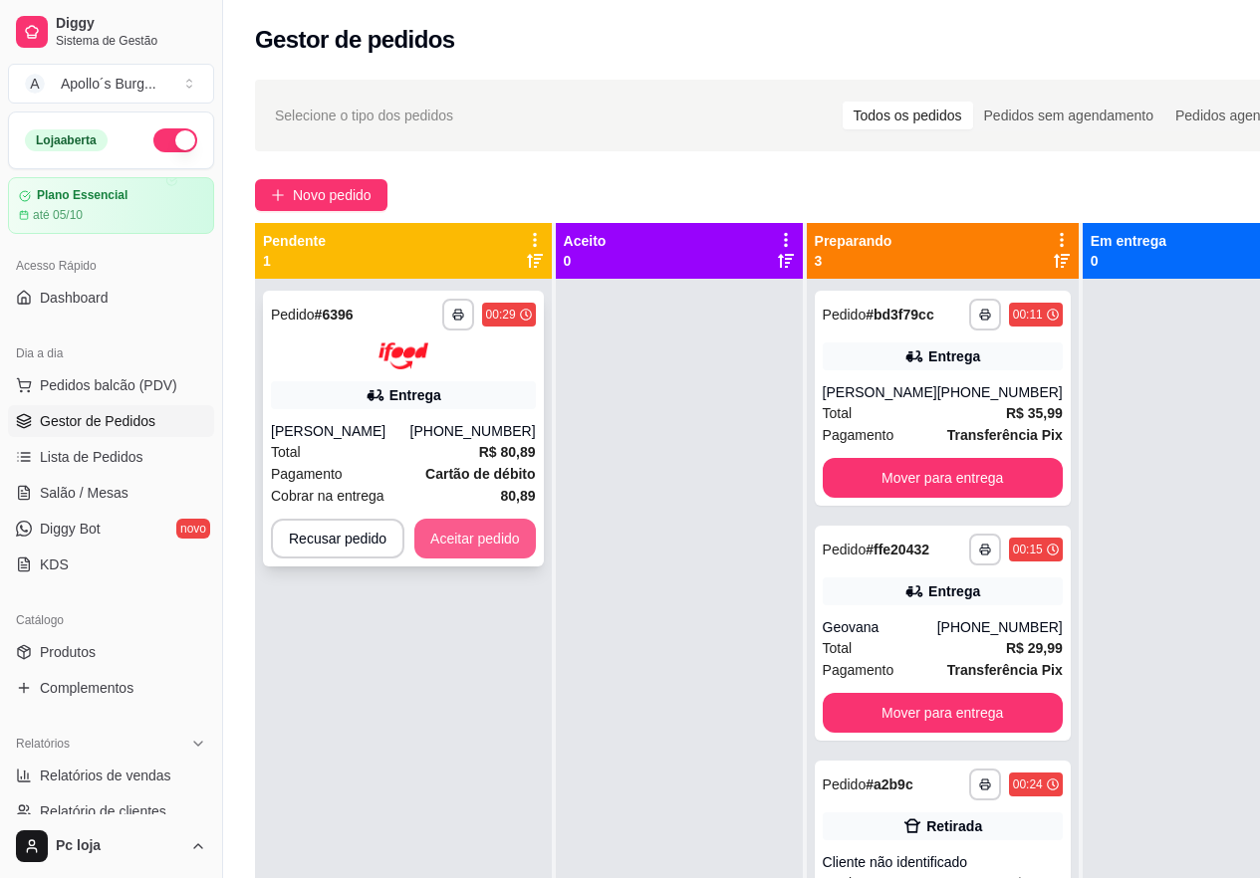
click at [504, 545] on button "Aceitar pedido" at bounding box center [474, 539] width 121 height 40
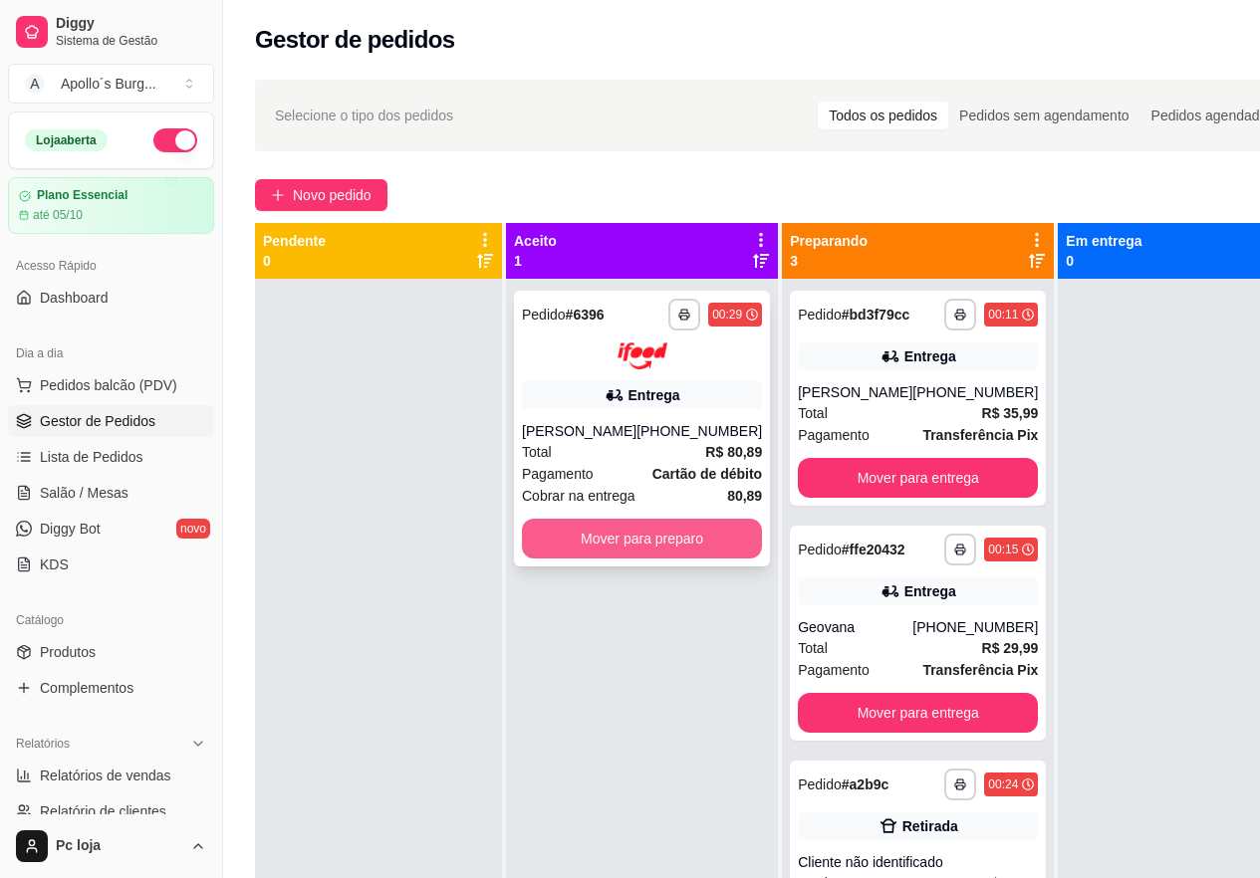
click at [602, 555] on button "Mover para preparo" at bounding box center [642, 539] width 240 height 40
click at [595, 524] on button "Mover para preparo" at bounding box center [642, 539] width 240 height 40
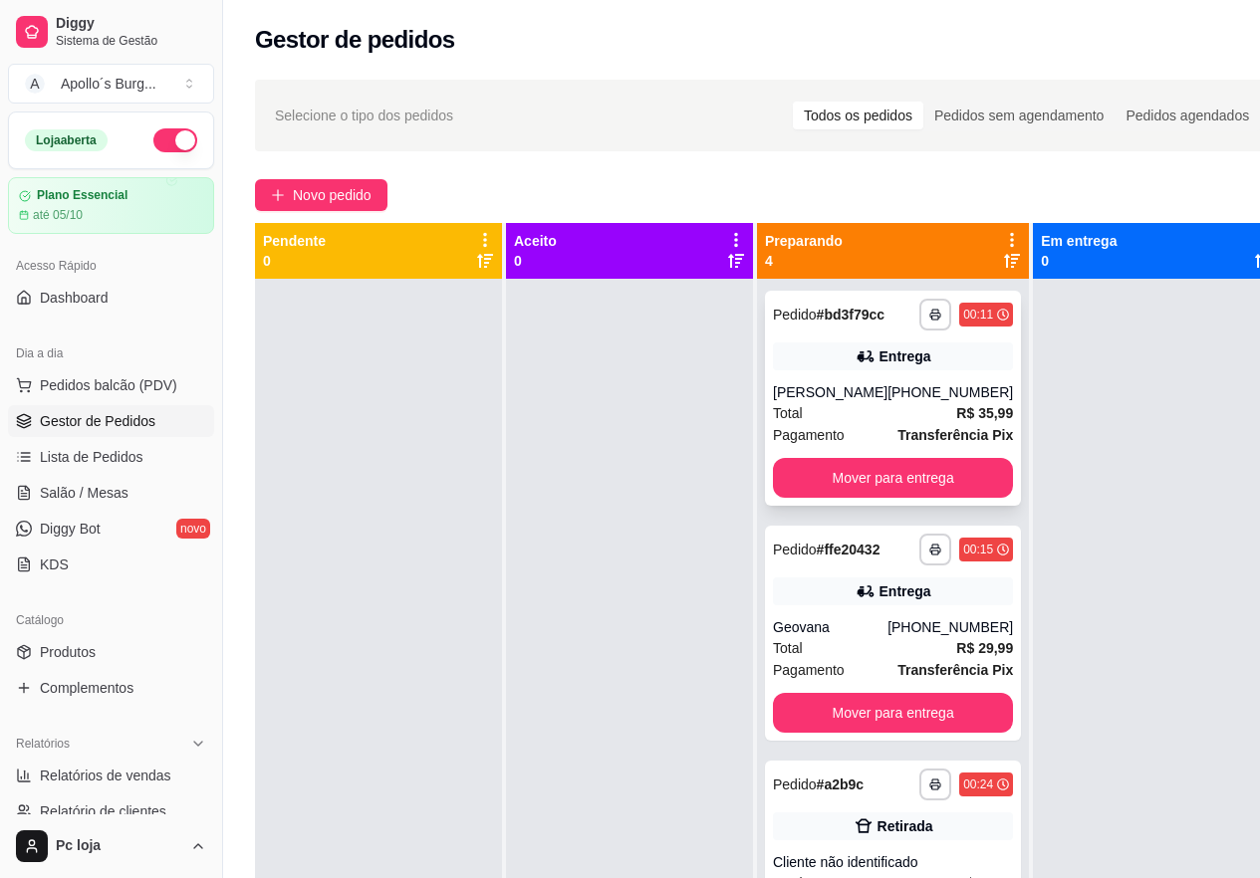
click at [886, 390] on div "[PERSON_NAME]" at bounding box center [830, 392] width 115 height 20
click at [943, 440] on strong "Transferência Pix" at bounding box center [954, 435] width 115 height 16
click at [905, 476] on button "Mover para entrega" at bounding box center [893, 478] width 240 height 40
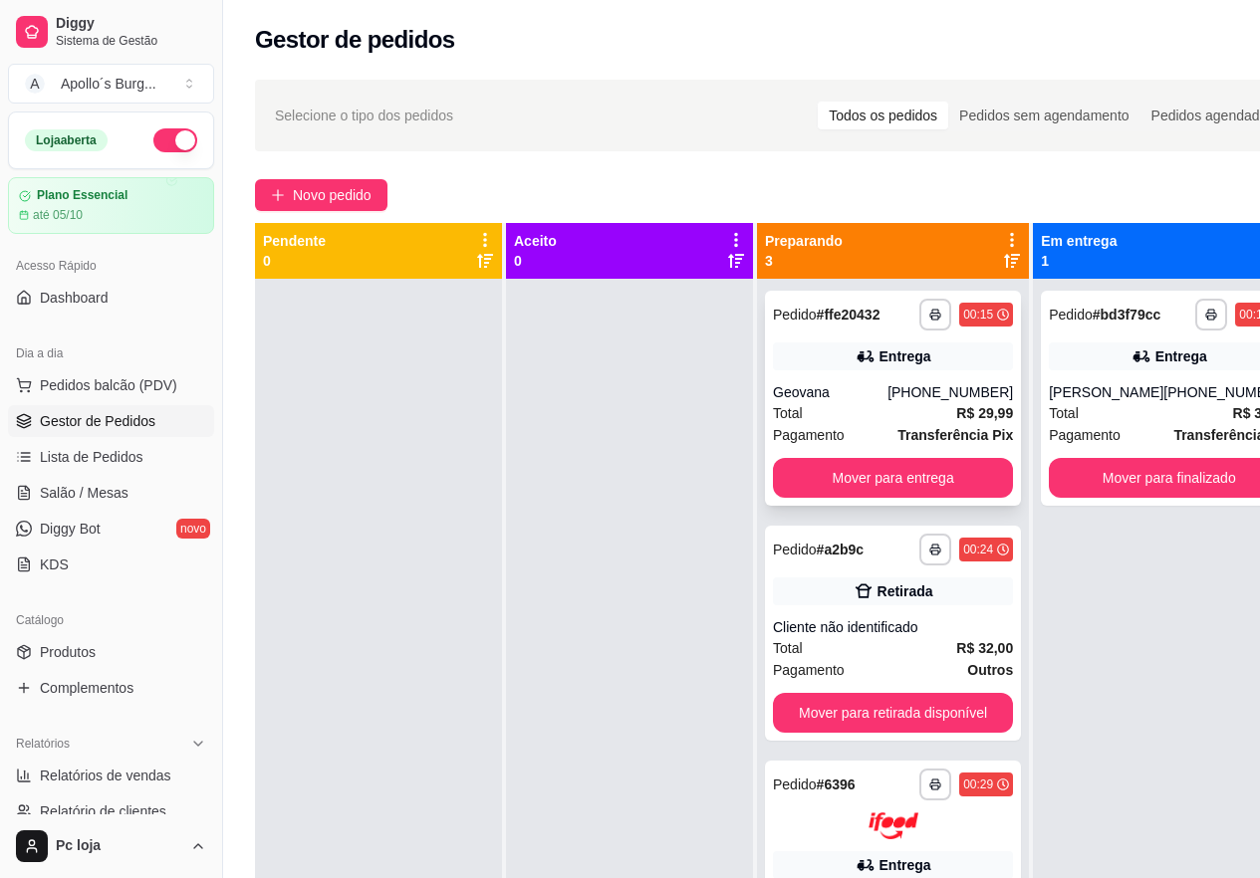
click at [927, 391] on div "[PHONE_NUMBER]" at bounding box center [949, 392] width 125 height 20
click at [888, 464] on button "Mover para entrega" at bounding box center [893, 478] width 233 height 39
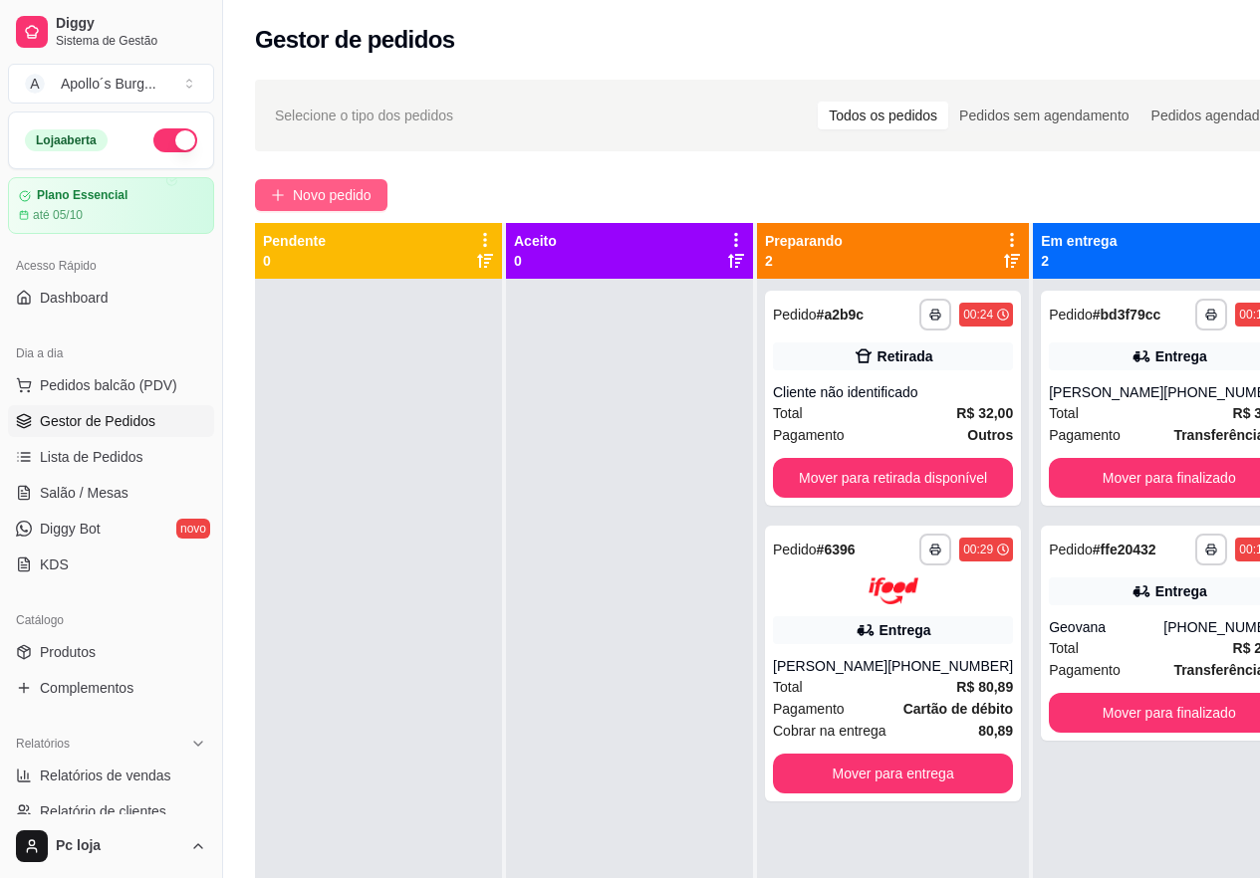
click at [360, 195] on span "Novo pedido" at bounding box center [332, 195] width 79 height 22
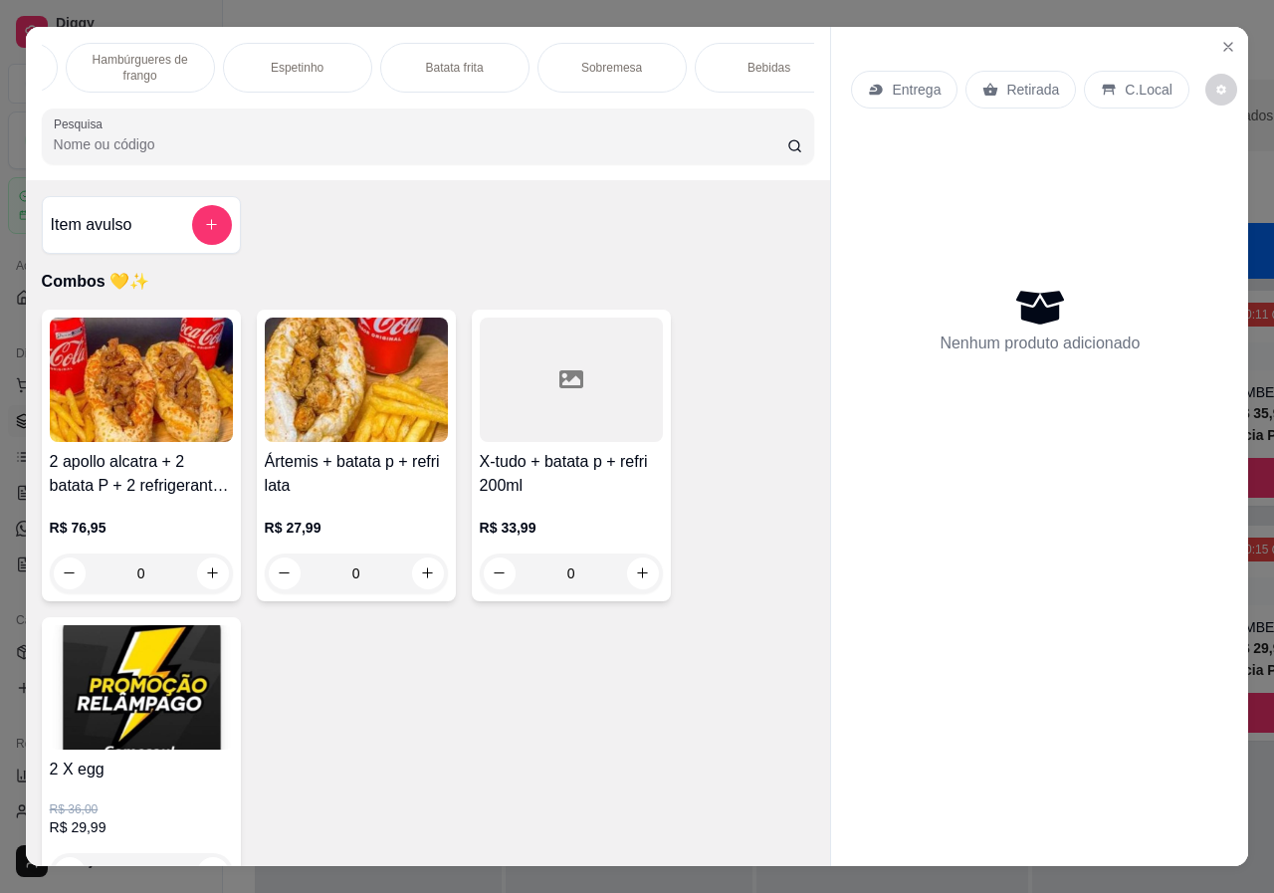
scroll to position [0, 634]
click at [414, 65] on p "Batata frita" at bounding box center [426, 68] width 58 height 16
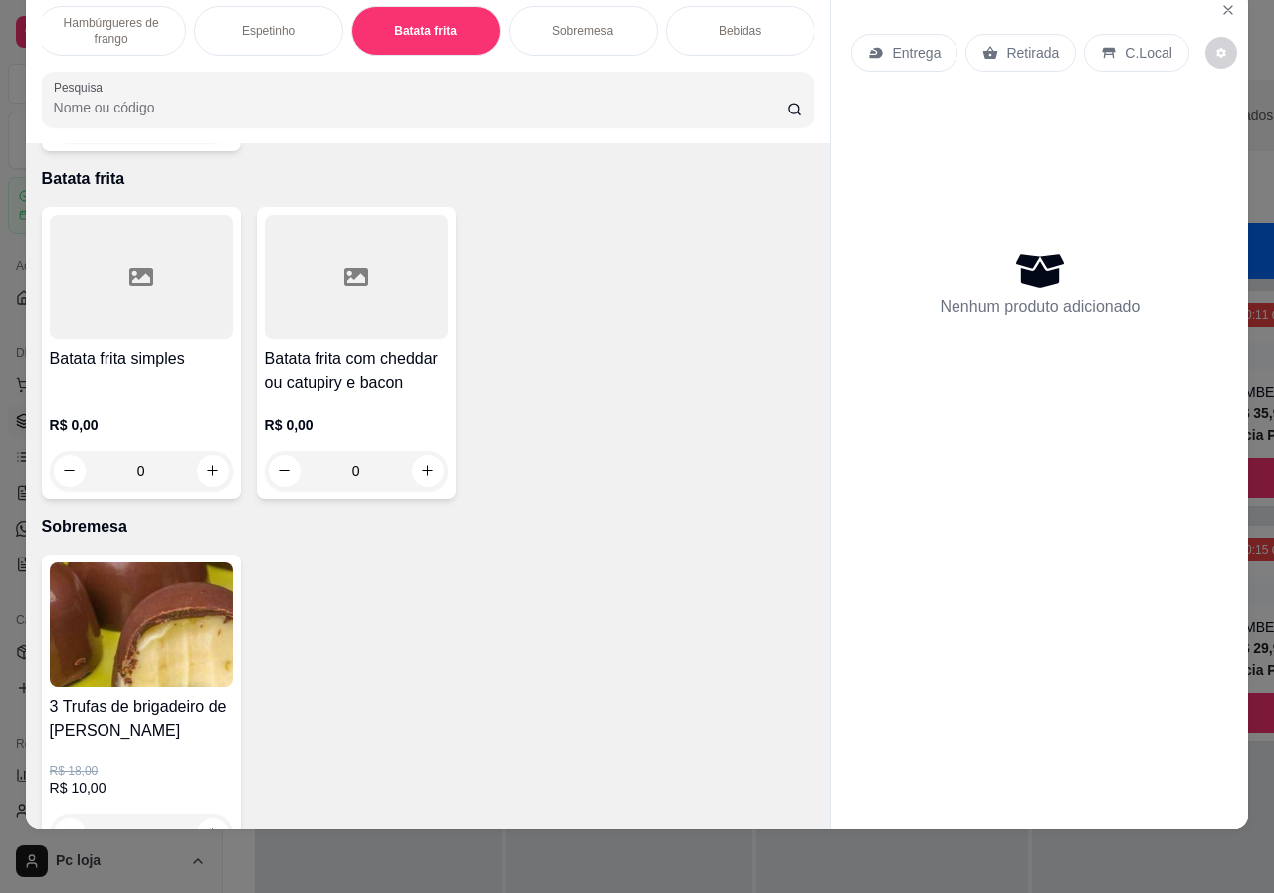
click at [426, 451] on div "0" at bounding box center [356, 471] width 183 height 40
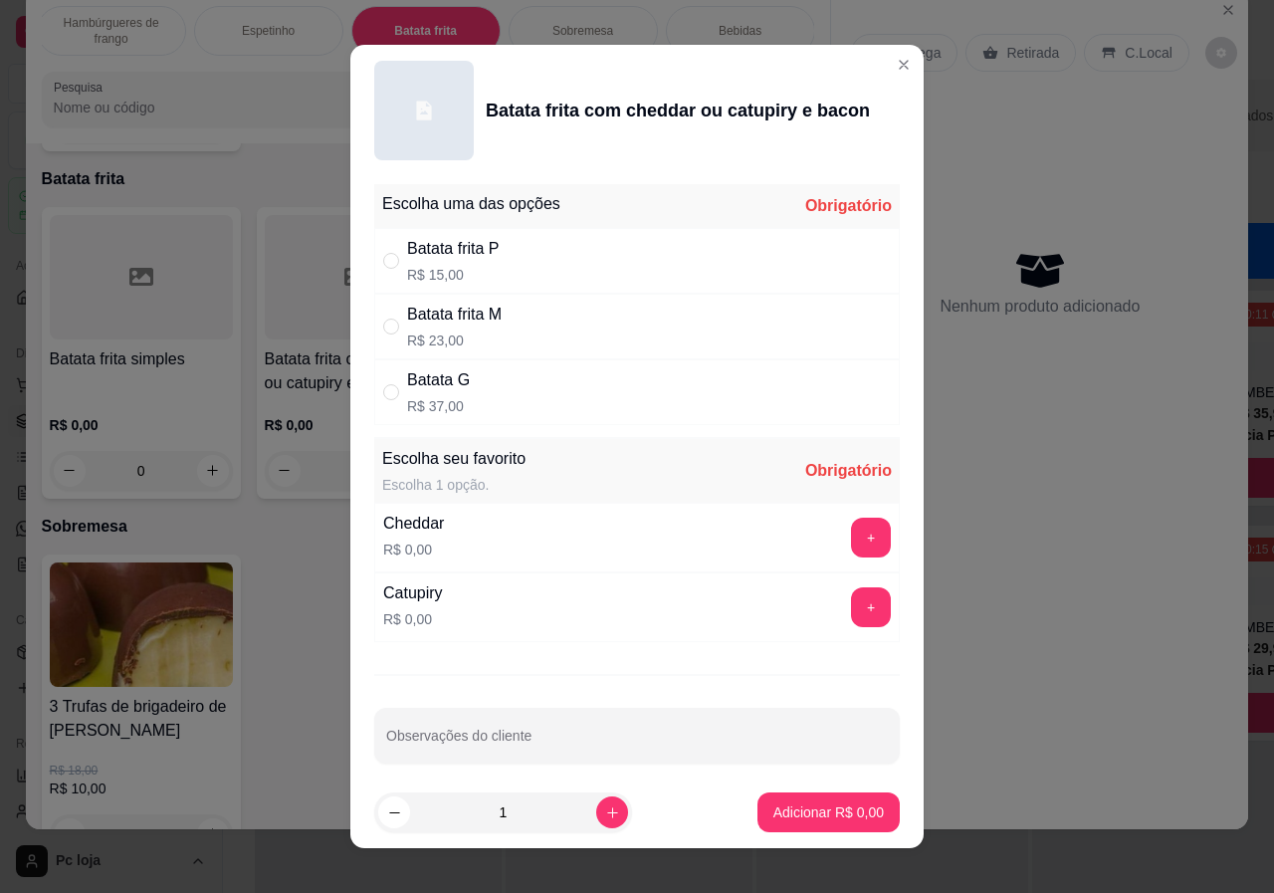
click at [457, 259] on div "Batata frita P" at bounding box center [453, 249] width 93 height 24
radio input "false"
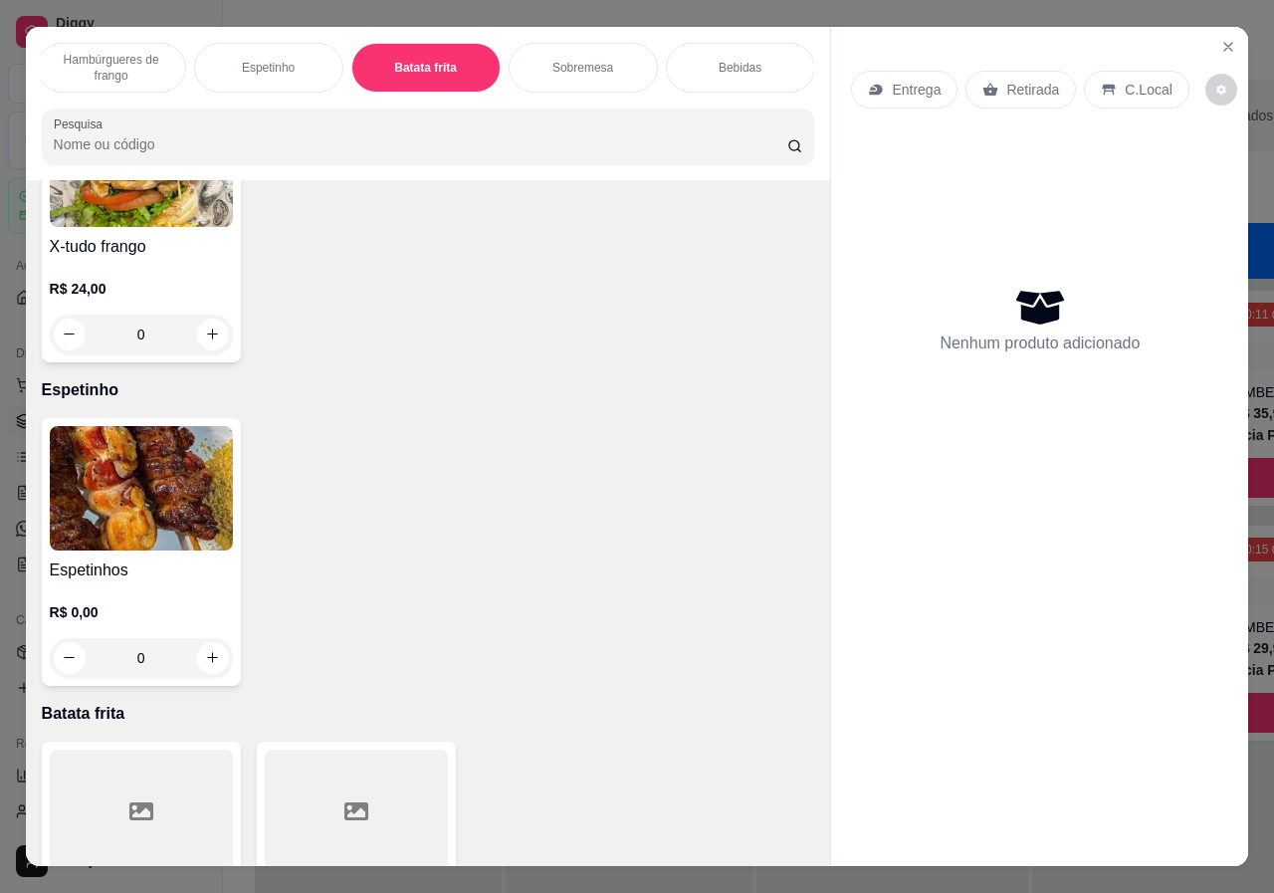
scroll to position [0, 0]
click at [96, 62] on p "Combos 💛✨" at bounding box center [117, 68] width 78 height 16
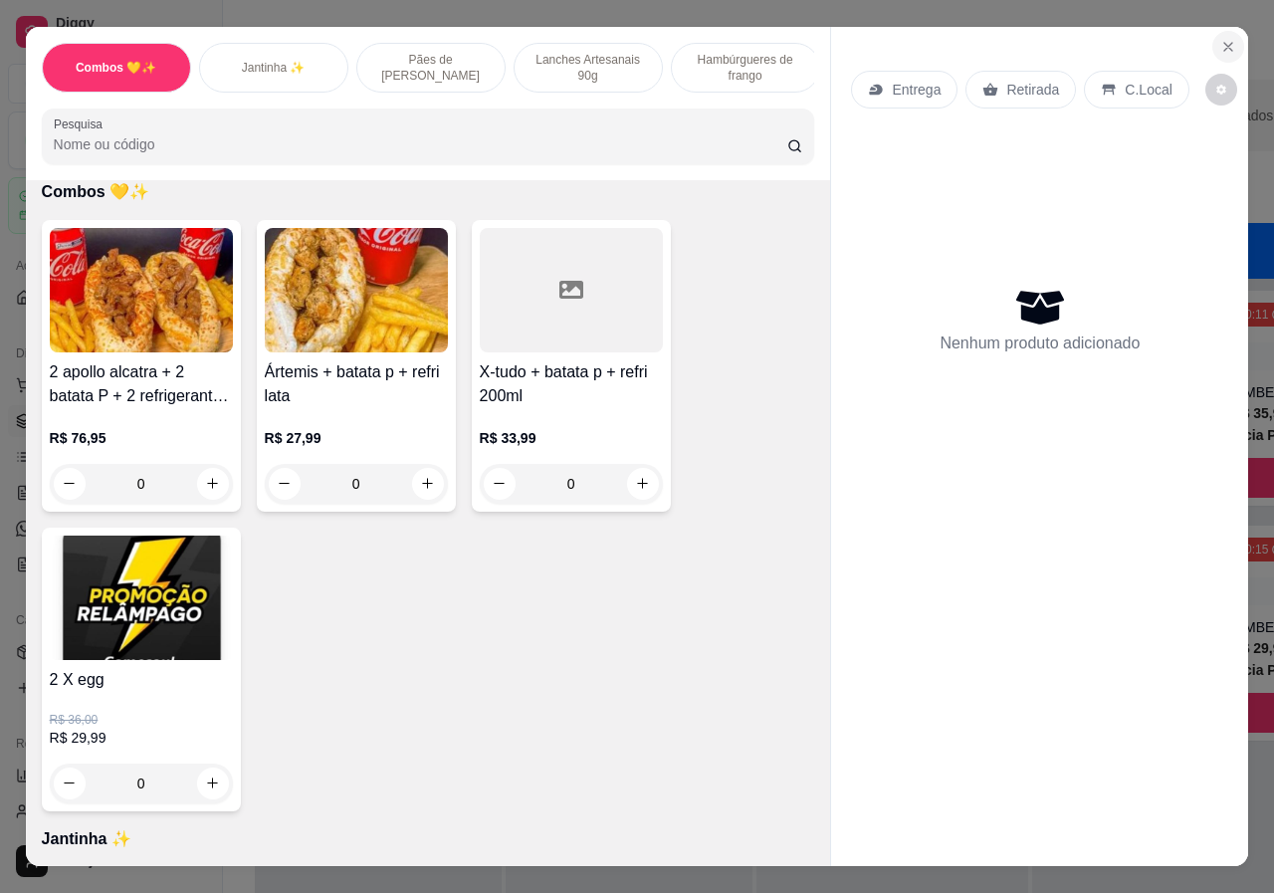
click at [1225, 43] on icon "Close" at bounding box center [1229, 47] width 8 height 8
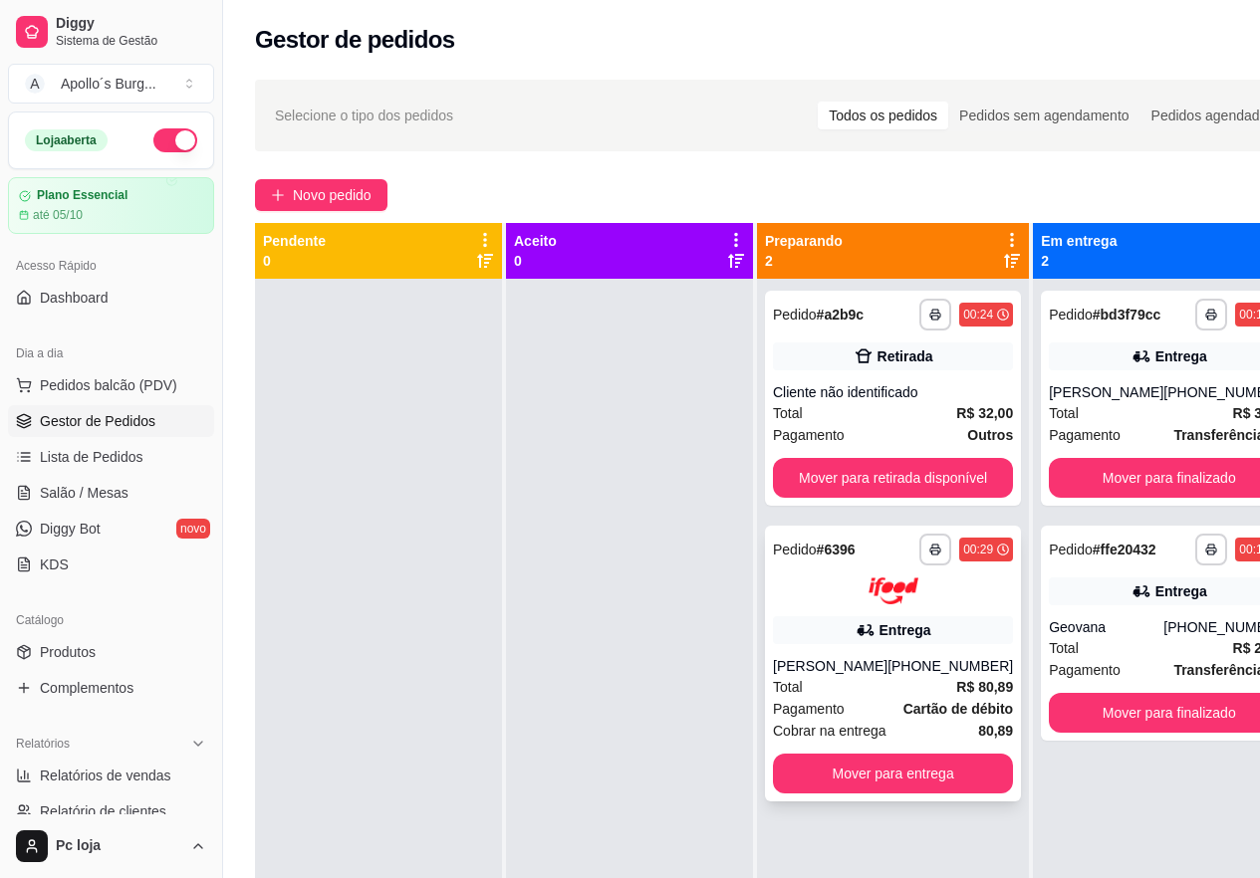
click at [906, 652] on div "**********" at bounding box center [893, 664] width 256 height 276
click at [922, 302] on button "button" at bounding box center [935, 315] width 32 height 32
click at [961, 396] on div "Cliente não identificado" at bounding box center [893, 392] width 240 height 20
click at [1155, 483] on button "Mover para finalizado" at bounding box center [1168, 478] width 233 height 39
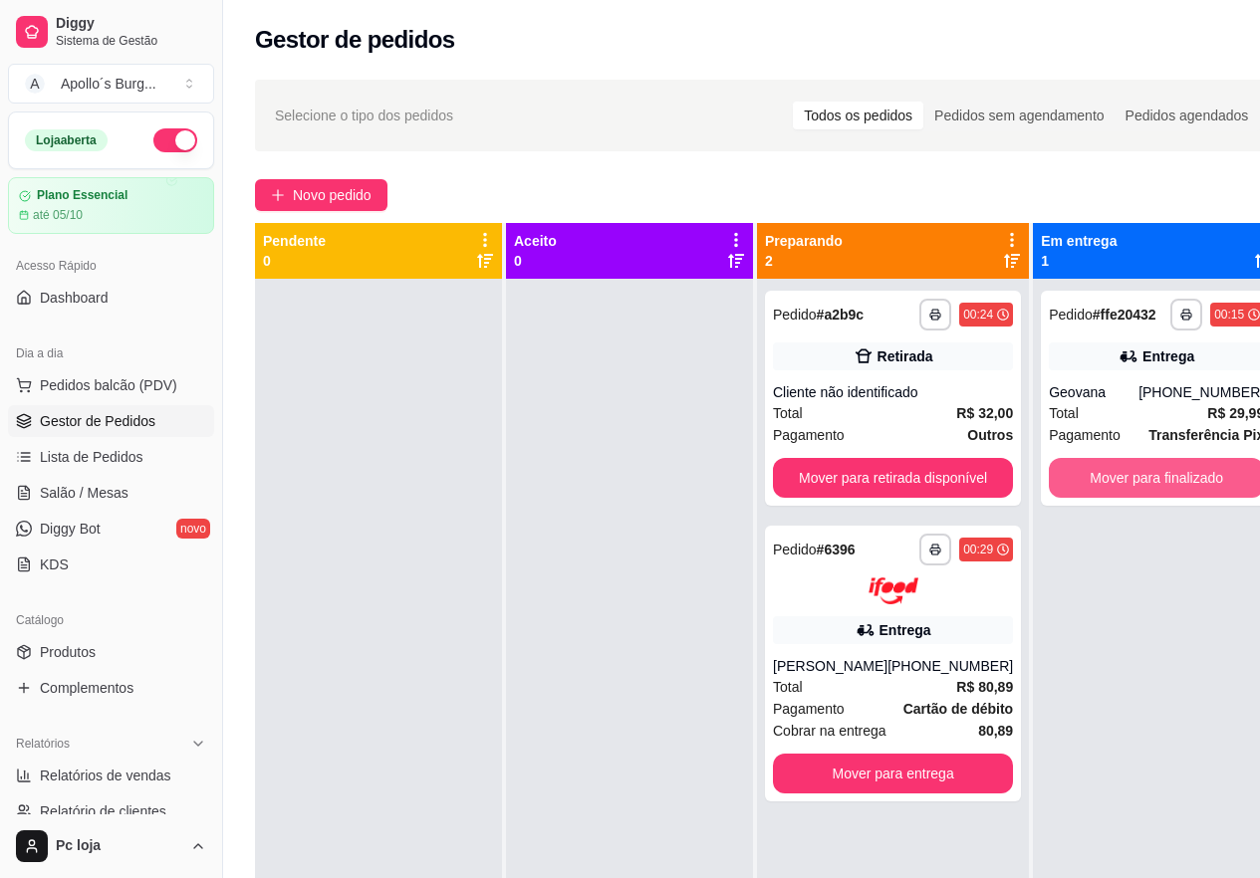
click at [1155, 481] on button "Mover para finalizado" at bounding box center [1155, 478] width 215 height 40
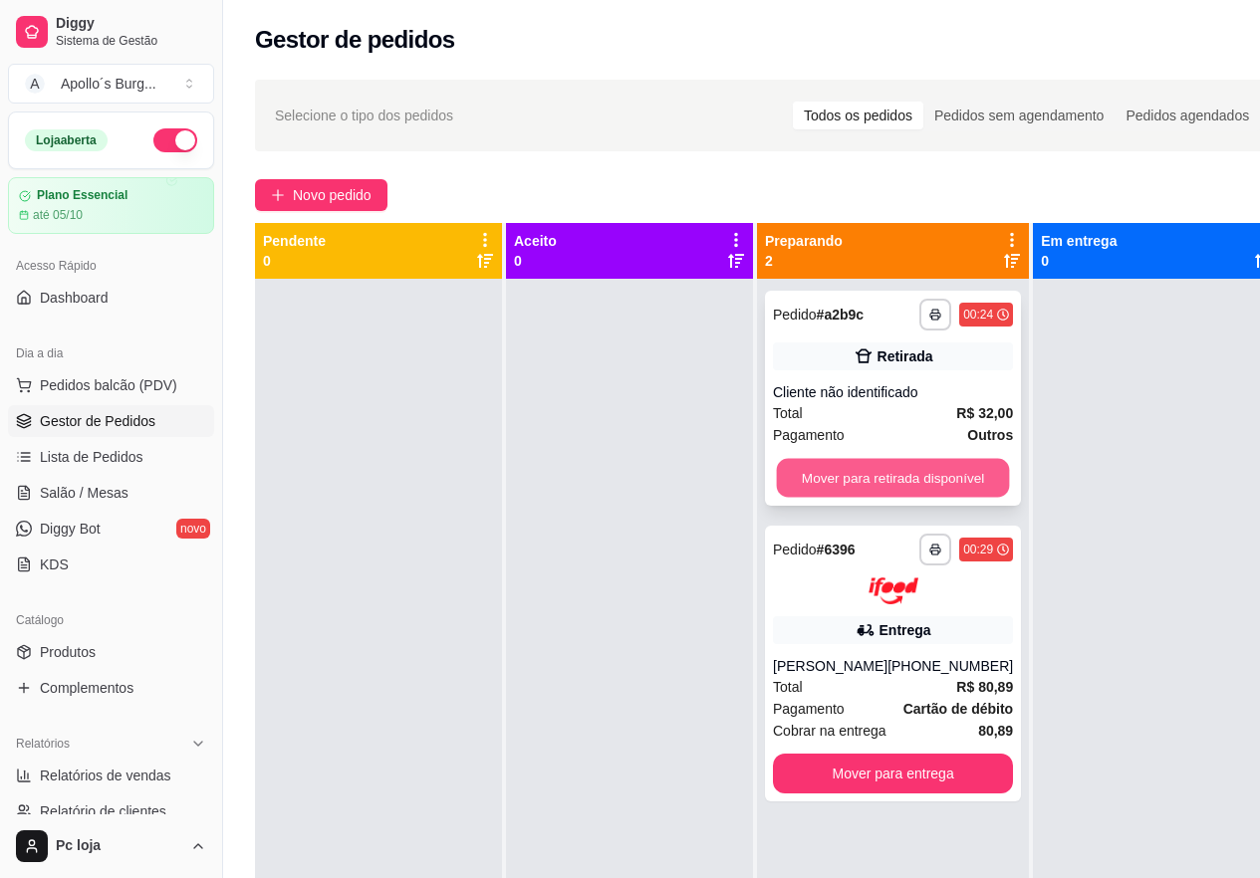
click at [930, 485] on button "Mover para retirada disponível" at bounding box center [893, 478] width 233 height 39
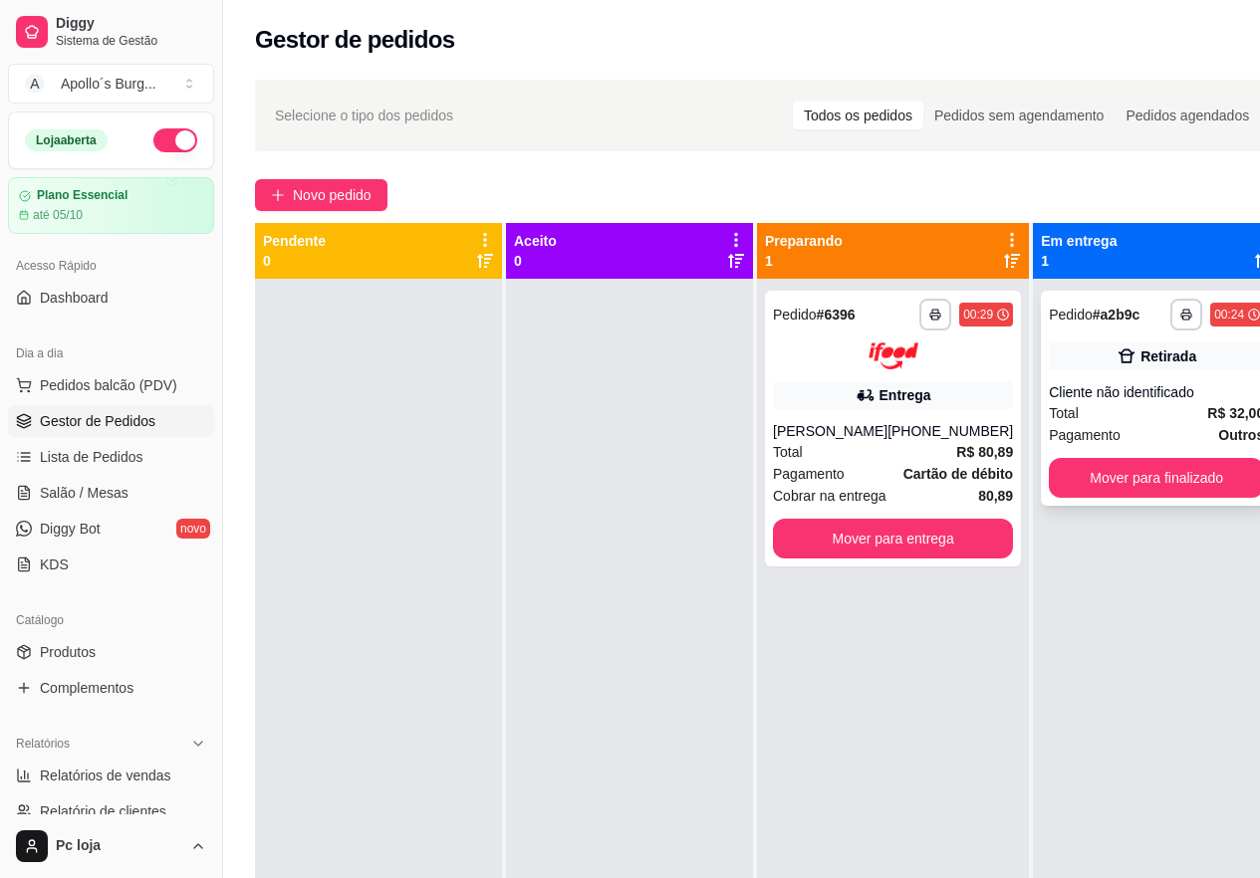
click at [1154, 404] on div "Total R$ 32,00" at bounding box center [1155, 413] width 215 height 22
click at [1113, 467] on button "Mover para finalizado" at bounding box center [1155, 478] width 215 height 40
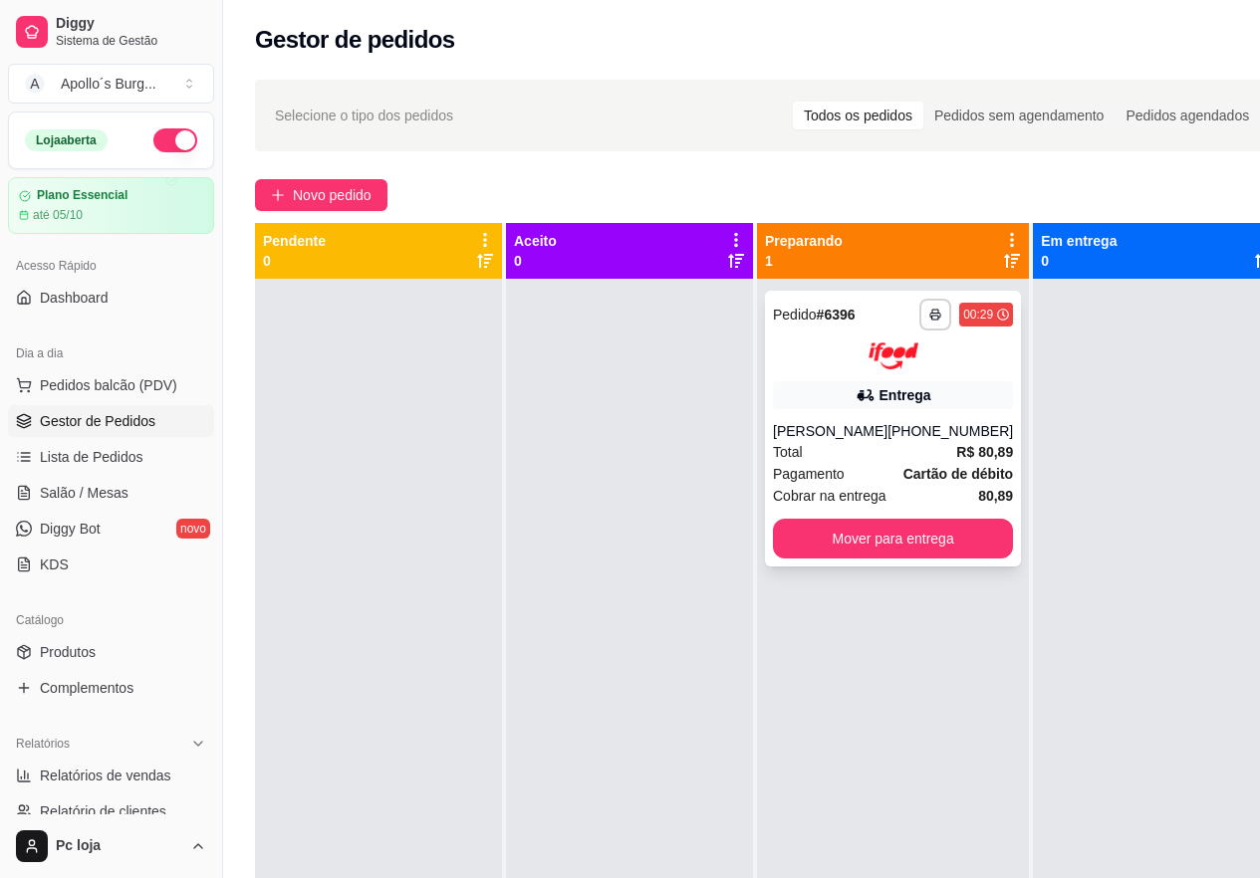
click at [890, 405] on div "Entrega" at bounding box center [893, 395] width 240 height 28
click at [882, 401] on div "Entrega" at bounding box center [905, 395] width 52 height 20
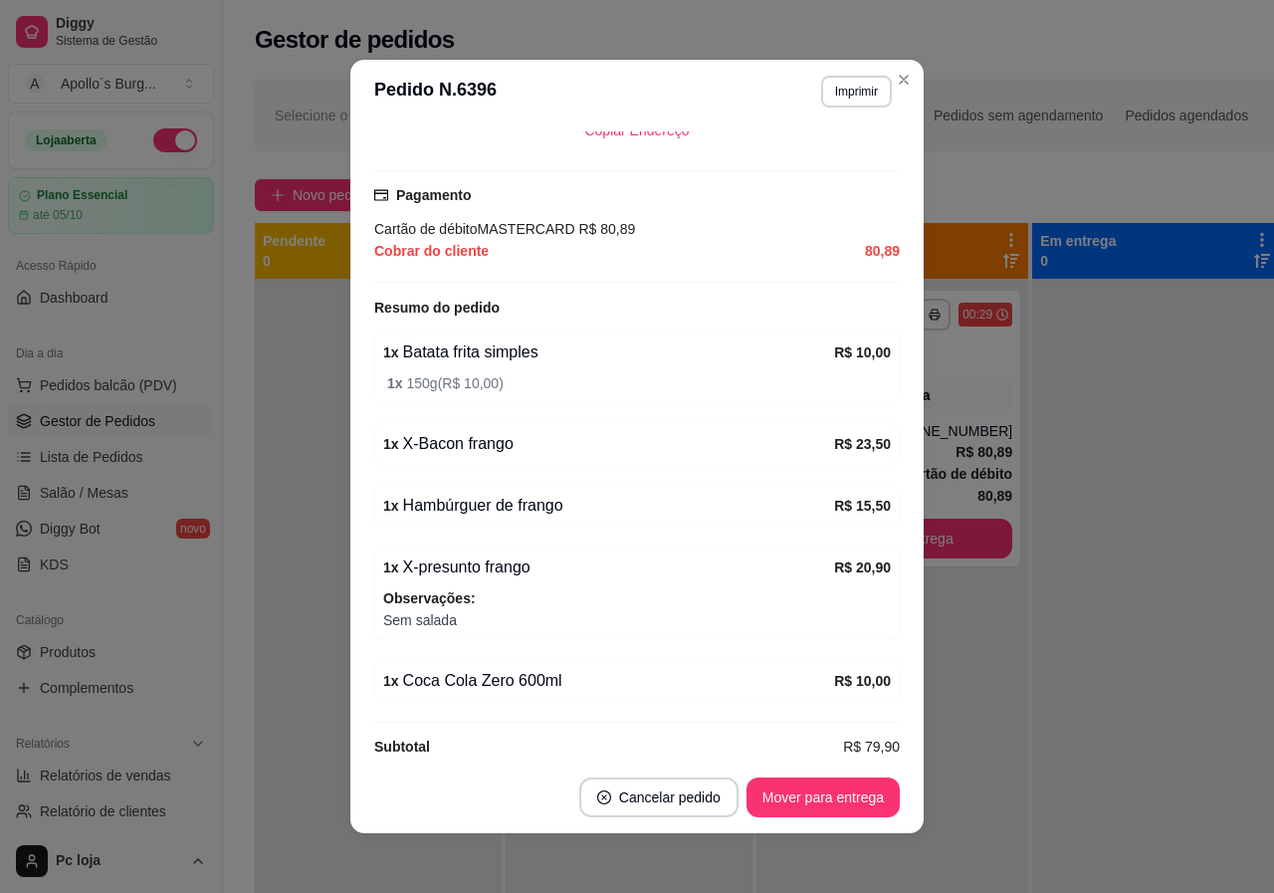
scroll to position [554, 0]
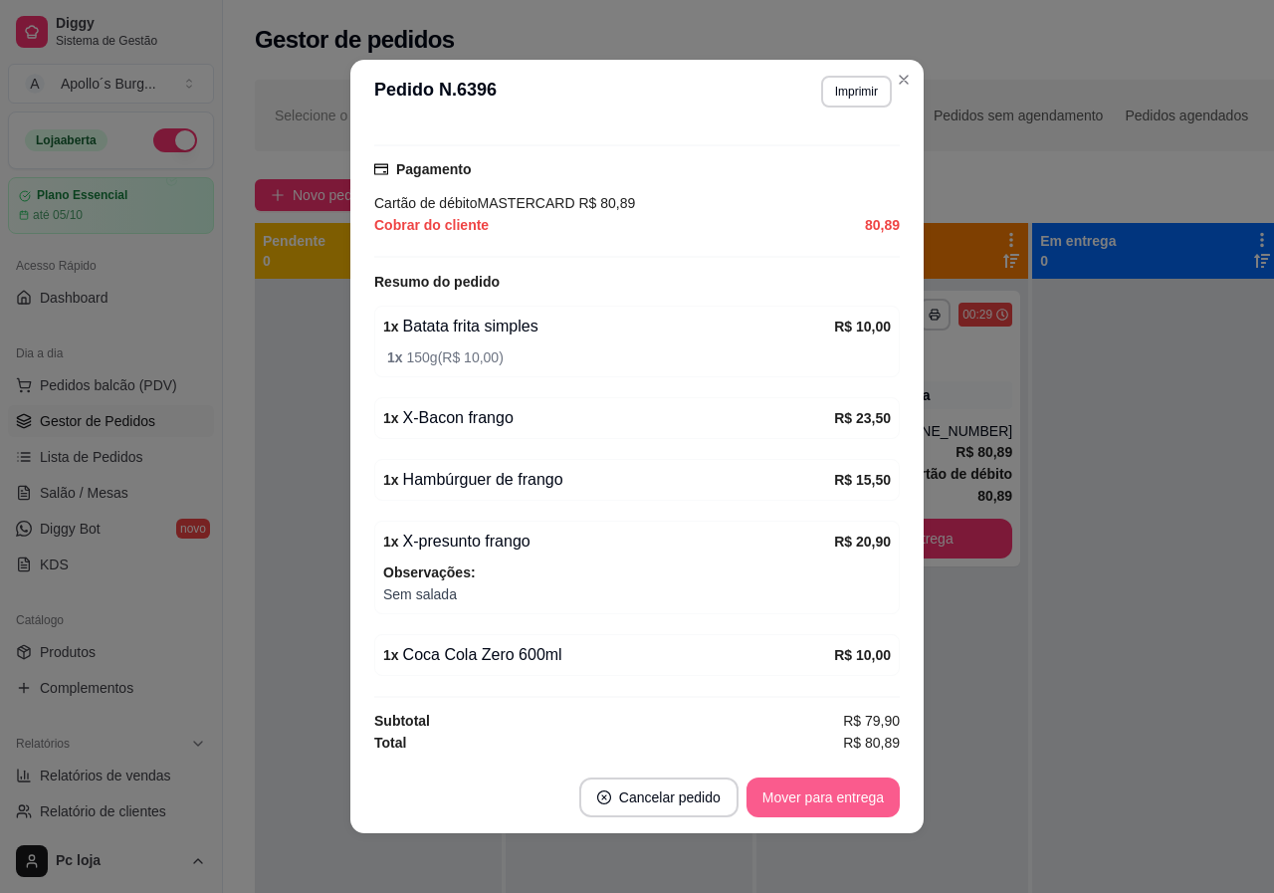
click at [820, 799] on button "Mover para entrega" at bounding box center [823, 798] width 153 height 40
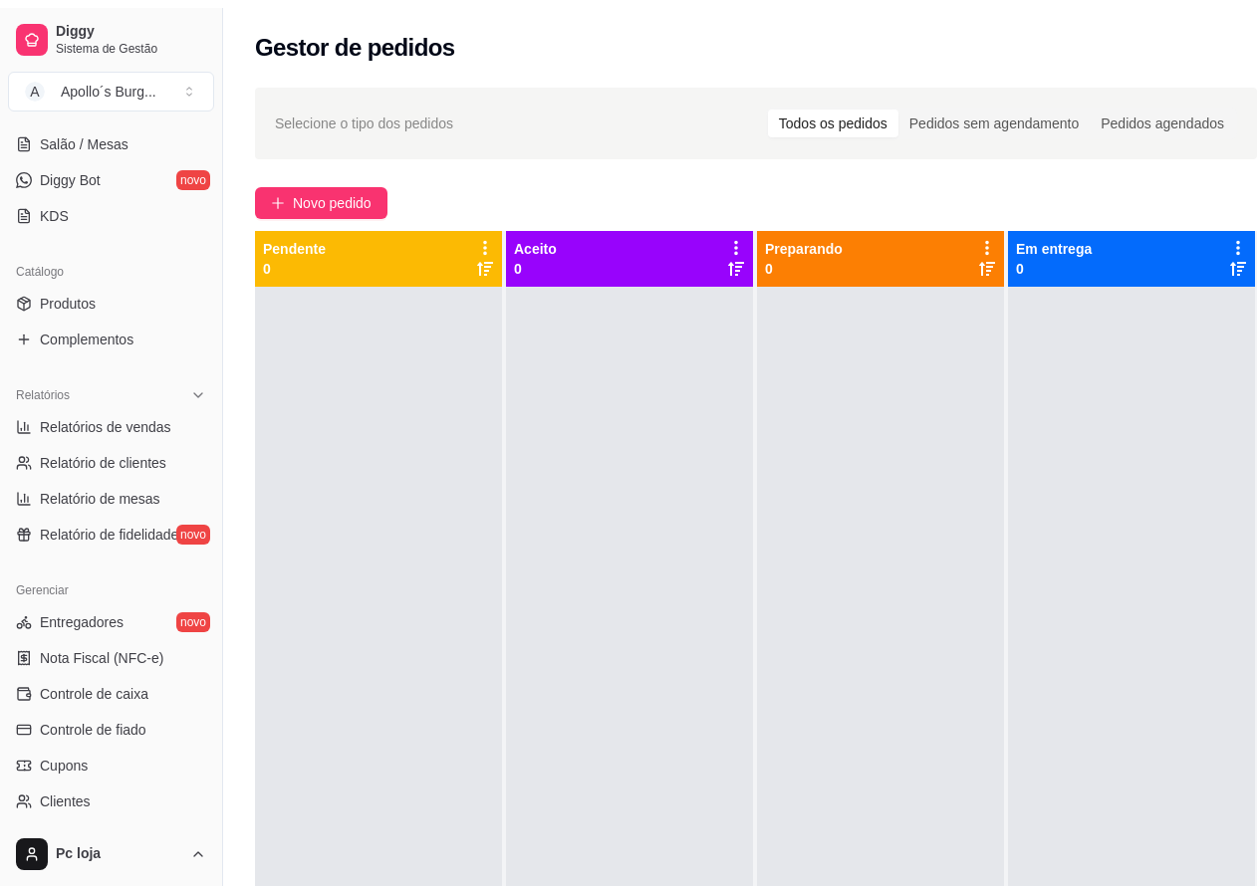
scroll to position [498, 0]
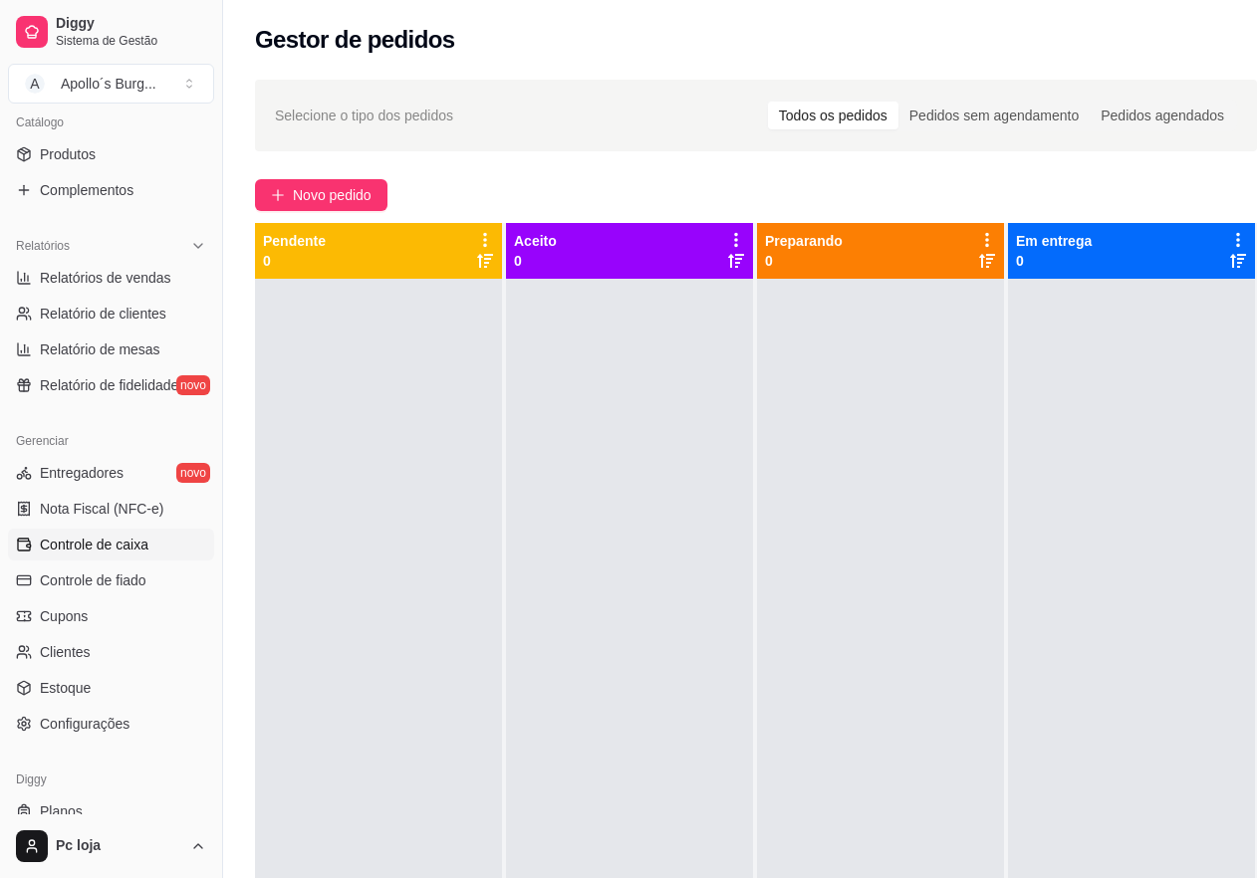
click at [115, 550] on span "Controle de caixa" at bounding box center [94, 545] width 109 height 20
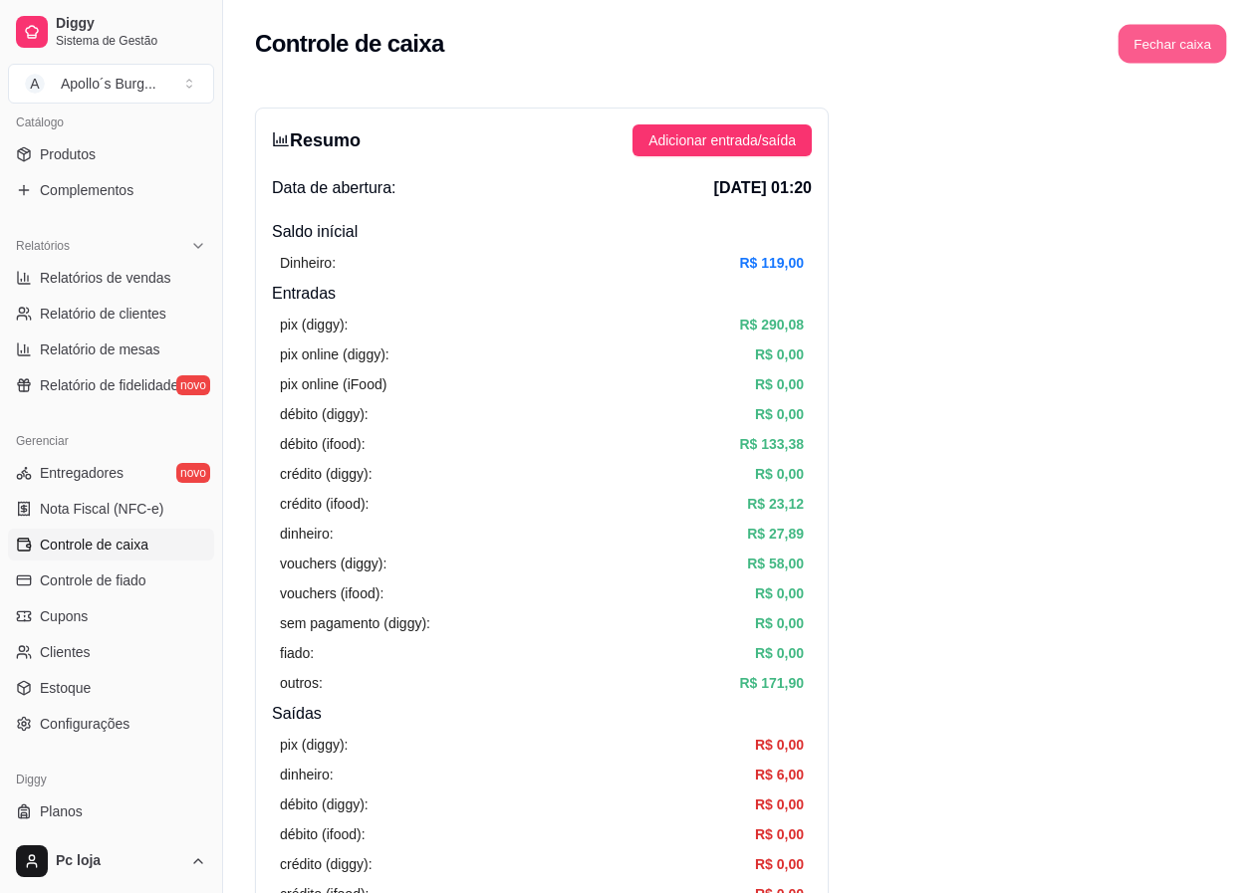
click at [1189, 39] on button "Fechar caixa" at bounding box center [1172, 44] width 109 height 39
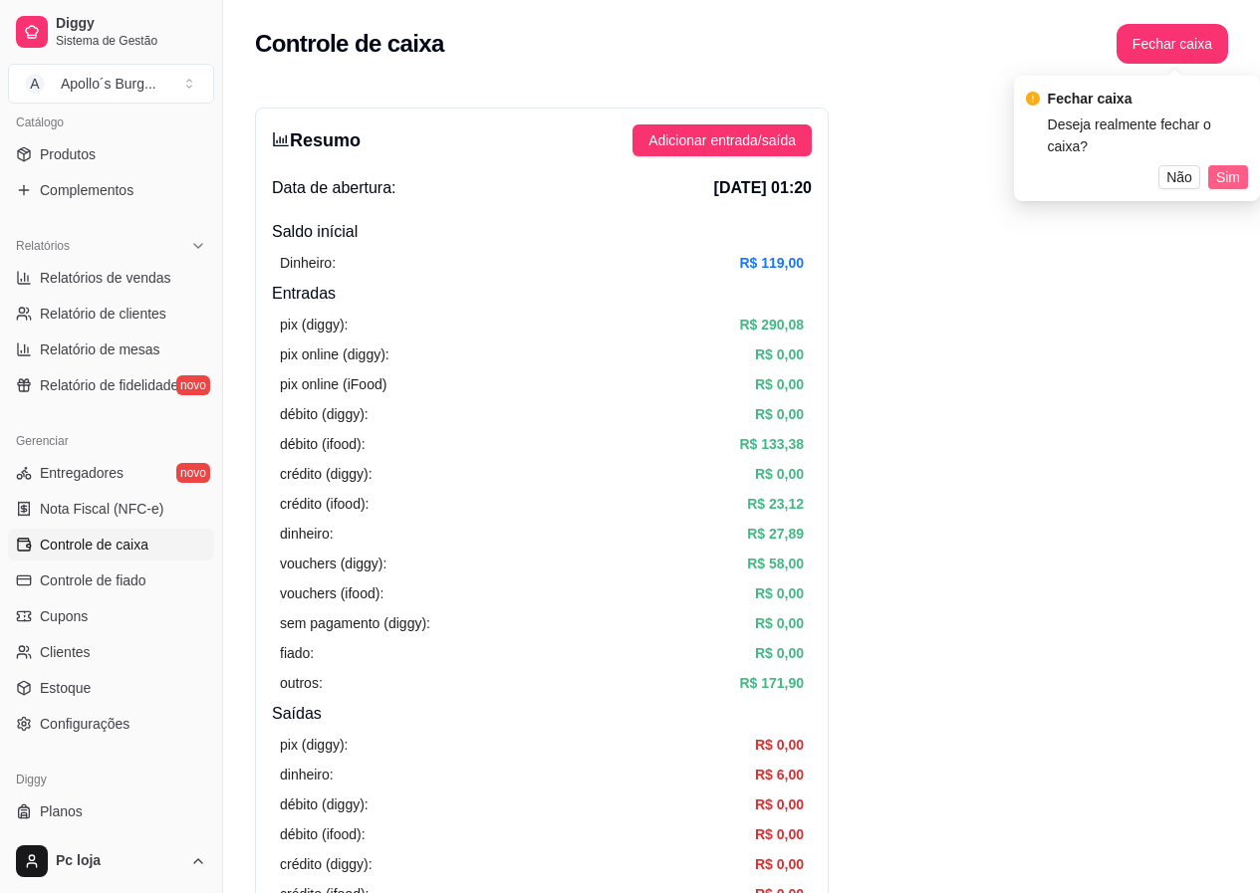
click at [1233, 166] on span "Sim" at bounding box center [1228, 177] width 24 height 22
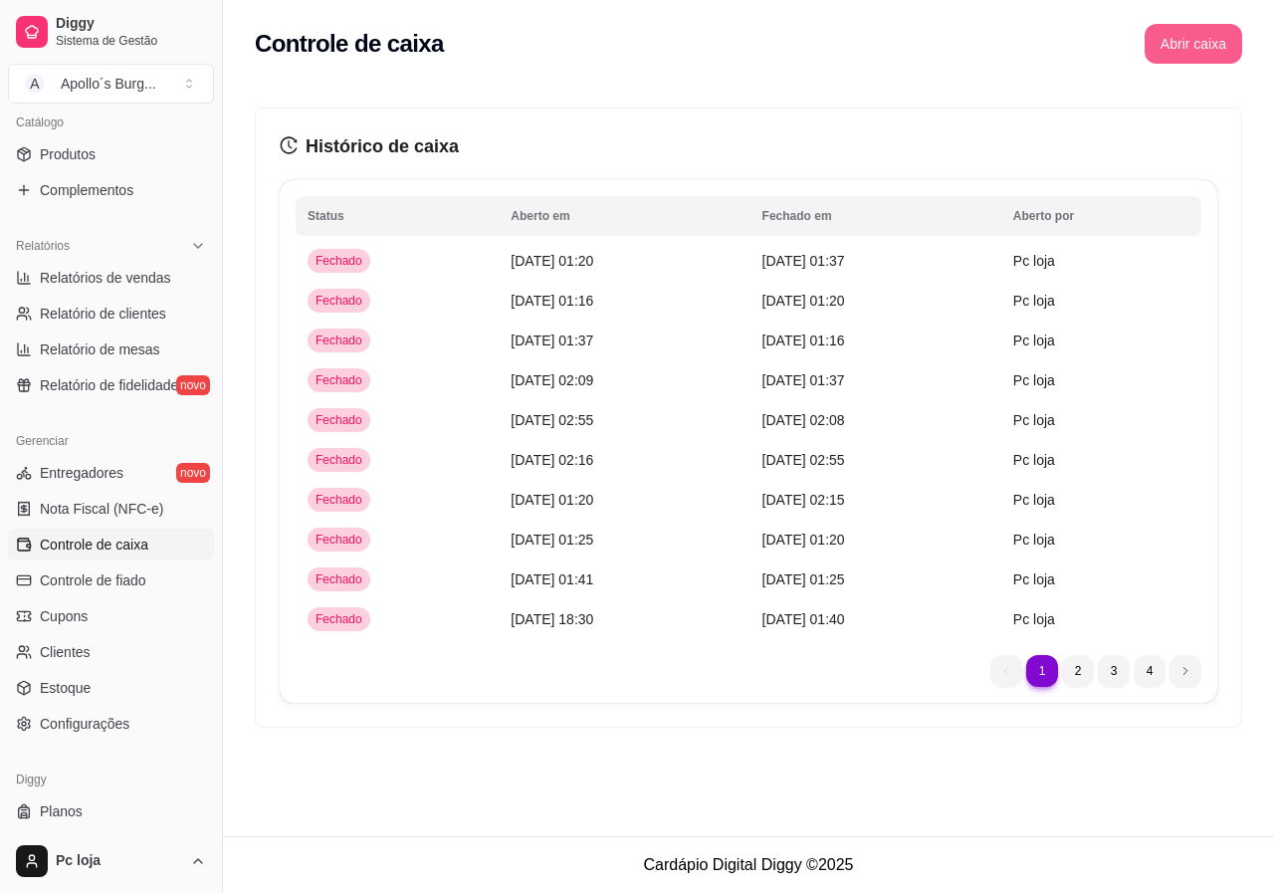
click at [1177, 46] on button "Abrir caixa" at bounding box center [1194, 44] width 98 height 40
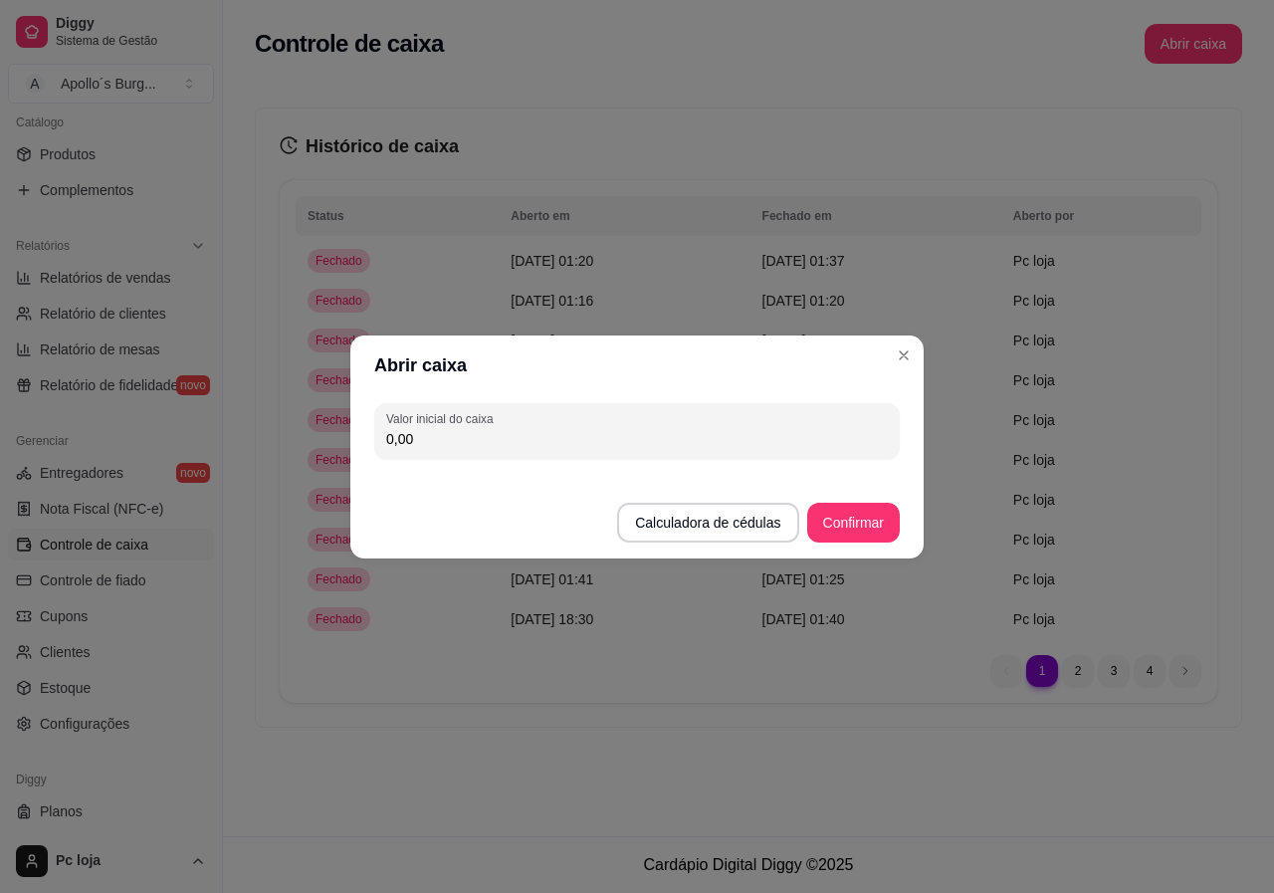
click at [555, 443] on input "0,00" at bounding box center [637, 439] width 502 height 20
type input "138,00"
click at [844, 516] on button "Confirmar" at bounding box center [853, 522] width 91 height 39
